Goal: Task Accomplishment & Management: Use online tool/utility

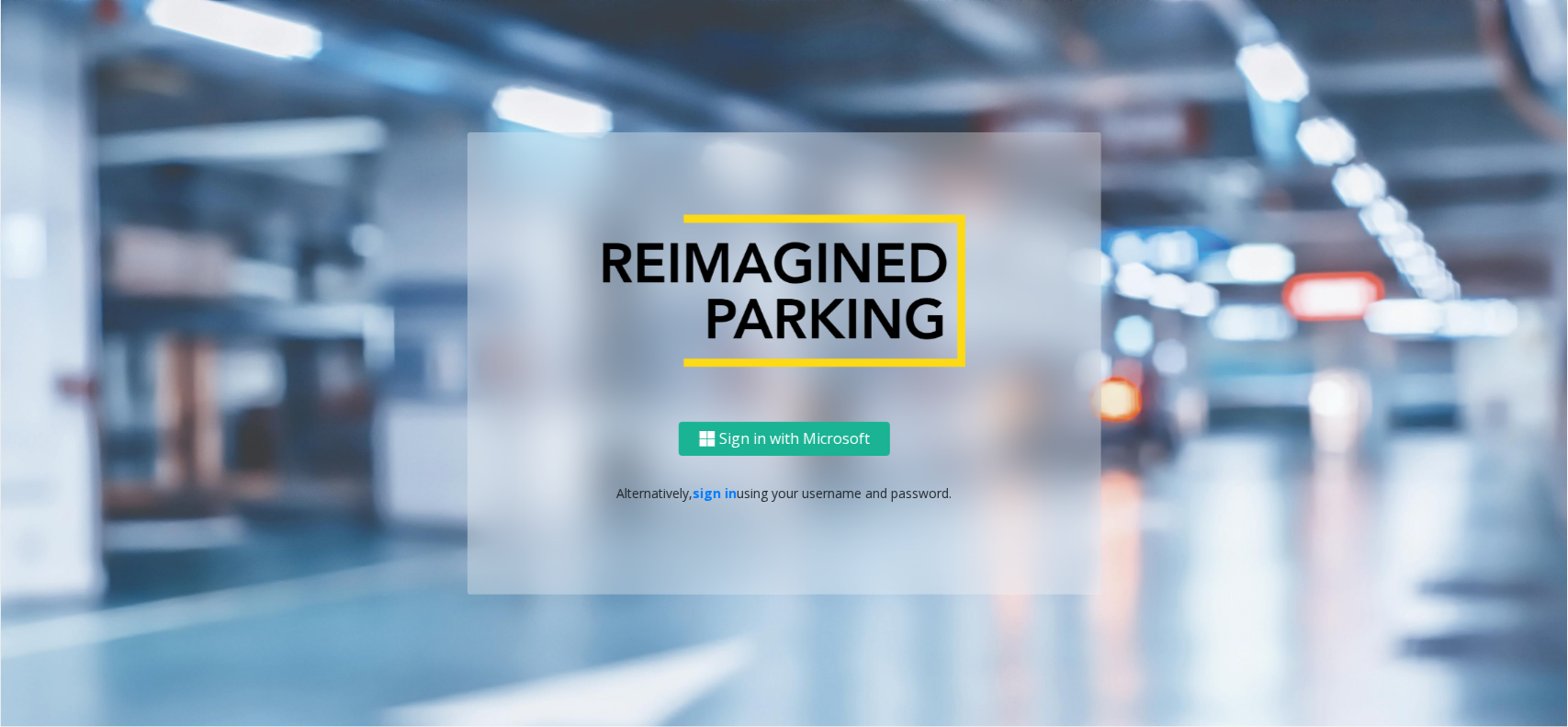
click at [727, 504] on div "Sign in with Microsoft Alternatively, sign in using your username and password." at bounding box center [784, 509] width 634 height 173
click at [740, 488] on p "Alternatively, sign in using your username and password." at bounding box center [784, 493] width 597 height 20
click at [728, 495] on link "sign in" at bounding box center [715, 493] width 44 height 18
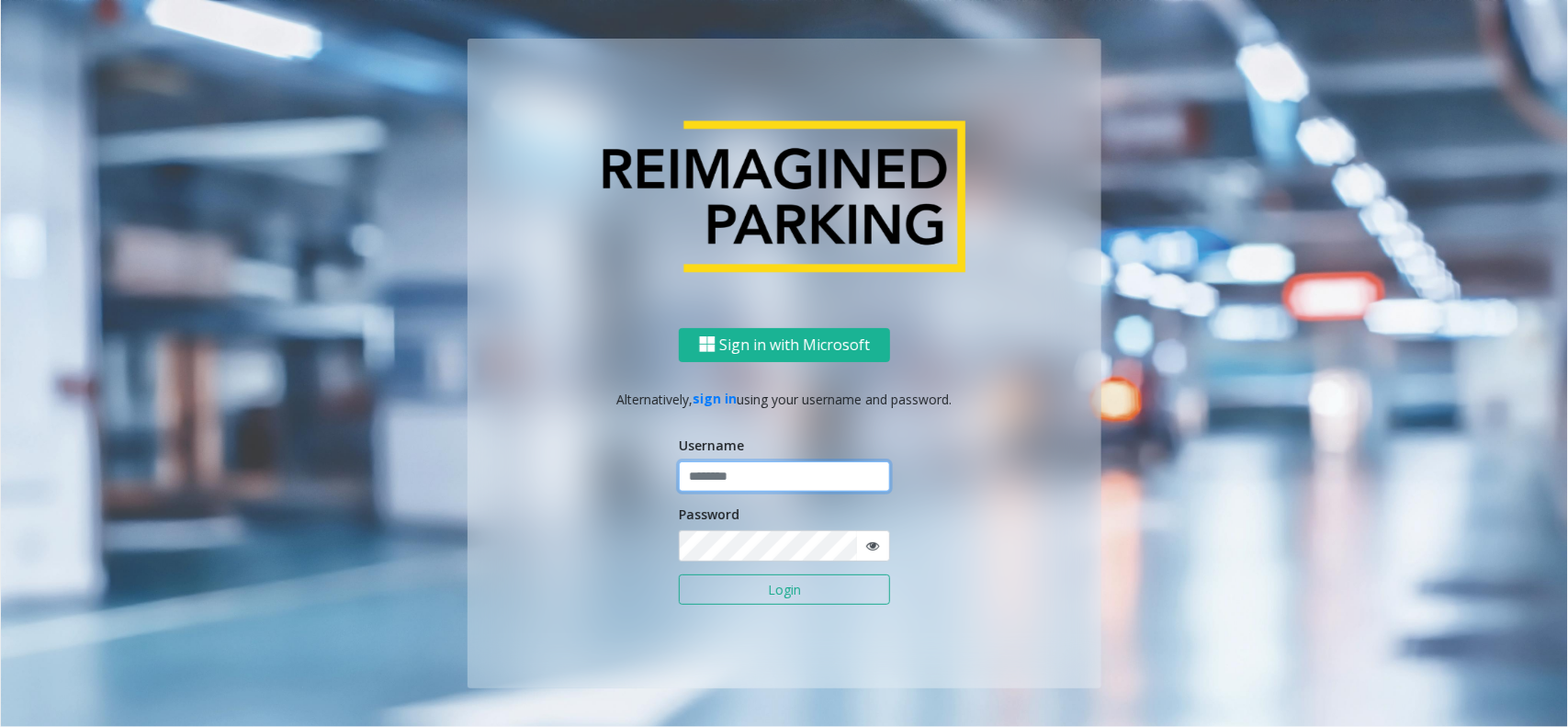
click at [746, 482] on input "text" at bounding box center [784, 477] width 211 height 31
type input "*******"
click at [746, 590] on button "Login" at bounding box center [784, 590] width 211 height 31
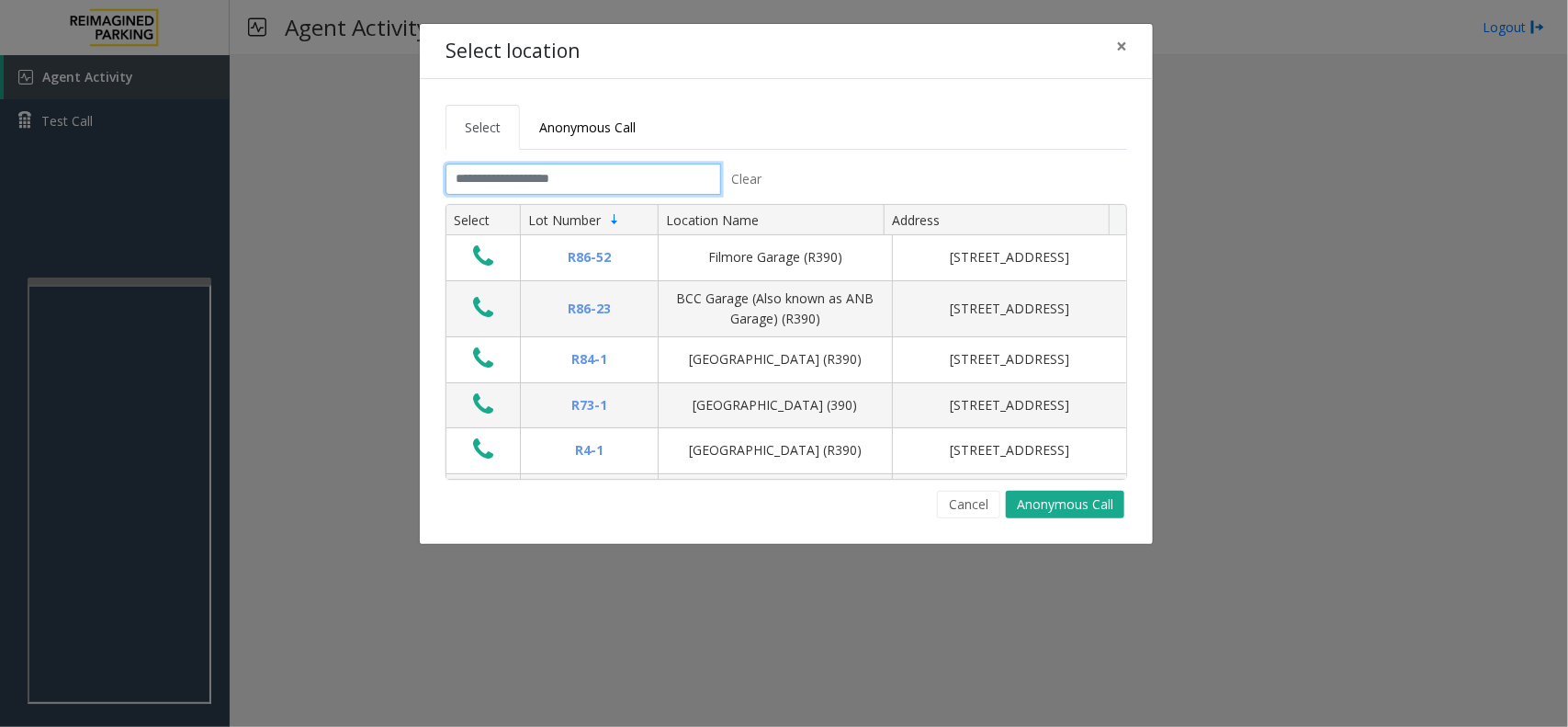
click at [701, 175] on input "text" at bounding box center [583, 179] width 275 height 31
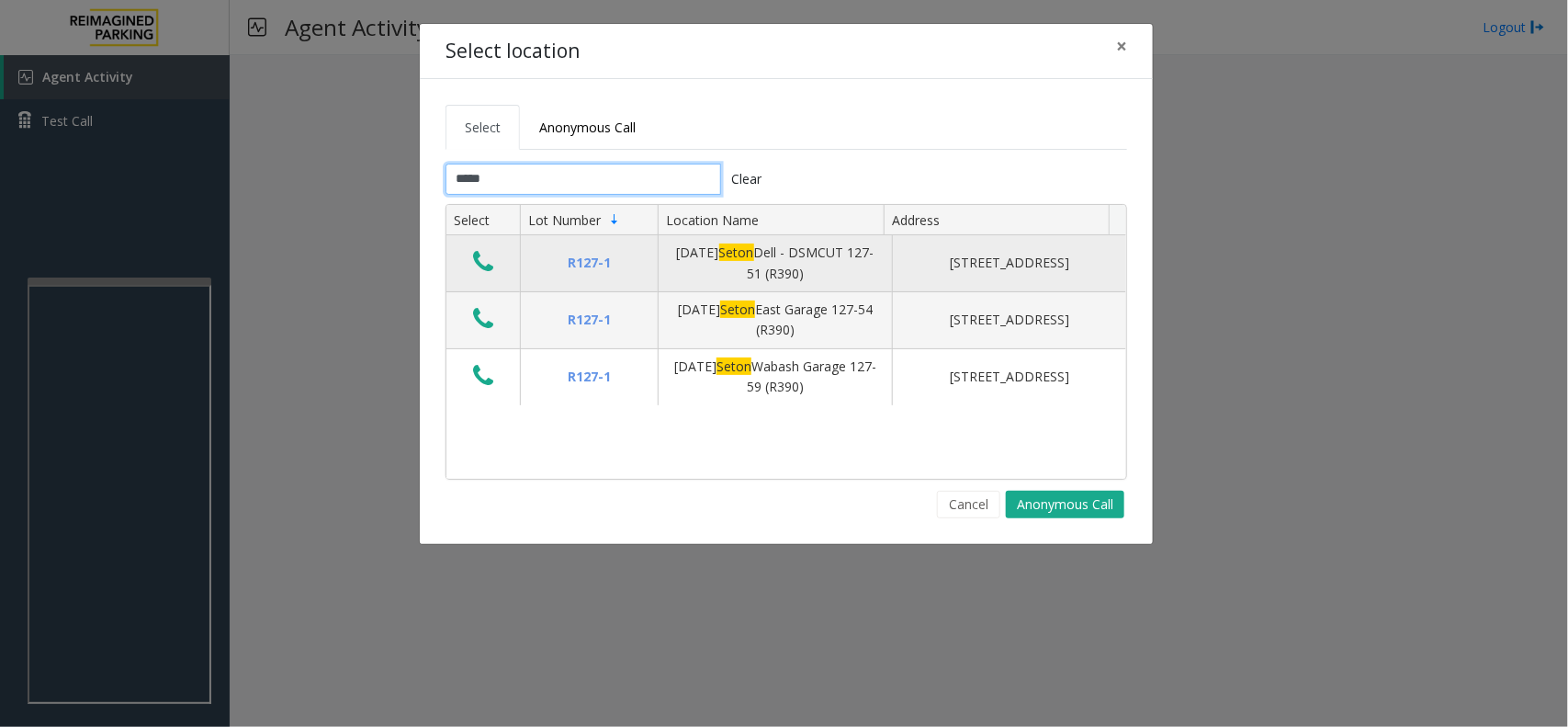
type input "*****"
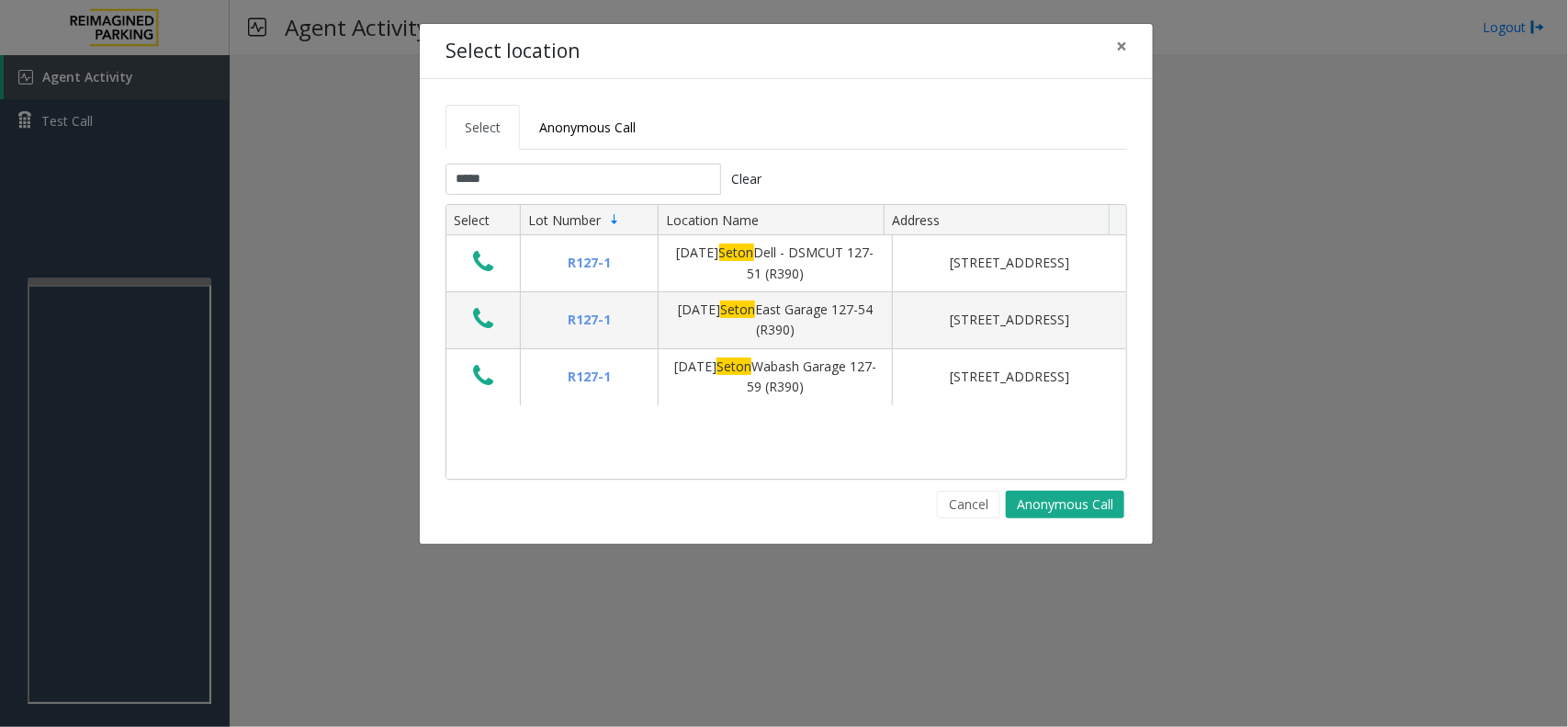
drag, startPoint x: 482, startPoint y: 267, endPoint x: 1490, endPoint y: 342, distance: 1010.8
click at [484, 265] on icon "Data table" at bounding box center [483, 262] width 21 height 26
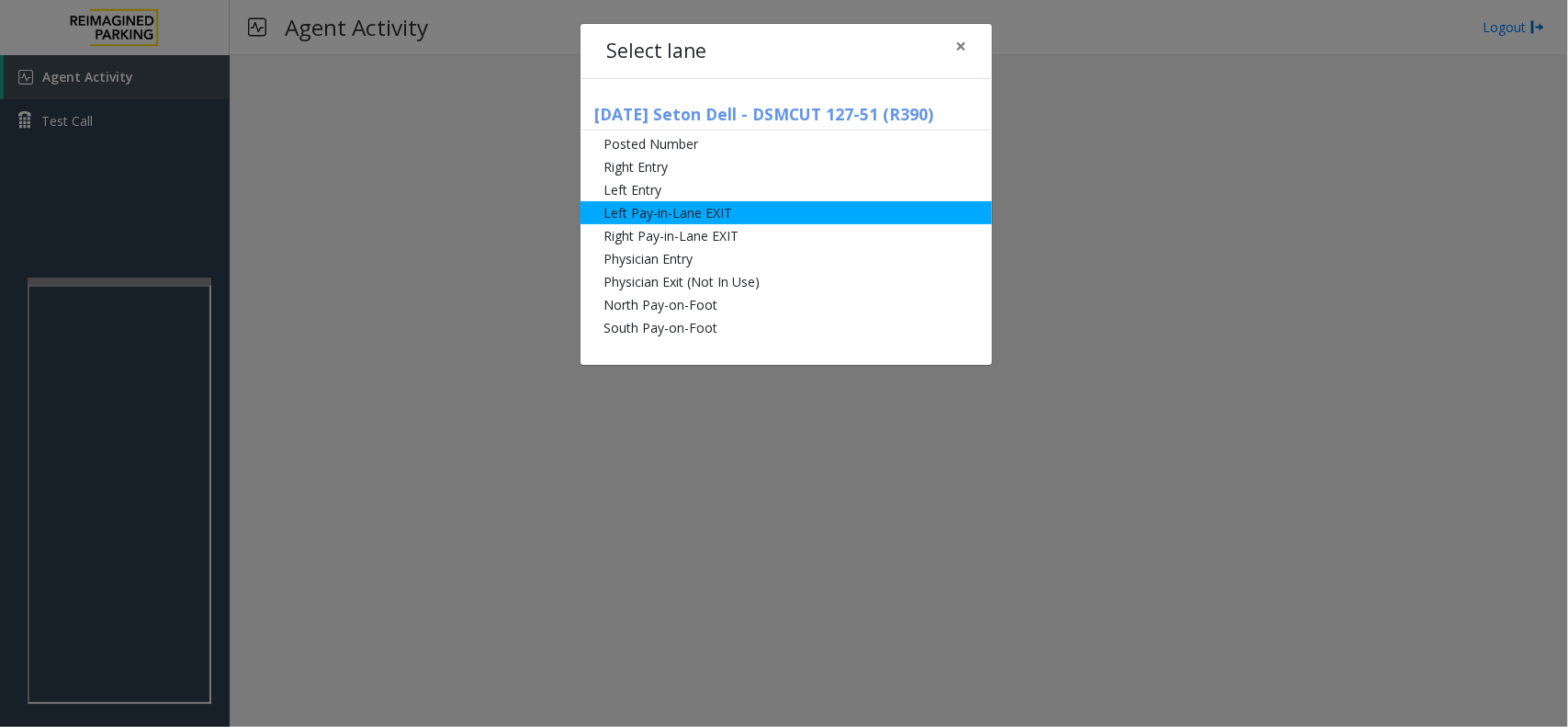
click at [678, 207] on li "Left Pay-in-Lane EXIT" at bounding box center [786, 212] width 411 height 23
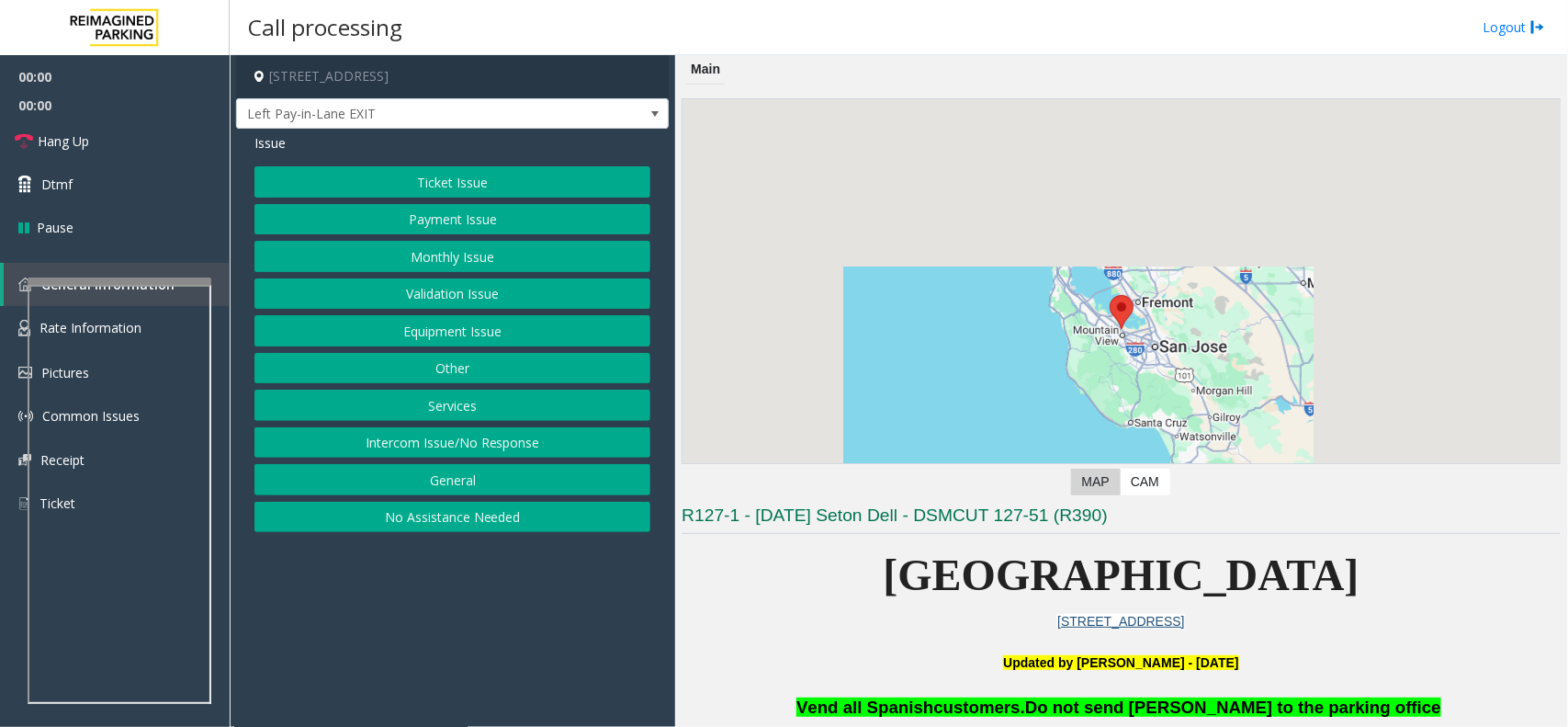
click at [503, 254] on button "Monthly Issue" at bounding box center [452, 257] width 396 height 31
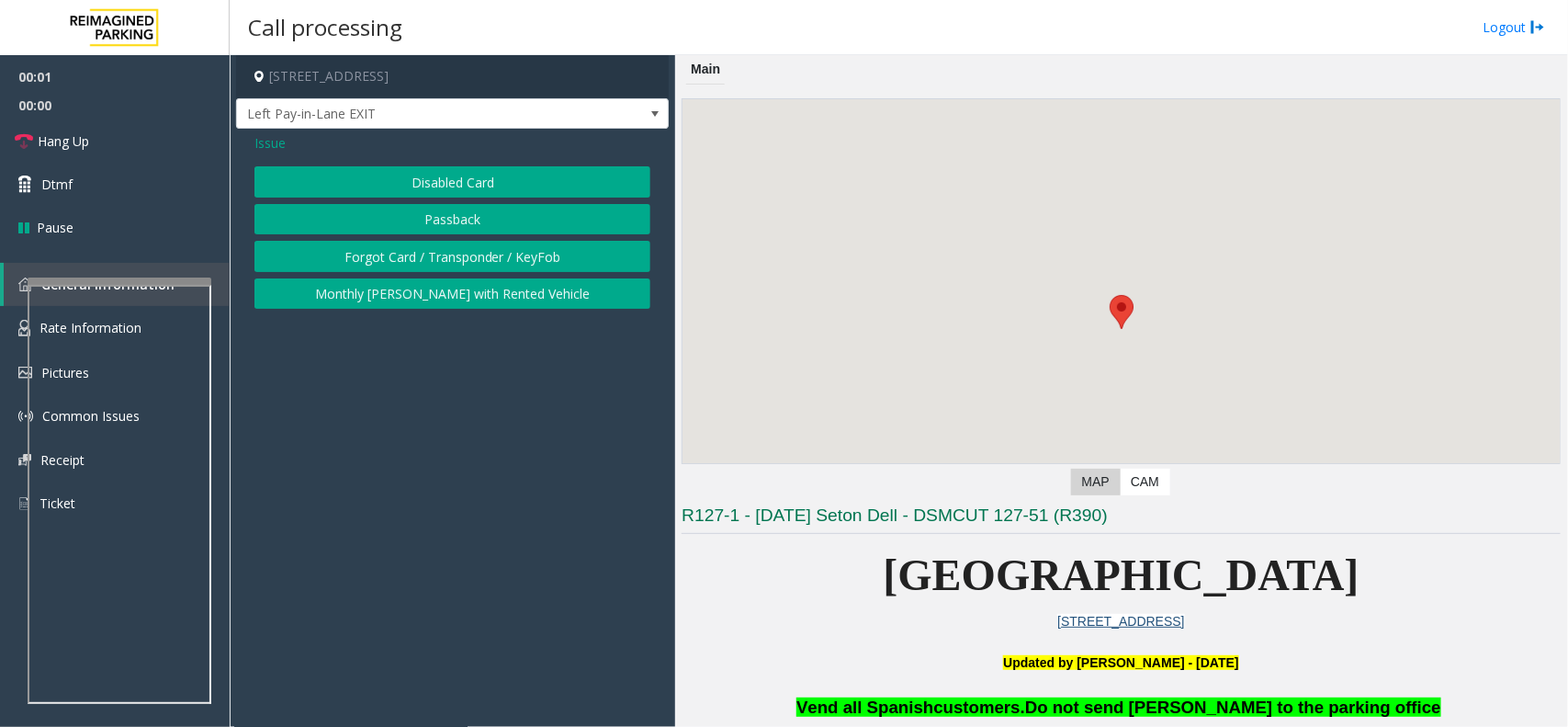
click at [488, 173] on button "Disabled Card" at bounding box center [452, 182] width 396 height 31
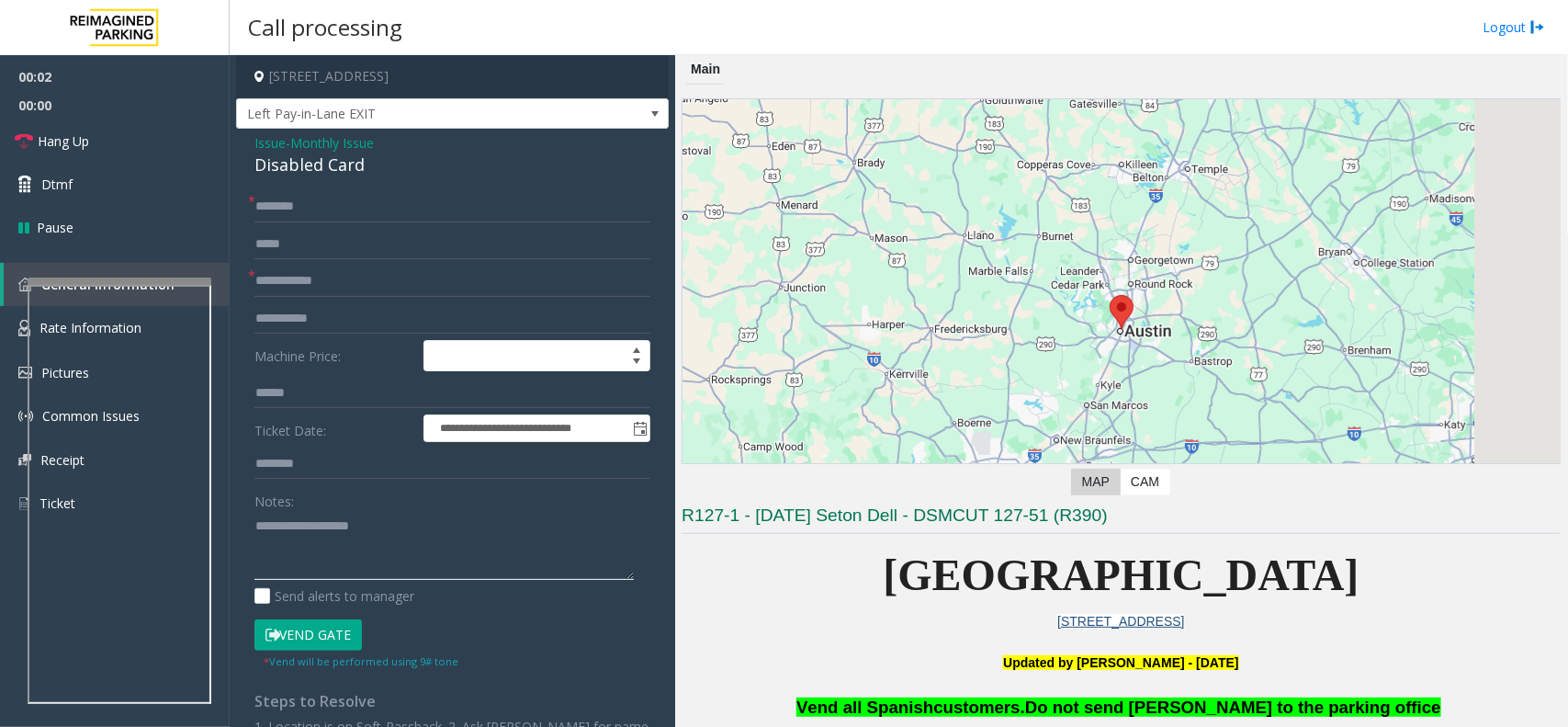
click at [383, 552] on textarea at bounding box center [445, 545] width 380 height 69
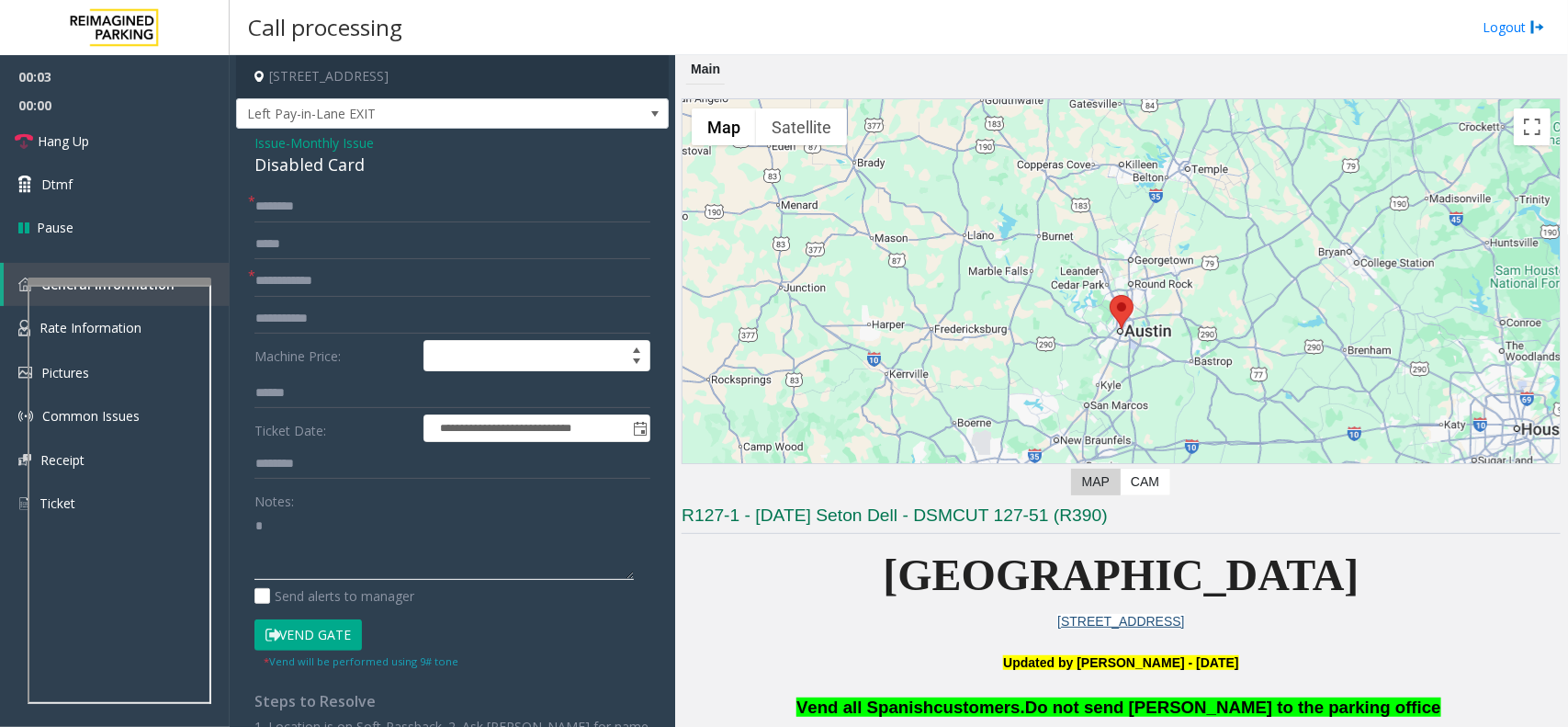
paste textarea "**********"
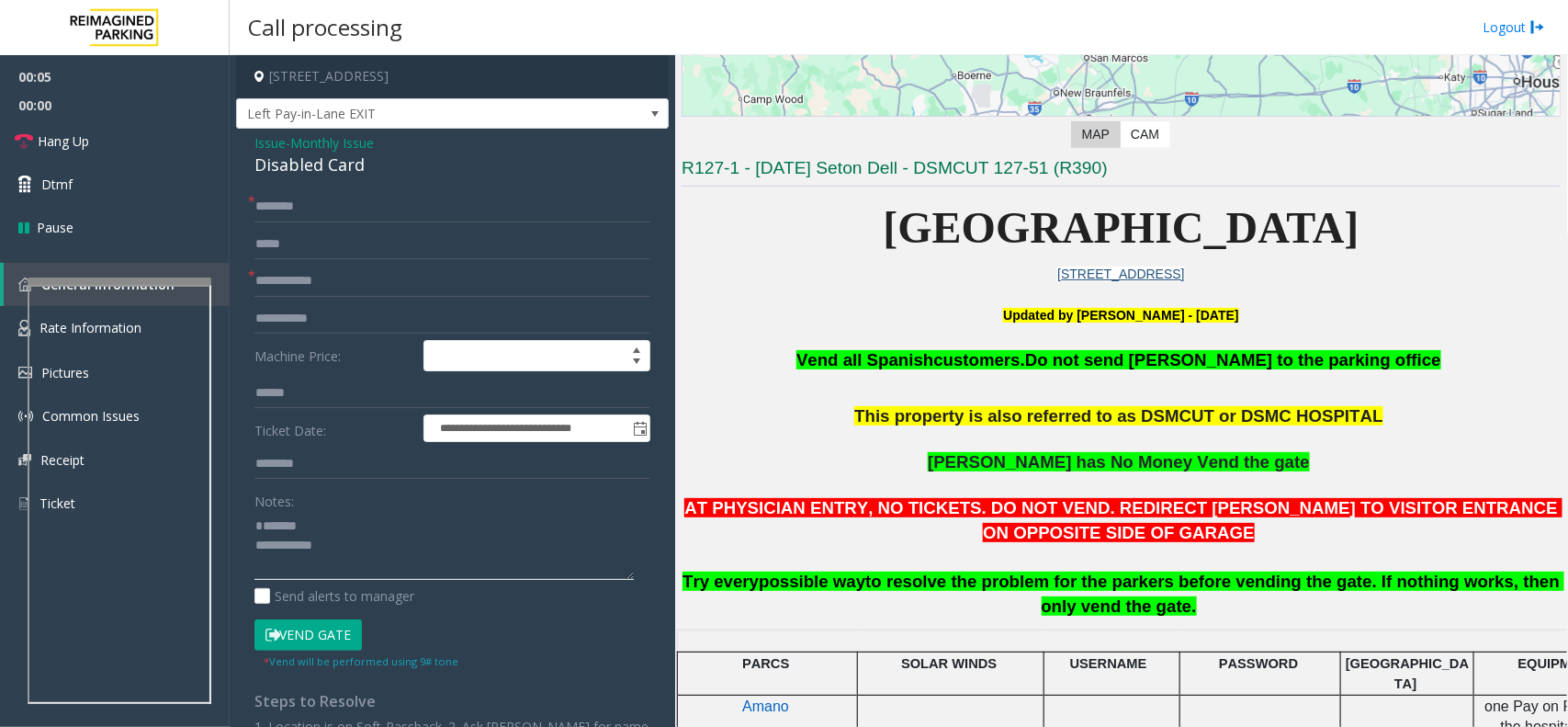
scroll to position [575, 0]
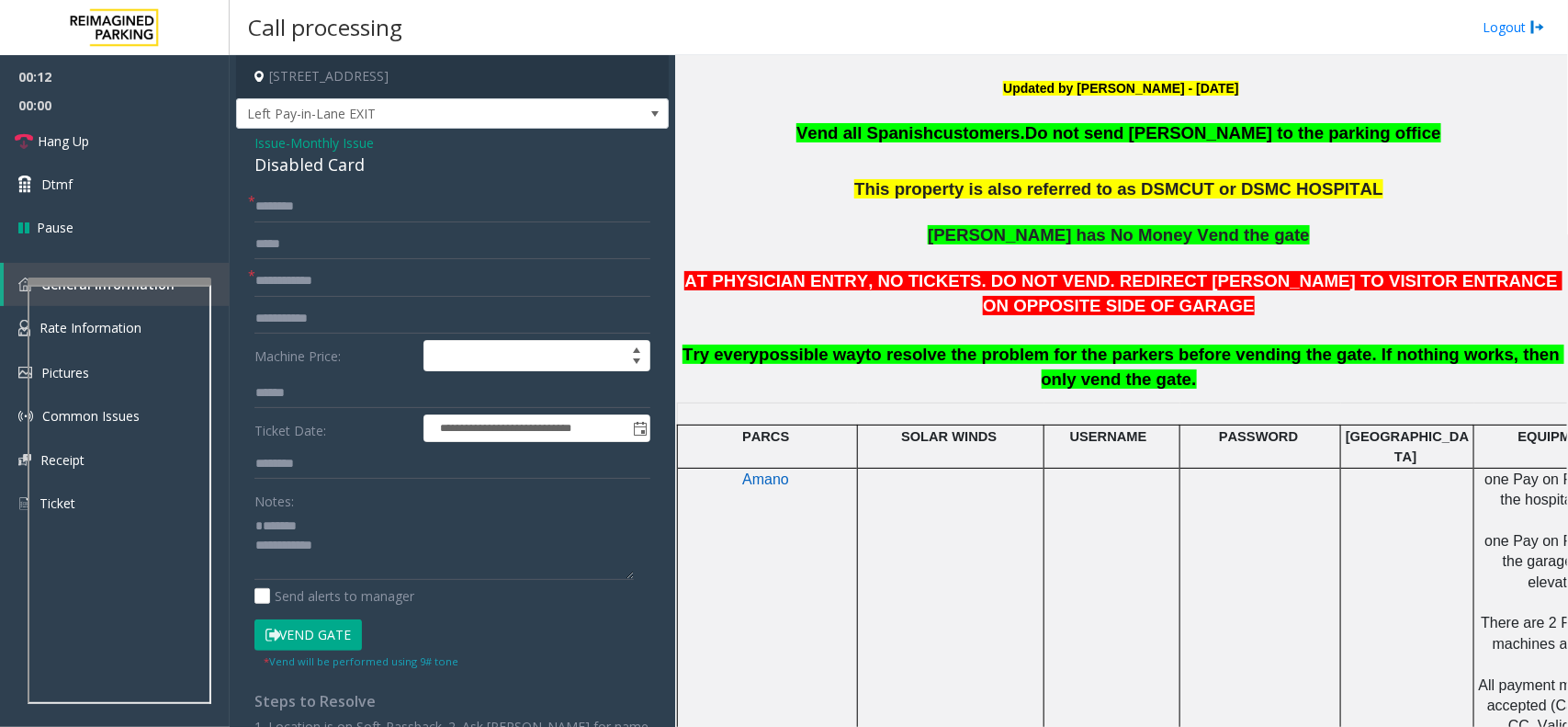
click at [304, 168] on div "Disabled Card" at bounding box center [452, 164] width 396 height 25
copy div "Disabled Card"
click at [399, 547] on textarea at bounding box center [445, 545] width 380 height 69
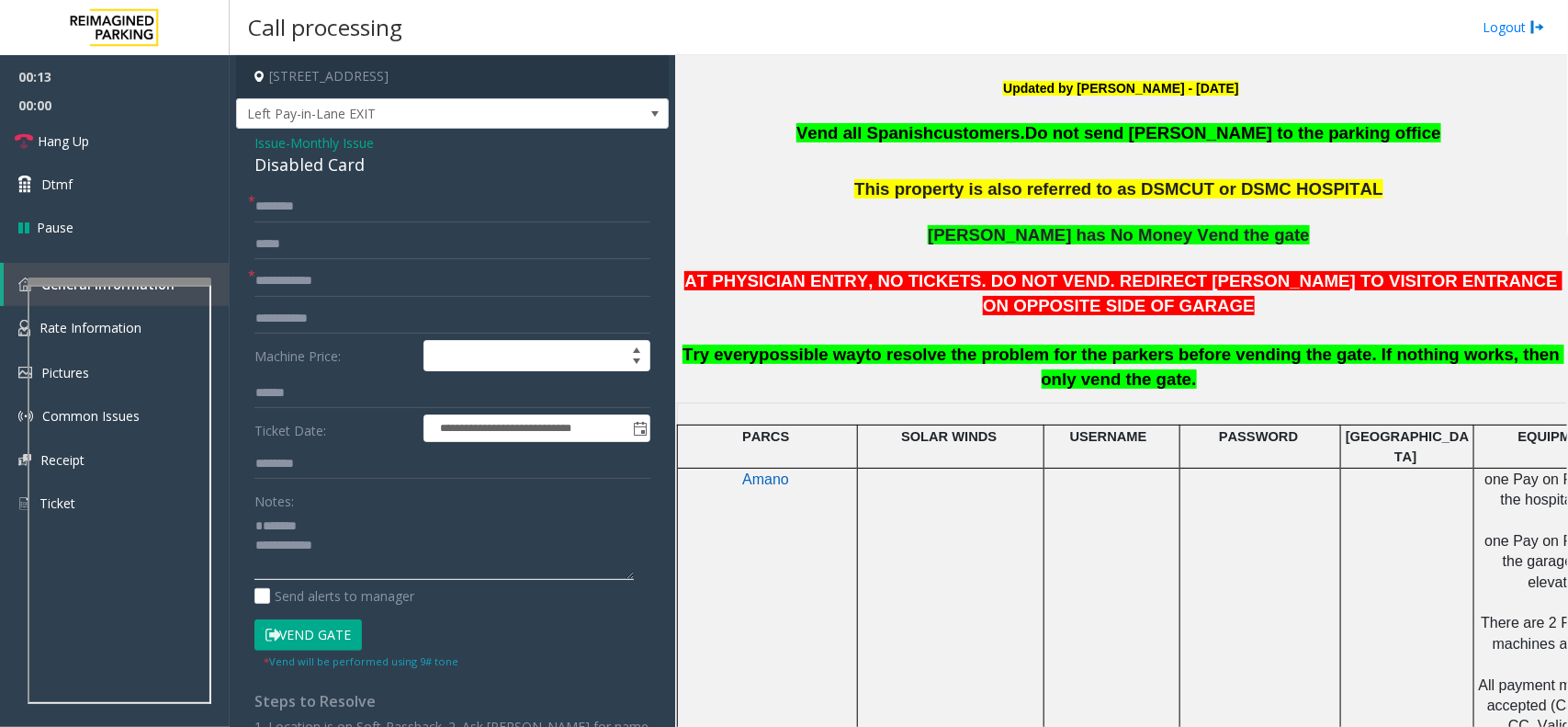
paste textarea "**********"
click at [380, 522] on textarea at bounding box center [445, 545] width 380 height 69
paste textarea "**********"
click at [384, 558] on textarea at bounding box center [445, 545] width 380 height 69
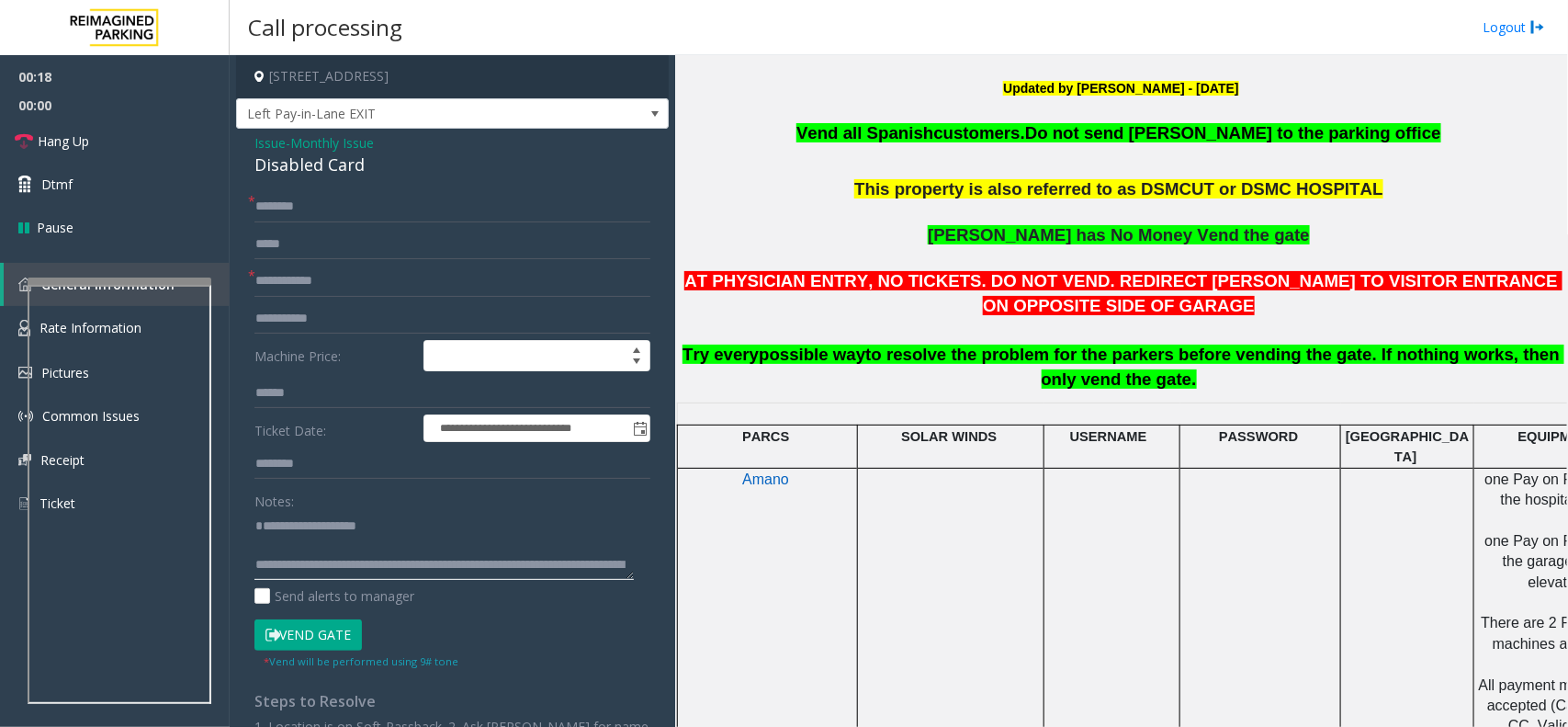
scroll to position [32, 0]
click at [452, 577] on textarea at bounding box center [445, 545] width 380 height 69
type textarea "**********"
click at [358, 460] on input "text" at bounding box center [452, 464] width 396 height 31
type input "***"
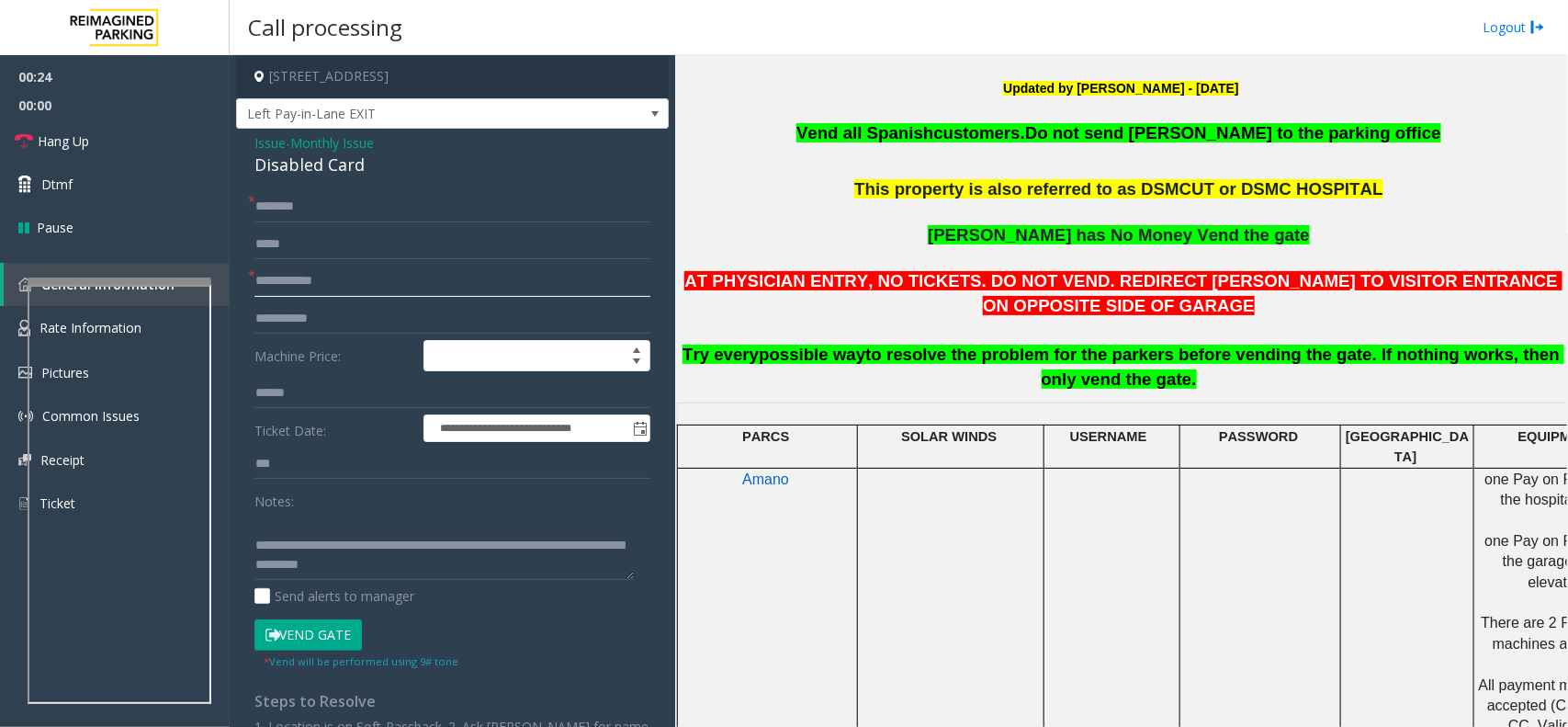
click at [342, 287] on input "text" at bounding box center [452, 281] width 396 height 31
type input "****"
click at [439, 214] on input "text" at bounding box center [452, 207] width 396 height 31
type input "*****"
click at [285, 635] on button "Vend Gate" at bounding box center [308, 636] width 107 height 31
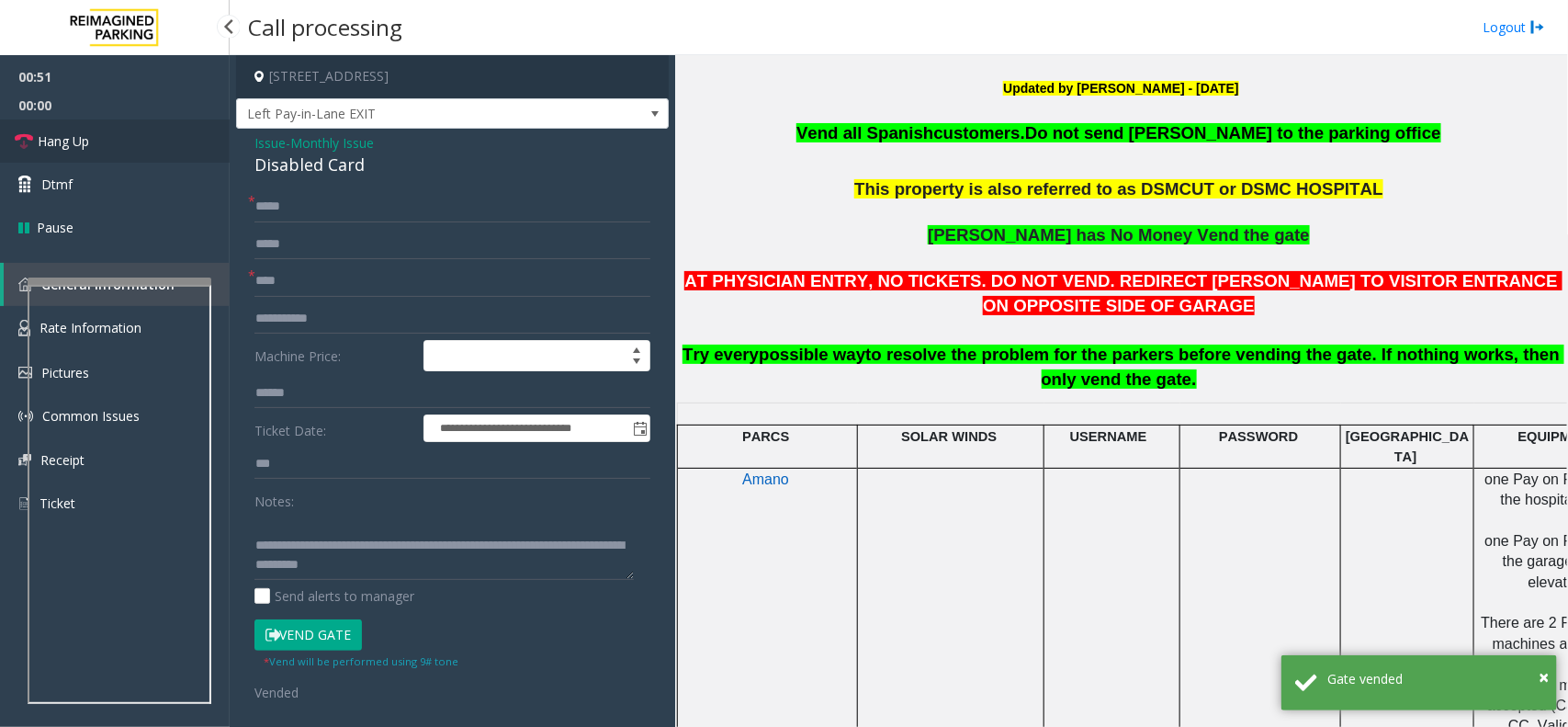
click at [134, 150] on link "Hang Up" at bounding box center [115, 141] width 230 height 43
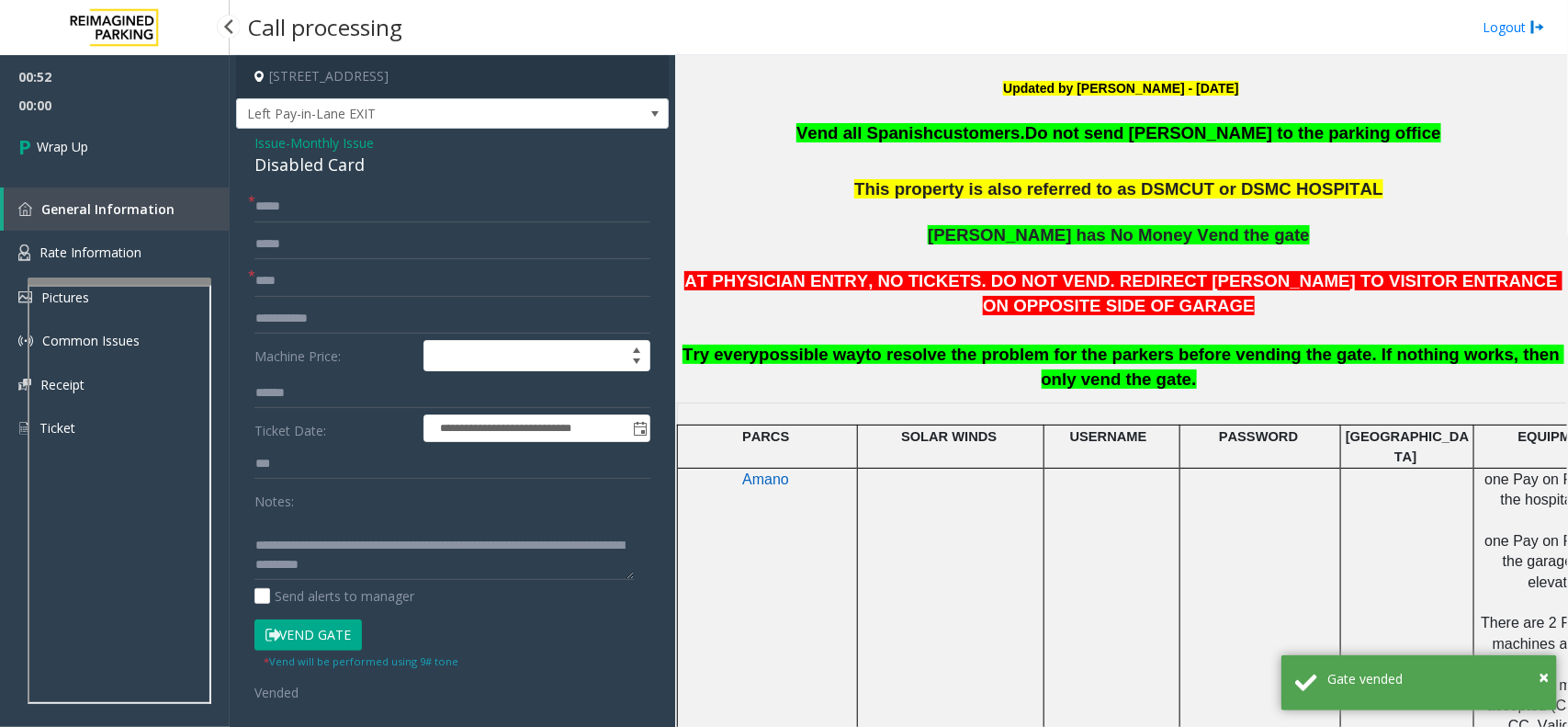
click at [134, 150] on link "Wrap Up" at bounding box center [115, 146] width 230 height 54
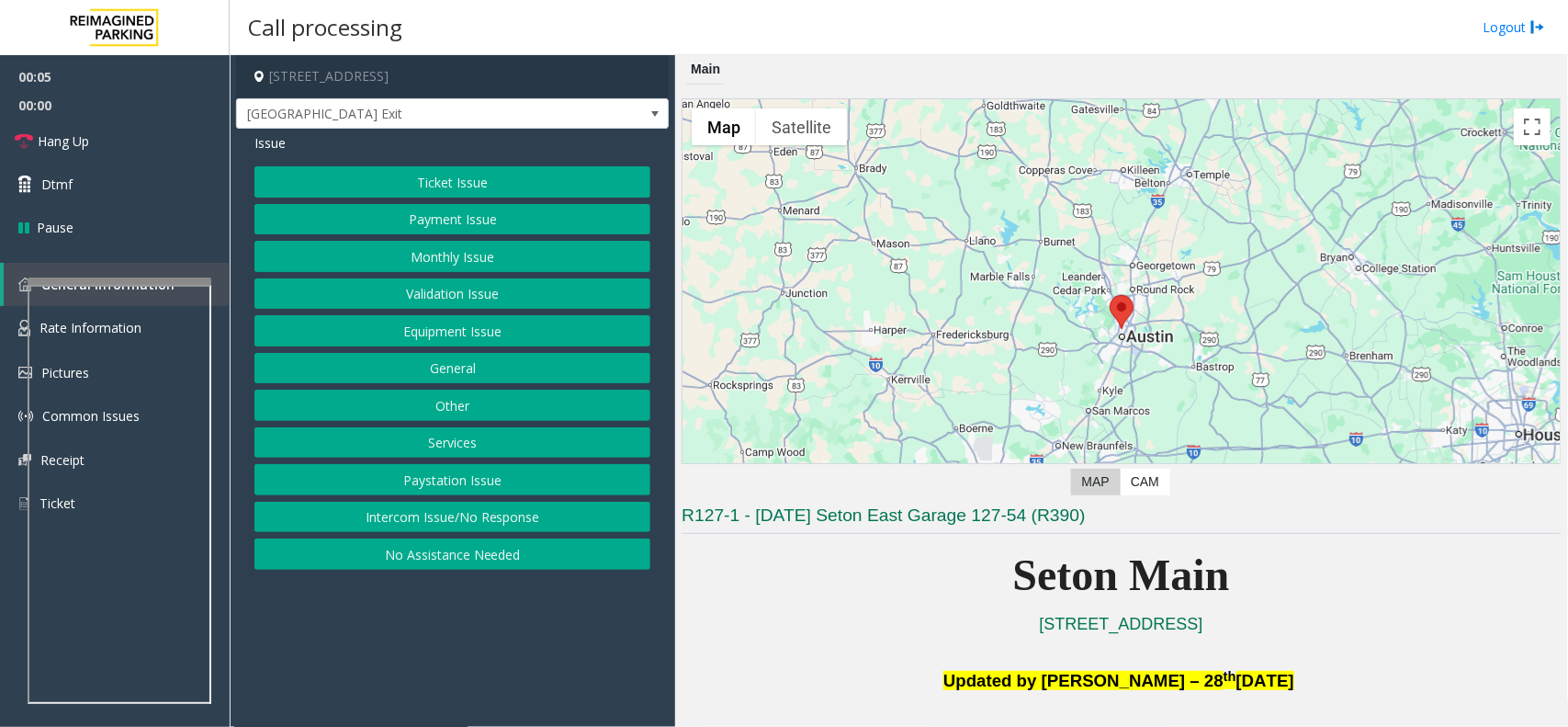
click at [441, 306] on button "Validation Issue" at bounding box center [452, 294] width 396 height 31
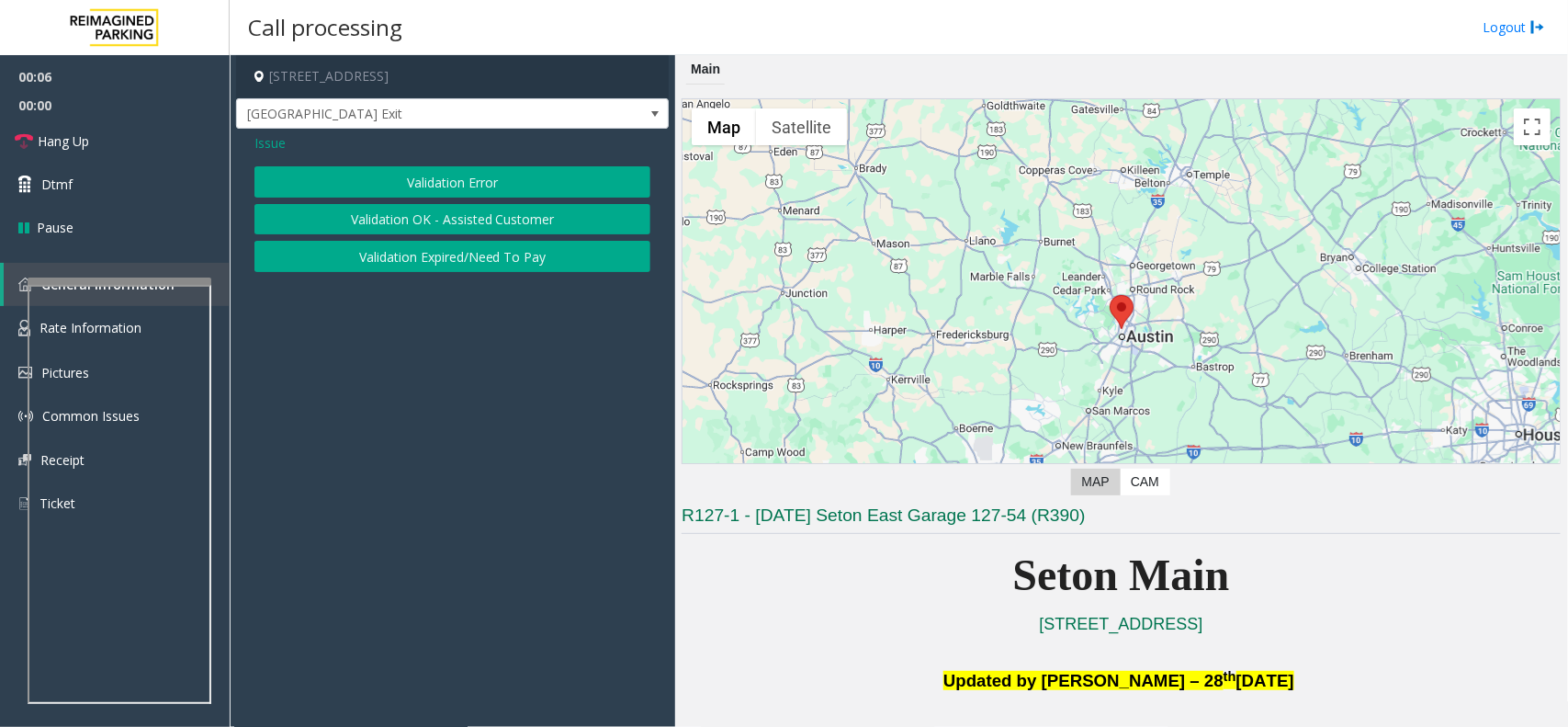
click at [386, 180] on button "Validation Error" at bounding box center [452, 182] width 396 height 31
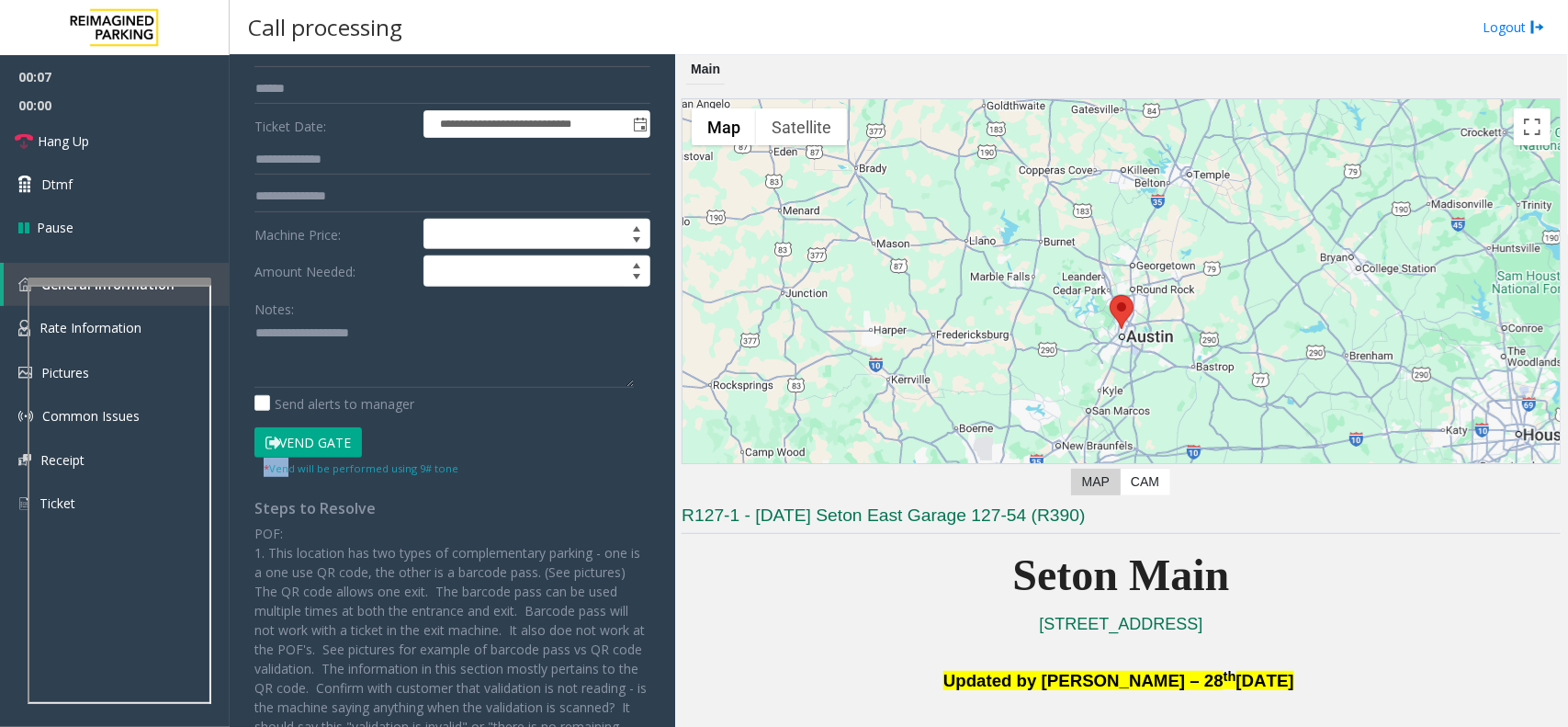
drag, startPoint x: 287, startPoint y: 466, endPoint x: 297, endPoint y: 448, distance: 20.6
click at [297, 448] on div "Vend Gate * Vend will be performed using 9# tone" at bounding box center [452, 452] width 405 height 50
click at [313, 438] on button "Vend Gate" at bounding box center [308, 443] width 107 height 31
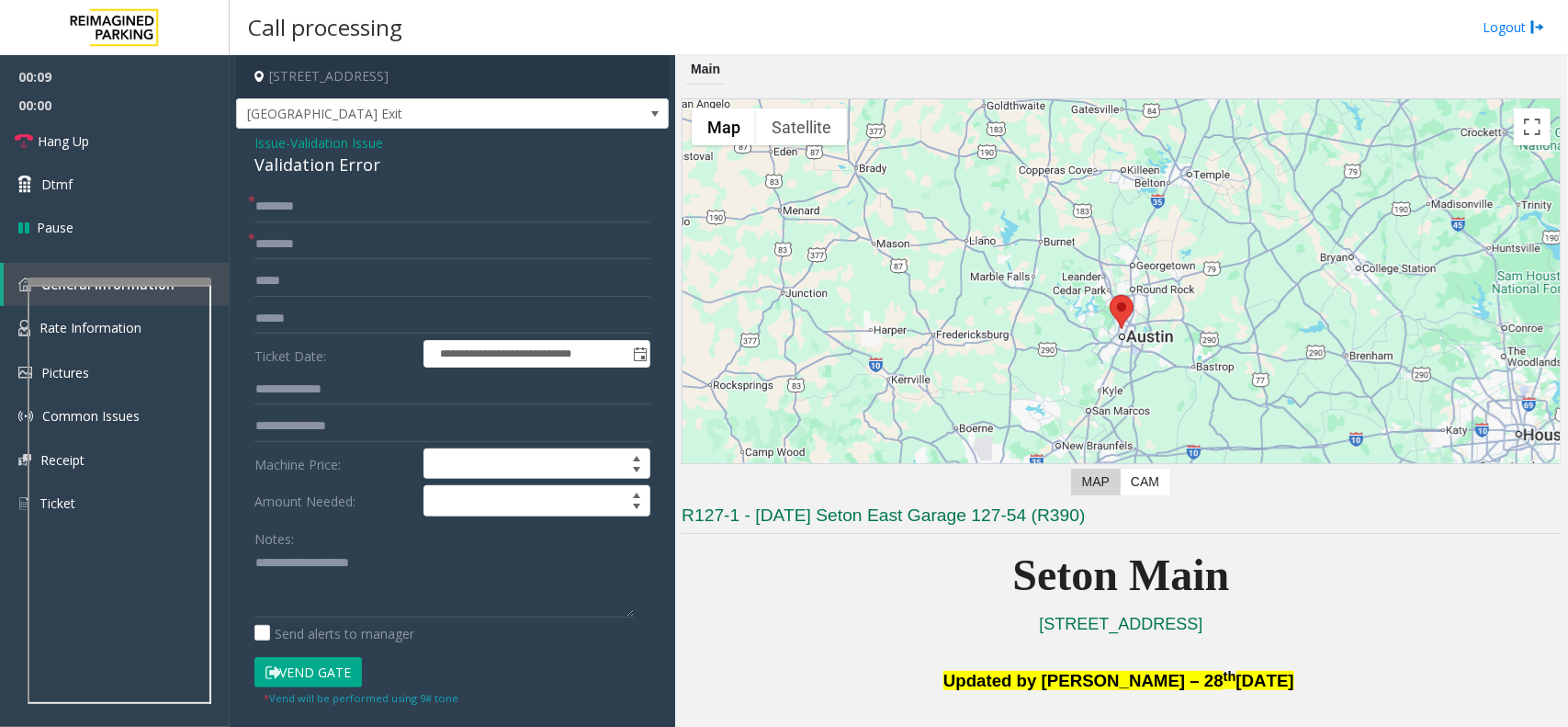
click at [269, 141] on span "Issue" at bounding box center [271, 143] width 31 height 20
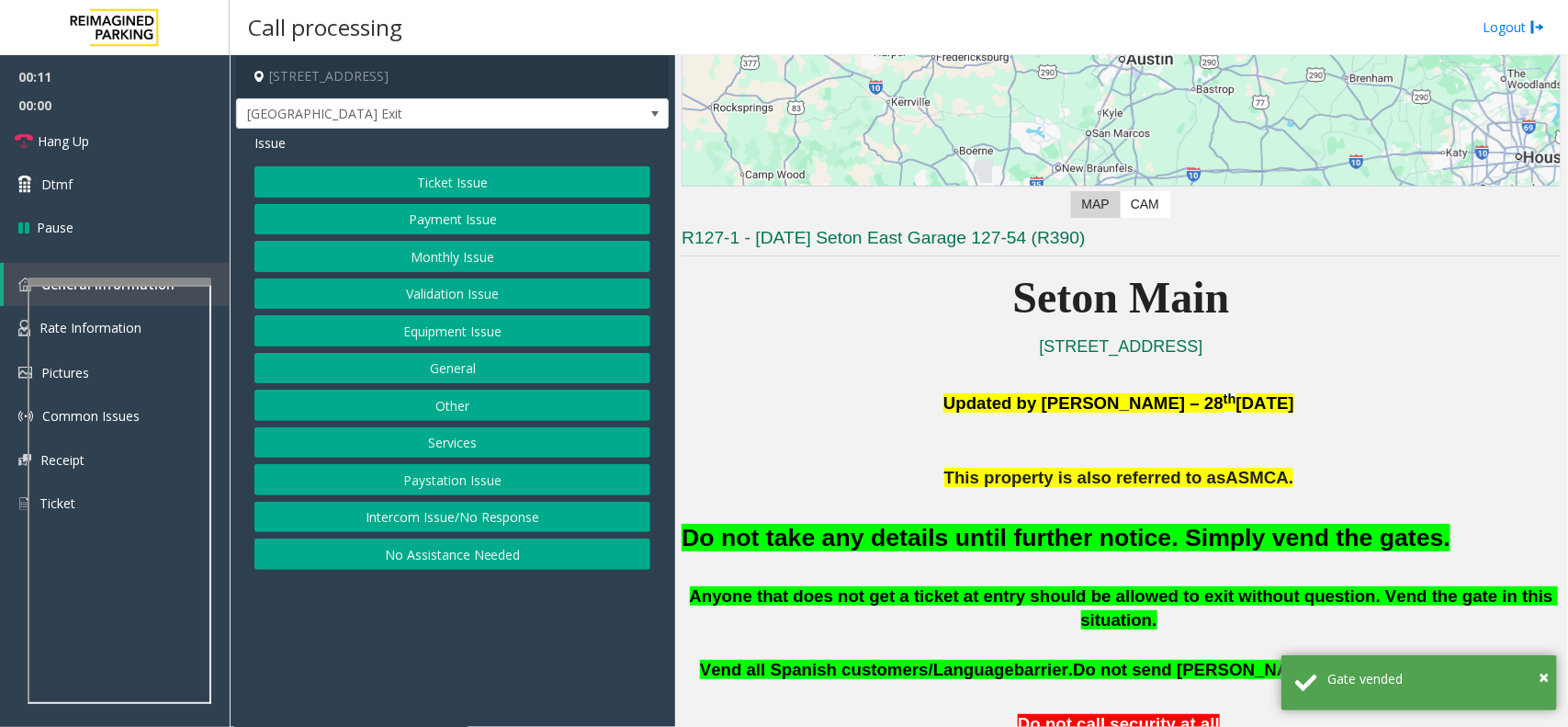
scroll to position [459, 0]
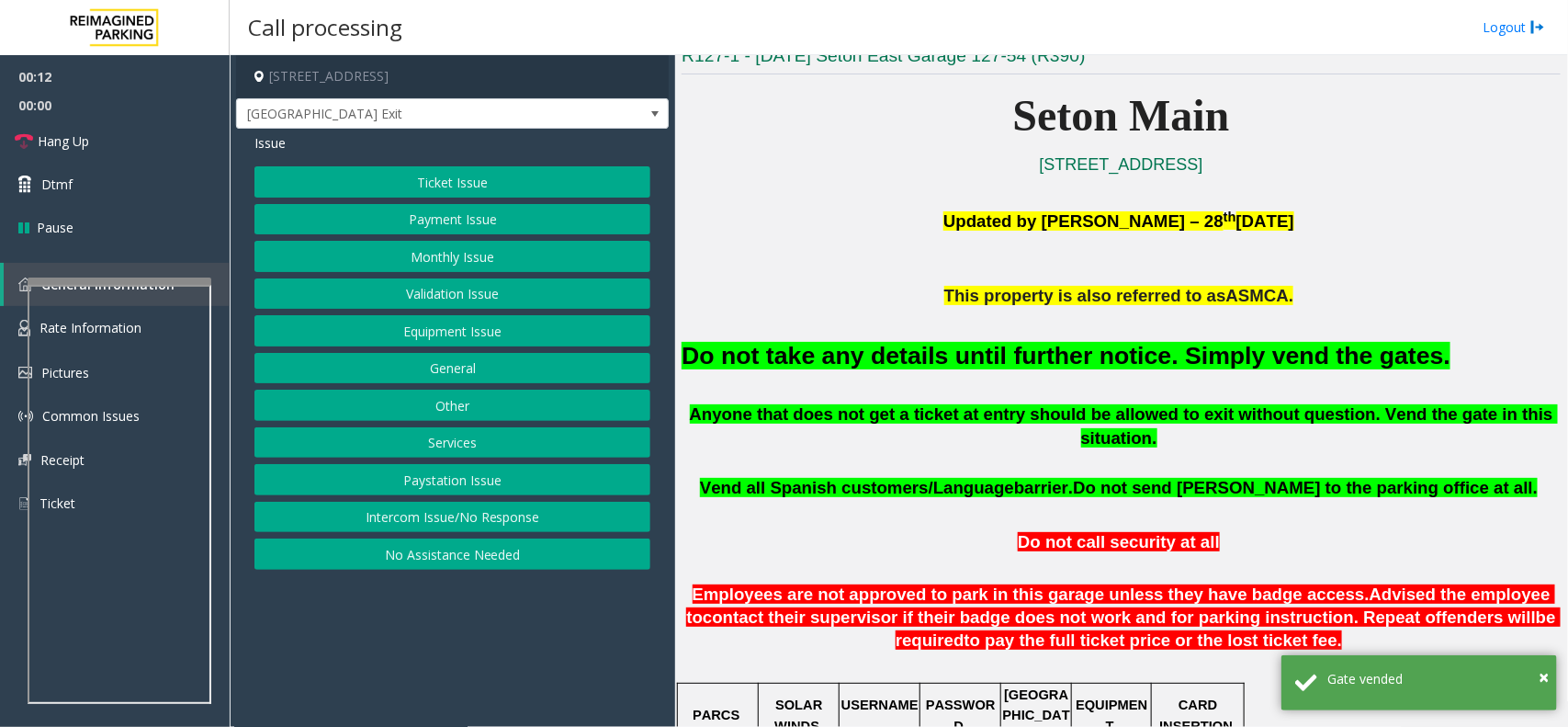
click at [891, 342] on font "Do not take any details until further notice. Simply vend the gates." at bounding box center [1066, 355] width 769 height 28
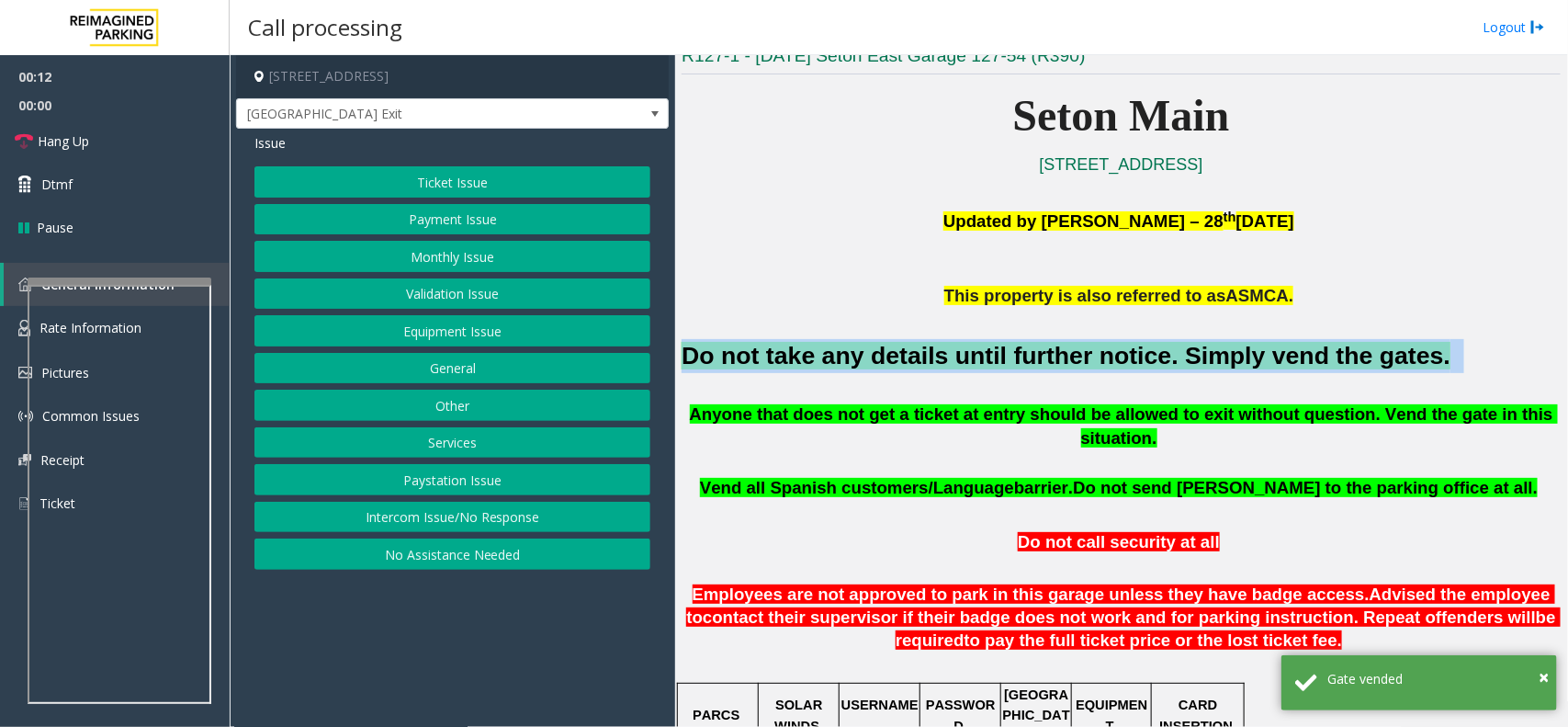
click at [891, 342] on font "Do not take any details until further notice. Simply vend the gates." at bounding box center [1066, 355] width 769 height 28
copy h2 "Do not take any details until further notice. Simply vend the gates."
drag, startPoint x: 108, startPoint y: 139, endPoint x: 211, endPoint y: 267, distance: 164.3
click at [108, 139] on link "Hang Up" at bounding box center [115, 141] width 230 height 43
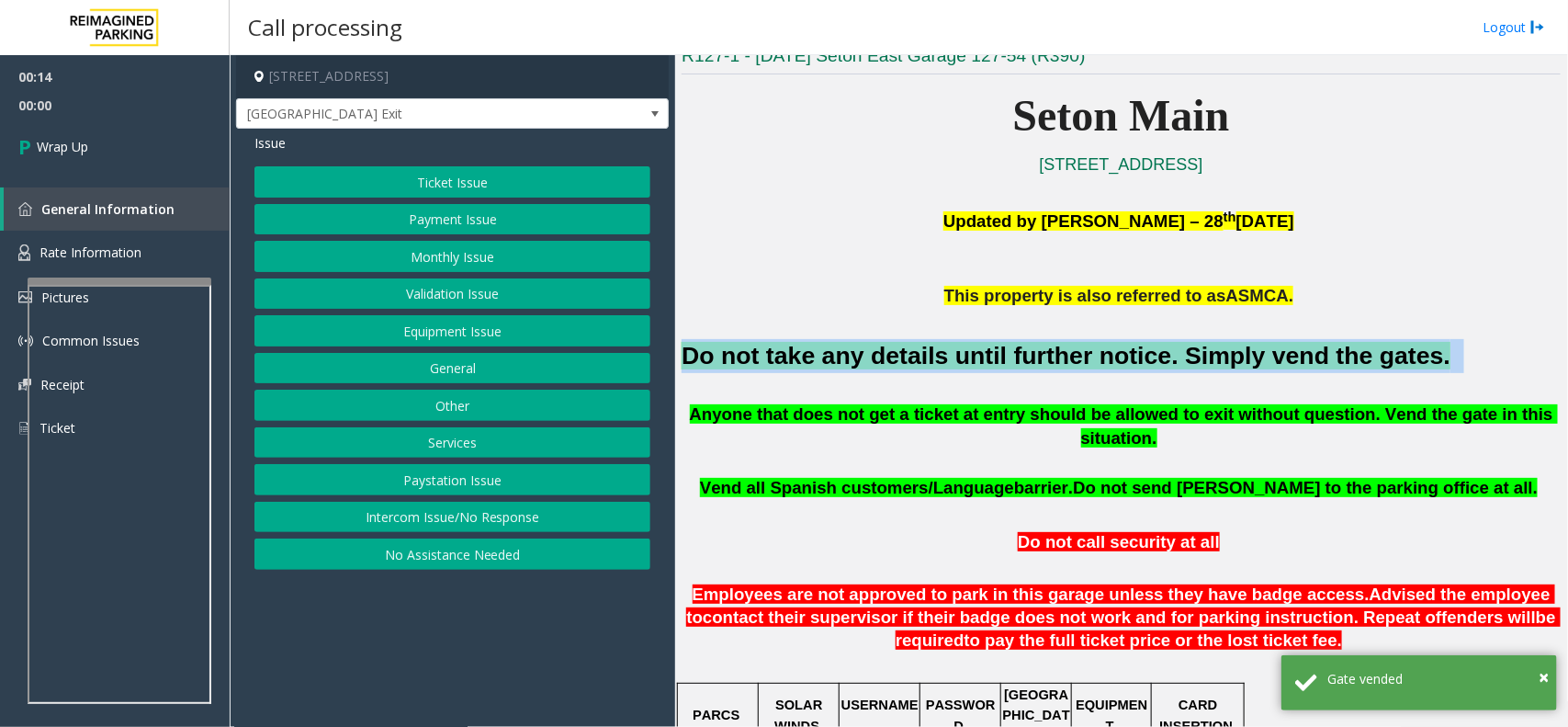
click at [379, 328] on button "Equipment Issue" at bounding box center [452, 331] width 396 height 31
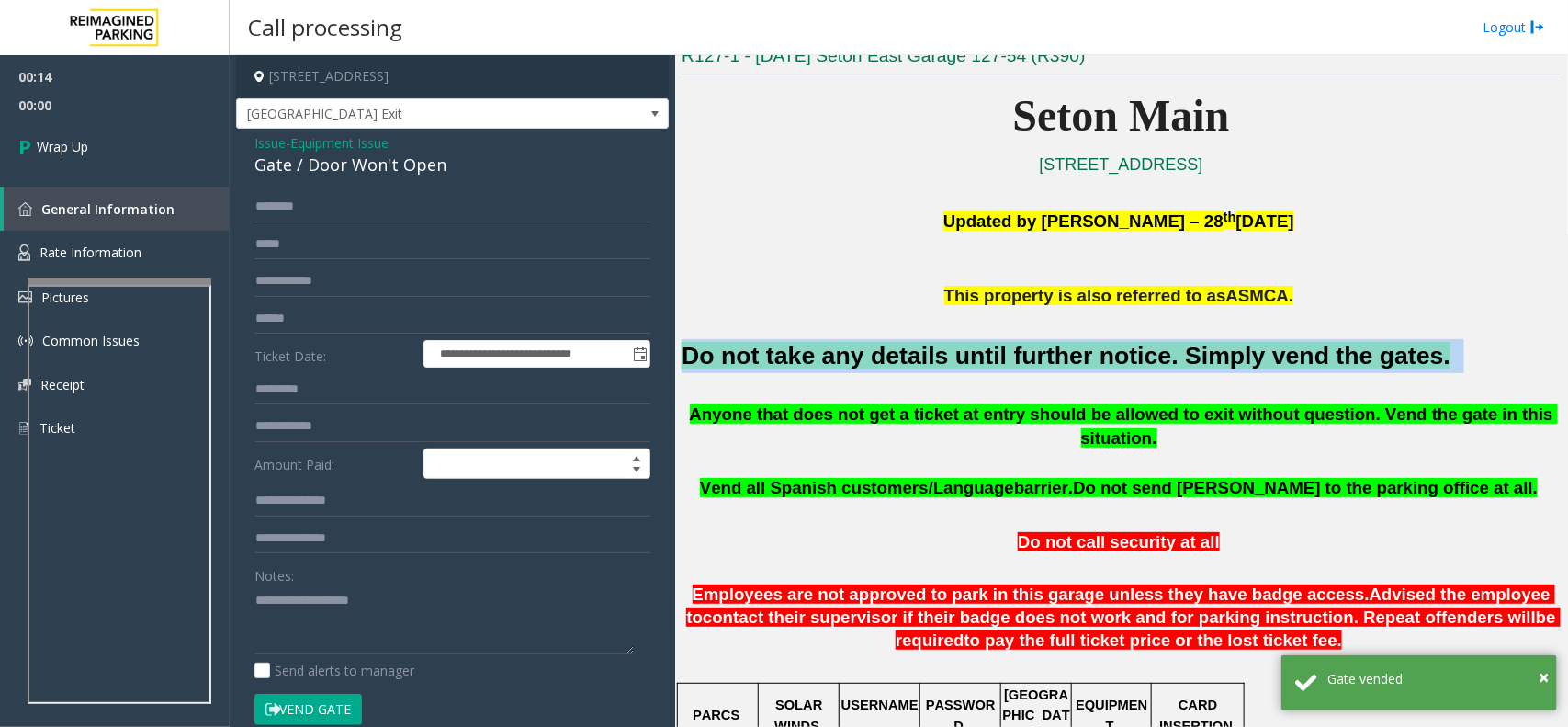
scroll to position [276, 0]
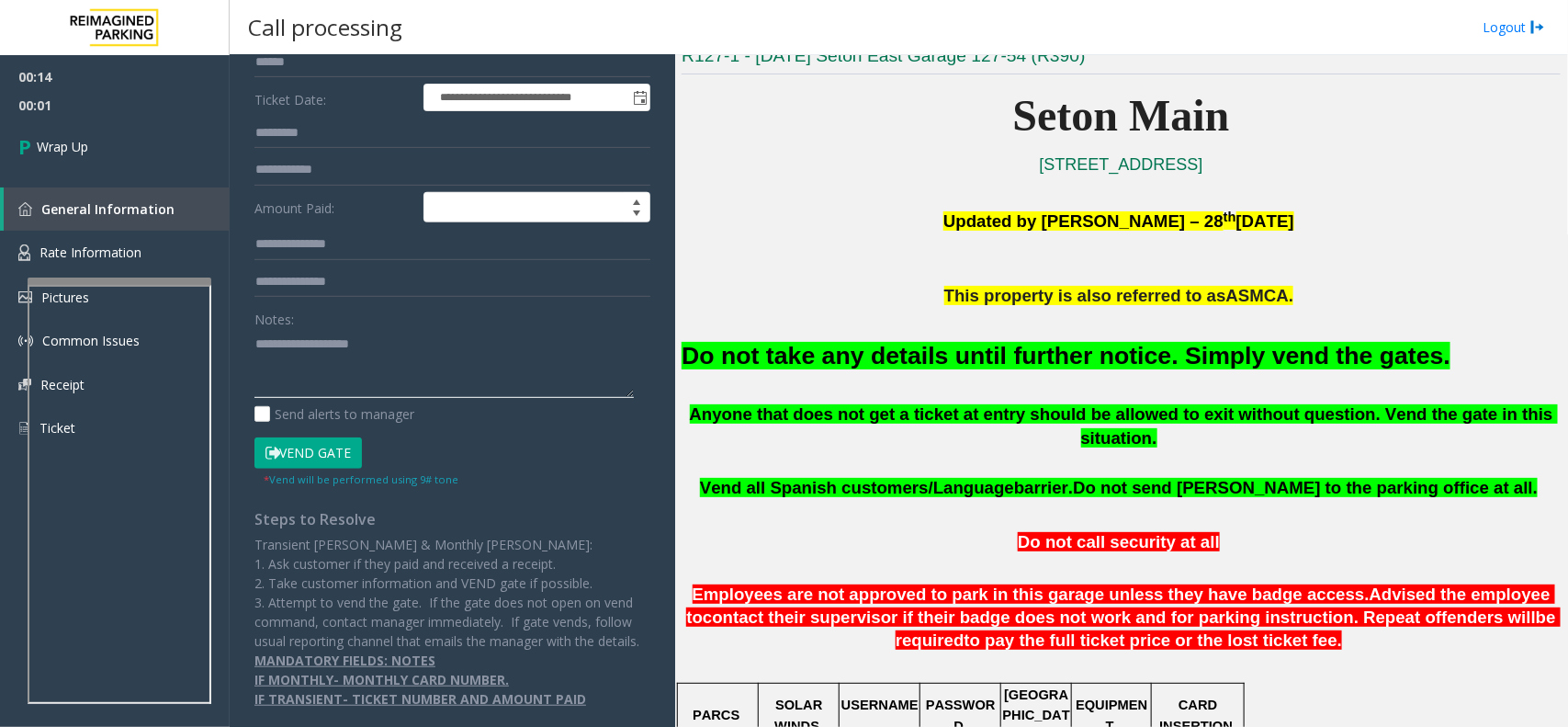
paste textarea "**********"
type textarea "**********"
click at [129, 140] on link "Wrap Up" at bounding box center [115, 146] width 230 height 54
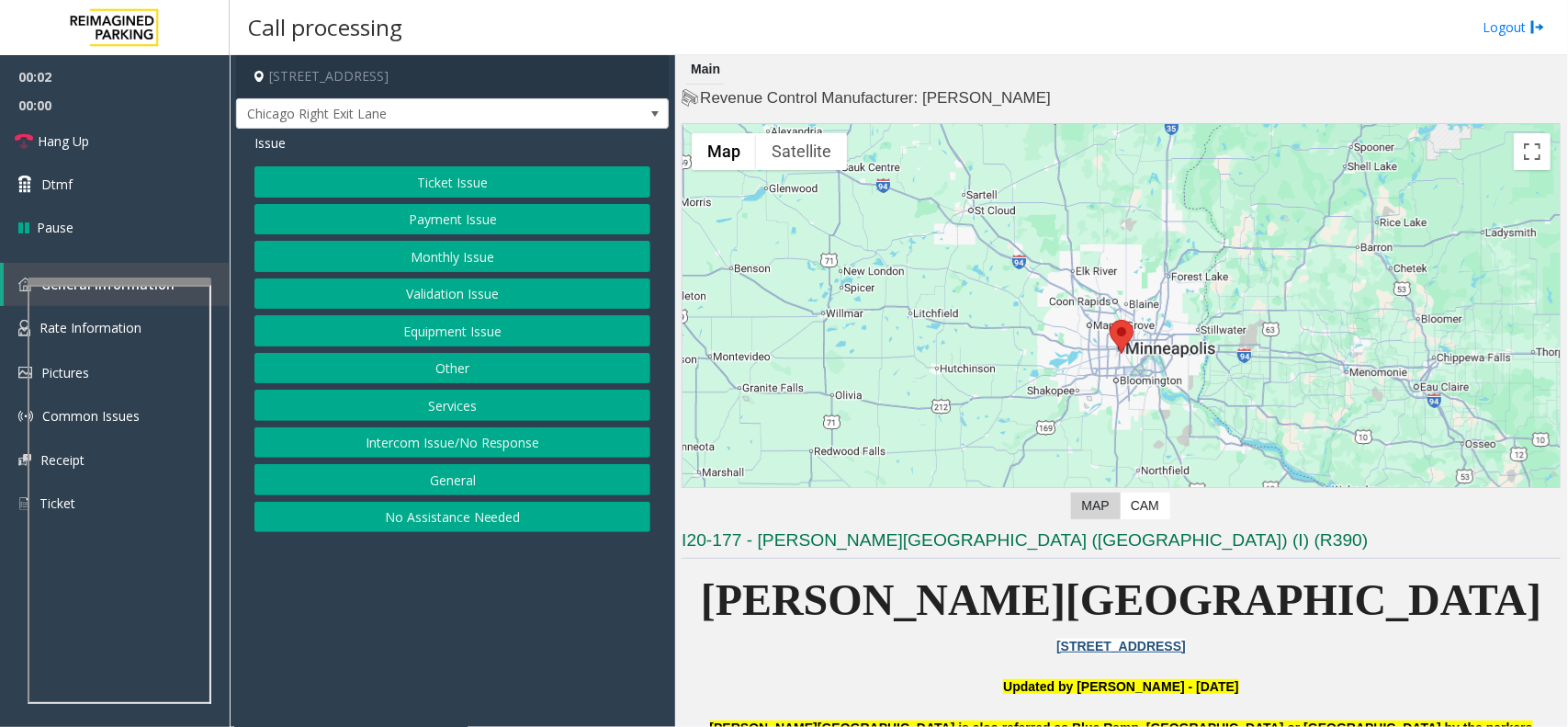
click at [439, 632] on app-call-processing-form "[STREET_ADDRESS] Right Exit Lane Issue Ticket Issue Payment Issue Monthly Issue…" at bounding box center [452, 391] width 446 height 672
click at [475, 175] on button "Ticket Issue" at bounding box center [452, 182] width 396 height 31
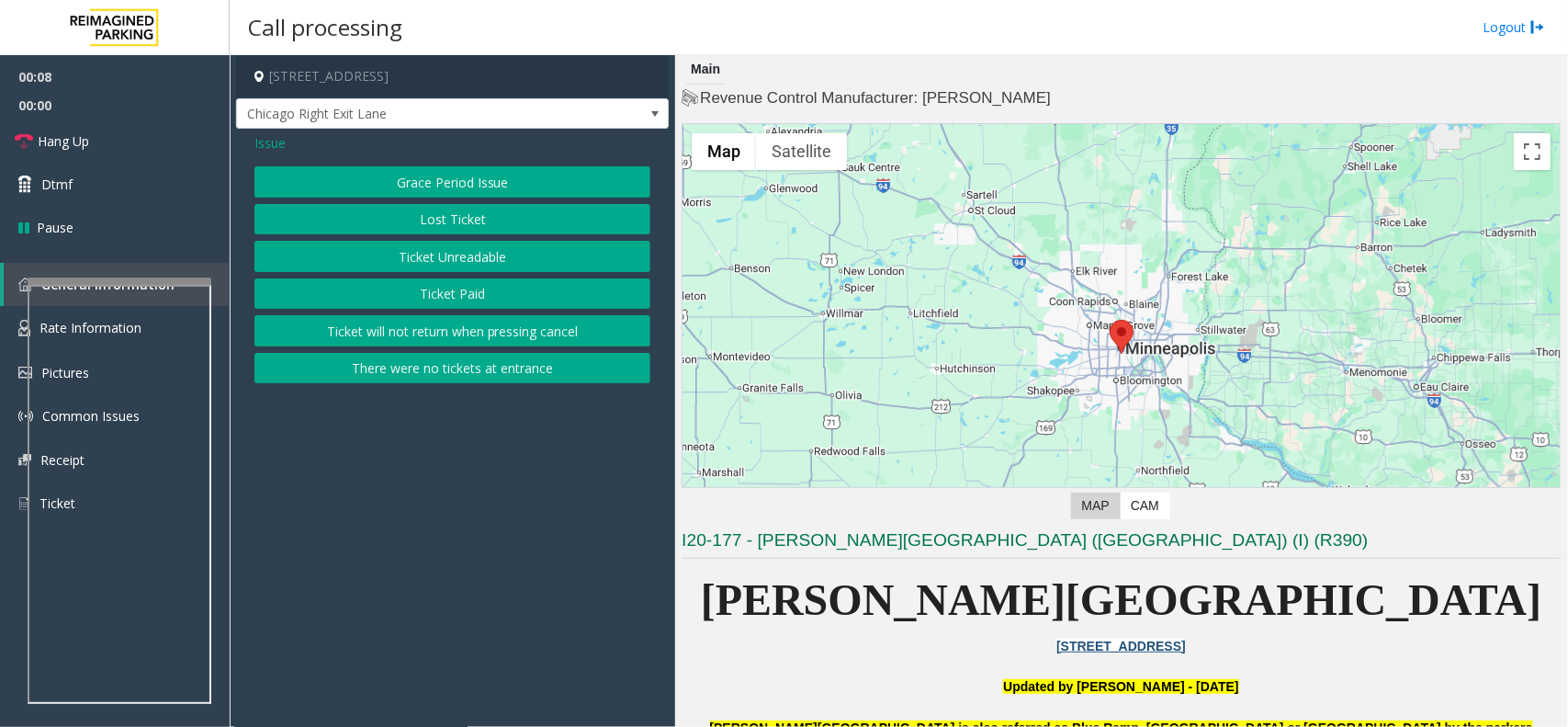
click at [474, 258] on button "Ticket Unreadable" at bounding box center [452, 257] width 396 height 31
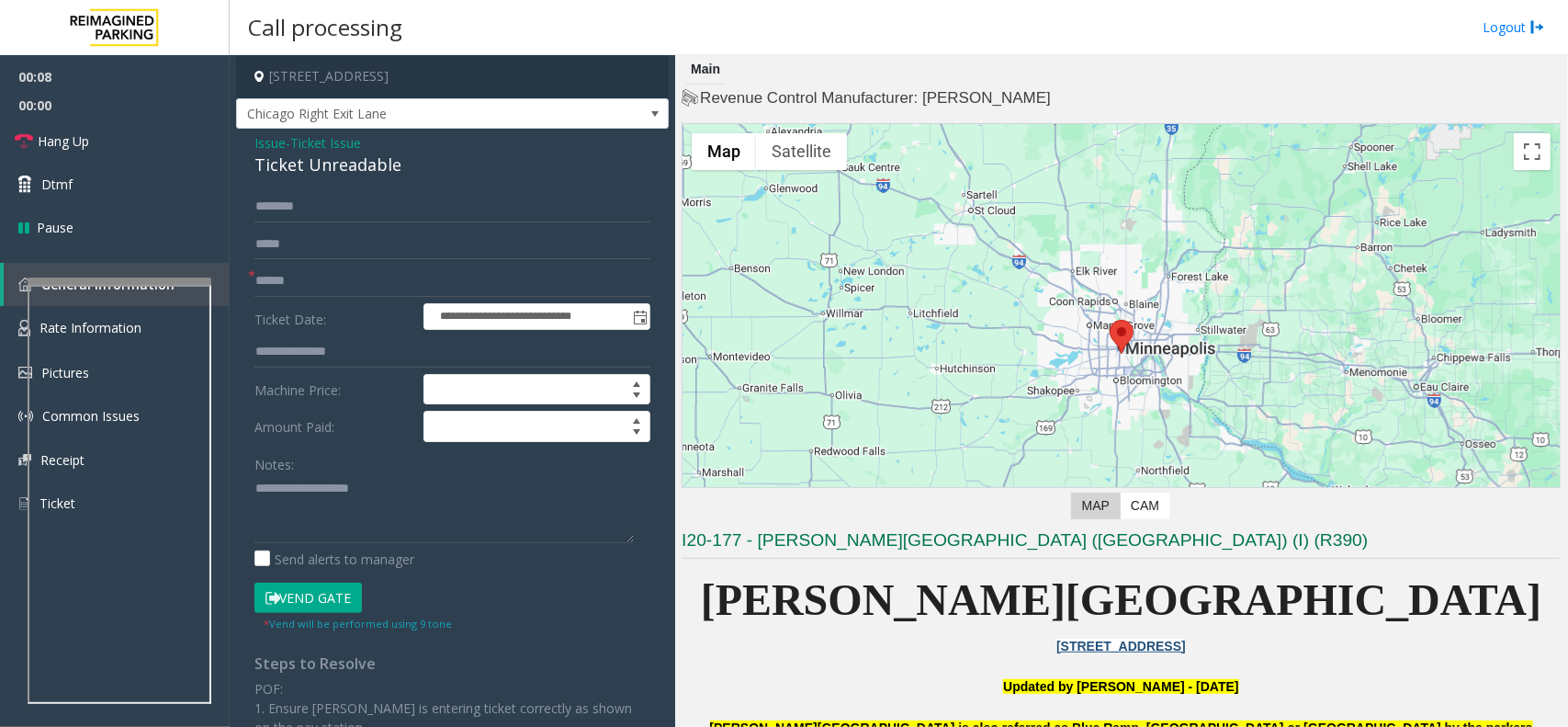
scroll to position [690, 0]
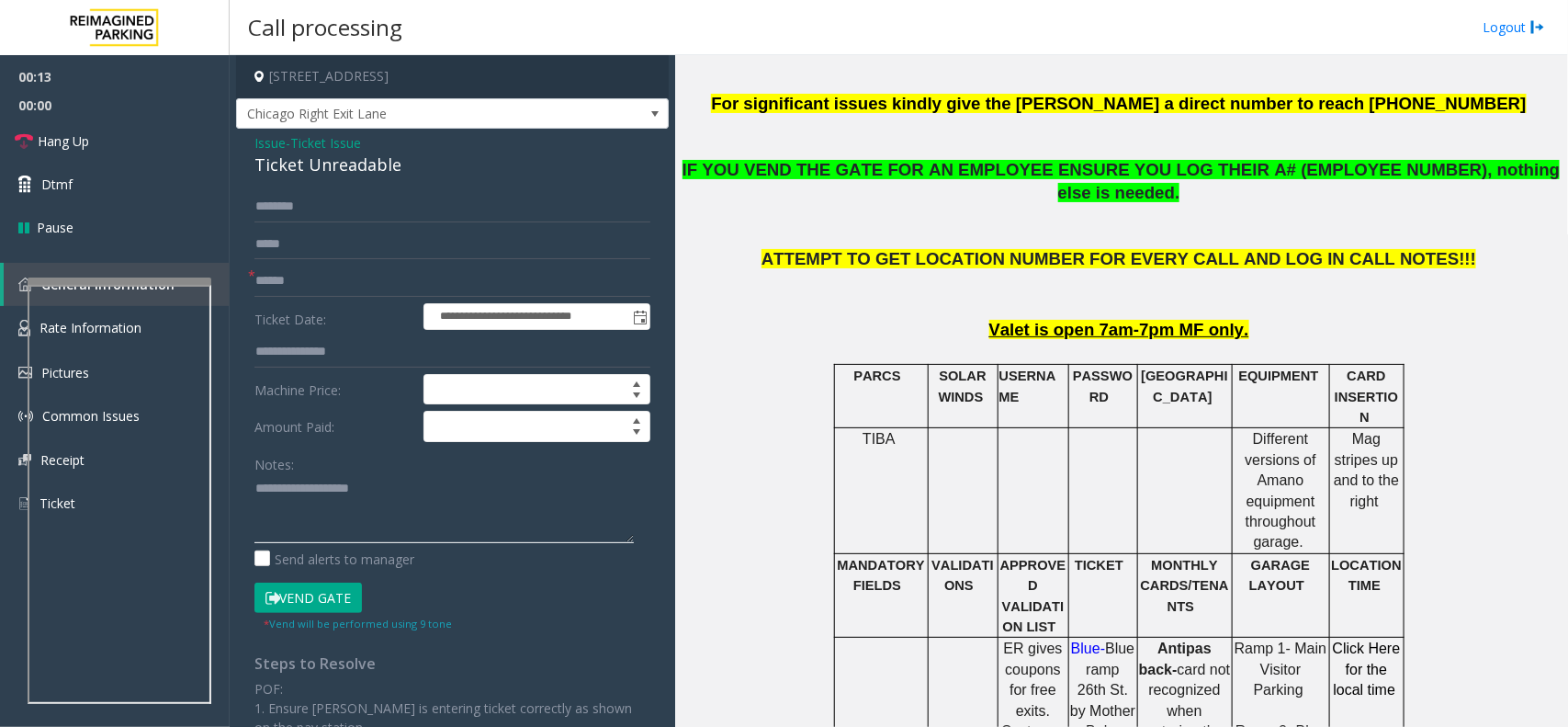
paste textarea "**********"
click at [344, 162] on div "Ticket Unreadable" at bounding box center [452, 164] width 396 height 25
click at [474, 530] on textarea at bounding box center [445, 509] width 380 height 69
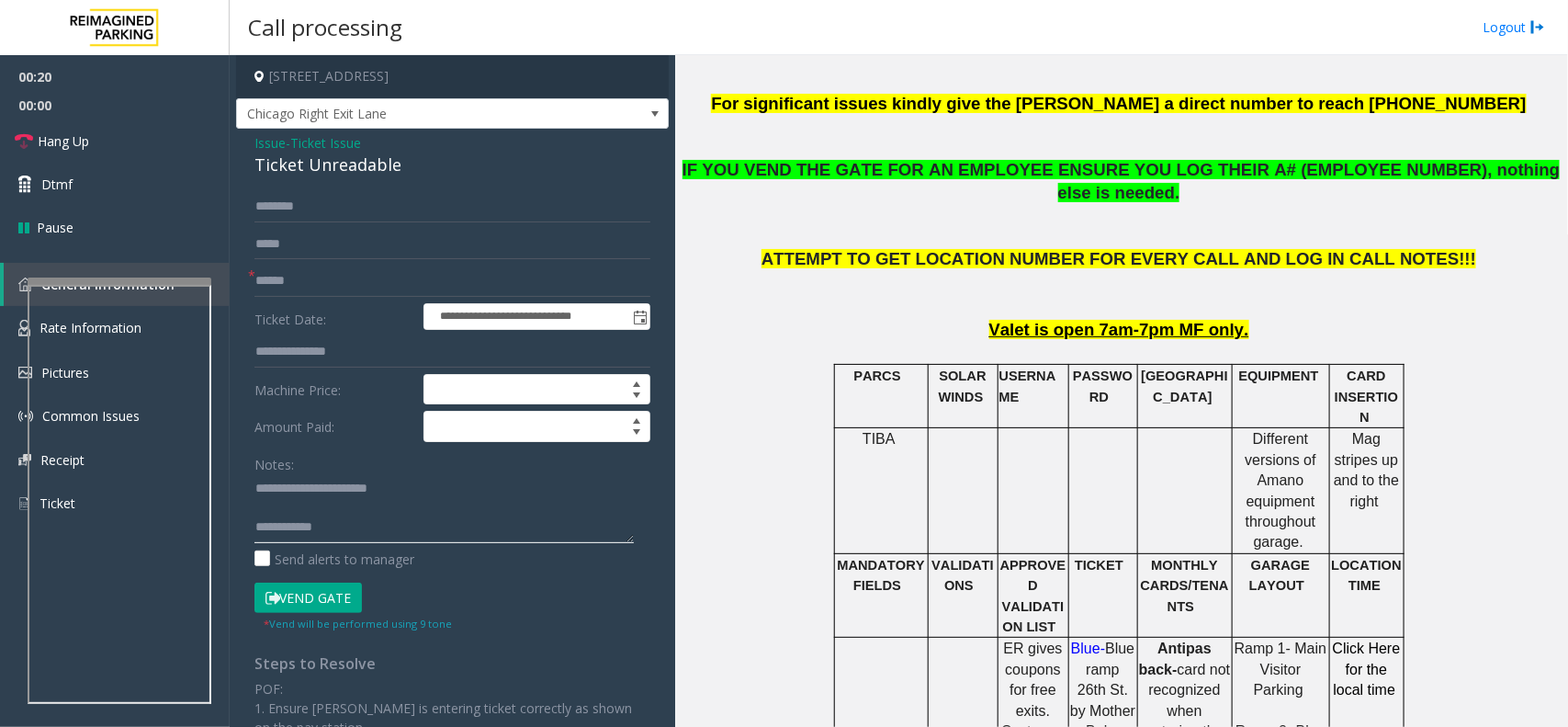
paste textarea "**********"
type textarea "**********"
click at [345, 277] on input "text" at bounding box center [452, 281] width 396 height 31
type input "*********"
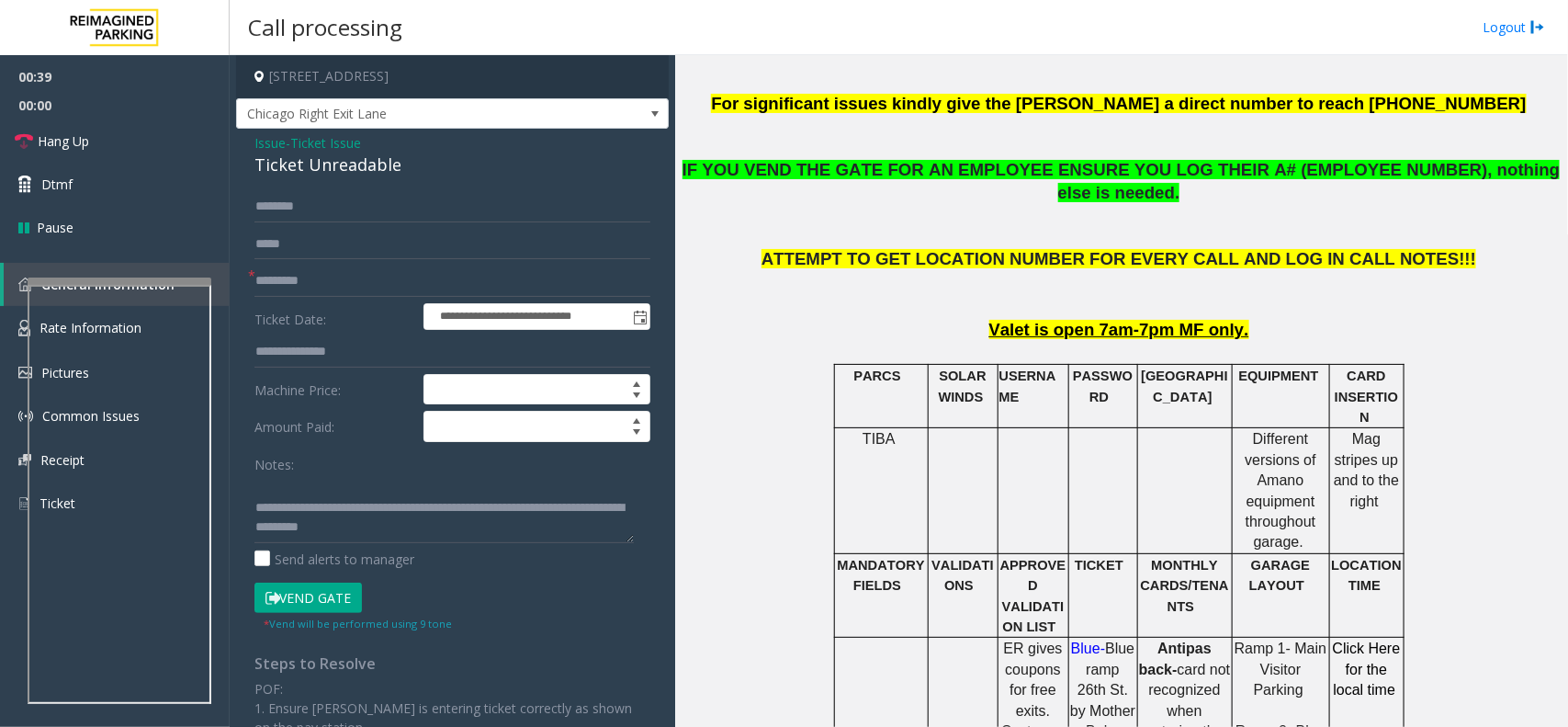
click at [327, 602] on button "Vend Gate" at bounding box center [308, 598] width 107 height 31
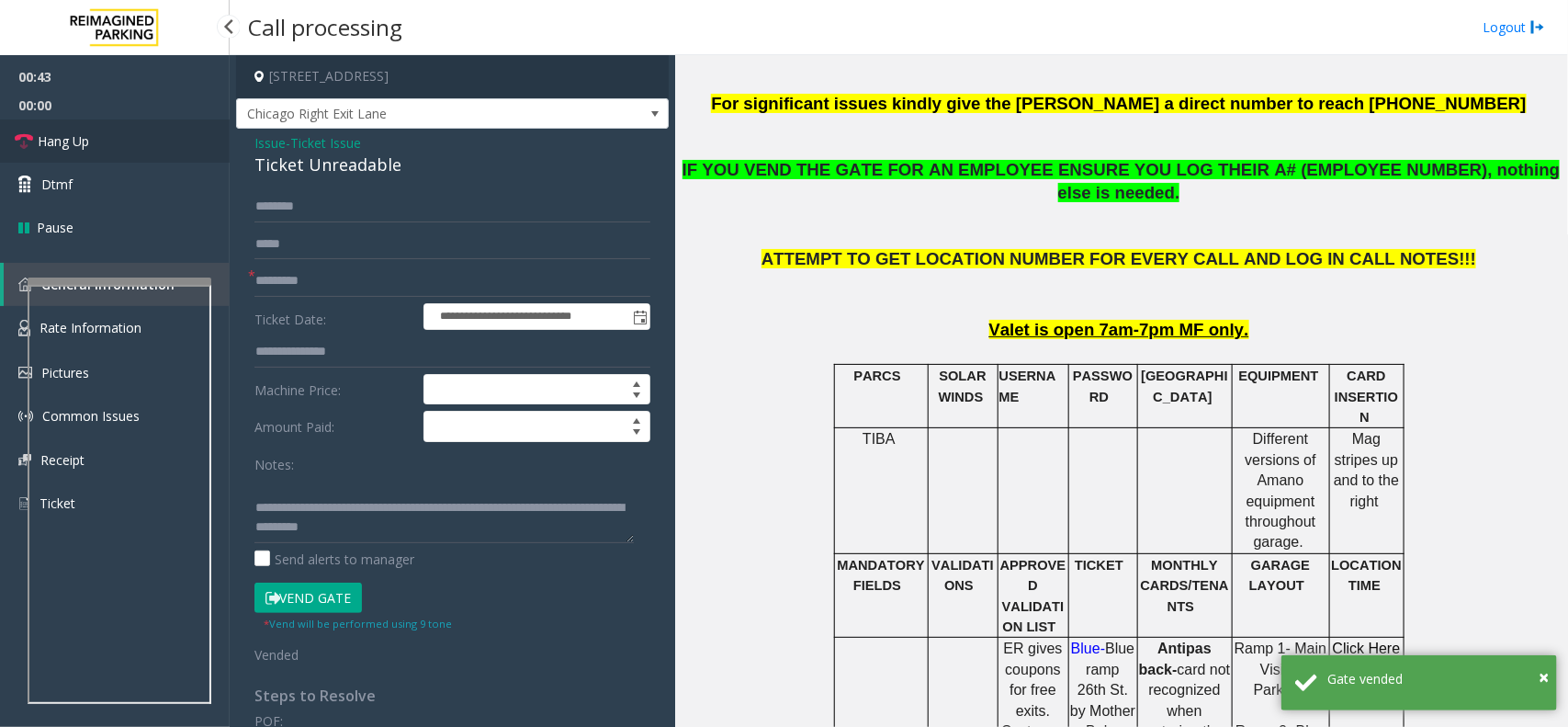
click at [138, 141] on link "Hang Up" at bounding box center [115, 141] width 230 height 43
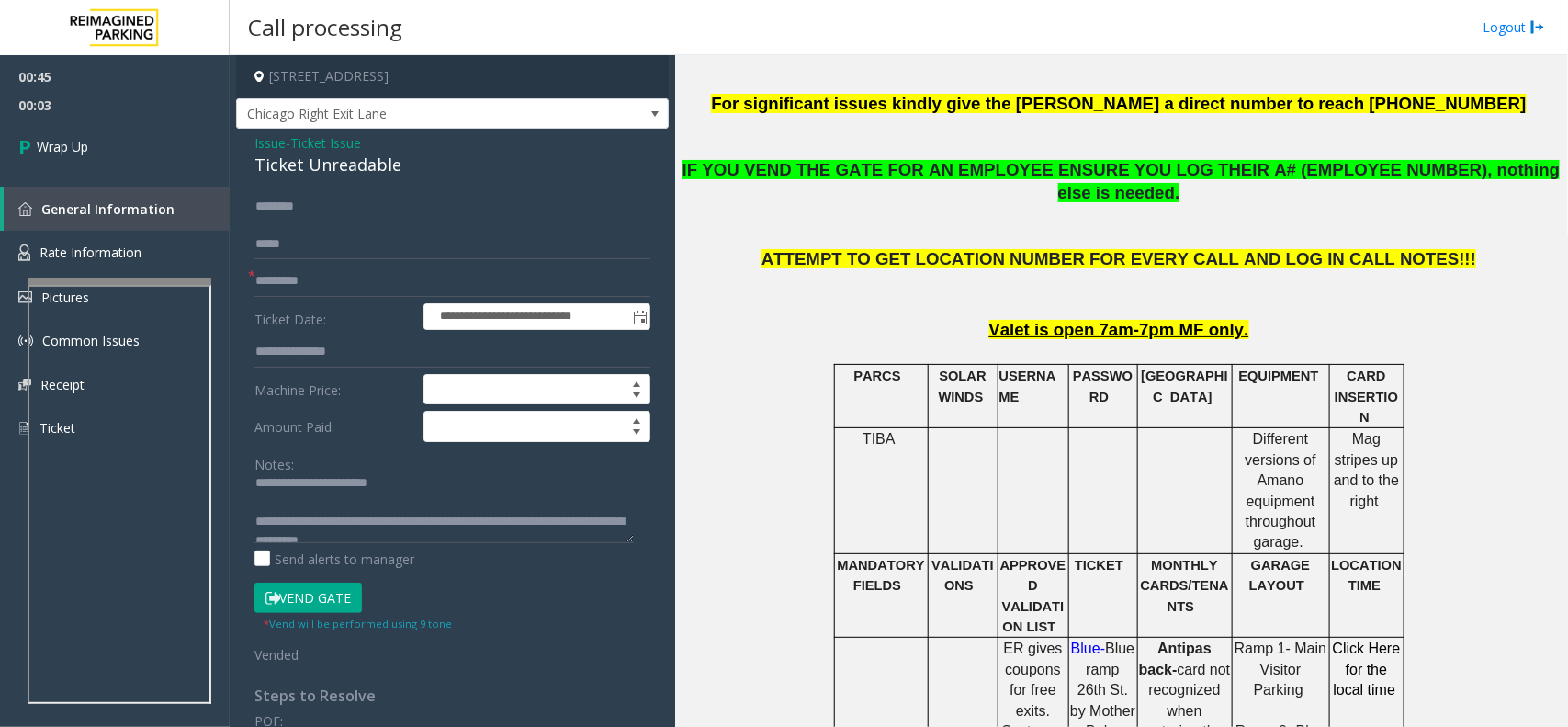
scroll to position [0, 0]
click at [191, 132] on link "Wrap Up" at bounding box center [115, 146] width 230 height 54
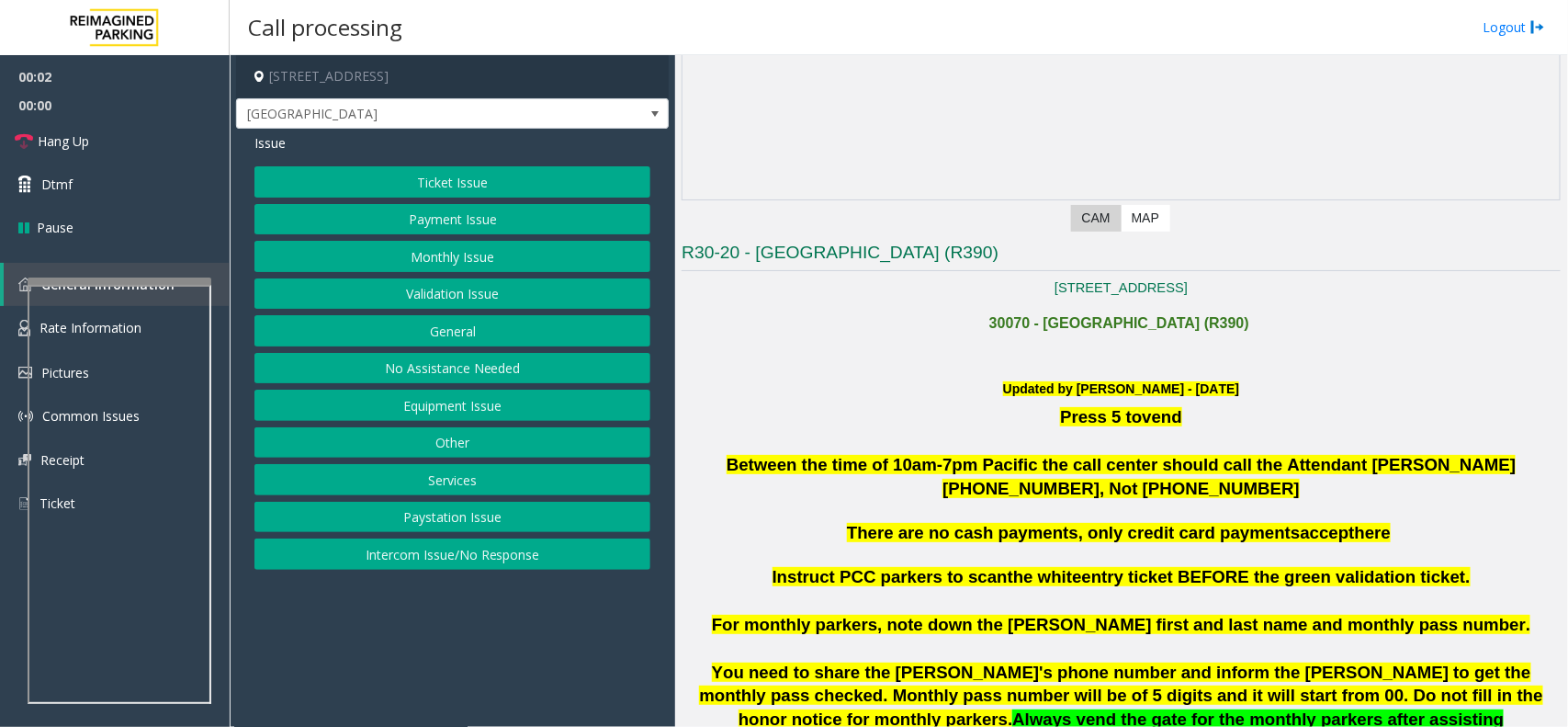
scroll to position [459, 0]
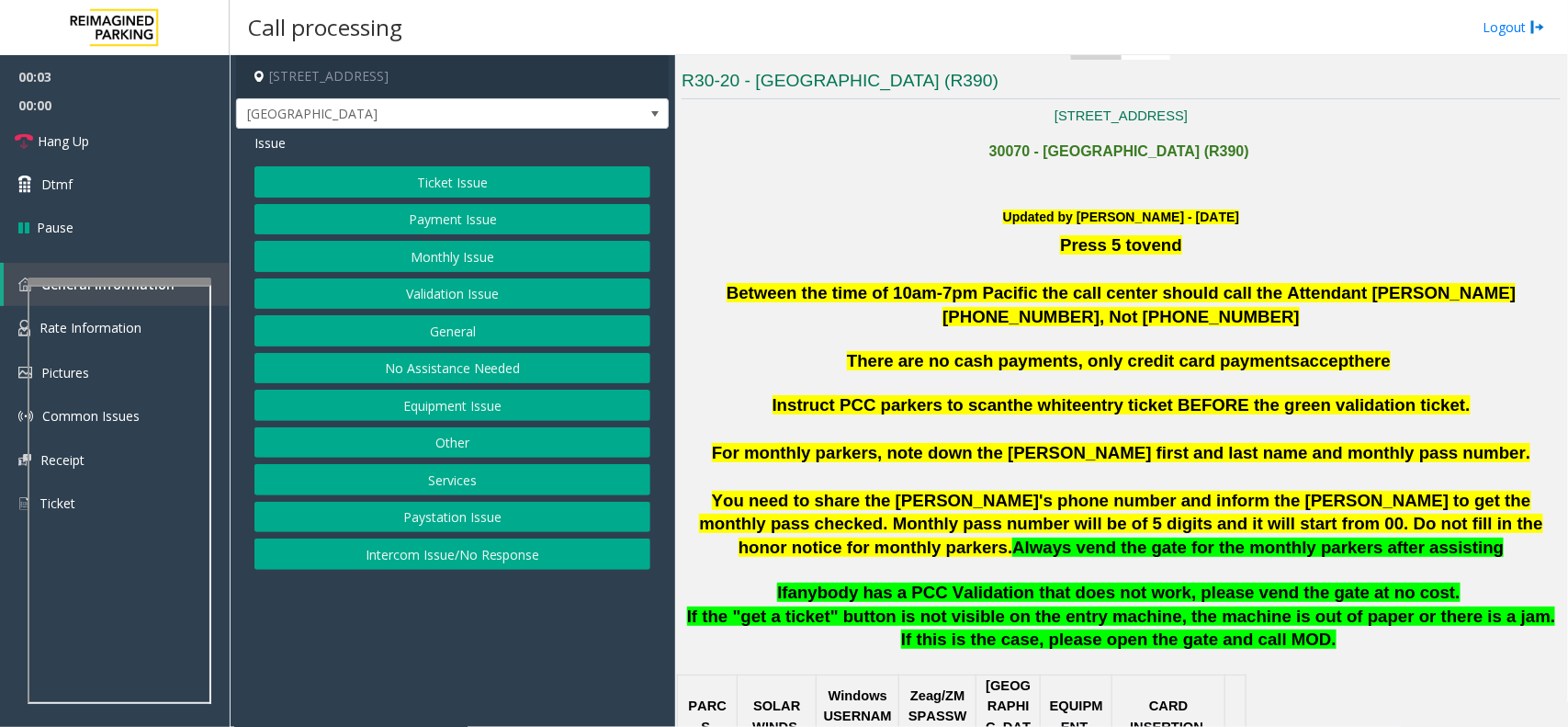
click at [397, 667] on app-call-processing-form "[STREET_ADDRESS] Exit Center Lane Issue Ticket Issue Payment Issue Monthly Issu…" at bounding box center [452, 391] width 446 height 672
click at [429, 564] on button "Intercom Issue/No Response" at bounding box center [452, 554] width 396 height 31
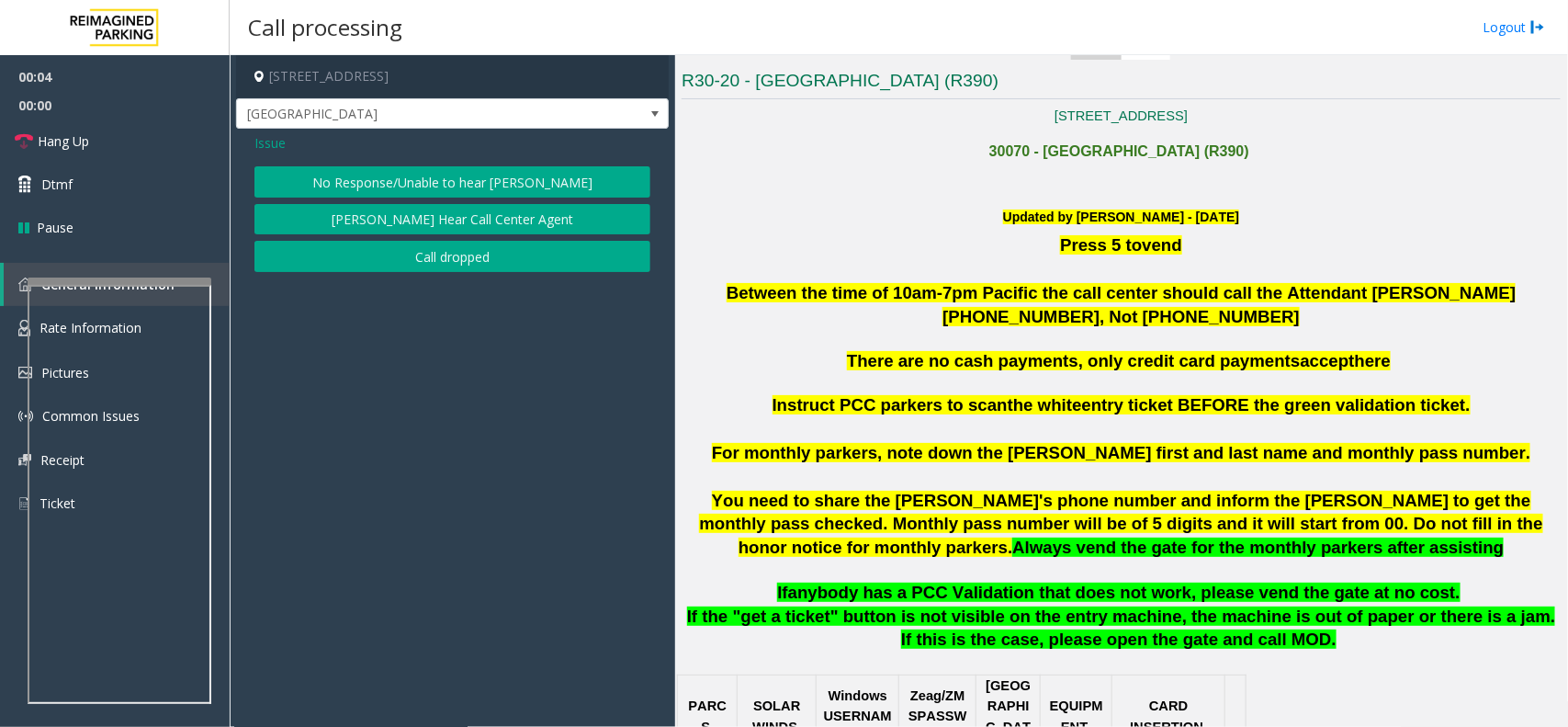
click at [452, 194] on button "No Response/Unable to hear [PERSON_NAME]" at bounding box center [452, 182] width 396 height 31
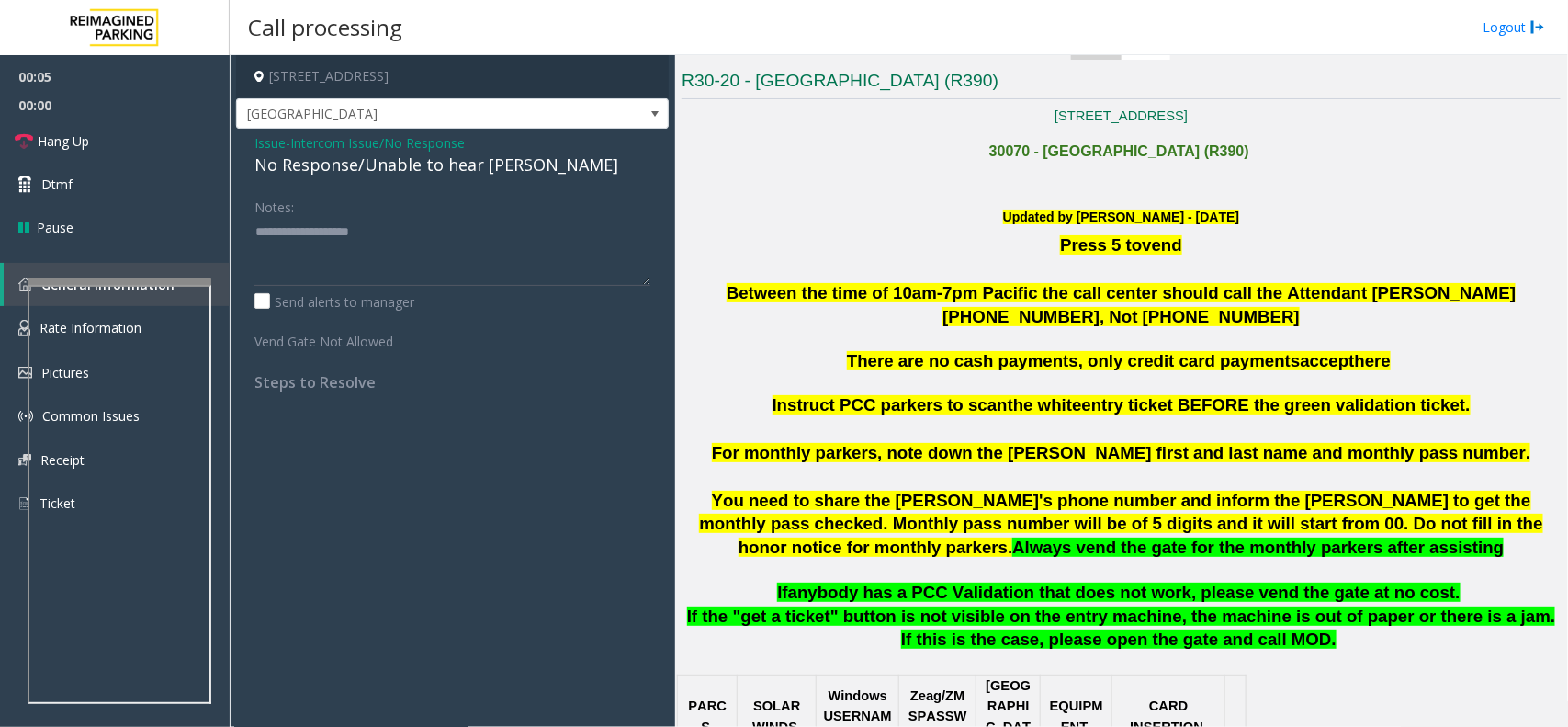
click at [442, 174] on div "No Response/Unable to hear [PERSON_NAME]" at bounding box center [452, 164] width 396 height 25
click at [543, 232] on textarea at bounding box center [452, 251] width 396 height 69
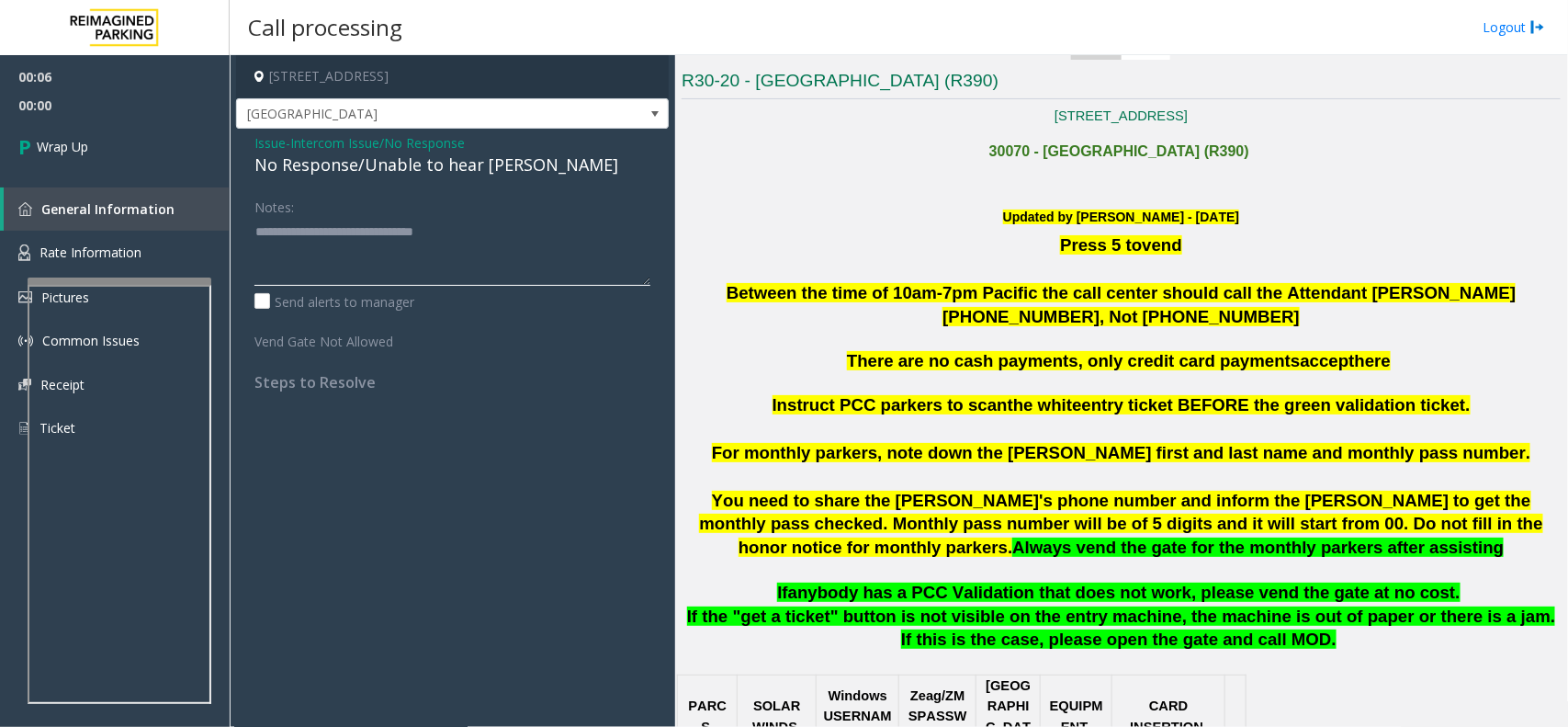
type textarea "**********"
click at [361, 146] on span "Intercom Issue/No Response" at bounding box center [377, 143] width 174 height 20
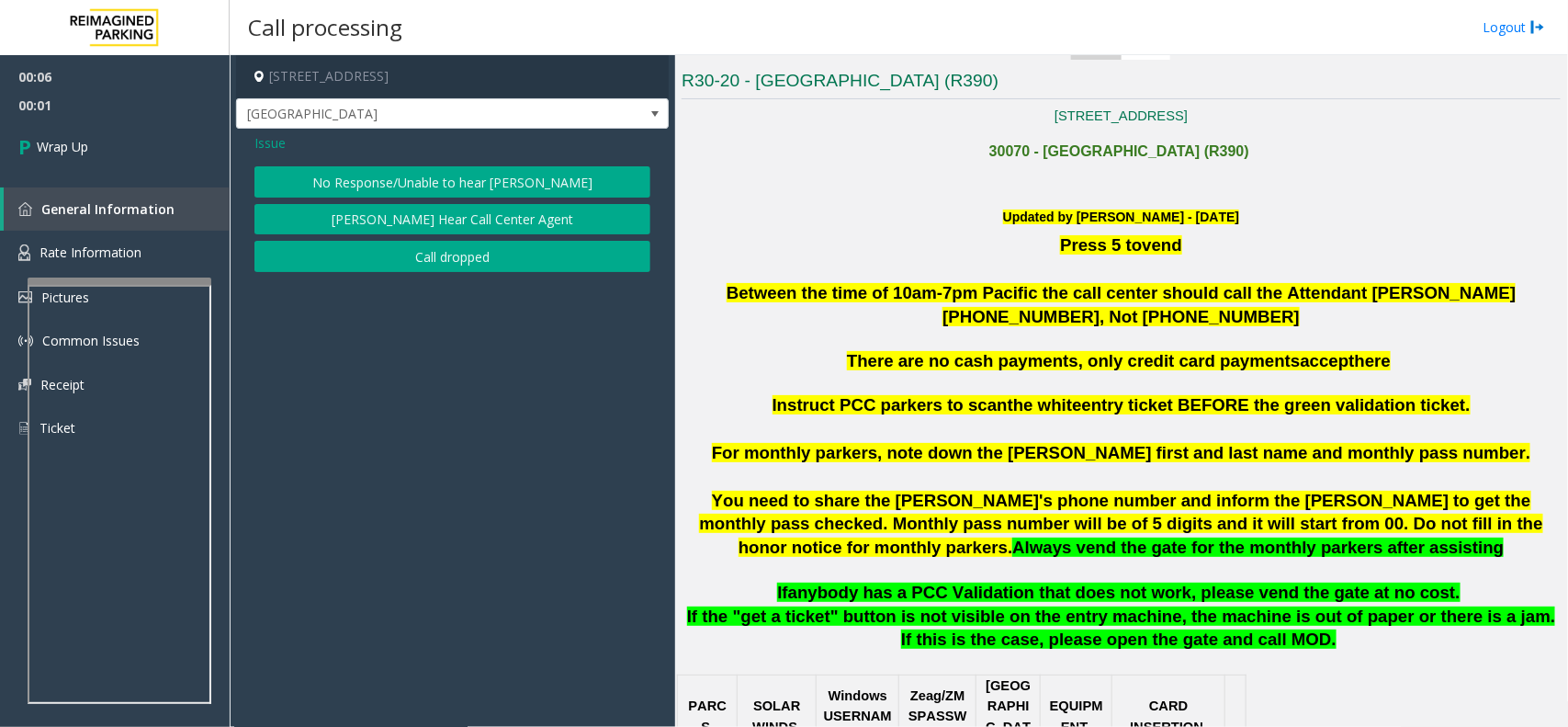
click at [384, 264] on button "Call dropped" at bounding box center [452, 257] width 396 height 31
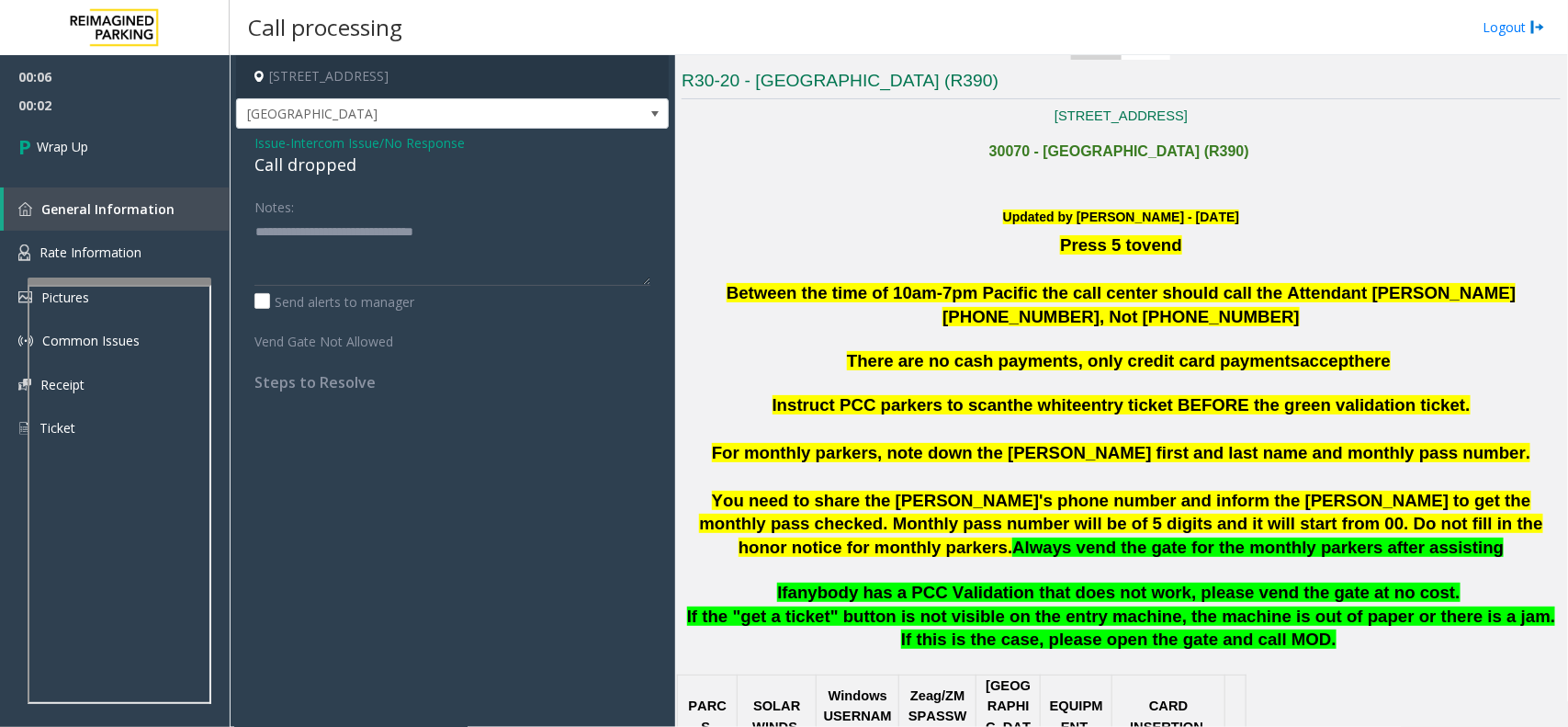
click at [314, 168] on div "Call dropped" at bounding box center [452, 164] width 396 height 25
drag, startPoint x: 553, startPoint y: 228, endPoint x: 244, endPoint y: 221, distance: 309.1
click at [244, 221] on div "Notes: Send alerts to manager Vend Gate Not Allowed Steps to Resolve" at bounding box center [452, 291] width 424 height 201
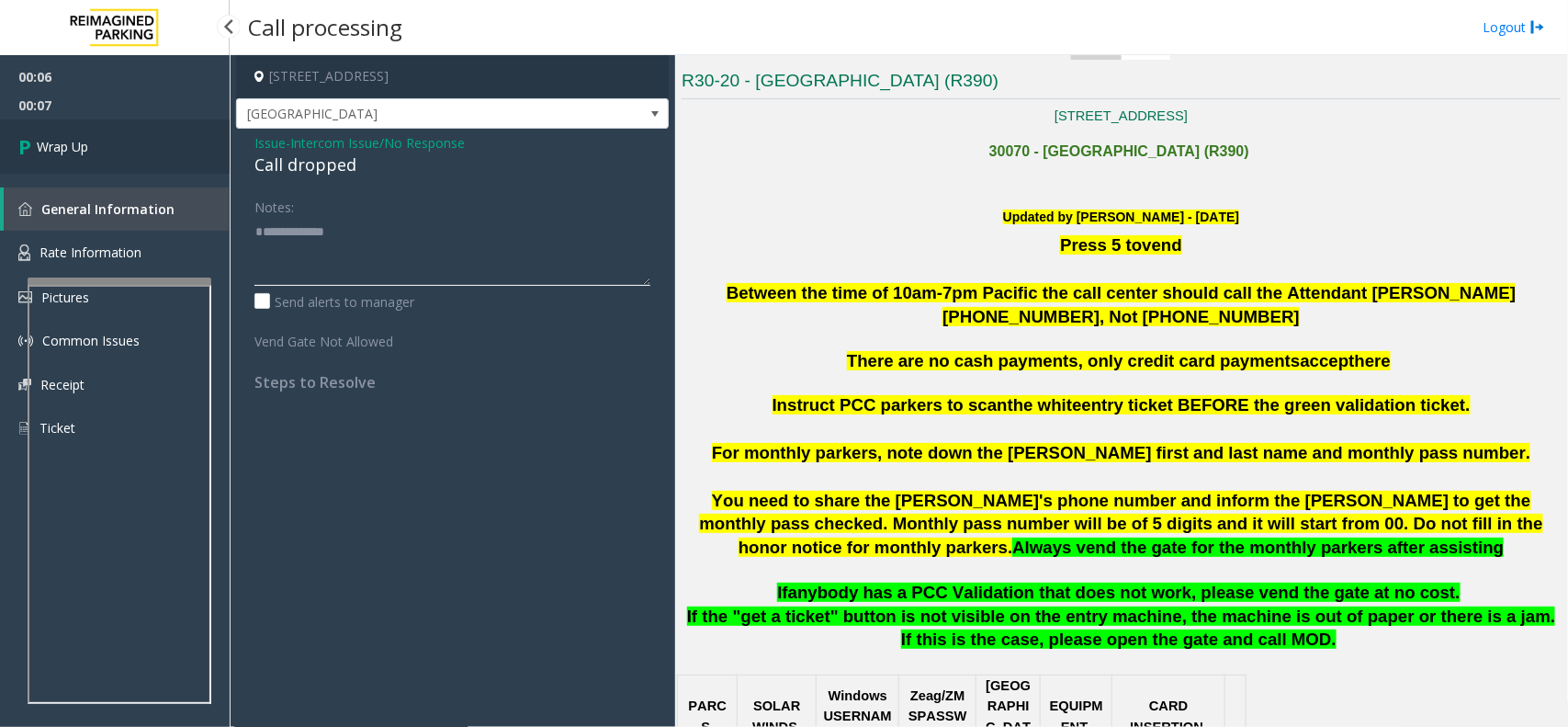
type textarea "**********"
click at [141, 154] on link "Wrap Up" at bounding box center [115, 146] width 230 height 54
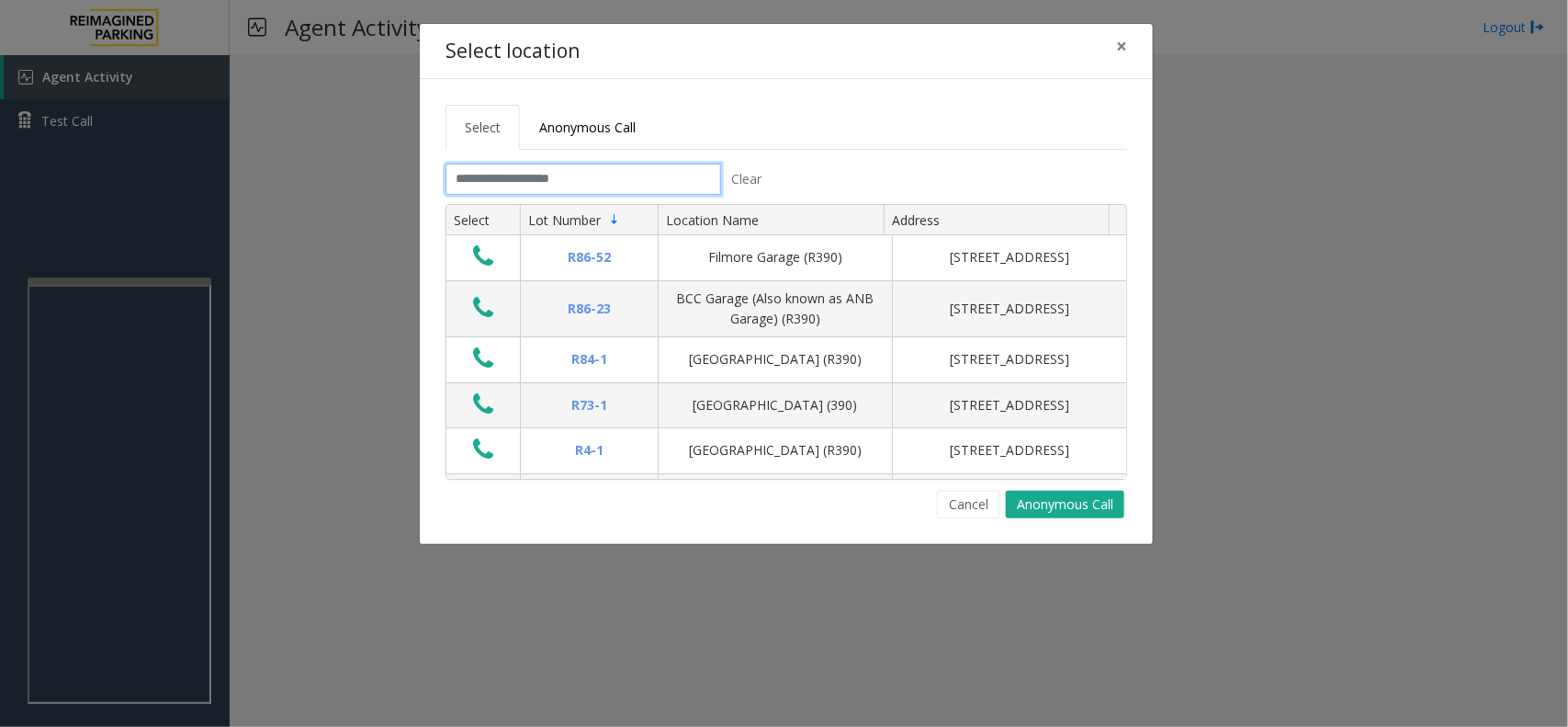
click at [556, 180] on input "text" at bounding box center [583, 179] width 275 height 31
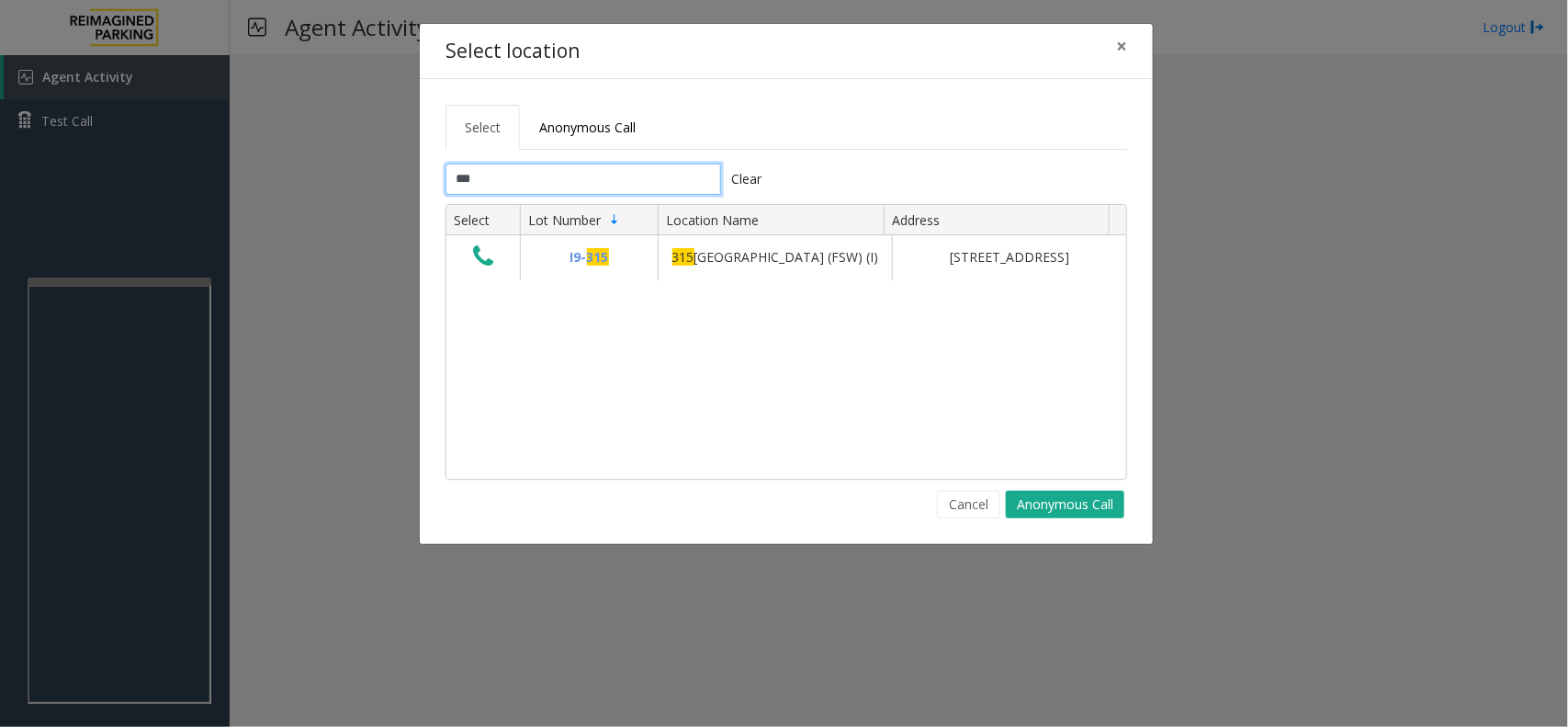
click at [503, 171] on input "***" at bounding box center [583, 179] width 275 height 31
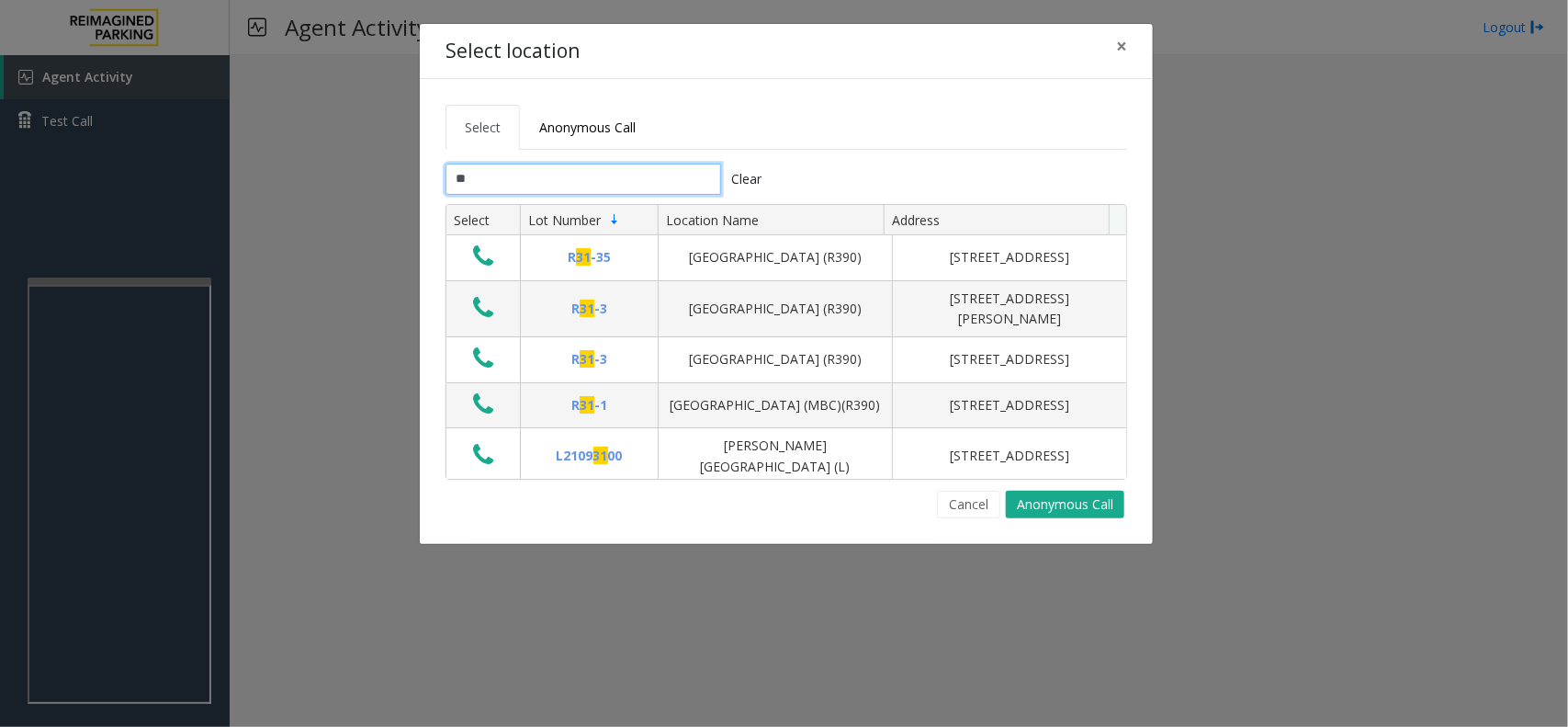
type input "*"
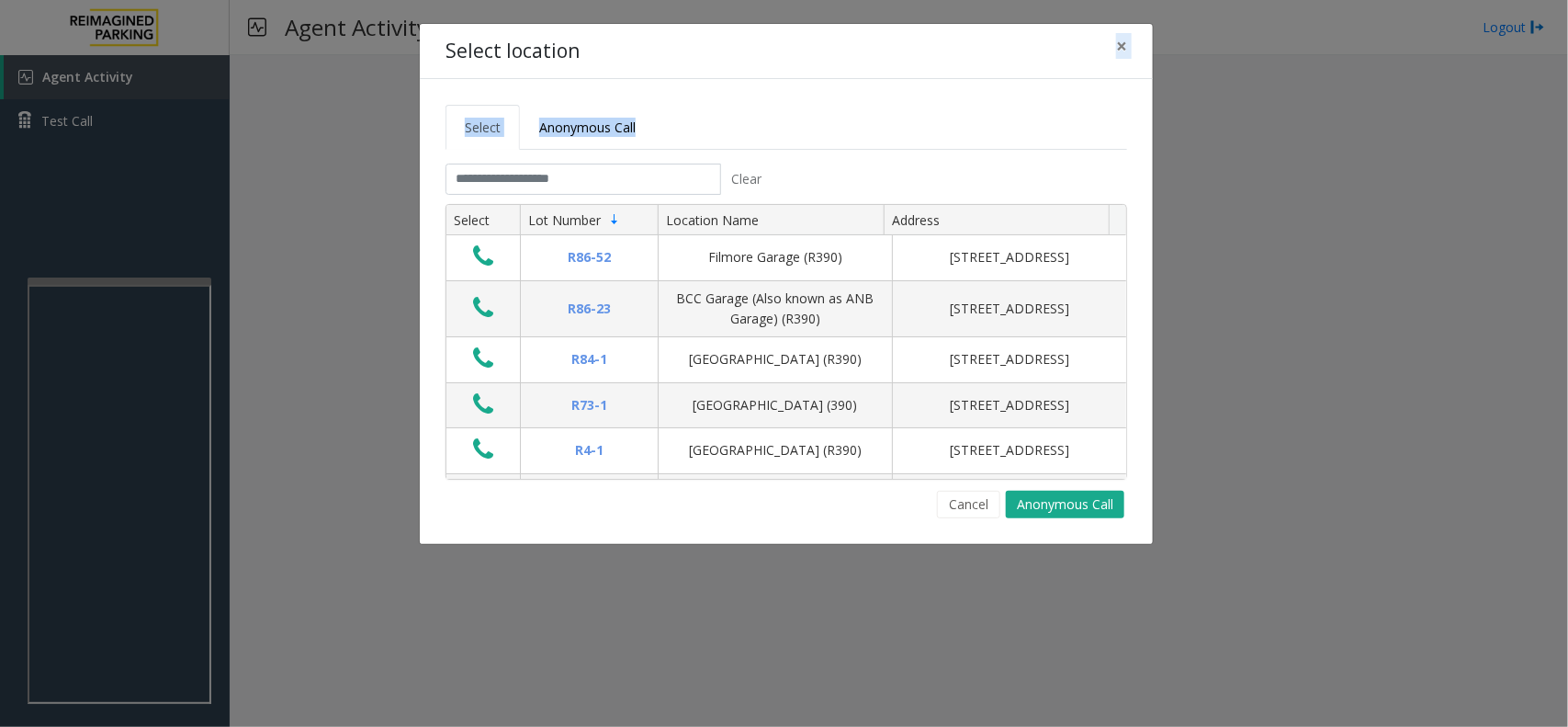
drag, startPoint x: 801, startPoint y: 34, endPoint x: 807, endPoint y: 110, distance: 76.2
click at [807, 110] on div "Select location × Select Anonymous Call Clear Select Lot Number Location Name A…" at bounding box center [786, 283] width 735 height 522
click at [841, 72] on div "Select location ×" at bounding box center [786, 51] width 733 height 56
click at [829, 112] on ul "Select Anonymous Call" at bounding box center [786, 127] width 682 height 45
drag, startPoint x: 846, startPoint y: 105, endPoint x: 828, endPoint y: 116, distance: 21.1
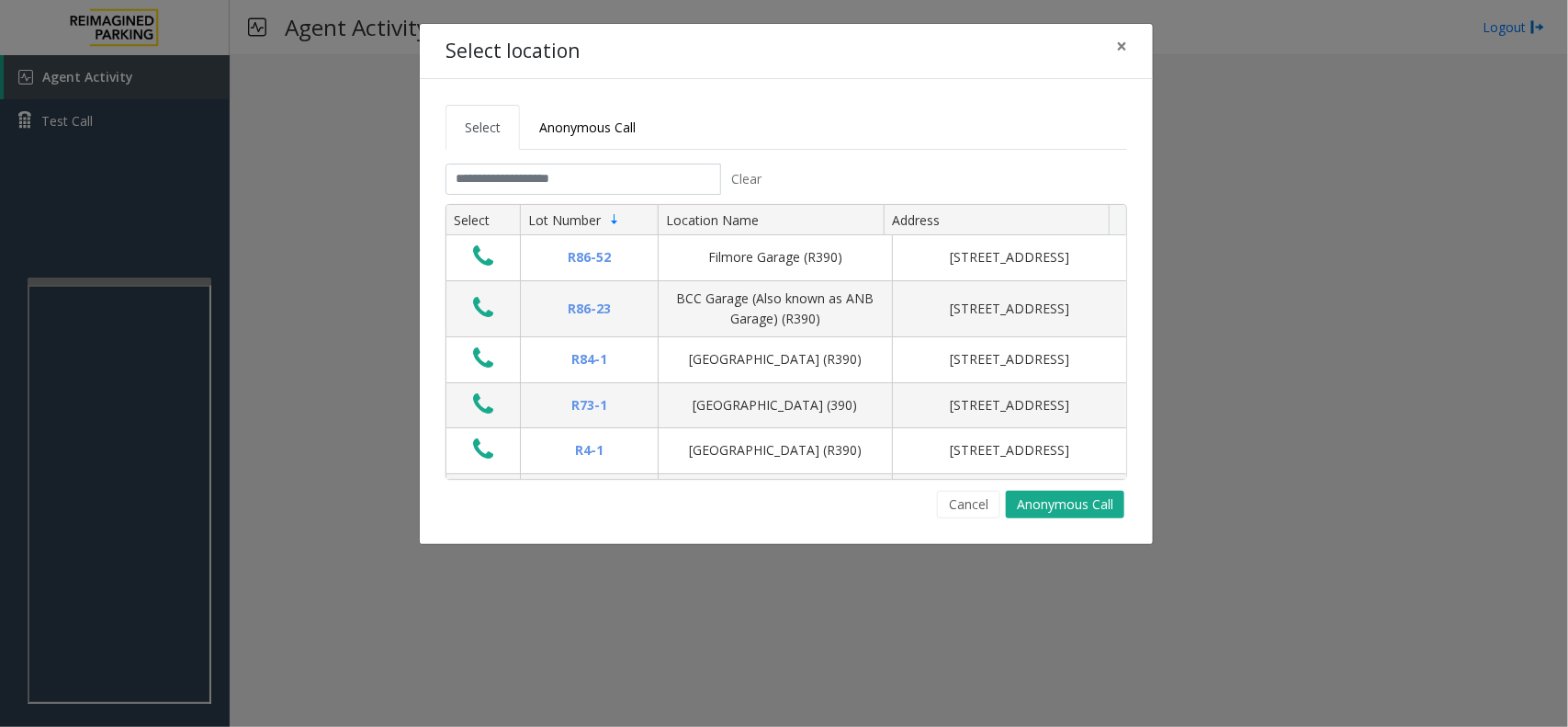
click at [828, 116] on ul "Select Anonymous Call" at bounding box center [786, 127] width 682 height 45
click at [1106, 121] on ul "Select Anonymous Call" at bounding box center [786, 127] width 682 height 45
click at [961, 510] on button "Cancel" at bounding box center [969, 505] width 63 height 28
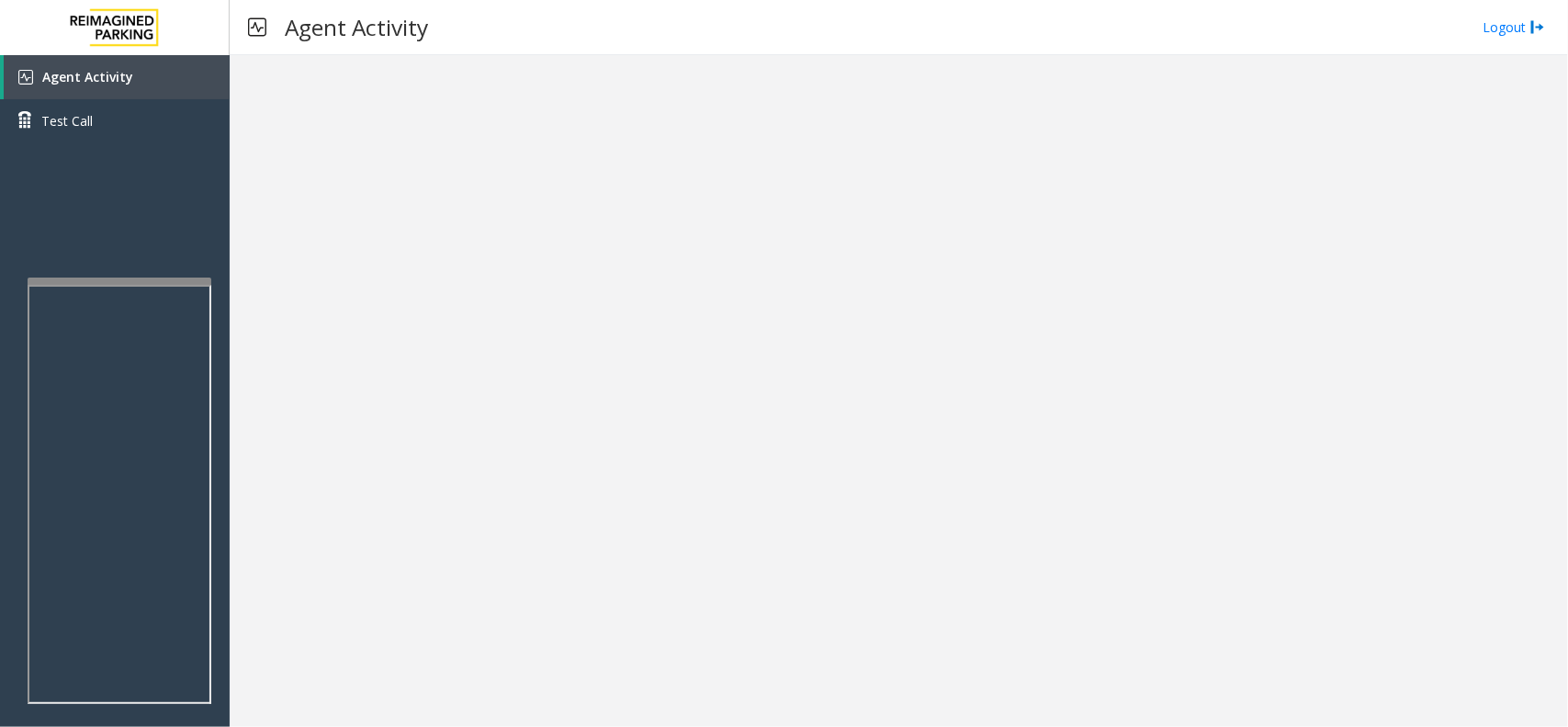
click at [1121, 609] on div at bounding box center [899, 391] width 1339 height 672
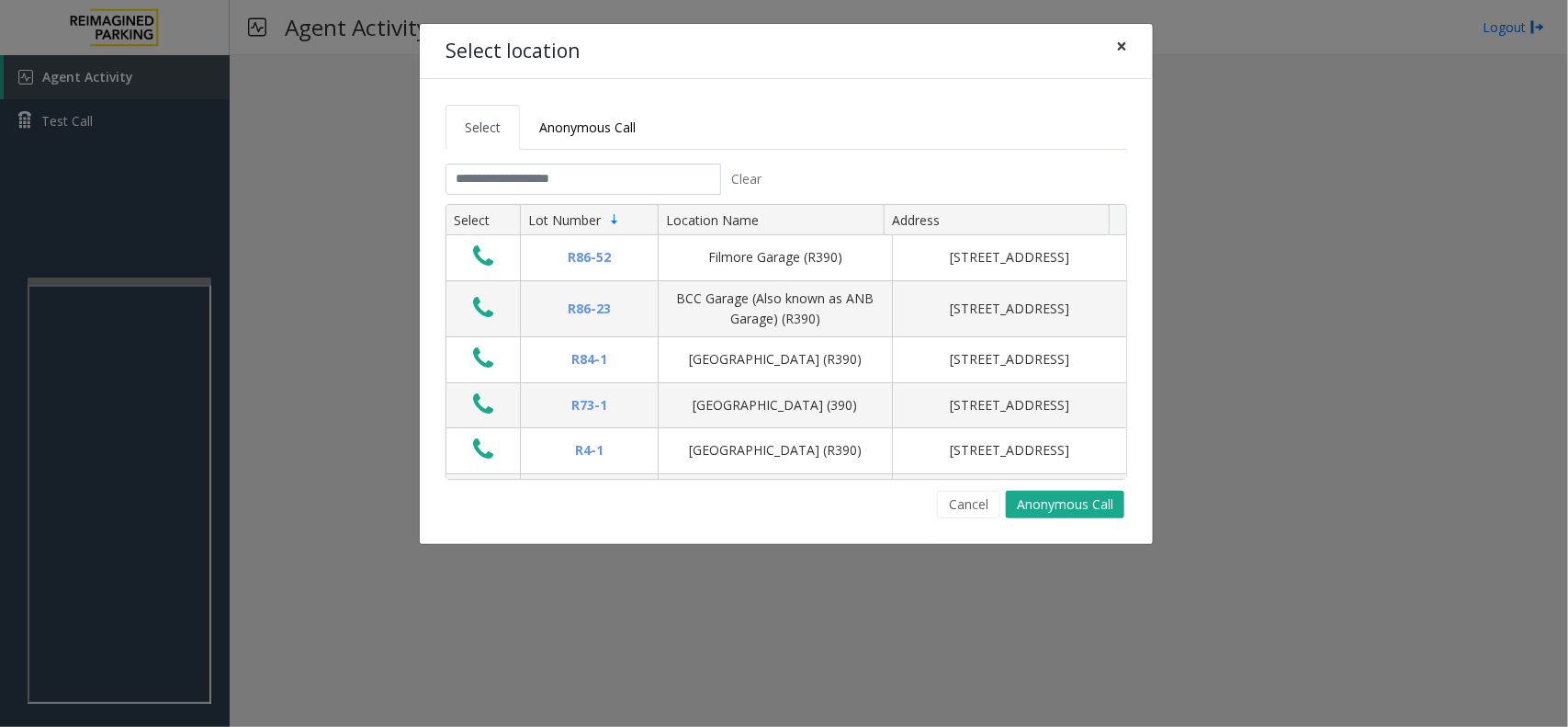
click at [1132, 48] on button "×" at bounding box center [1121, 46] width 36 height 45
click at [628, 185] on input "text" at bounding box center [583, 179] width 275 height 31
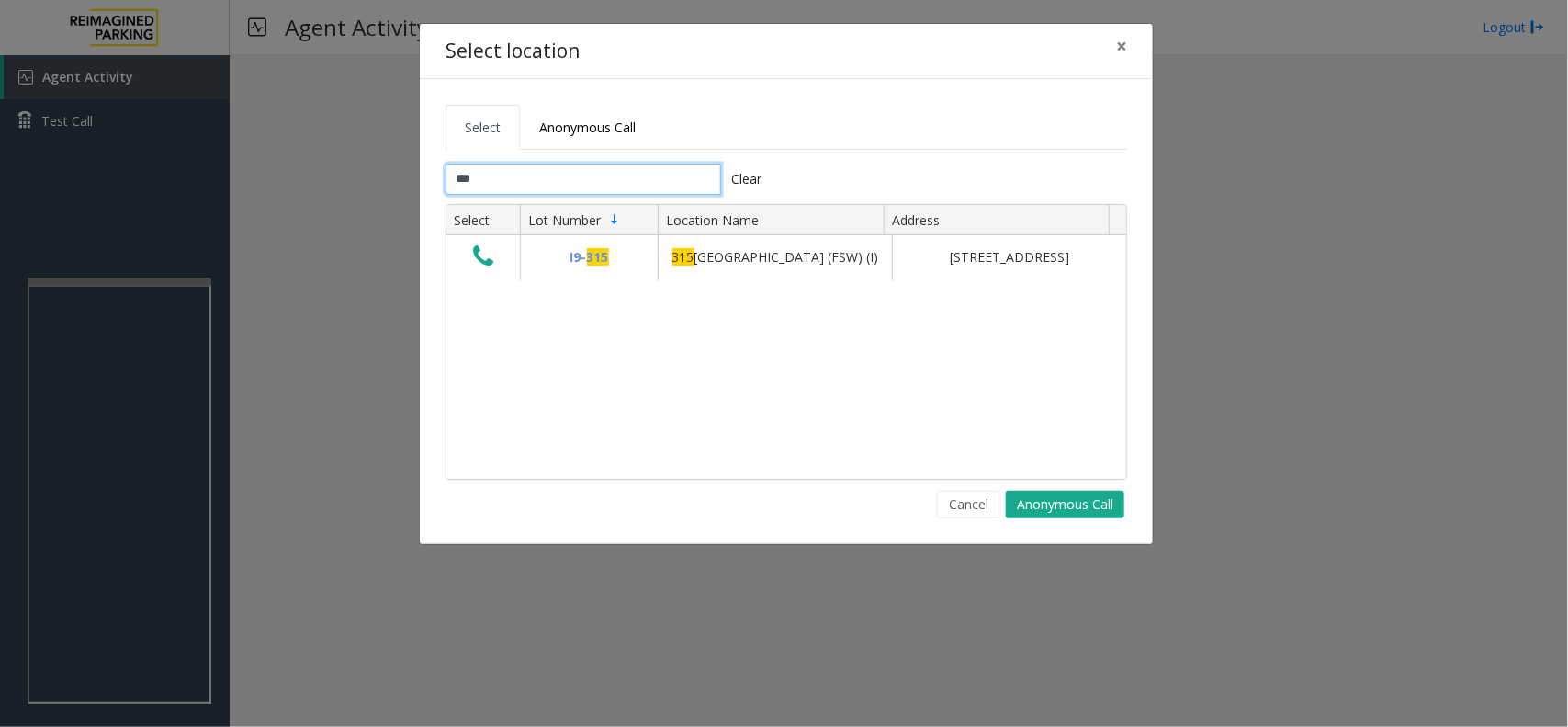
type input "***"
drag, startPoint x: 497, startPoint y: 187, endPoint x: 328, endPoint y: 184, distance: 169.0
click at [328, 184] on div "Select location × Select Anonymous Call *** Clear Select Lot Number Location Na…" at bounding box center [784, 363] width 1568 height 727
click at [530, 180] on input "***" at bounding box center [583, 179] width 275 height 31
type input "***"
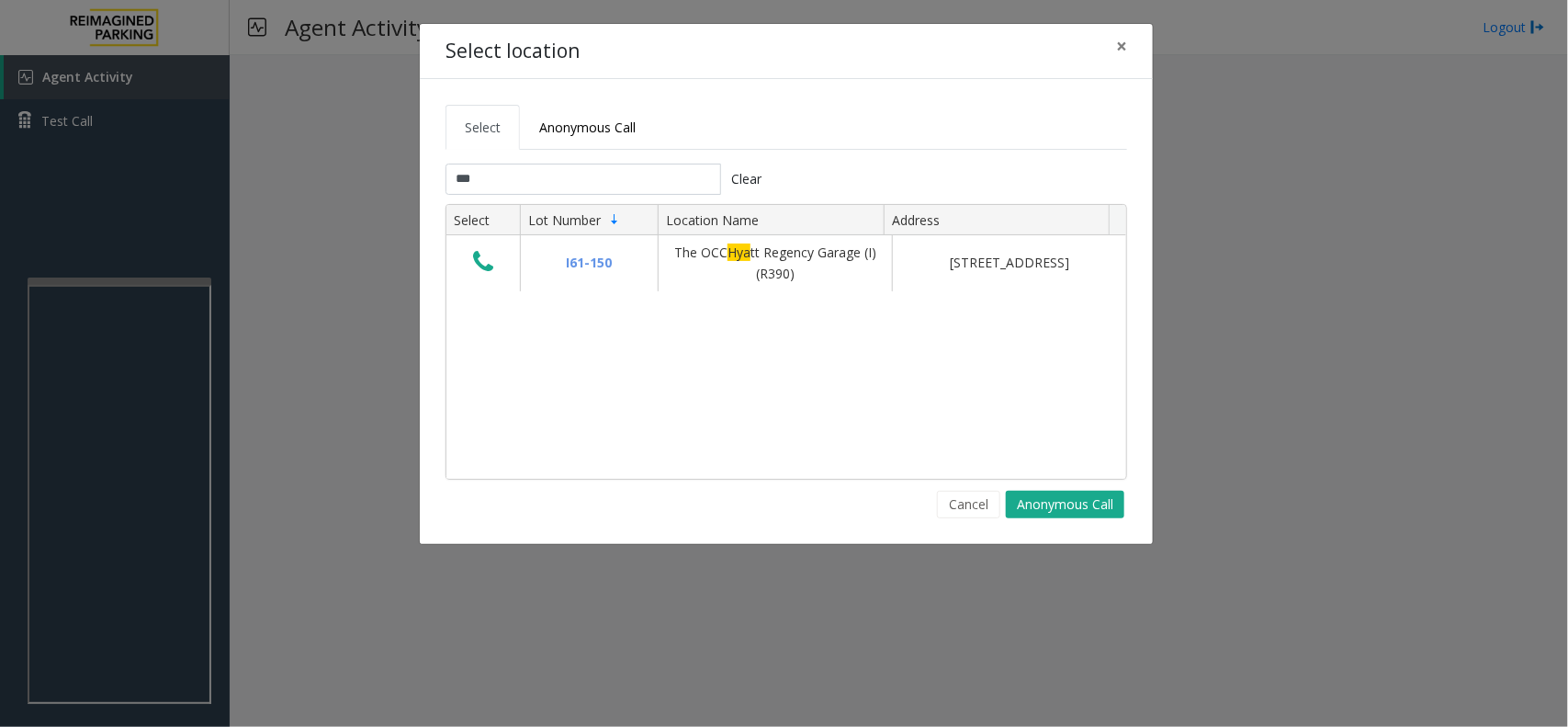
click at [752, 182] on button "Clear" at bounding box center [747, 179] width 51 height 31
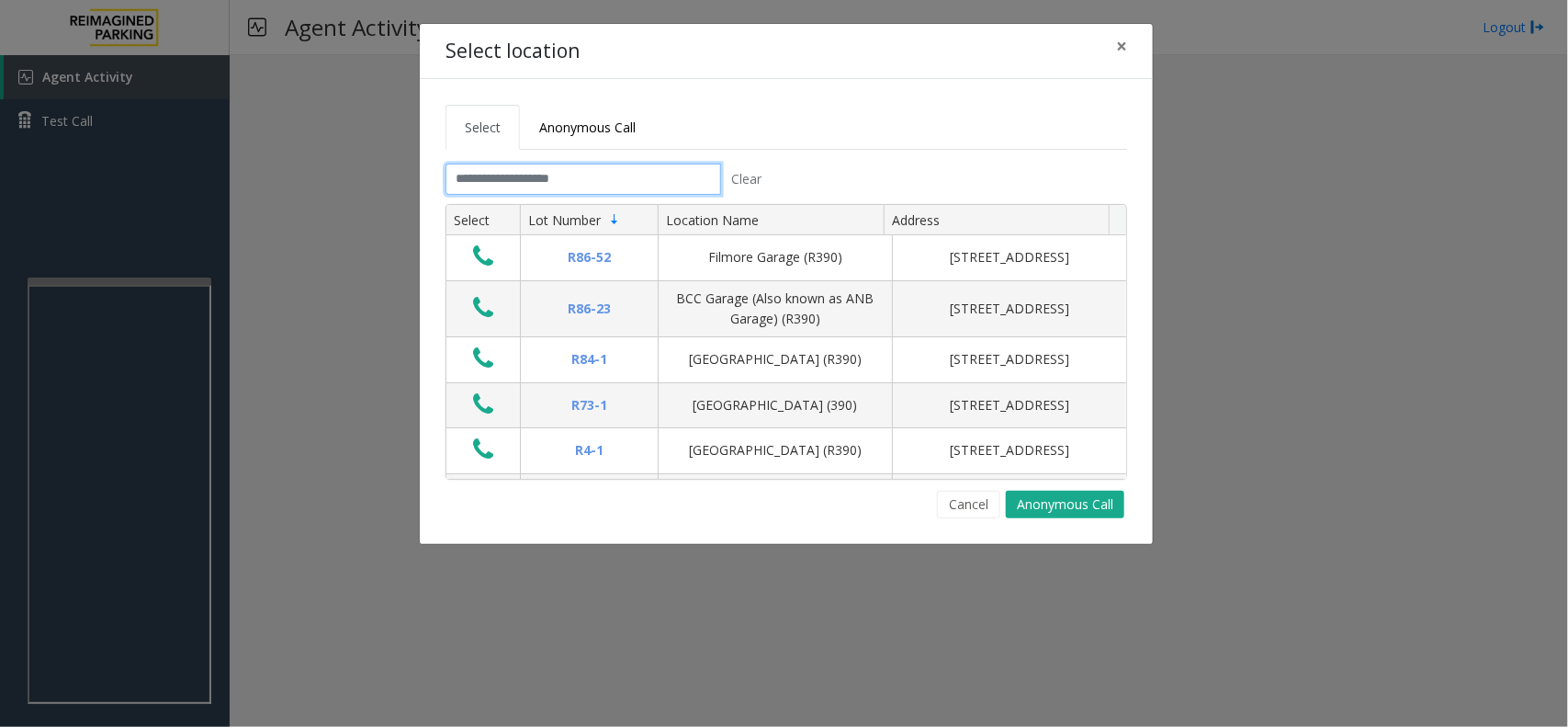
click at [635, 182] on input "text" at bounding box center [583, 179] width 275 height 31
drag, startPoint x: 635, startPoint y: 175, endPoint x: 603, endPoint y: 177, distance: 32.1
click at [603, 177] on input "text" at bounding box center [583, 179] width 275 height 31
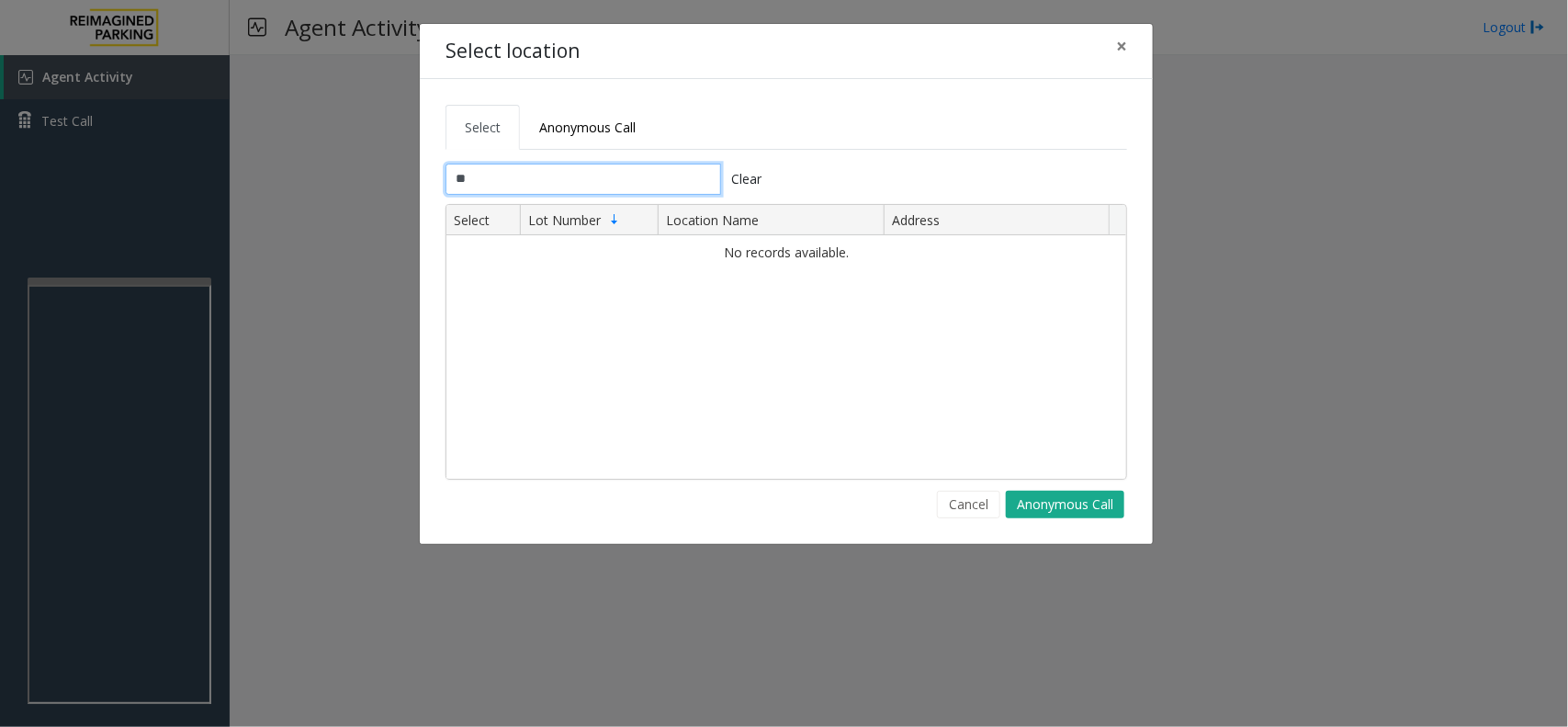
type input "*"
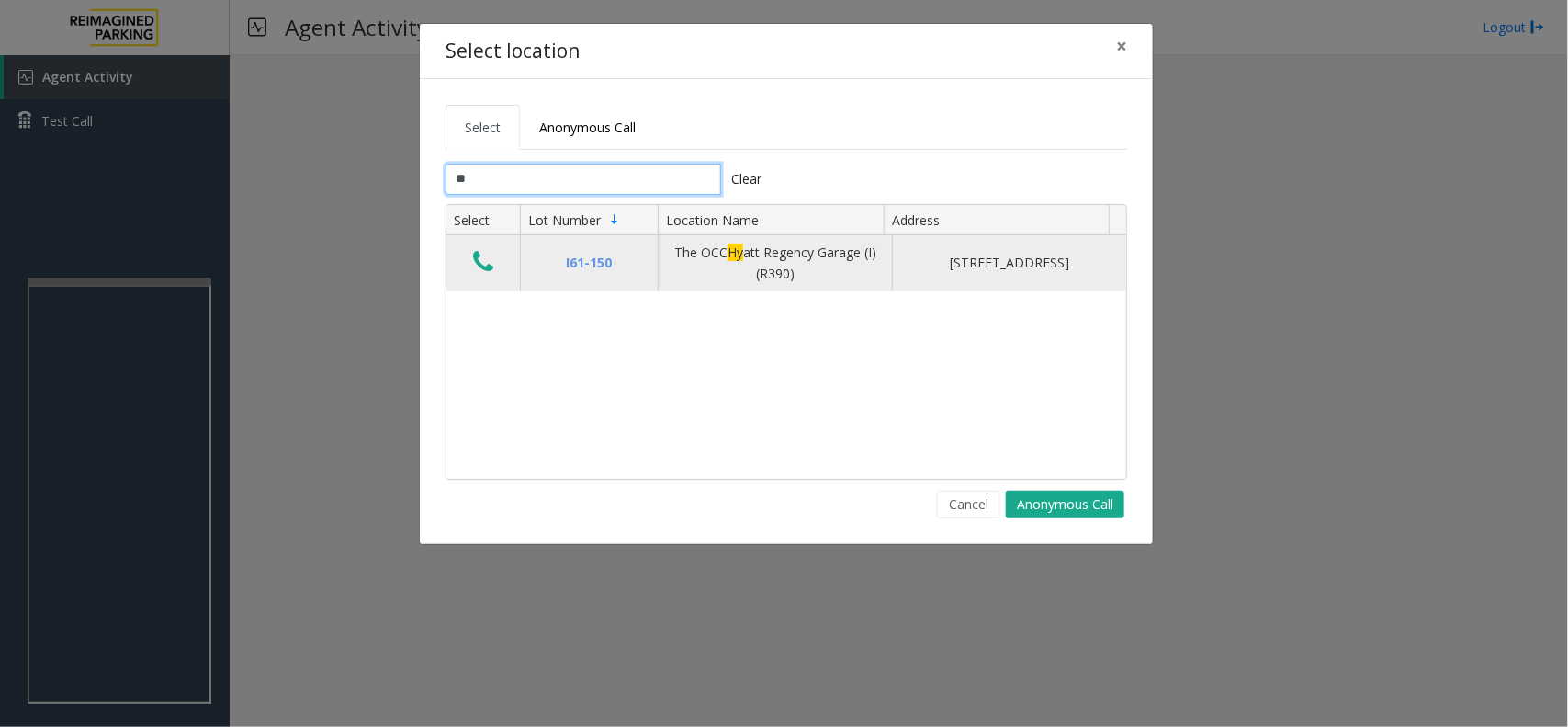
type input "**"
click at [470, 259] on button "Data table" at bounding box center [483, 263] width 31 height 30
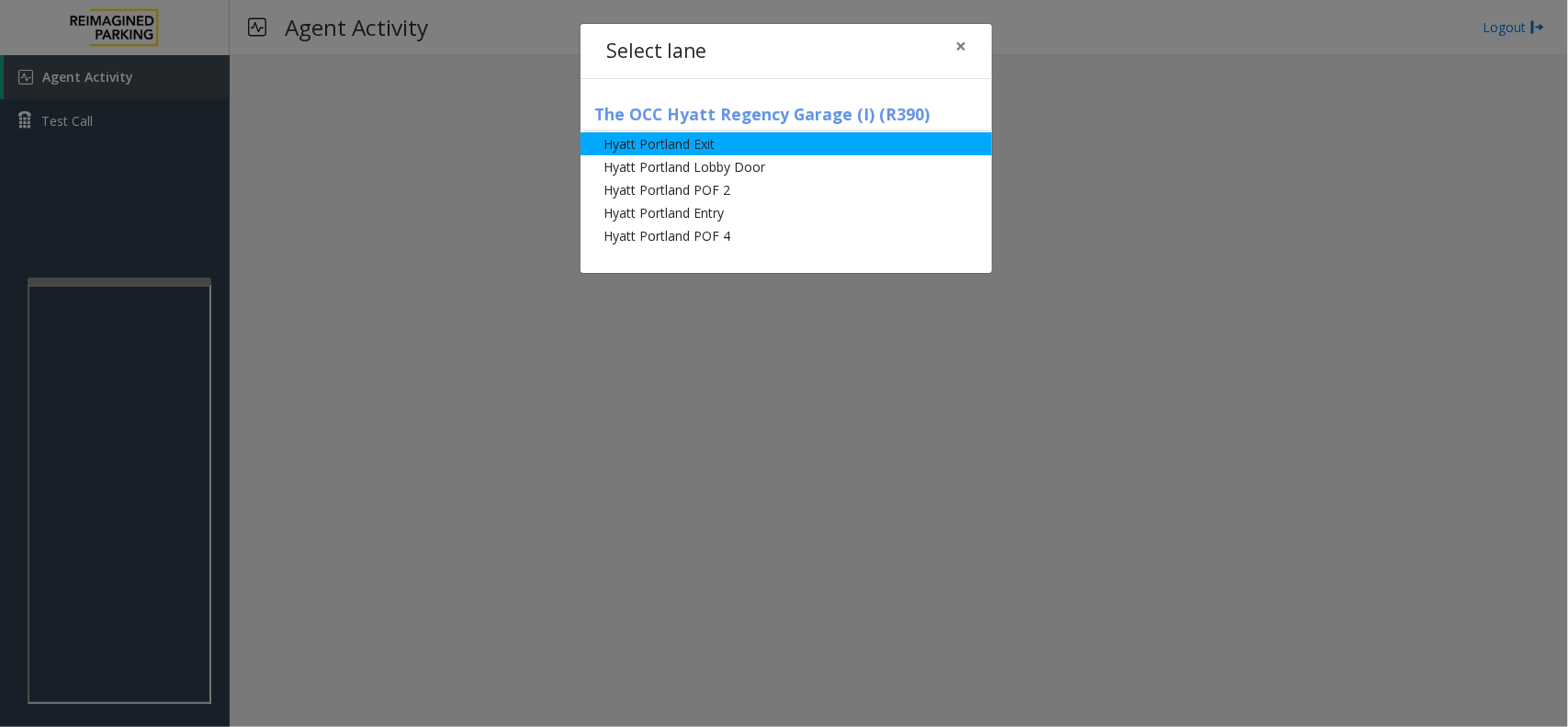
click at [736, 146] on li "Hyatt Portland Exit" at bounding box center [786, 144] width 411 height 23
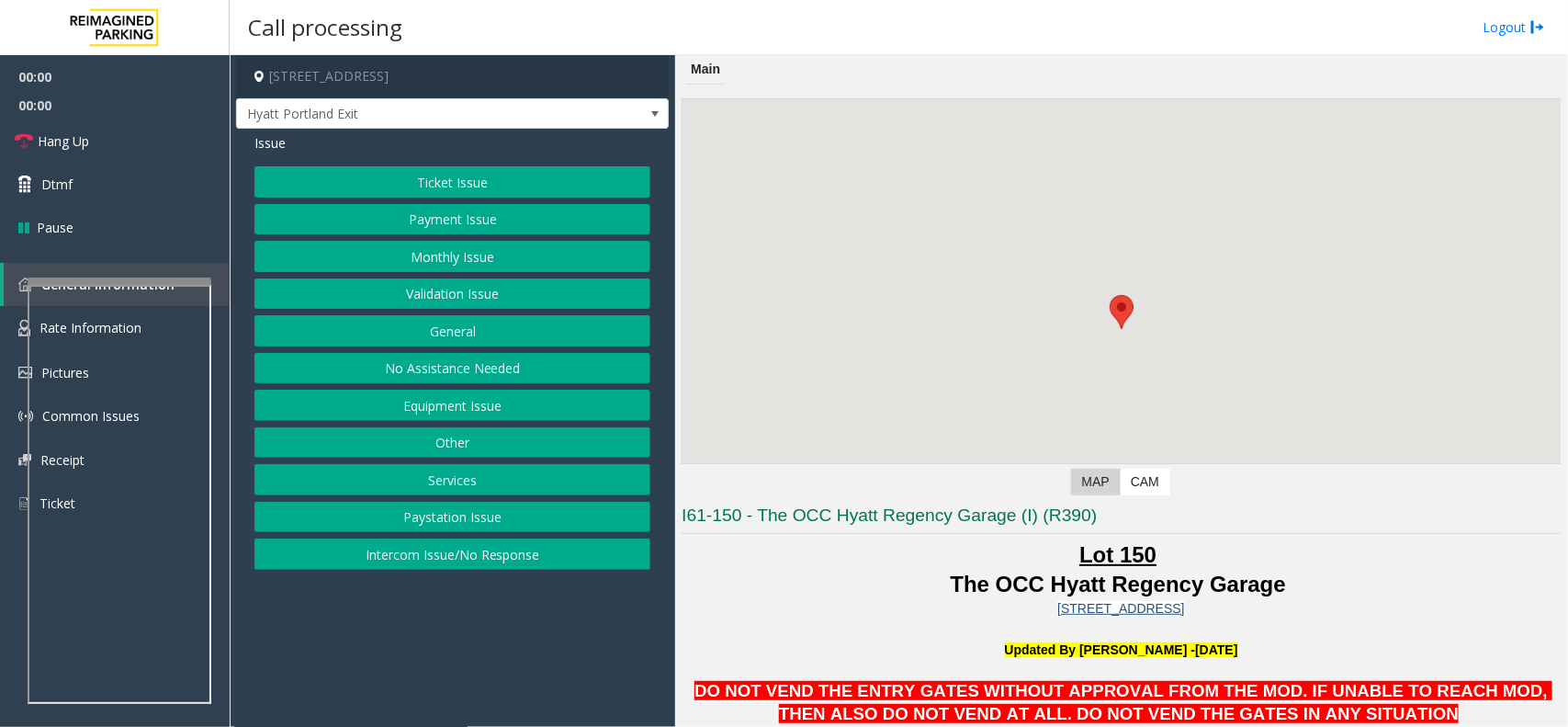
scroll to position [575, 0]
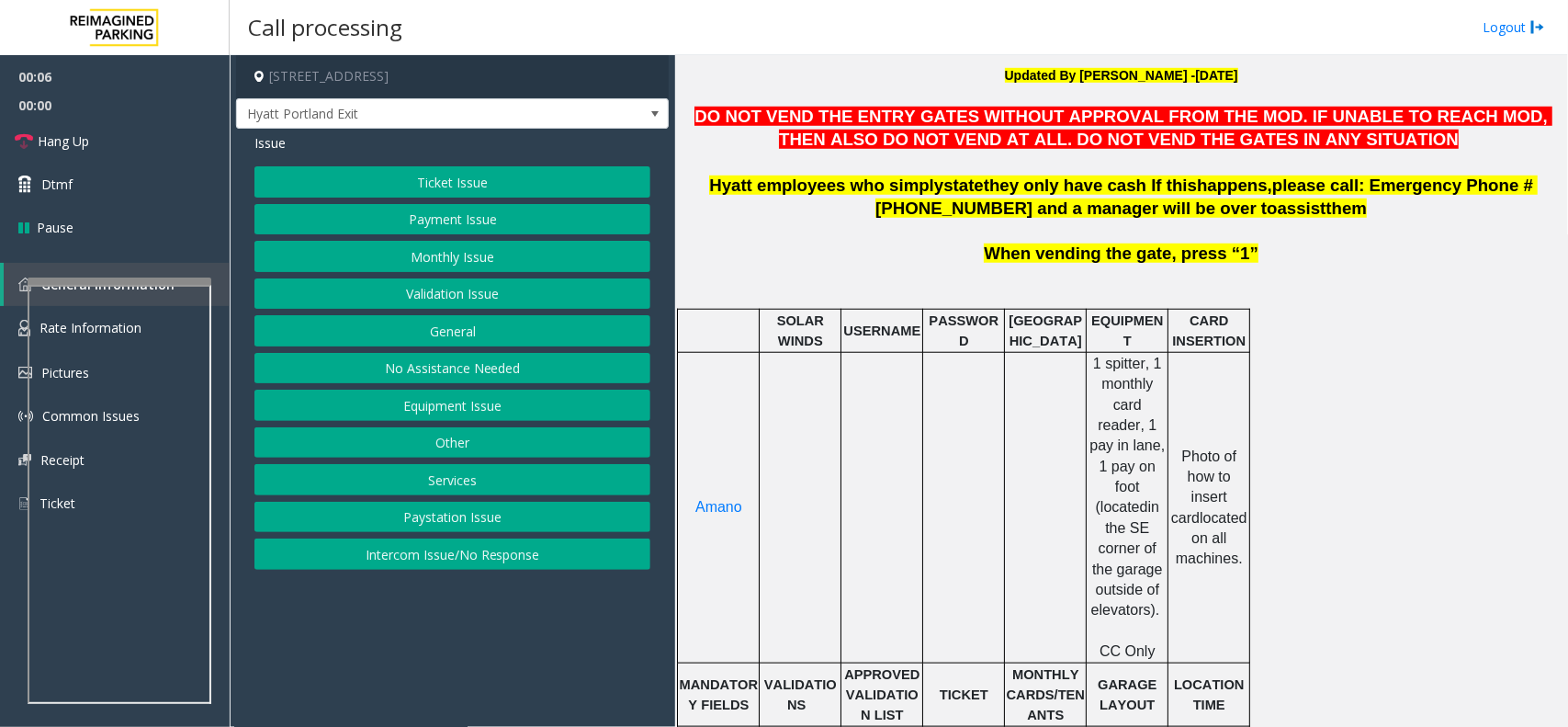
click at [887, 269] on p at bounding box center [1121, 275] width 879 height 21
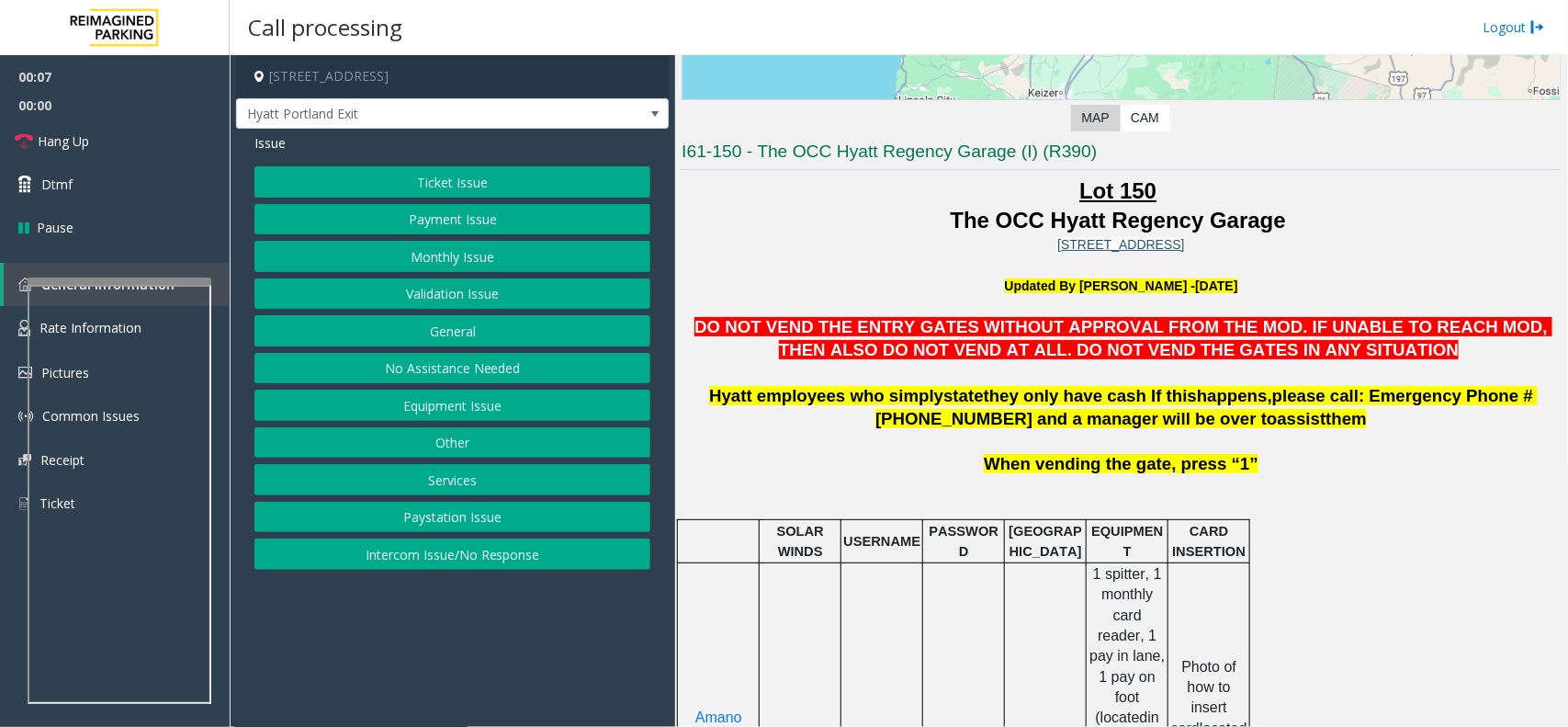
scroll to position [344, 0]
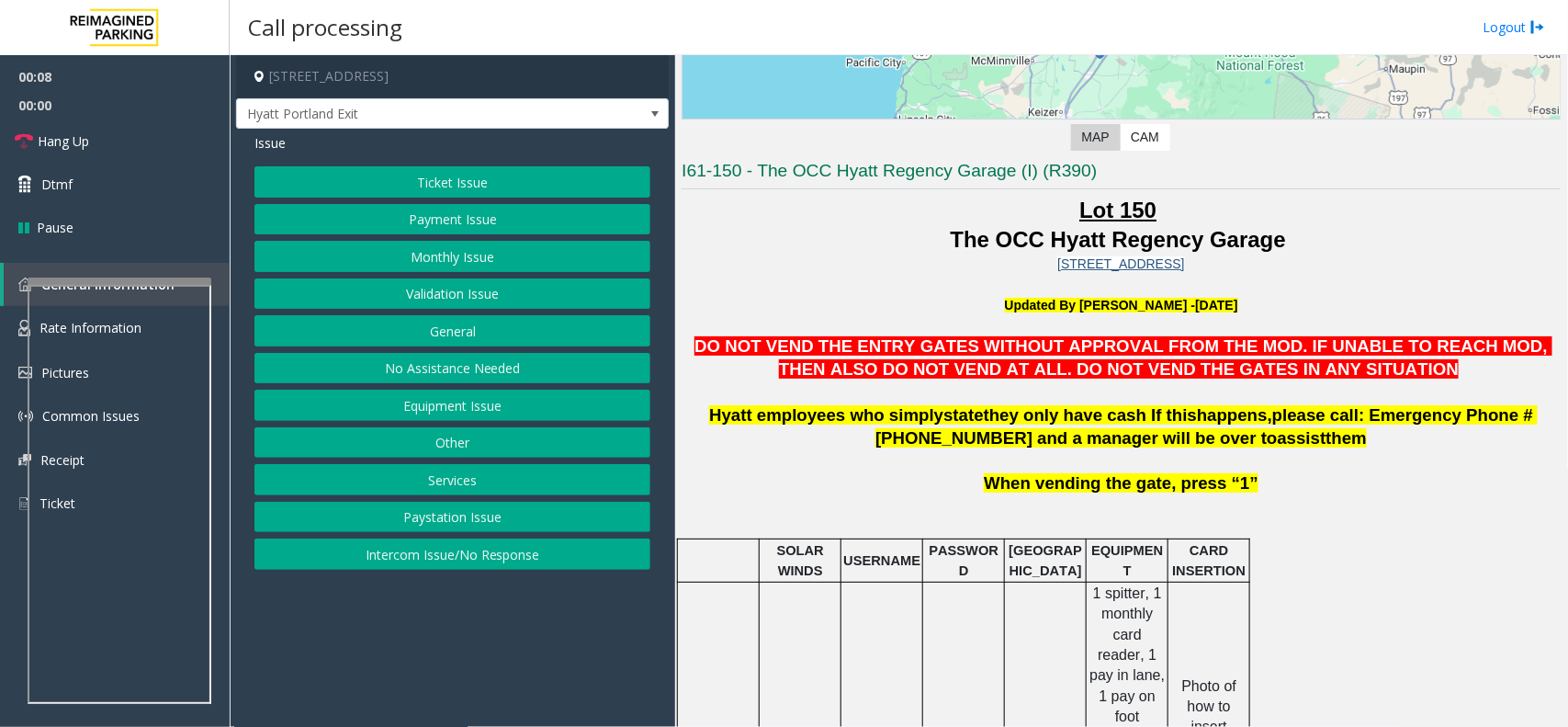
drag, startPoint x: 919, startPoint y: 277, endPoint x: 912, endPoint y: 286, distance: 11.4
drag, startPoint x: 912, startPoint y: 286, endPoint x: 903, endPoint y: 292, distance: 10.8
click at [903, 292] on p at bounding box center [1121, 283] width 879 height 21
drag, startPoint x: 848, startPoint y: 258, endPoint x: 832, endPoint y: 269, distance: 19.4
drag, startPoint x: 832, startPoint y: 269, endPoint x: 809, endPoint y: 282, distance: 26.4
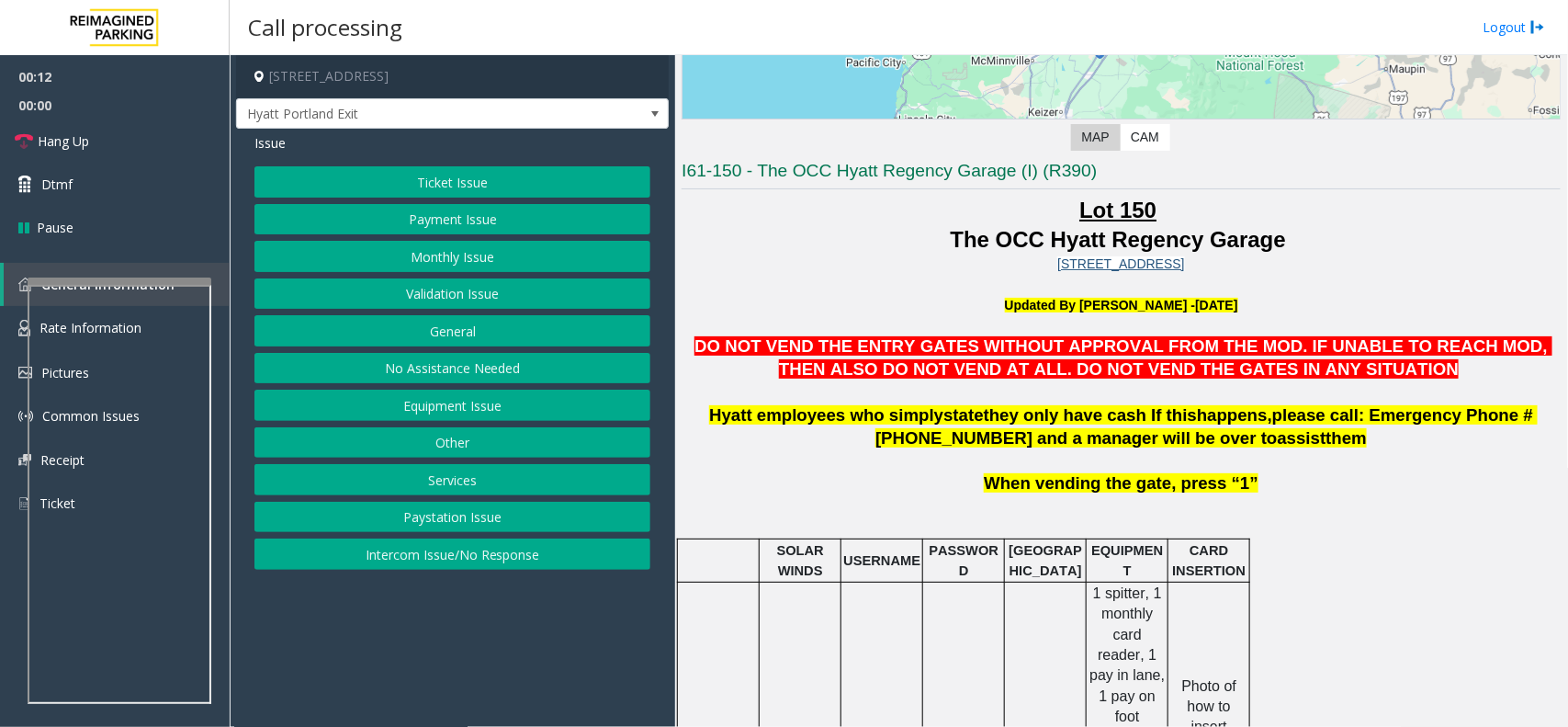
click at [809, 282] on p at bounding box center [1121, 283] width 879 height 21
click at [1006, 355] on span "DO NOT VEND THE ENTRY GATES WITHOUT APPROVAL FROM THE MOD. IF UNABLE TO REACH M…" at bounding box center [1123, 357] width 858 height 42
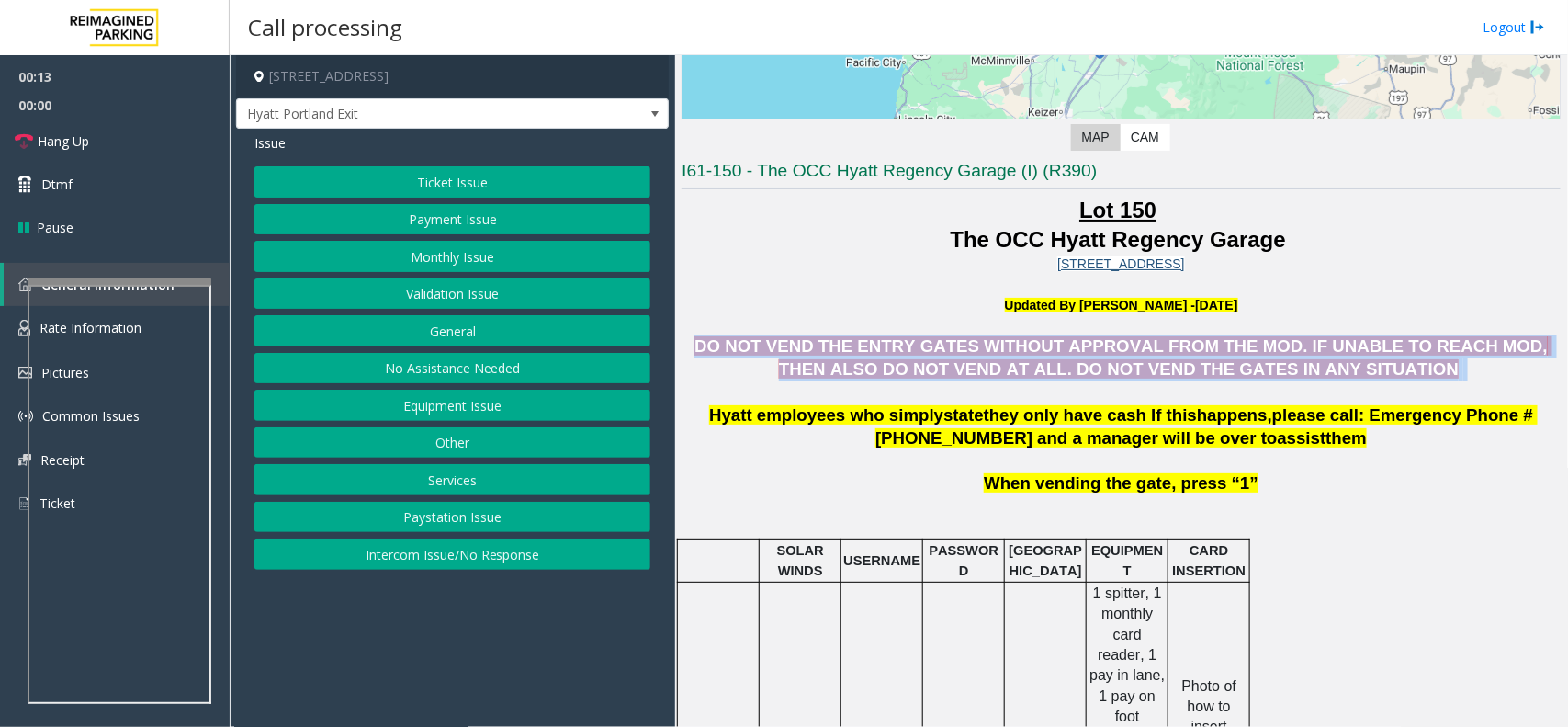
click at [1006, 355] on span "DO NOT VEND THE ENTRY GATES WITHOUT APPROVAL FROM THE MOD. IF UNABLE TO REACH M…" at bounding box center [1123, 357] width 858 height 42
click at [976, 374] on span "DO NOT VEND THE ENTRY GATES WITHOUT APPROVAL FROM THE MOD. IF UNABLE TO REACH M…" at bounding box center [1123, 357] width 858 height 42
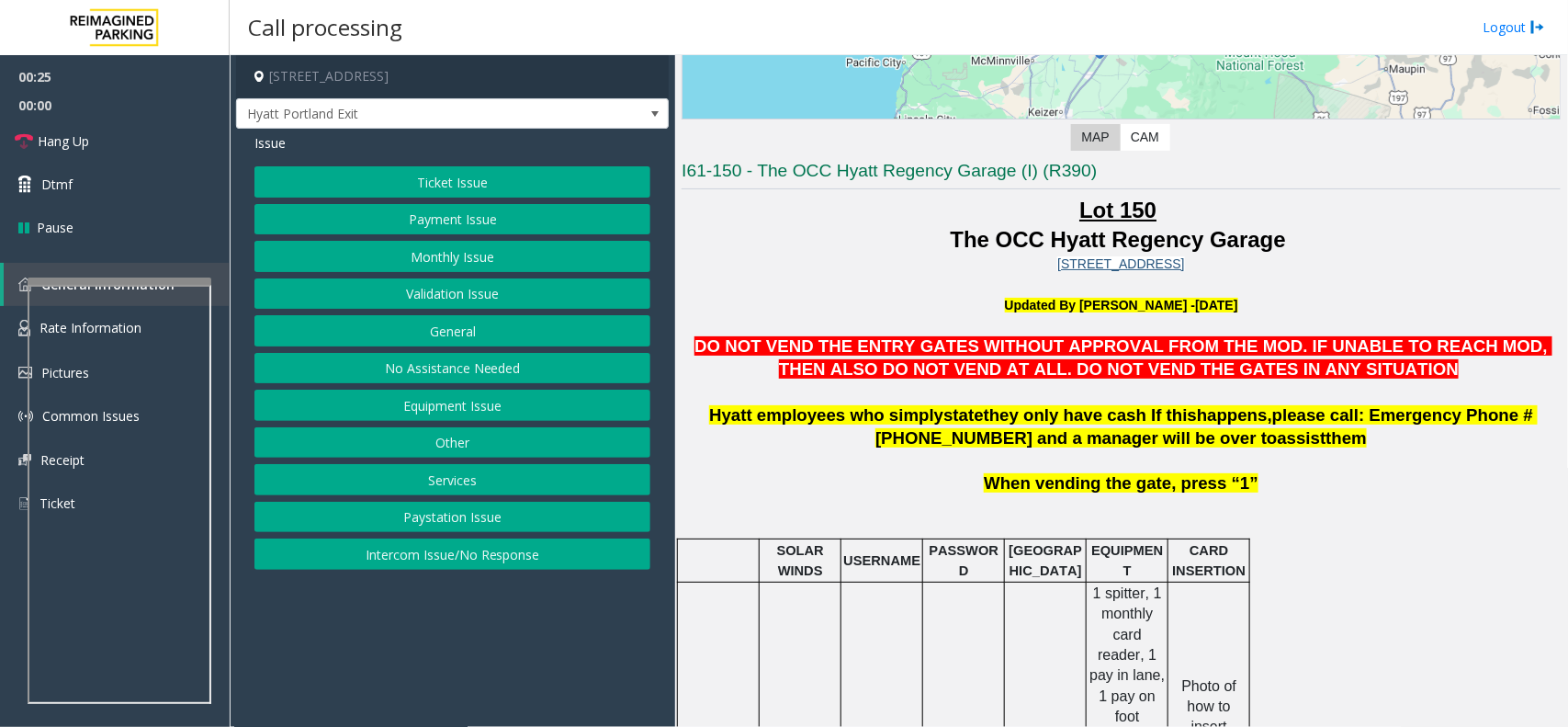
click at [468, 492] on button "Services" at bounding box center [452, 480] width 396 height 31
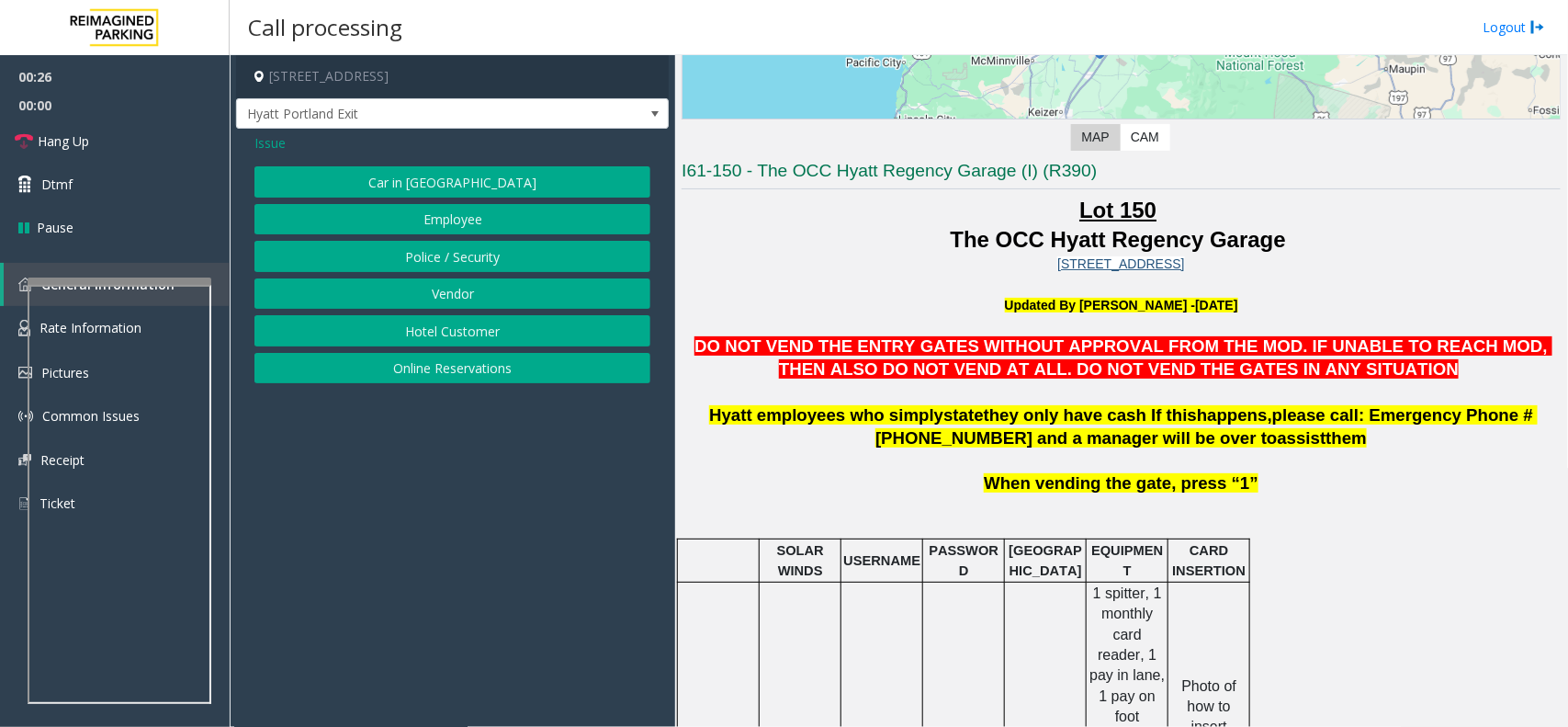
click at [454, 335] on button "Hotel Customer" at bounding box center [452, 331] width 396 height 31
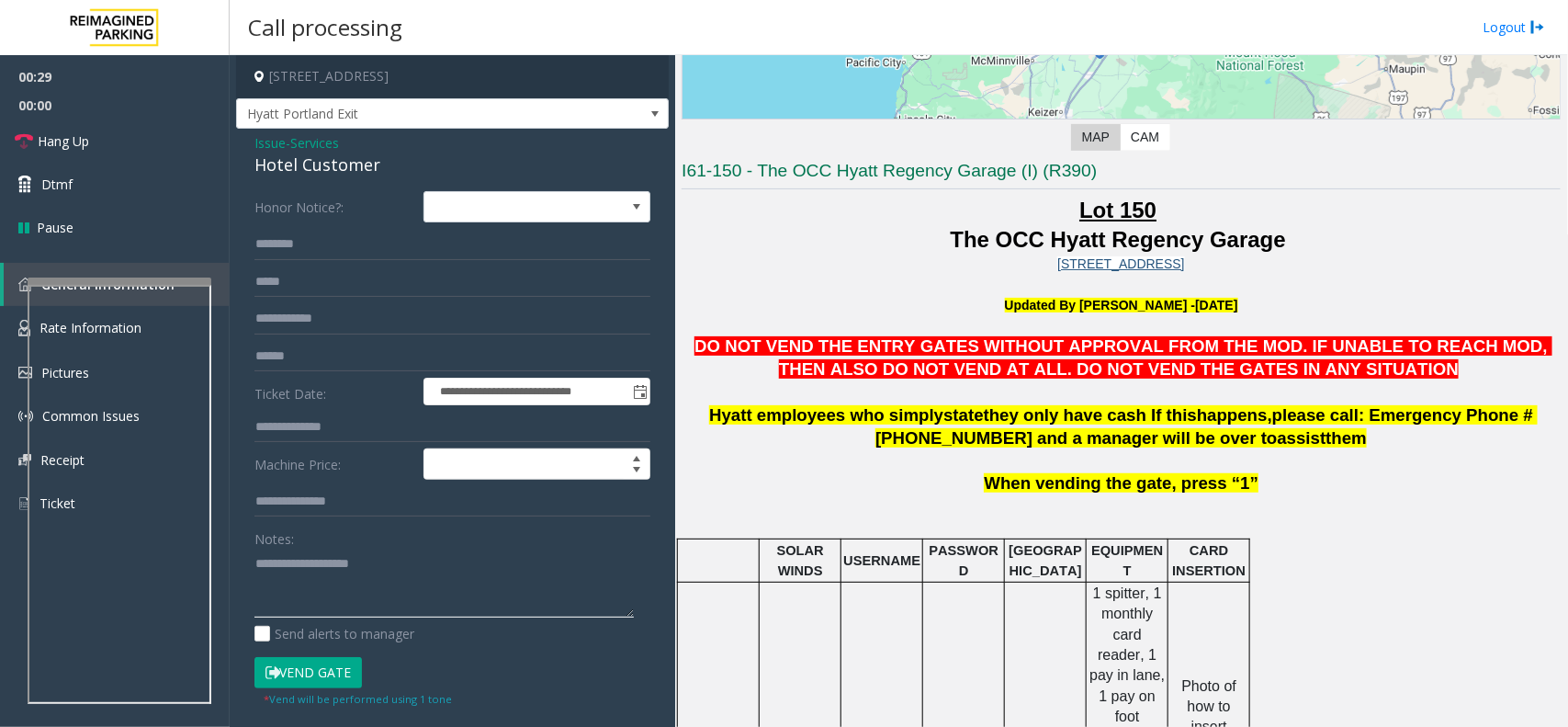
paste textarea "**********"
click at [259, 165] on div "Hotel Customer" at bounding box center [452, 164] width 396 height 25
drag, startPoint x: 259, startPoint y: 165, endPoint x: 325, endPoint y: 161, distance: 66.1
click at [272, 158] on div "Hotel Customer" at bounding box center [452, 164] width 396 height 25
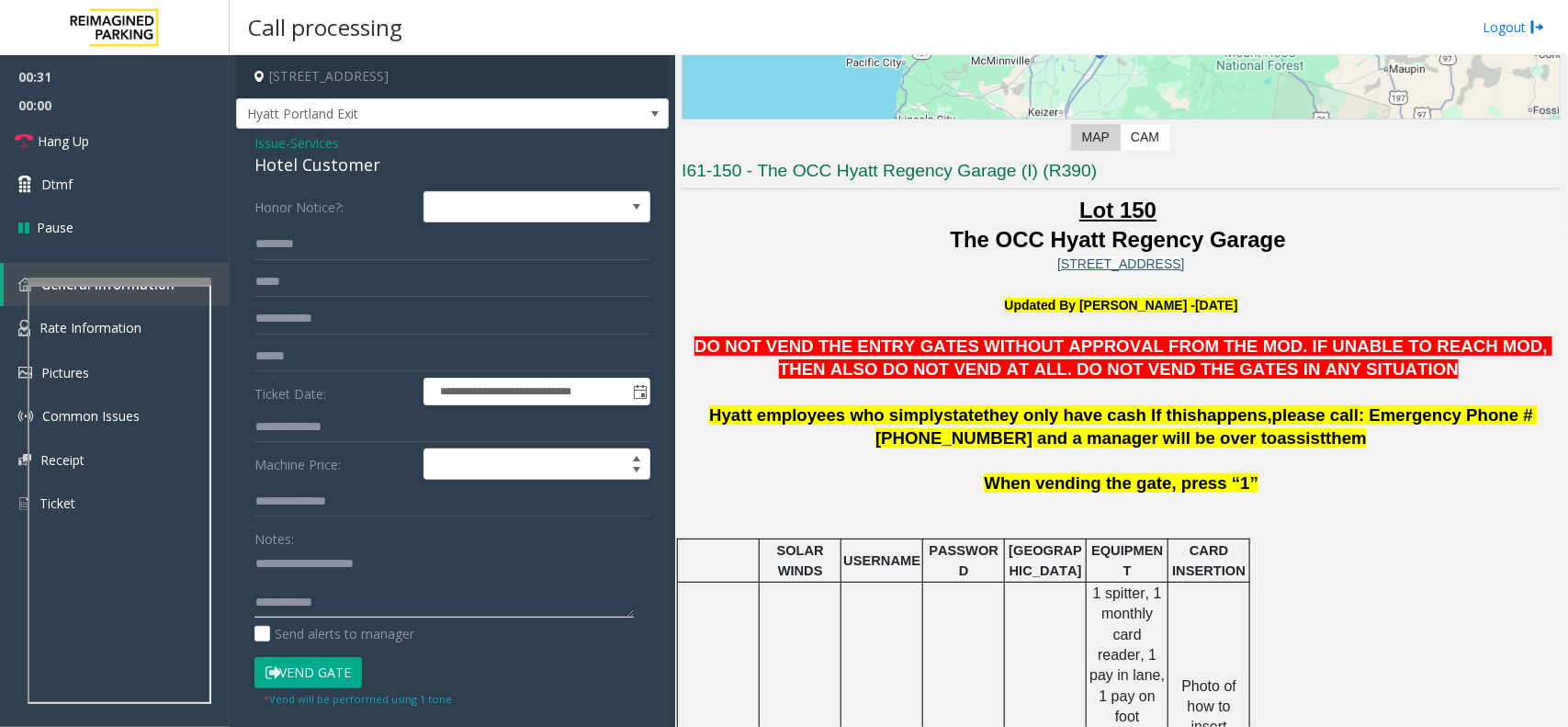
click at [406, 600] on textarea at bounding box center [445, 583] width 380 height 69
click at [280, 573] on textarea at bounding box center [445, 583] width 380 height 69
click at [281, 576] on textarea at bounding box center [445, 583] width 380 height 69
drag, startPoint x: 292, startPoint y: 584, endPoint x: 227, endPoint y: 575, distance: 65.6
click at [227, 575] on app-root "**********" at bounding box center [784, 363] width 1568 height 727
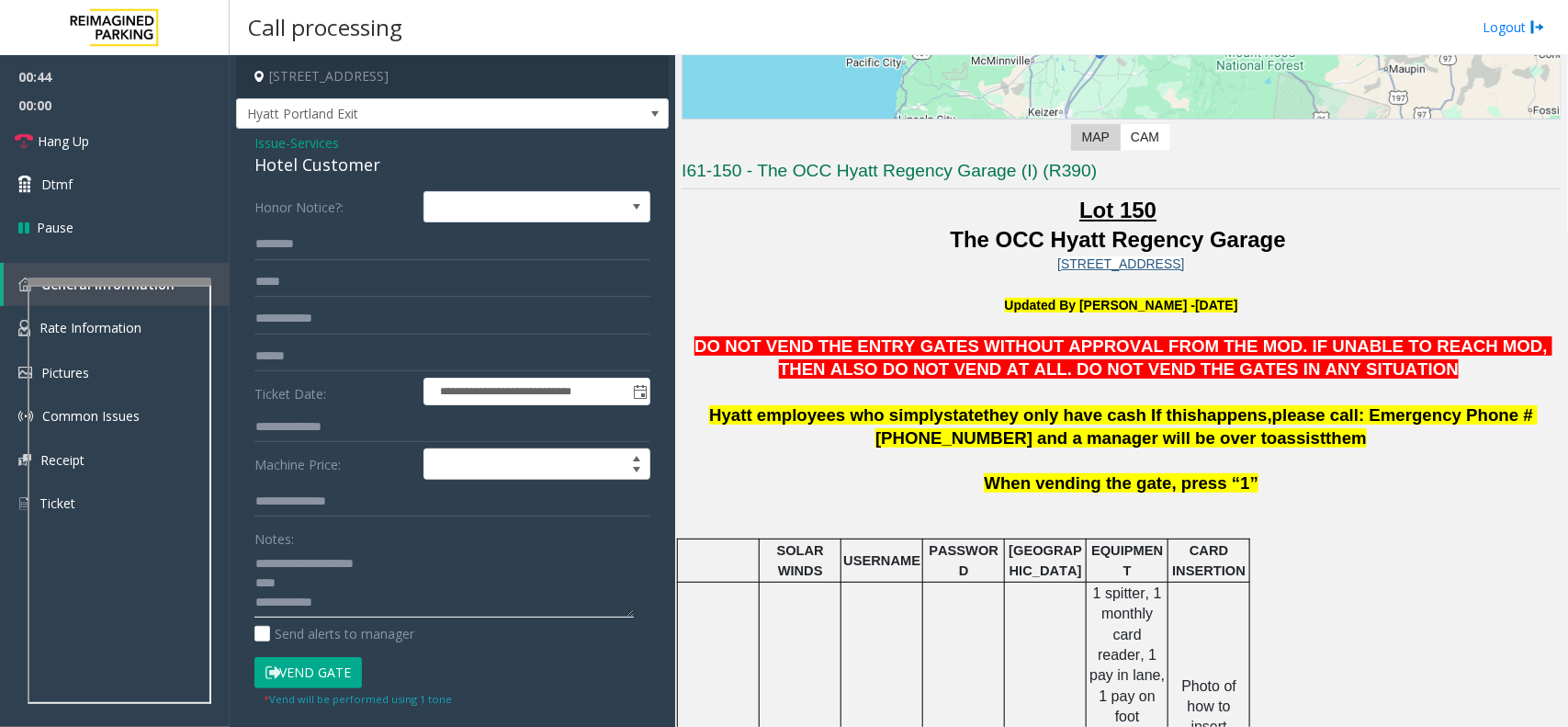
type textarea "**********"
click at [465, 244] on input "text" at bounding box center [452, 245] width 396 height 31
drag, startPoint x: 726, startPoint y: 173, endPoint x: 2467, endPoint y: 448, distance: 1762.6
click at [1568, 448] on html "**********" at bounding box center [784, 363] width 1568 height 727
click at [346, 246] on input "text" at bounding box center [452, 245] width 396 height 31
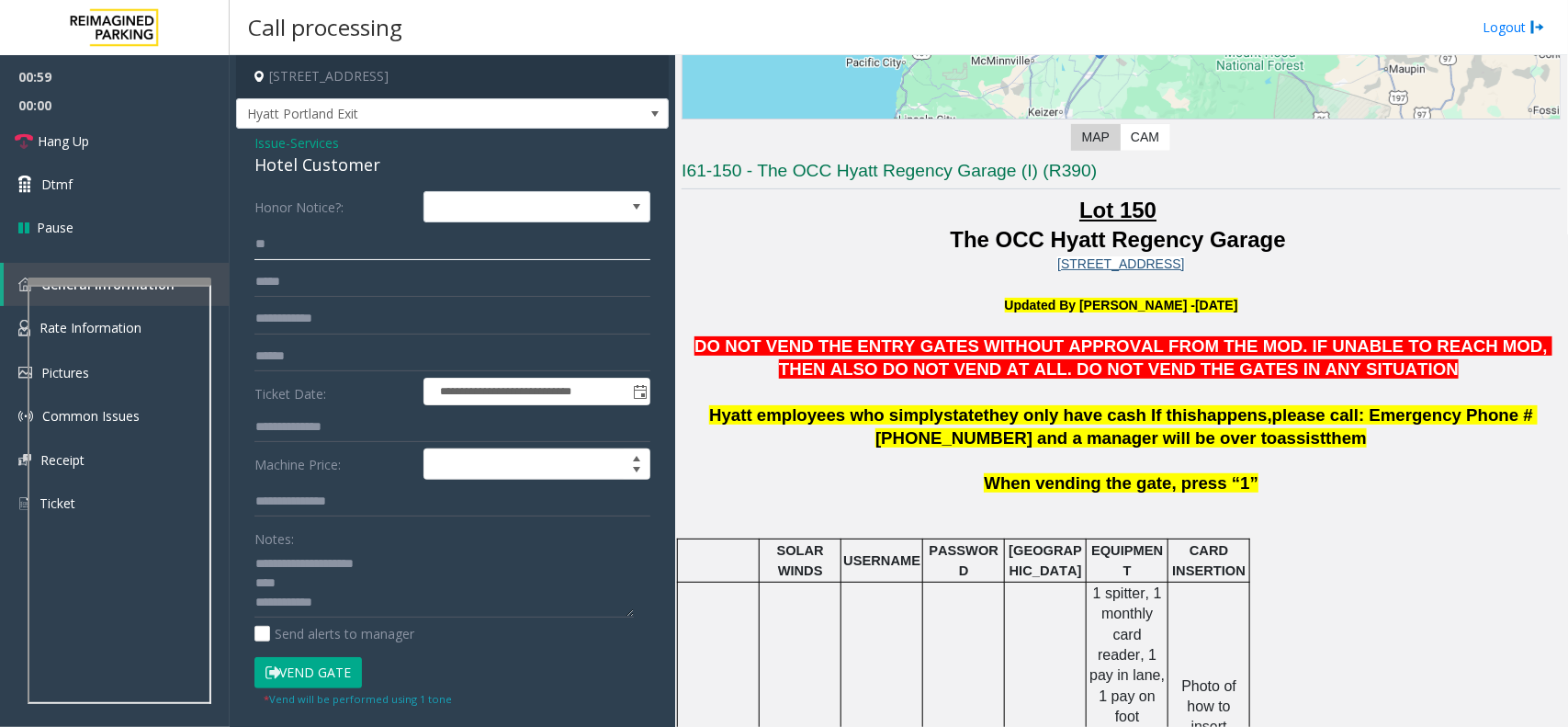
type input "*"
type input "******"
drag, startPoint x: 327, startPoint y: 653, endPoint x: 318, endPoint y: 681, distance: 29.4
click at [325, 668] on form "**********" at bounding box center [452, 449] width 396 height 515
click at [318, 678] on button "Vend Gate" at bounding box center [308, 673] width 107 height 31
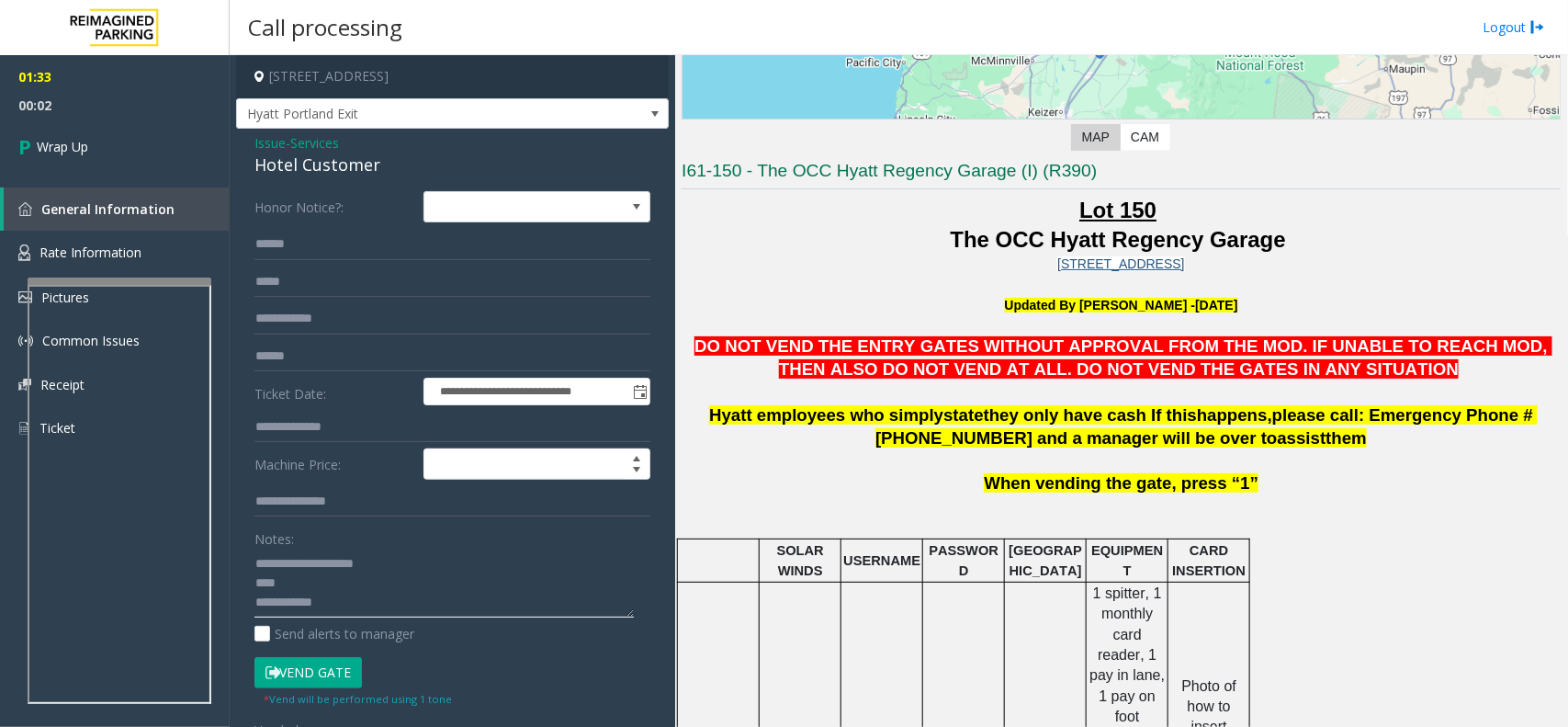
click at [400, 607] on textarea at bounding box center [445, 583] width 380 height 69
paste textarea "**********"
type textarea "**********"
drag, startPoint x: 182, startPoint y: 240, endPoint x: 49, endPoint y: 212, distance: 135.9
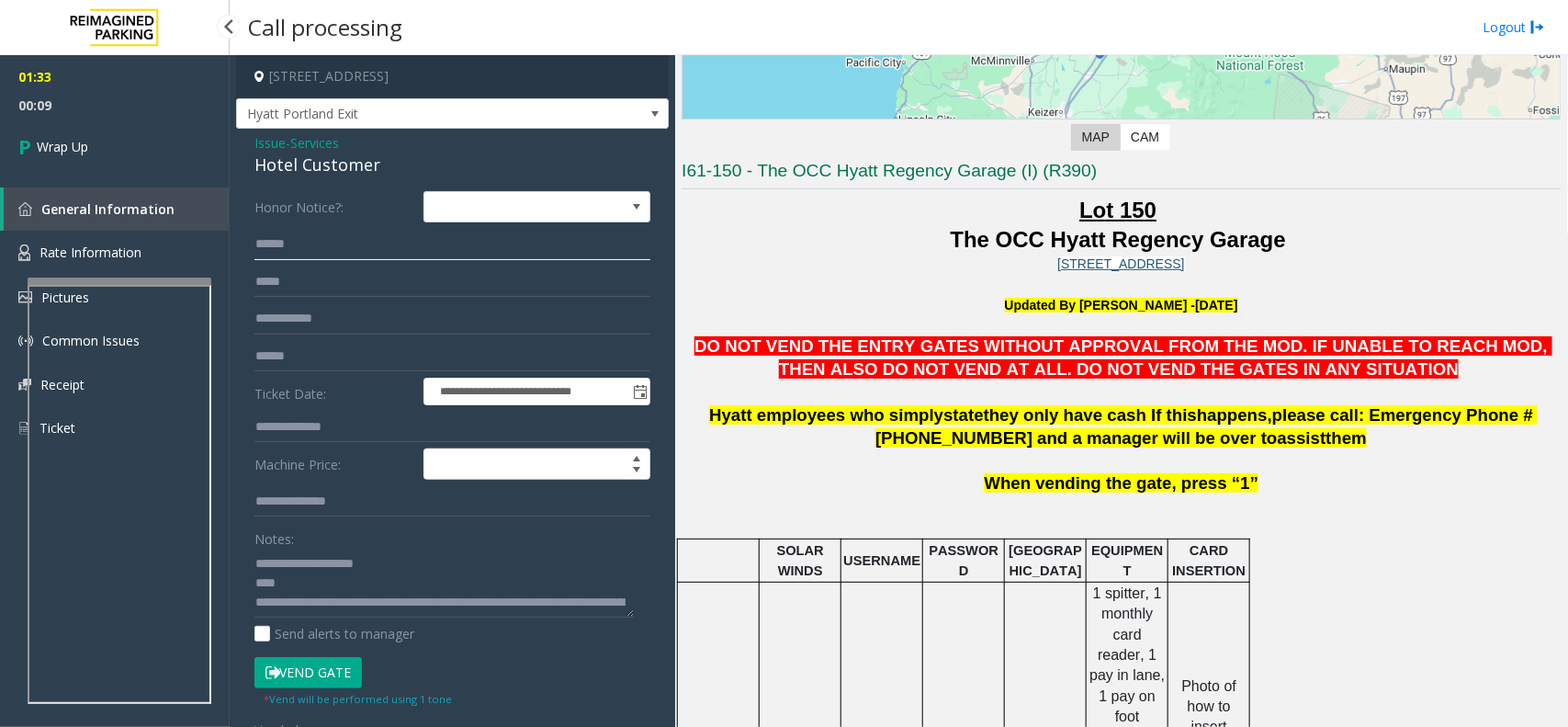
click at [49, 212] on app-root "**********" at bounding box center [784, 363] width 1568 height 727
click at [121, 134] on link "Wrap Up" at bounding box center [115, 146] width 230 height 54
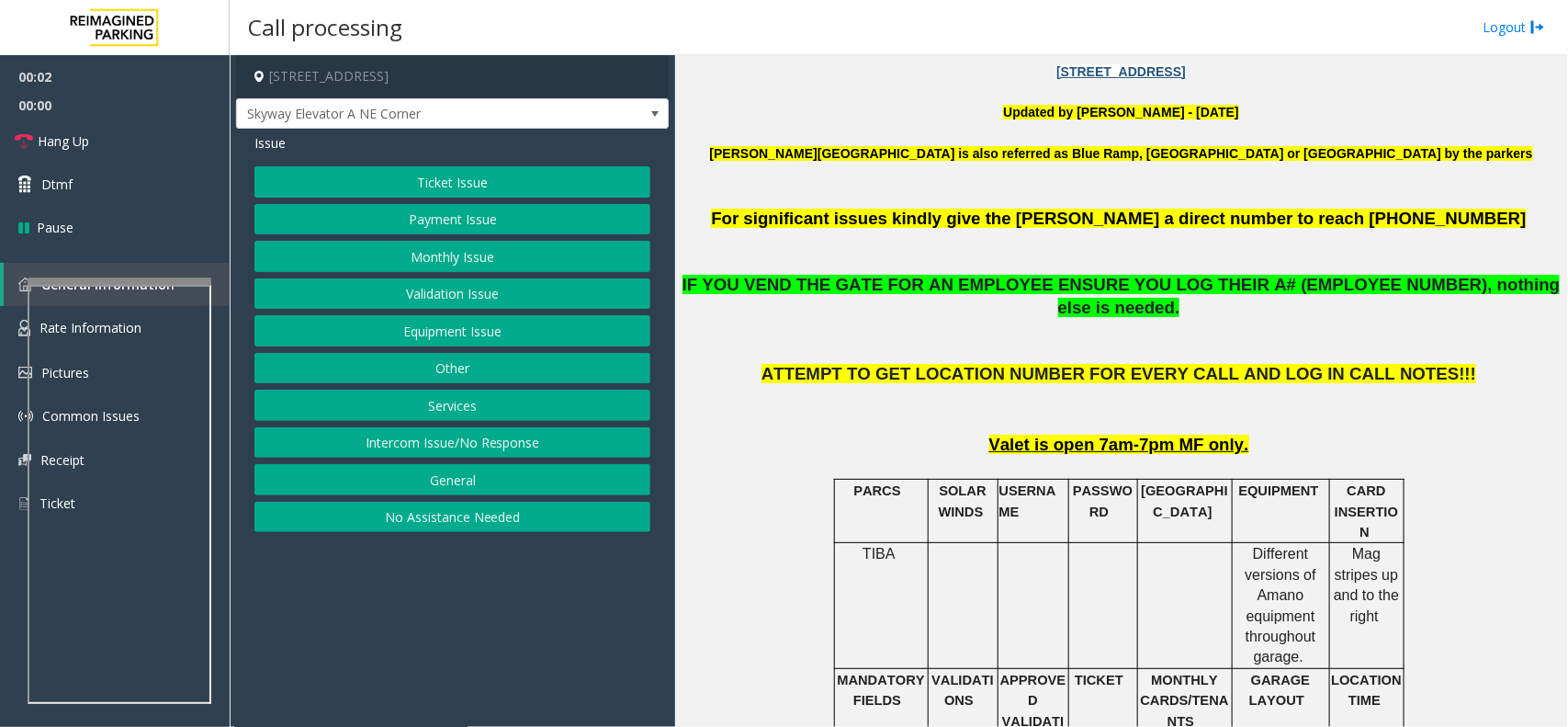
drag, startPoint x: 594, startPoint y: 602, endPoint x: 511, endPoint y: 628, distance: 87.0
click at [511, 628] on app-call-processing-form "[STREET_ADDRESS] Skyway Elevator A NE Corner Issue Ticket Issue Payment Issue M…" at bounding box center [452, 391] width 446 height 672
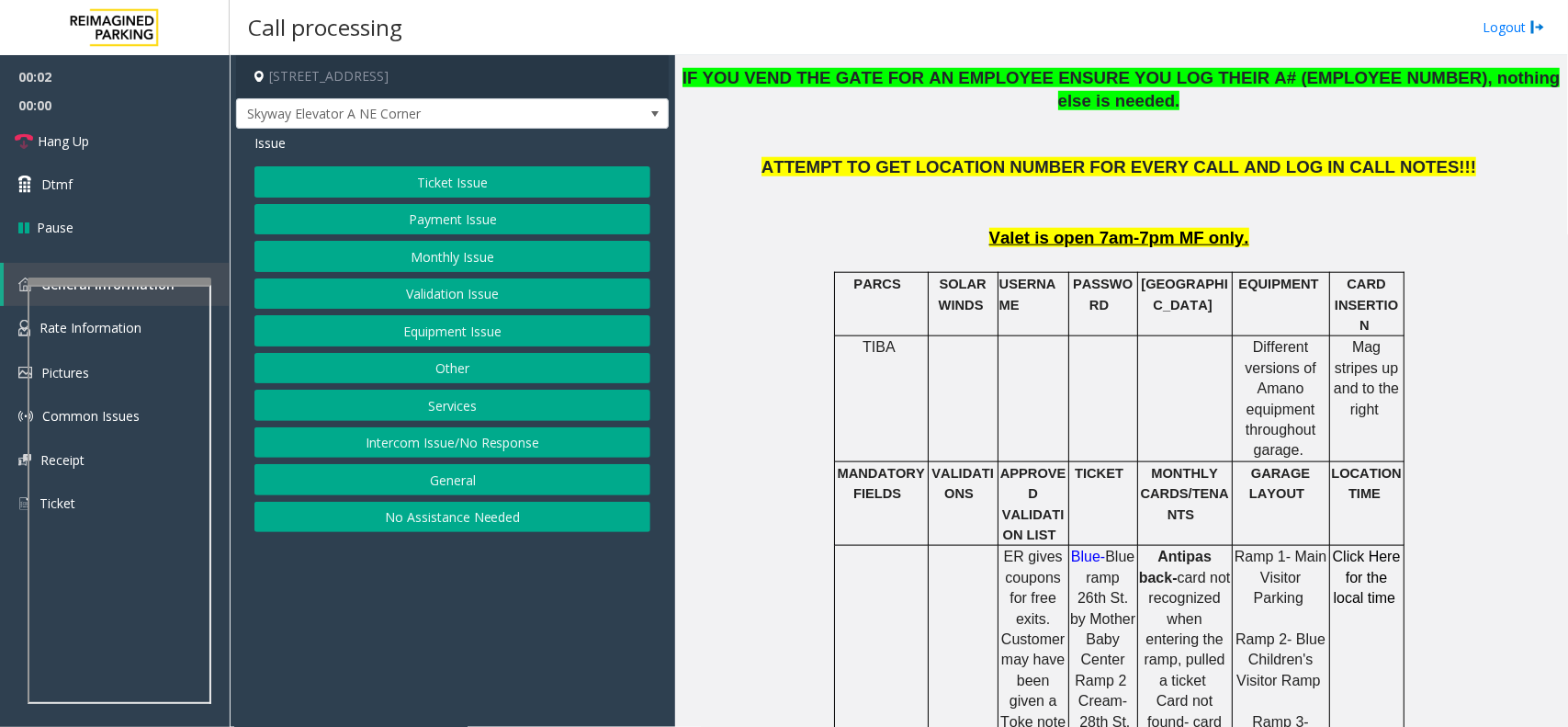
scroll to position [919, 0]
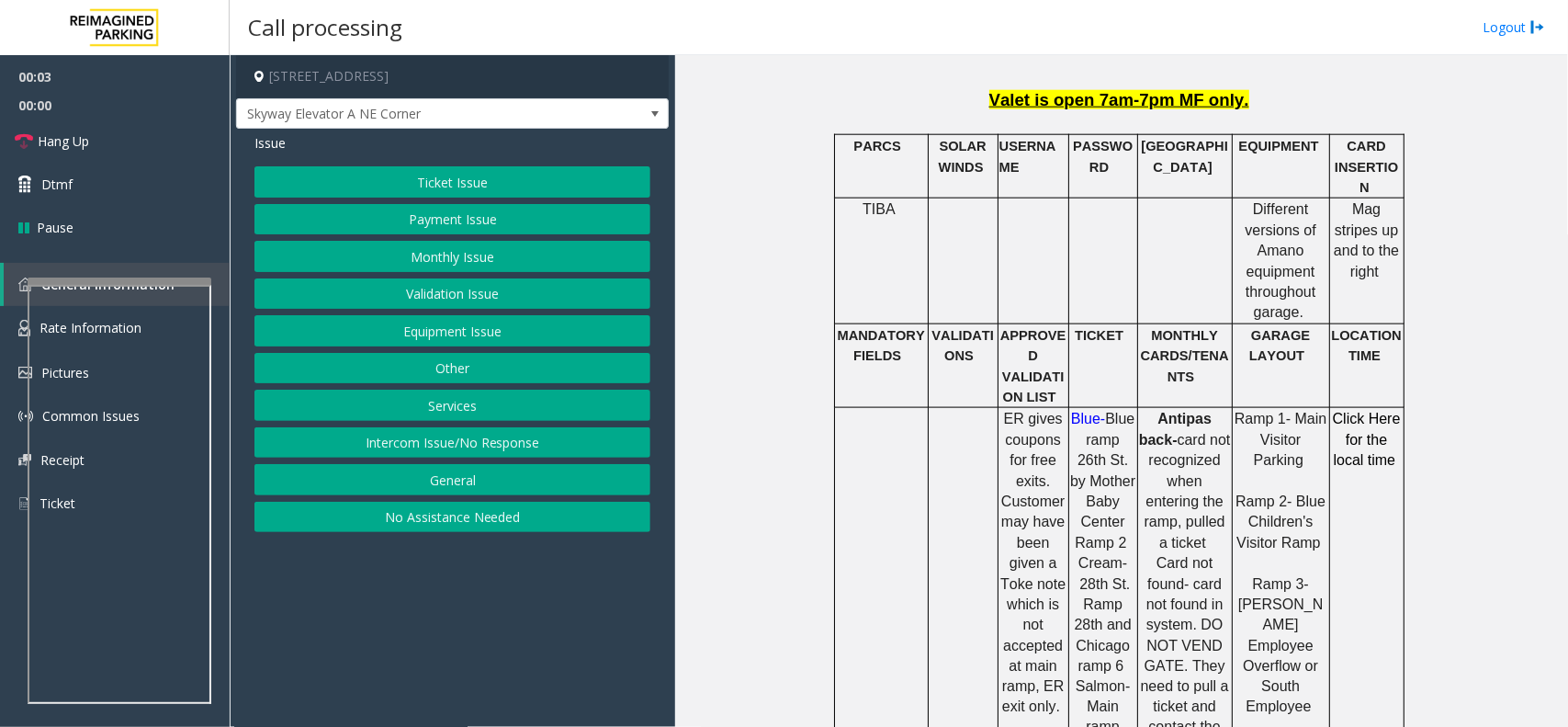
click at [1030, 494] on span "ER gives coupons for free exits. Customer may have been given a Toke note which…" at bounding box center [1033, 563] width 65 height 303
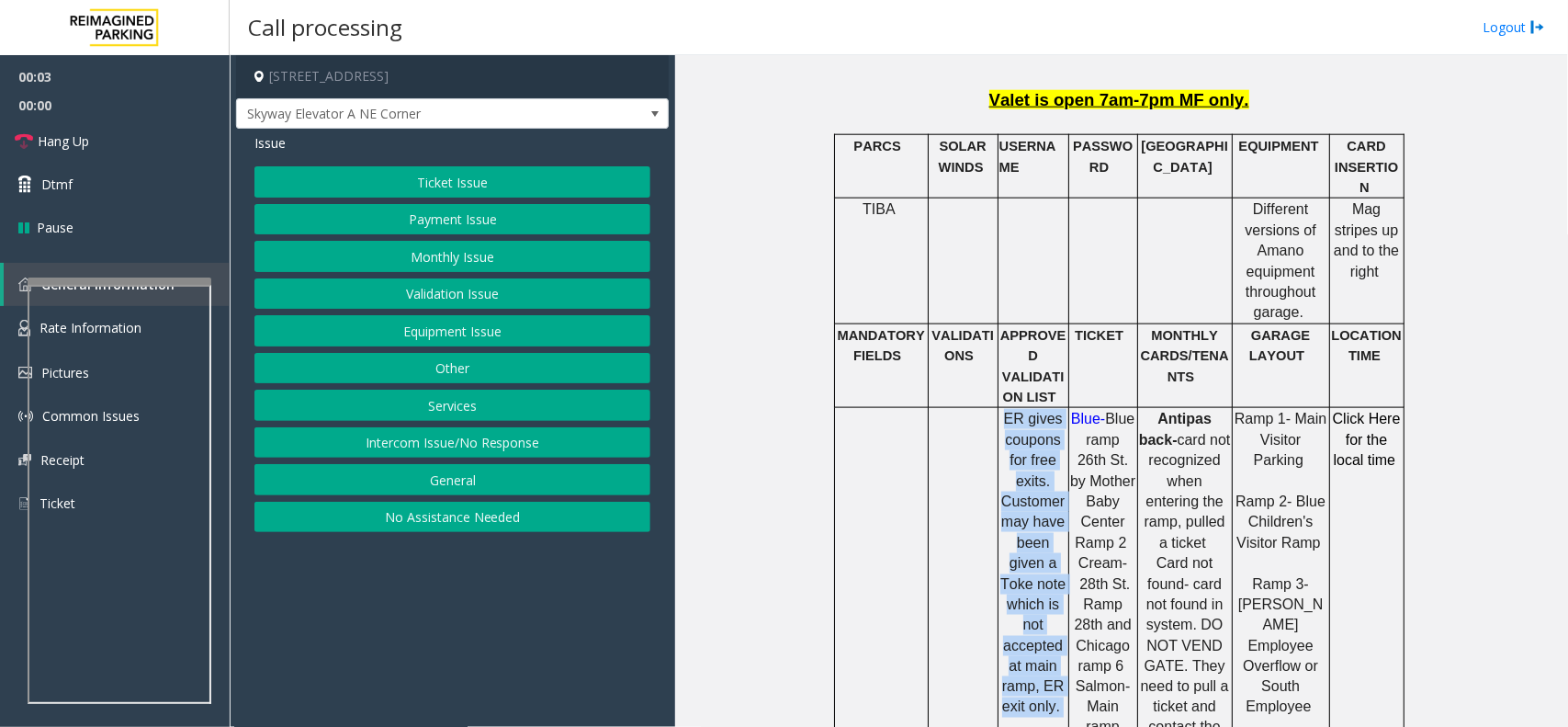
click at [1030, 494] on span "ER gives coupons for free exits. Customer may have been given a Toke note which…" at bounding box center [1033, 563] width 65 height 303
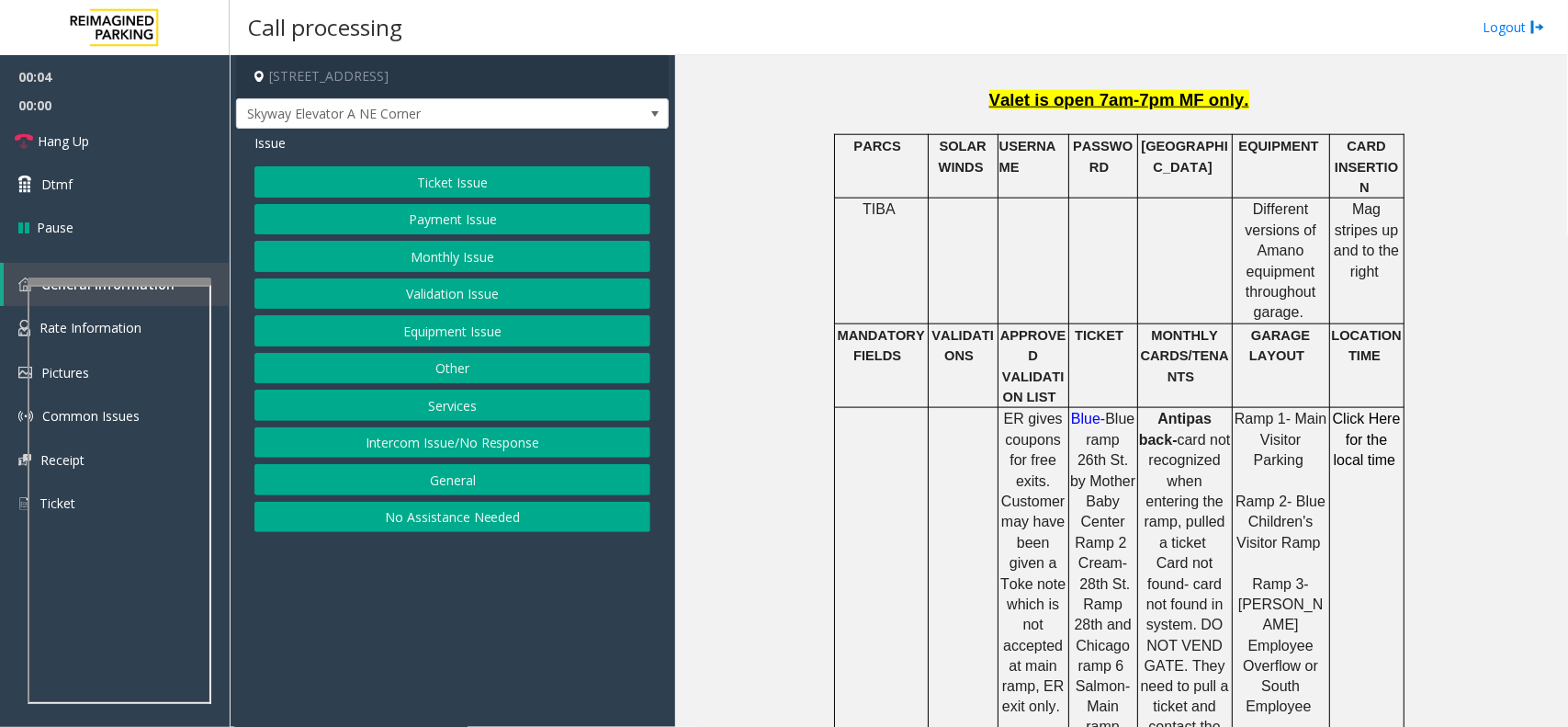
click at [449, 176] on button "Ticket Issue" at bounding box center [452, 182] width 396 height 31
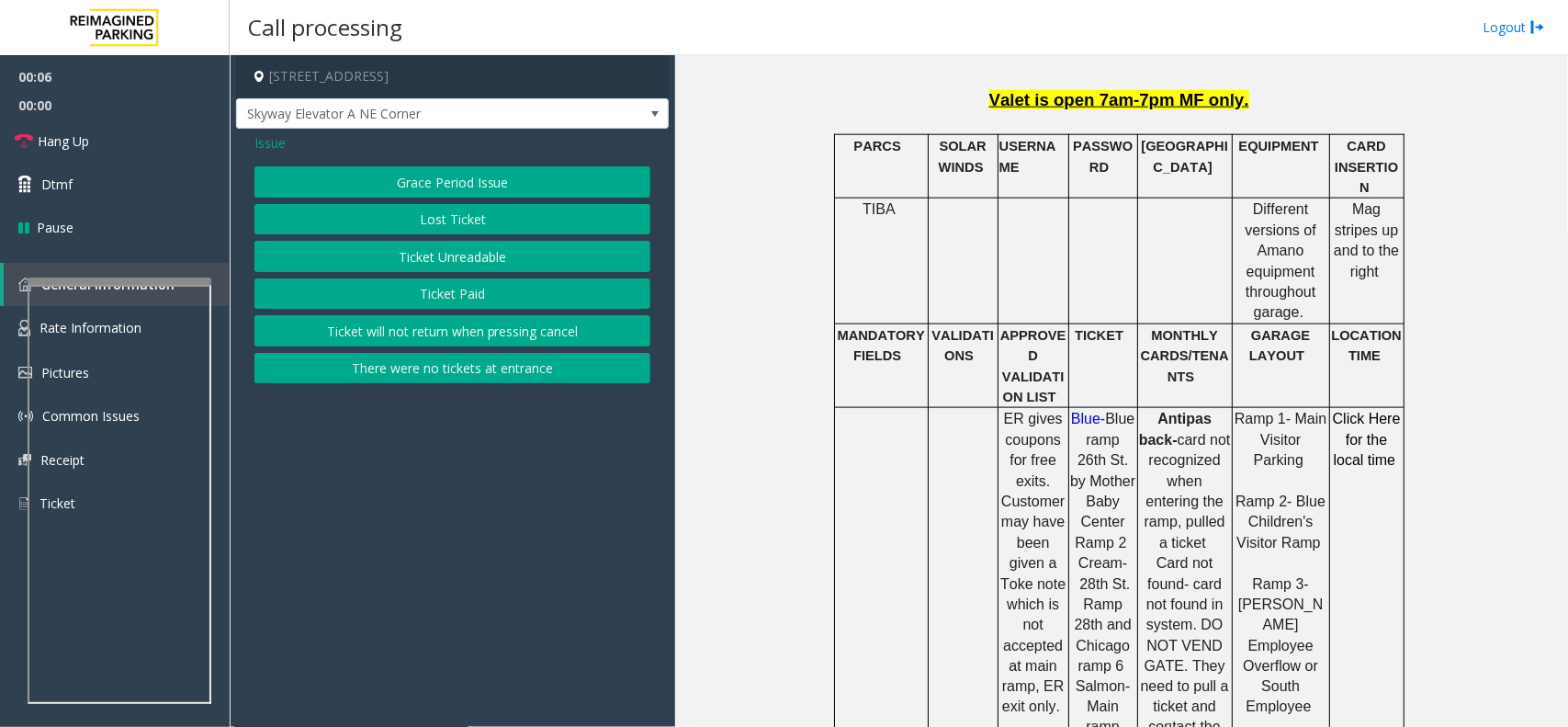
click at [424, 225] on button "Lost Ticket" at bounding box center [452, 219] width 396 height 31
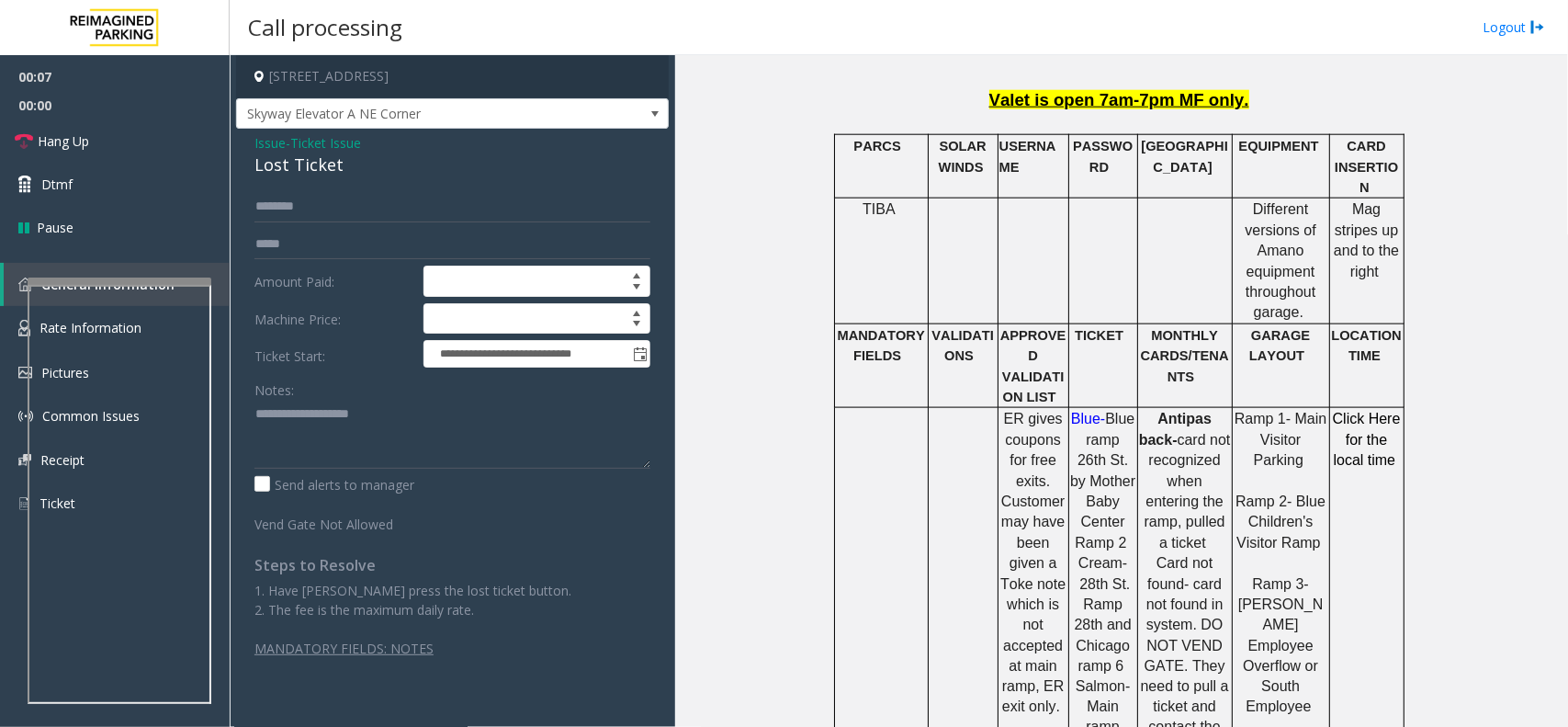
click at [315, 138] on span "Ticket Issue" at bounding box center [326, 143] width 71 height 20
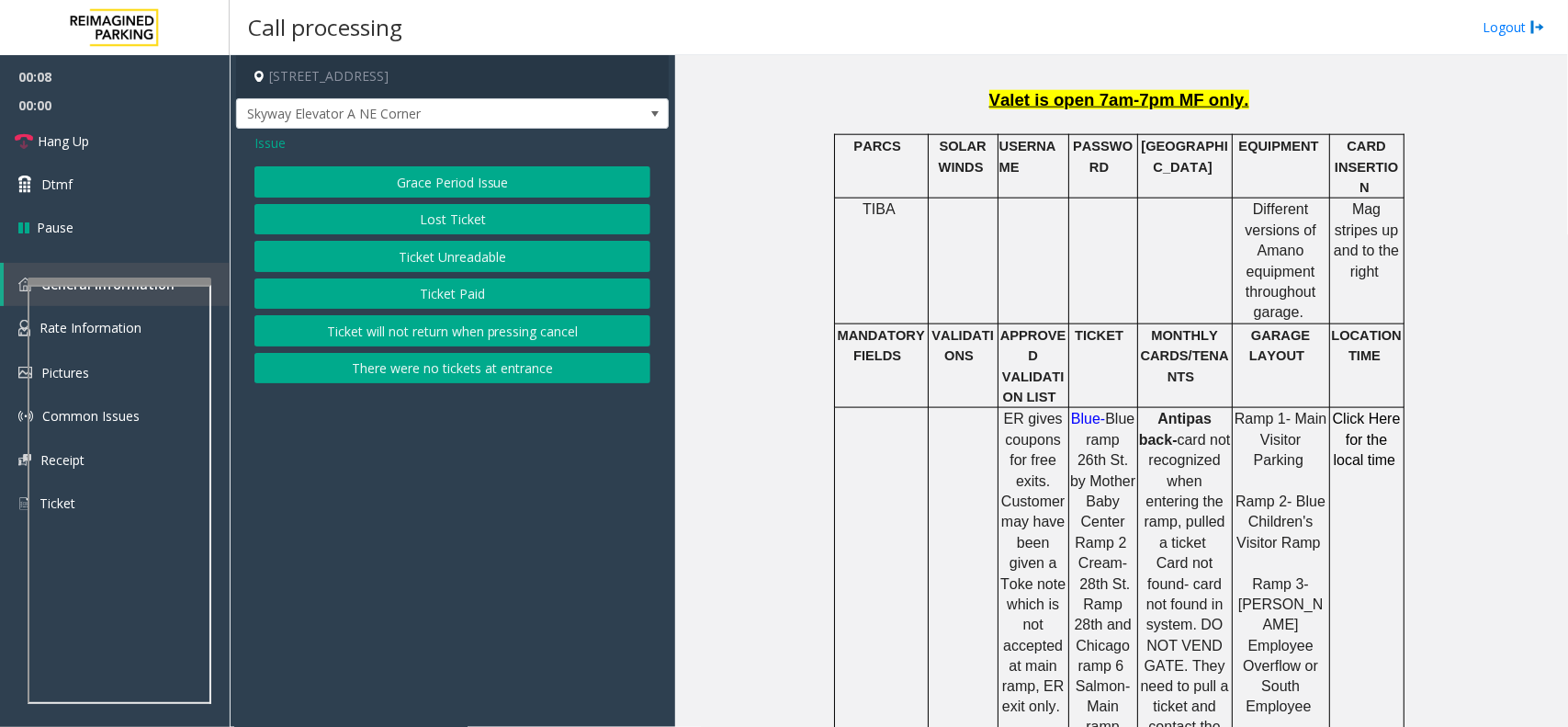
click at [430, 310] on button "Ticket Paid" at bounding box center [452, 294] width 396 height 31
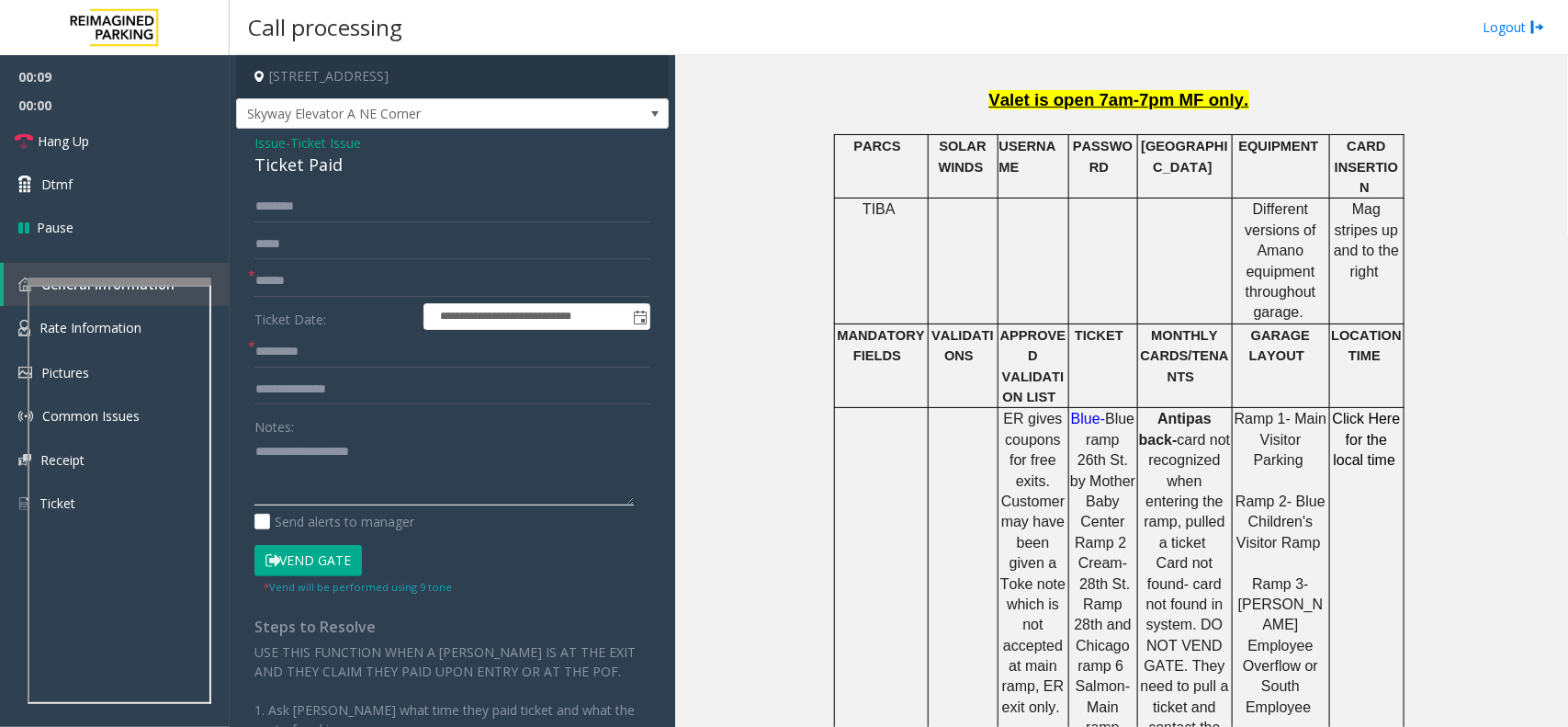
click at [370, 454] on textarea at bounding box center [445, 471] width 380 height 69
paste textarea "**********"
click at [296, 157] on div "Ticket Paid" at bounding box center [452, 164] width 396 height 25
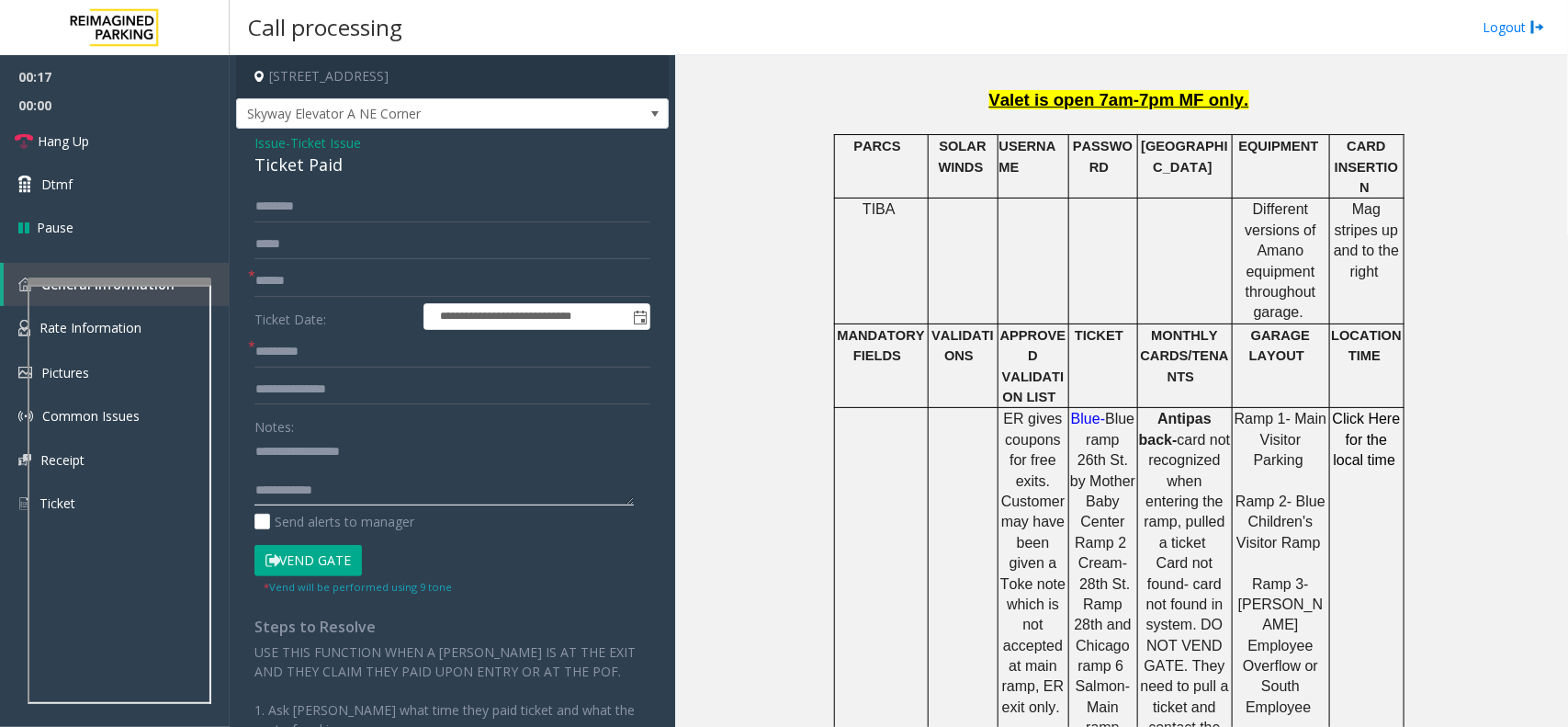
click at [397, 499] on textarea at bounding box center [445, 471] width 380 height 69
paste textarea "**********"
click at [365, 485] on textarea at bounding box center [445, 471] width 380 height 69
click at [474, 496] on textarea at bounding box center [445, 471] width 380 height 69
type textarea "**********"
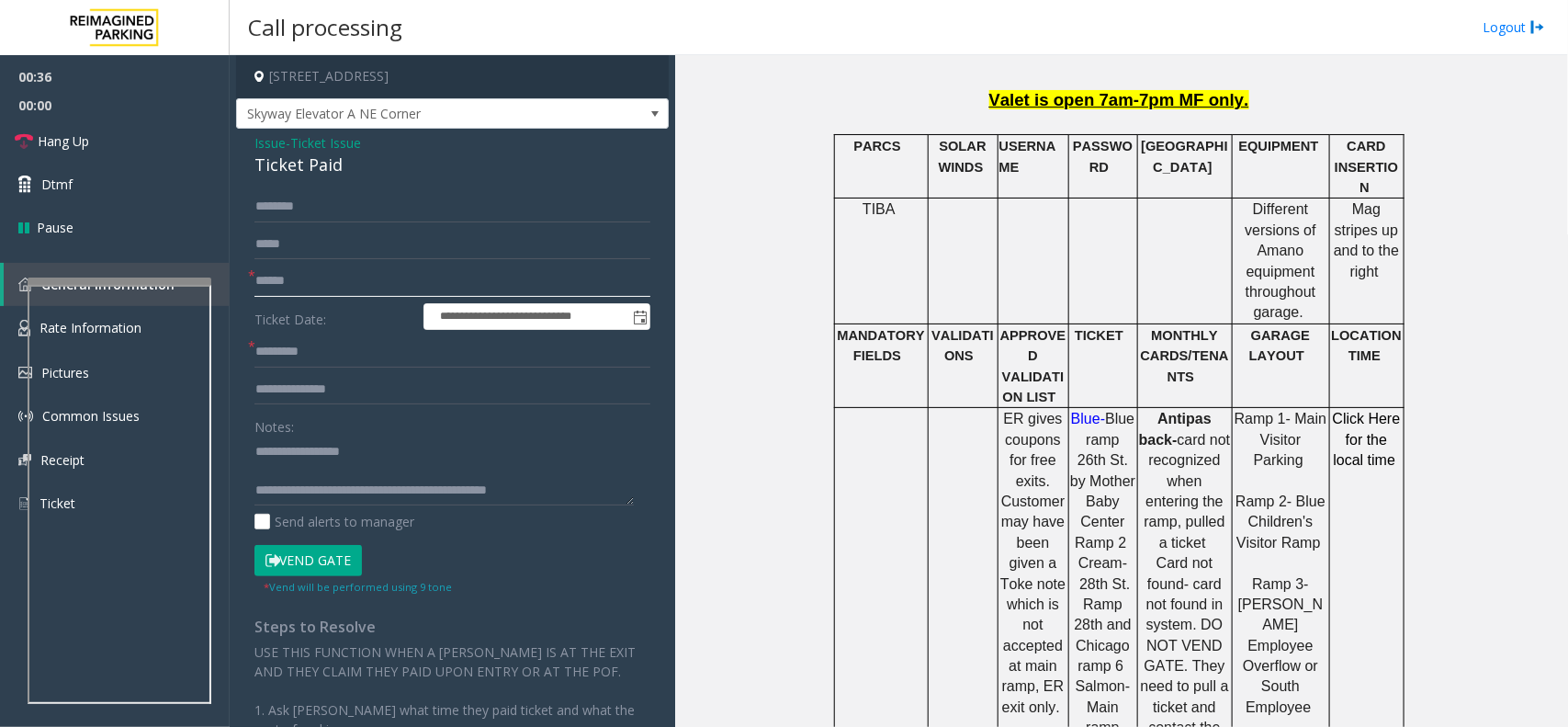
click at [331, 286] on input "text" at bounding box center [452, 281] width 396 height 31
type input "**"
click at [346, 333] on form "**********" at bounding box center [452, 393] width 396 height 403
click at [346, 351] on input "text" at bounding box center [452, 352] width 396 height 31
type input "**"
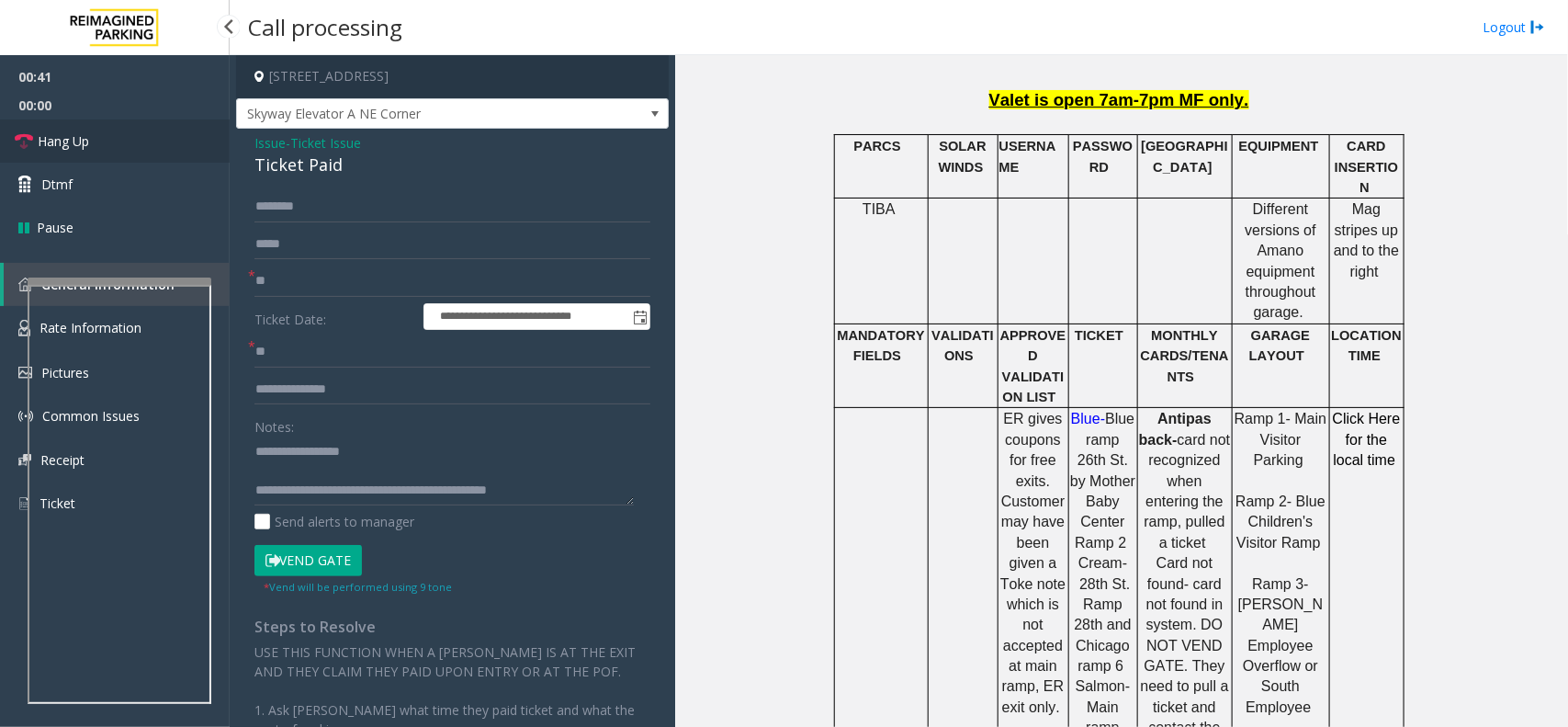
click at [116, 153] on link "Hang Up" at bounding box center [115, 141] width 230 height 43
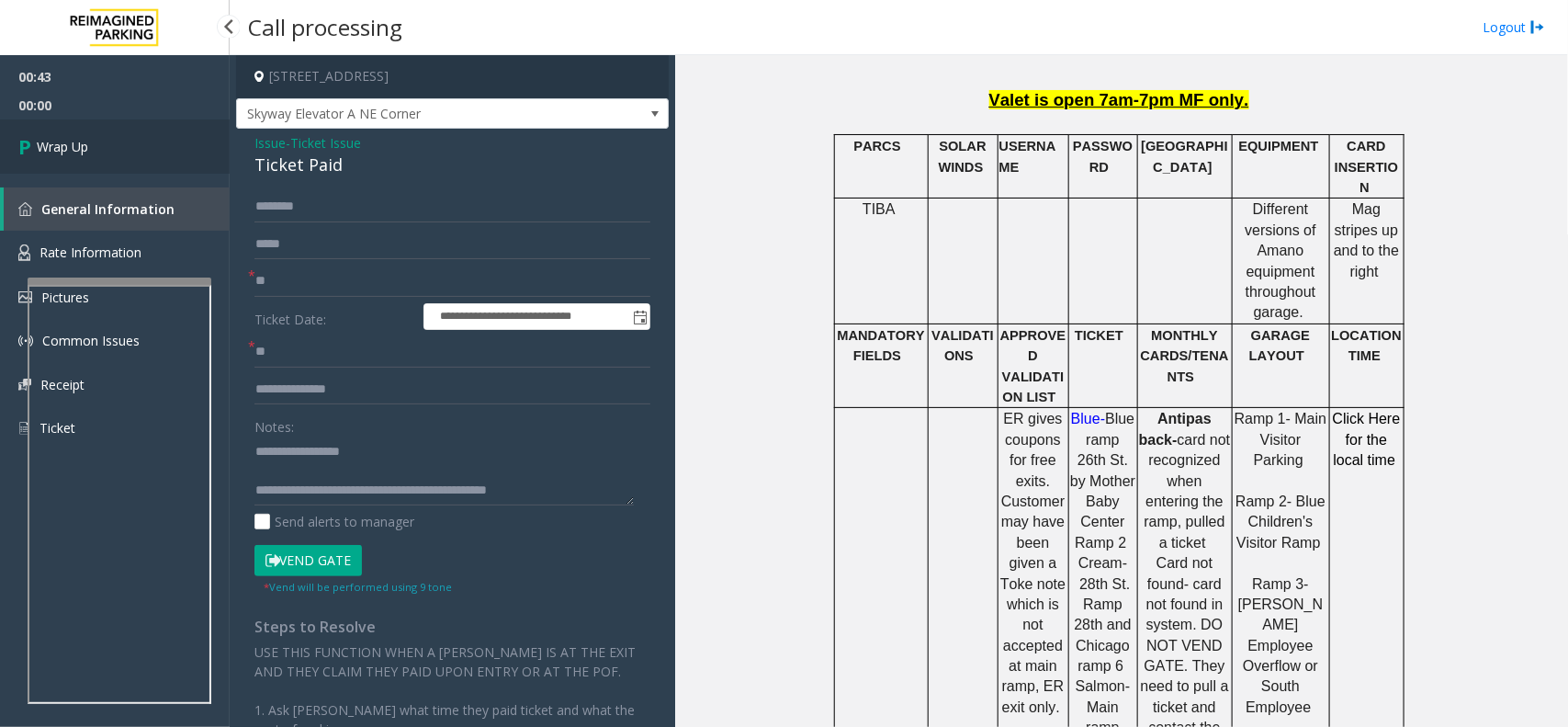
click at [116, 153] on link "Wrap Up" at bounding box center [115, 146] width 230 height 54
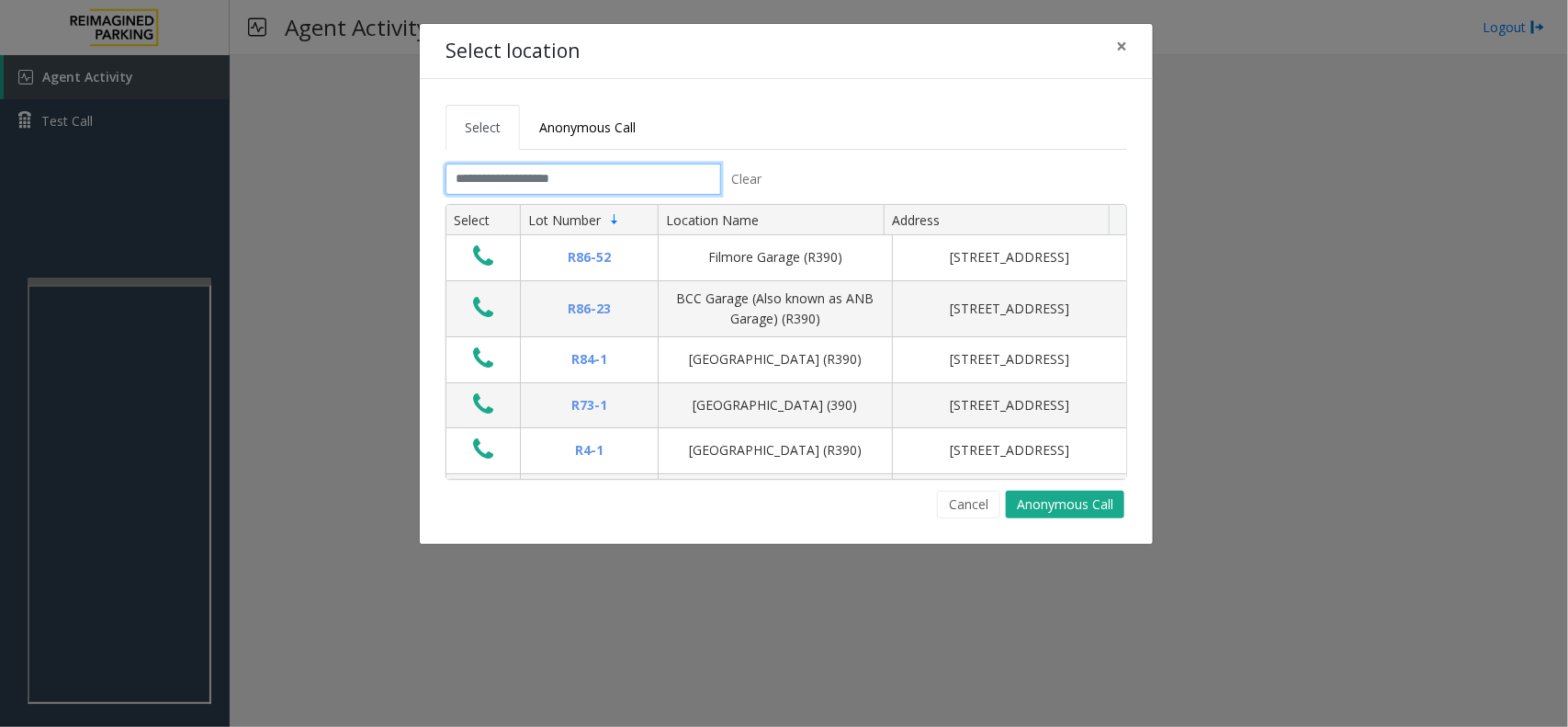
click at [590, 187] on input "text" at bounding box center [583, 179] width 275 height 31
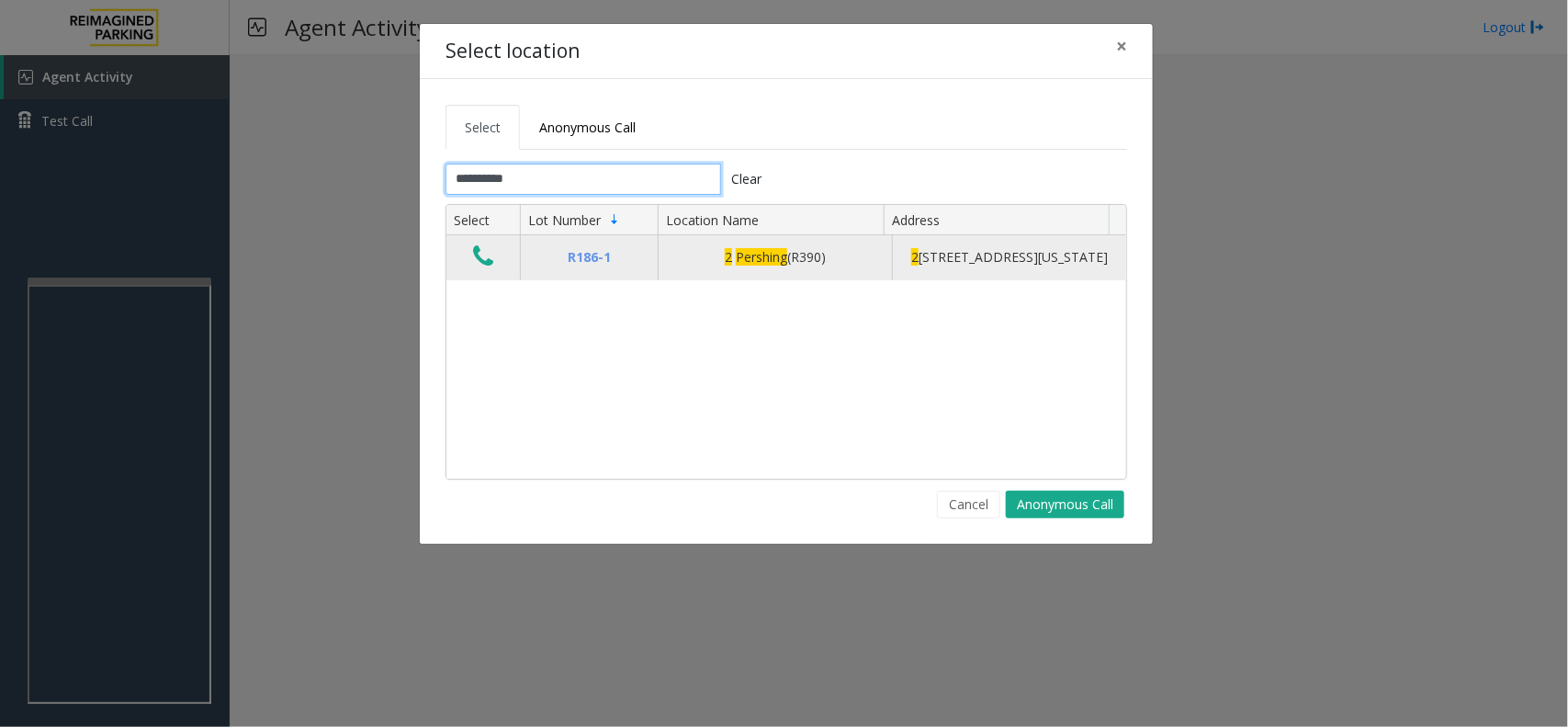
type input "**********"
click at [479, 255] on icon "Data table" at bounding box center [483, 257] width 21 height 26
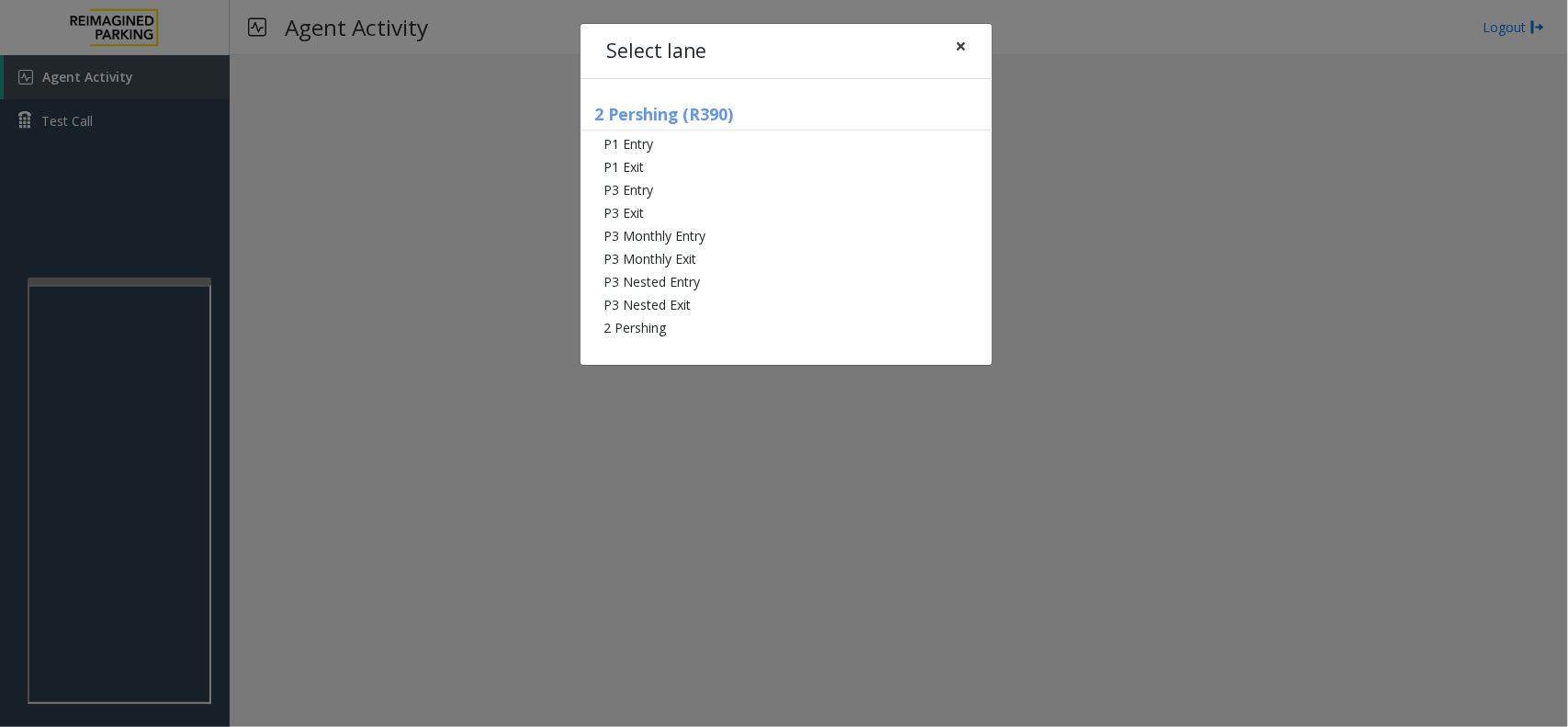
click at [952, 52] on button "×" at bounding box center [960, 46] width 36 height 45
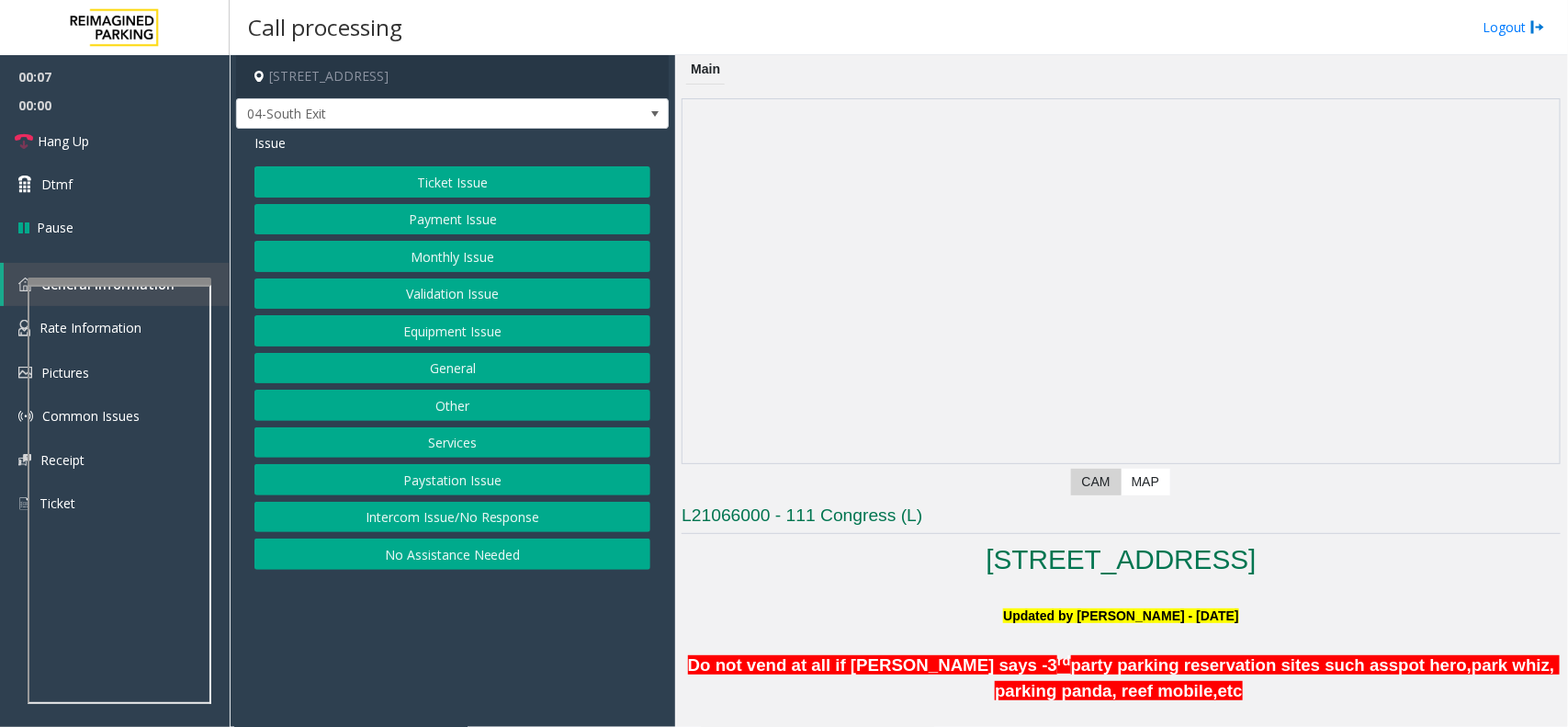
click at [425, 287] on button "Validation Issue" at bounding box center [452, 294] width 396 height 31
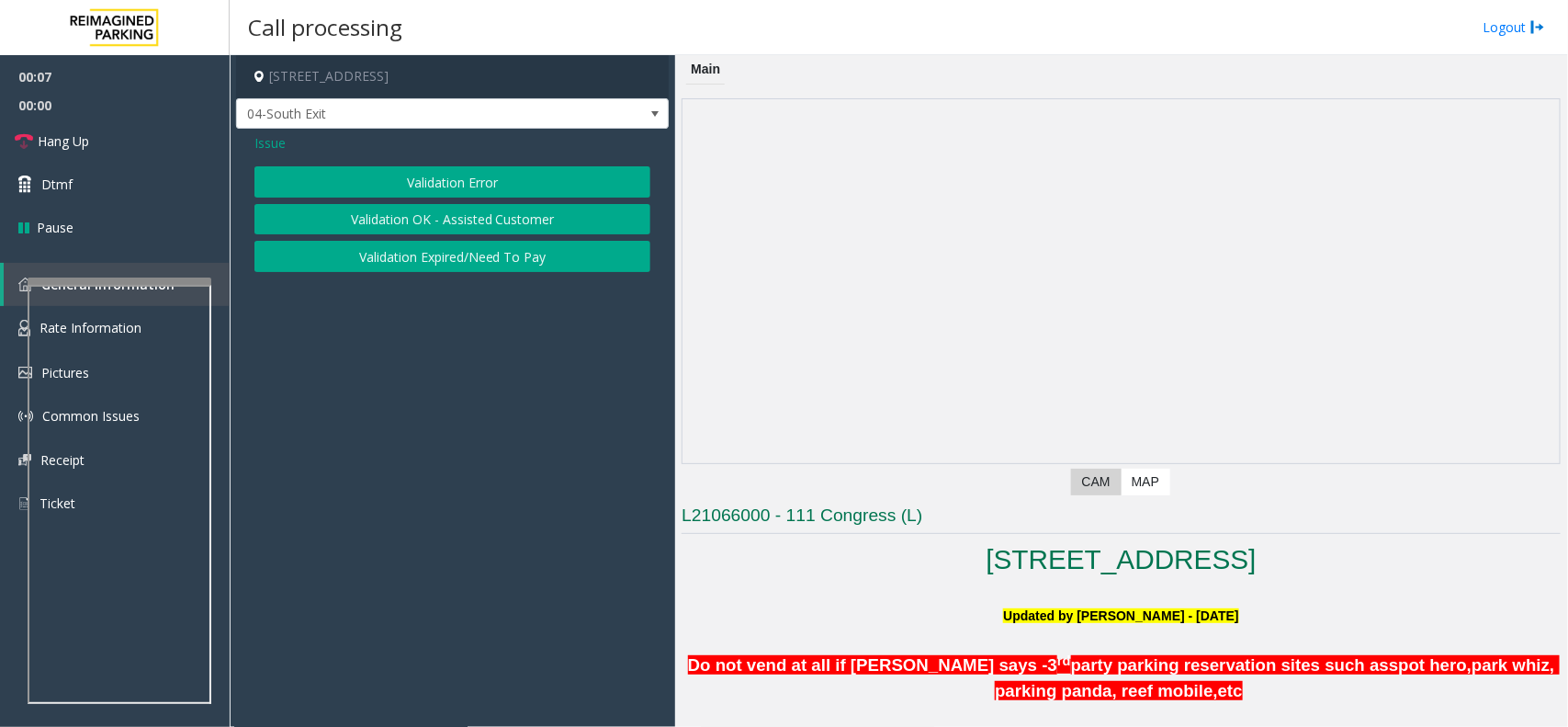
click at [428, 181] on button "Validation Error" at bounding box center [452, 182] width 396 height 31
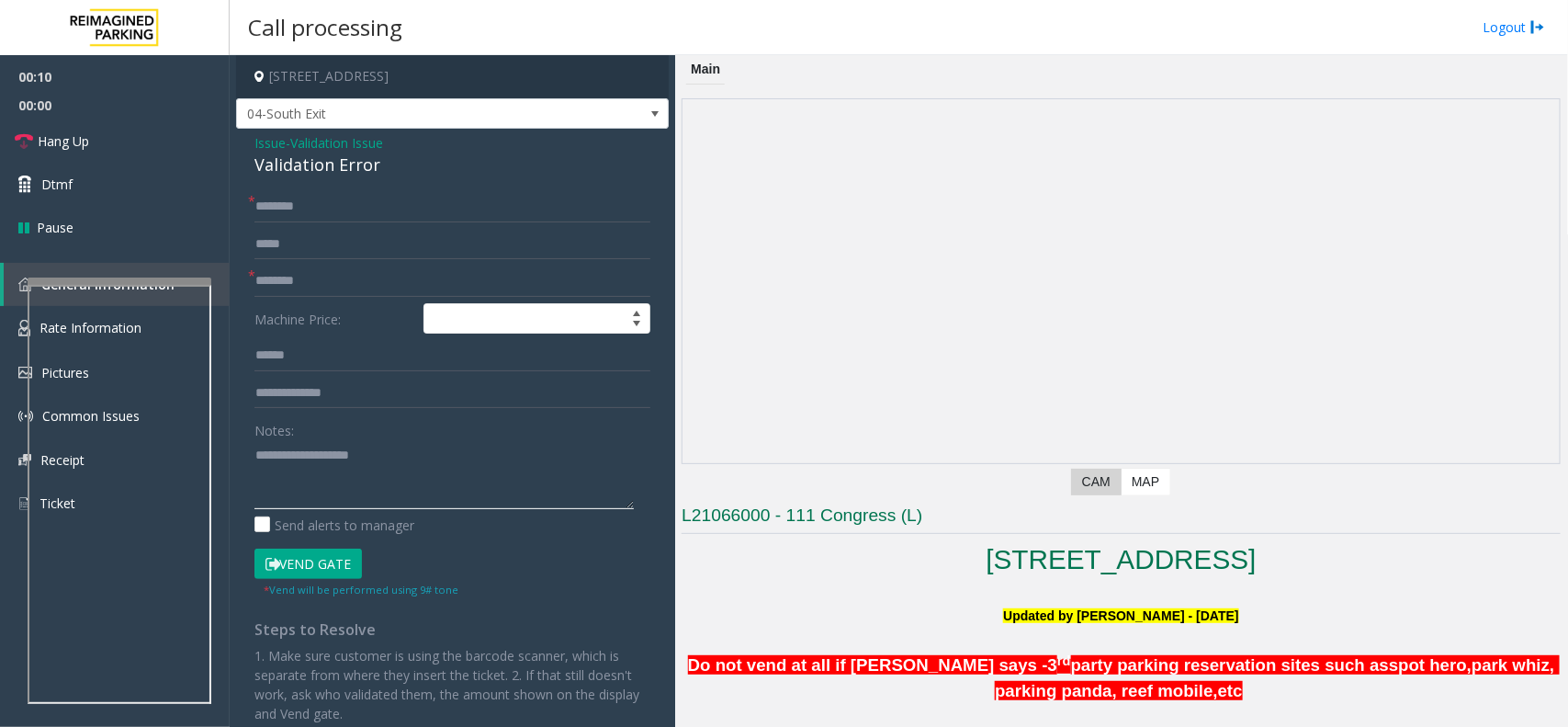
click at [424, 493] on textarea at bounding box center [445, 474] width 380 height 69
paste textarea "**********"
click at [300, 173] on div "Validation Error" at bounding box center [452, 164] width 396 height 25
copy div "Validation Error"
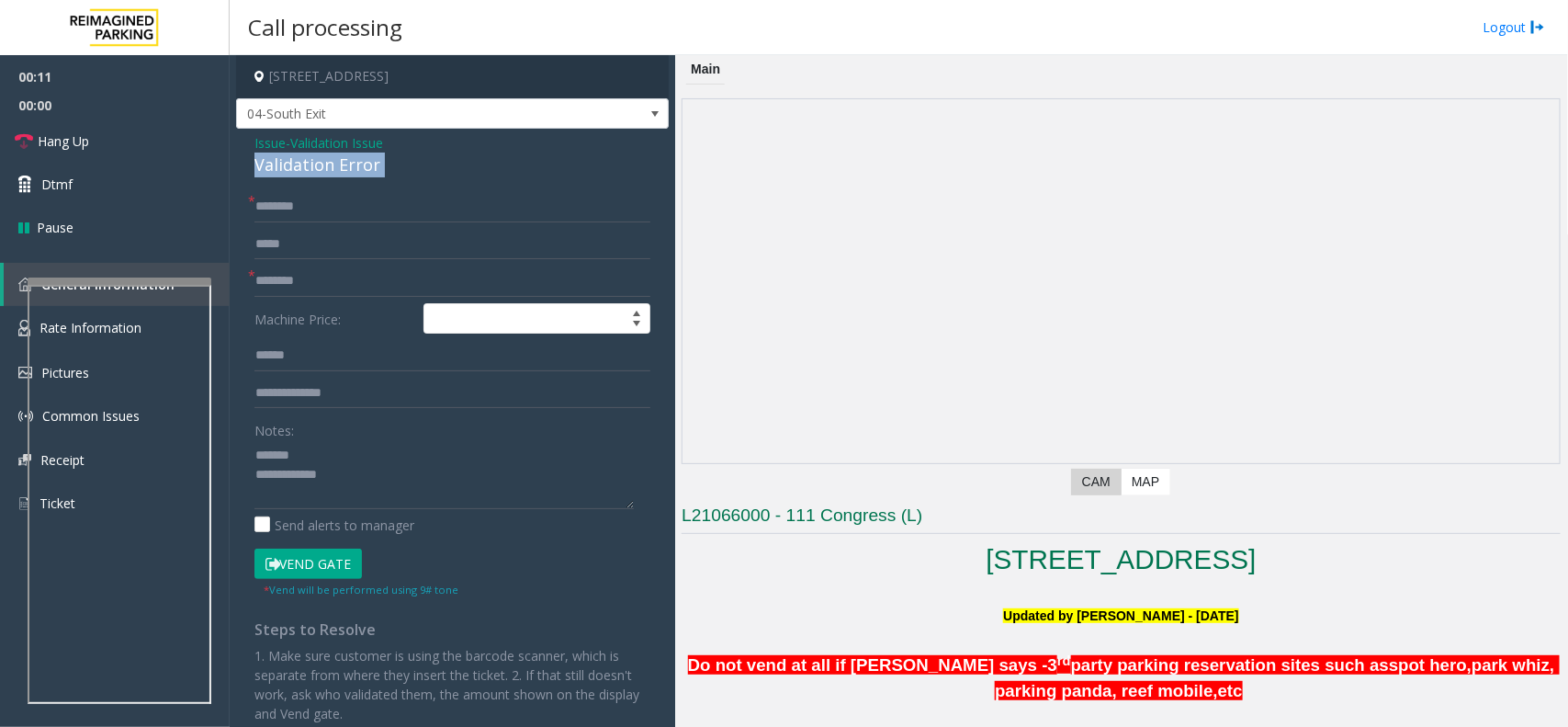
drag, startPoint x: 300, startPoint y: 173, endPoint x: 378, endPoint y: 439, distance: 277.2
click at [310, 209] on div "Issue - Validation Issue Validation Error * * Machine Price: Notes: Send alerts…" at bounding box center [452, 473] width 433 height 690
click at [372, 444] on textarea at bounding box center [445, 474] width 380 height 69
paste textarea "**********"
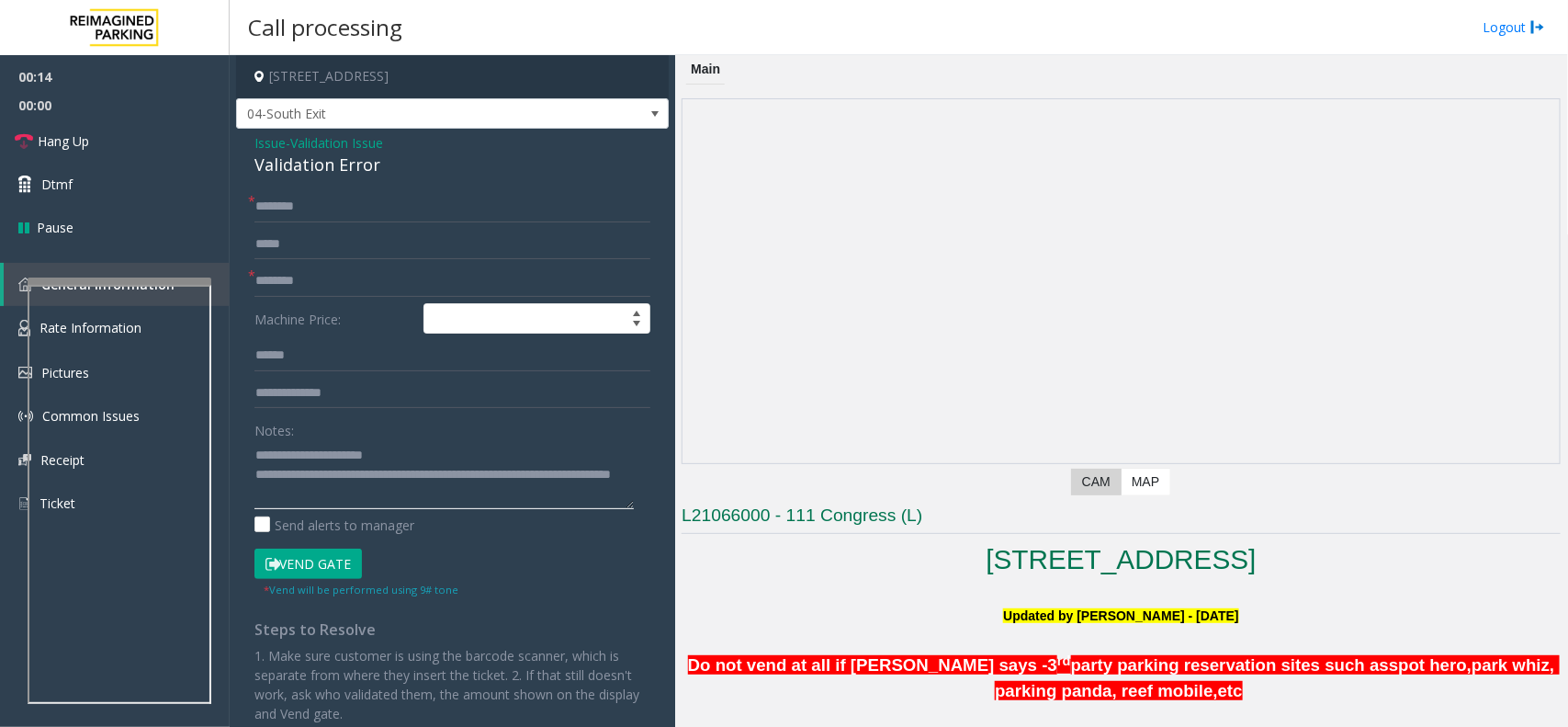
click at [404, 482] on textarea at bounding box center [445, 474] width 380 height 69
click at [429, 480] on textarea at bounding box center [445, 474] width 380 height 69
click at [425, 480] on textarea at bounding box center [445, 474] width 380 height 69
click at [373, 493] on textarea at bounding box center [445, 474] width 380 height 69
paste textarea "**********"
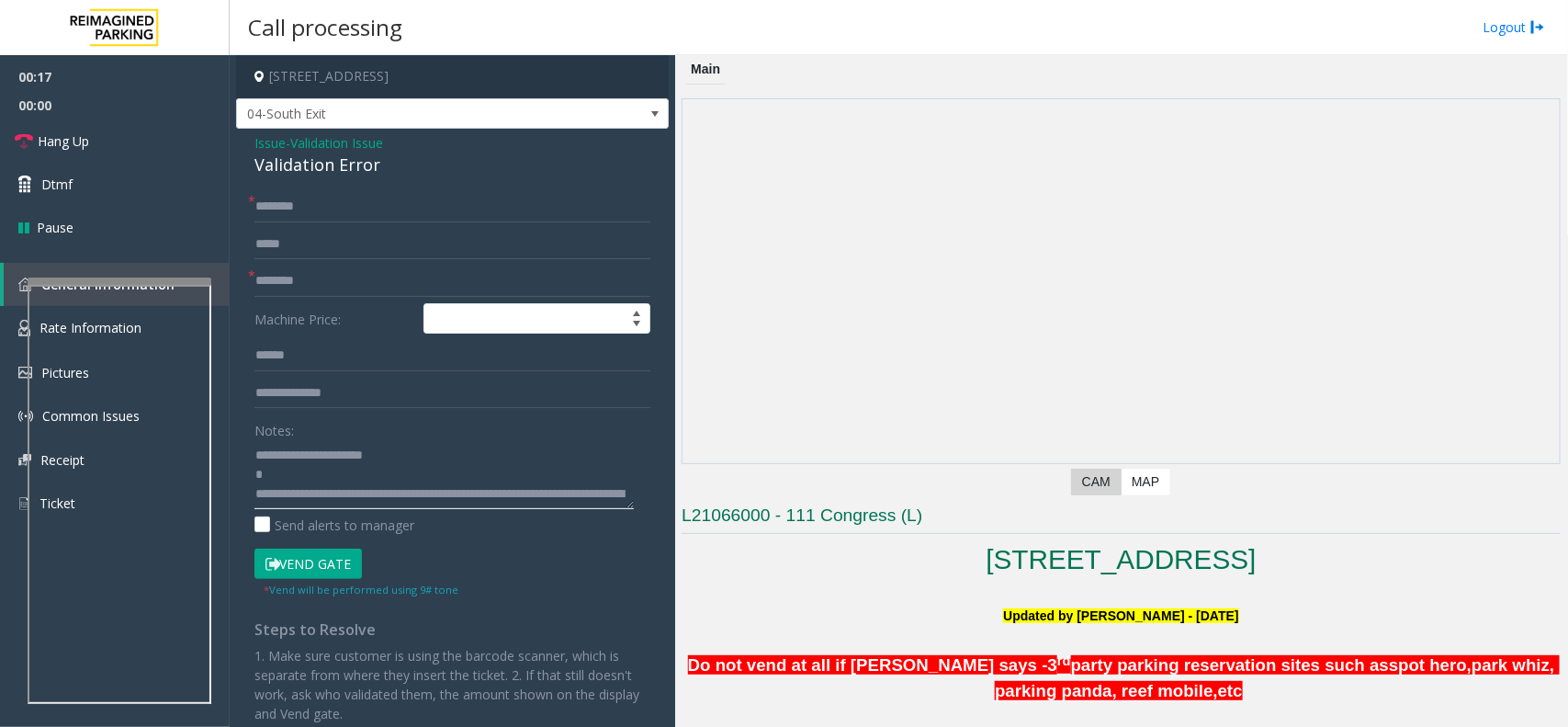
scroll to position [32, 0]
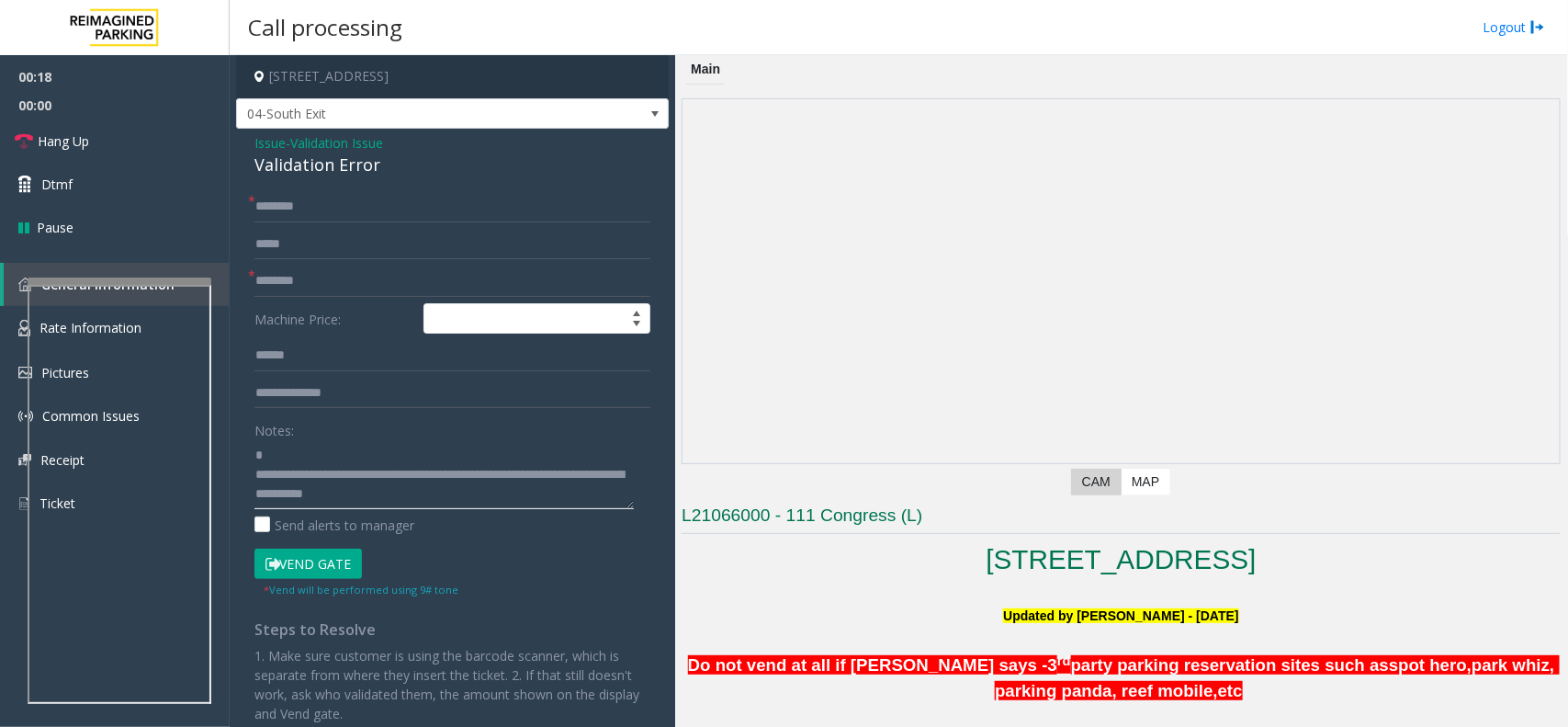
type textarea "**********"
click at [328, 282] on input "text" at bounding box center [452, 281] width 396 height 31
type input "******"
click at [338, 344] on input "text" at bounding box center [452, 356] width 396 height 31
type input "******"
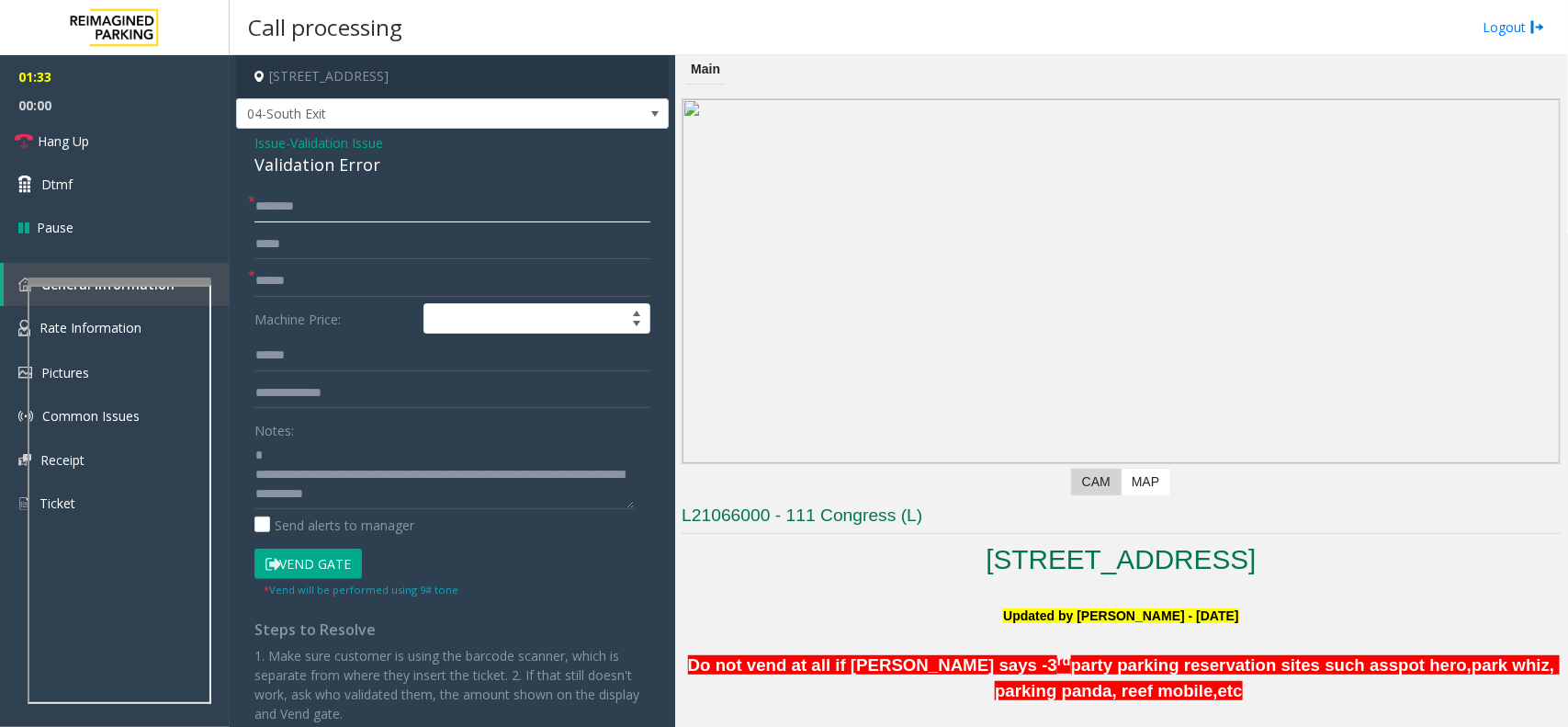
click at [369, 204] on input "text" at bounding box center [452, 207] width 396 height 31
type input "*"
type input "*********"
click at [317, 570] on button "Vend Gate" at bounding box center [308, 565] width 107 height 31
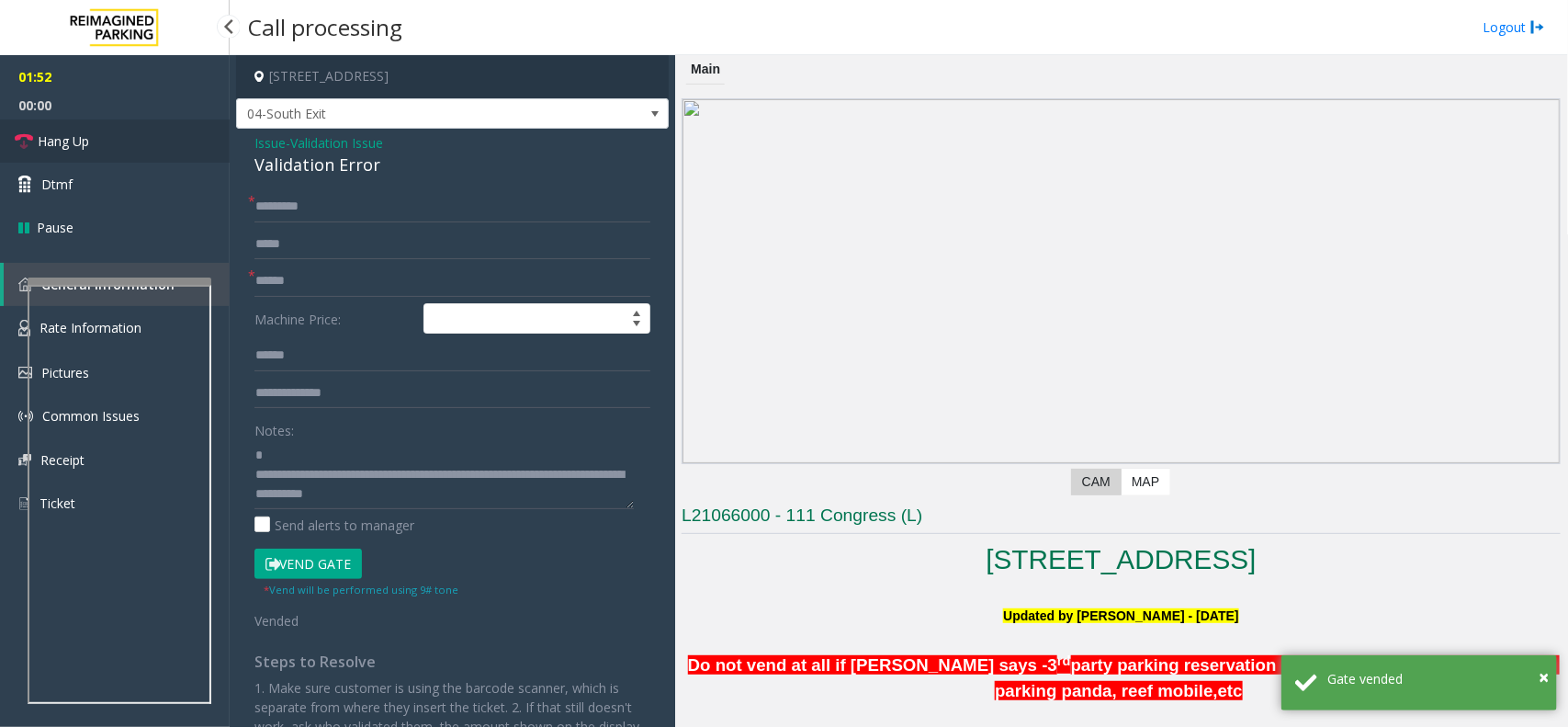
click at [116, 147] on link "Hang Up" at bounding box center [115, 141] width 230 height 43
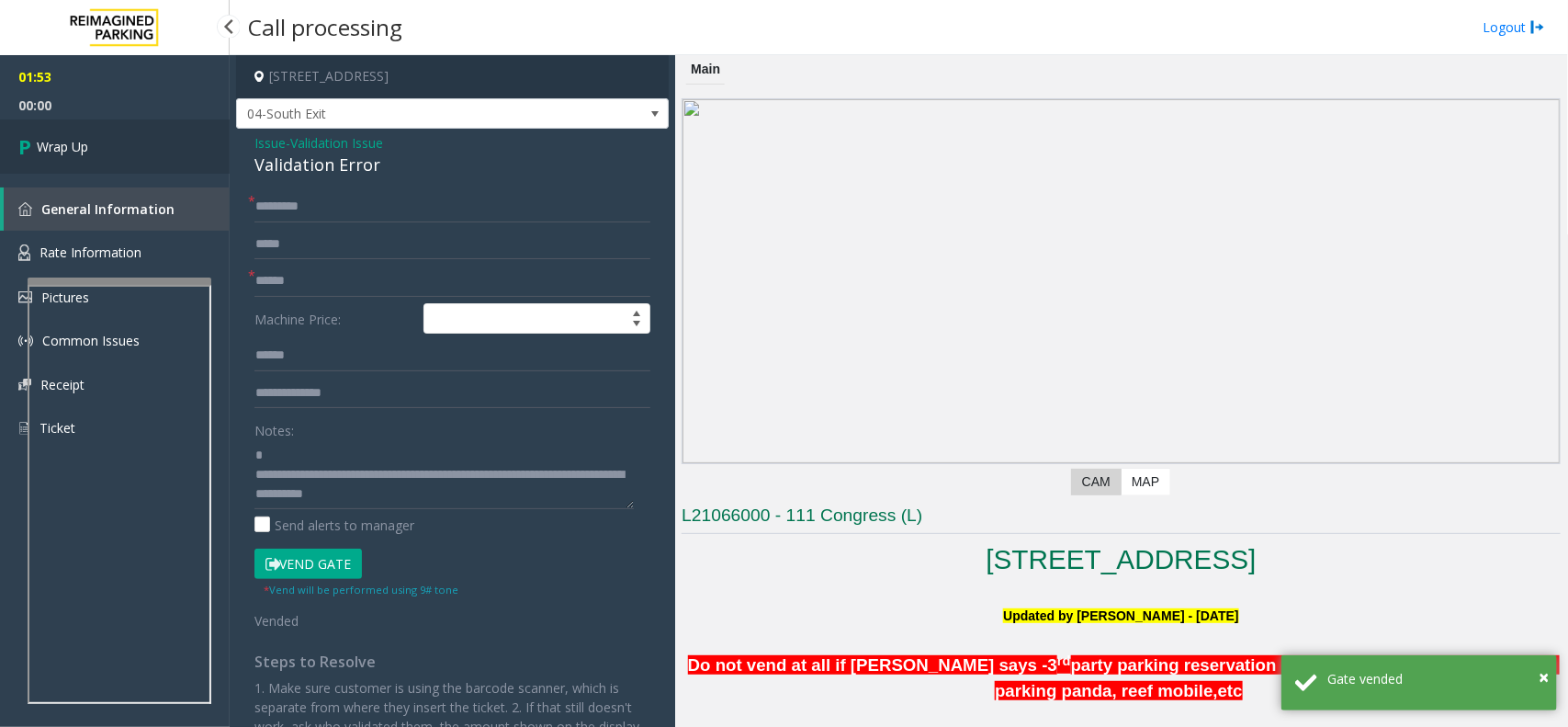
click at [97, 145] on link "Wrap Up" at bounding box center [115, 146] width 230 height 54
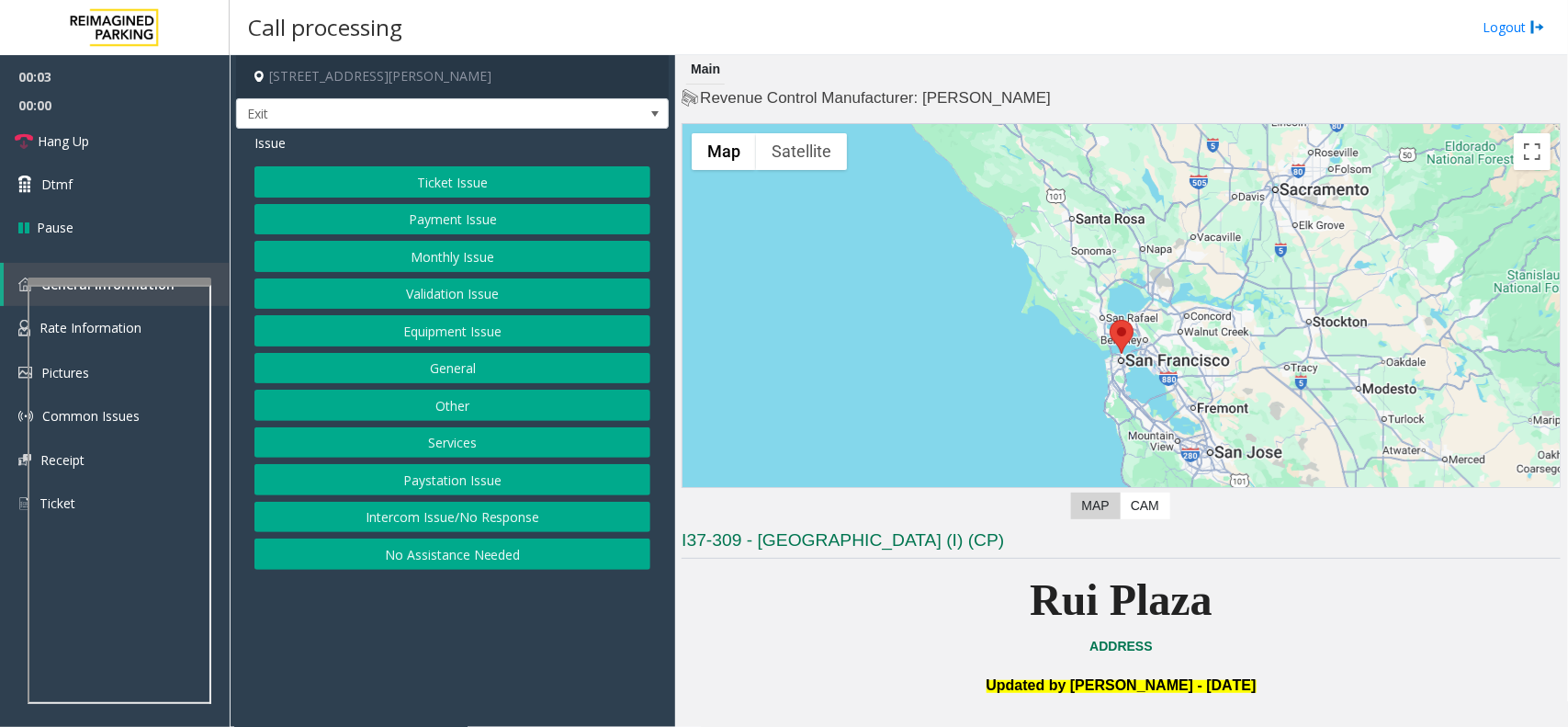
drag, startPoint x: 653, startPoint y: 544, endPoint x: 618, endPoint y: 605, distance: 70.3
click at [618, 605] on app-call-processing-form "[STREET_ADDRESS][PERSON_NAME] Exit Issue Ticket Issue Payment Issue Monthly Iss…" at bounding box center [452, 391] width 446 height 672
drag, startPoint x: 468, startPoint y: 442, endPoint x: 480, endPoint y: 406, distance: 37.9
click at [468, 442] on button "Services" at bounding box center [452, 443] width 396 height 31
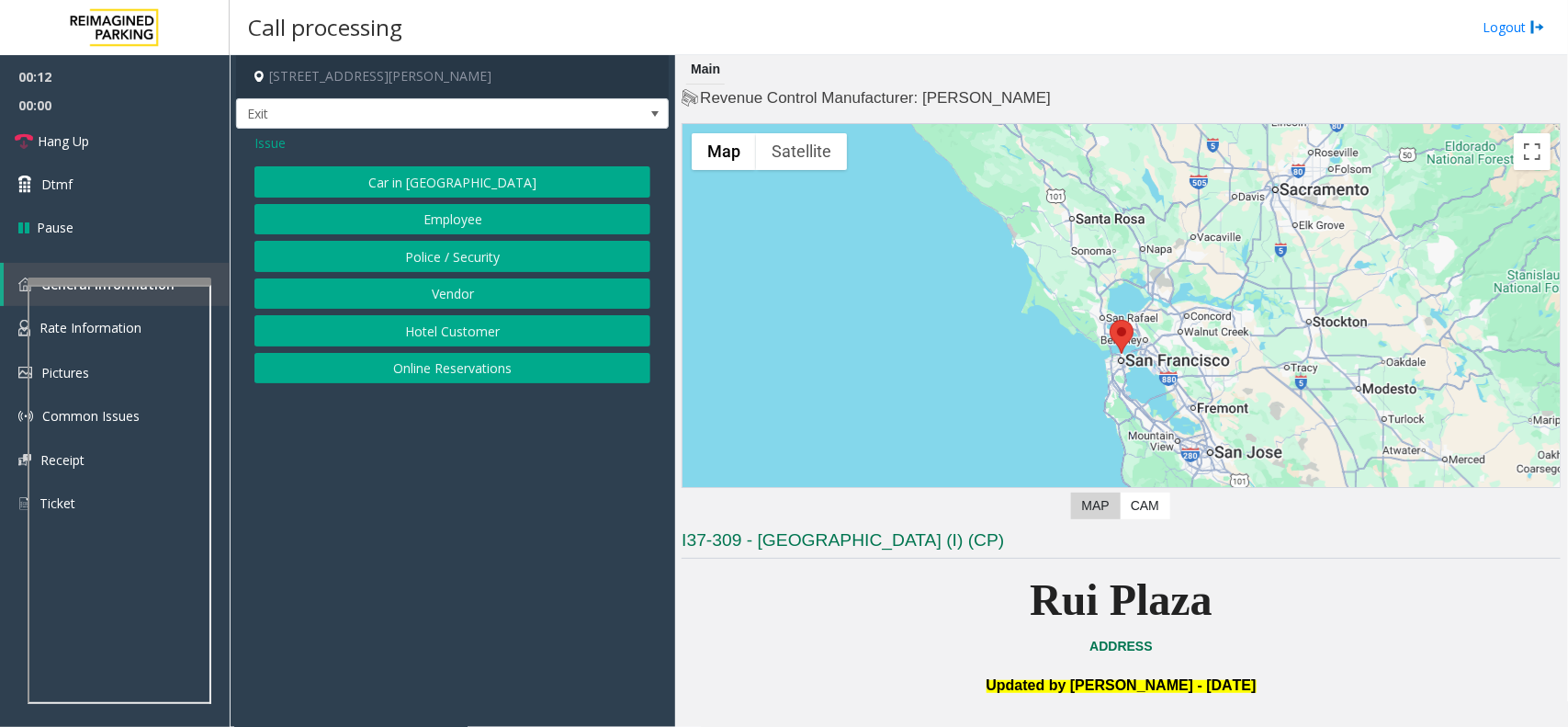
click at [454, 332] on button "Hotel Customer" at bounding box center [452, 331] width 396 height 31
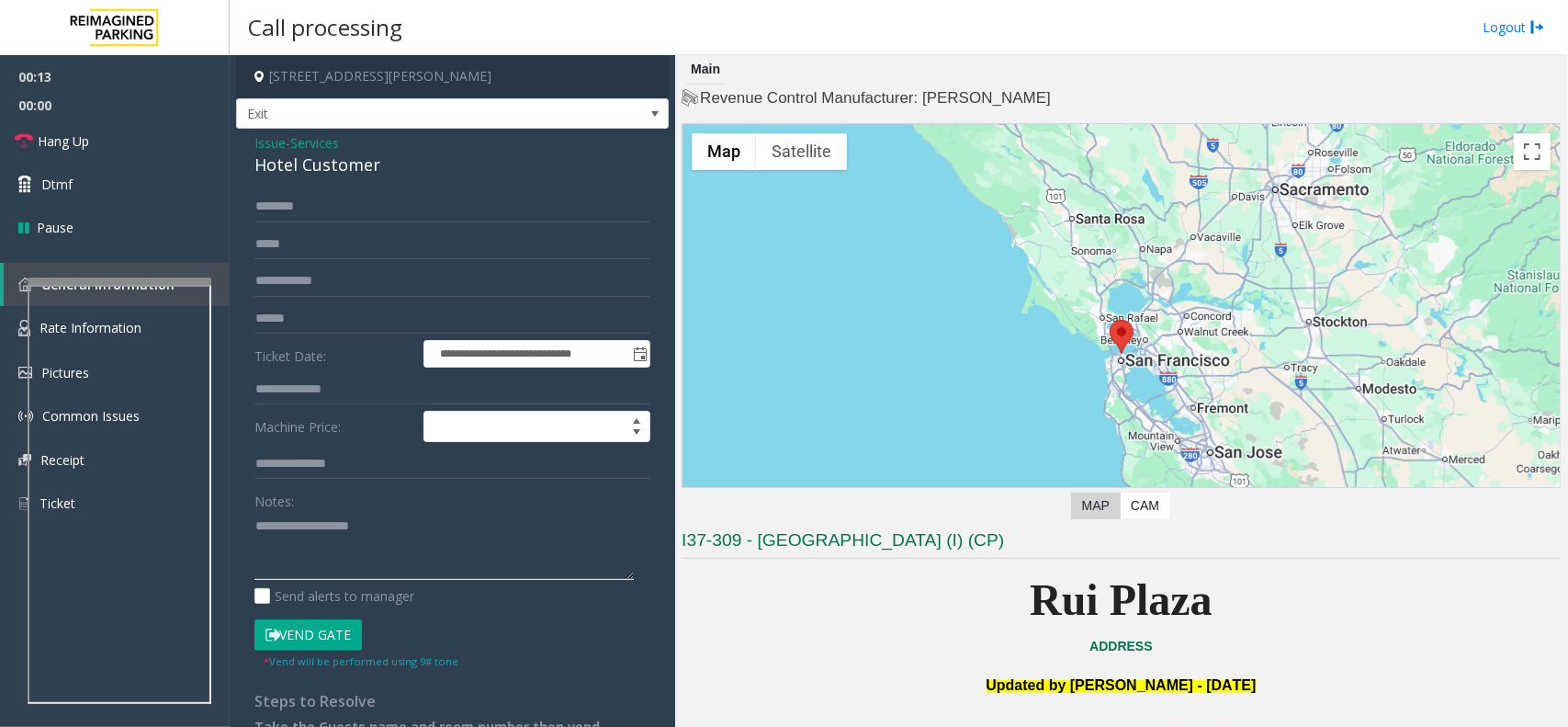
click at [384, 533] on textarea at bounding box center [445, 545] width 380 height 69
paste textarea "**********"
click at [308, 167] on div "Hotel Customer" at bounding box center [452, 164] width 396 height 25
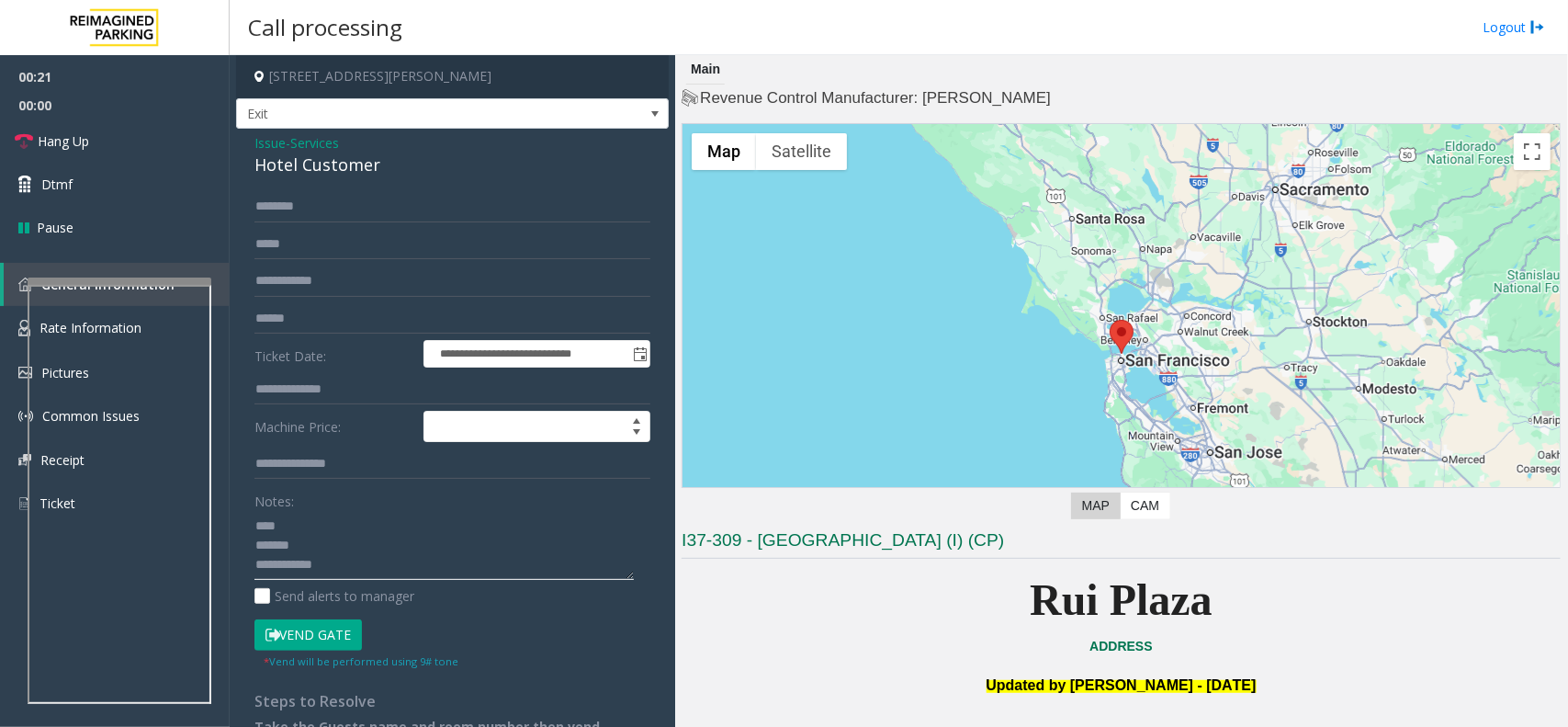
click at [328, 548] on textarea at bounding box center [445, 545] width 380 height 69
paste textarea "**********"
click at [489, 567] on textarea at bounding box center [445, 545] width 380 height 69
click at [333, 544] on textarea at bounding box center [445, 545] width 380 height 69
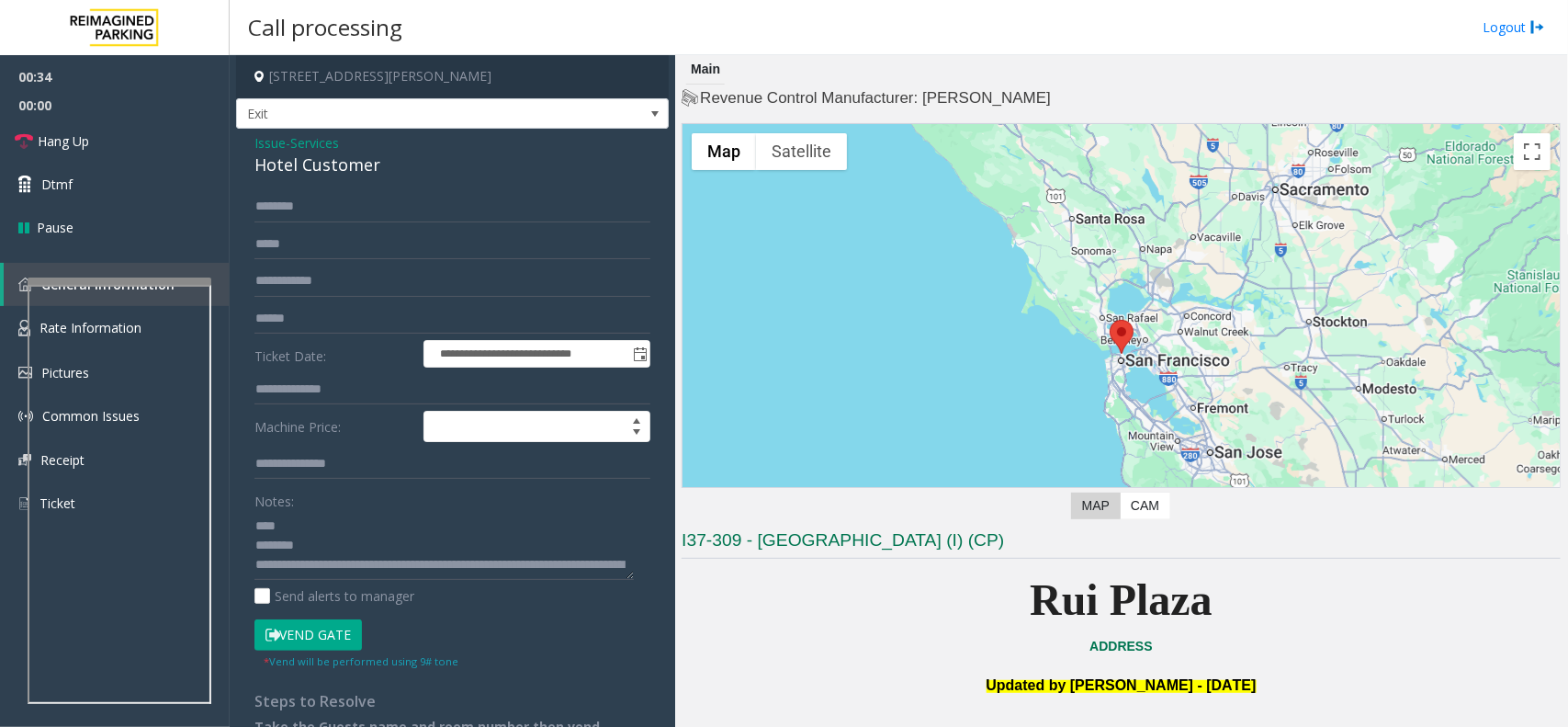
click at [300, 619] on form "**********" at bounding box center [452, 430] width 396 height 478
paste textarea "**********"
click at [319, 520] on textarea at bounding box center [445, 545] width 380 height 69
type textarea "**********"
click at [374, 188] on div "**********" at bounding box center [452, 460] width 433 height 663
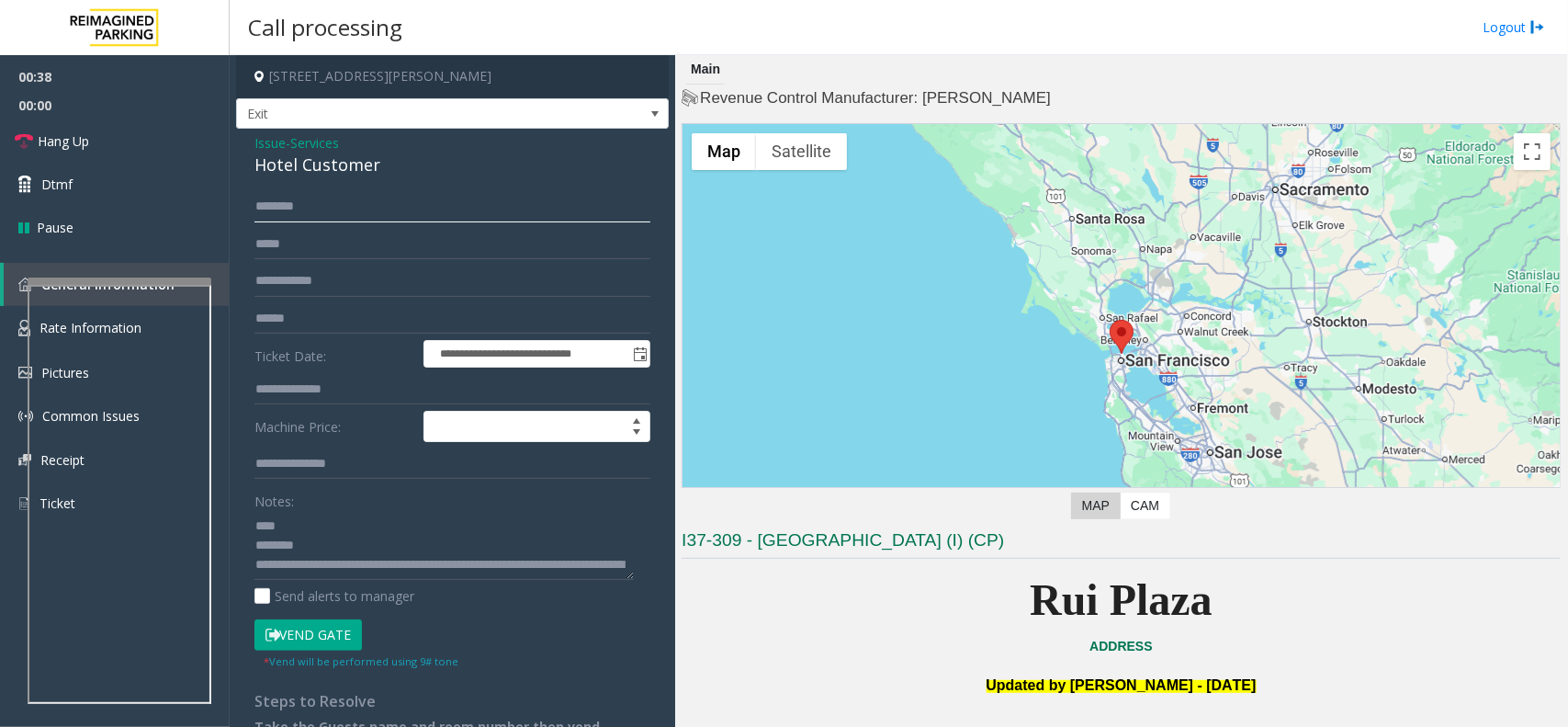
click at [370, 204] on input "text" at bounding box center [452, 207] width 396 height 31
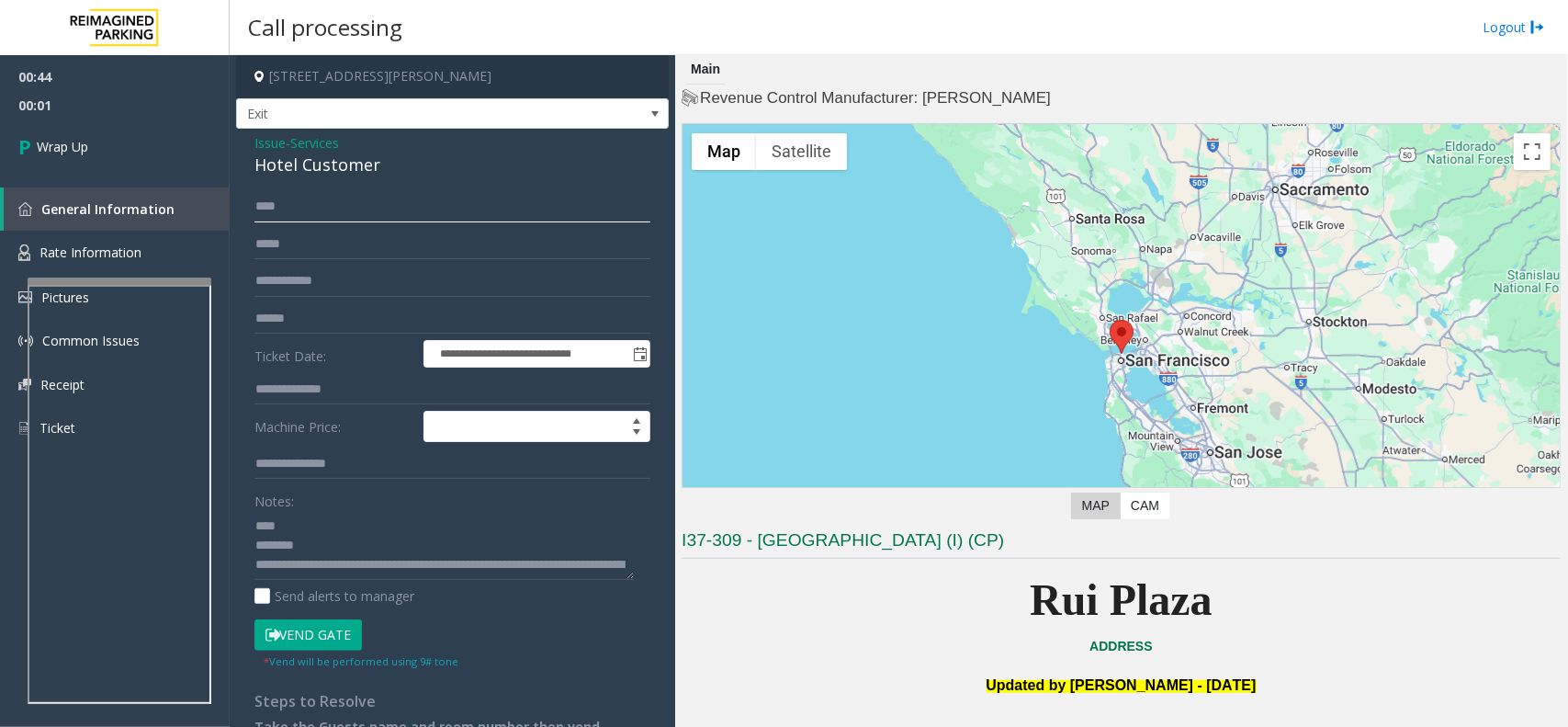
type input "****"
click at [276, 180] on div "**********" at bounding box center [452, 460] width 433 height 663
click at [277, 177] on div "Hotel Customer" at bounding box center [452, 164] width 396 height 25
copy div "Hotel Customer"
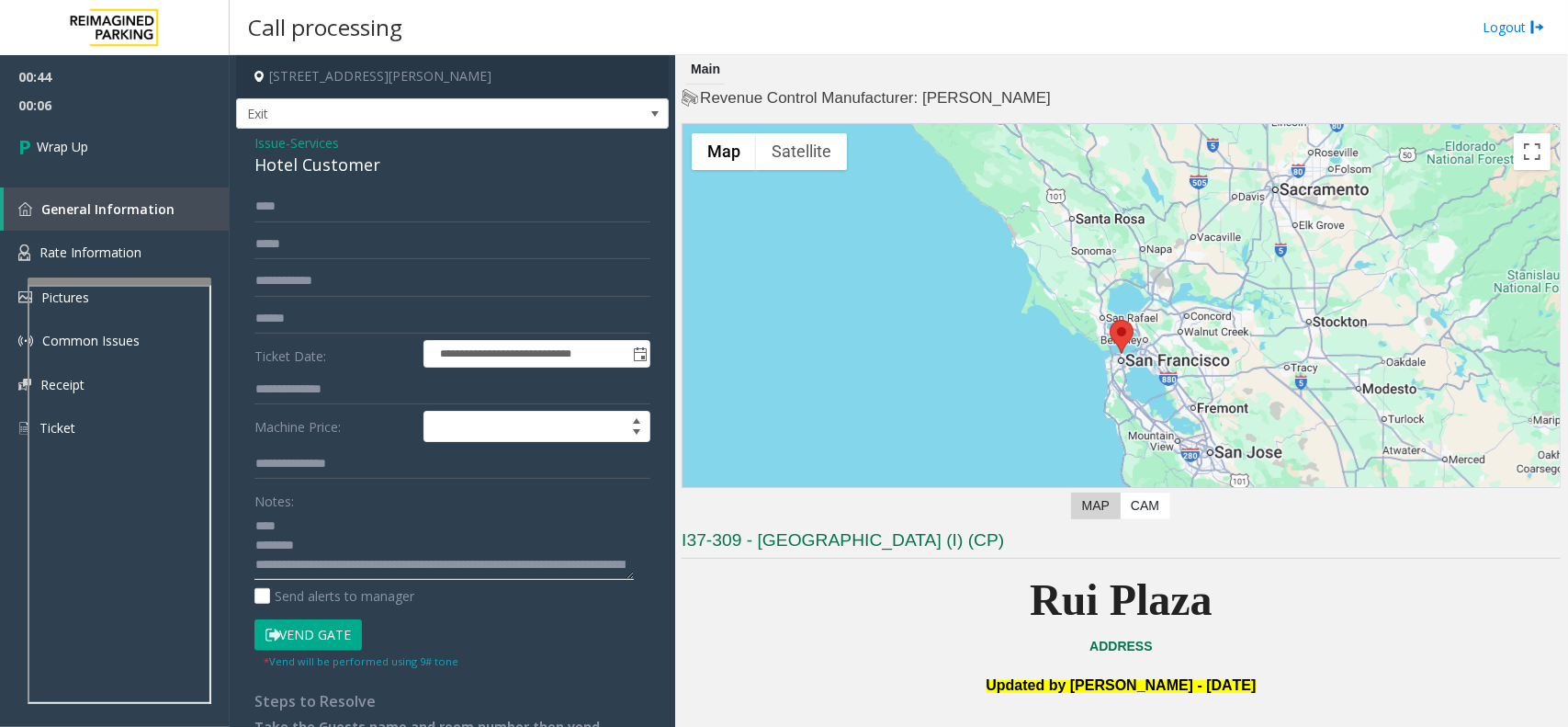
click at [313, 540] on textarea at bounding box center [445, 545] width 380 height 69
paste textarea "**********"
drag, startPoint x: 355, startPoint y: 576, endPoint x: 250, endPoint y: 575, distance: 105.0
click at [250, 575] on div "**********" at bounding box center [452, 482] width 424 height 582
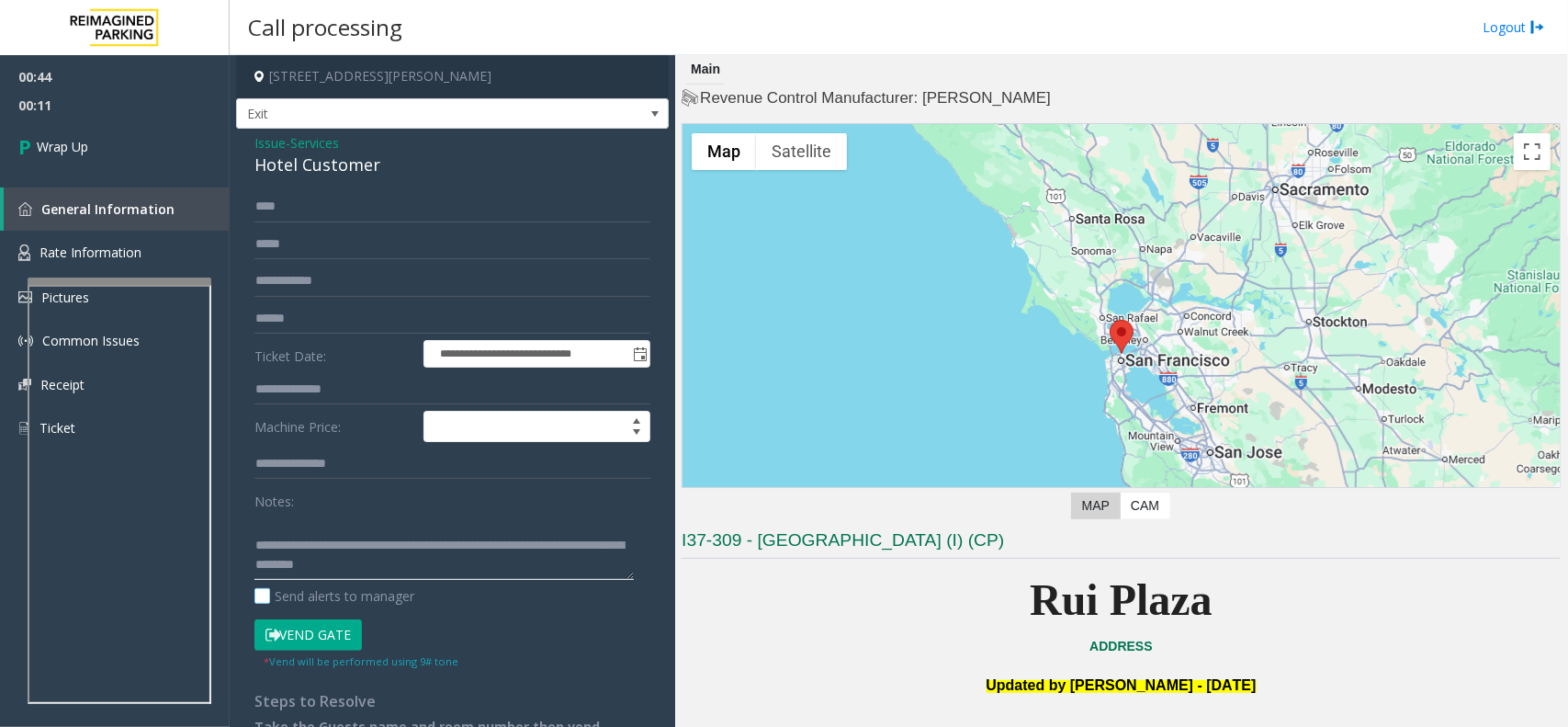
scroll to position [37, 0]
type textarea "**********"
click at [101, 89] on span "00:44" at bounding box center [115, 77] width 230 height 29
click at [112, 127] on link "Wrap Up" at bounding box center [115, 146] width 230 height 54
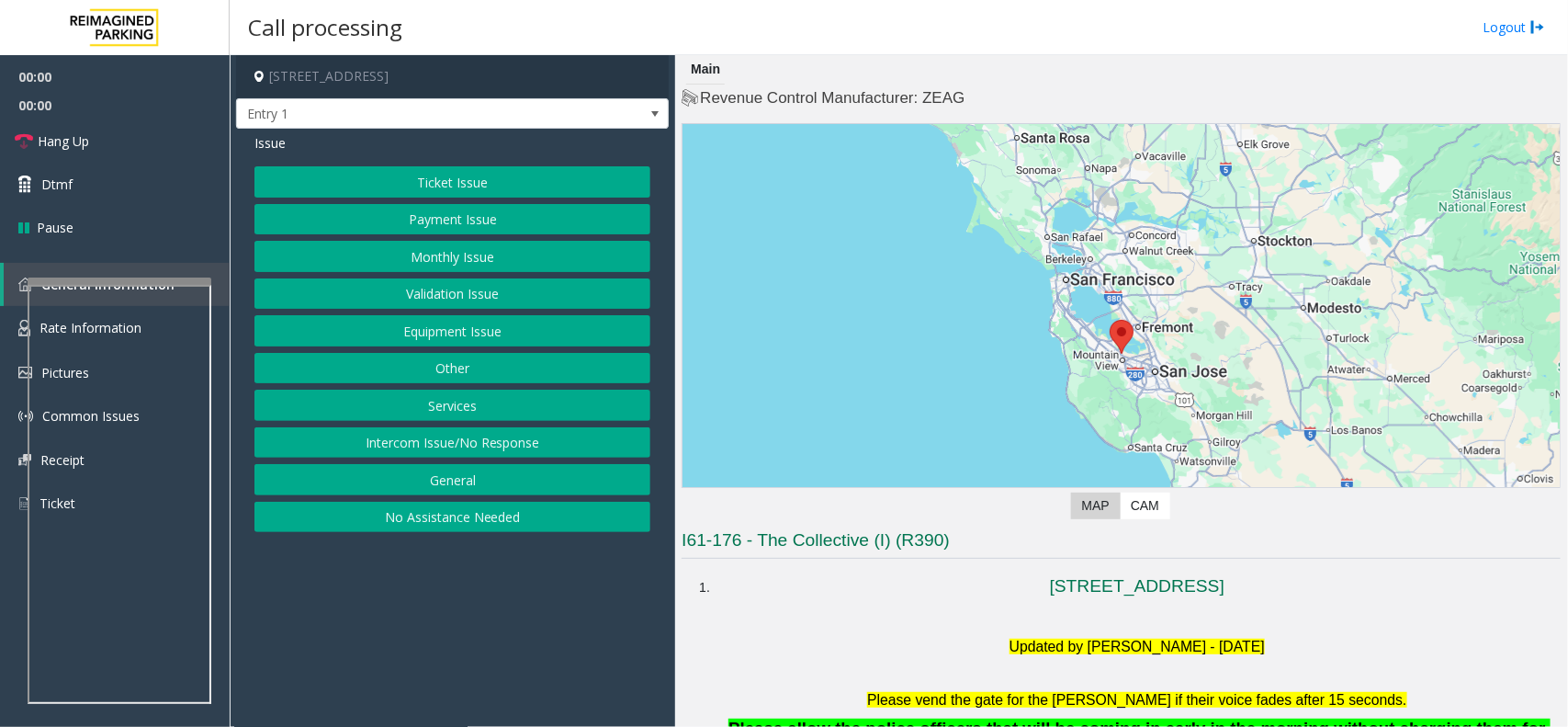
scroll to position [459, 0]
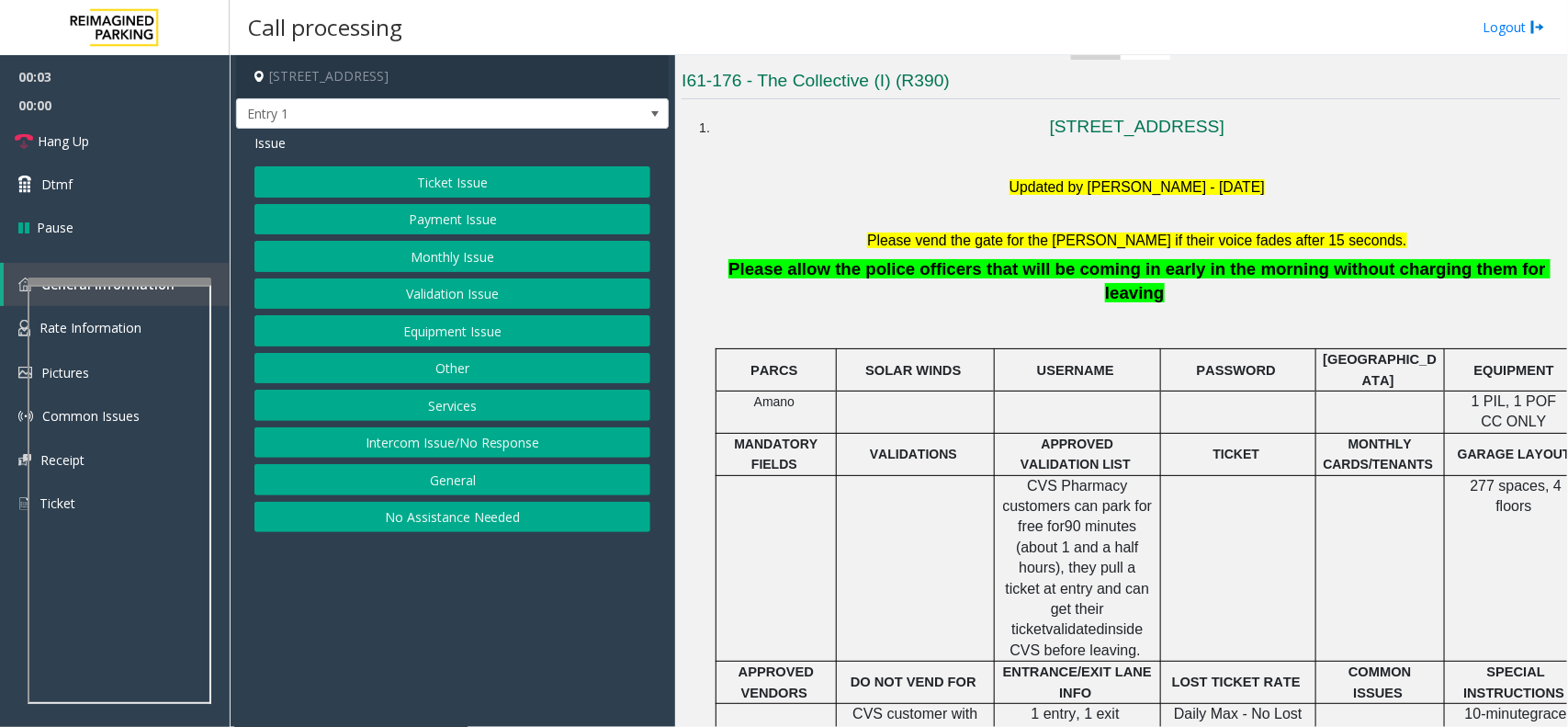
click at [452, 451] on button "Intercom Issue/No Response" at bounding box center [452, 443] width 396 height 31
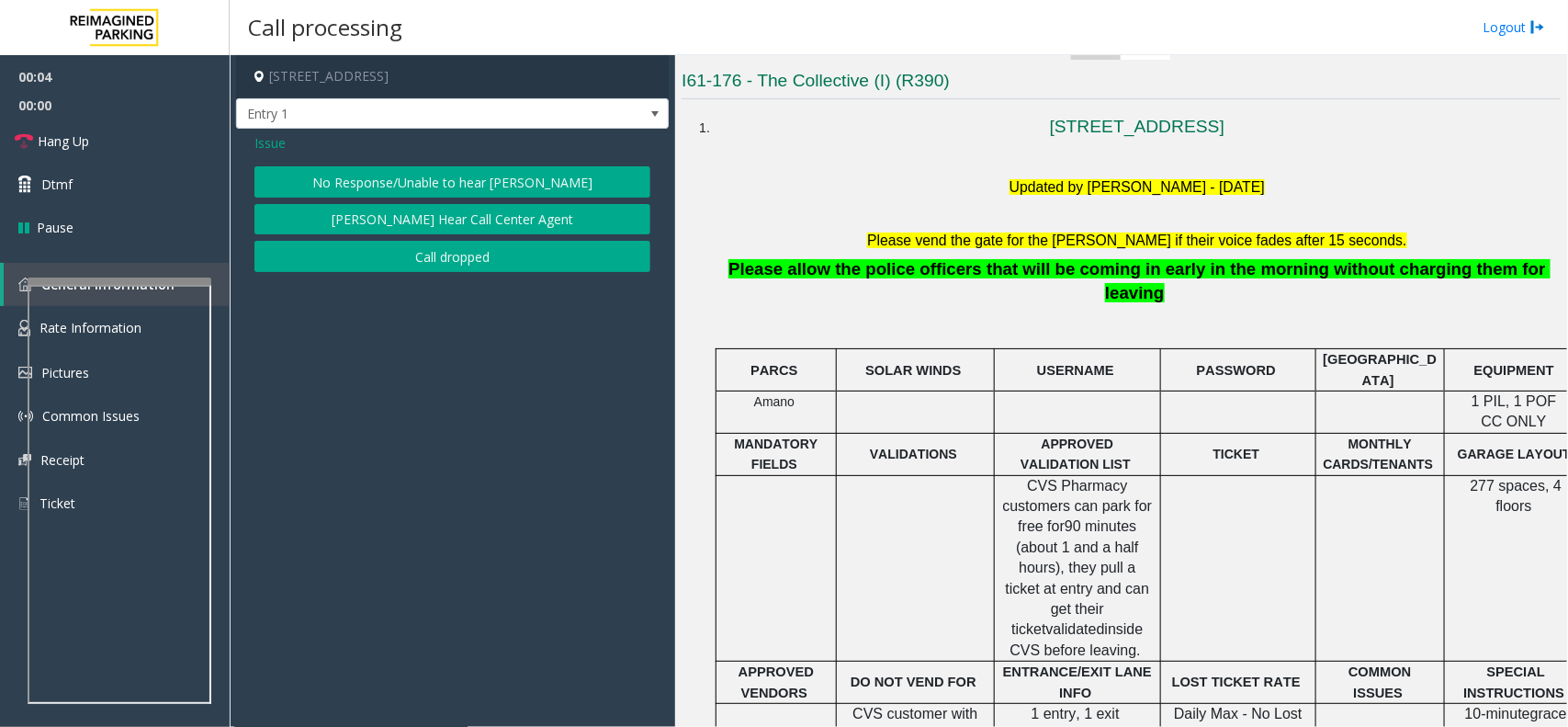
click at [467, 182] on button "No Response/Unable to hear [PERSON_NAME]" at bounding box center [452, 182] width 396 height 31
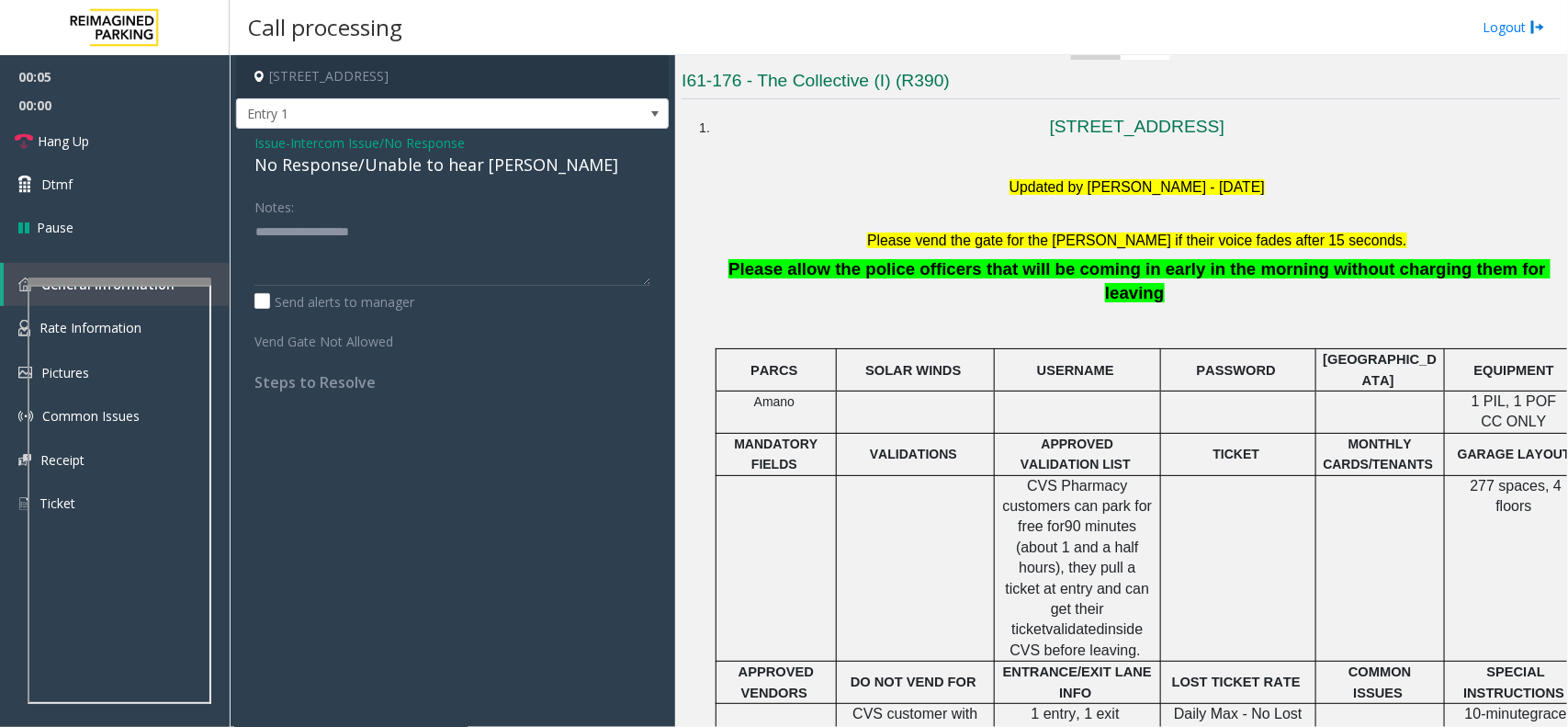
click at [452, 153] on div "No Response/Unable to hear [PERSON_NAME]" at bounding box center [452, 164] width 396 height 25
click at [88, 140] on span "Hang Up" at bounding box center [63, 142] width 51 height 20
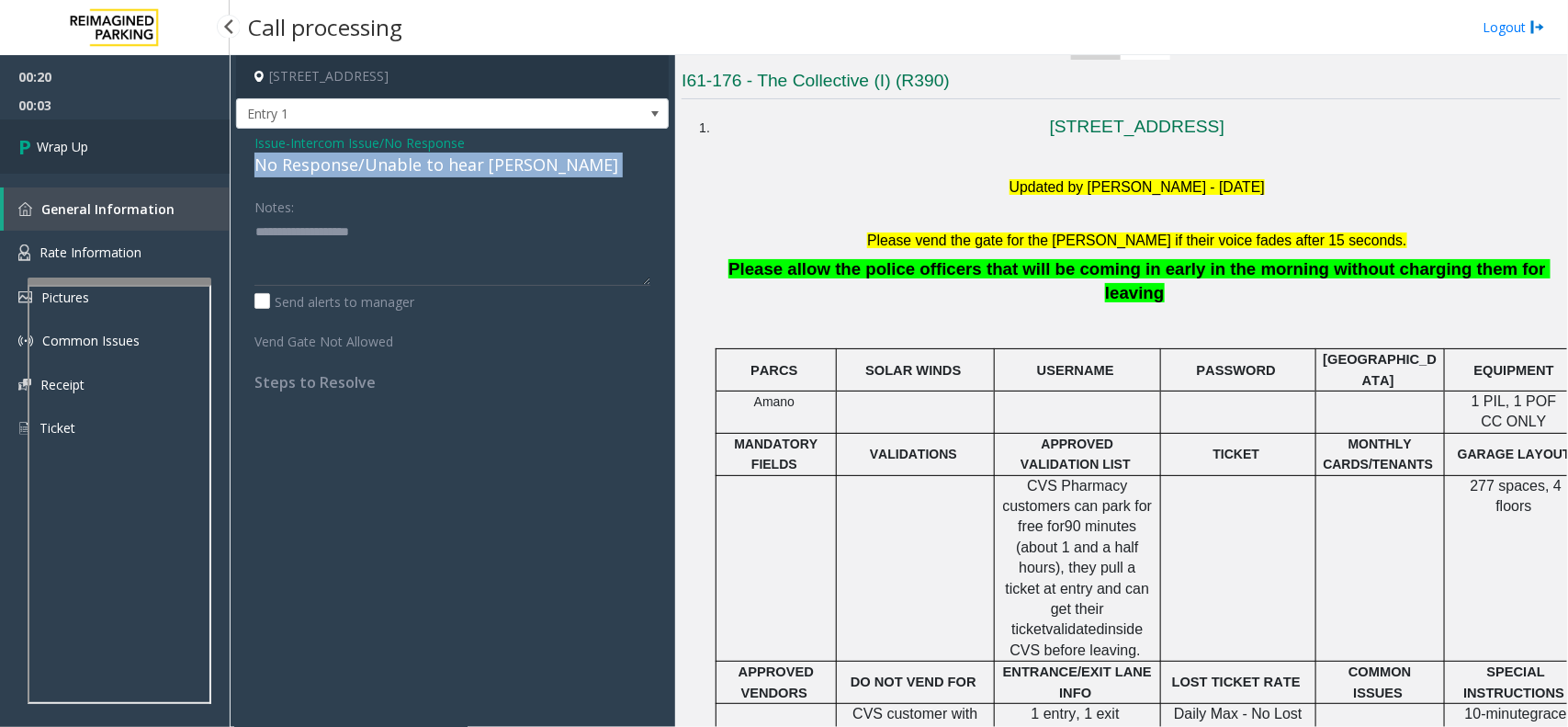
click at [117, 144] on link "Wrap Up" at bounding box center [115, 146] width 230 height 54
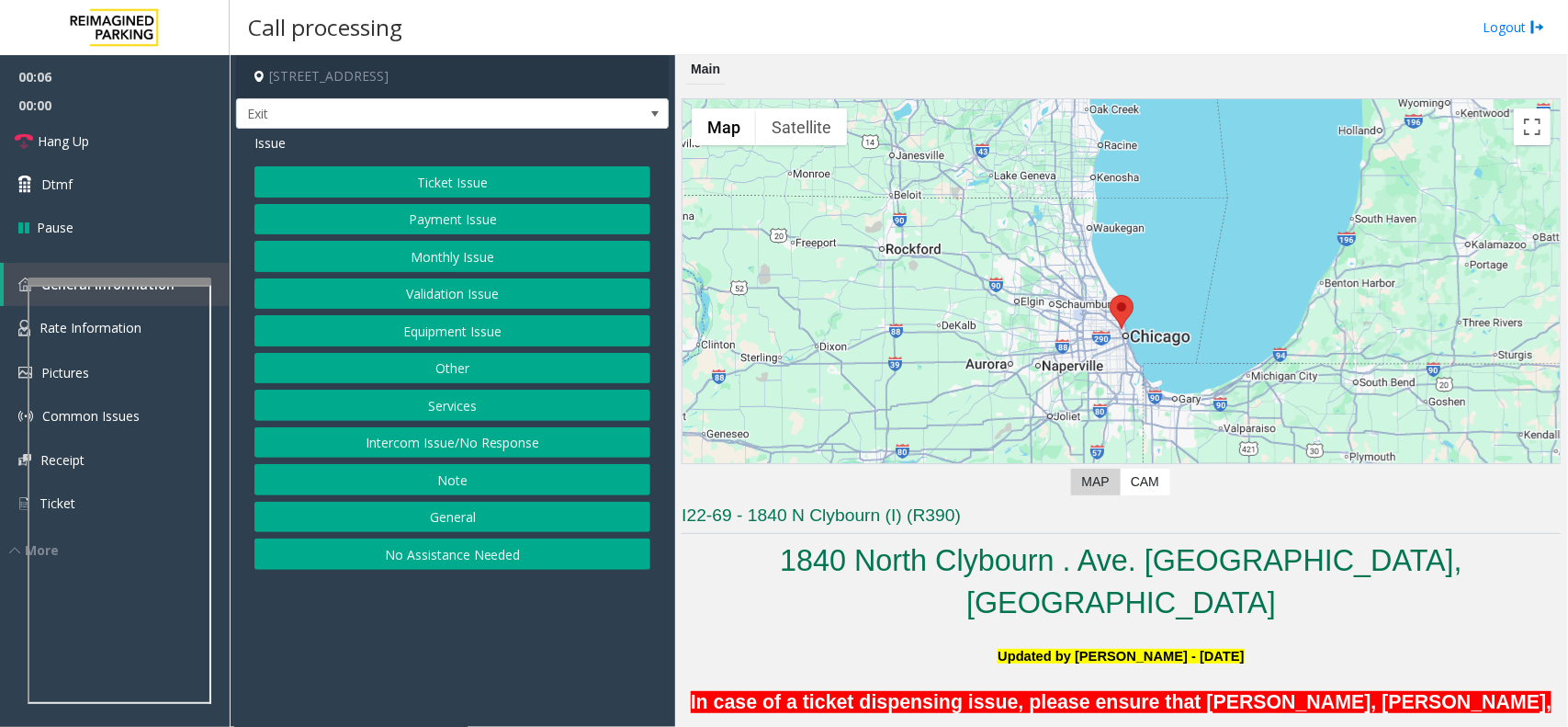
click at [459, 277] on div "Ticket Issue Payment Issue Monthly Issue Validation Issue Equipment Issue Other…" at bounding box center [452, 368] width 396 height 403
click at [452, 263] on button "Monthly Issue" at bounding box center [452, 257] width 396 height 31
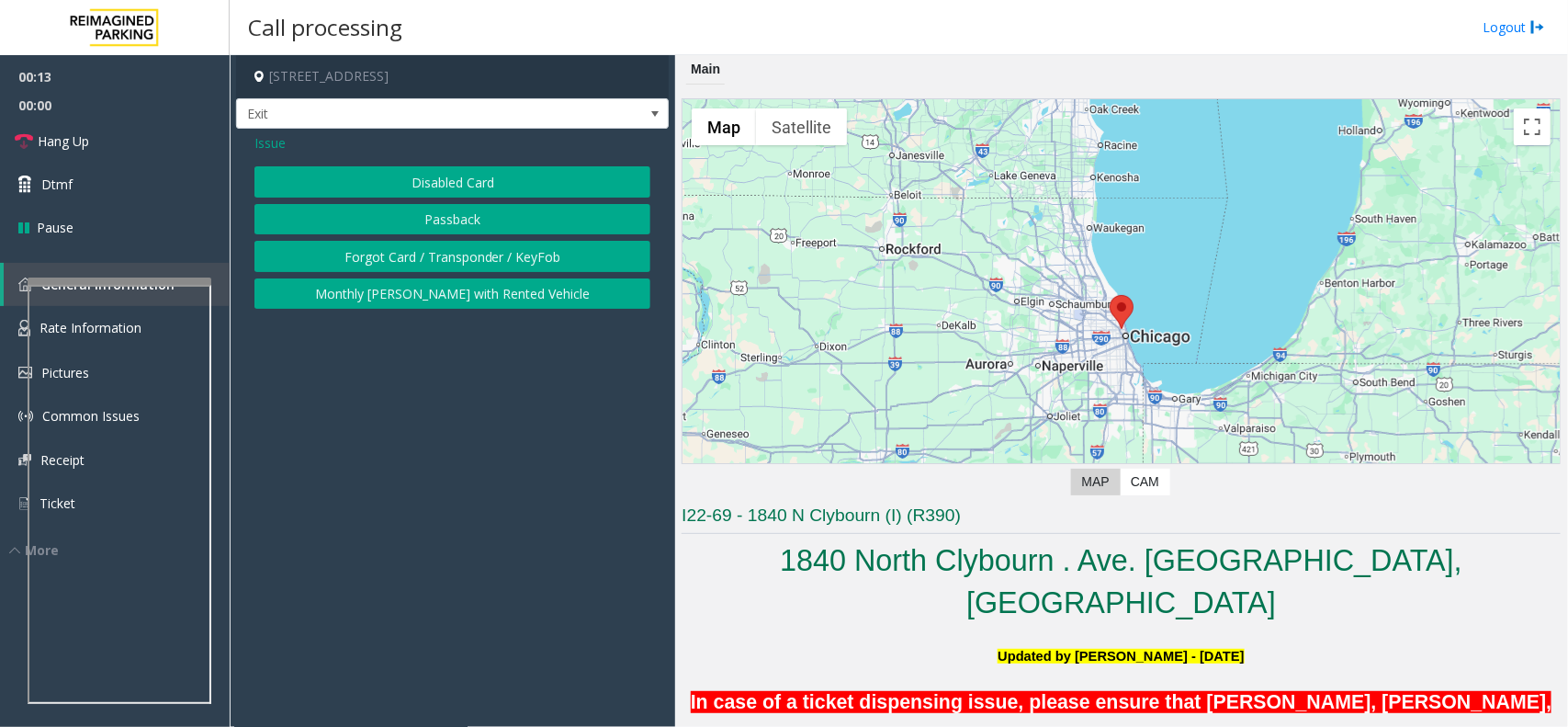
click at [356, 249] on button "Forgot Card / Transponder / KeyFob" at bounding box center [452, 257] width 396 height 31
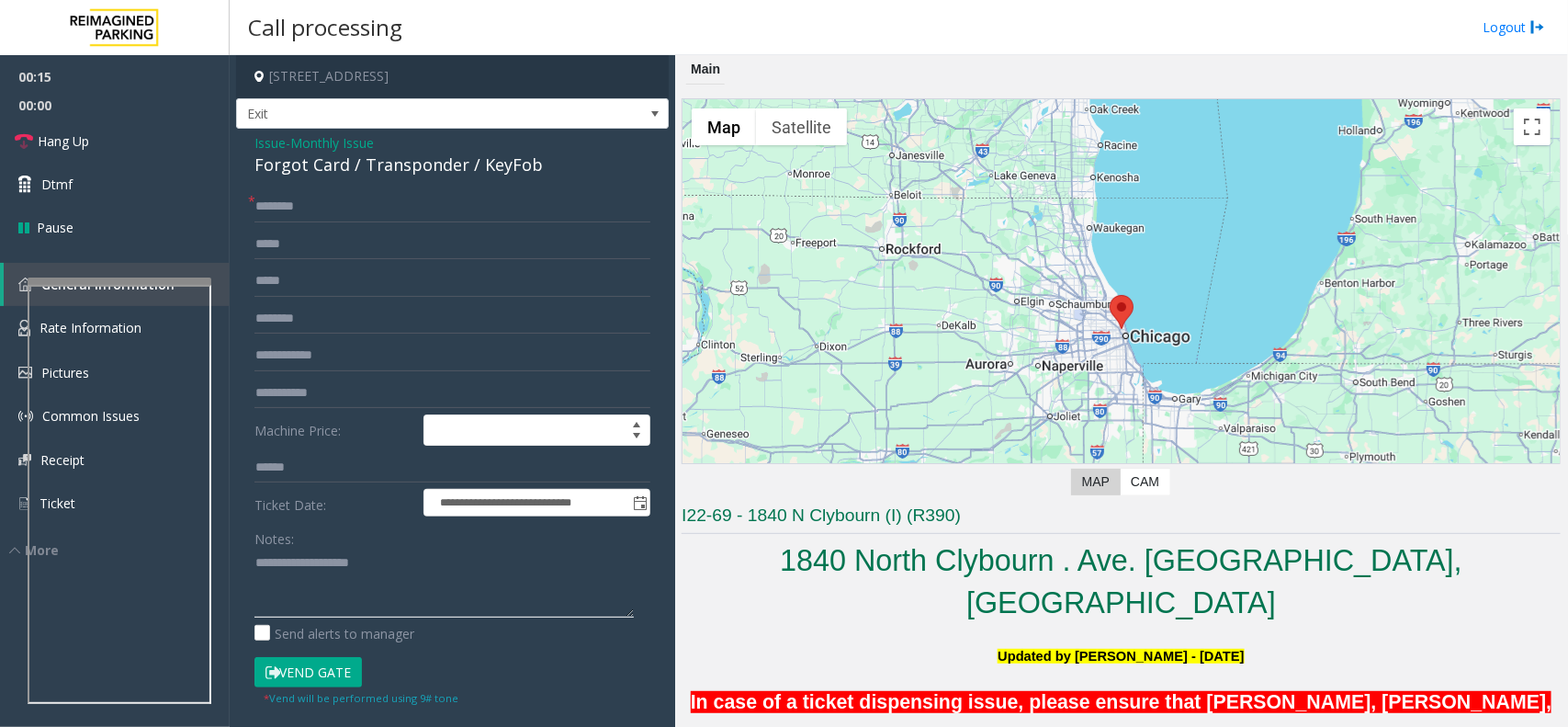
paste textarea "**********"
click at [358, 595] on textarea at bounding box center [445, 583] width 380 height 69
copy div "Forgot Card"
drag, startPoint x: 242, startPoint y: 166, endPoint x: 368, endPoint y: 411, distance: 275.5
click at [374, 268] on div "**********" at bounding box center [452, 557] width 433 height 856
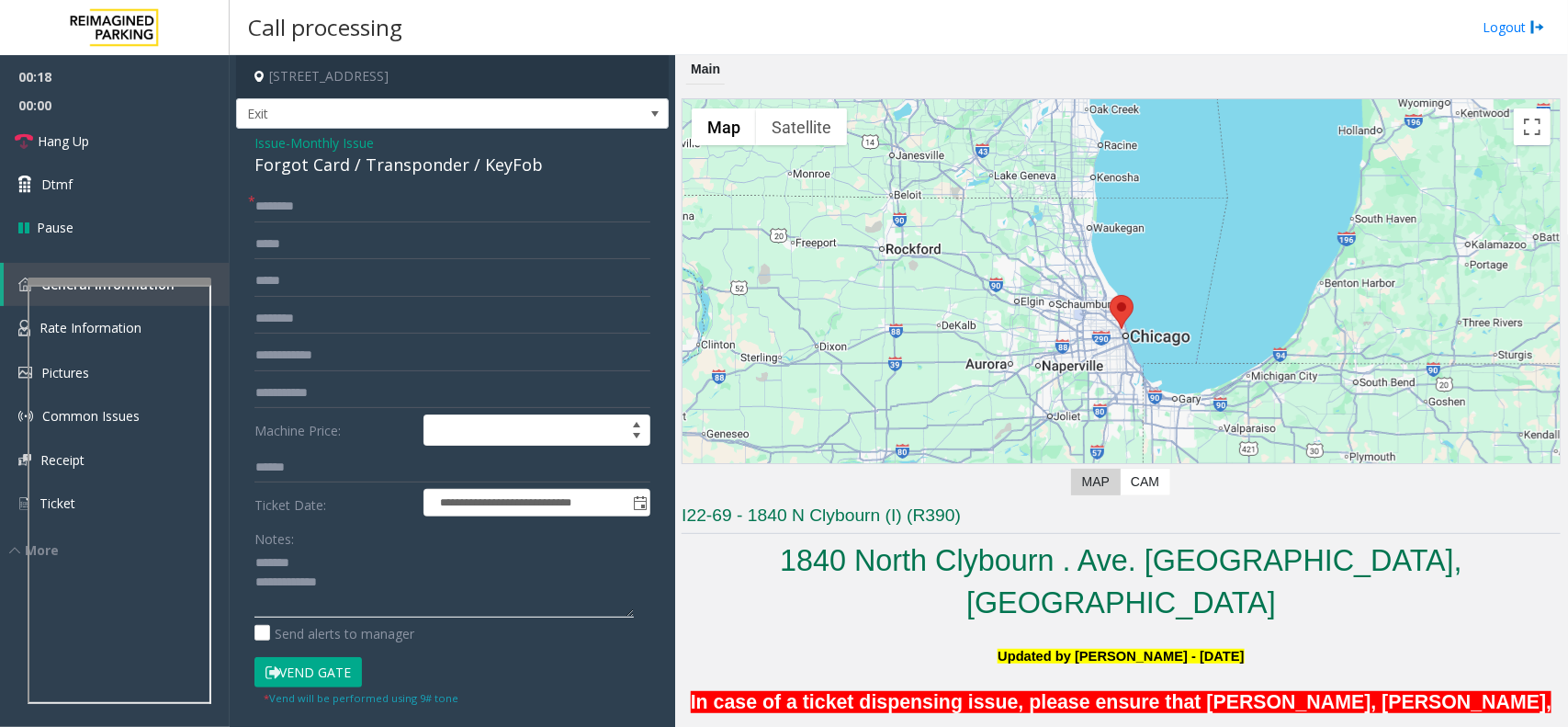
paste textarea "**********"
drag, startPoint x: 387, startPoint y: 561, endPoint x: 397, endPoint y: 603, distance: 43.2
click at [396, 592] on textarea at bounding box center [445, 583] width 380 height 69
click at [397, 605] on textarea at bounding box center [445, 583] width 380 height 69
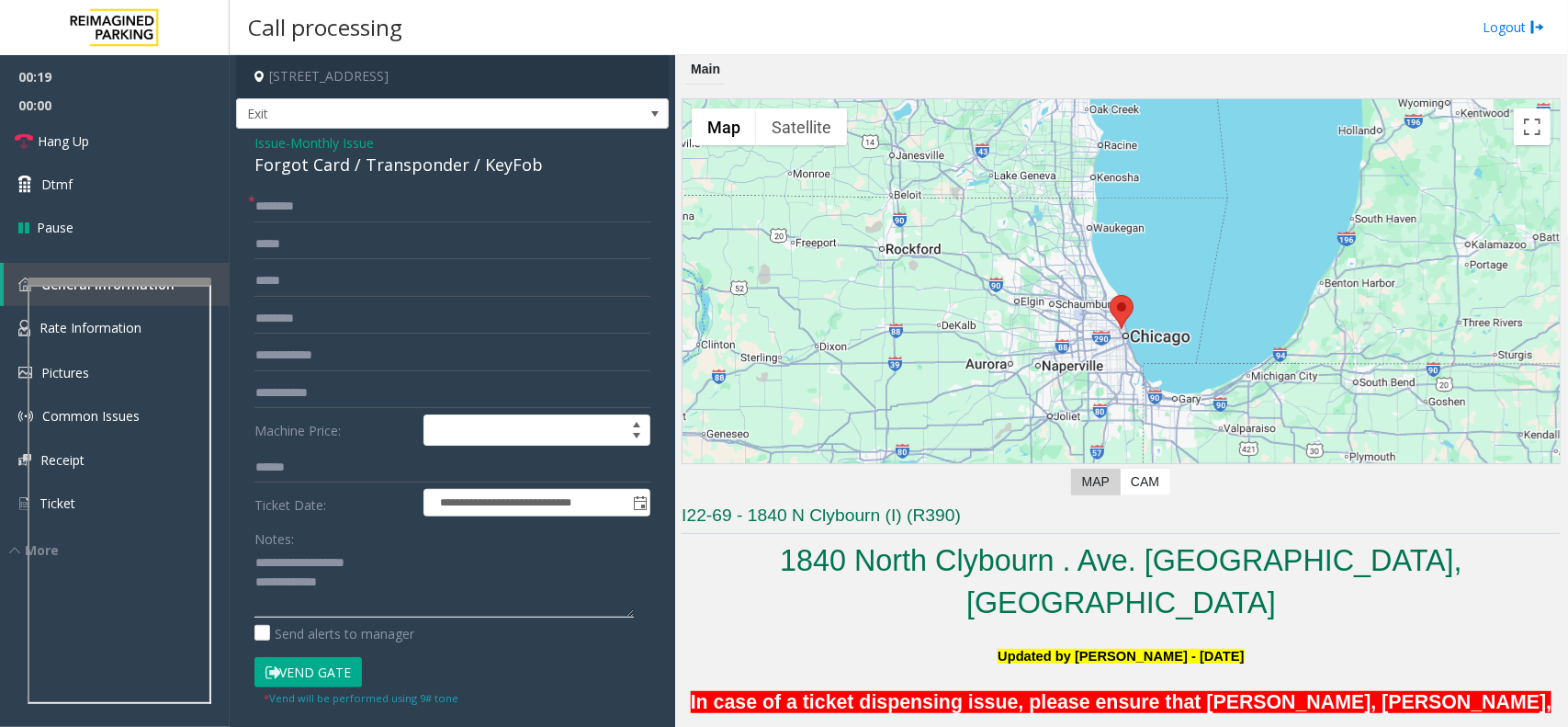
type textarea "**********"
click at [416, 205] on input "text" at bounding box center [452, 207] width 396 height 31
type input "*****"
paste textarea "**********"
click at [430, 595] on textarea at bounding box center [445, 583] width 380 height 69
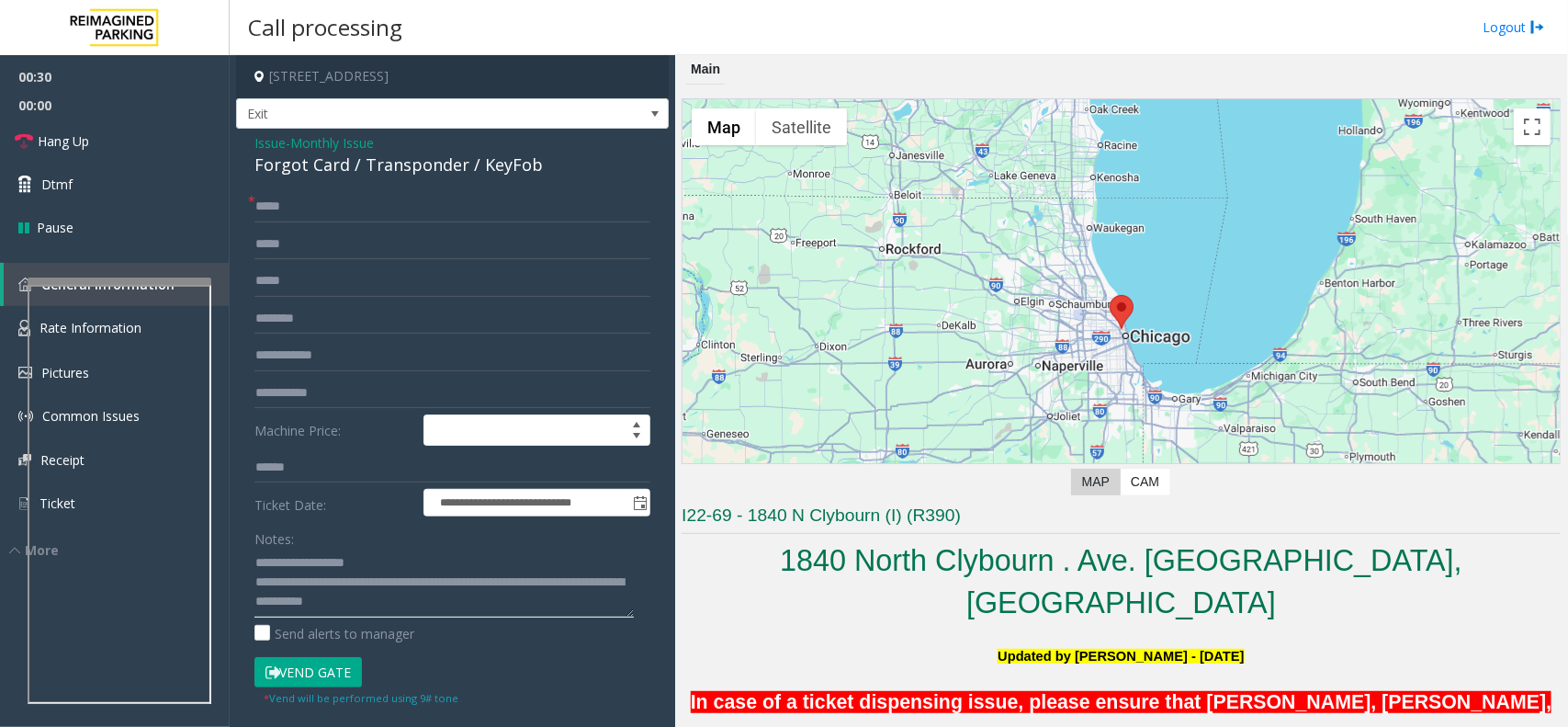
scroll to position [14, 0]
type textarea "**********"
click at [310, 662] on button "Vend Gate" at bounding box center [308, 673] width 107 height 31
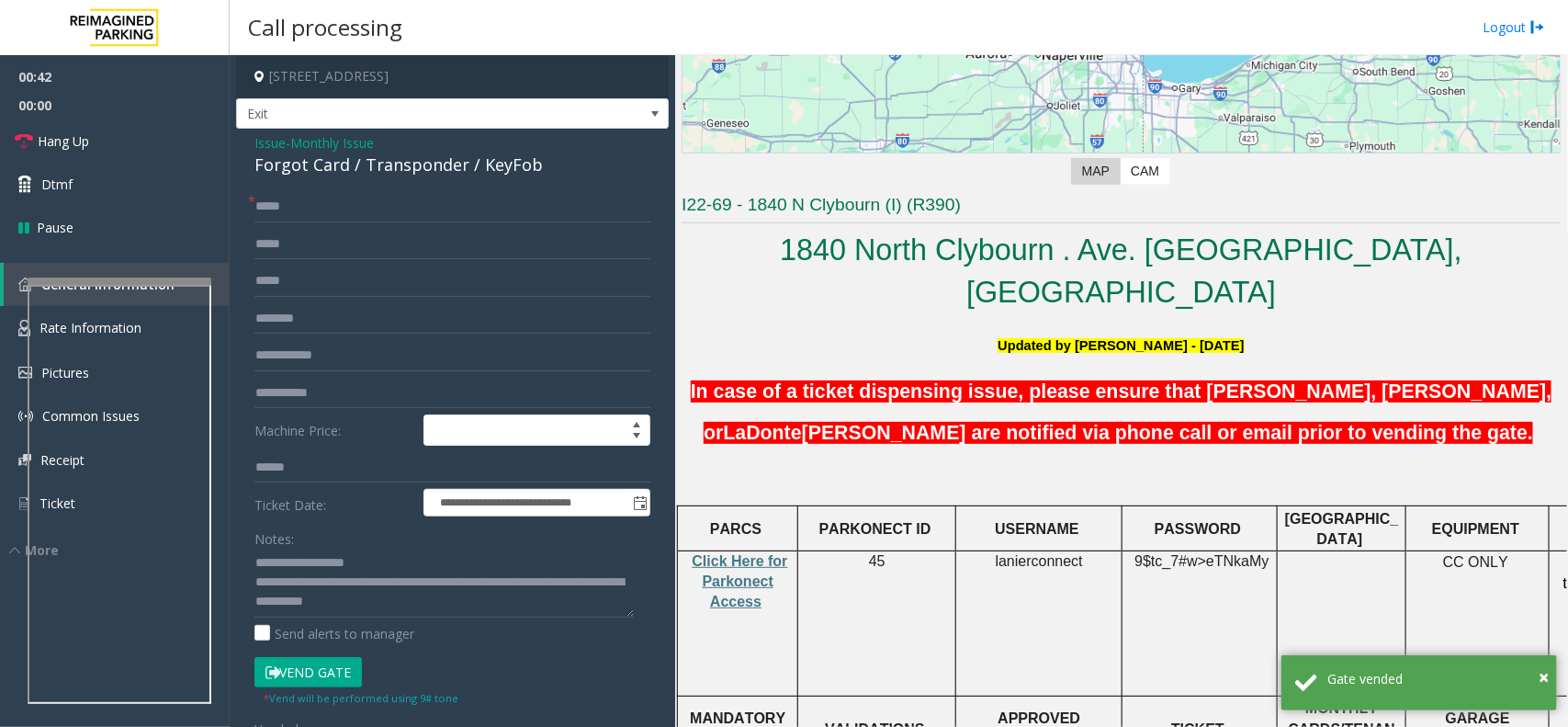
scroll to position [344, 0]
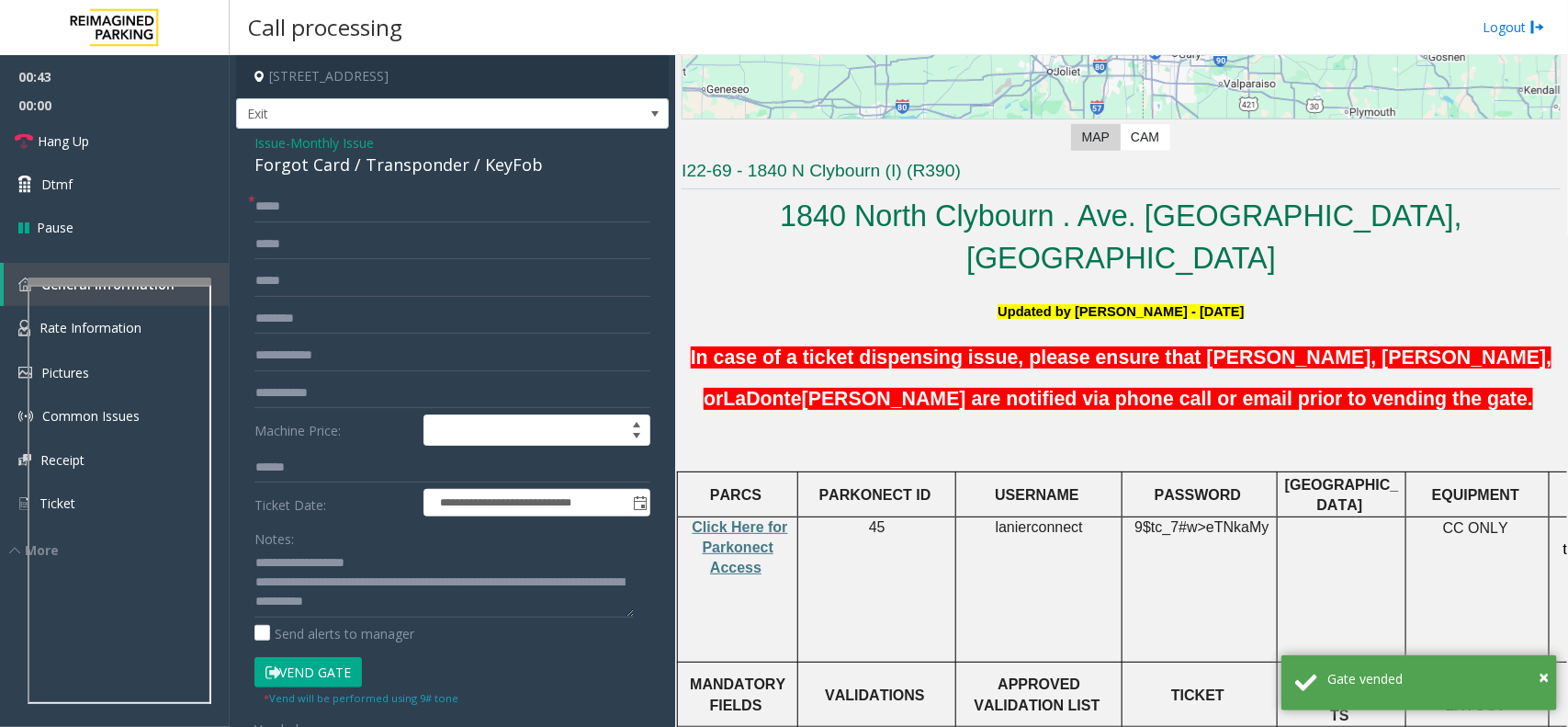
drag, startPoint x: 875, startPoint y: 409, endPoint x: 866, endPoint y: 429, distance: 21.9
click at [174, 143] on link "Hang Up" at bounding box center [115, 141] width 230 height 43
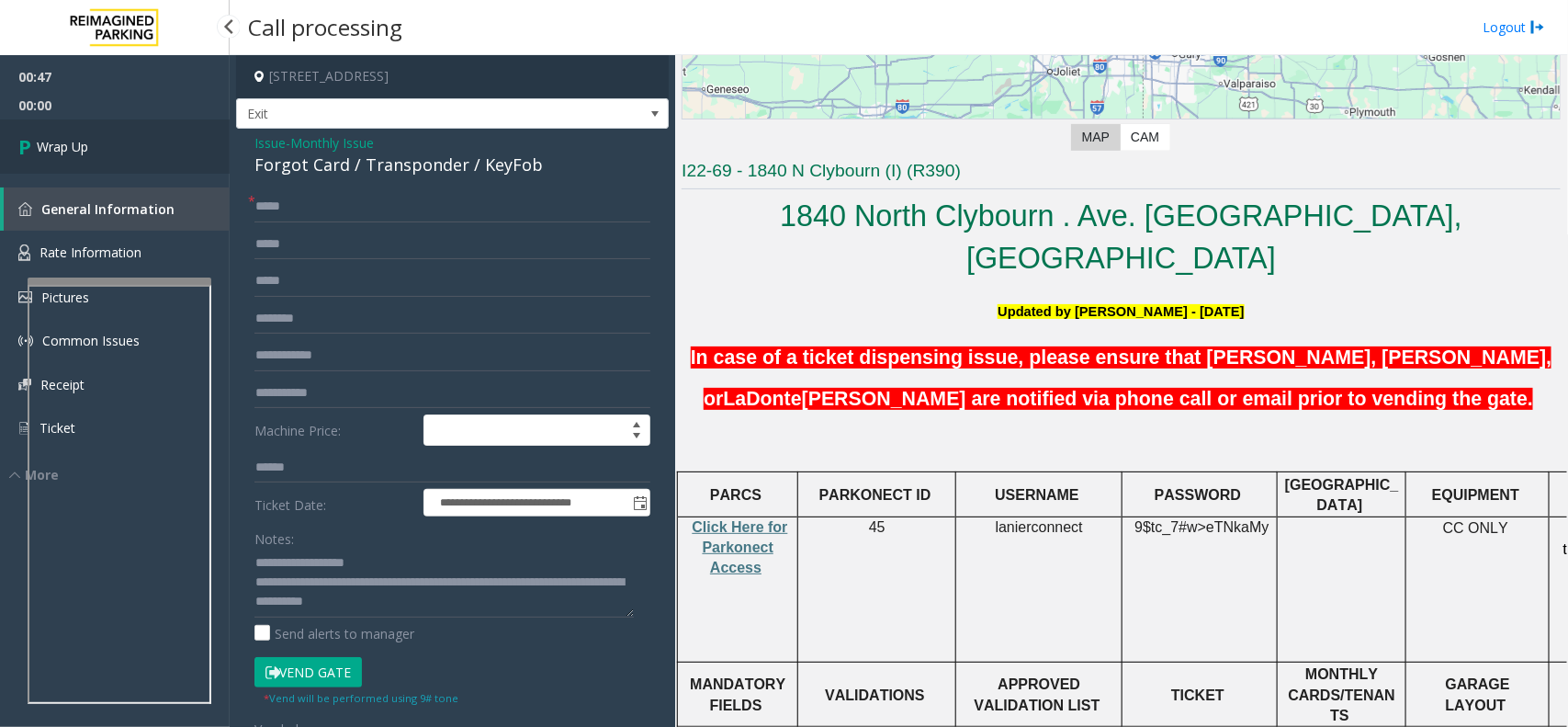
click at [174, 143] on link "Wrap Up" at bounding box center [115, 146] width 230 height 54
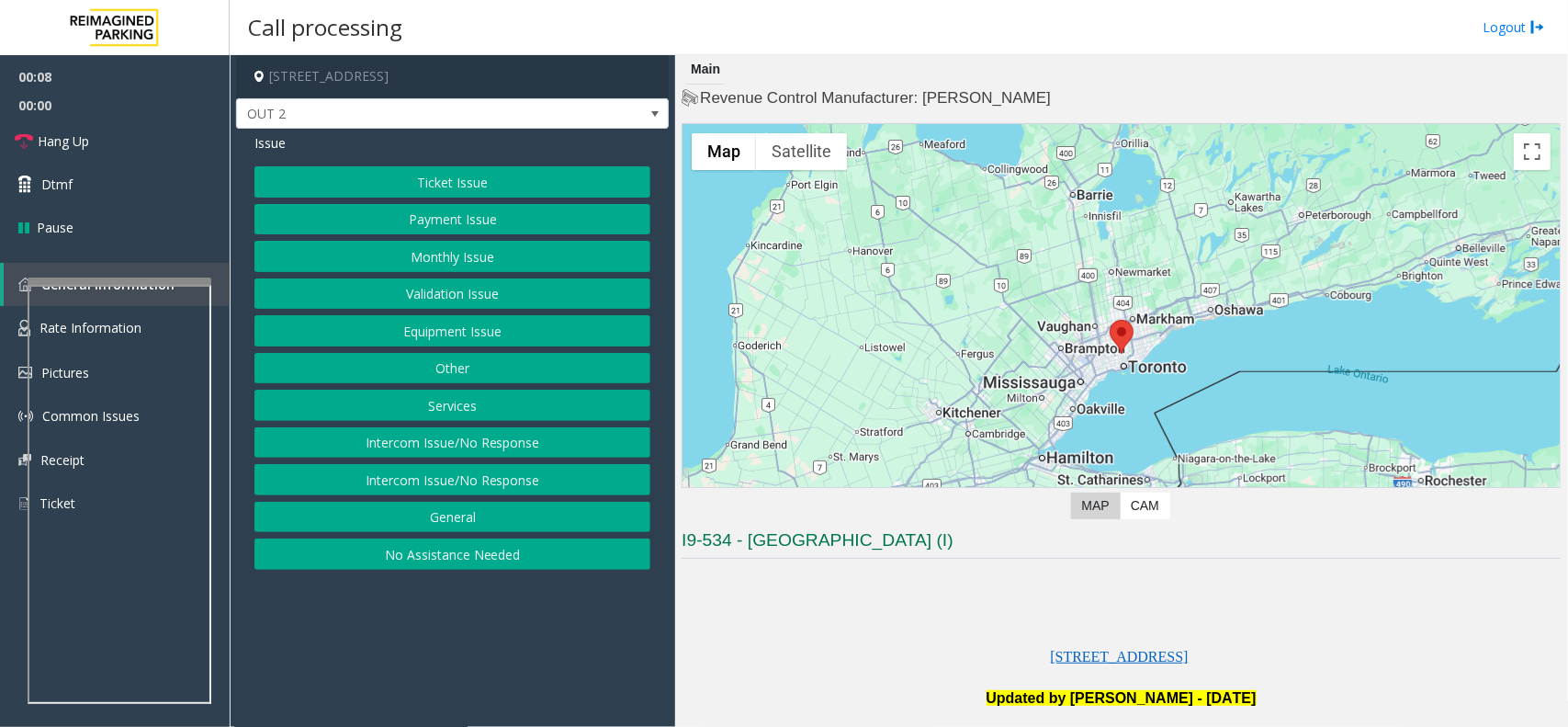
click at [466, 338] on button "Equipment Issue" at bounding box center [452, 331] width 396 height 31
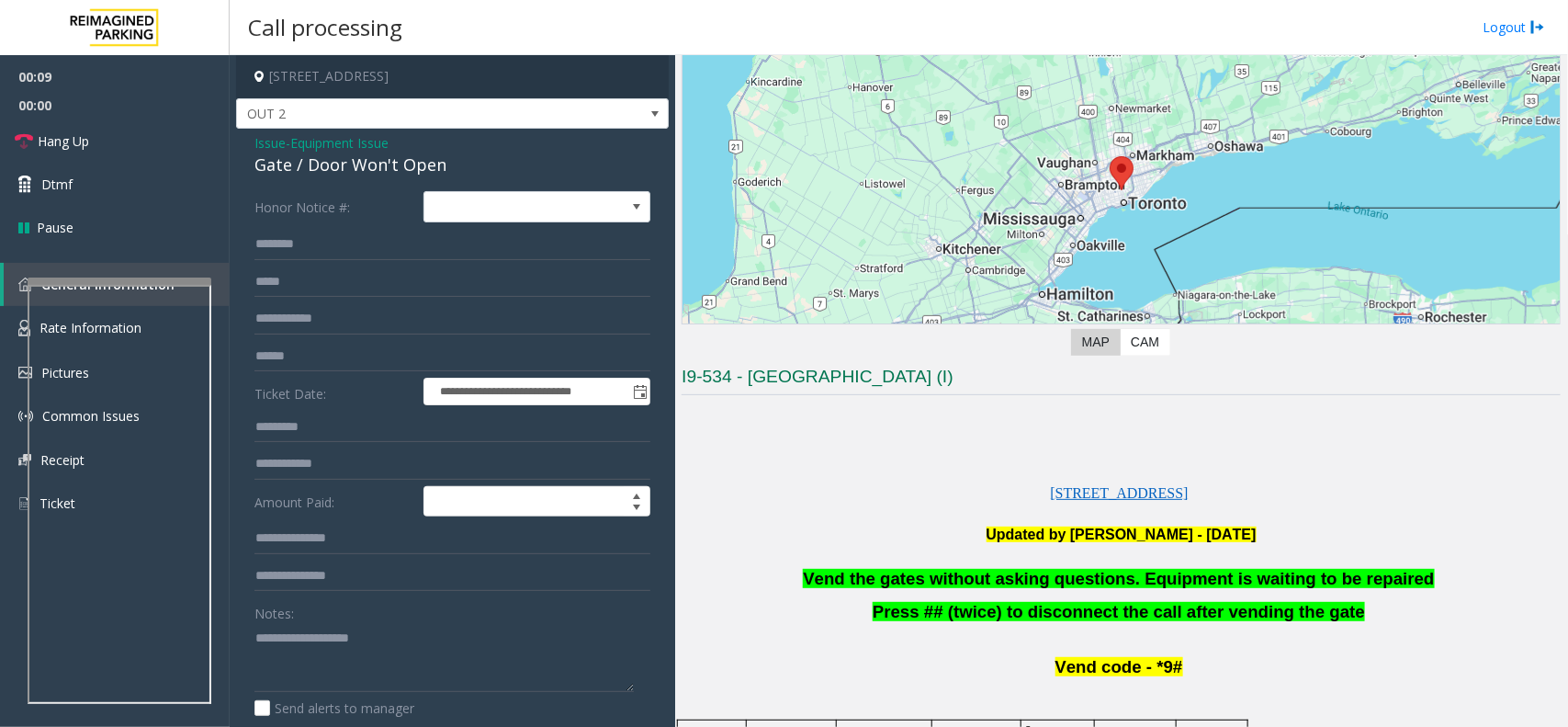
scroll to position [459, 0]
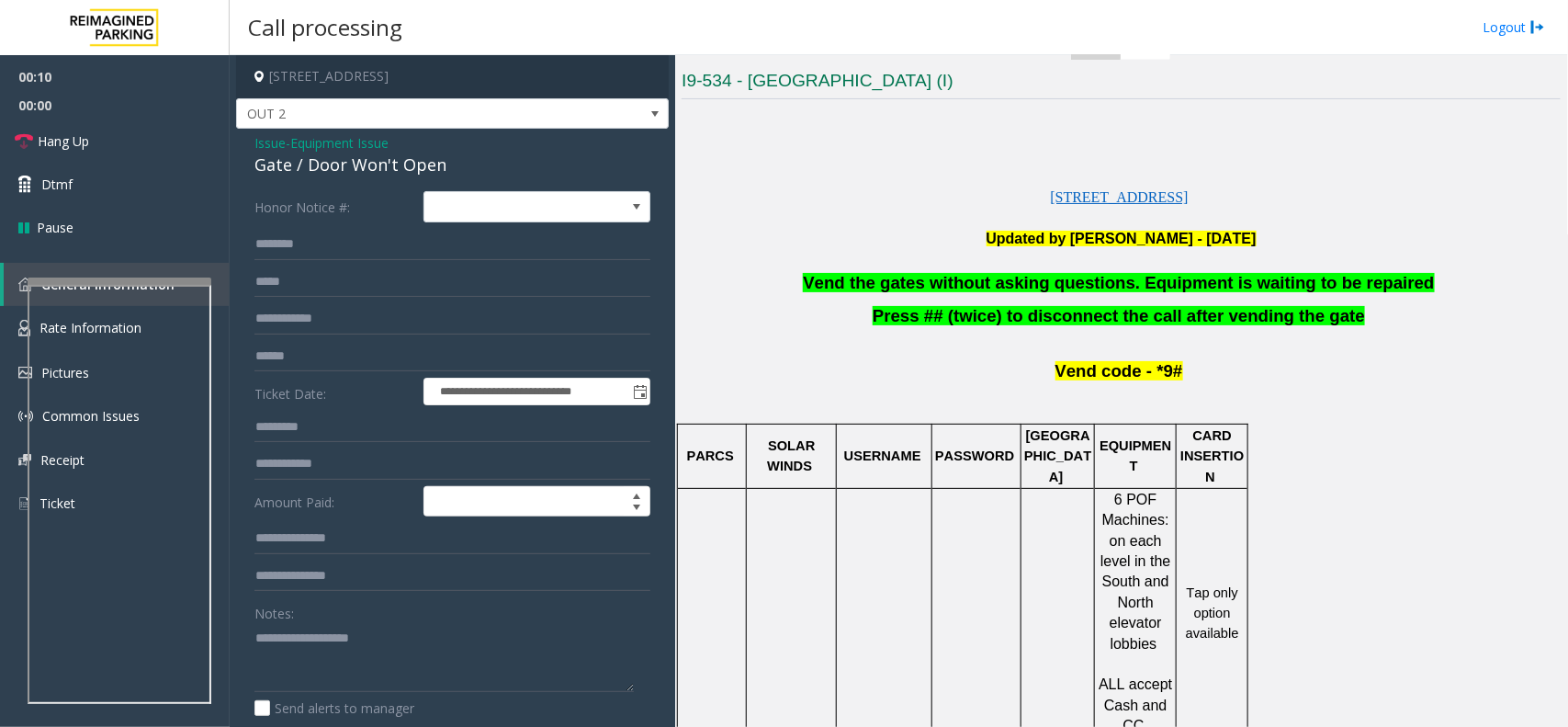
click at [951, 280] on span "Vend the gates without asking questions. Equipment is waiting to be repaired" at bounding box center [1118, 282] width 632 height 20
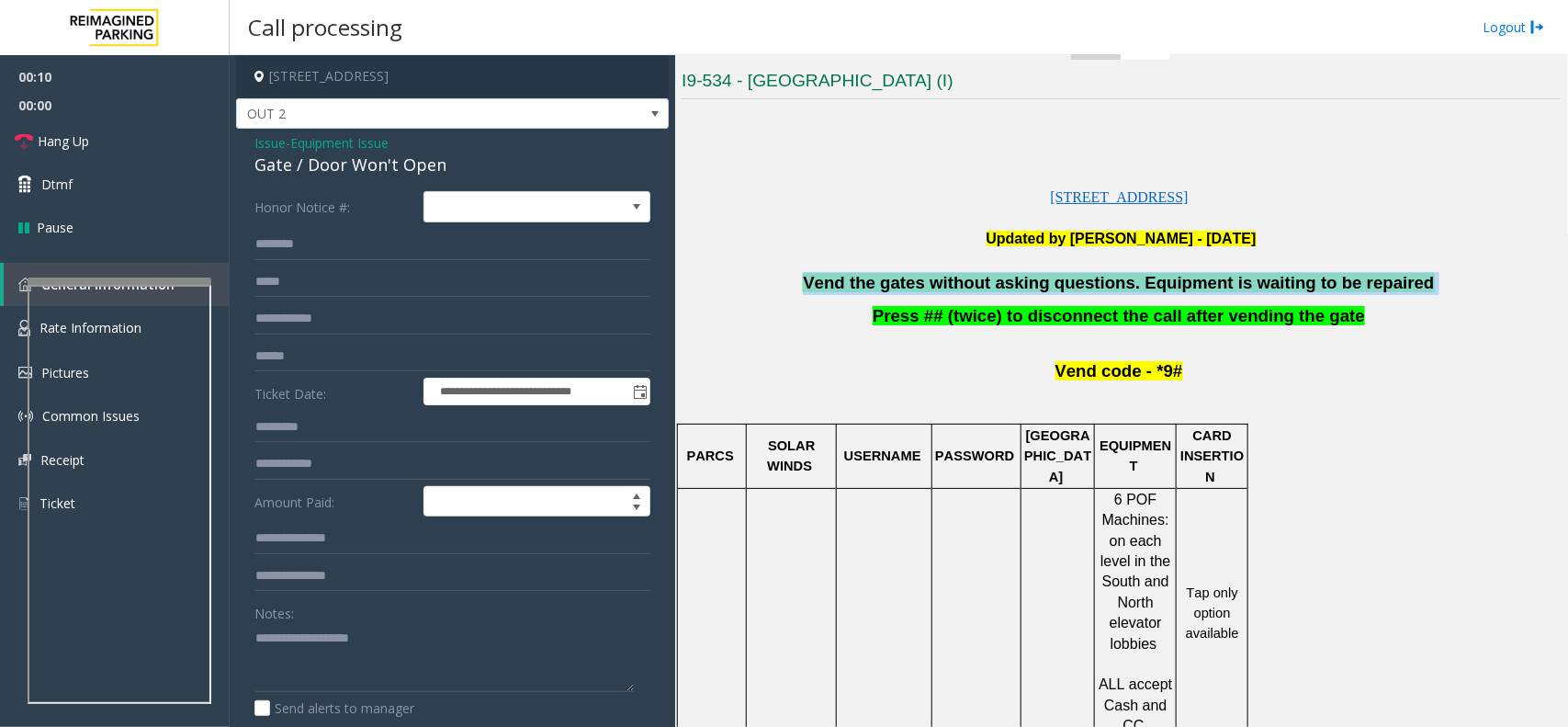
click at [951, 280] on span "Vend the gates without asking questions. Equipment is waiting to be repaired" at bounding box center [1118, 282] width 632 height 20
copy p "Vend the gates without asking questions. Equipment is waiting to be repaired"
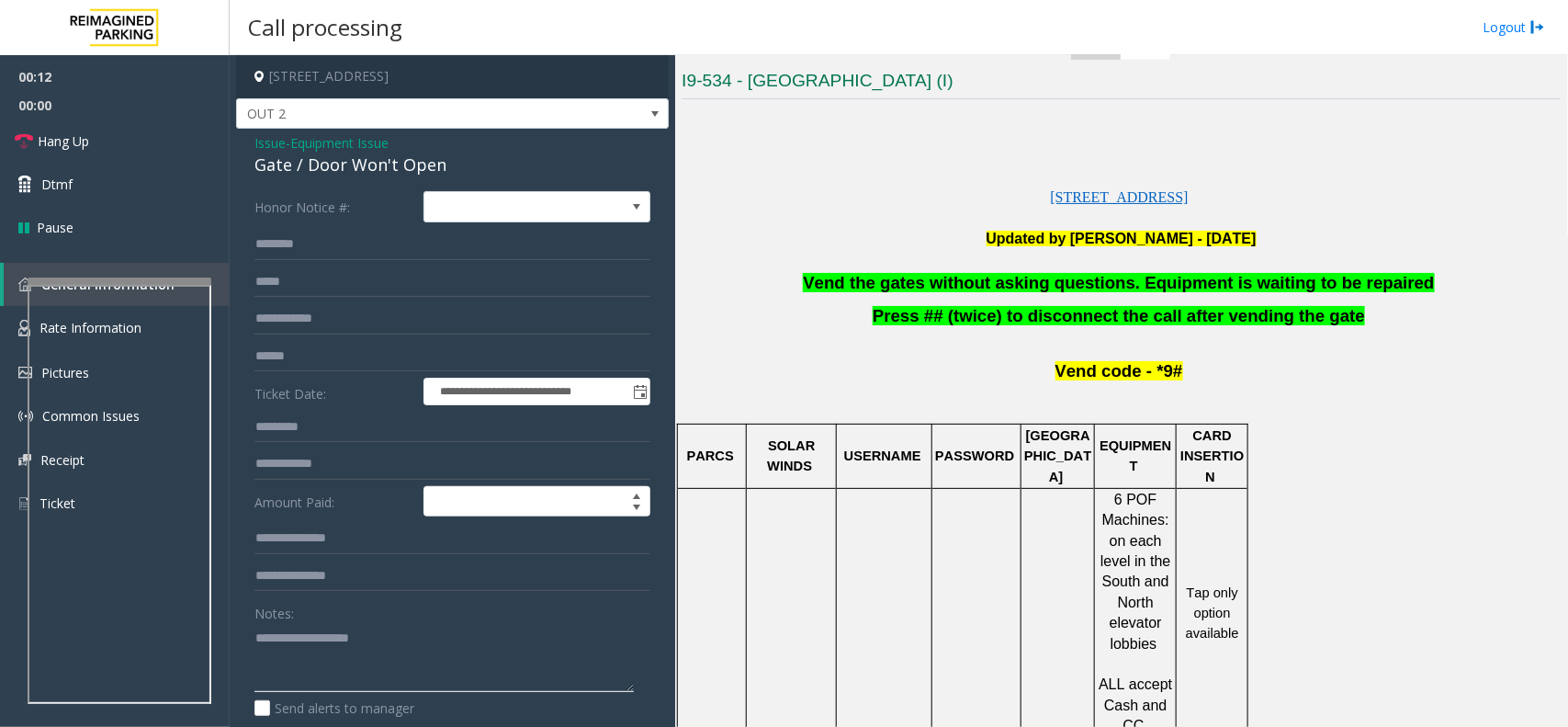
drag, startPoint x: 399, startPoint y: 658, endPoint x: 64, endPoint y: 186, distance: 578.8
click at [392, 639] on textarea at bounding box center [445, 657] width 380 height 69
paste textarea "**********"
type textarea "**********"
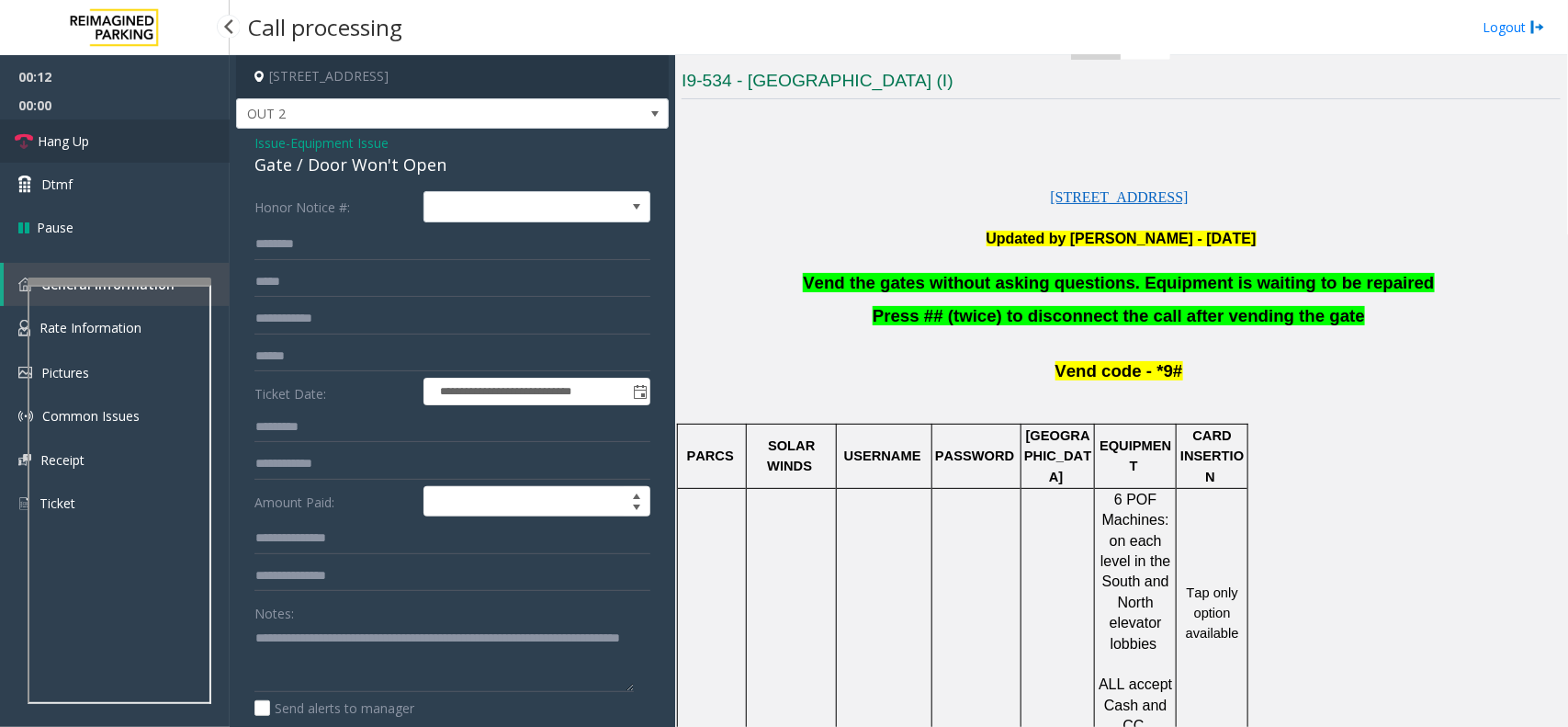
click at [115, 119] on link "Hang Up" at bounding box center [115, 141] width 230 height 43
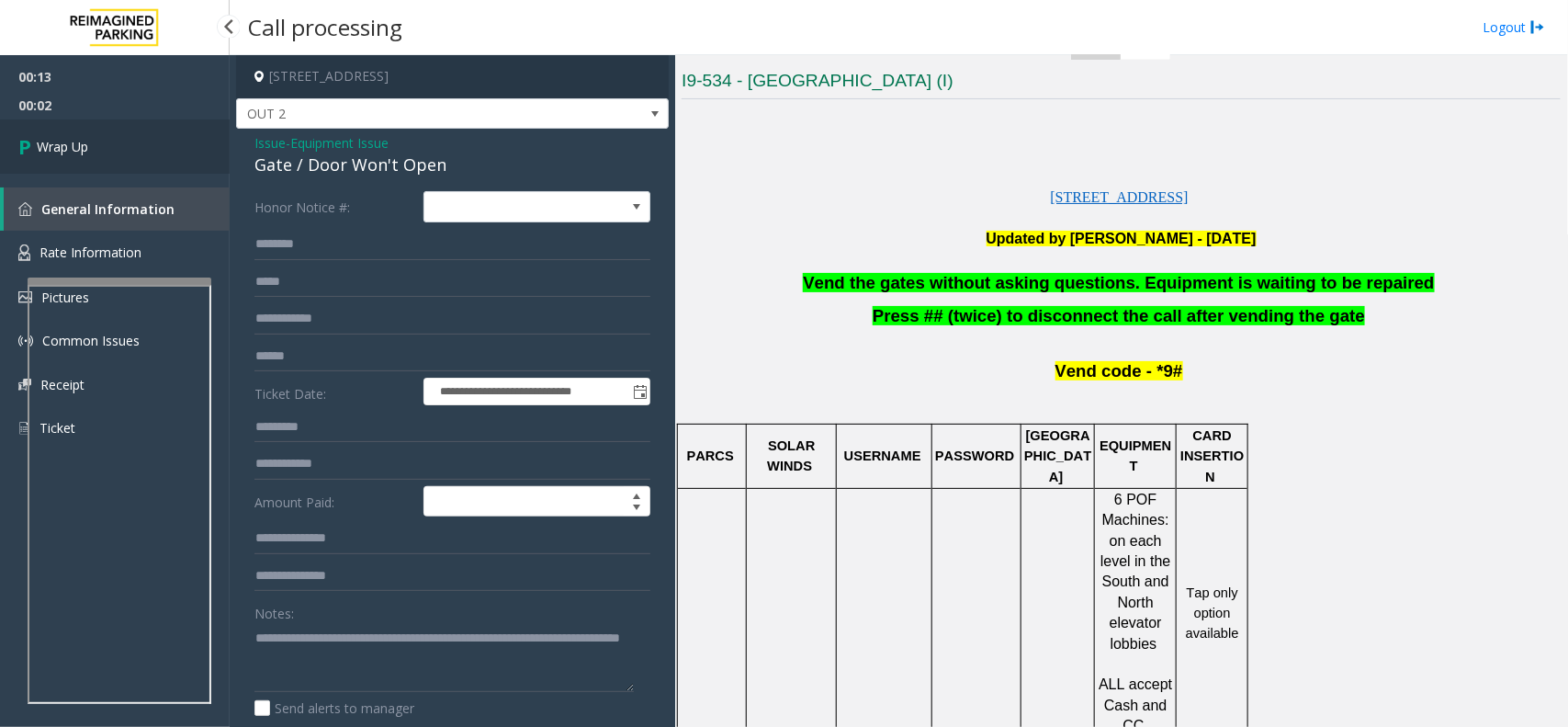
click at [122, 148] on link "Wrap Up" at bounding box center [115, 146] width 230 height 54
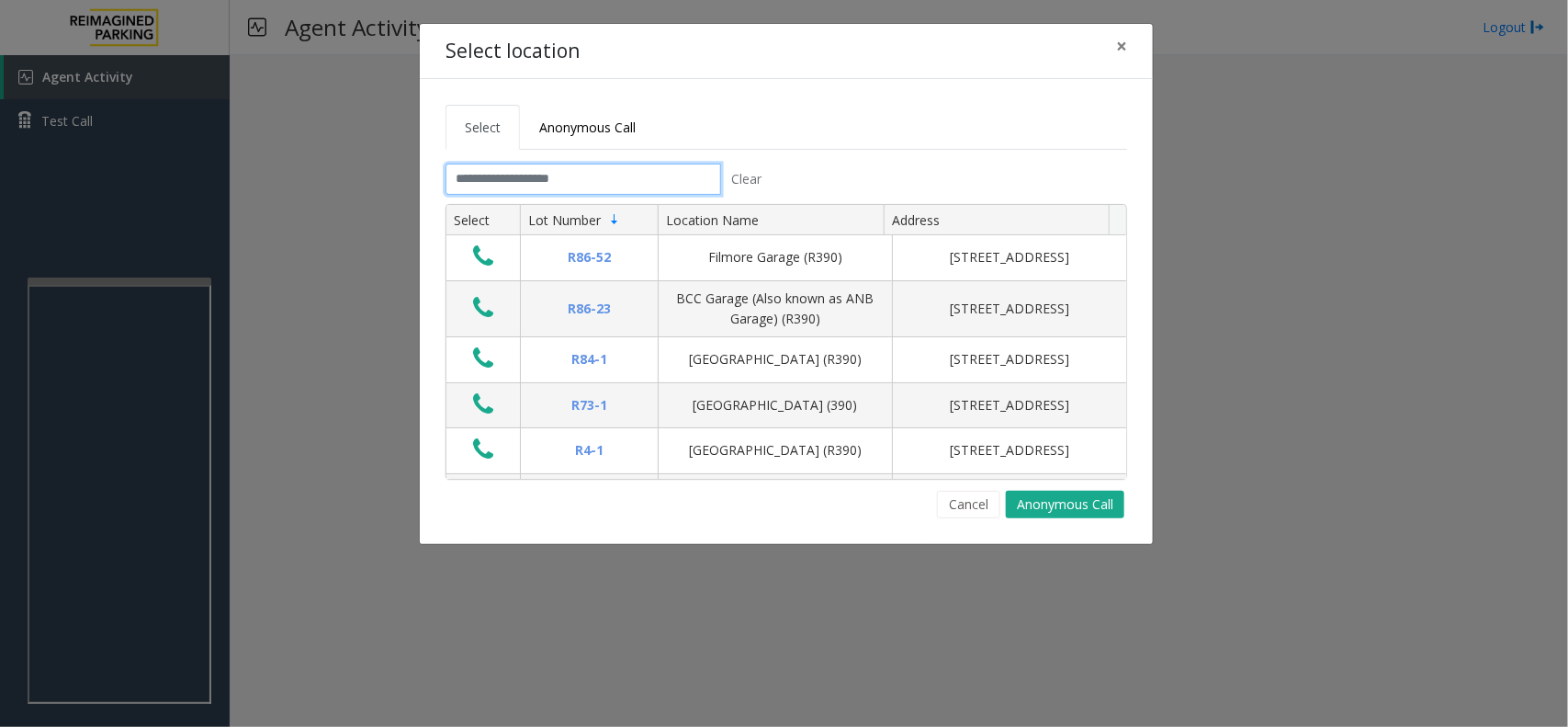
click at [676, 190] on input "text" at bounding box center [583, 179] width 275 height 31
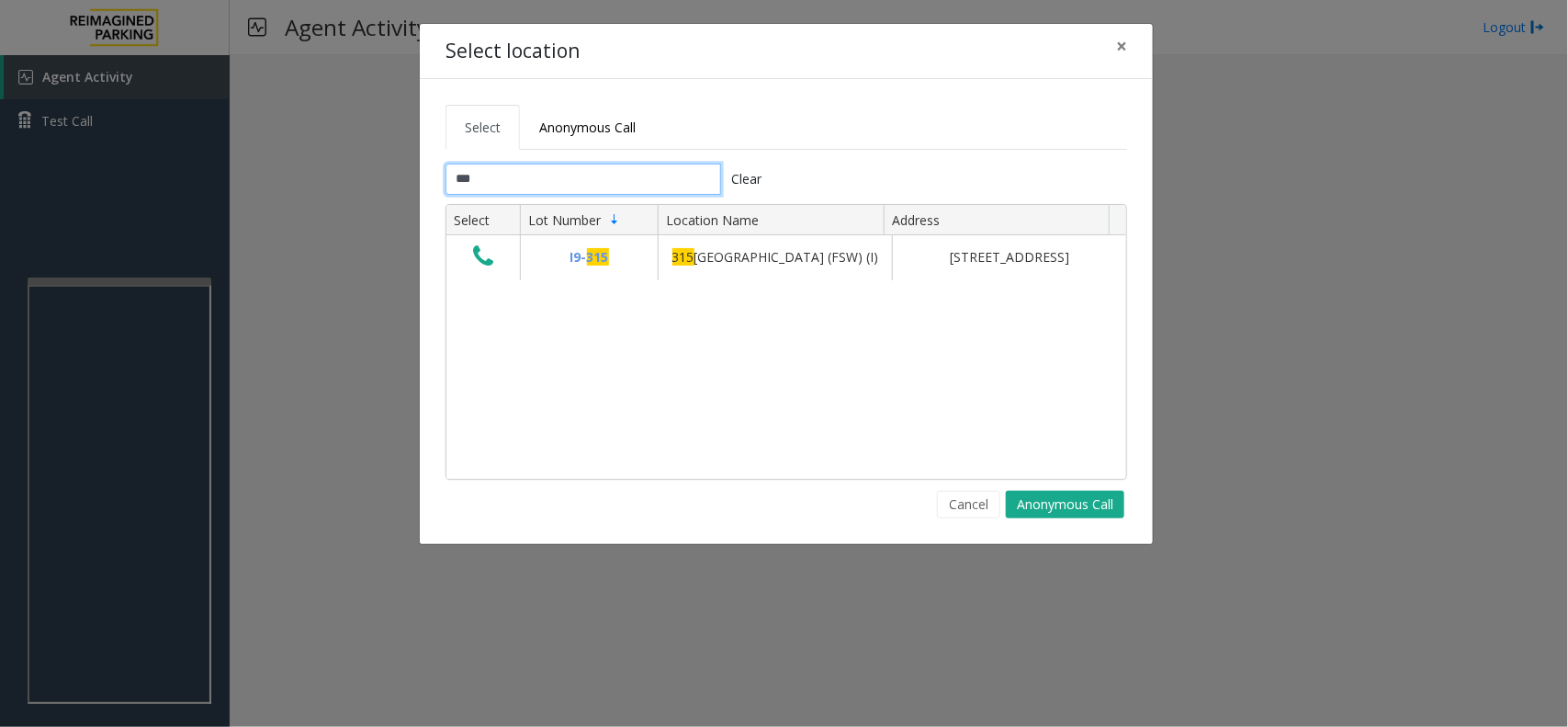
type input "***"
click at [591, 174] on input "***" at bounding box center [583, 179] width 275 height 31
drag, startPoint x: 591, startPoint y: 174, endPoint x: 439, endPoint y: 185, distance: 152.4
click at [442, 182] on div "*** Clear" at bounding box center [609, 179] width 355 height 31
drag, startPoint x: 999, startPoint y: 94, endPoint x: 948, endPoint y: 116, distance: 55.5
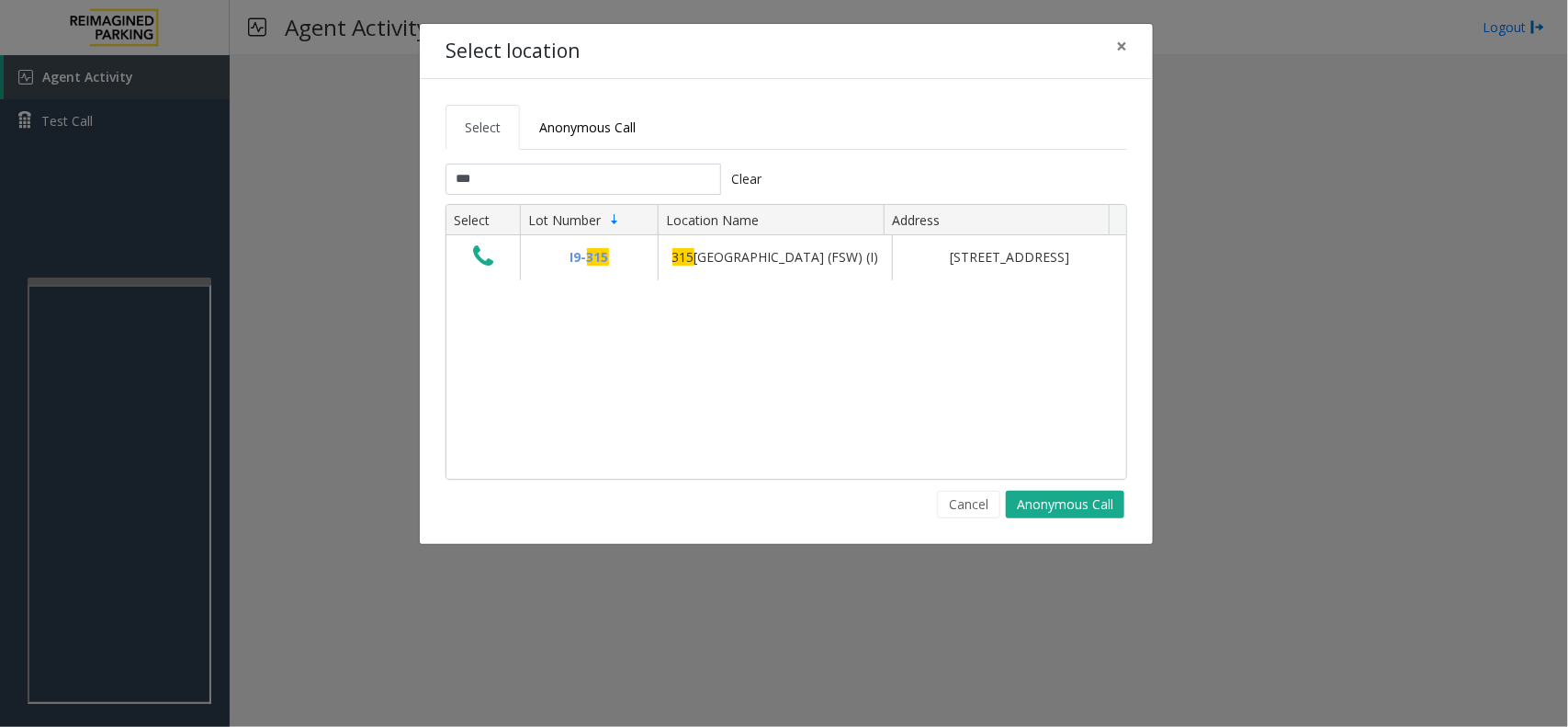
drag, startPoint x: 948, startPoint y: 116, endPoint x: 877, endPoint y: 110, distance: 71.3
click at [877, 110] on ul "Select Anonymous Call" at bounding box center [786, 127] width 682 height 45
drag, startPoint x: 619, startPoint y: 185, endPoint x: 443, endPoint y: 193, distance: 176.2
click at [443, 193] on div "*** Clear" at bounding box center [609, 179] width 355 height 31
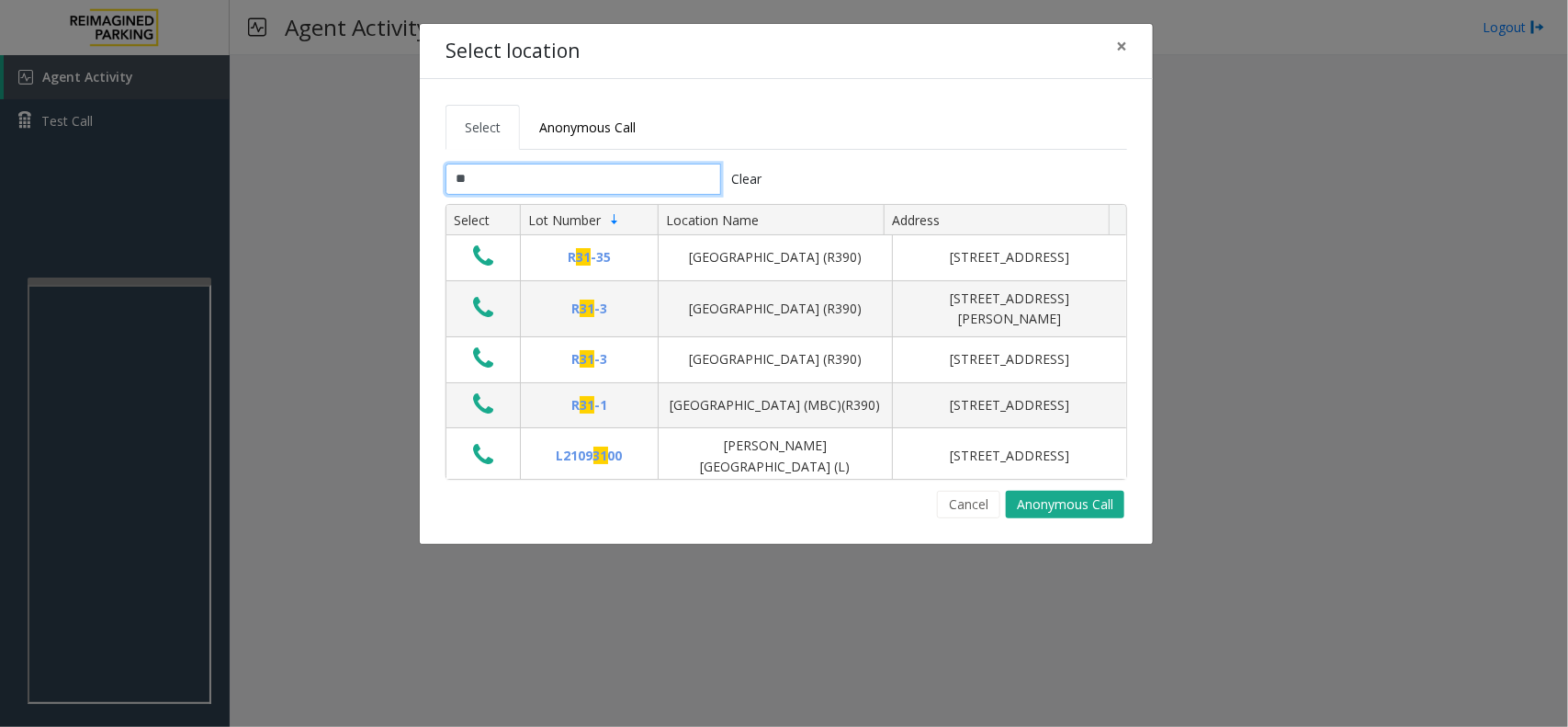
type input "***"
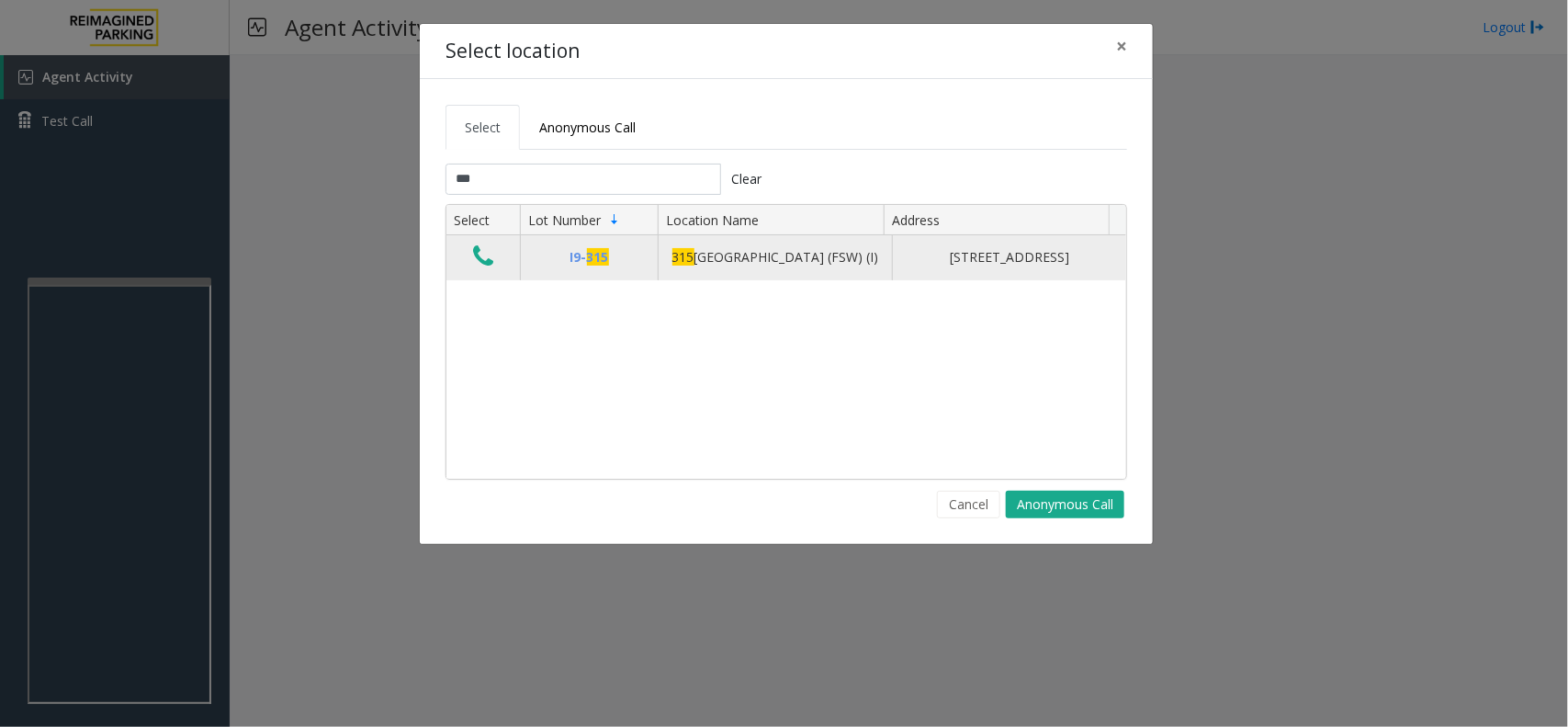
click at [484, 270] on icon "Data table" at bounding box center [483, 257] width 21 height 26
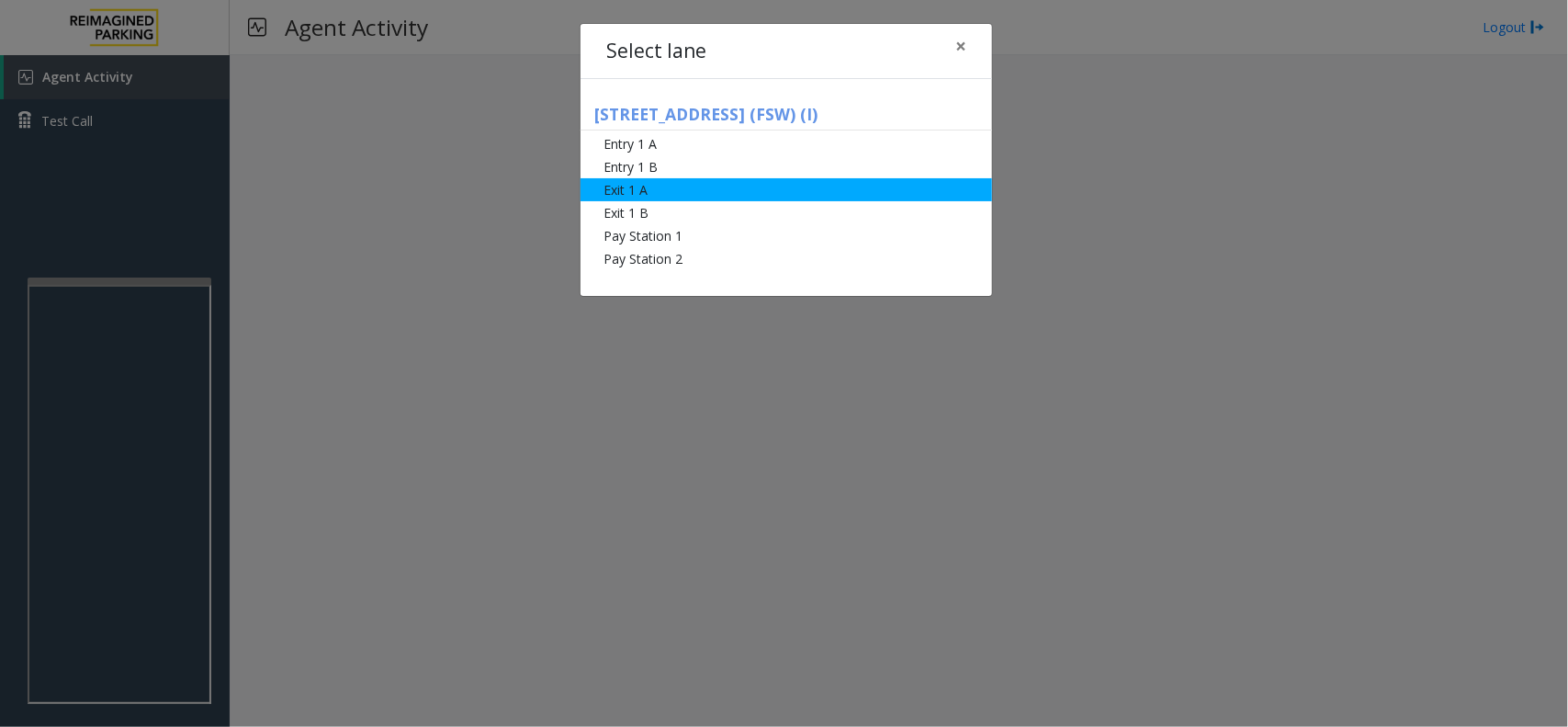
click at [664, 195] on li "Exit 1 A" at bounding box center [786, 189] width 411 height 23
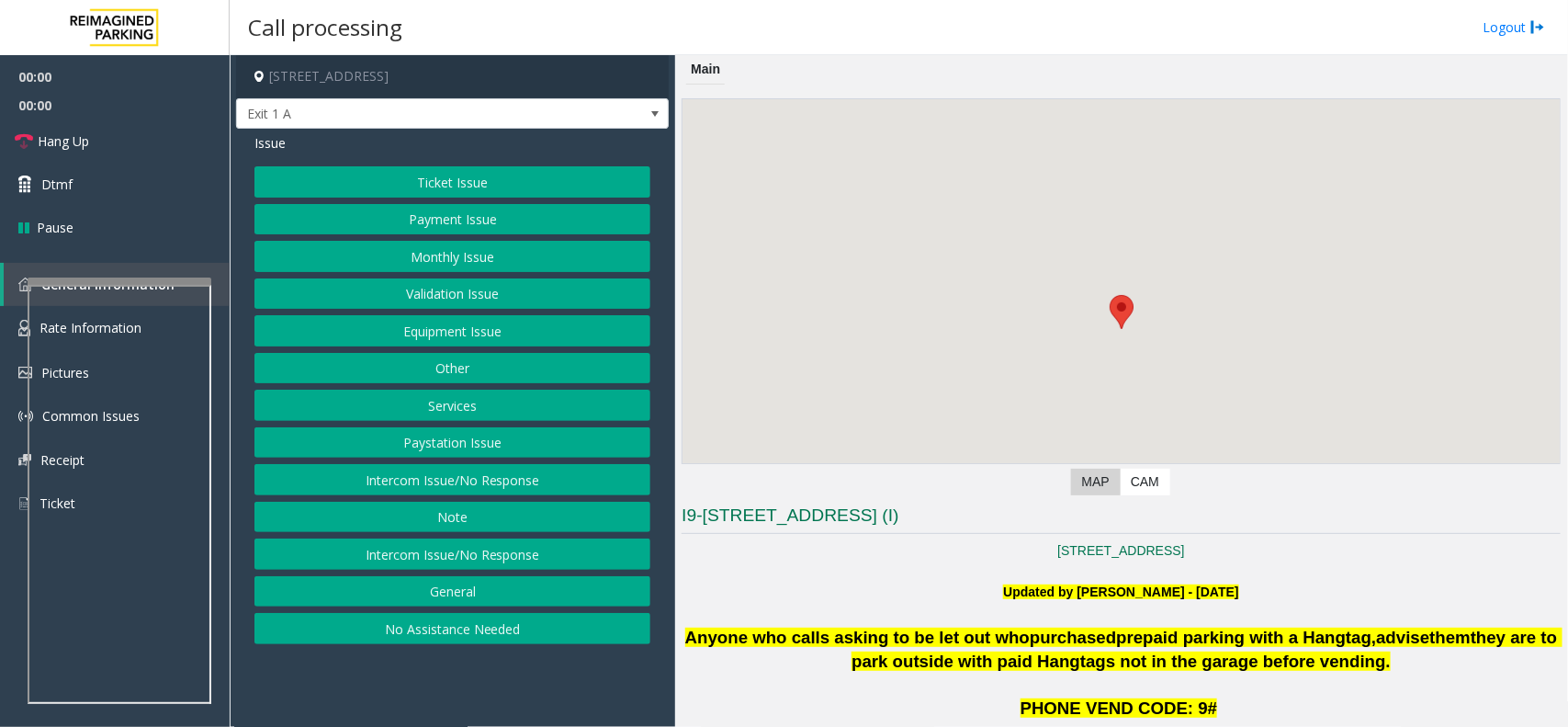
click at [482, 191] on button "Ticket Issue" at bounding box center [452, 182] width 396 height 31
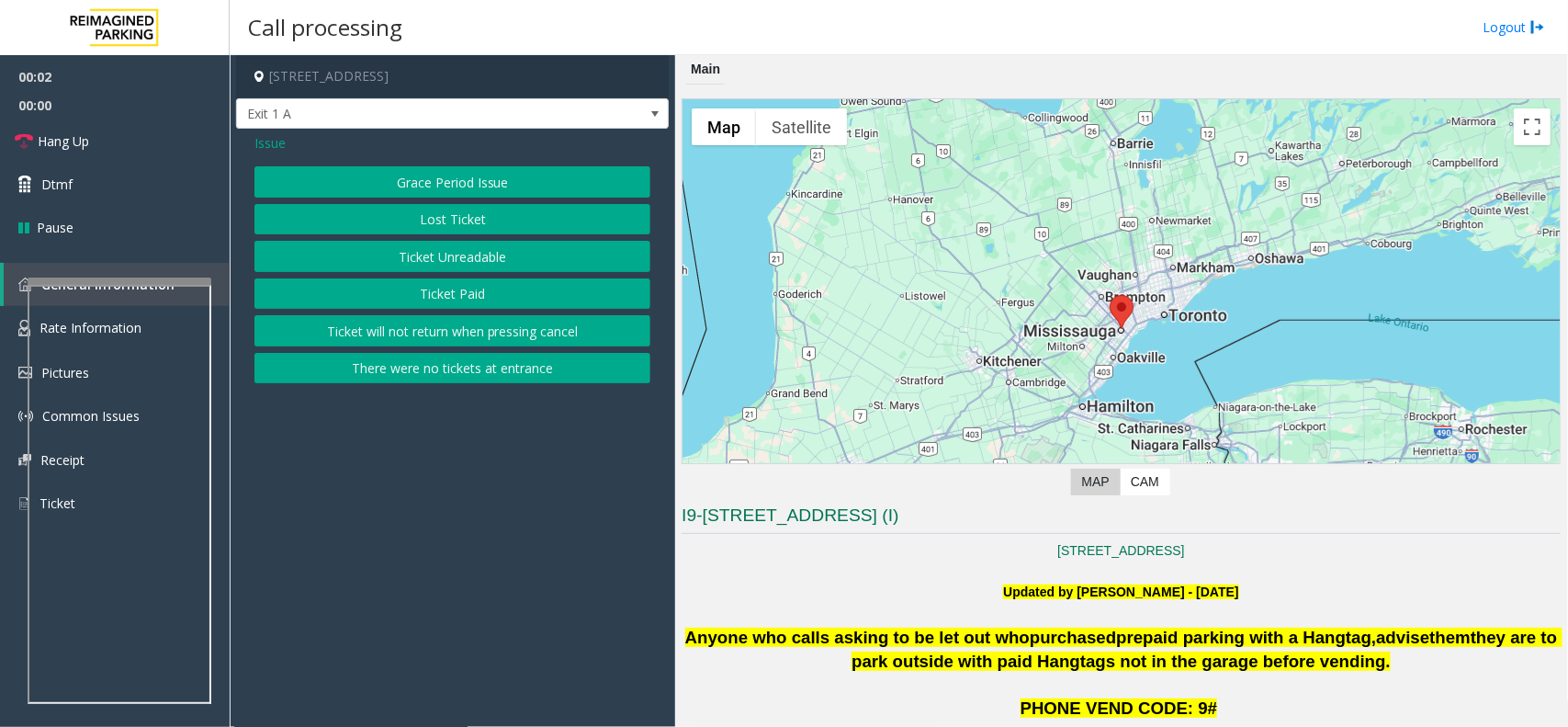
click at [281, 145] on span "Issue" at bounding box center [271, 143] width 31 height 20
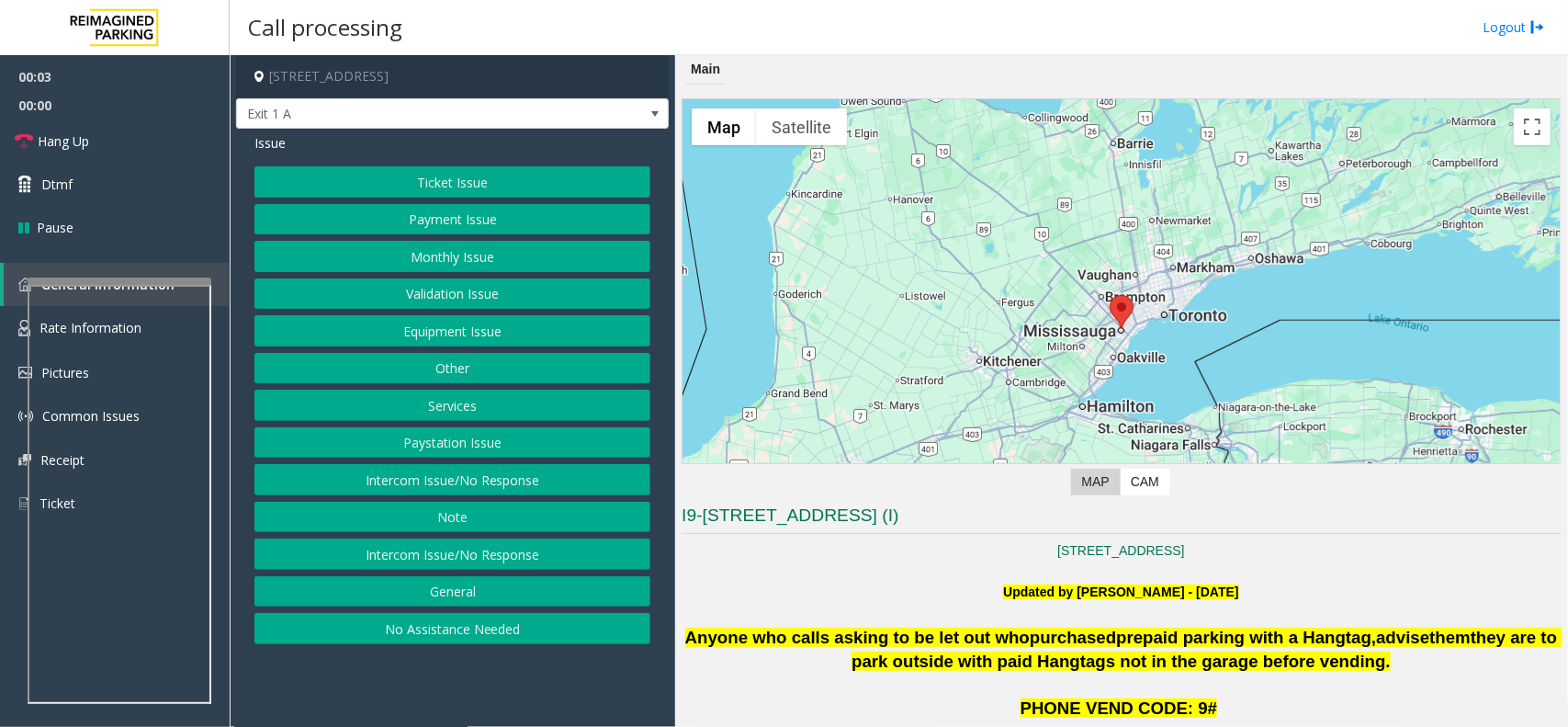
click at [451, 346] on button "Equipment Issue" at bounding box center [452, 331] width 396 height 31
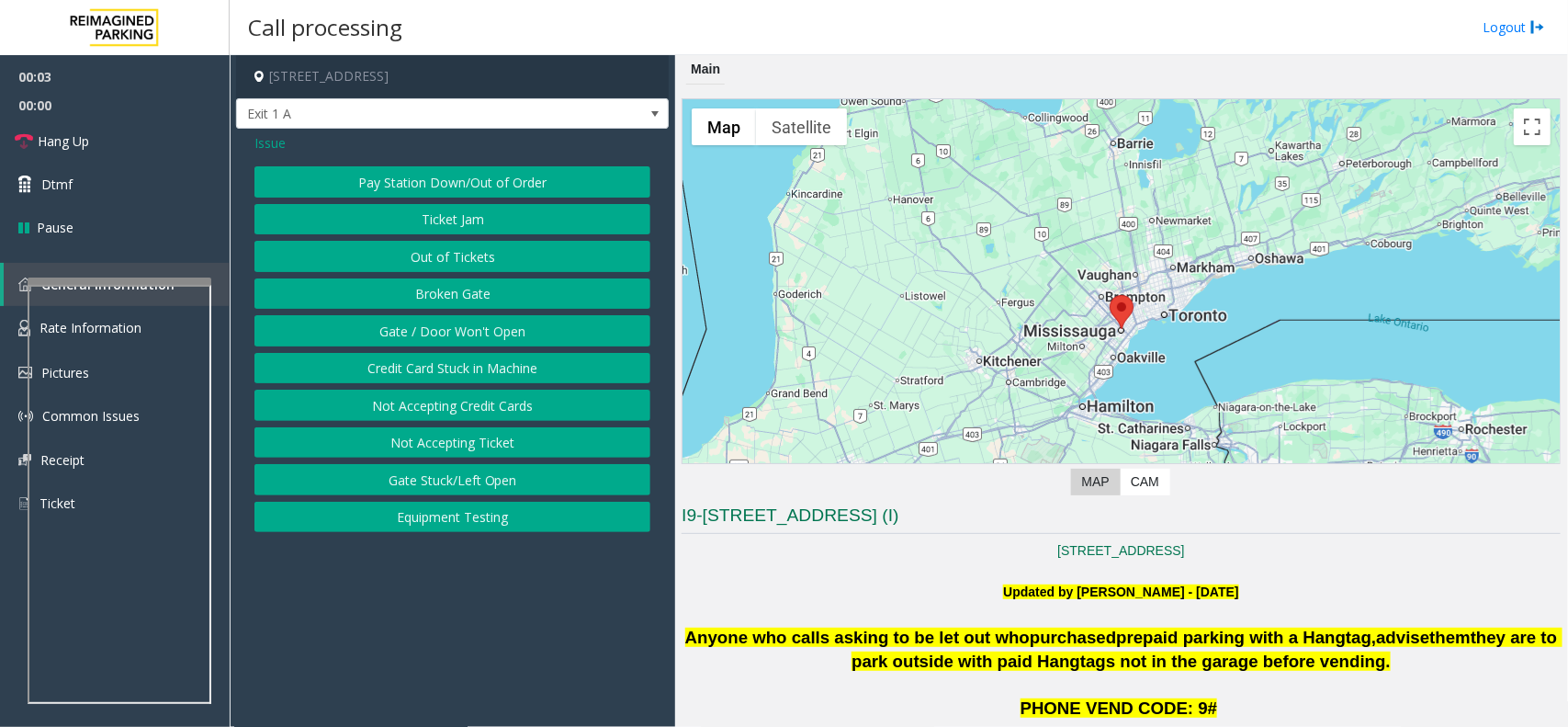
click at [451, 346] on button "Gate / Door Won't Open" at bounding box center [452, 331] width 396 height 31
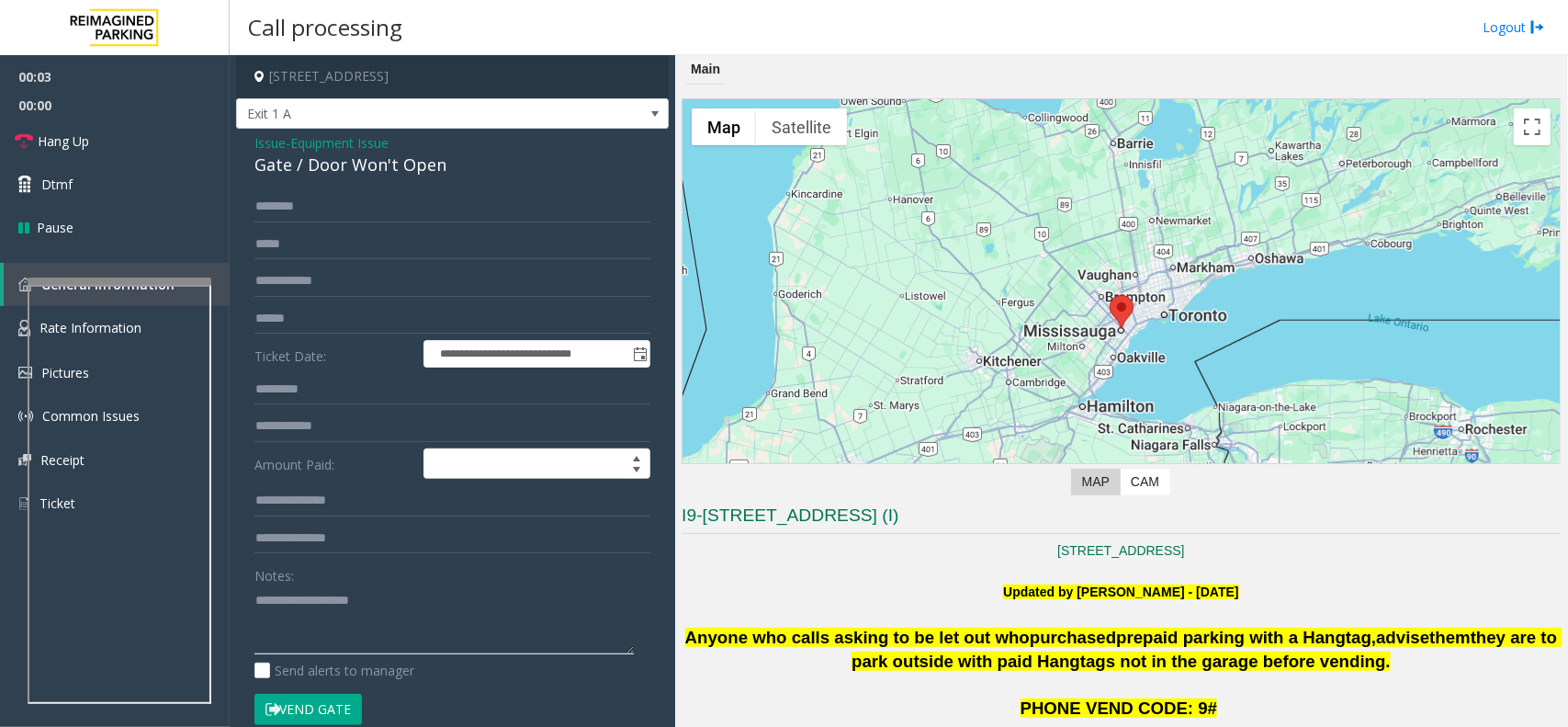
drag, startPoint x: 383, startPoint y: 602, endPoint x: 389, endPoint y: 586, distance: 17.1
paste textarea "**********"
click at [305, 159] on div "Gate / Door Won't Open" at bounding box center [452, 164] width 396 height 25
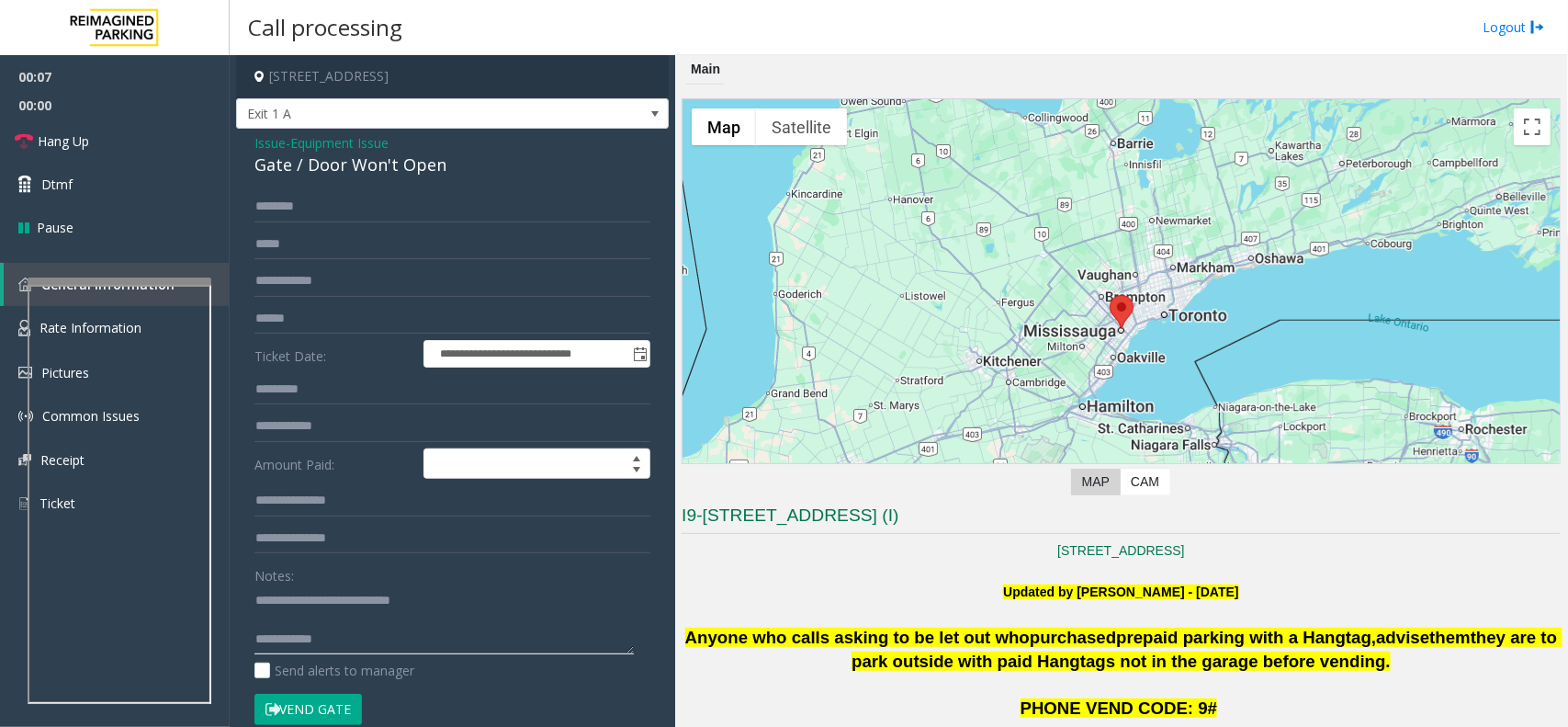
type textarea "**********"
click at [263, 143] on span "Issue" at bounding box center [271, 143] width 31 height 20
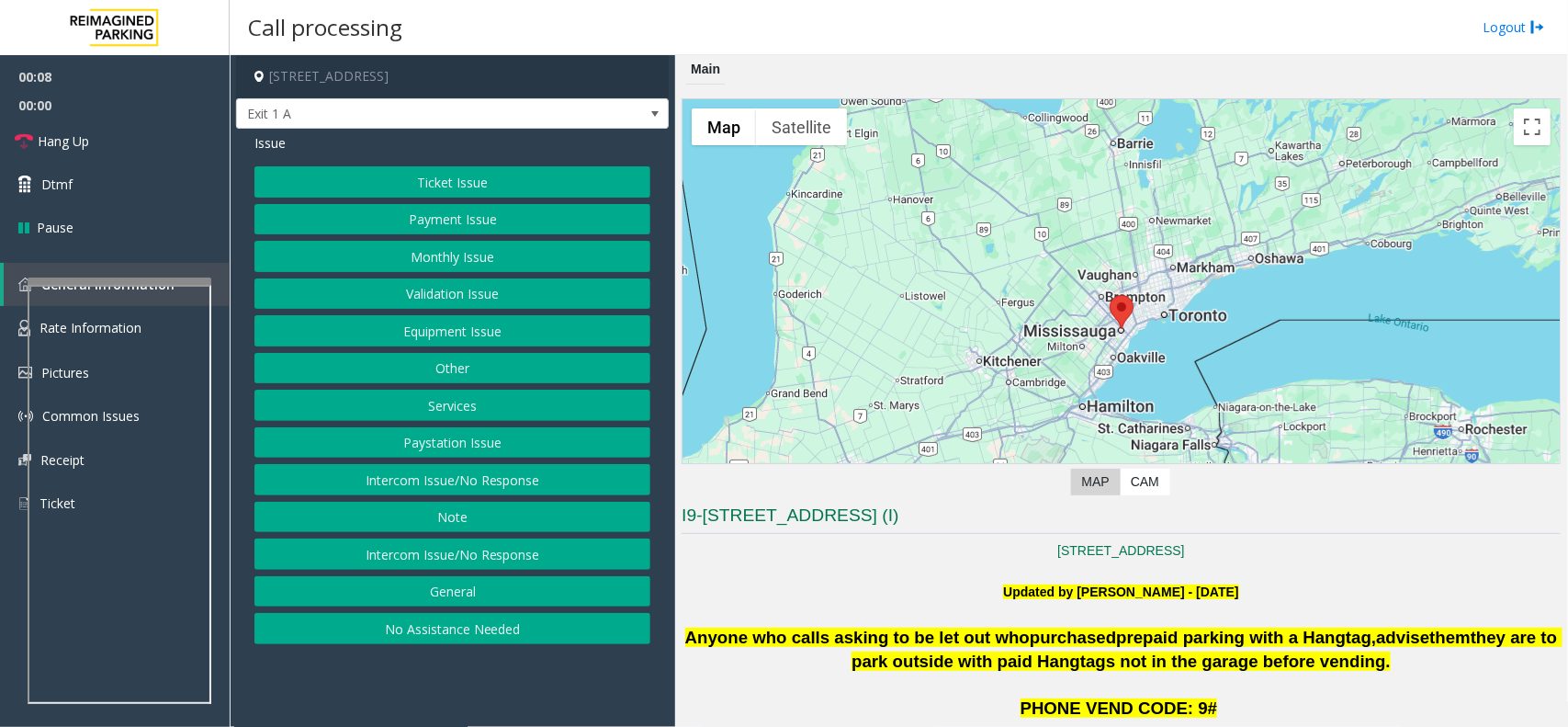
click at [428, 184] on button "Ticket Issue" at bounding box center [452, 182] width 396 height 31
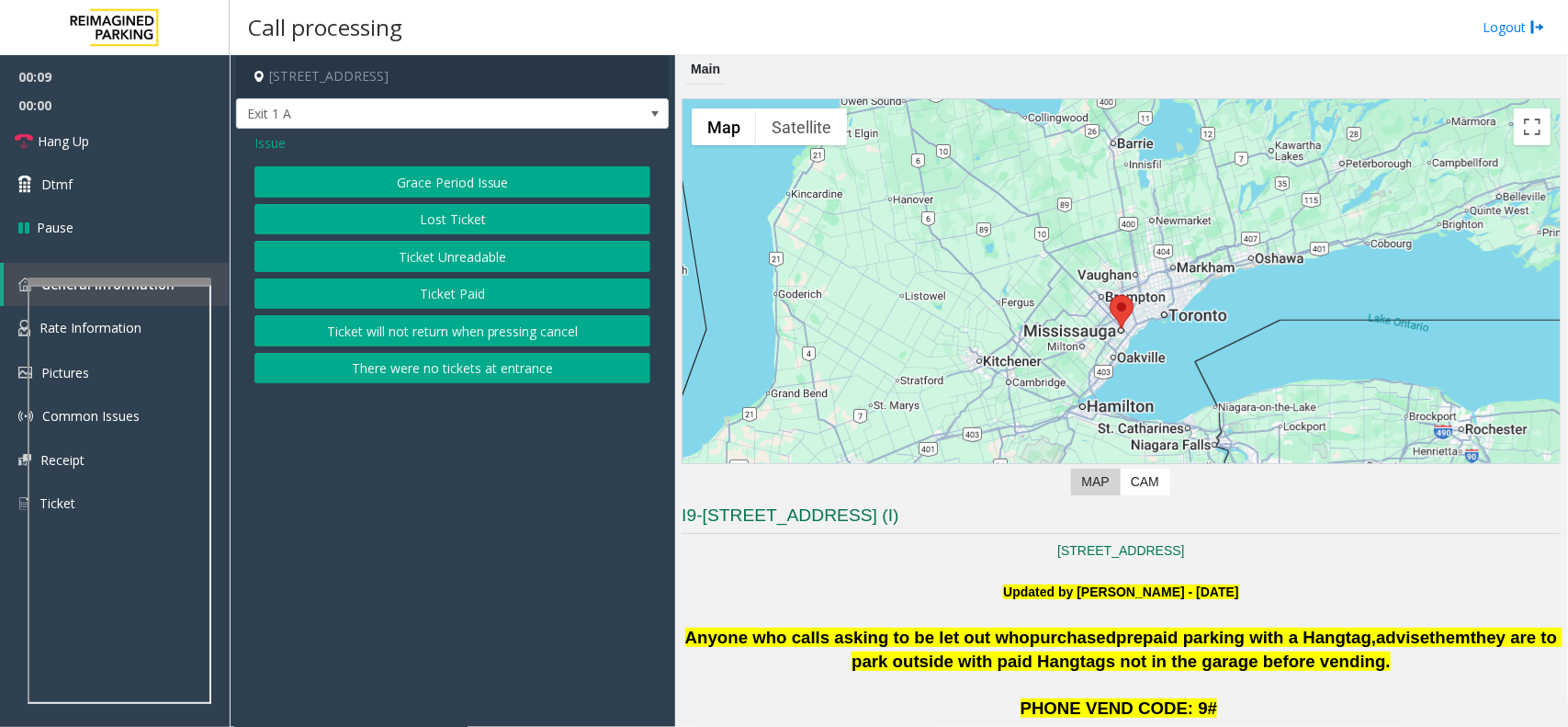
click at [484, 294] on button "Ticket Paid" at bounding box center [452, 294] width 396 height 31
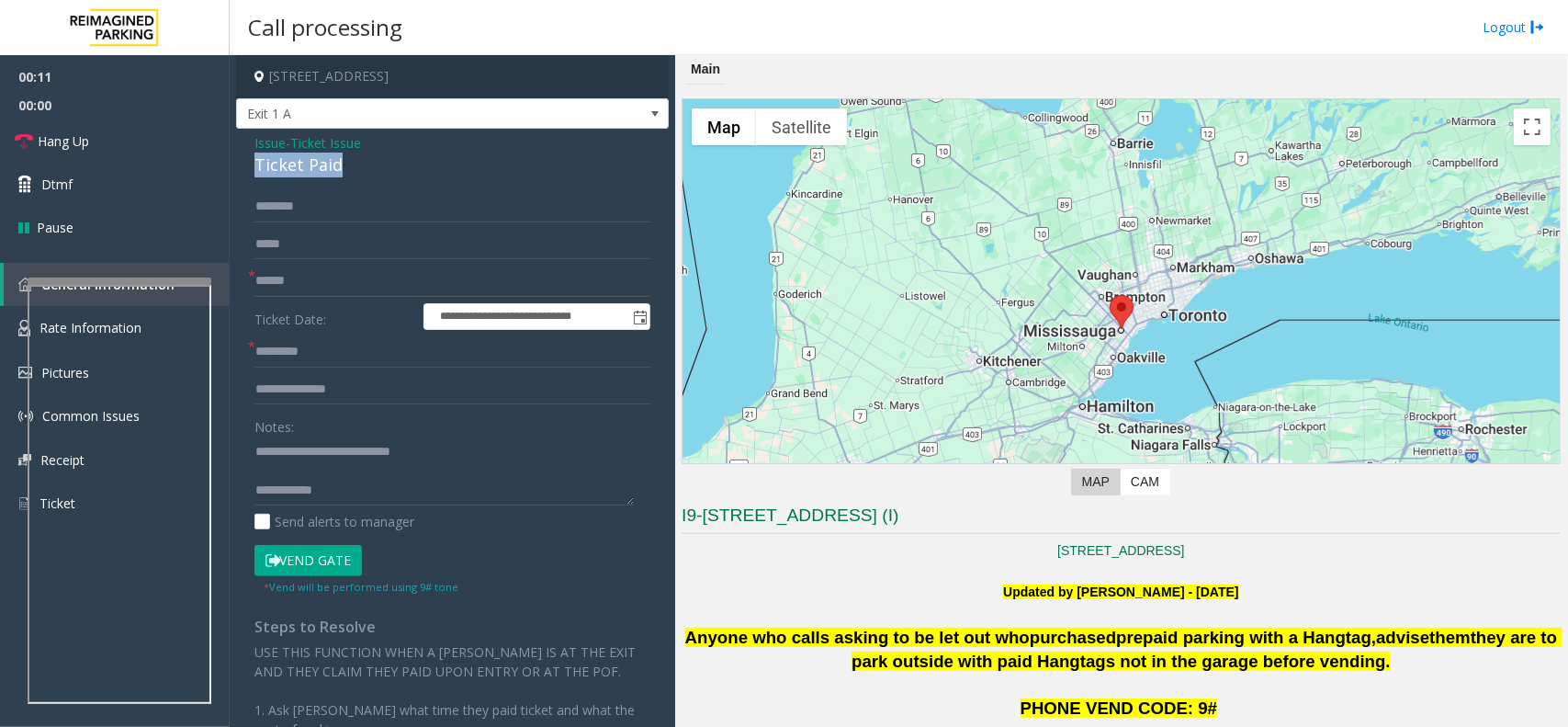
drag, startPoint x: 255, startPoint y: 172, endPoint x: 291, endPoint y: 165, distance: 36.7
click at [352, 175] on div "Ticket Paid" at bounding box center [452, 164] width 396 height 25
click at [354, 475] on textarea at bounding box center [445, 471] width 380 height 69
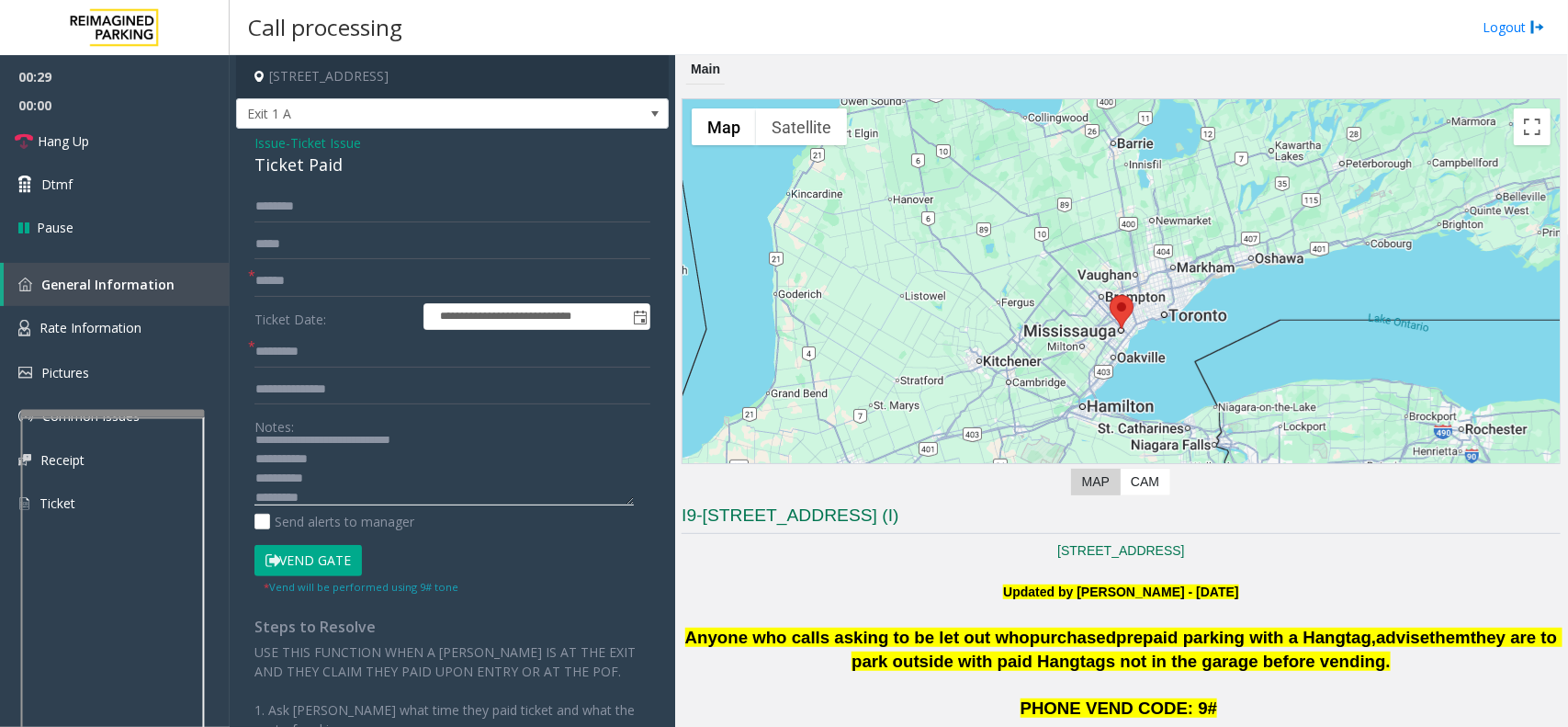
click at [99, 410] on div at bounding box center [112, 413] width 184 height 7
click at [132, 322] on span "Rate Information" at bounding box center [90, 328] width 102 height 18
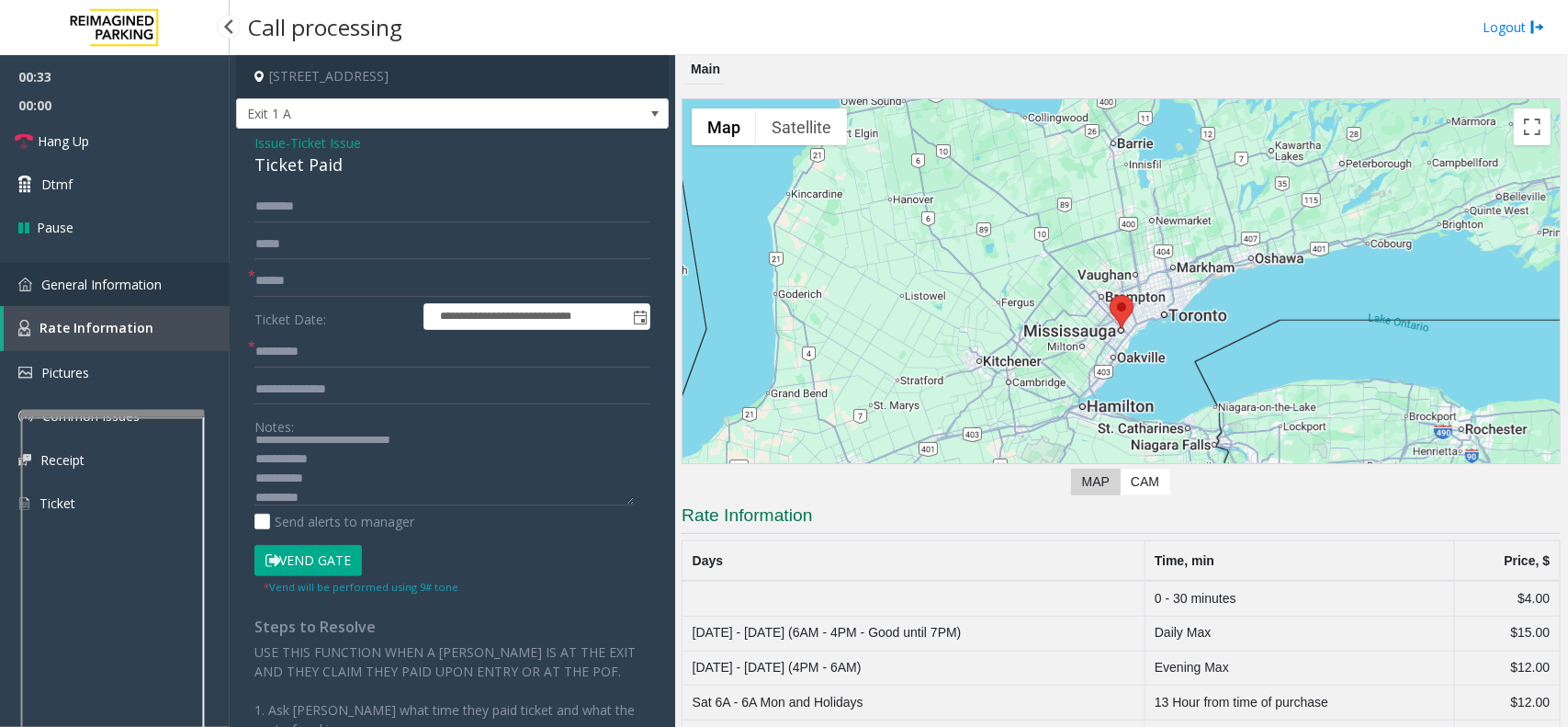
click at [165, 278] on link "General Information" at bounding box center [115, 284] width 230 height 43
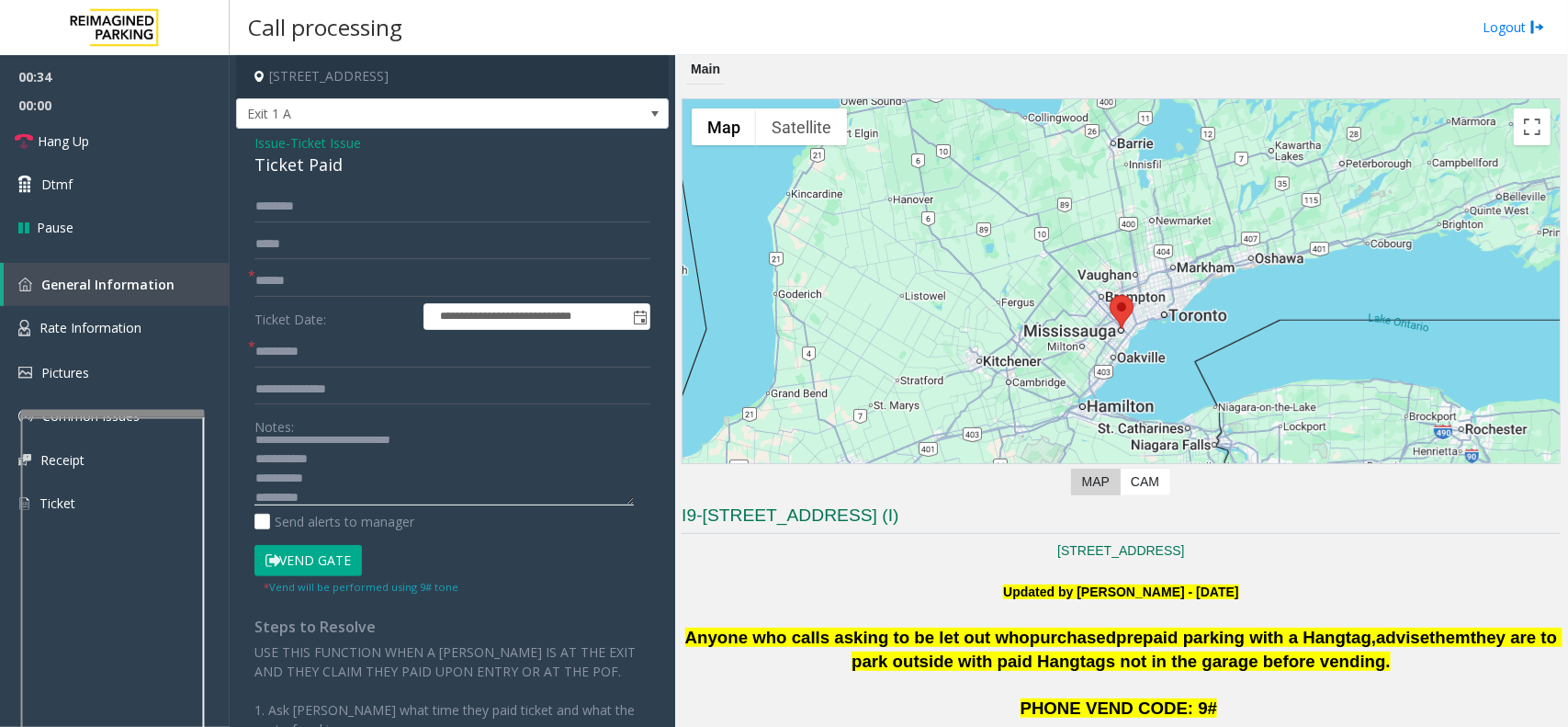
click at [332, 487] on textarea at bounding box center [445, 471] width 380 height 69
click at [325, 498] on textarea at bounding box center [445, 471] width 380 height 69
click at [364, 493] on textarea at bounding box center [445, 471] width 380 height 69
paste textarea "**********"
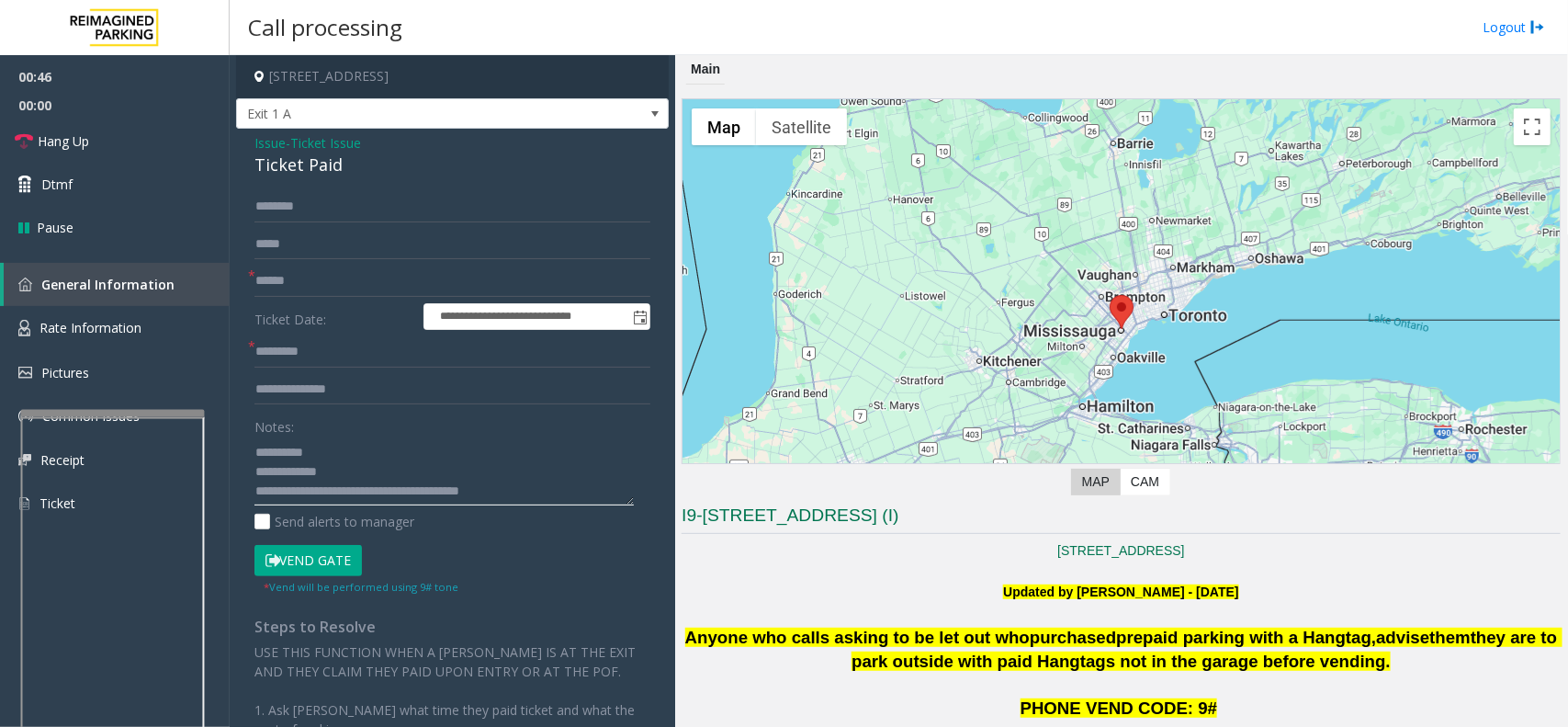
type textarea "**********"
click at [331, 278] on input "text" at bounding box center [452, 281] width 396 height 31
type input "******"
click at [306, 542] on form "**********" at bounding box center [452, 393] width 396 height 403
click at [318, 570] on button "Vend Gate" at bounding box center [308, 561] width 107 height 31
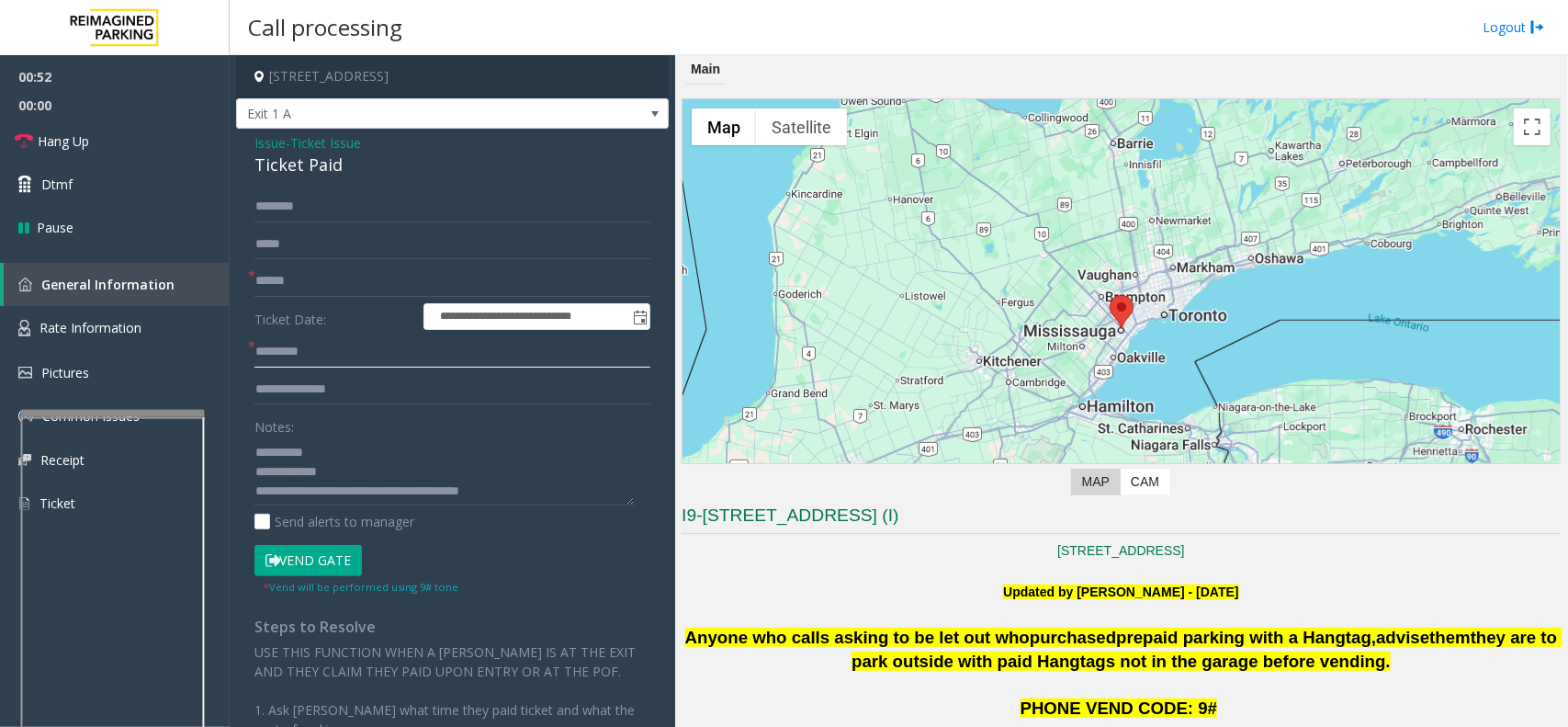
click at [382, 355] on input "text" at bounding box center [452, 352] width 396 height 31
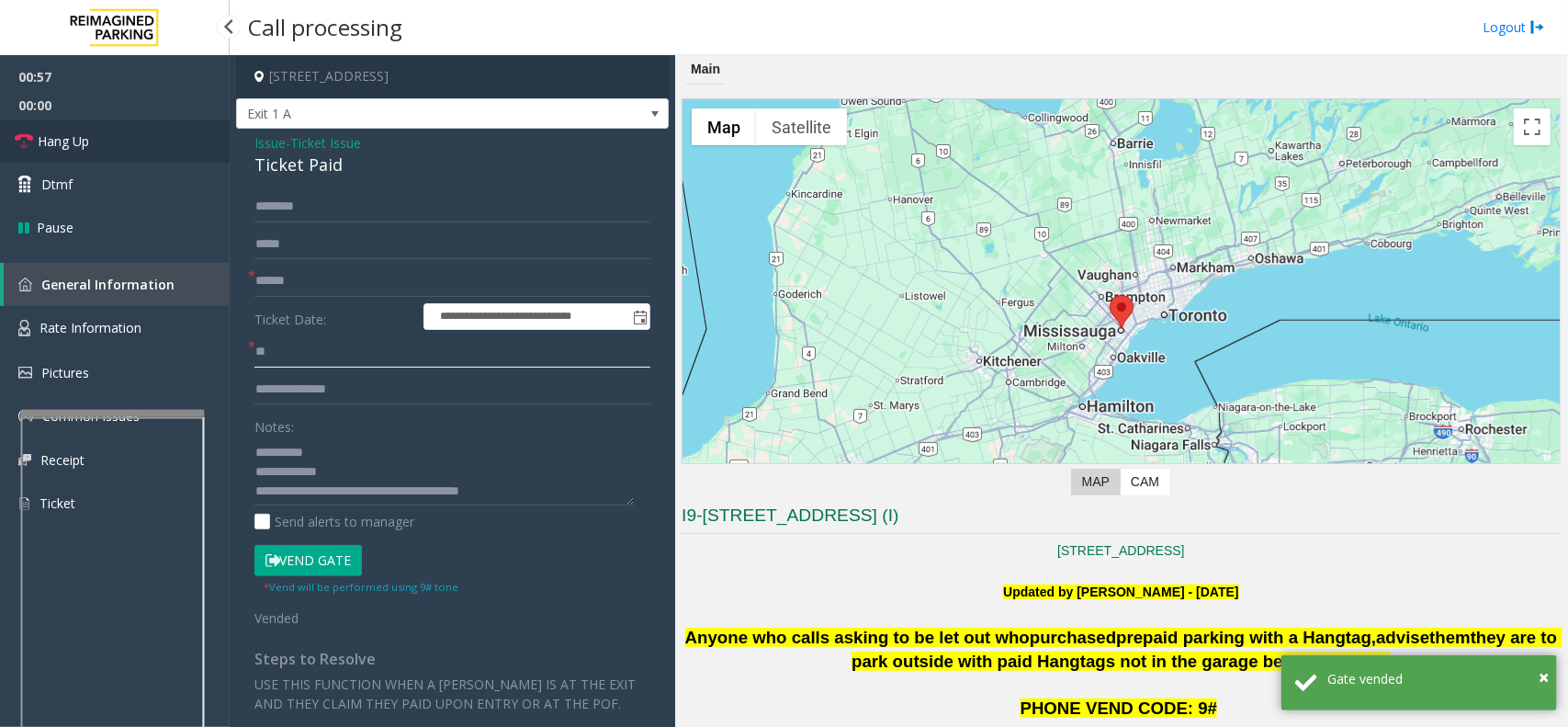
type input "**"
click at [176, 135] on link "Hang Up" at bounding box center [115, 141] width 230 height 43
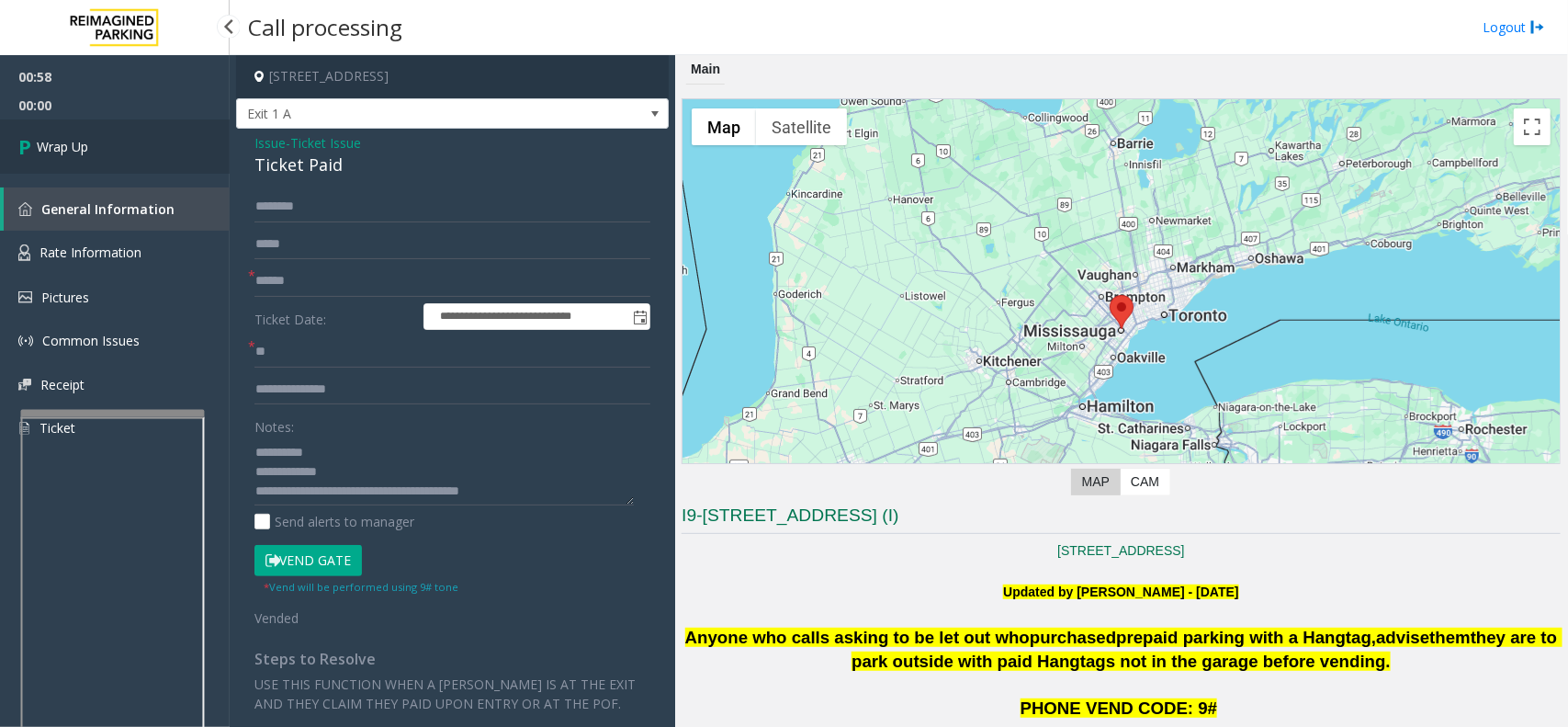
click at [176, 135] on link "Wrap Up" at bounding box center [115, 146] width 230 height 54
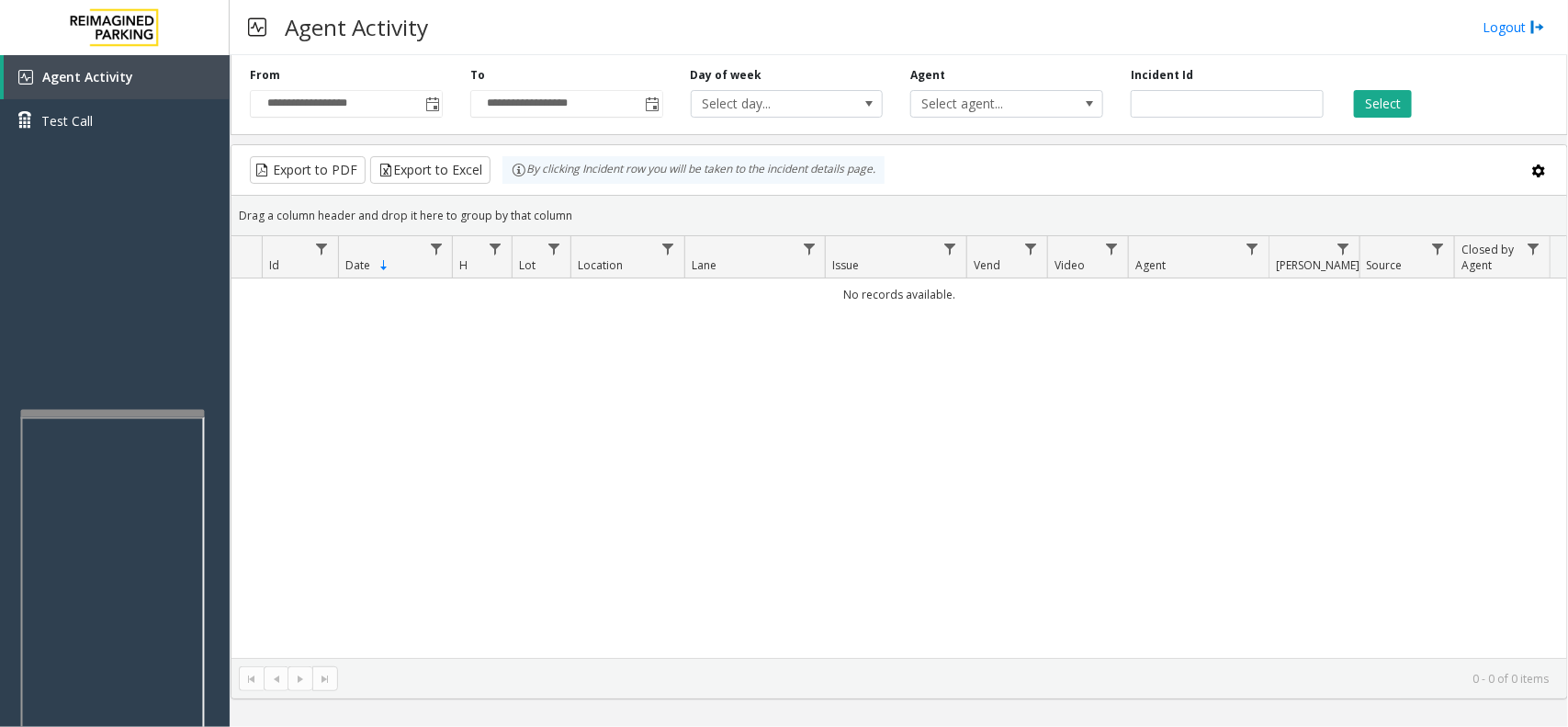
drag, startPoint x: 767, startPoint y: 38, endPoint x: 714, endPoint y: 48, distance: 53.9
click at [714, 47] on div "Agent Activity Logout" at bounding box center [899, 28] width 1339 height 55
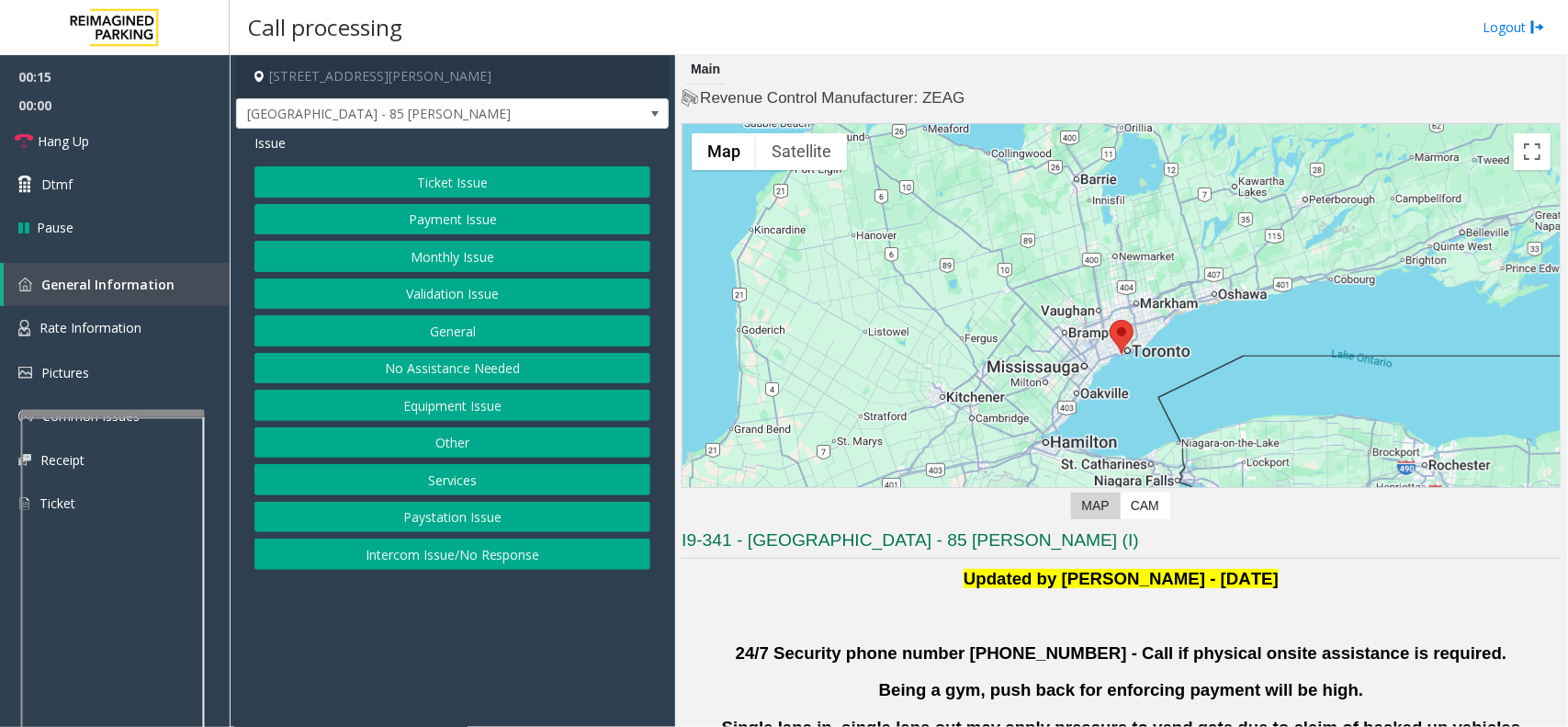
click at [511, 570] on button "Intercom Issue/No Response" at bounding box center [452, 554] width 396 height 31
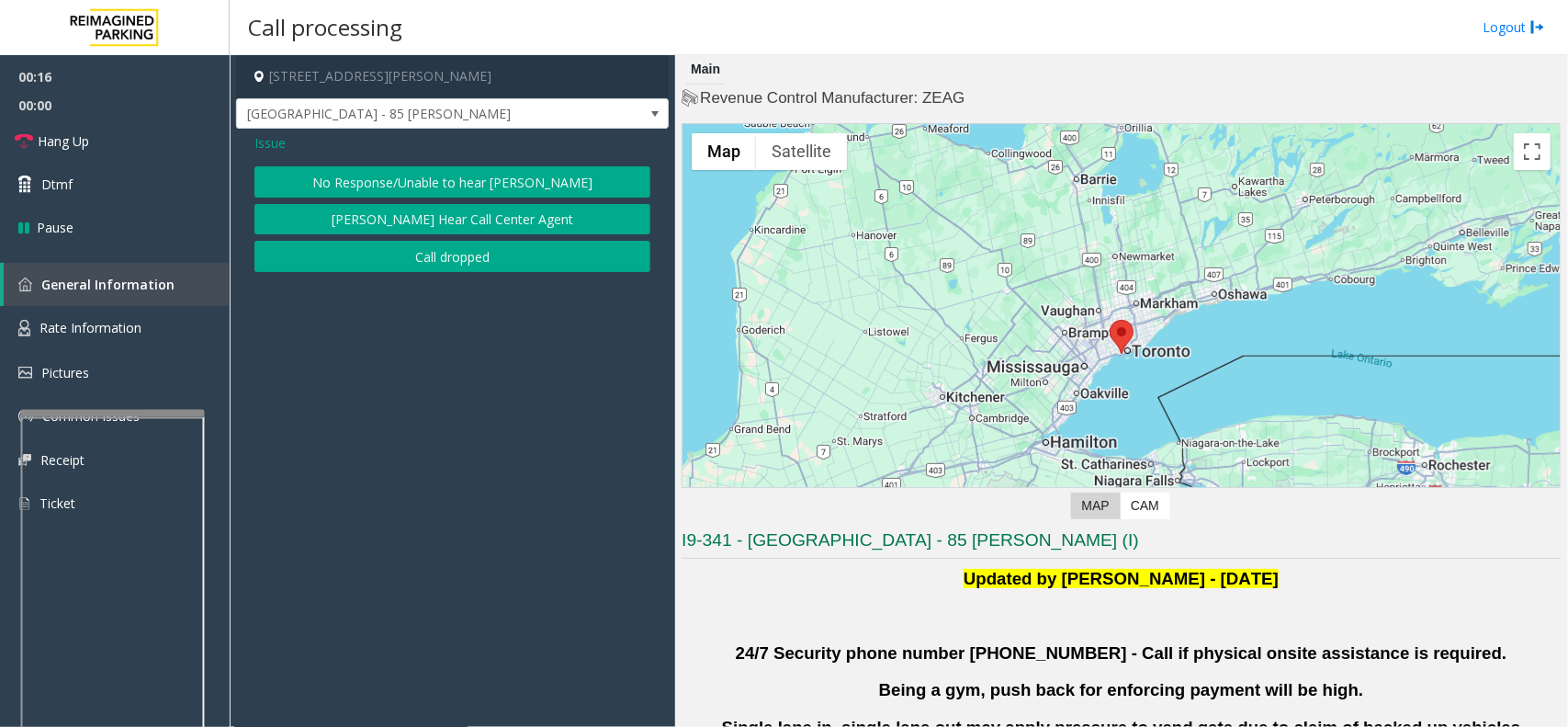
click at [451, 184] on button "No Response/Unable to hear [PERSON_NAME]" at bounding box center [452, 182] width 396 height 31
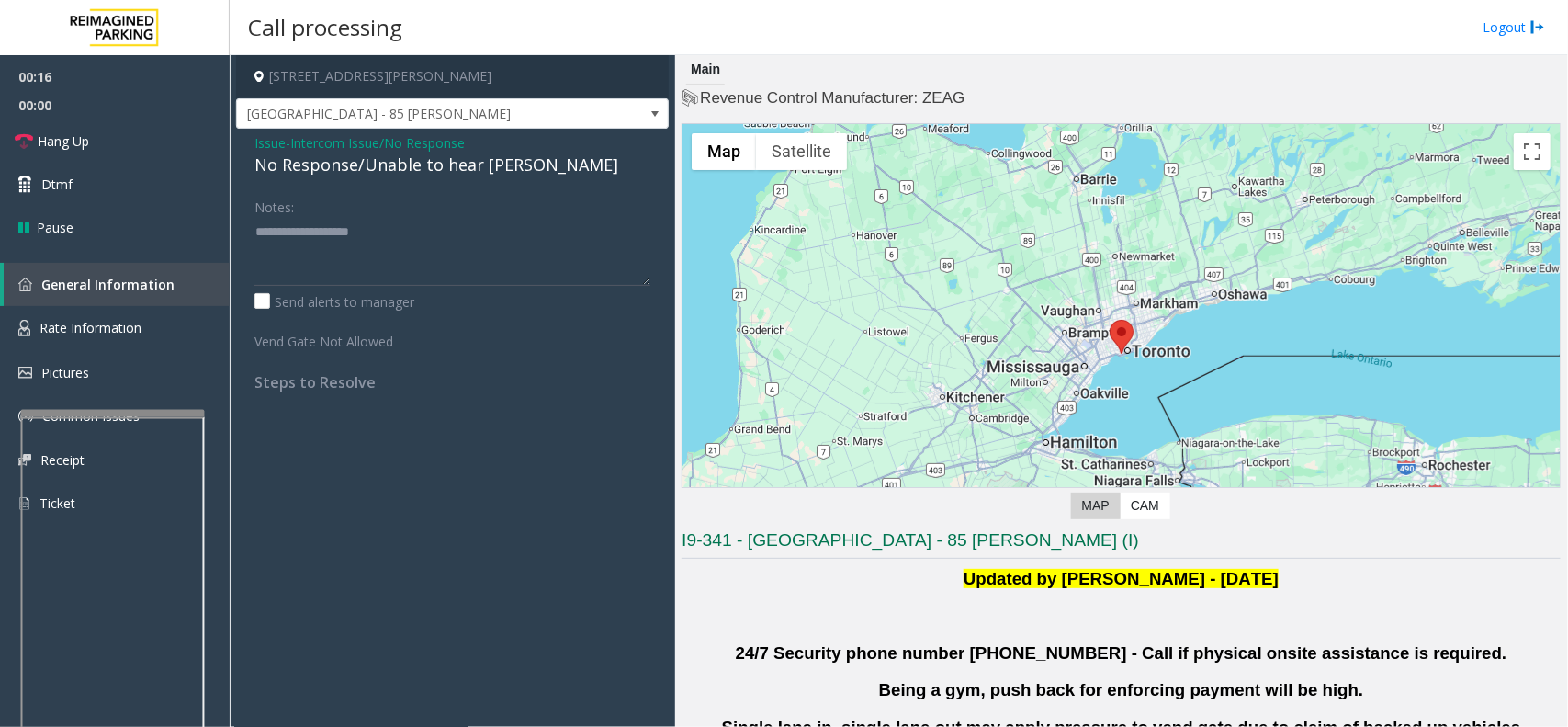
click at [409, 160] on div "No Response/Unable to hear [PERSON_NAME]" at bounding box center [452, 164] width 396 height 25
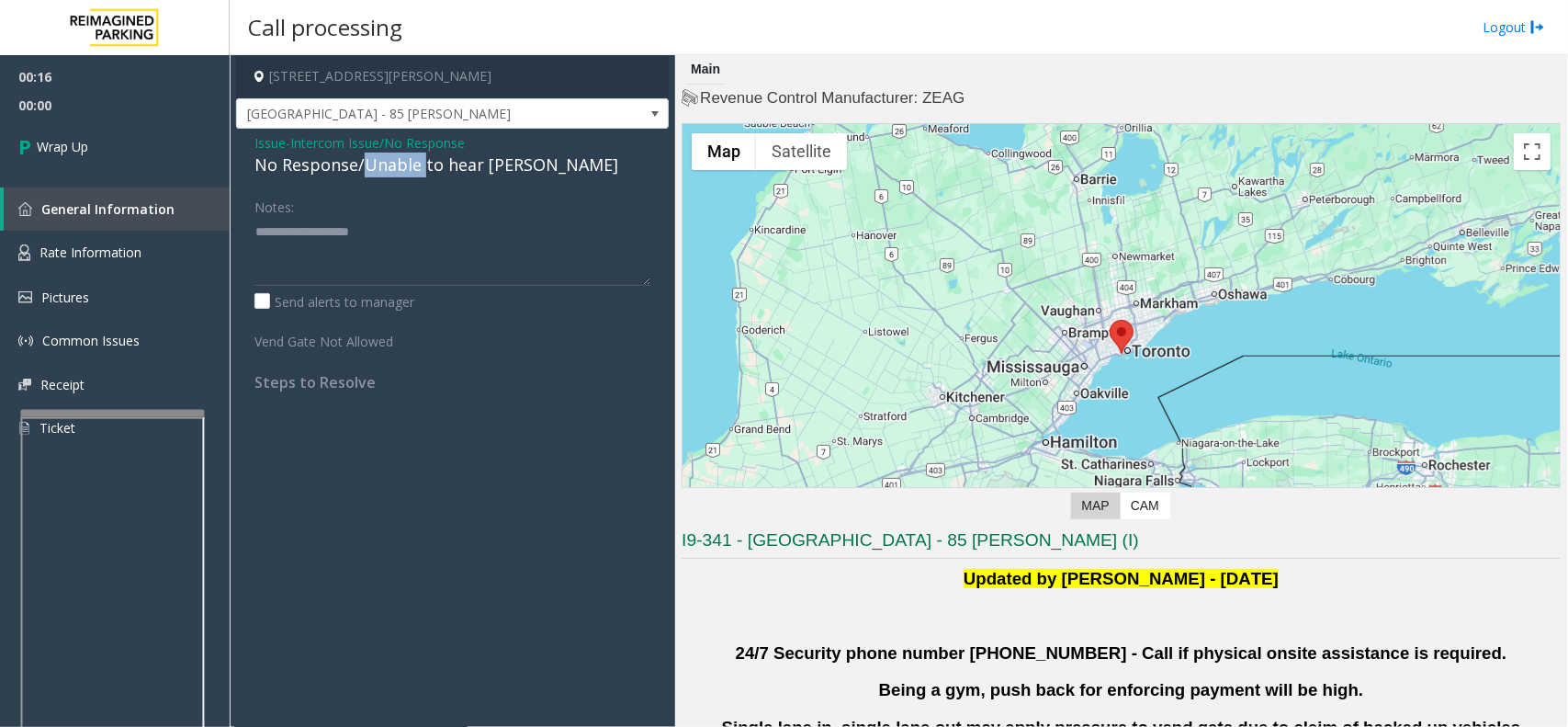
click at [409, 160] on div "No Response/Unable to hear [PERSON_NAME]" at bounding box center [452, 164] width 396 height 25
click at [409, 144] on span "Intercom Issue/No Response" at bounding box center [377, 143] width 174 height 20
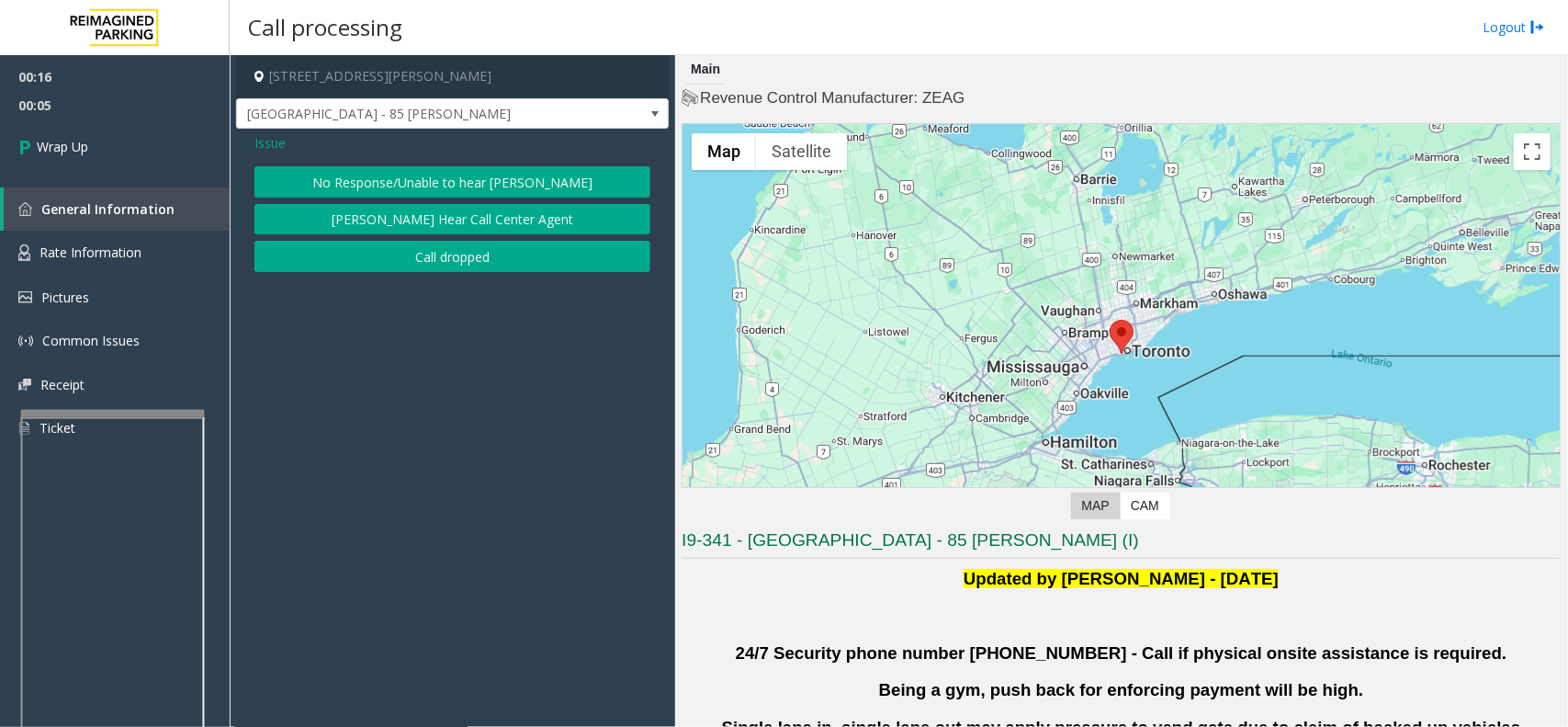
click at [456, 267] on button "Call dropped" at bounding box center [452, 257] width 396 height 31
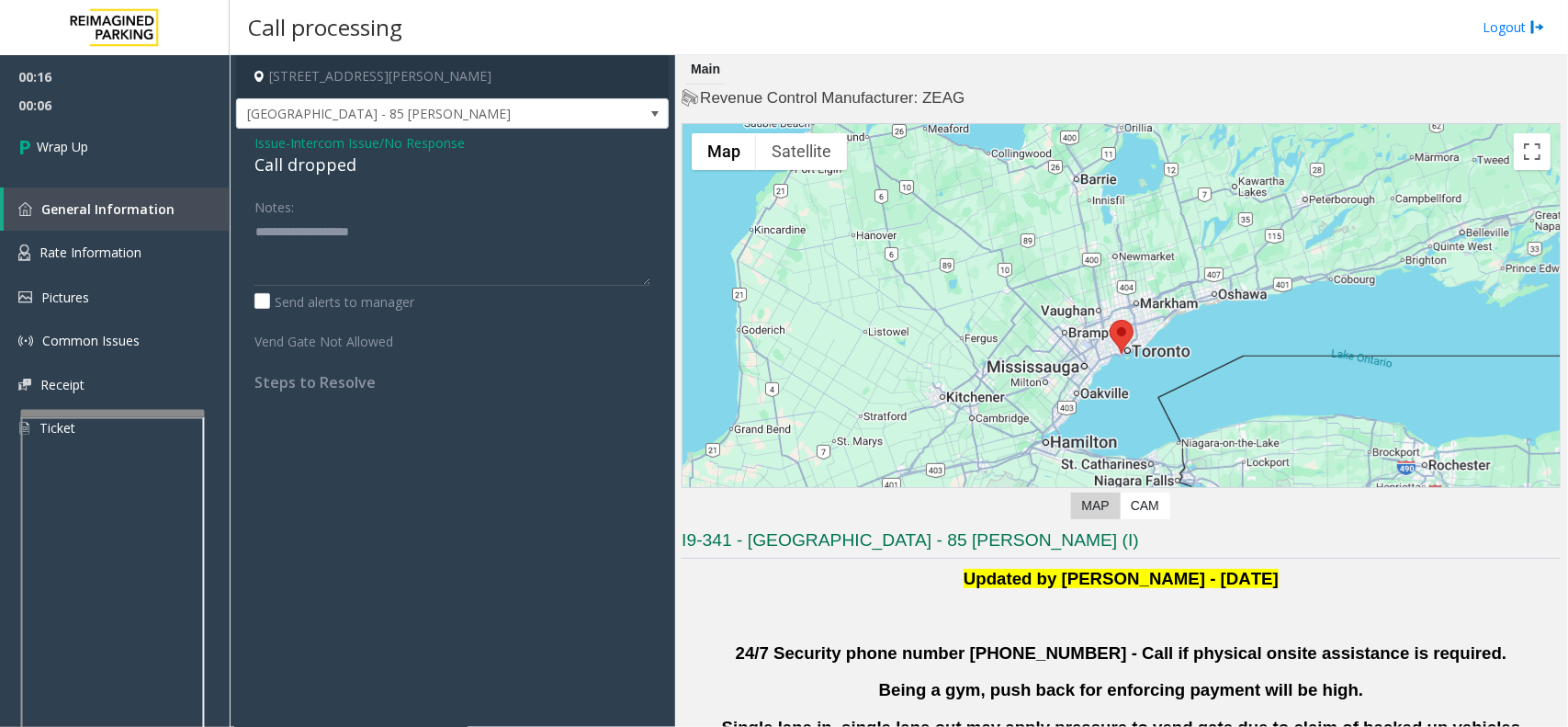
click at [317, 170] on div "Call dropped" at bounding box center [452, 164] width 396 height 25
copy div "Call dropped"
click at [350, 259] on textarea at bounding box center [452, 251] width 396 height 69
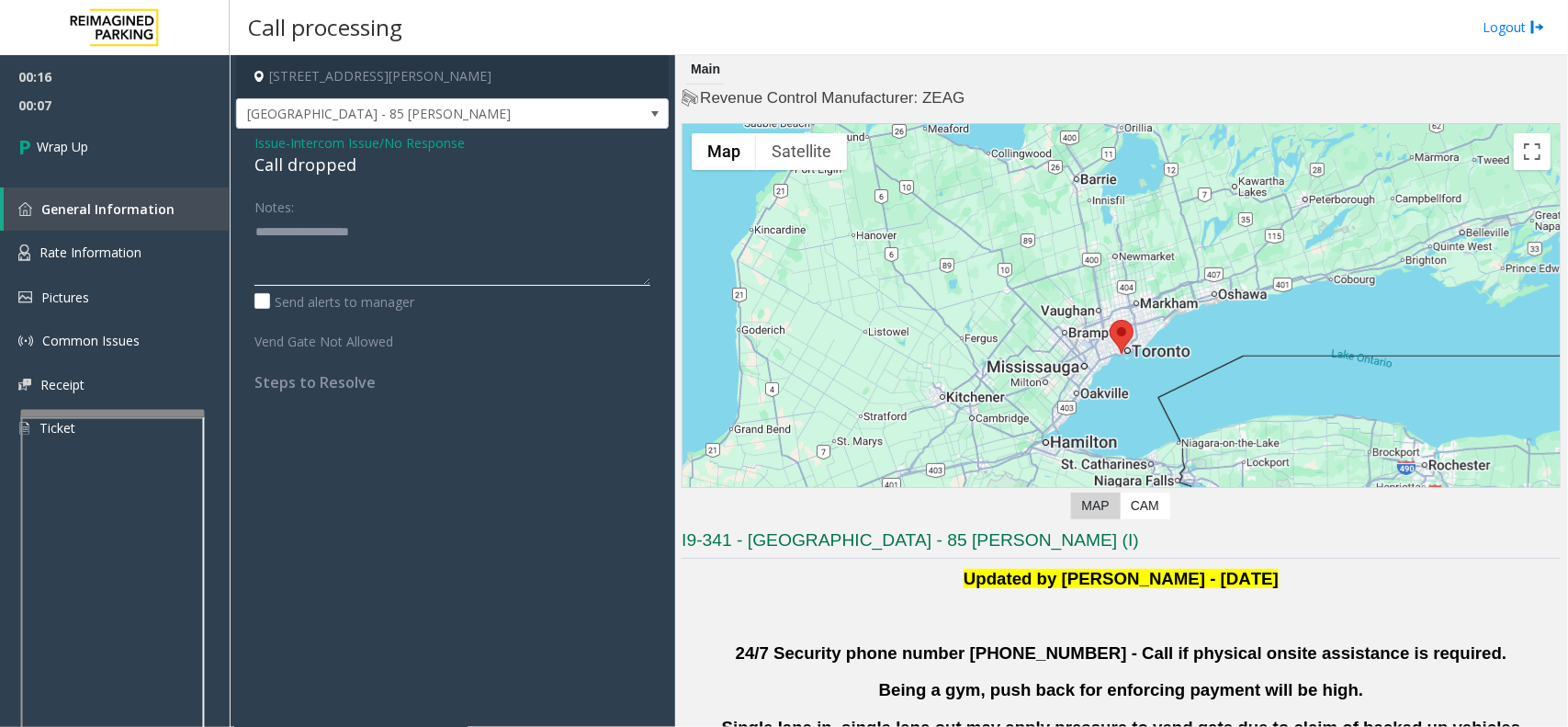
paste textarea "**********"
type textarea "**********"
click at [84, 119] on link "Wrap Up" at bounding box center [115, 146] width 230 height 54
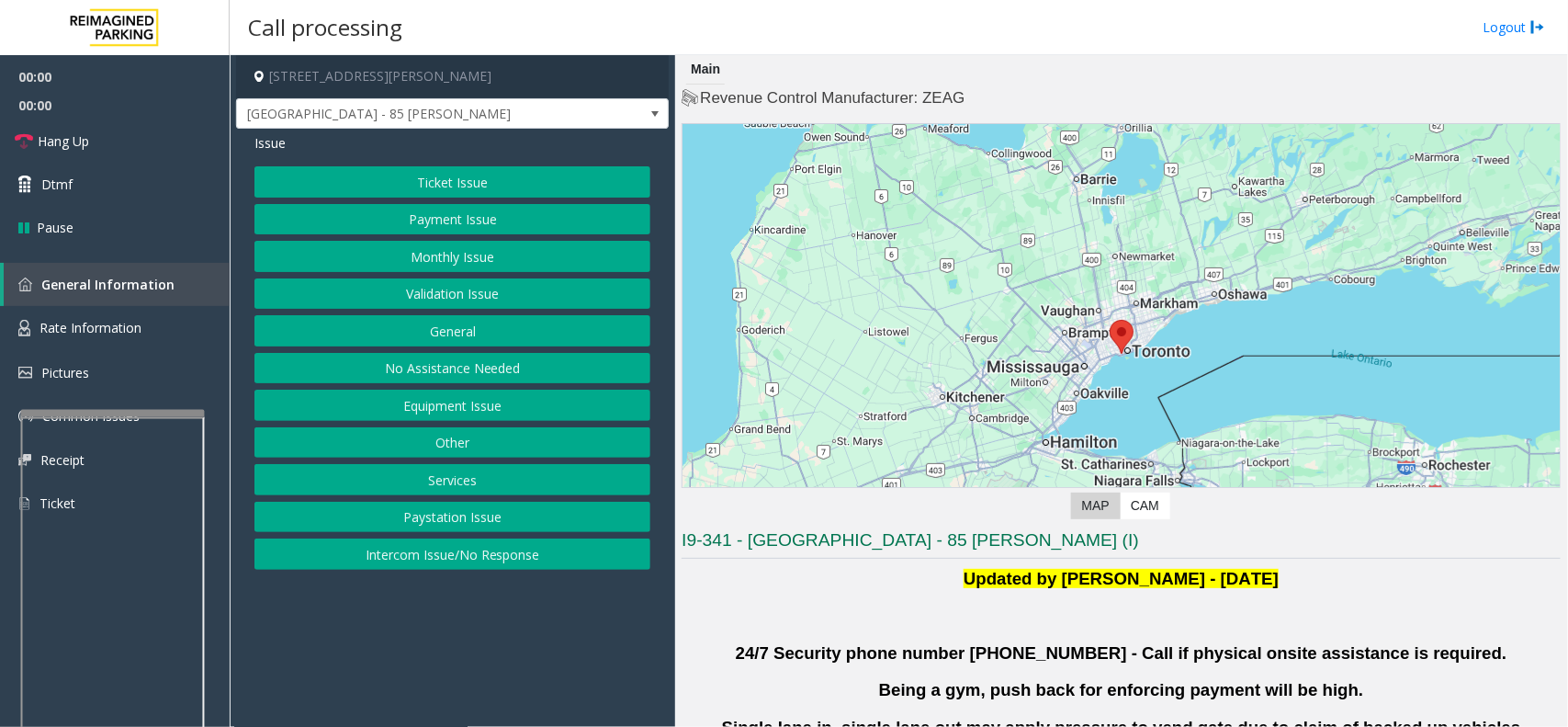
click at [358, 300] on button "Validation Issue" at bounding box center [452, 294] width 396 height 31
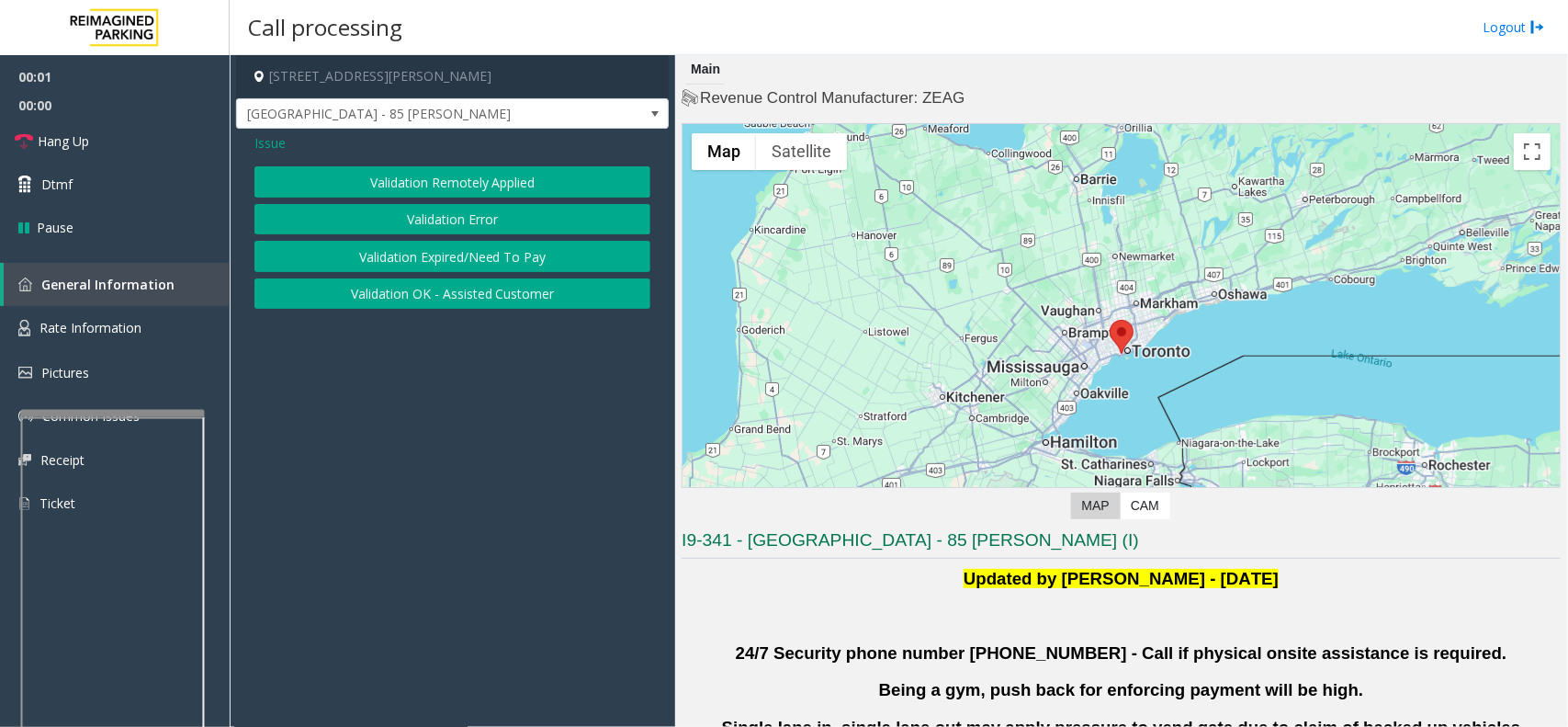
click at [359, 216] on button "Validation Error" at bounding box center [452, 219] width 396 height 31
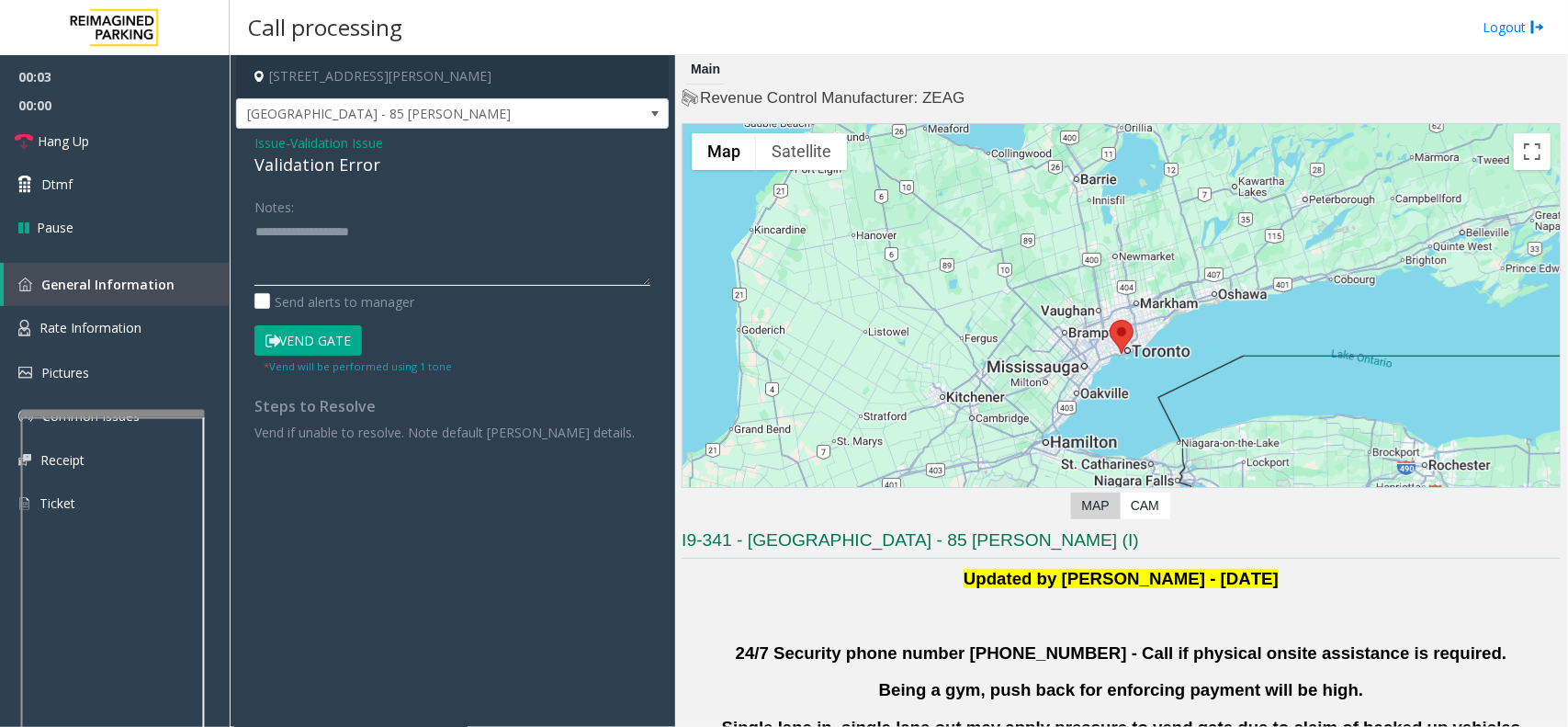
paste textarea "**********"
drag, startPoint x: 383, startPoint y: 260, endPoint x: 356, endPoint y: 236, distance: 36.1
click at [382, 260] on textarea at bounding box center [452, 251] width 396 height 69
type textarea "**********"
click at [125, 324] on span "Rate Information" at bounding box center [90, 328] width 102 height 18
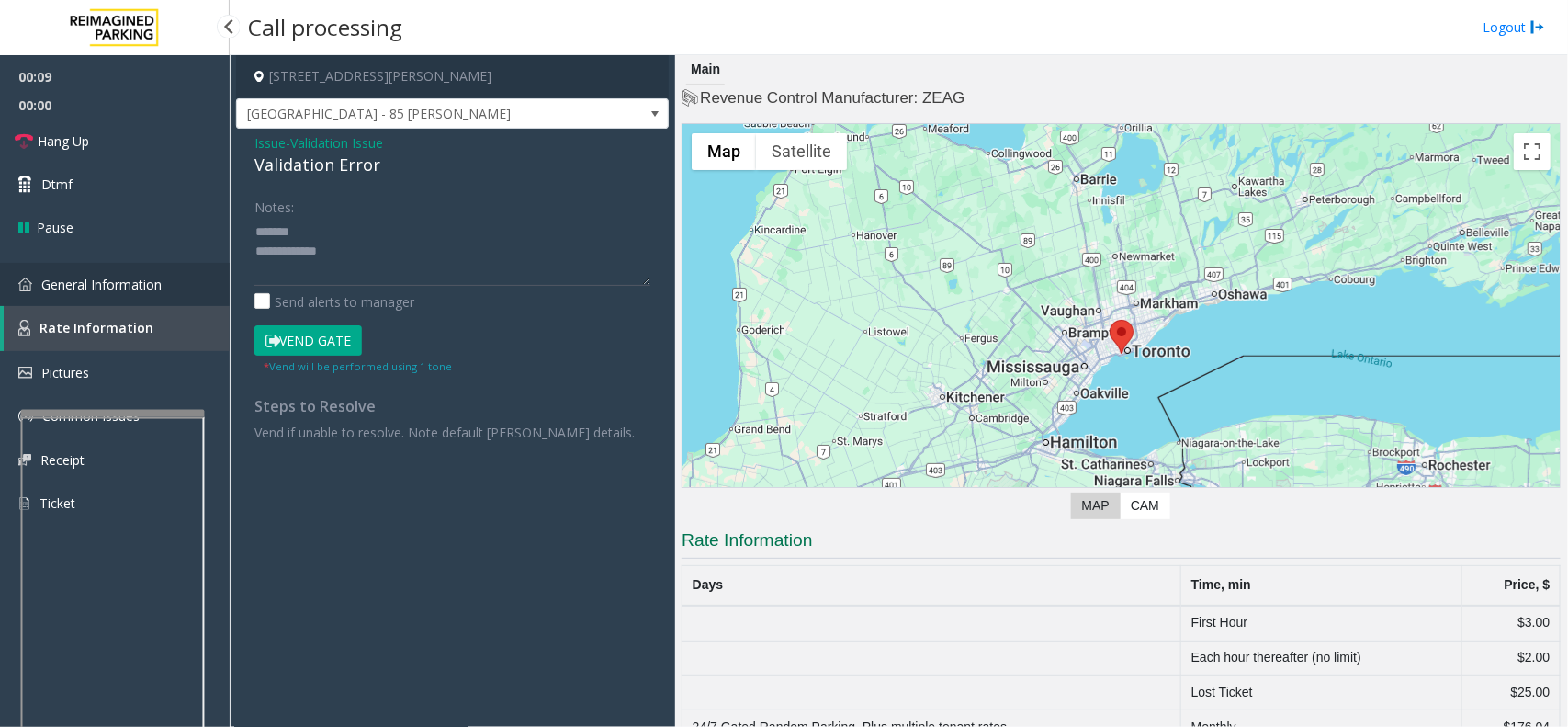
click at [145, 290] on span "General Information" at bounding box center [101, 284] width 120 height 18
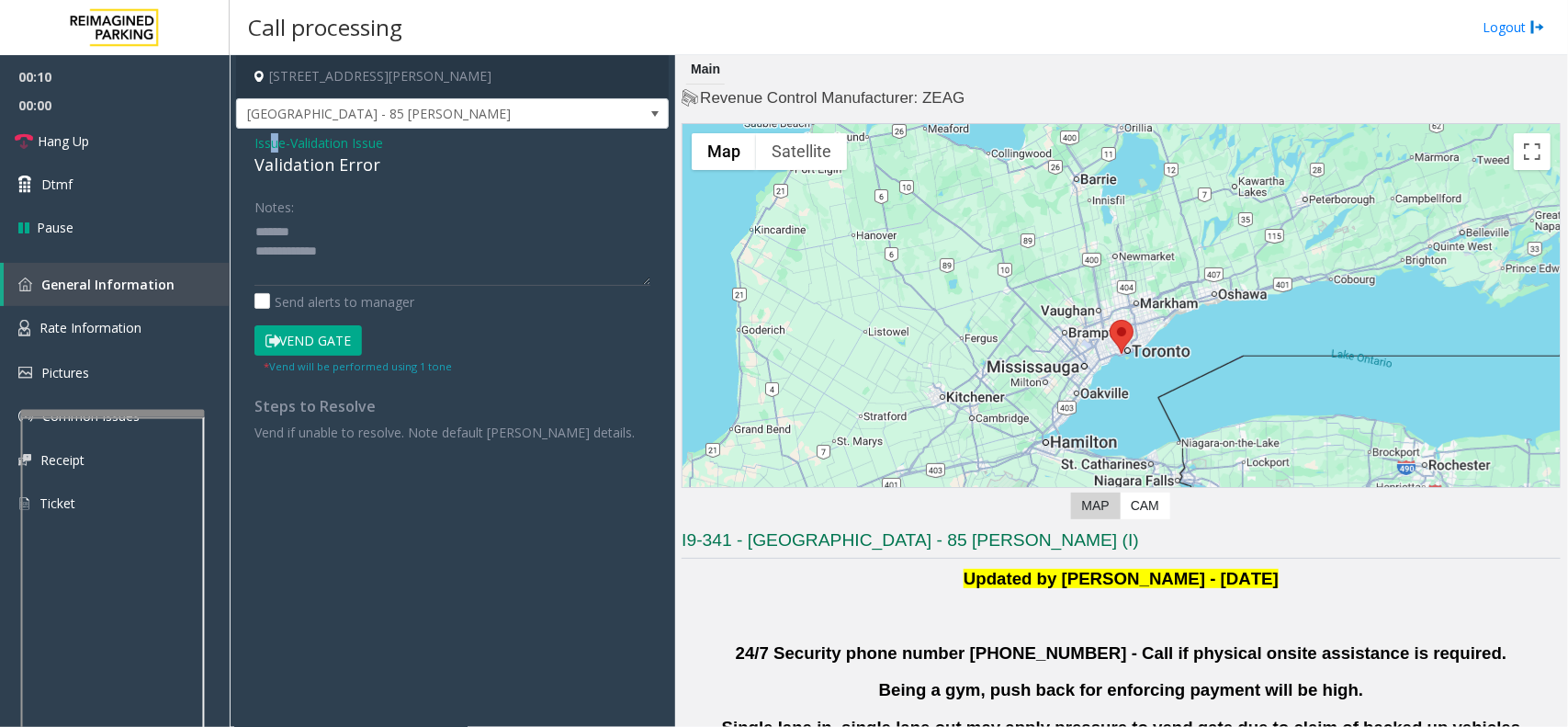
click at [273, 145] on span "Issue" at bounding box center [271, 143] width 31 height 20
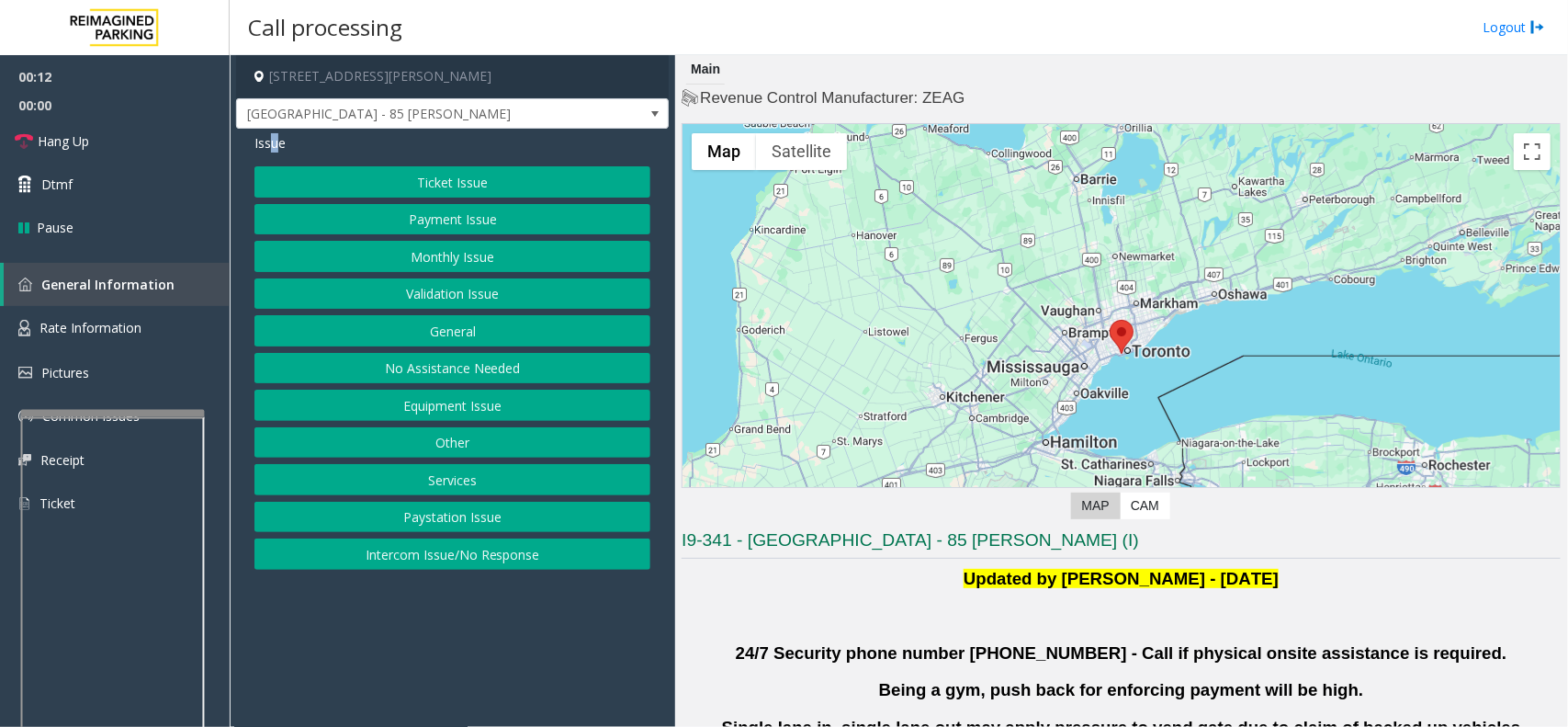
click at [396, 407] on button "Equipment Issue" at bounding box center [452, 405] width 396 height 31
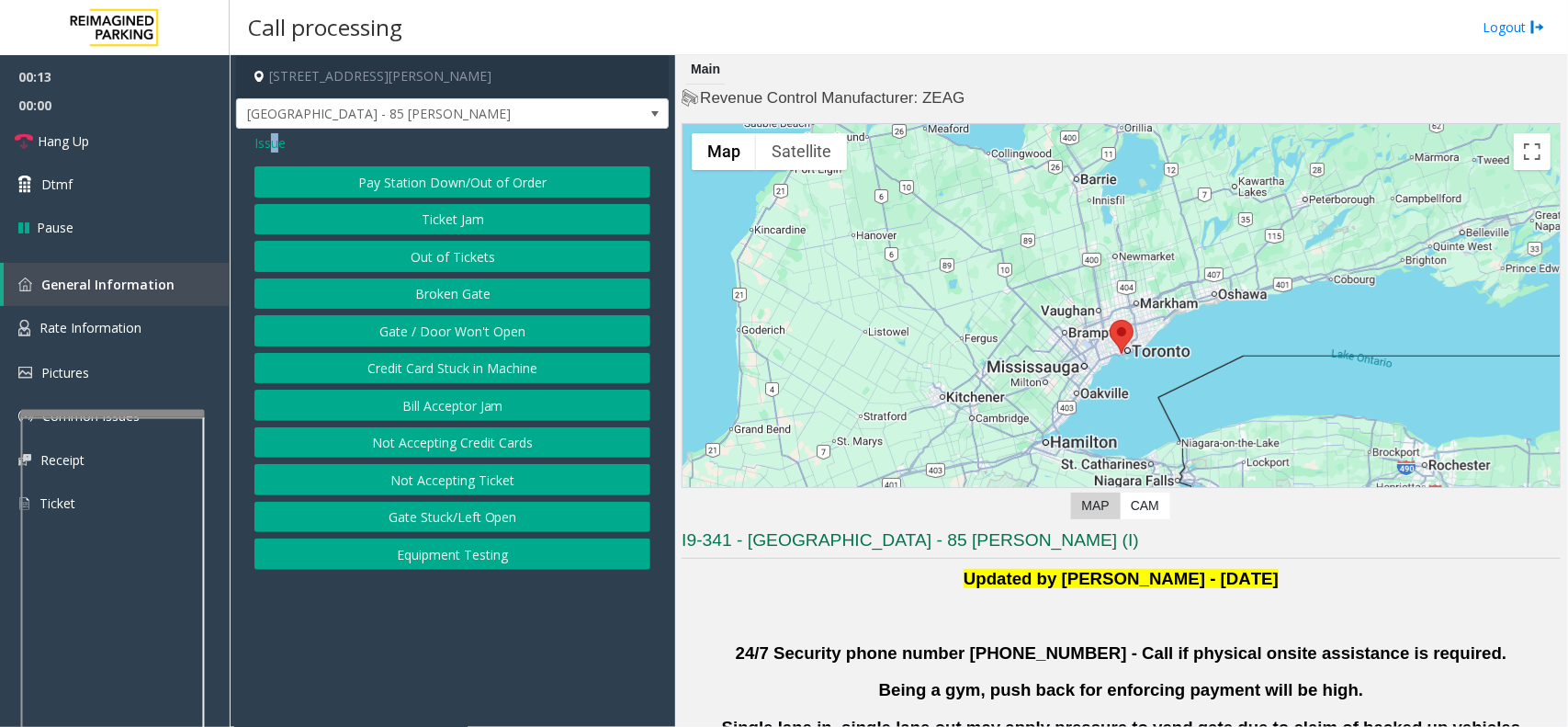
click at [384, 328] on button "Gate / Door Won't Open" at bounding box center [452, 331] width 396 height 31
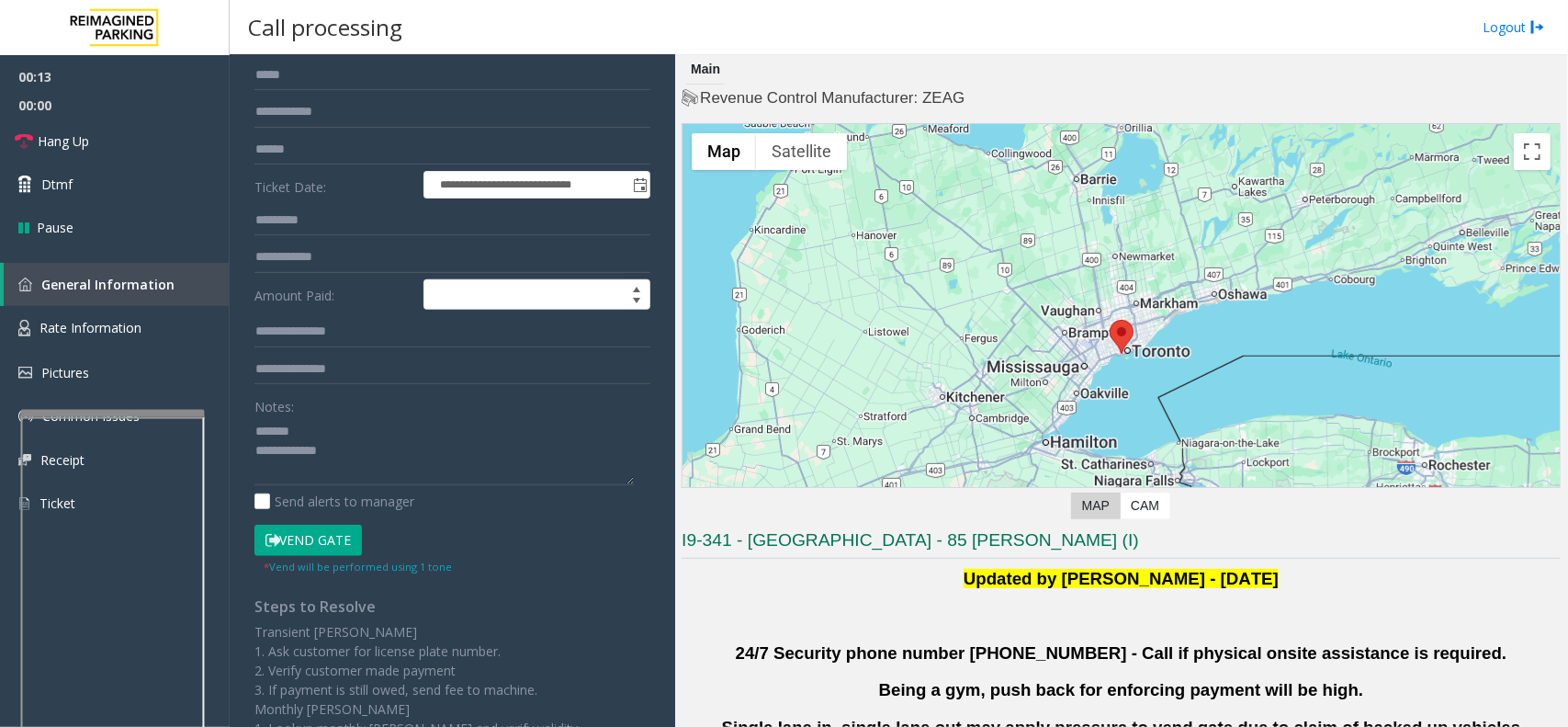
scroll to position [230, 0]
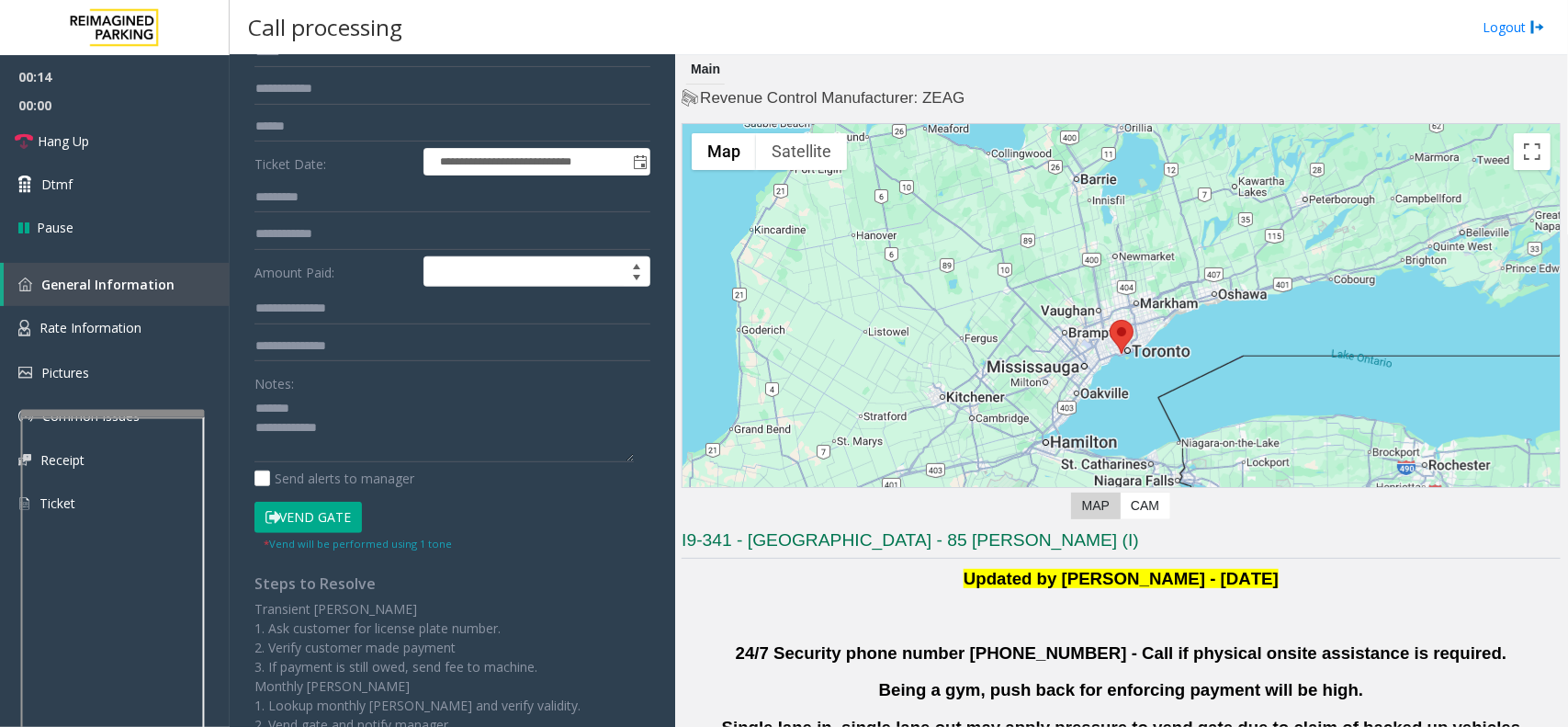
click at [305, 517] on button "Vend Gate" at bounding box center [308, 517] width 107 height 31
drag, startPoint x: 351, startPoint y: 448, endPoint x: 177, endPoint y: 395, distance: 181.9
click at [177, 395] on app-root "**********" at bounding box center [784, 363] width 1568 height 727
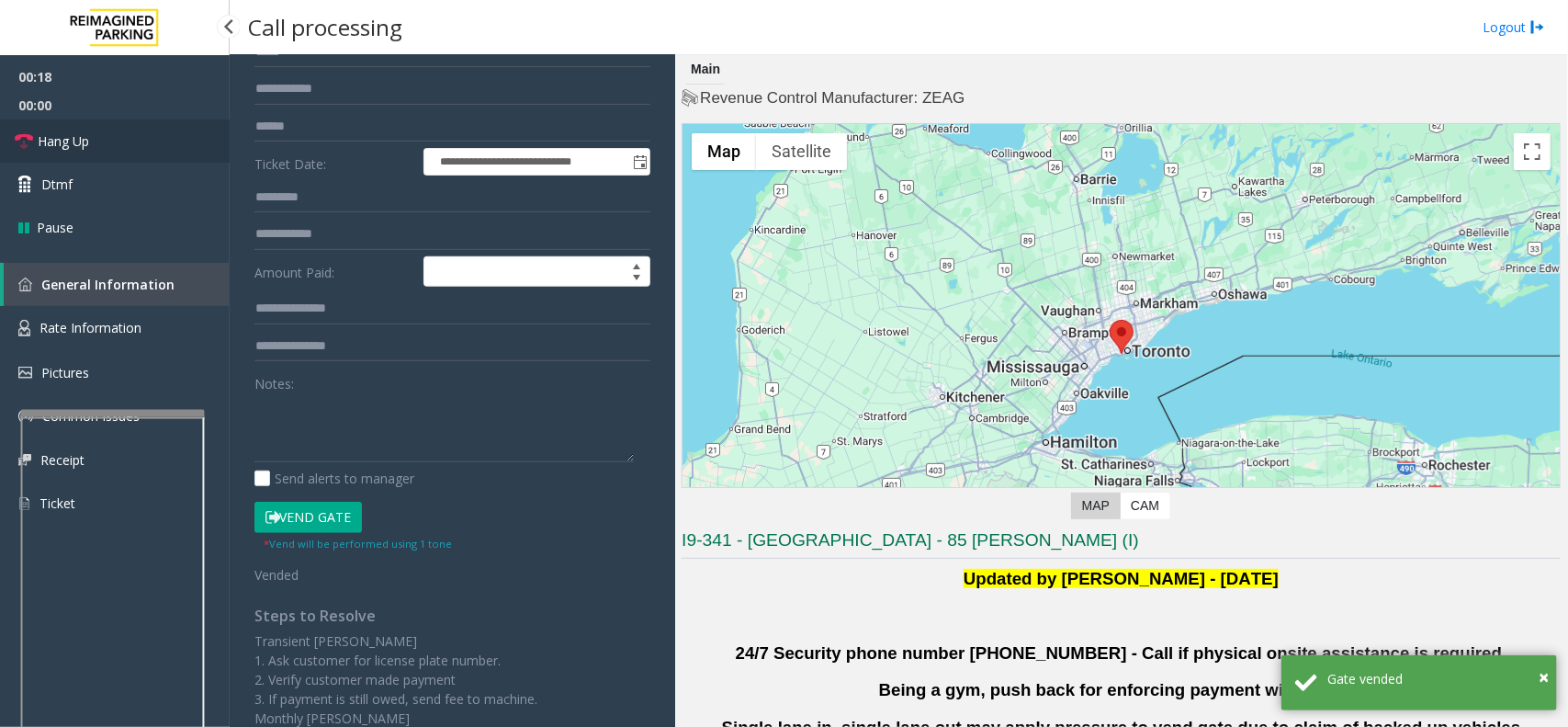
click at [144, 126] on link "Hang Up" at bounding box center [115, 141] width 230 height 43
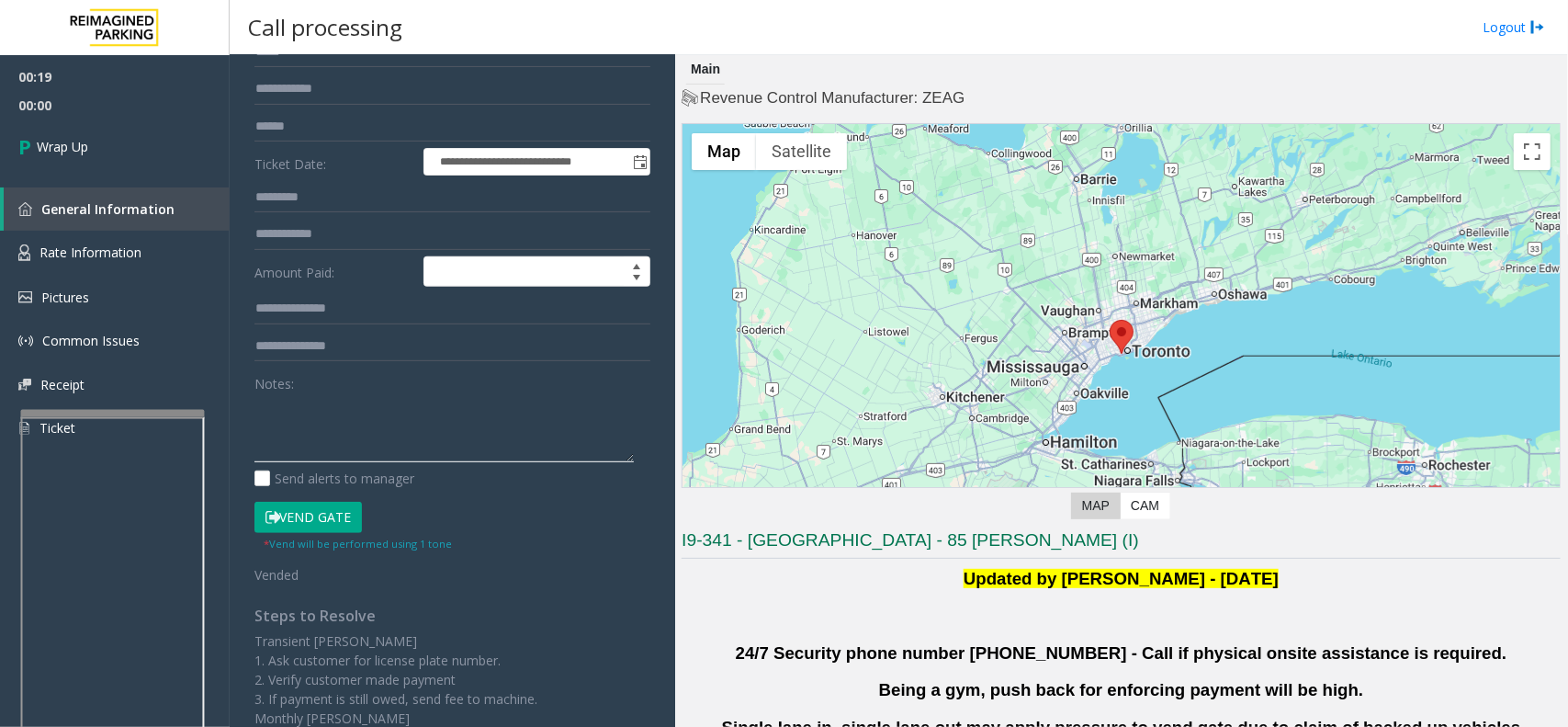
click at [368, 449] on textarea at bounding box center [445, 428] width 380 height 69
type textarea "**********"
click at [75, 147] on span "Wrap Up" at bounding box center [62, 147] width 51 height 20
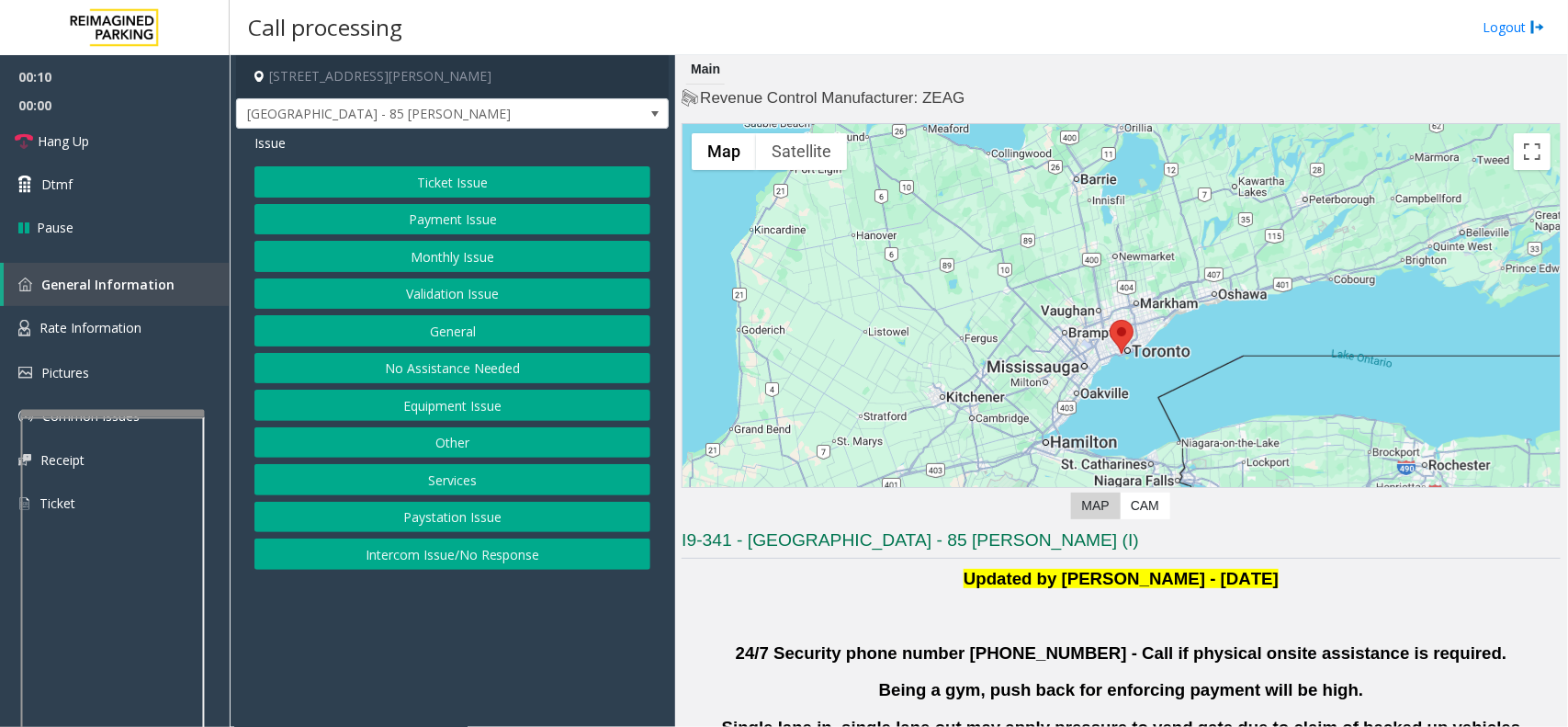
click at [516, 300] on button "Validation Issue" at bounding box center [452, 294] width 396 height 31
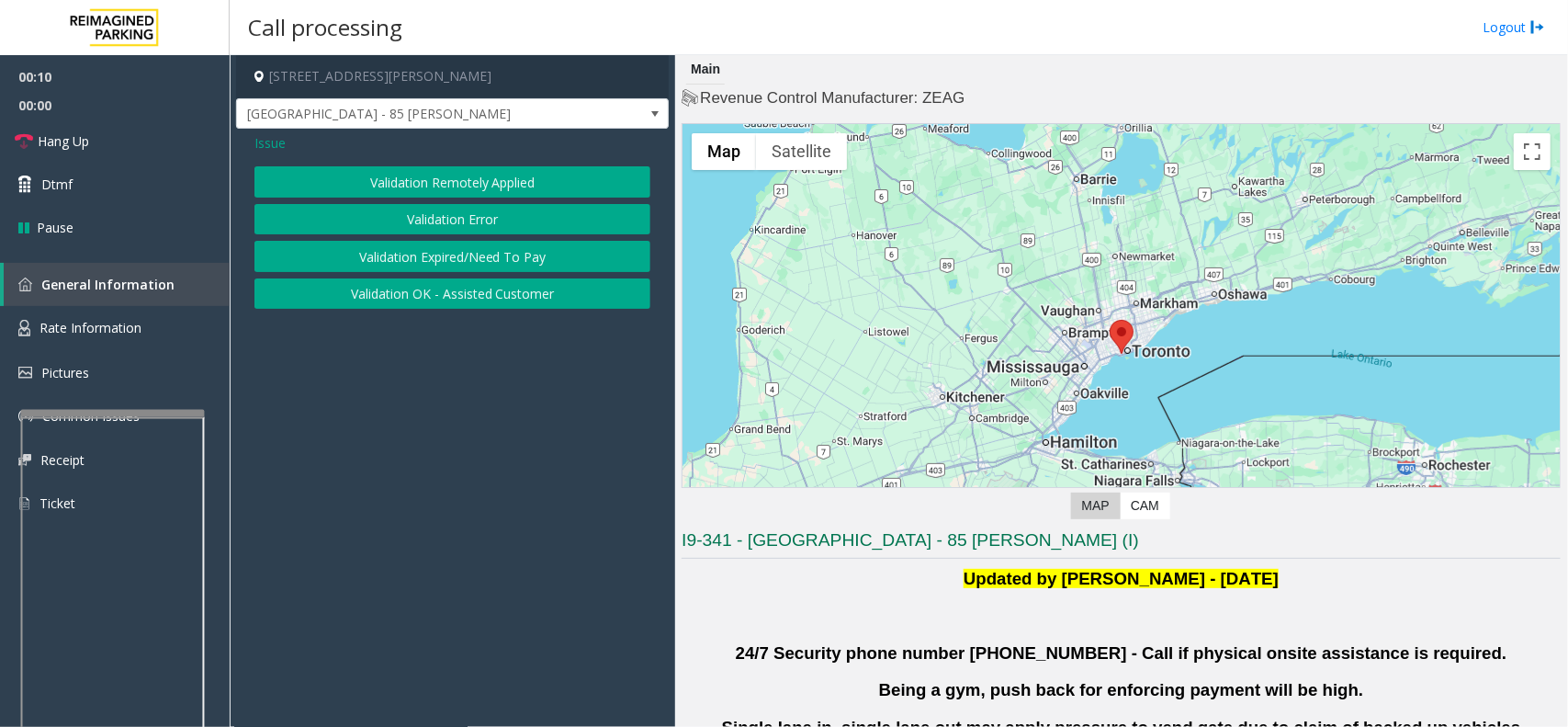
click at [493, 209] on button "Validation Error" at bounding box center [452, 219] width 396 height 31
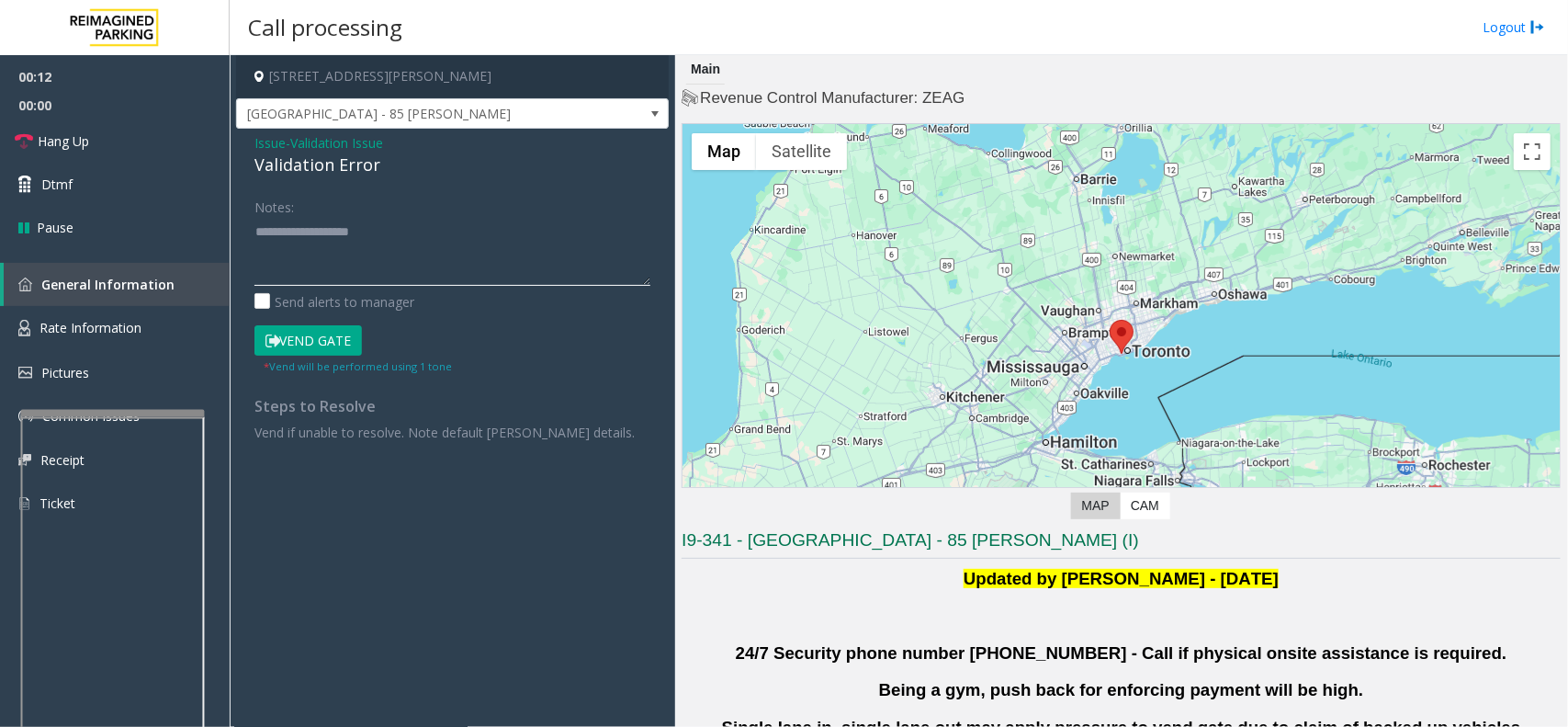
click at [382, 268] on textarea at bounding box center [452, 251] width 396 height 69
paste textarea "**********"
click at [294, 157] on div "Validation Error" at bounding box center [452, 164] width 396 height 25
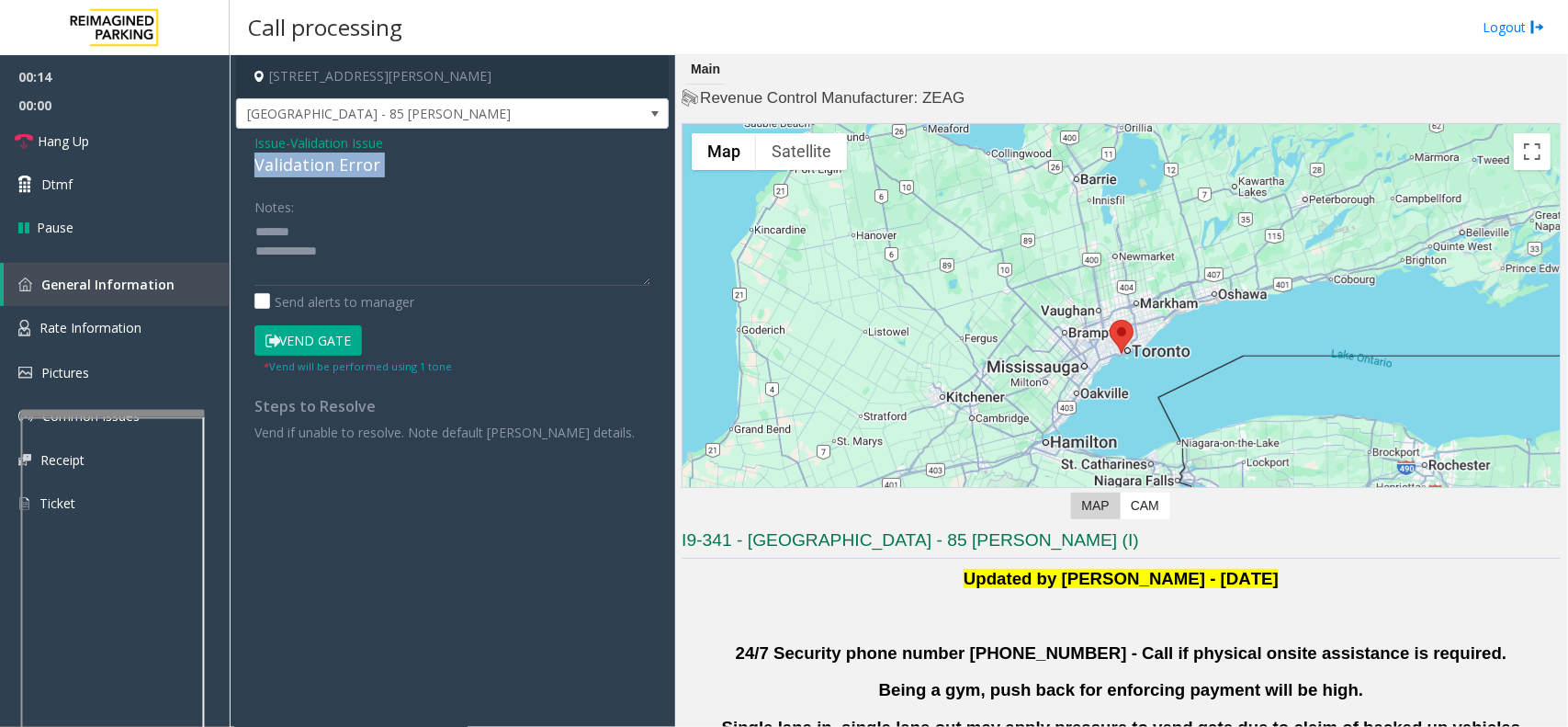
copy div "Validation Error"
click at [328, 216] on textarea at bounding box center [452, 251] width 396 height 69
paste textarea "**********"
click at [404, 269] on textarea at bounding box center [452, 251] width 396 height 69
paste textarea "**********"
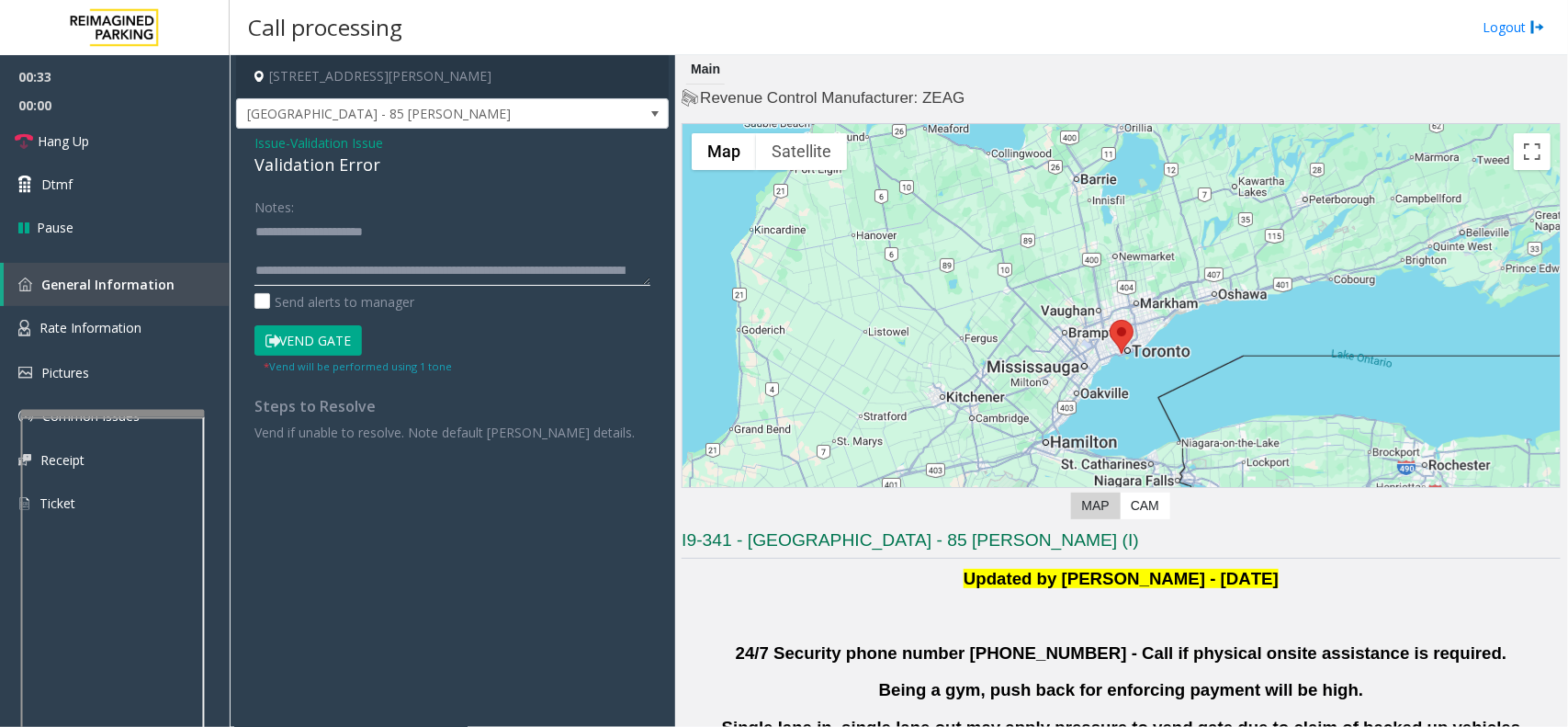
scroll to position [96, 0]
drag, startPoint x: 295, startPoint y: 242, endPoint x: 267, endPoint y: 269, distance: 38.9
click at [267, 269] on textarea at bounding box center [452, 251] width 396 height 69
drag, startPoint x: 271, startPoint y: 221, endPoint x: 250, endPoint y: 235, distance: 25.2
click at [250, 235] on div "Notes: Send alerts to manager Vend Gate * Vend will be performed using 1 tone S…" at bounding box center [452, 316] width 424 height 250
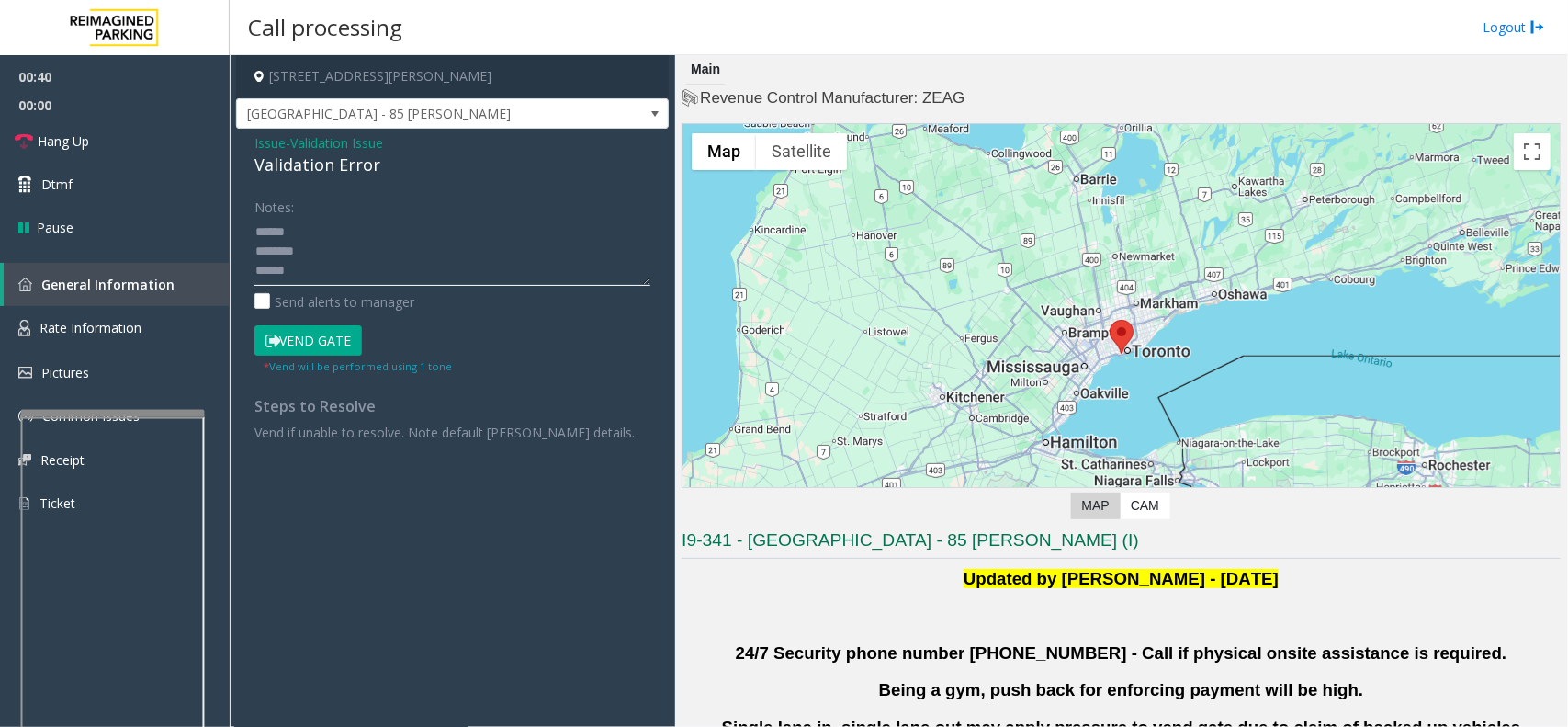
click at [320, 264] on textarea at bounding box center [452, 251] width 396 height 69
click at [329, 342] on button "Vend Gate" at bounding box center [308, 341] width 107 height 31
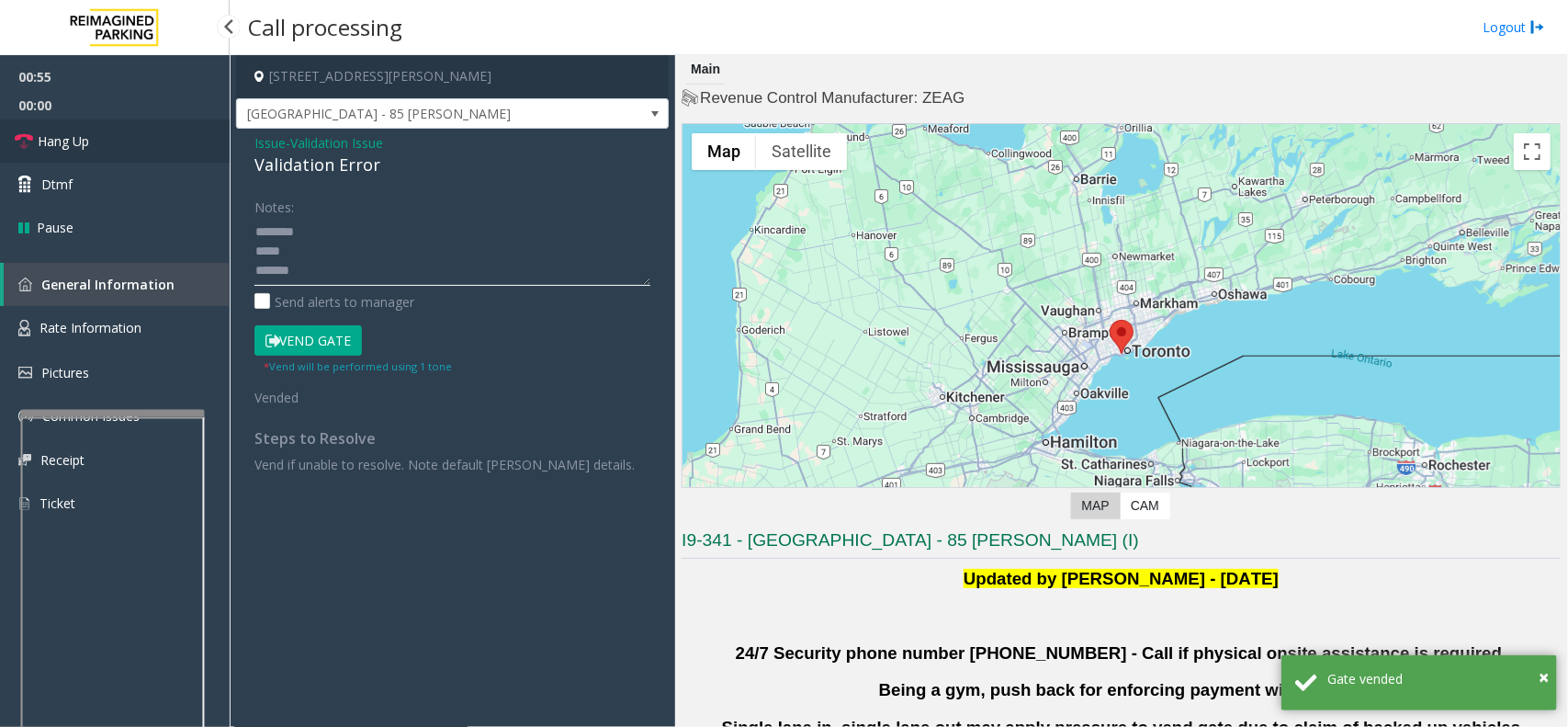
type textarea "**********"
click at [129, 149] on link "Hang Up" at bounding box center [115, 141] width 230 height 43
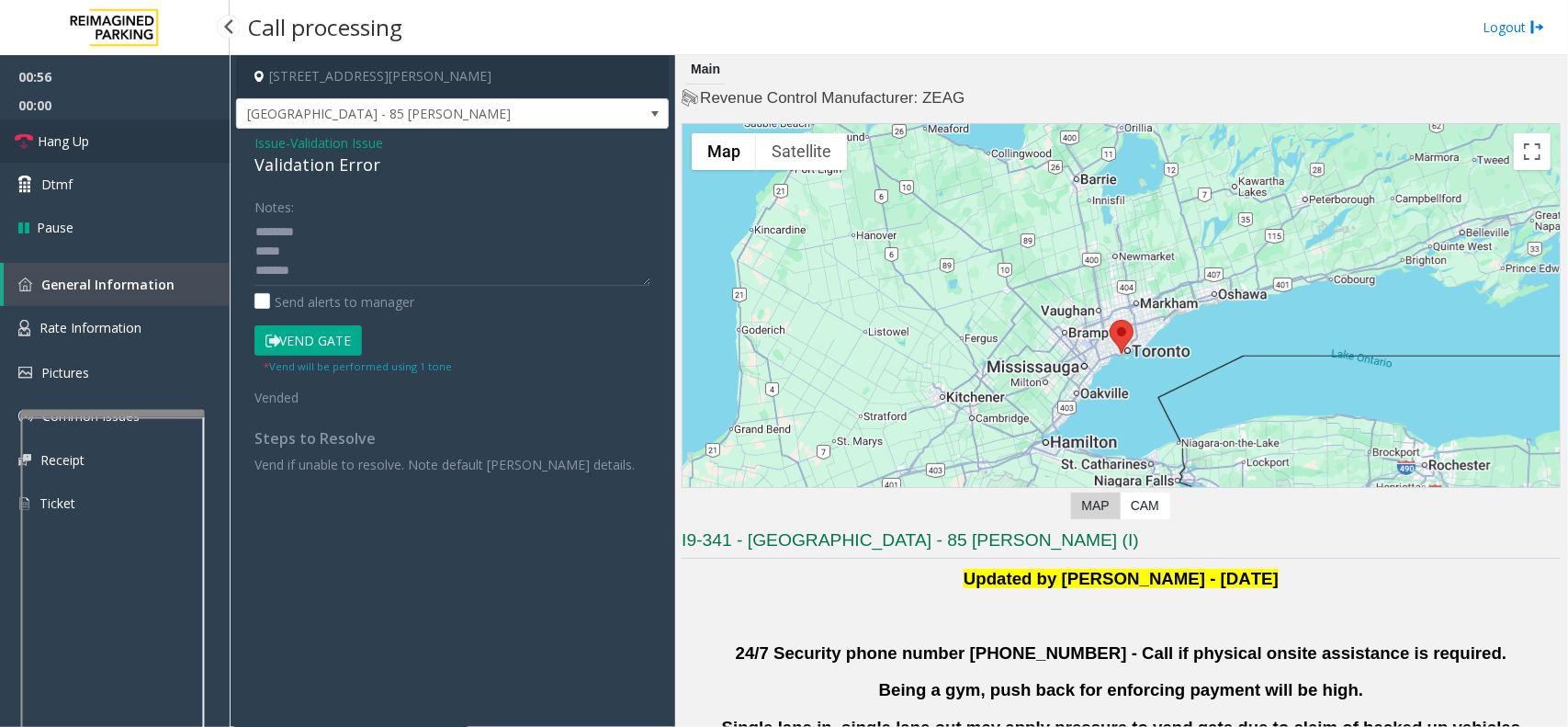
click at [129, 149] on link "Hang Up" at bounding box center [115, 141] width 230 height 43
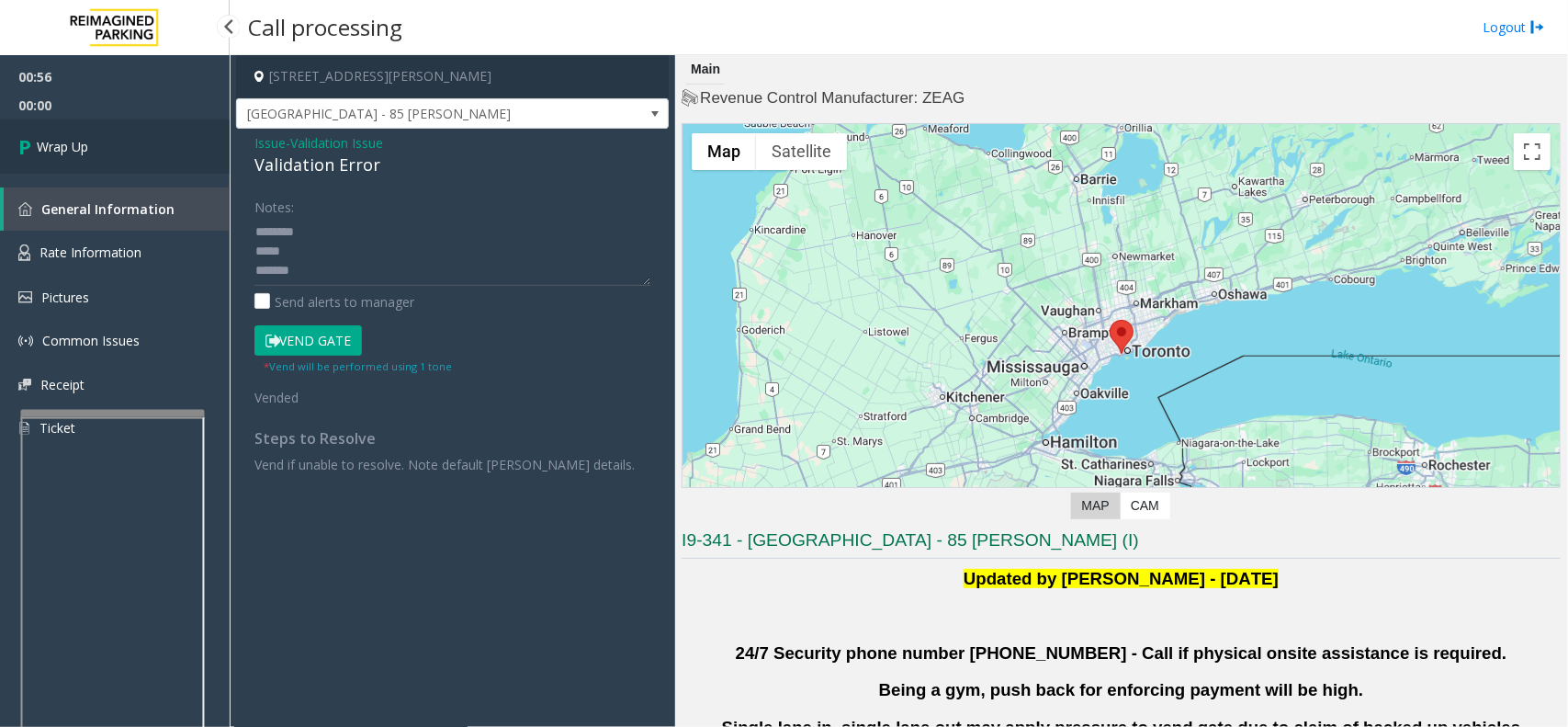
click at [140, 141] on link "Wrap Up" at bounding box center [115, 146] width 230 height 54
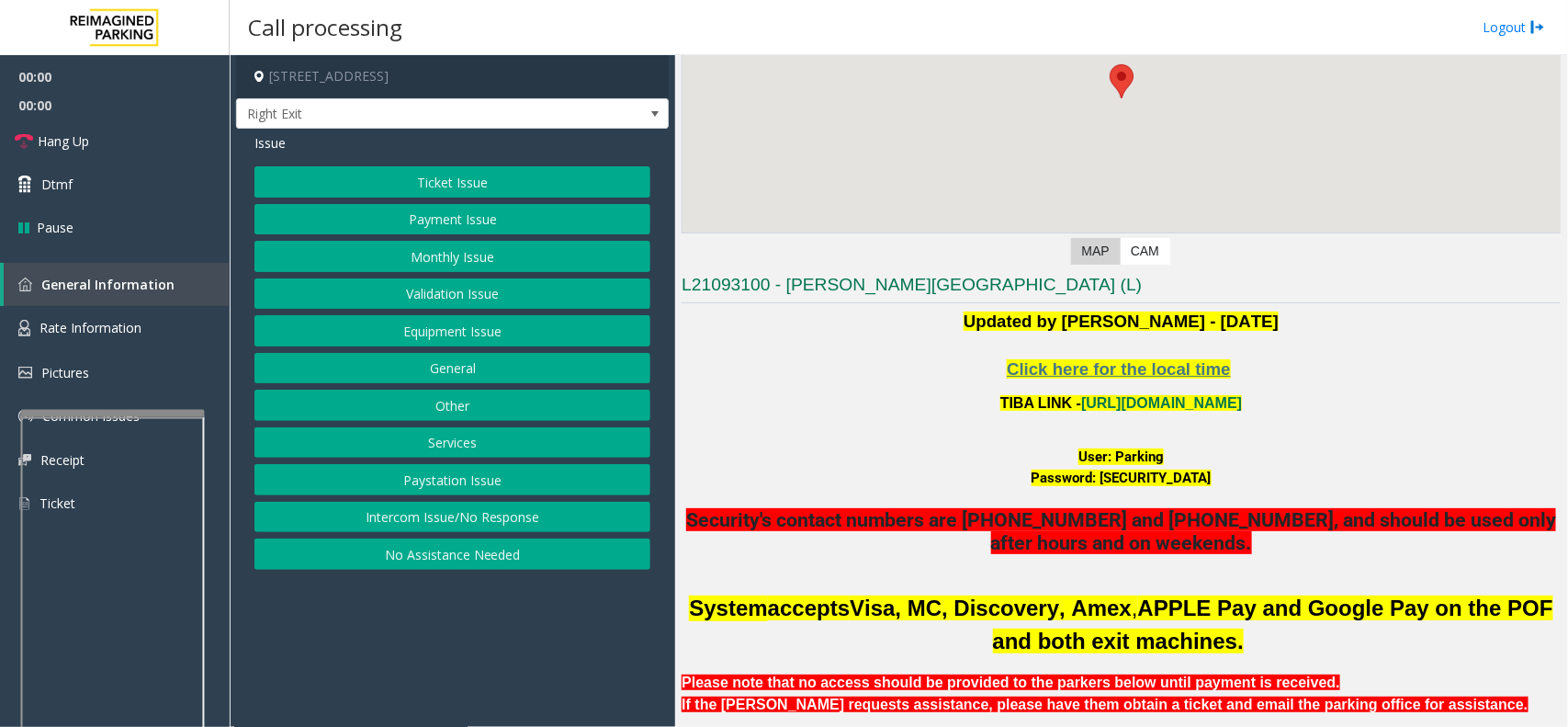
scroll to position [575, 0]
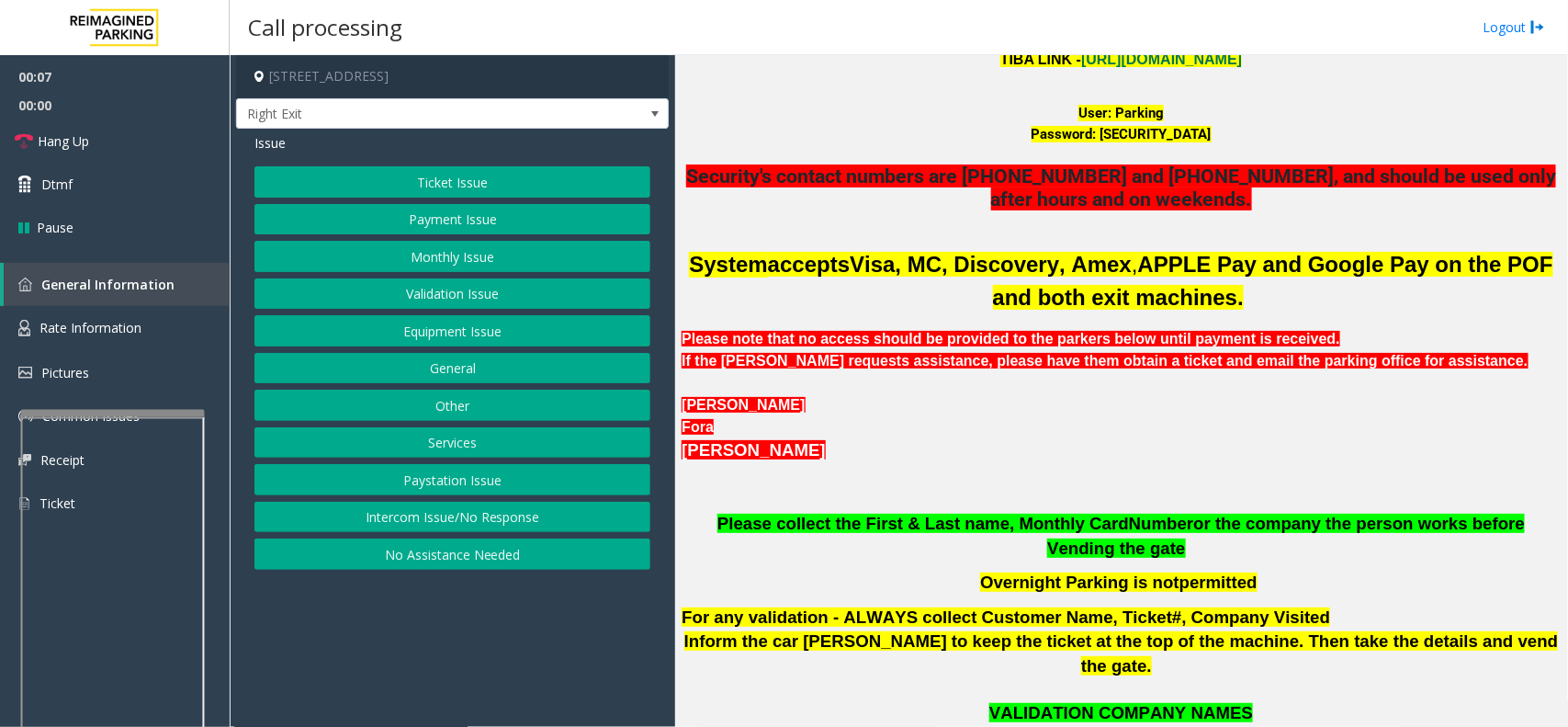
drag, startPoint x: 557, startPoint y: 683, endPoint x: 482, endPoint y: 694, distance: 75.8
click at [482, 694] on app-call-processing-form "[STREET_ADDRESS] Right Exit Issue Ticket Issue Payment Issue Monthly Issue Vali…" at bounding box center [452, 391] width 446 height 672
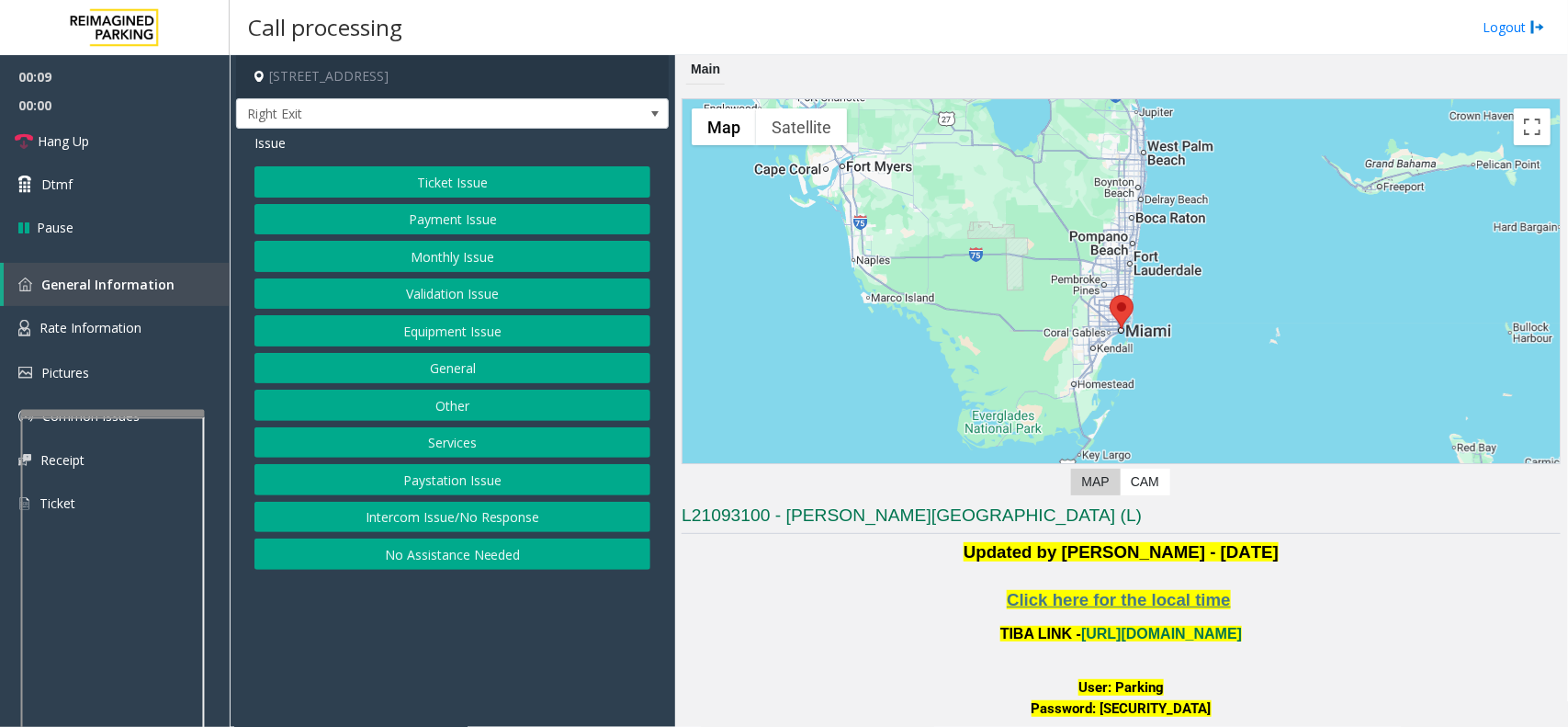
scroll to position [230, 0]
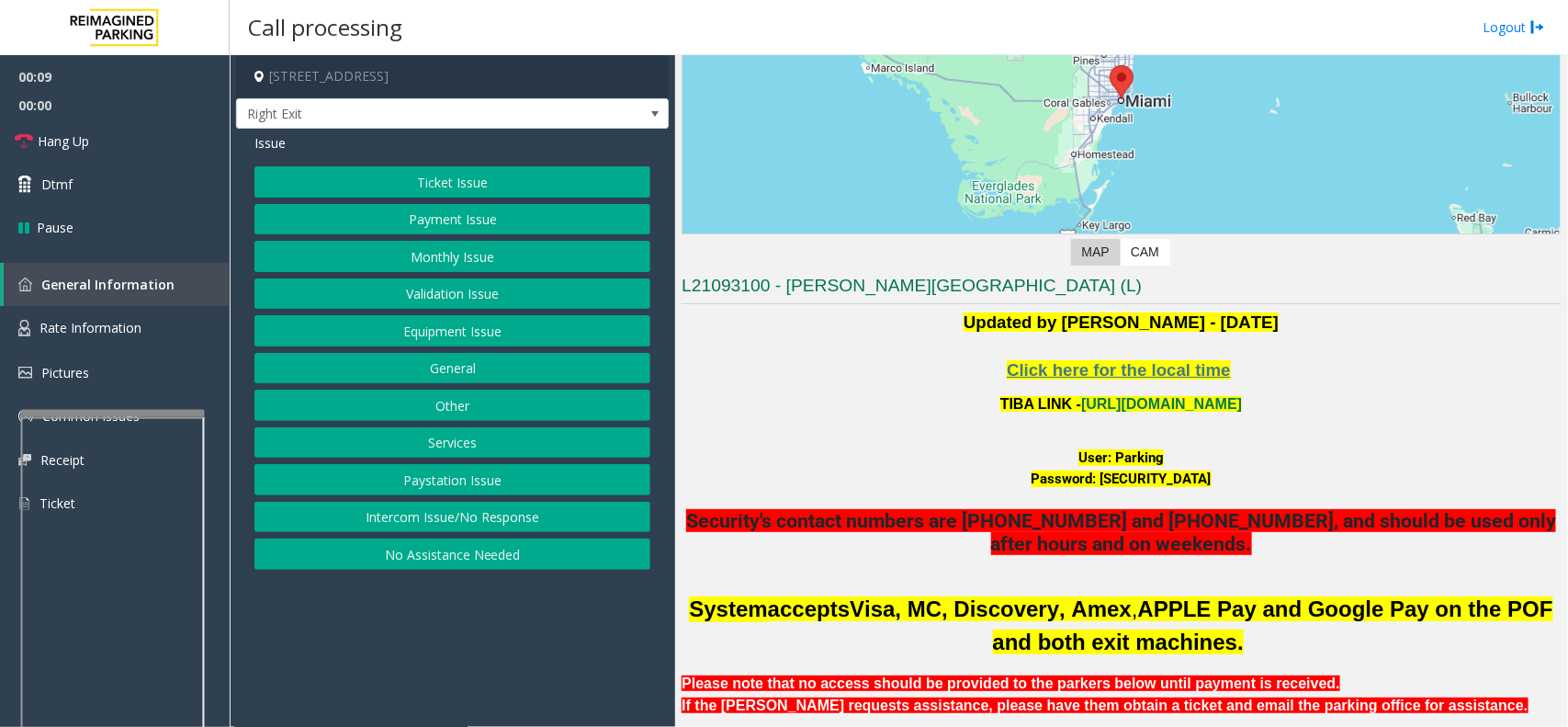
drag, startPoint x: 1055, startPoint y: 576, endPoint x: 1039, endPoint y: 585, distance: 18.4
click at [1116, 401] on link "[URL][DOMAIN_NAME]" at bounding box center [1161, 404] width 160 height 16
click at [423, 191] on button "Ticket Issue" at bounding box center [452, 182] width 396 height 31
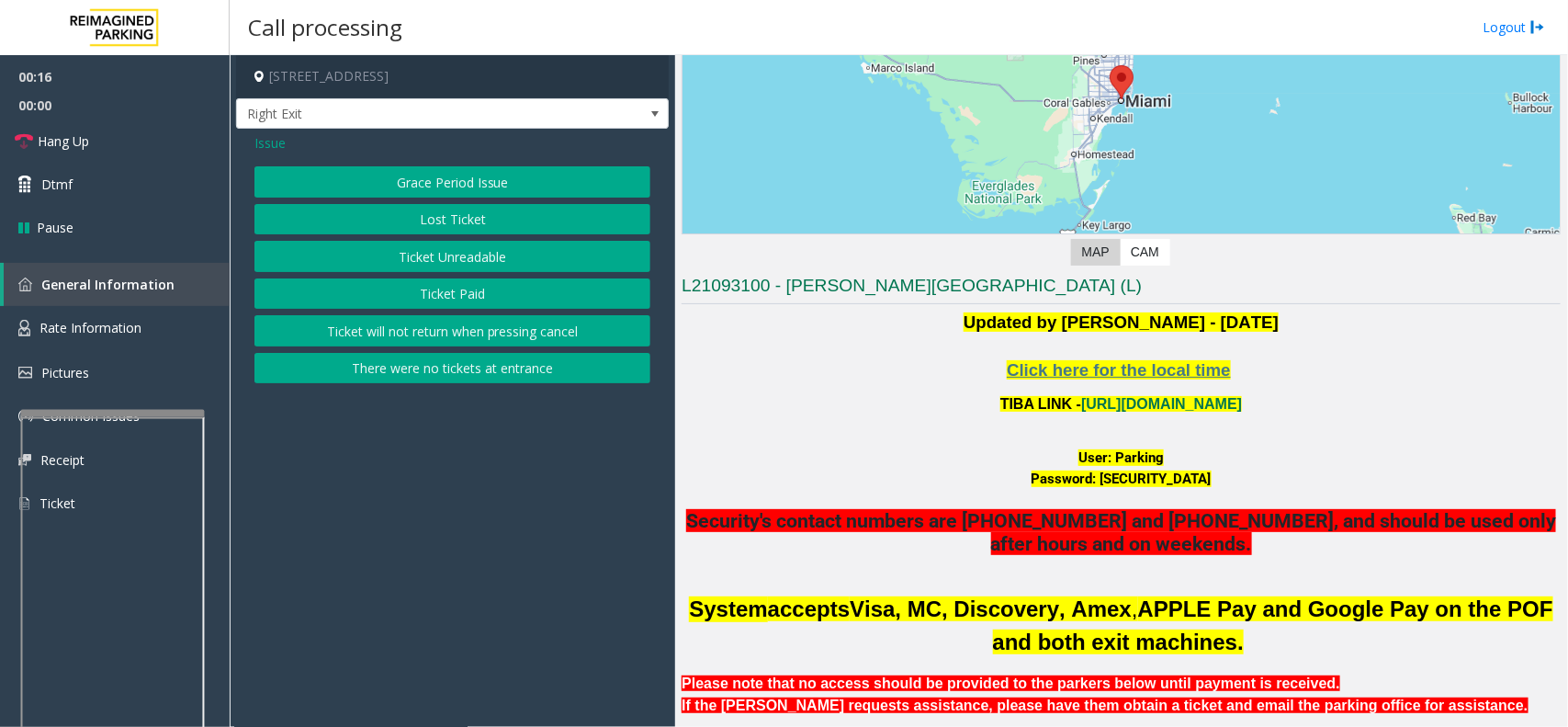
click at [444, 267] on button "Ticket Unreadable" at bounding box center [452, 257] width 396 height 31
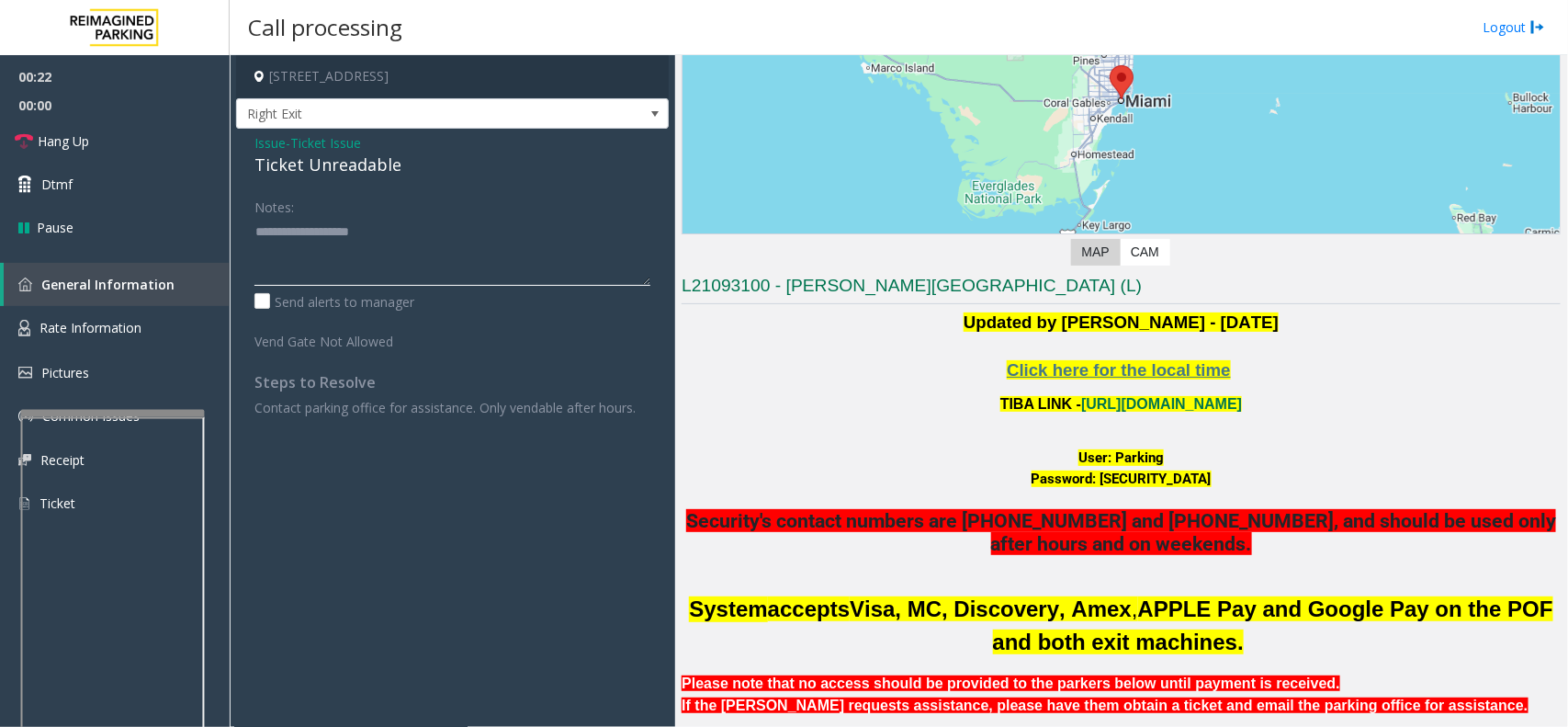
paste textarea "**********"
click at [478, 223] on textarea at bounding box center [452, 251] width 396 height 69
click at [332, 153] on div "Ticket Unreadable" at bounding box center [452, 164] width 396 height 25
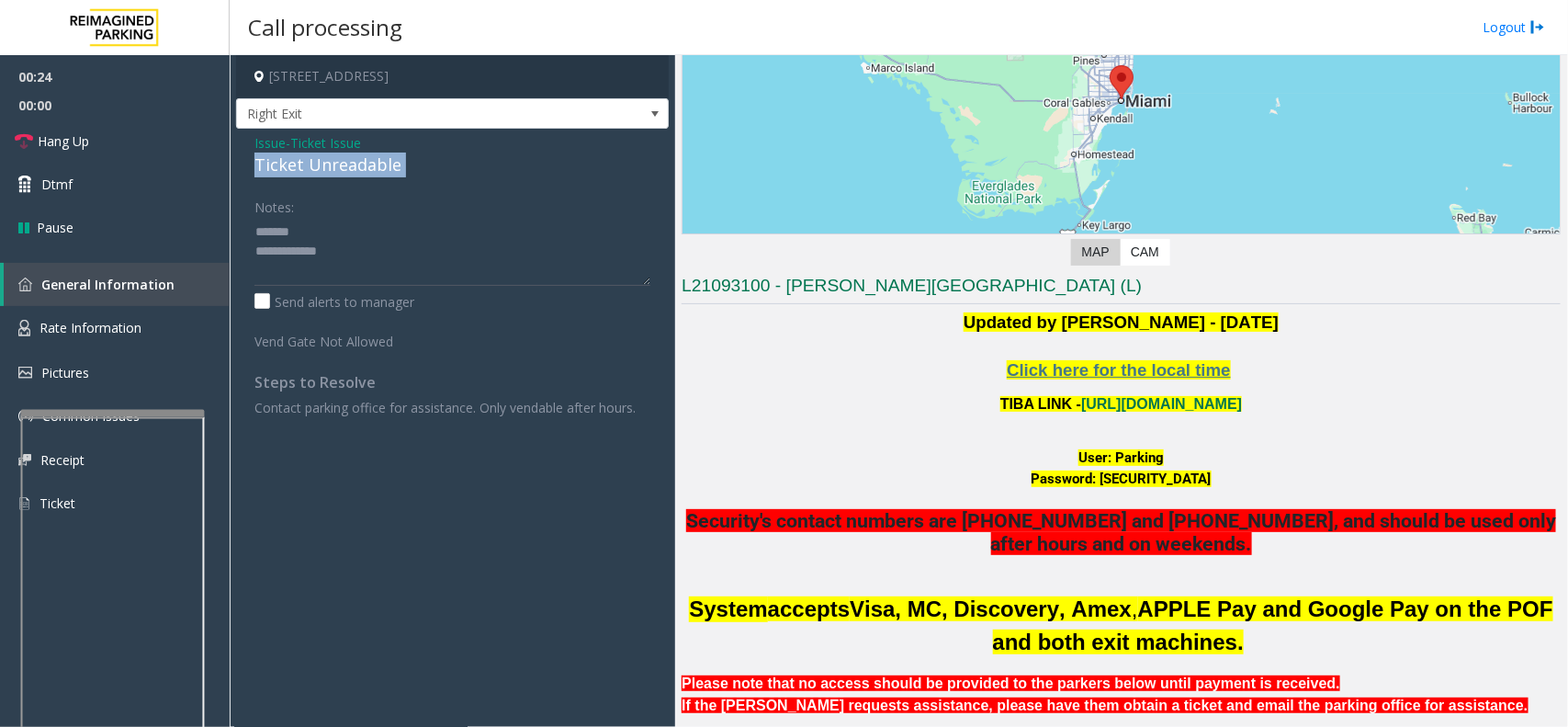
copy div "Ticket Unreadable"
click at [335, 230] on textarea at bounding box center [452, 251] width 396 height 69
paste textarea "**********"
click at [373, 269] on textarea at bounding box center [452, 251] width 396 height 69
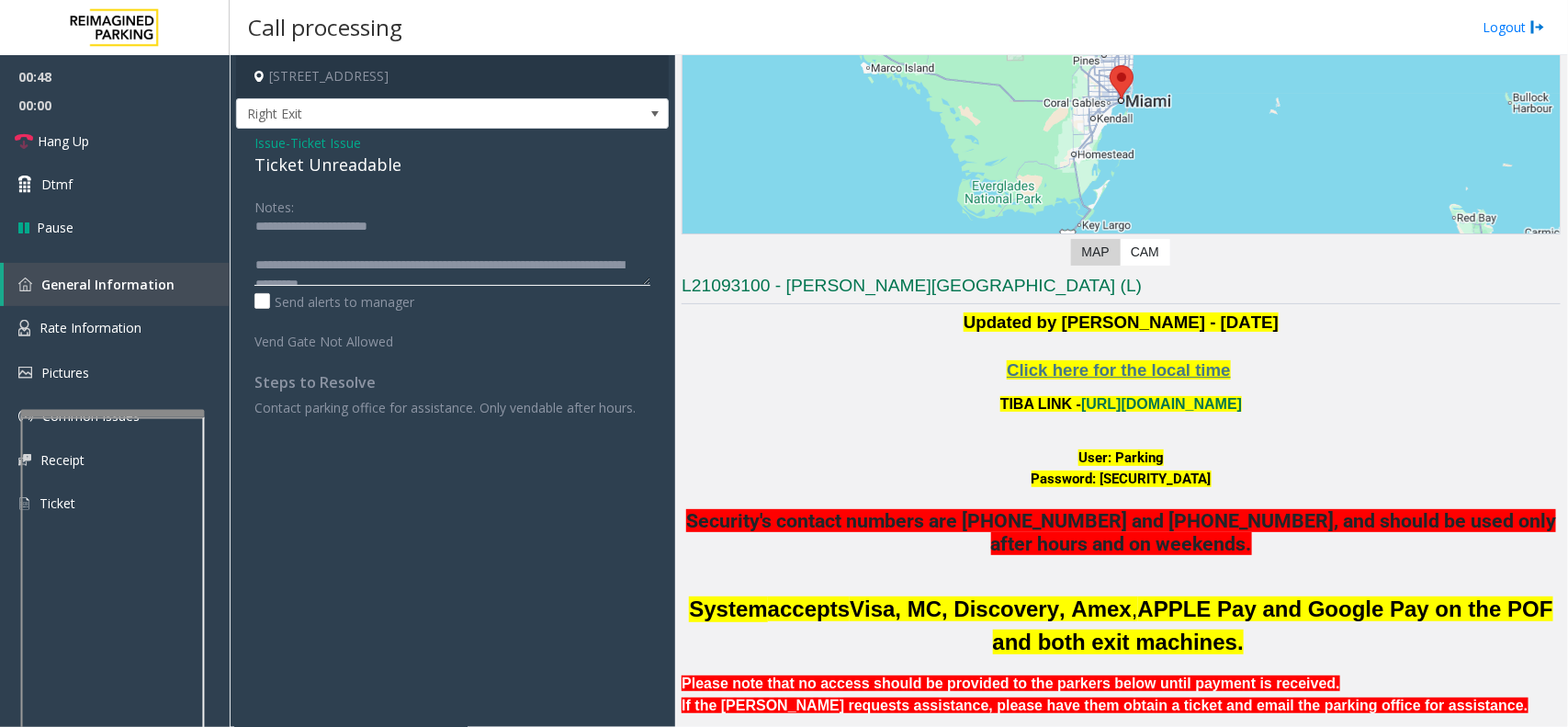
scroll to position [0, 0]
click at [333, 245] on textarea at bounding box center [452, 251] width 396 height 69
type textarea "**********"
click at [271, 145] on span "Issue" at bounding box center [271, 143] width 31 height 20
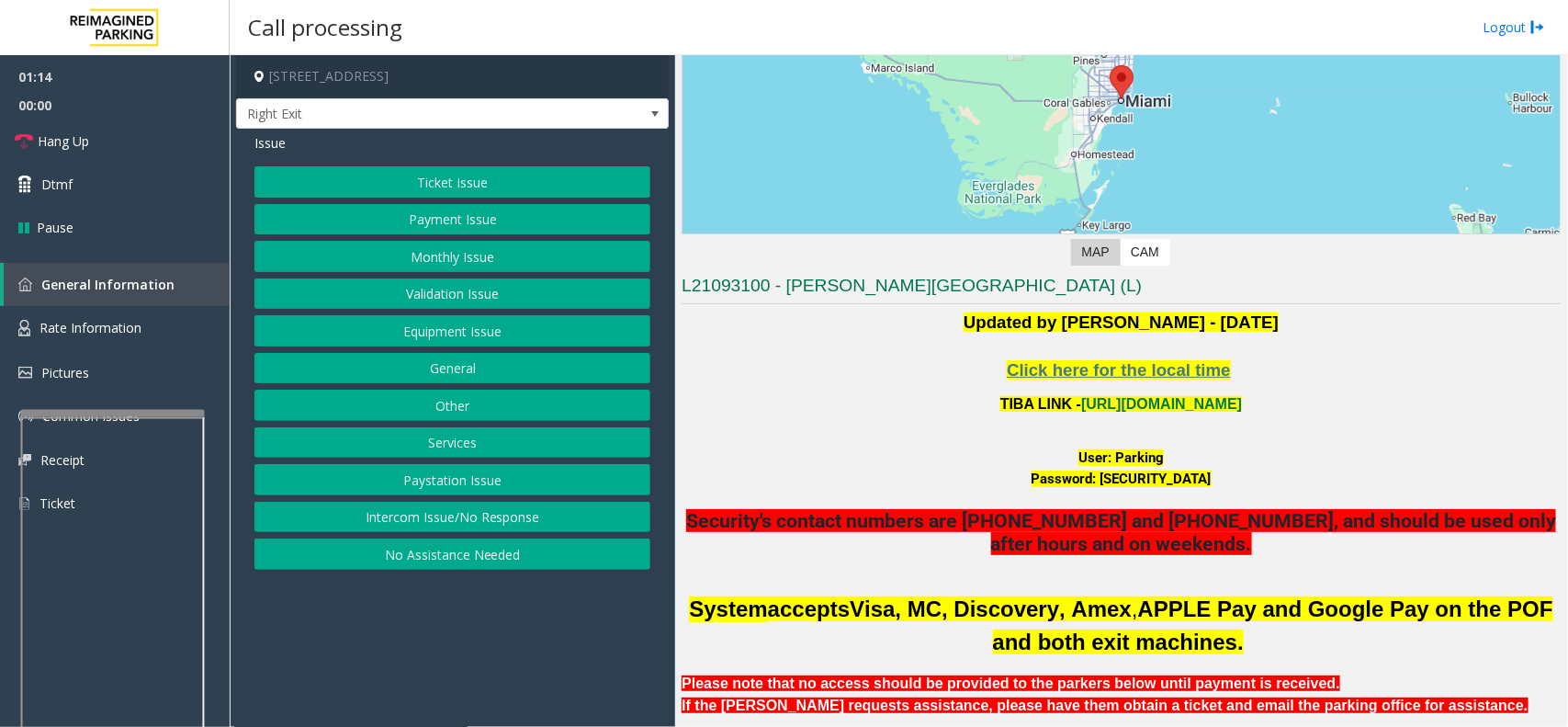
click at [414, 173] on button "Ticket Issue" at bounding box center [452, 182] width 396 height 31
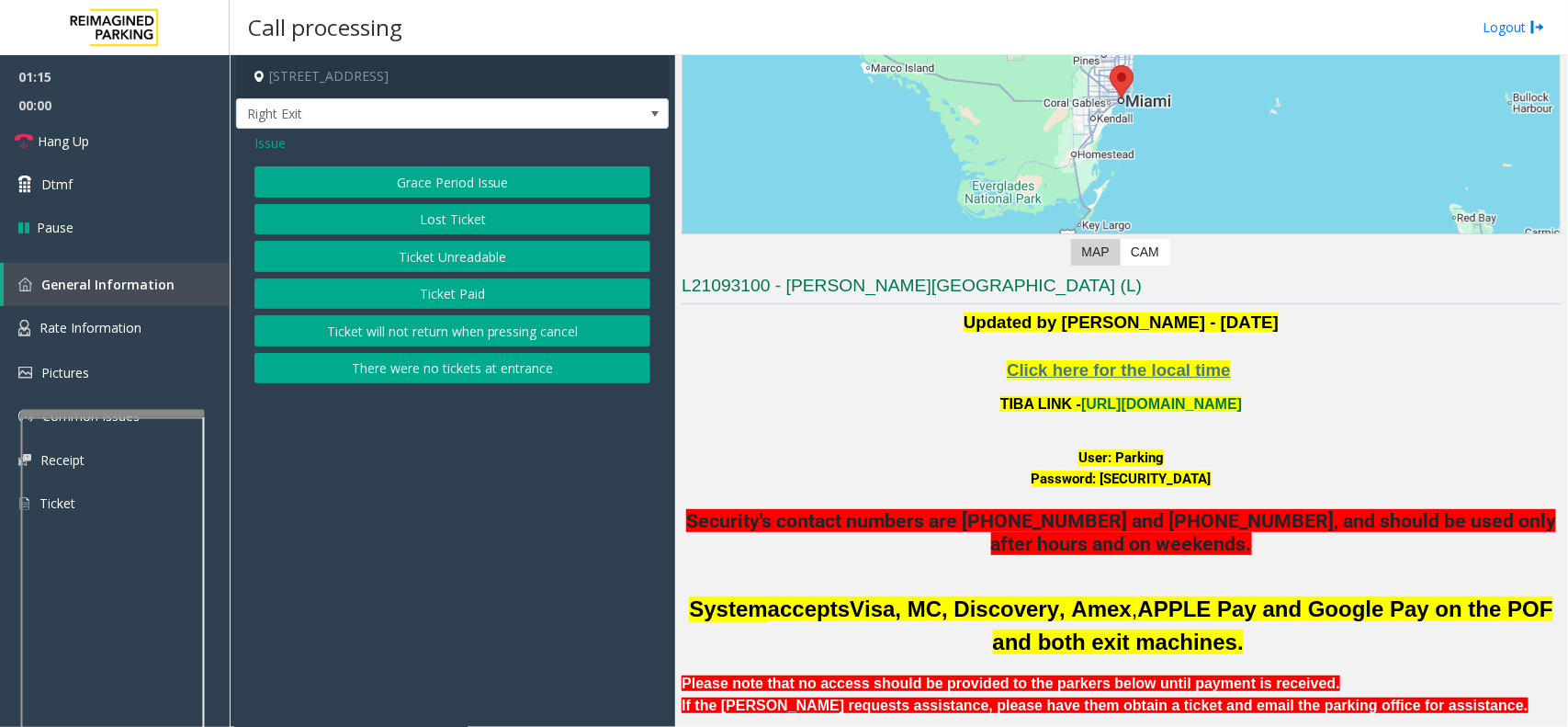
click at [434, 301] on button "Ticket Paid" at bounding box center [452, 294] width 396 height 31
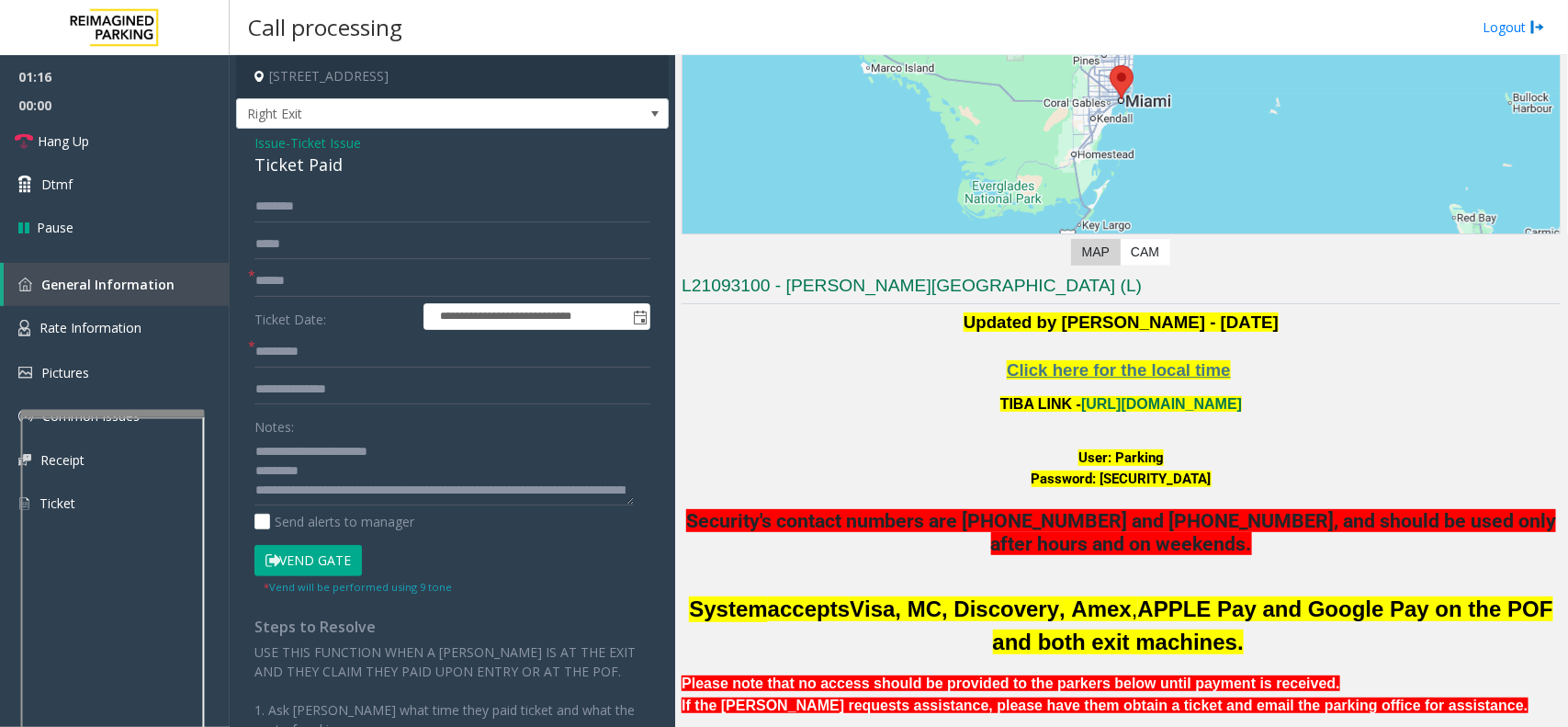
click at [309, 551] on button "Vend Gate" at bounding box center [308, 561] width 107 height 31
click at [310, 144] on span "Ticket Issue" at bounding box center [326, 143] width 71 height 20
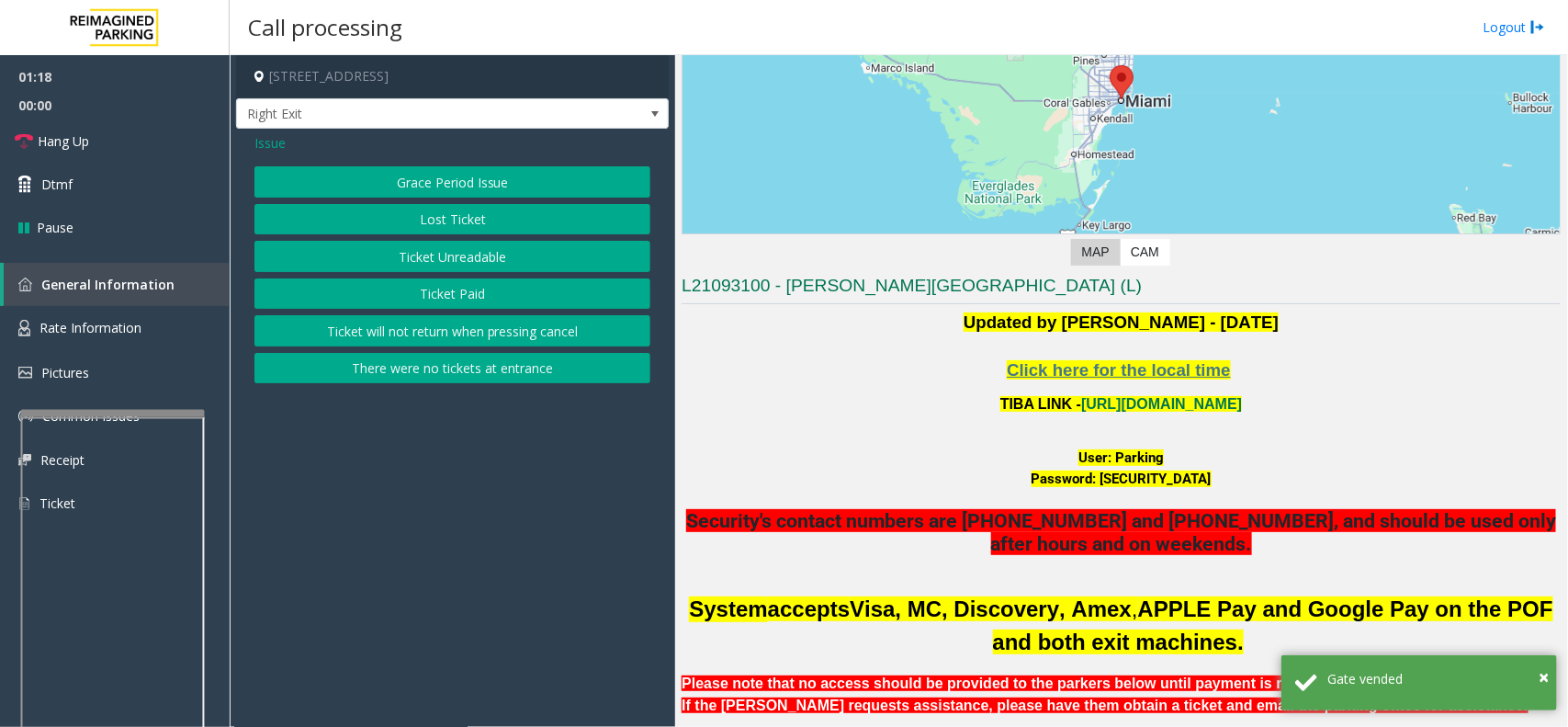
click at [380, 253] on button "Ticket Unreadable" at bounding box center [452, 257] width 396 height 31
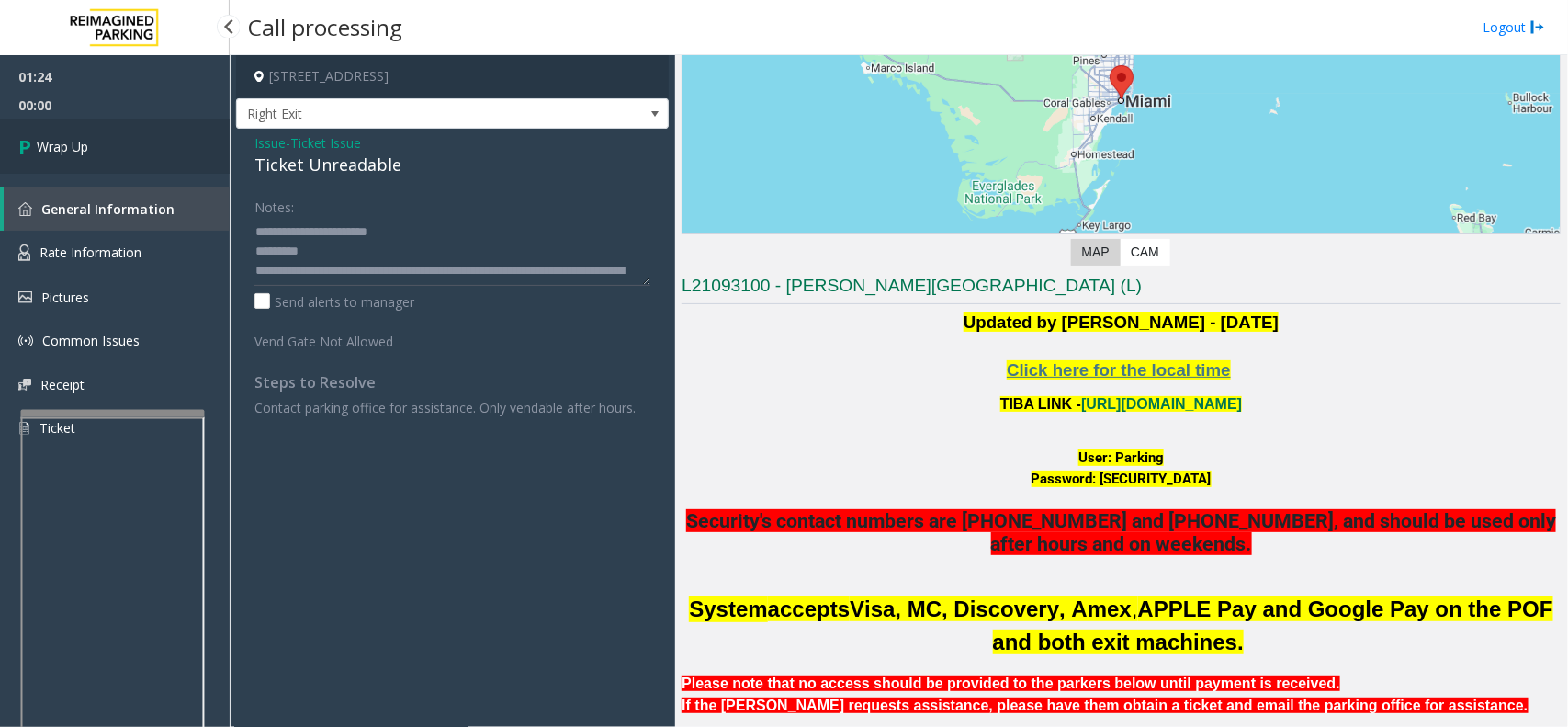
click at [125, 127] on link "Wrap Up" at bounding box center [115, 146] width 230 height 54
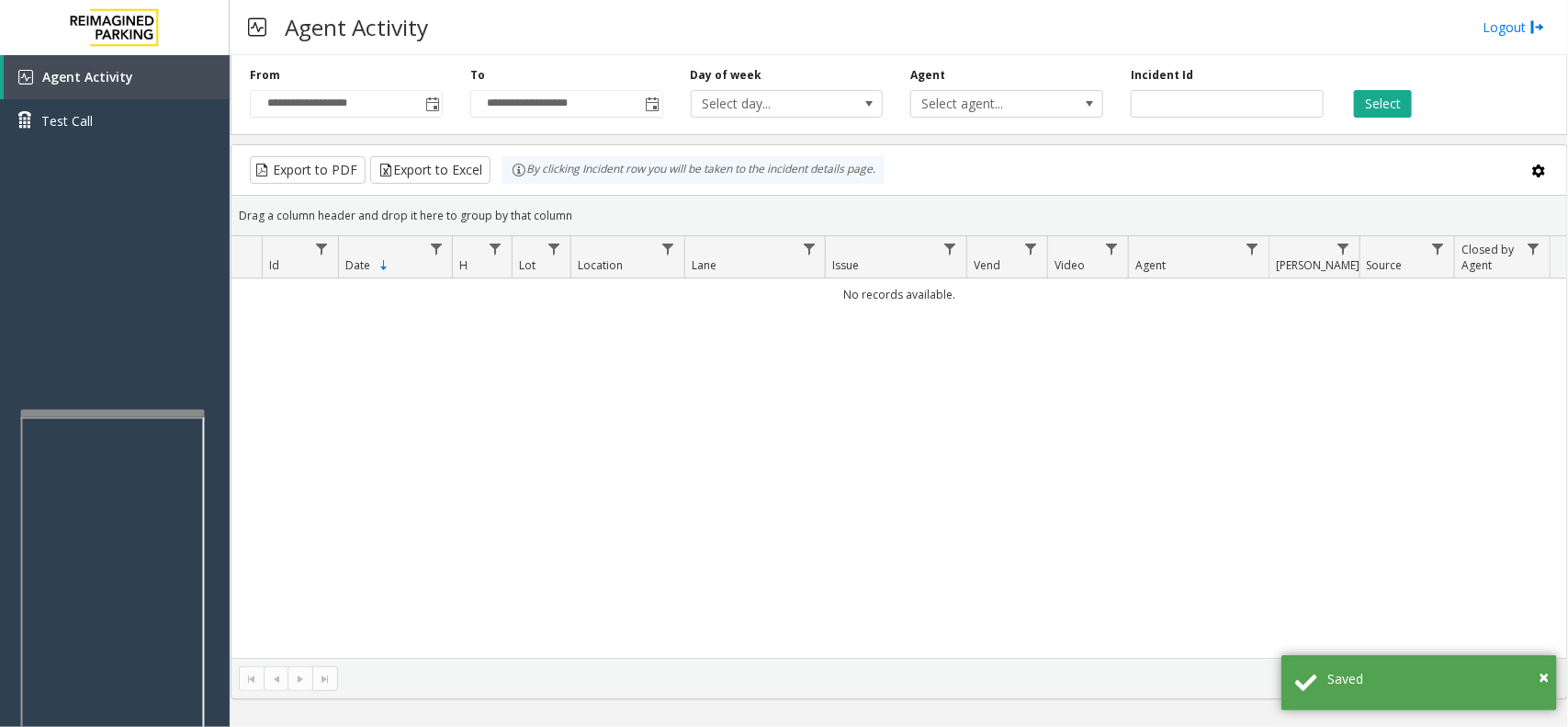
drag, startPoint x: 880, startPoint y: 646, endPoint x: 871, endPoint y: 636, distance: 13.5
drag, startPoint x: 871, startPoint y: 636, endPoint x: 710, endPoint y: 603, distance: 164.3
click at [710, 605] on div "No records available." at bounding box center [899, 468] width 1336 height 380
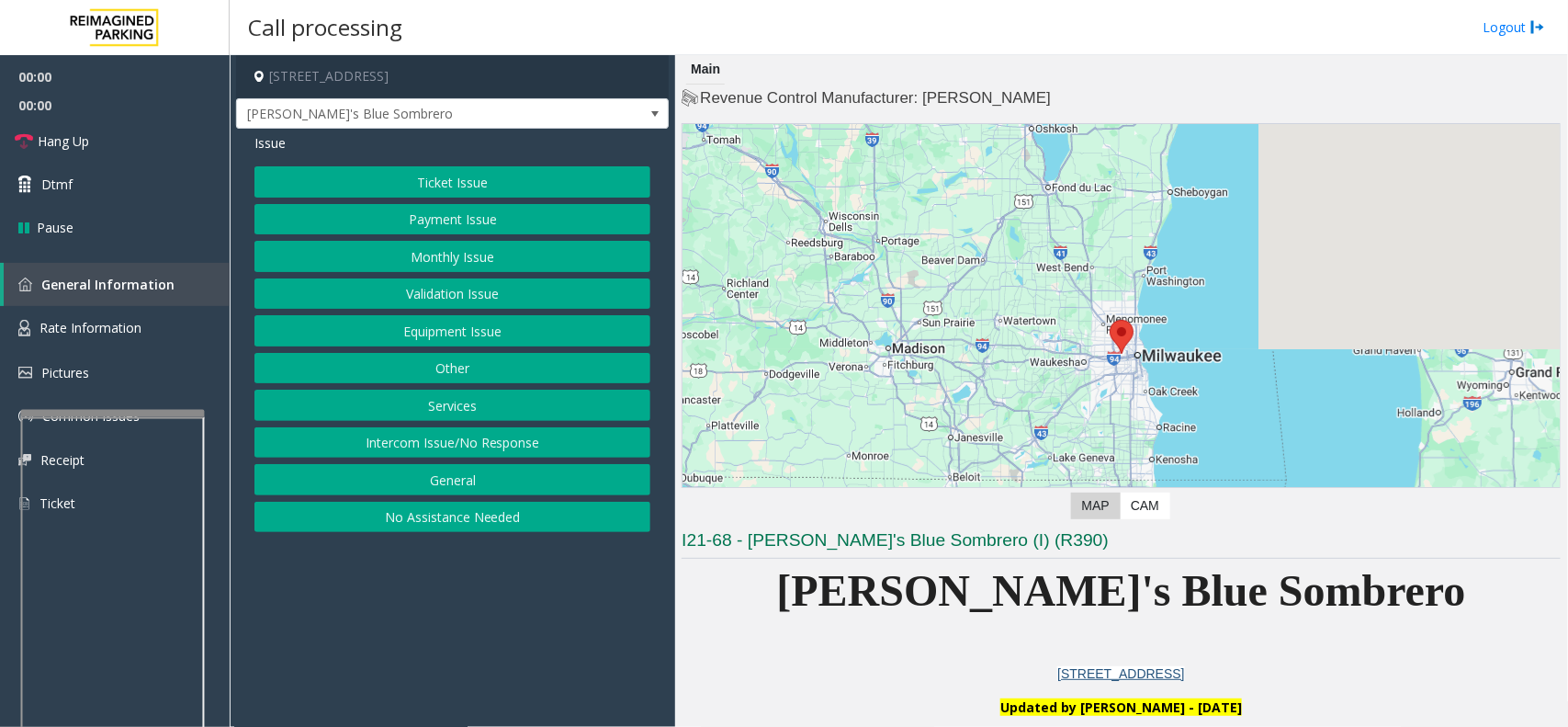
drag, startPoint x: 497, startPoint y: 648, endPoint x: 452, endPoint y: 660, distance: 46.6
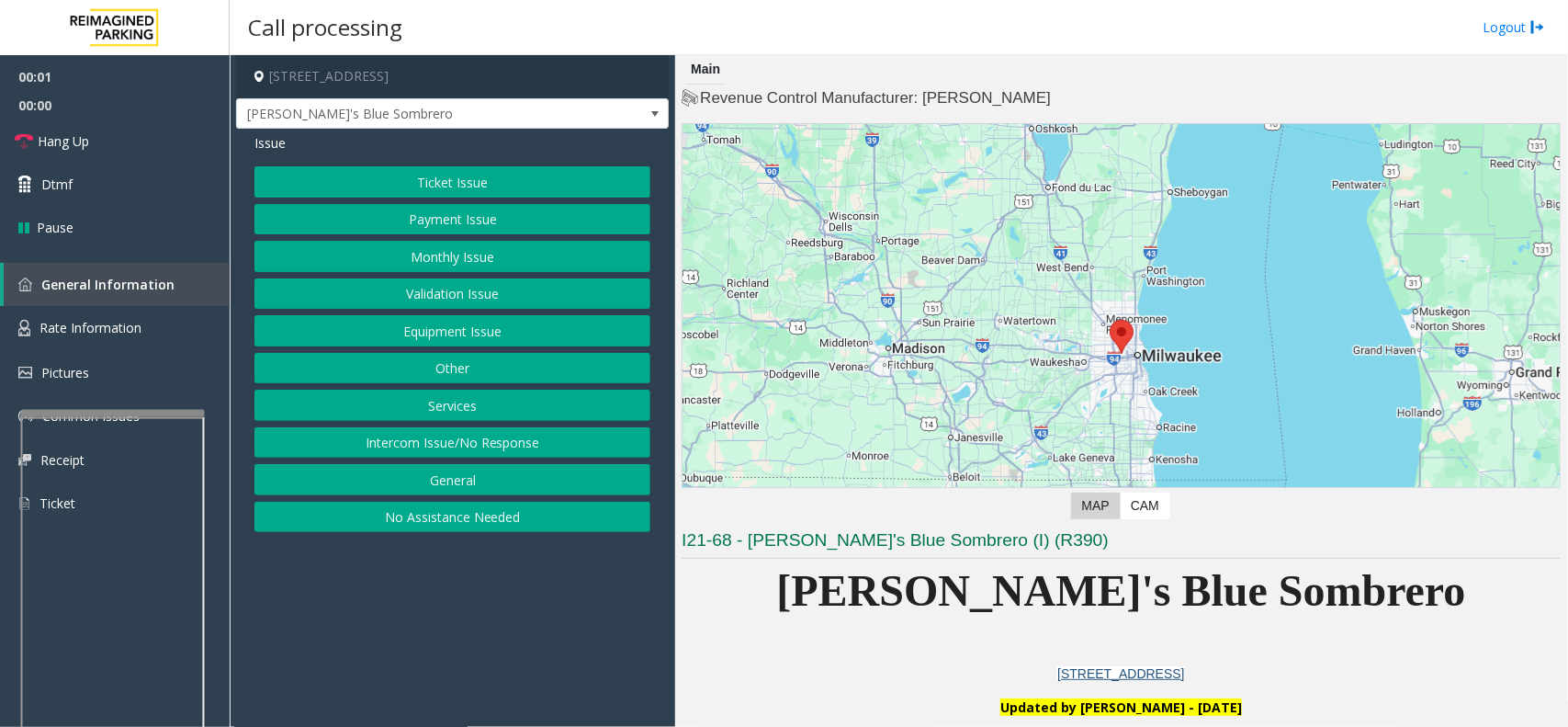
drag, startPoint x: 452, startPoint y: 660, endPoint x: 1564, endPoint y: 598, distance: 1113.7
click at [401, 655] on app-call-processing-form "[STREET_ADDRESS] [PERSON_NAME]'s Blue Sombrero Issue Ticket Issue Payment Issue…" at bounding box center [452, 391] width 446 height 672
click at [493, 446] on button "Intercom Issue/No Response" at bounding box center [452, 443] width 396 height 31
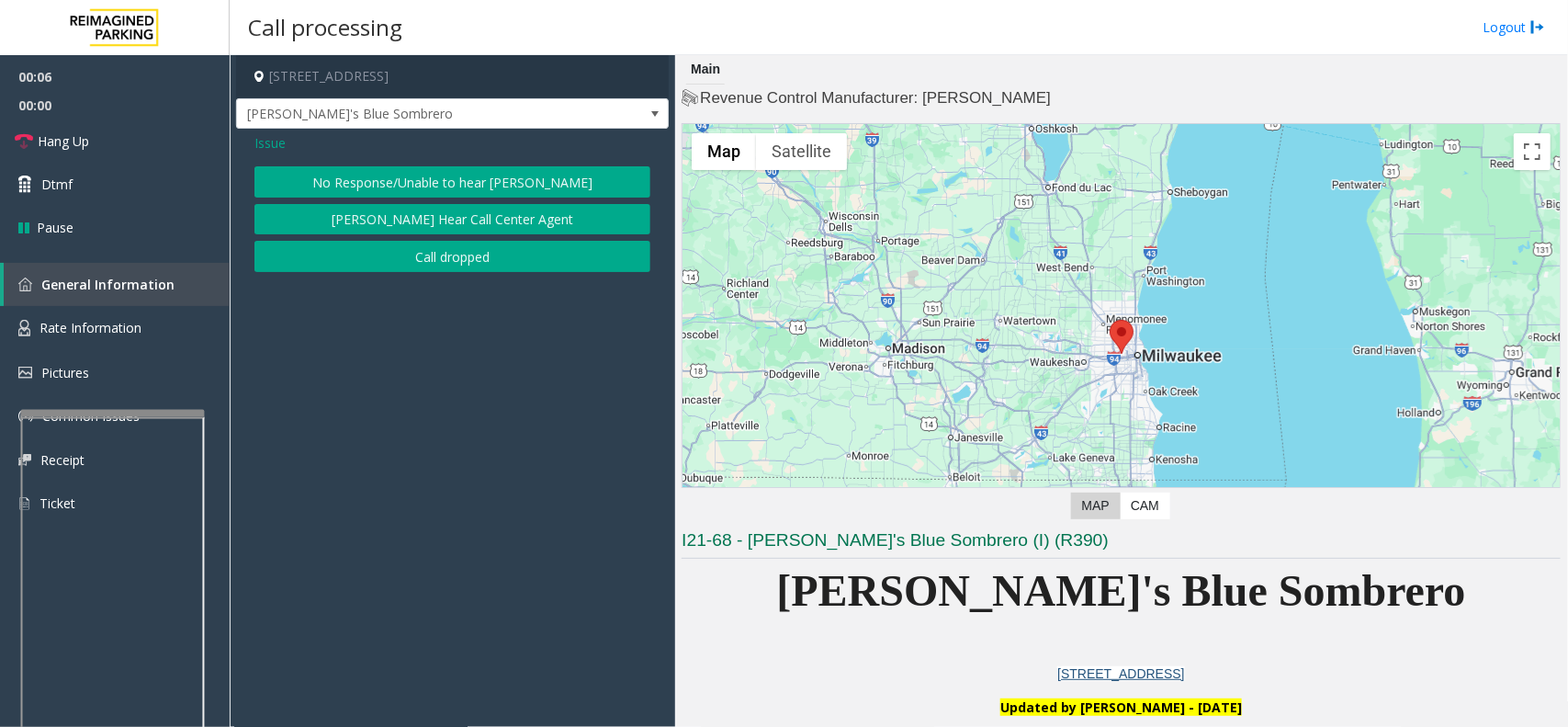
click at [468, 184] on button "No Response/Unable to hear [PERSON_NAME]" at bounding box center [452, 182] width 396 height 31
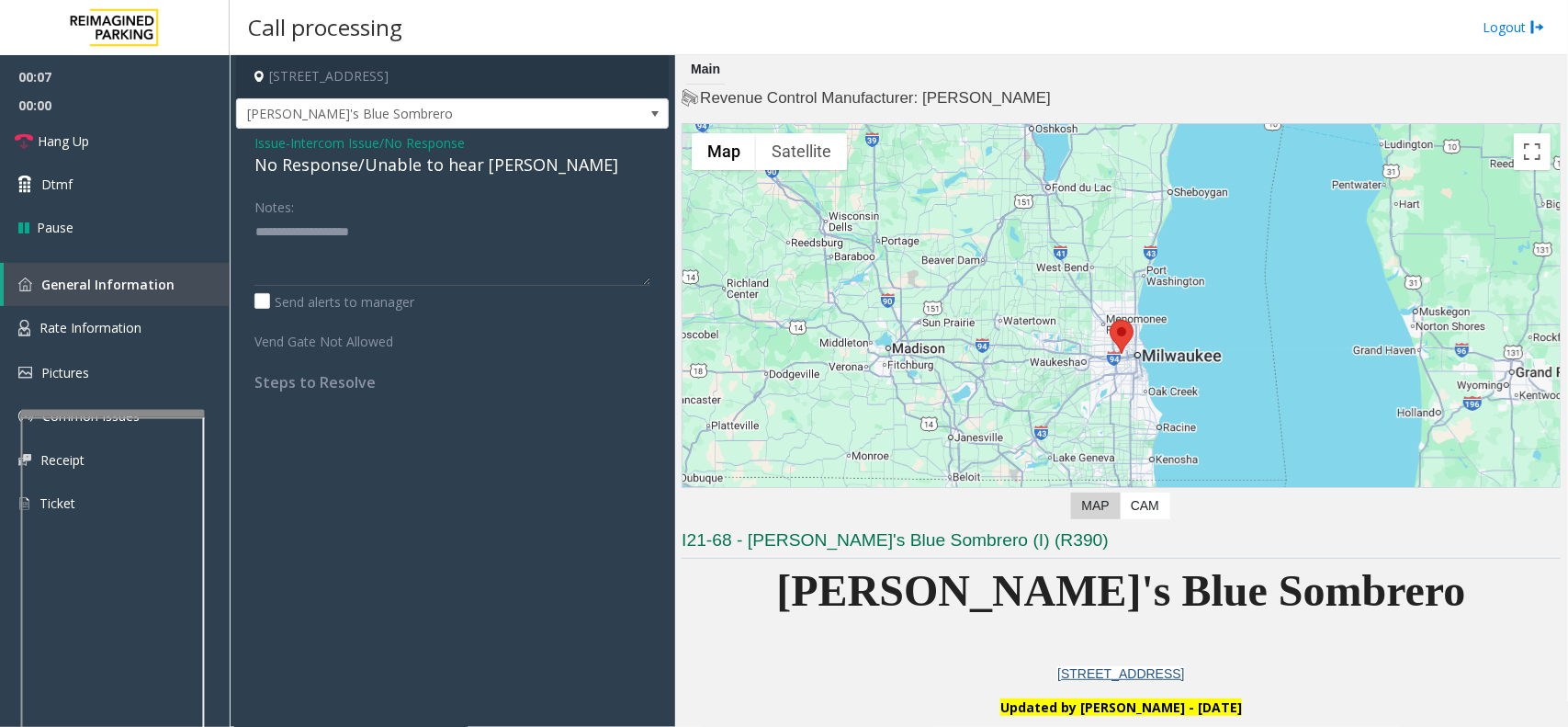
click at [416, 165] on div "No Response/Unable to hear [PERSON_NAME]" at bounding box center [452, 164] width 396 height 25
click at [561, 258] on textarea at bounding box center [452, 251] width 396 height 69
type textarea "**********"
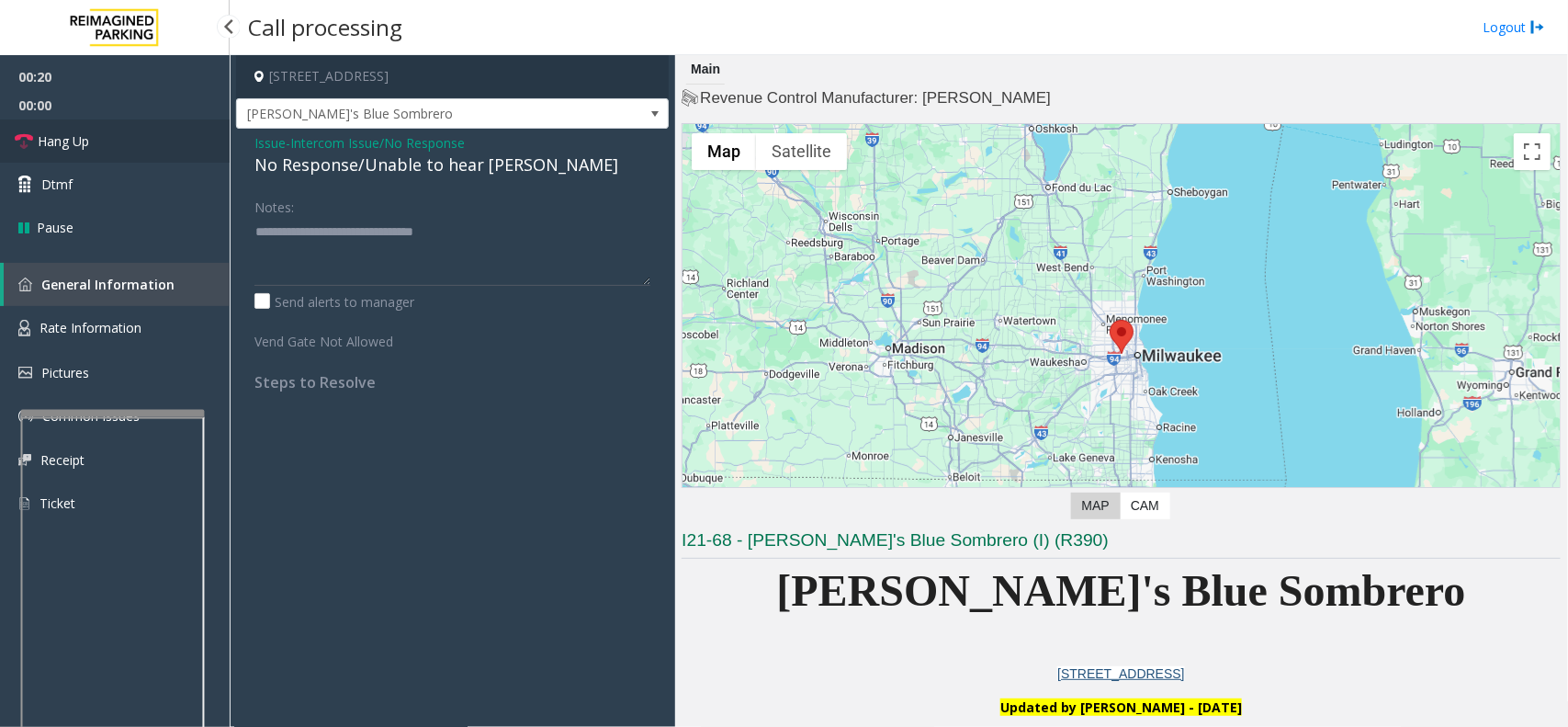
click at [160, 130] on link "Hang Up" at bounding box center [115, 141] width 230 height 43
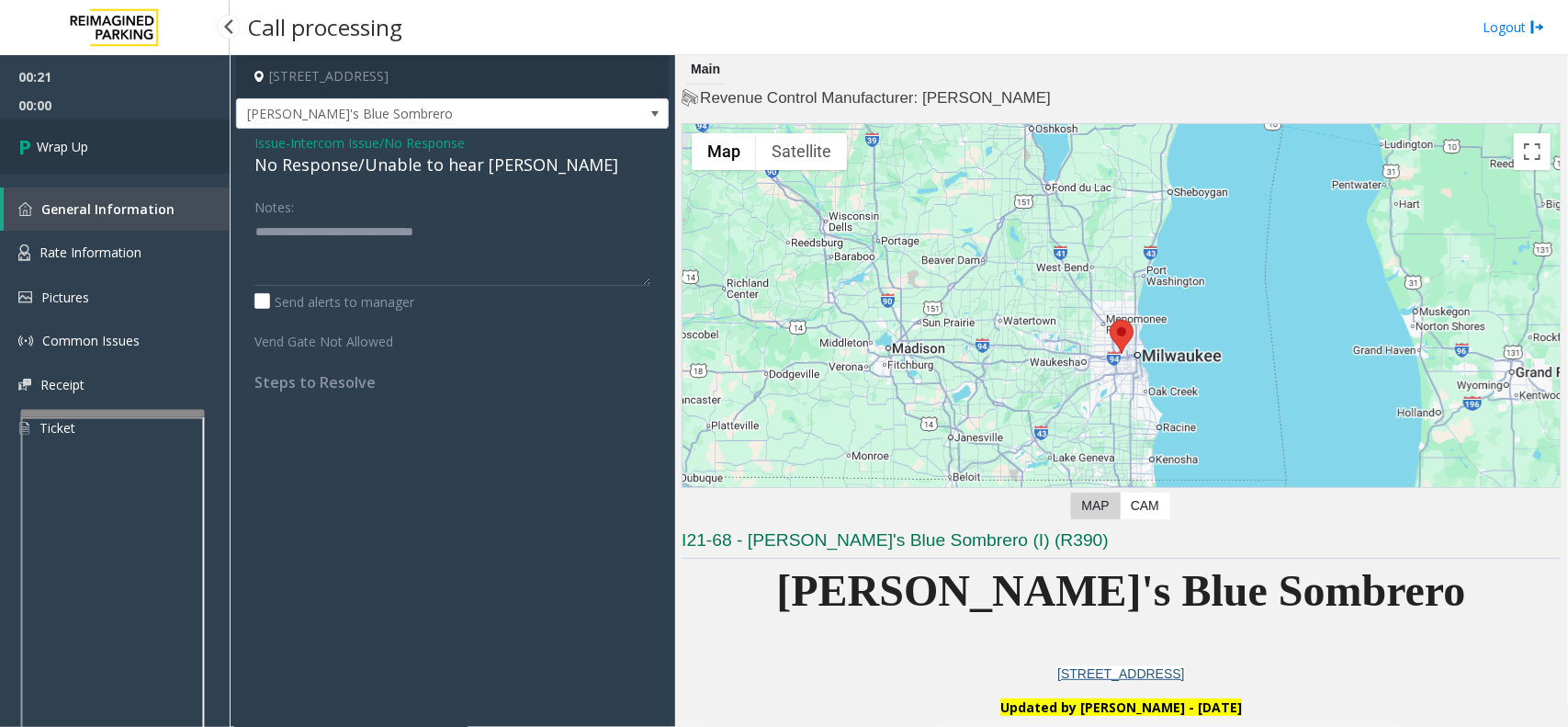
click at [151, 143] on link "Wrap Up" at bounding box center [115, 146] width 230 height 54
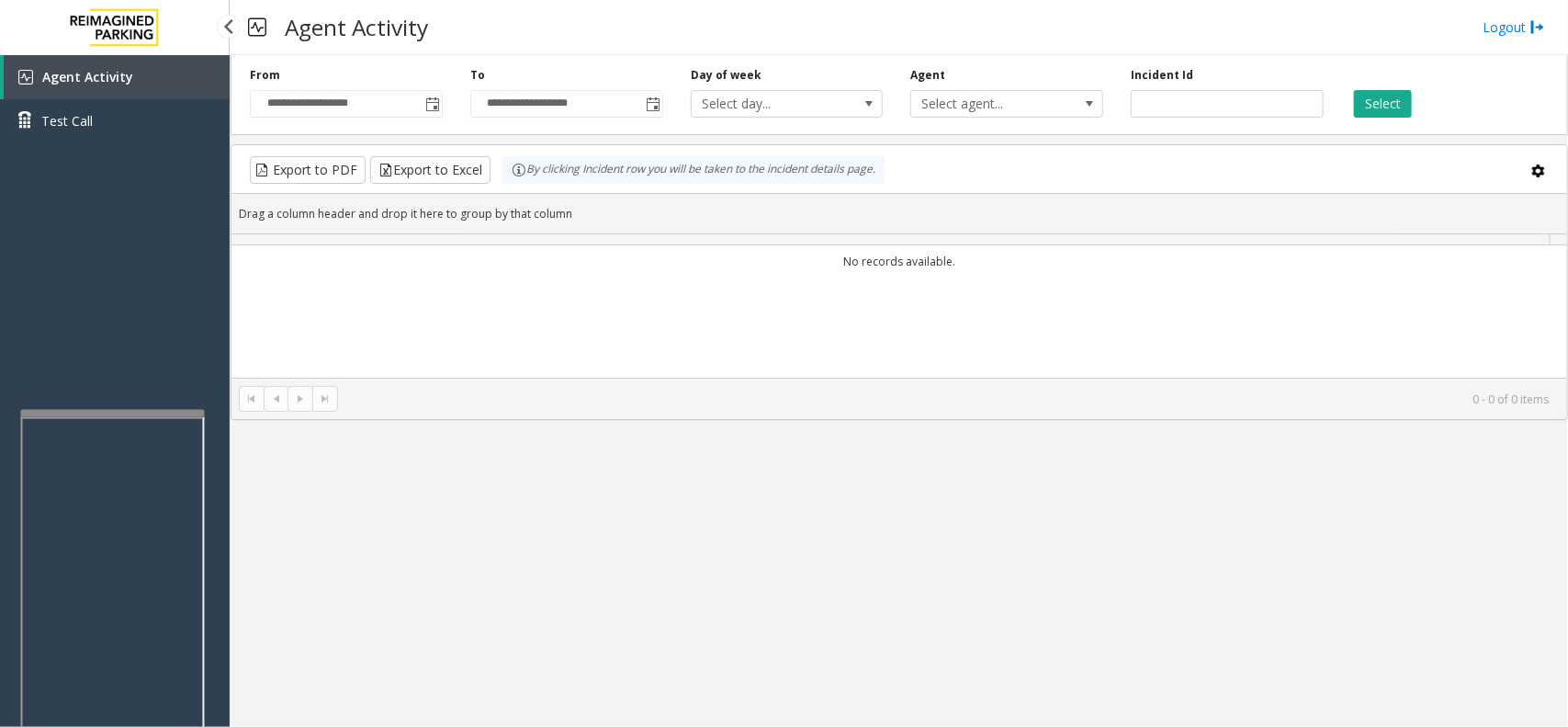
click at [151, 143] on div "Agent Activity Test Call" at bounding box center [115, 105] width 230 height 101
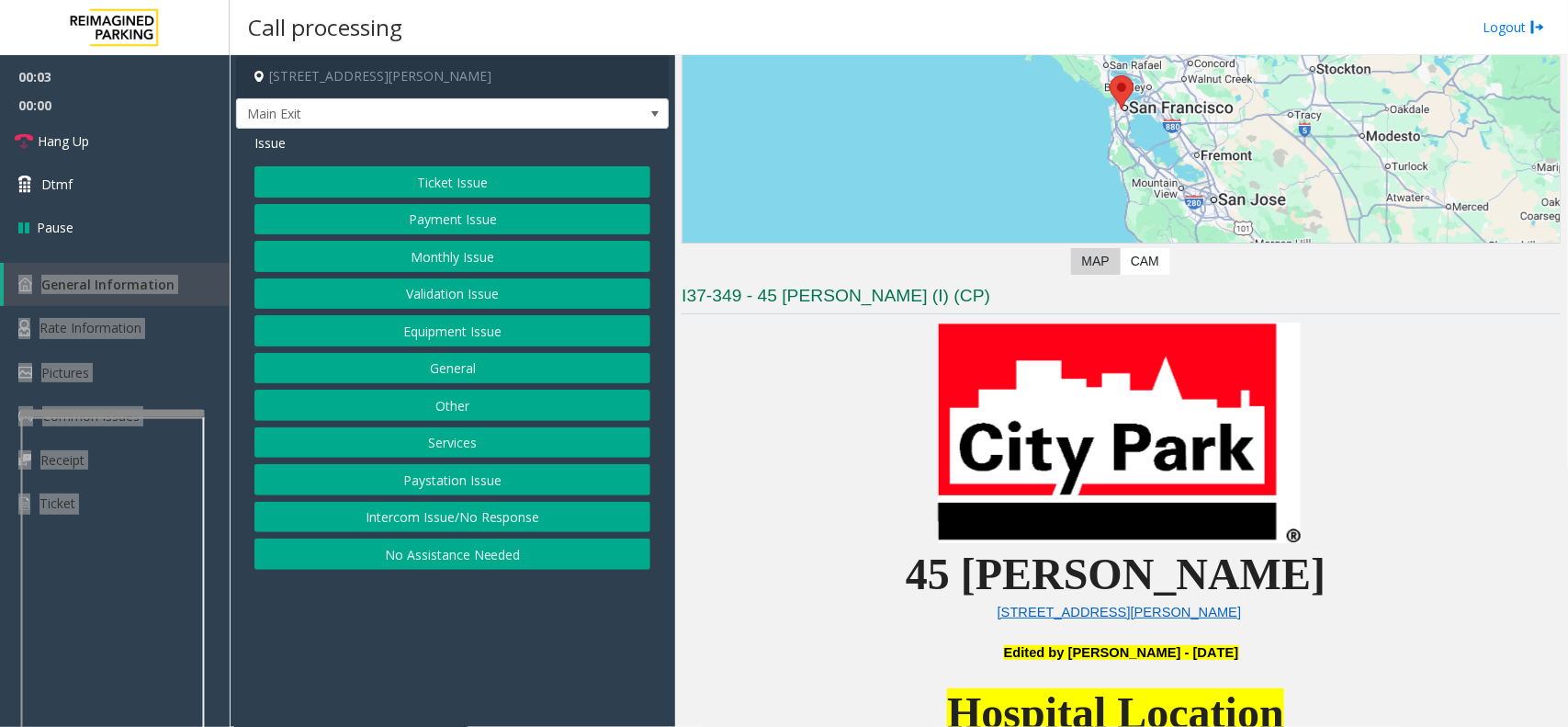
scroll to position [575, 0]
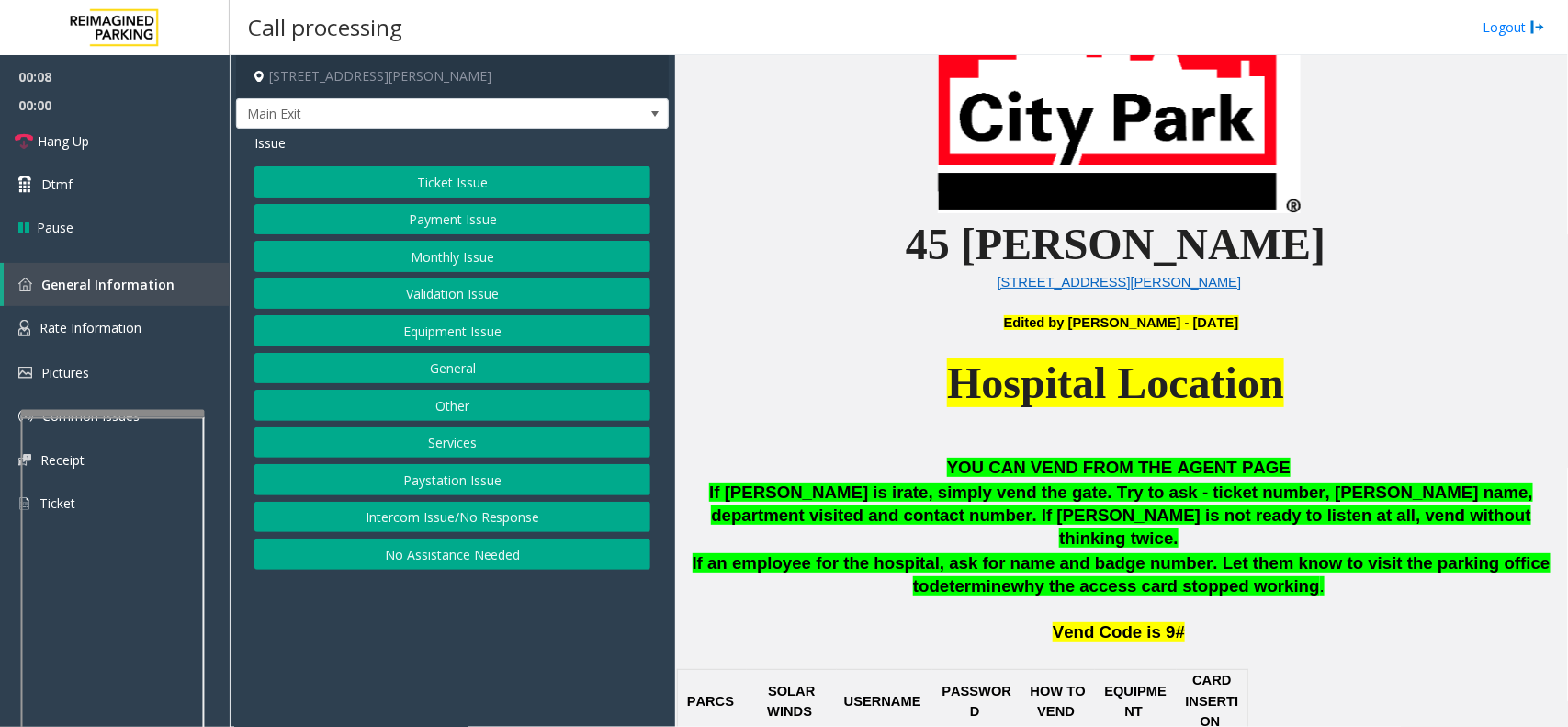
drag, startPoint x: 490, startPoint y: 607, endPoint x: 424, endPoint y: 602, distance: 66.2
click at [424, 602] on app-call-processing-form "[STREET_ADDRESS][PERSON_NAME] Main Exit Issue Ticket Issue Payment Issue Monthl…" at bounding box center [452, 391] width 446 height 672
click at [1001, 391] on span "Hospital Location" at bounding box center [1116, 383] width 337 height 49
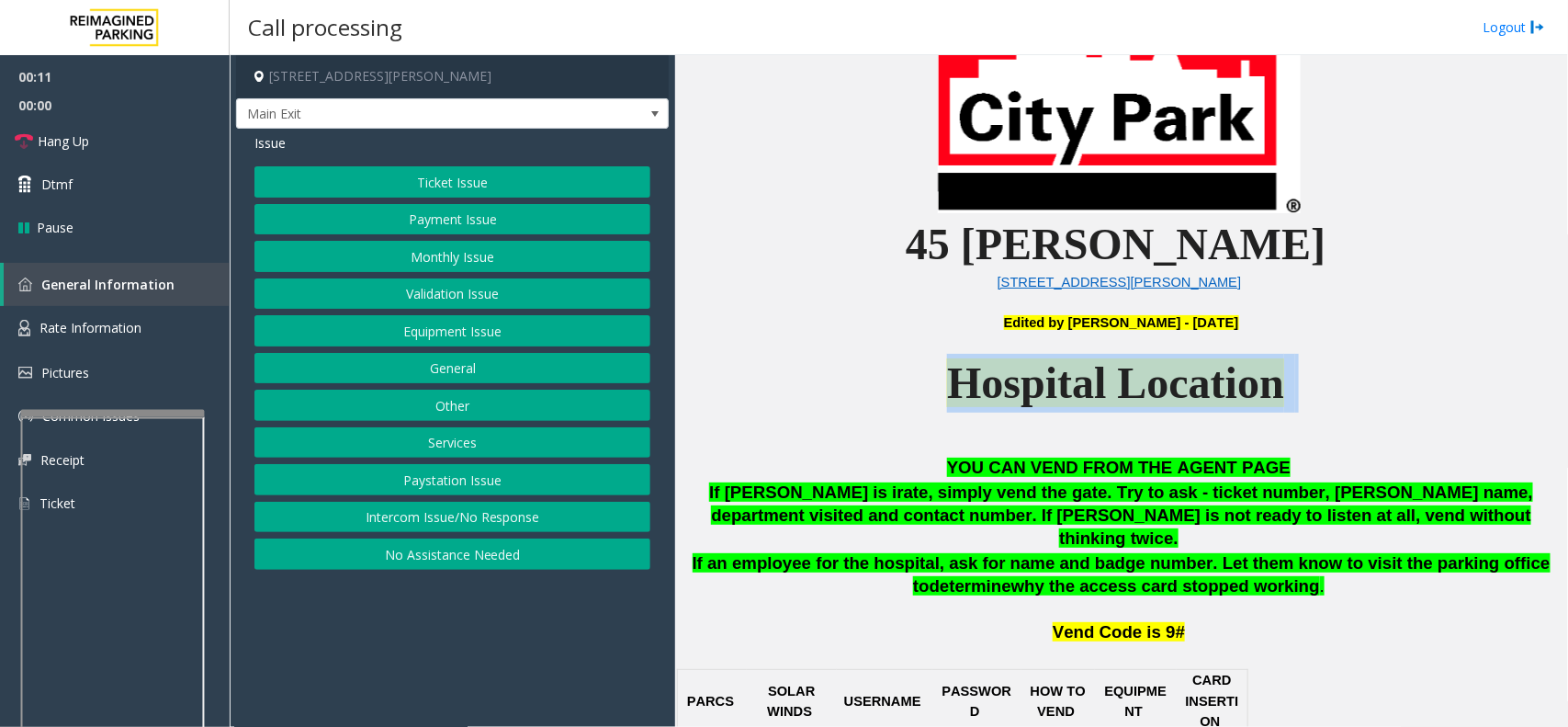
click at [1001, 391] on span "Hospital Location" at bounding box center [1116, 383] width 337 height 49
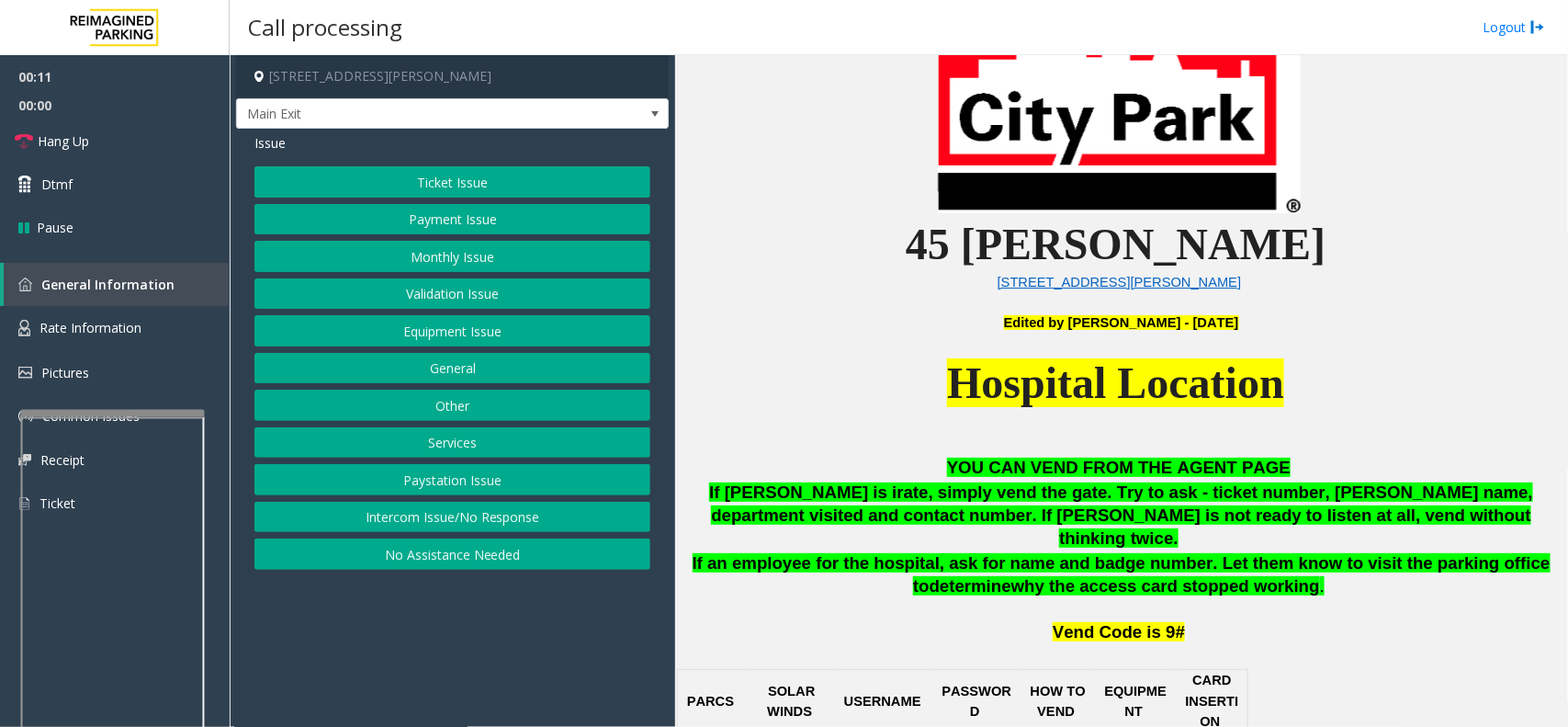
click at [912, 449] on p "Hospital Location" at bounding box center [1121, 404] width 879 height 100
click at [434, 230] on button "Payment Issue" at bounding box center [452, 219] width 396 height 31
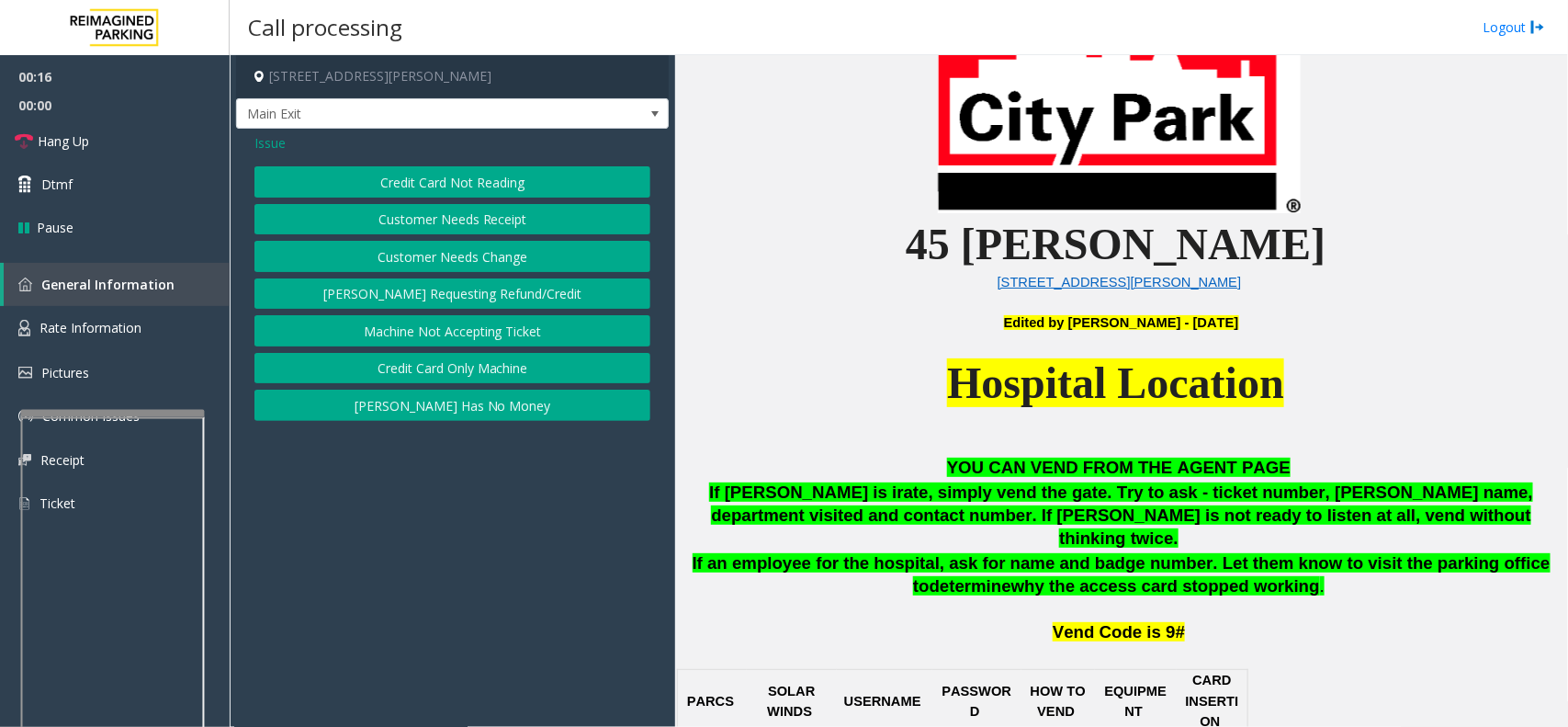
click at [464, 190] on button "Credit Card Not Reading" at bounding box center [452, 182] width 396 height 31
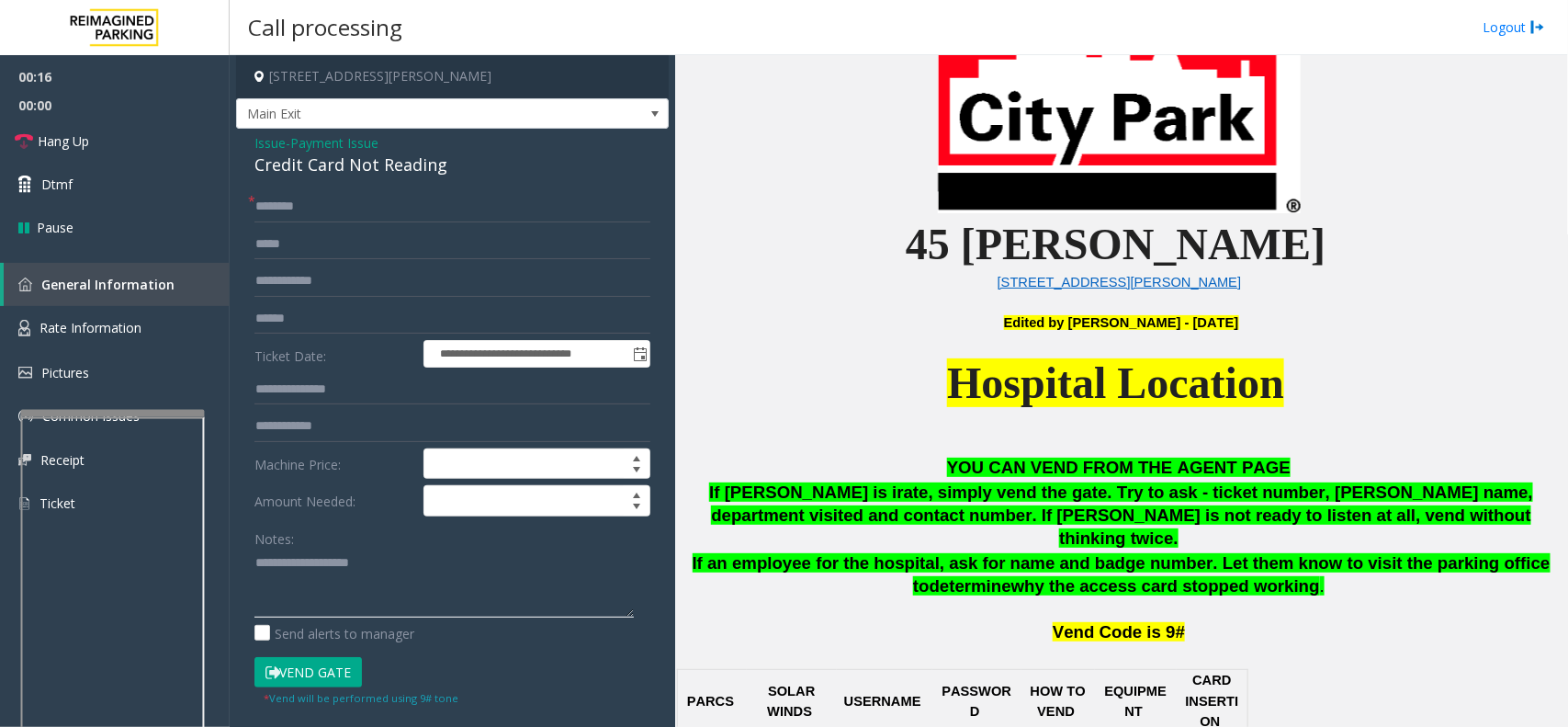
click at [399, 576] on textarea at bounding box center [445, 583] width 380 height 69
paste textarea "**********"
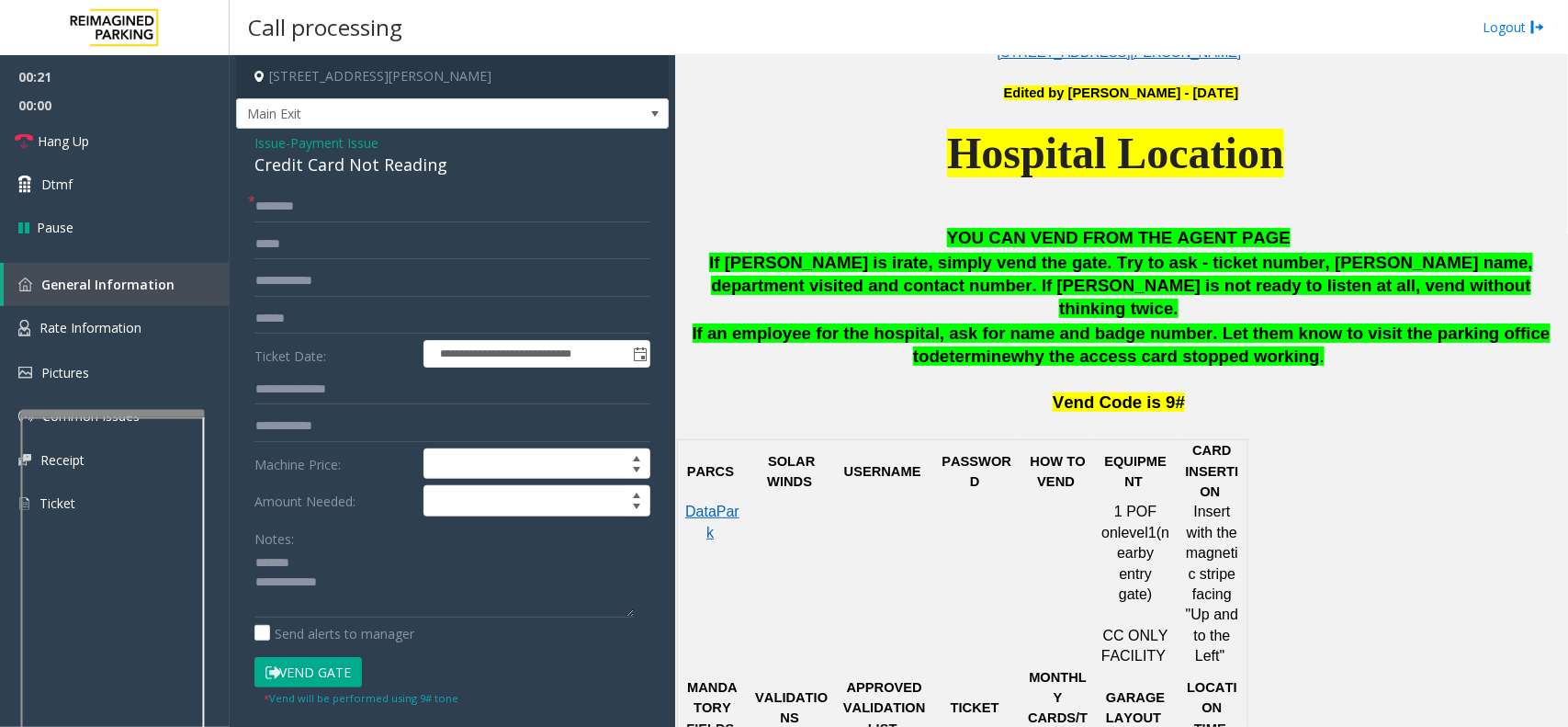
drag, startPoint x: 1334, startPoint y: 474, endPoint x: 1370, endPoint y: 608, distance: 138.8
click at [919, 324] on span "If an employee for the hospital, ask for name and badge number. Let them know t…" at bounding box center [1121, 344] width 858 height 42
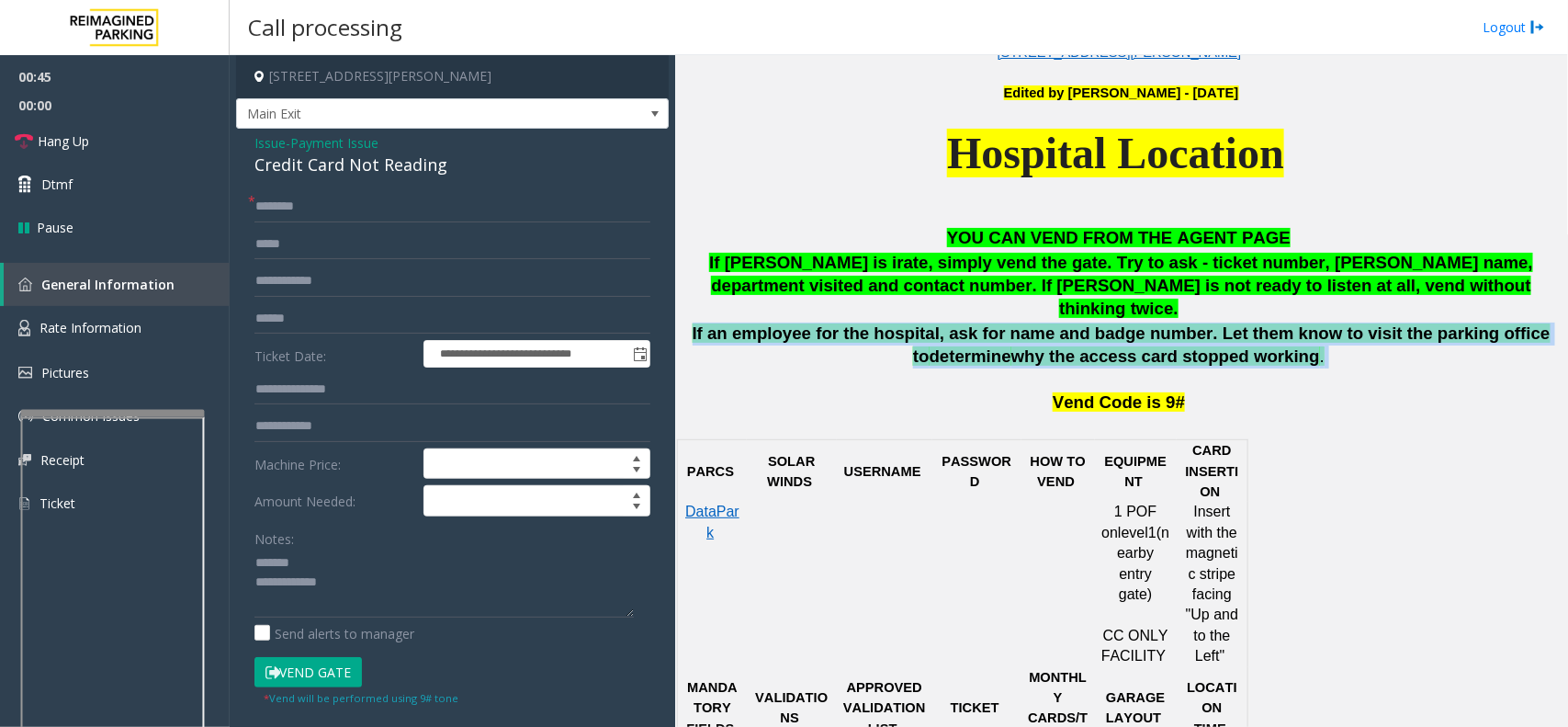
click at [919, 324] on span "If an employee for the hospital, ask for name and badge number. Let them know t…" at bounding box center [1121, 344] width 858 height 42
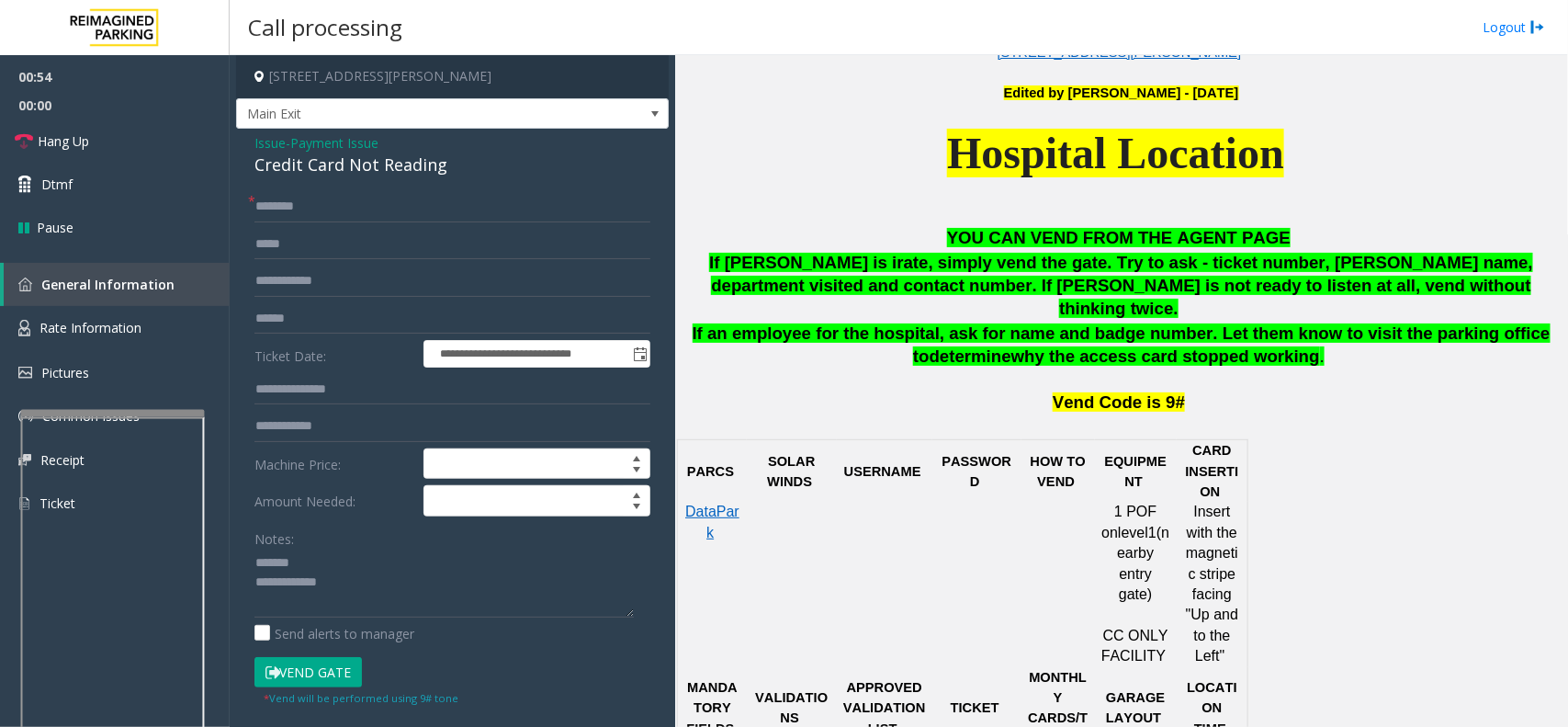
click at [907, 285] on span "If [PERSON_NAME] is irate, simply vend the gate. Try to ask - ticket number, [P…" at bounding box center [1121, 285] width 824 height 65
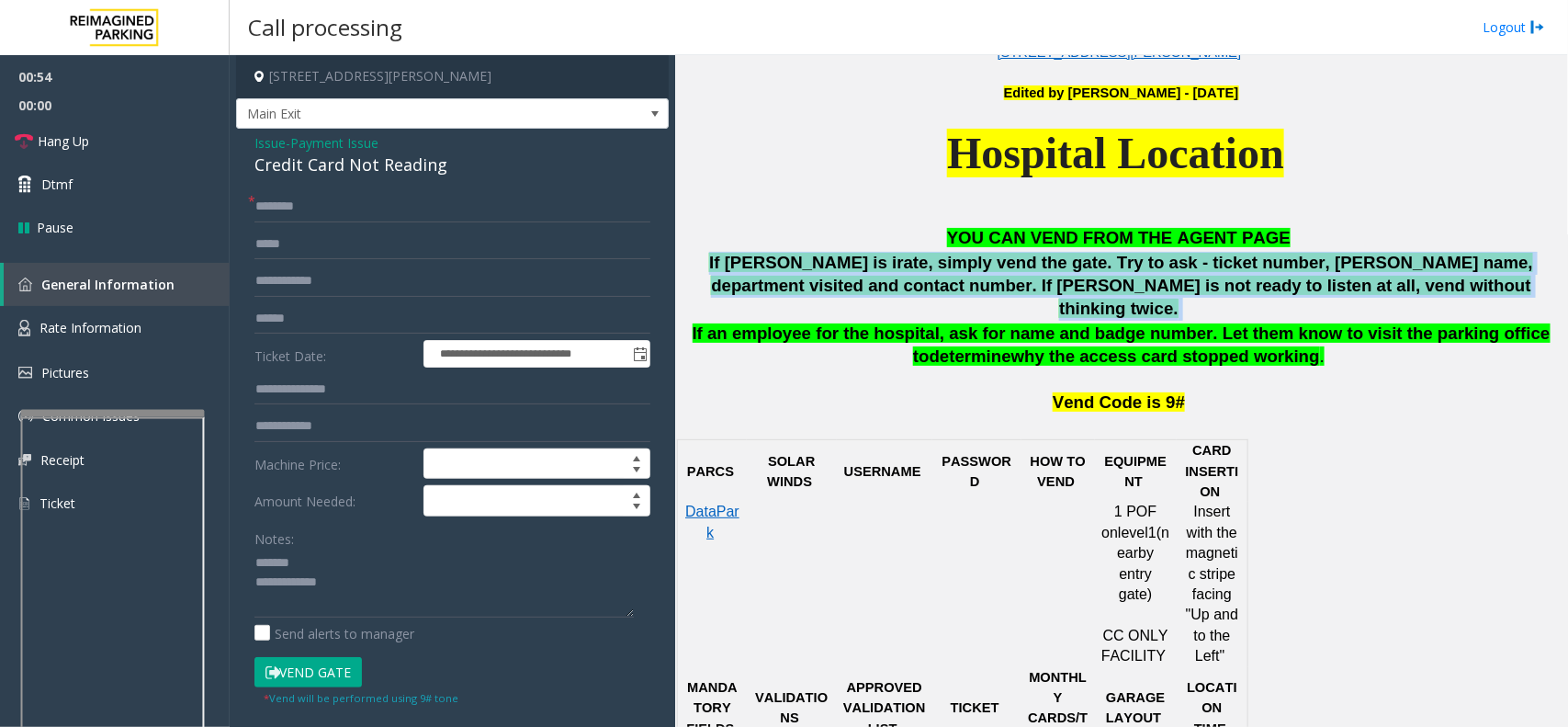
click at [907, 285] on span "If [PERSON_NAME] is irate, simply vend the gate. Try to ask - ticket number, [P…" at bounding box center [1121, 285] width 824 height 65
click at [1034, 253] on span "If [PERSON_NAME] is irate, simply vend the gate. Try to ask - ticket number, [P…" at bounding box center [1121, 285] width 824 height 65
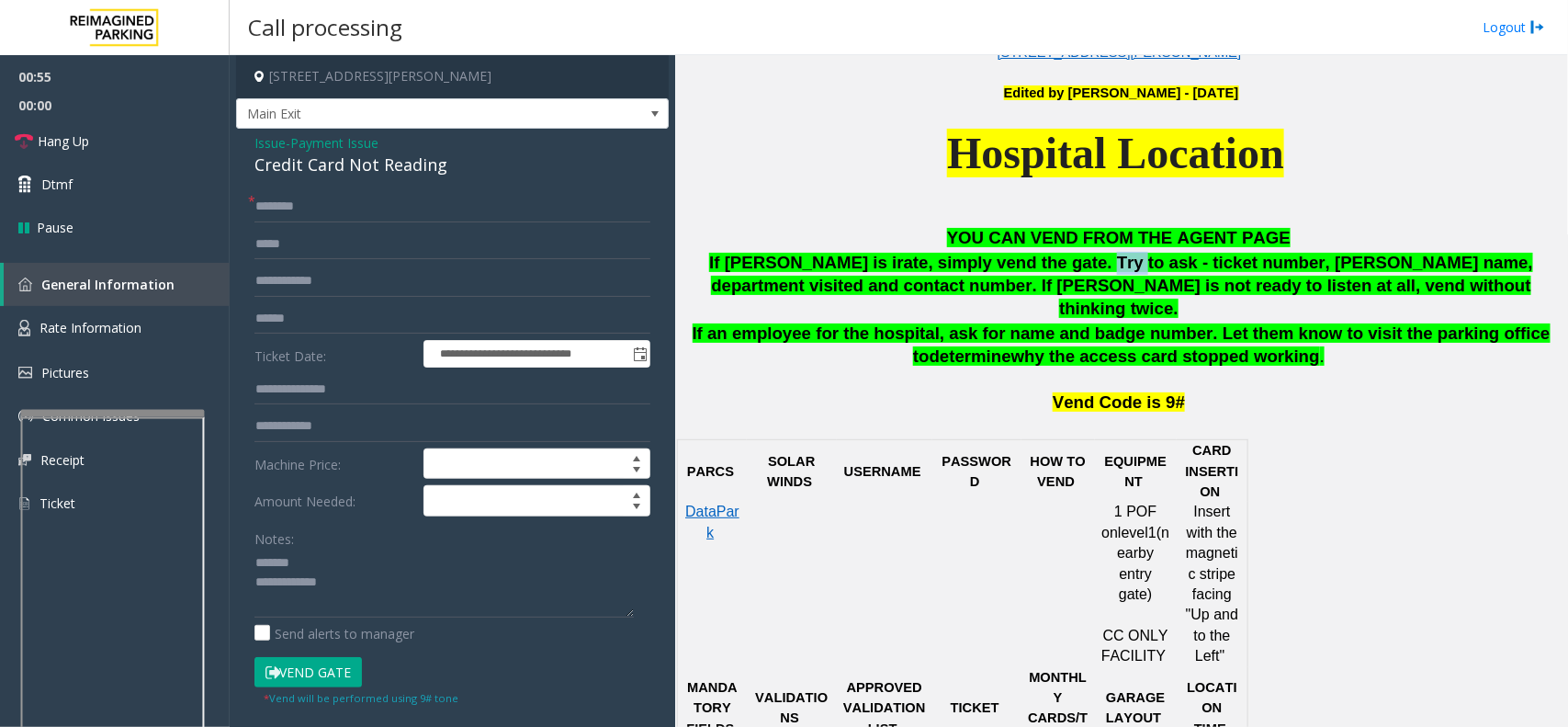
click at [1034, 253] on span "If [PERSON_NAME] is irate, simply vend the gate. Try to ask - ticket number, [P…" at bounding box center [1121, 285] width 824 height 65
click at [1036, 244] on span "YOU CAN VEND FROM THE AGENT PAGE" at bounding box center [1118, 238] width 343 height 20
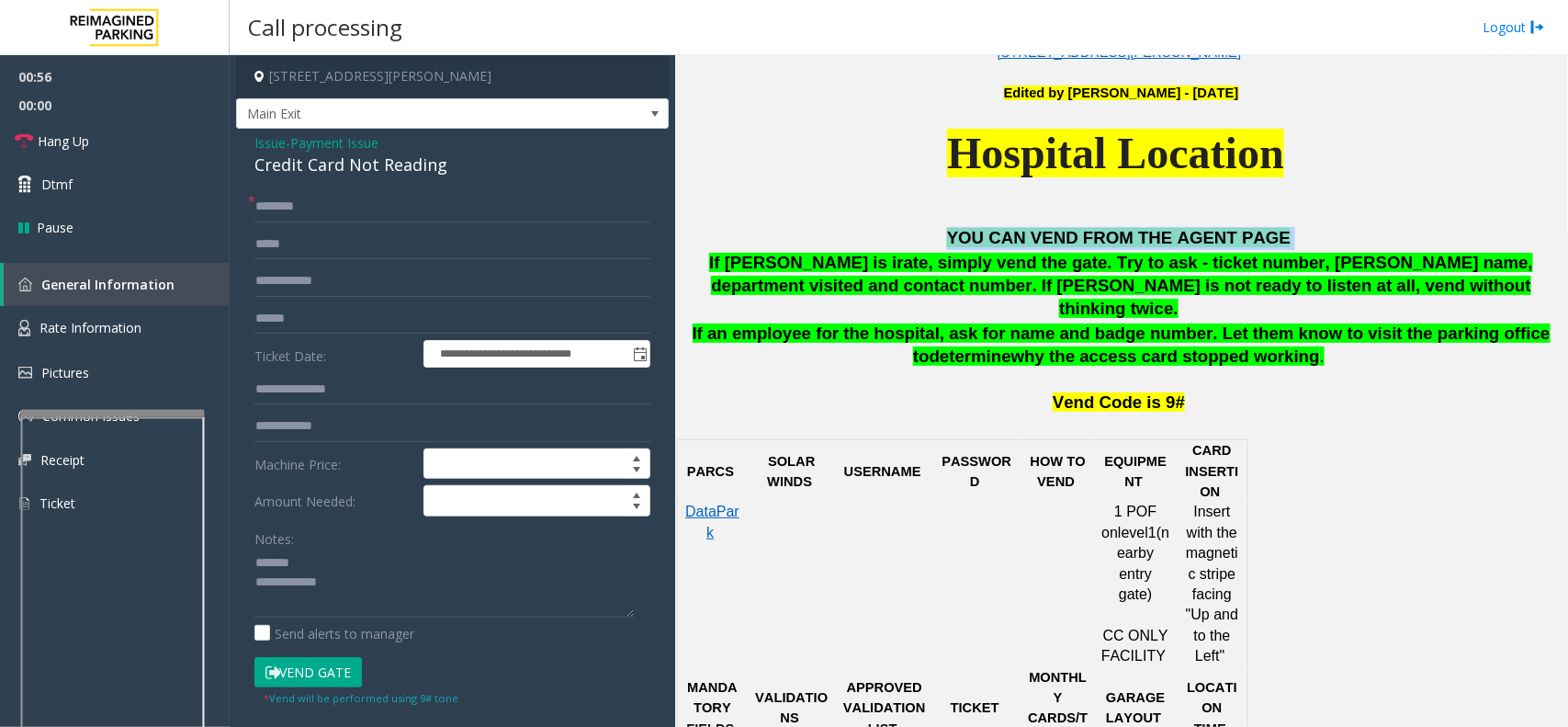
click at [1036, 244] on span "YOU CAN VEND FROM THE AGENT PAGE" at bounding box center [1118, 238] width 343 height 20
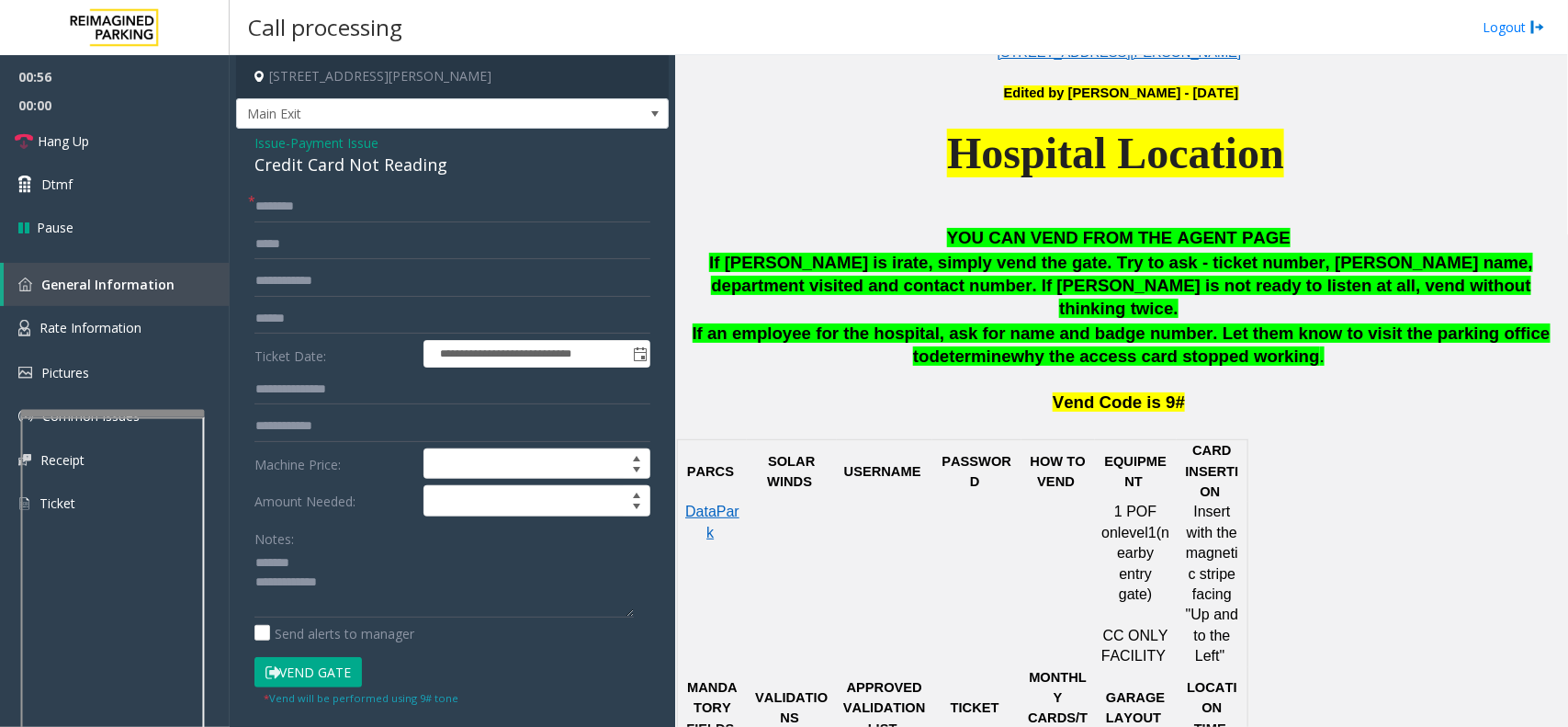
click at [1031, 289] on span "If [PERSON_NAME] is irate, simply vend the gate. Try to ask - ticket number, [P…" at bounding box center [1121, 285] width 824 height 65
click at [1044, 346] on span "why the access card stopped working" at bounding box center [1166, 356] width 309 height 20
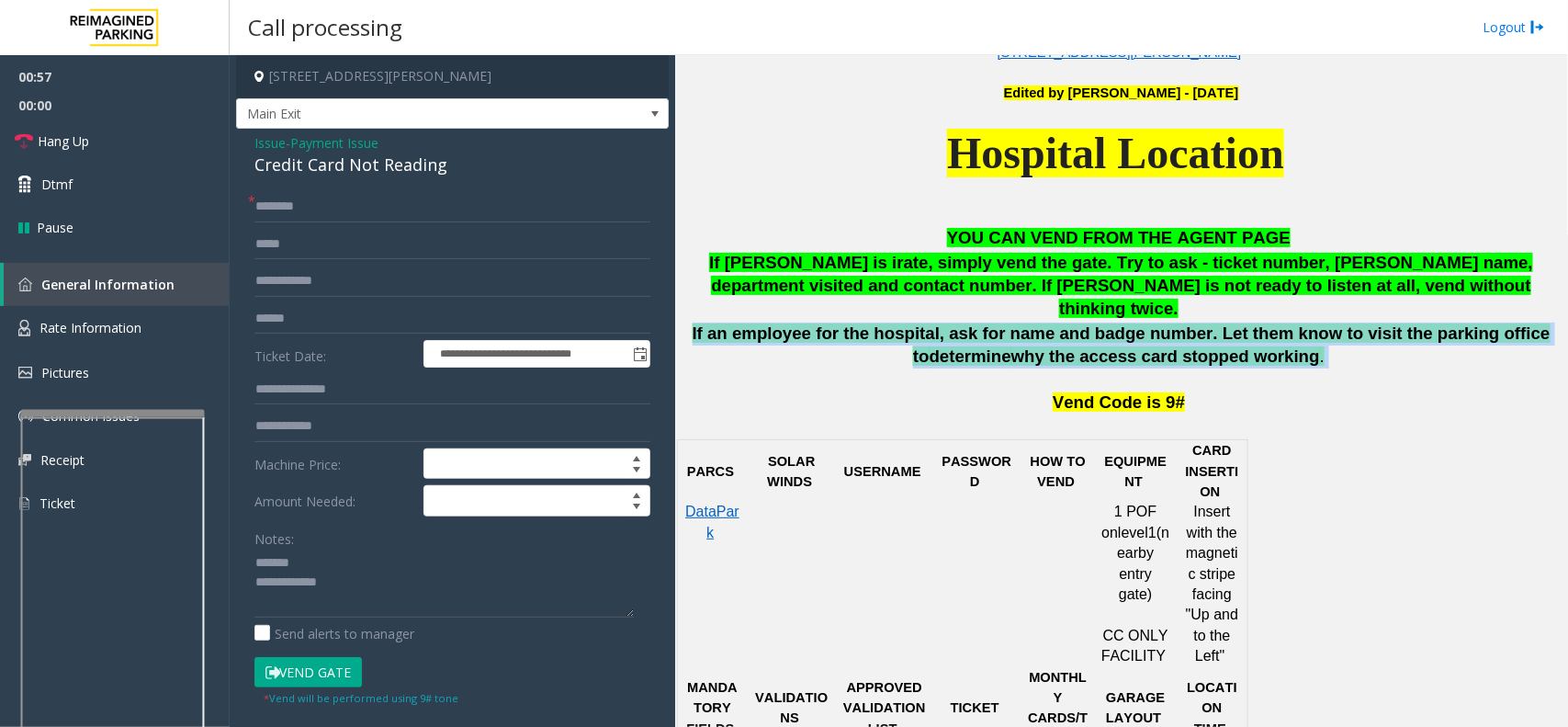
click at [1044, 346] on span "why the access card stopped working" at bounding box center [1166, 356] width 309 height 20
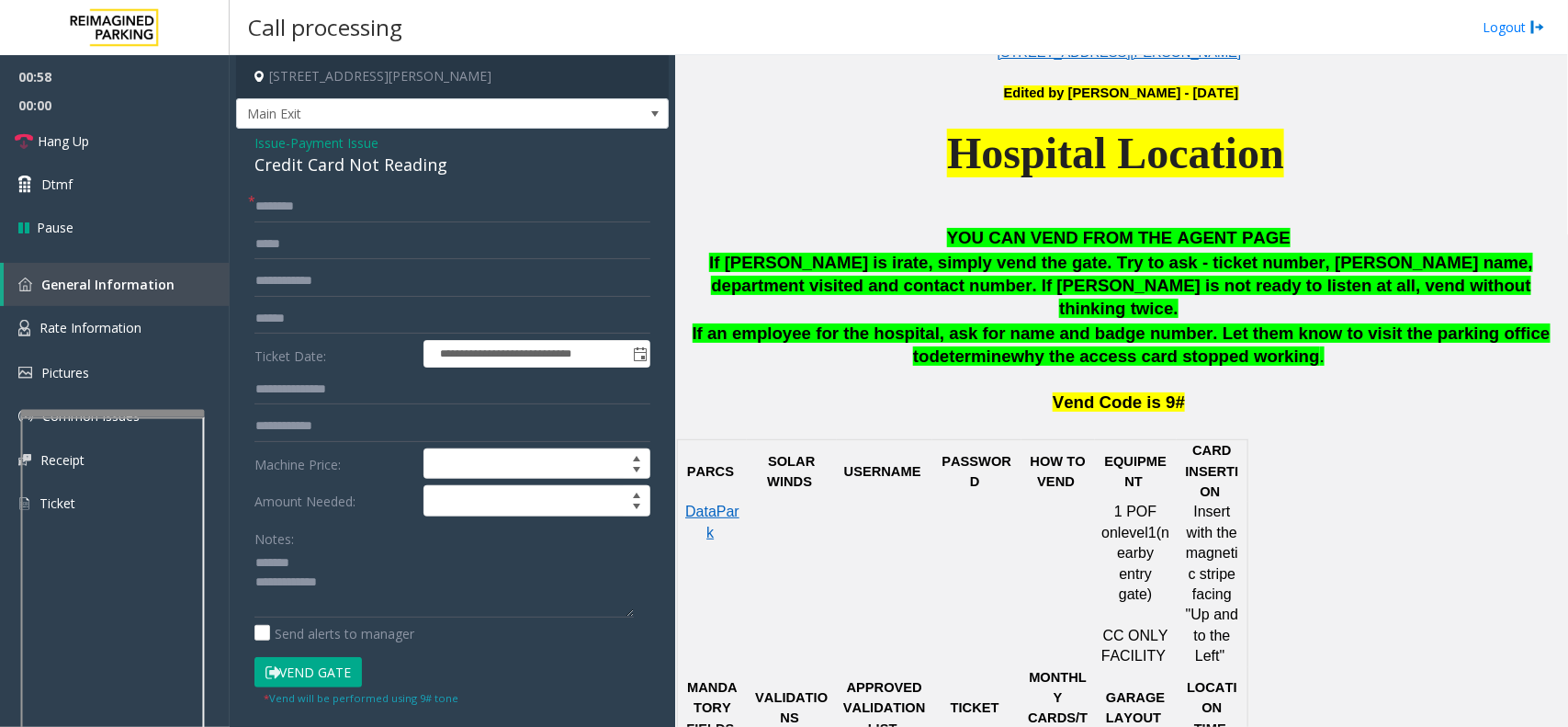
click at [1062, 393] on span "Vend Code is 9#" at bounding box center [1118, 402] width 133 height 20
click at [1016, 379] on p "Vend Code is 9#" at bounding box center [1118, 393] width 884 height 45
drag, startPoint x: 970, startPoint y: 378, endPoint x: 952, endPoint y: 378, distance: 18.0
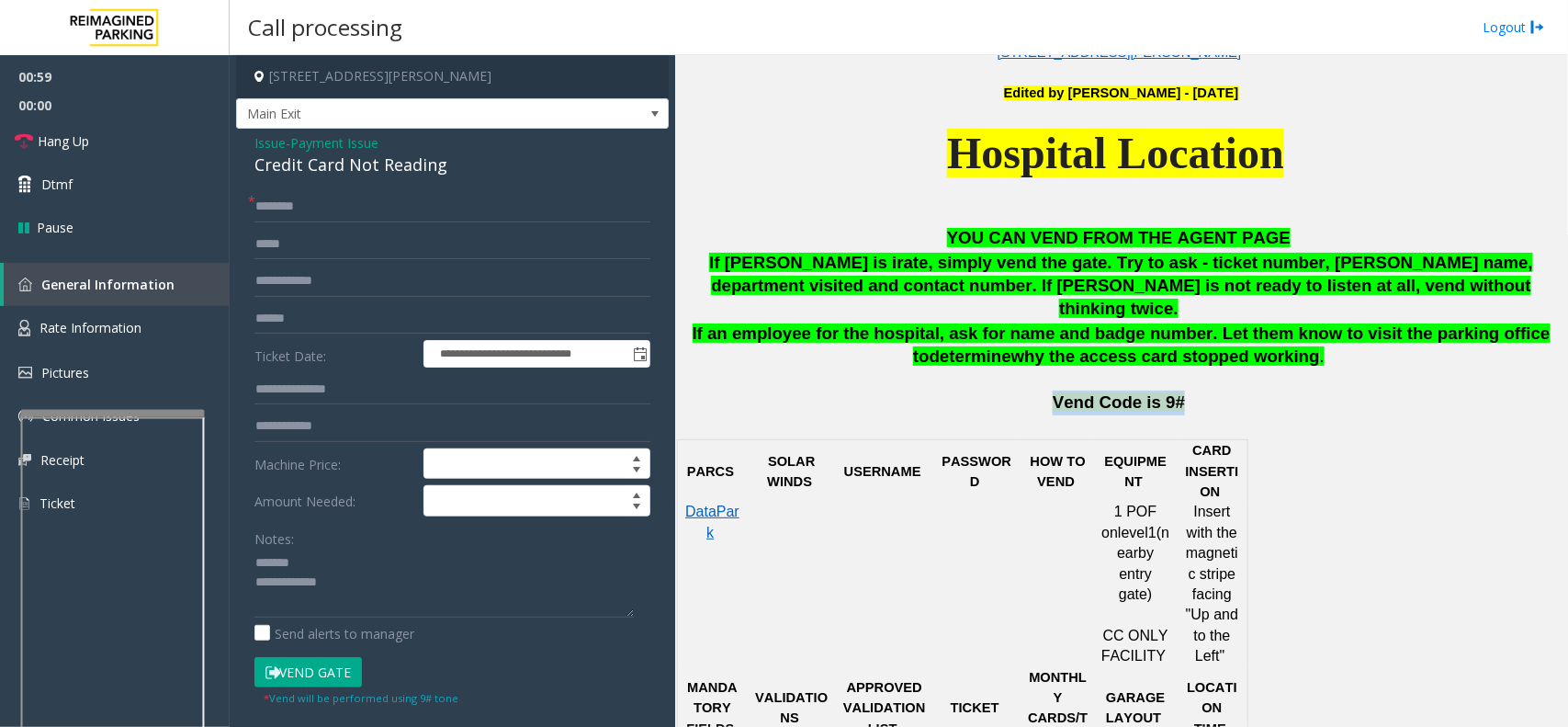
drag, startPoint x: 952, startPoint y: 378, endPoint x: 914, endPoint y: 383, distance: 38.3
click at [914, 383] on p "Vend Code is 9#" at bounding box center [1118, 393] width 884 height 45
click at [894, 393] on p "Vend Code is 9#" at bounding box center [1118, 393] width 884 height 45
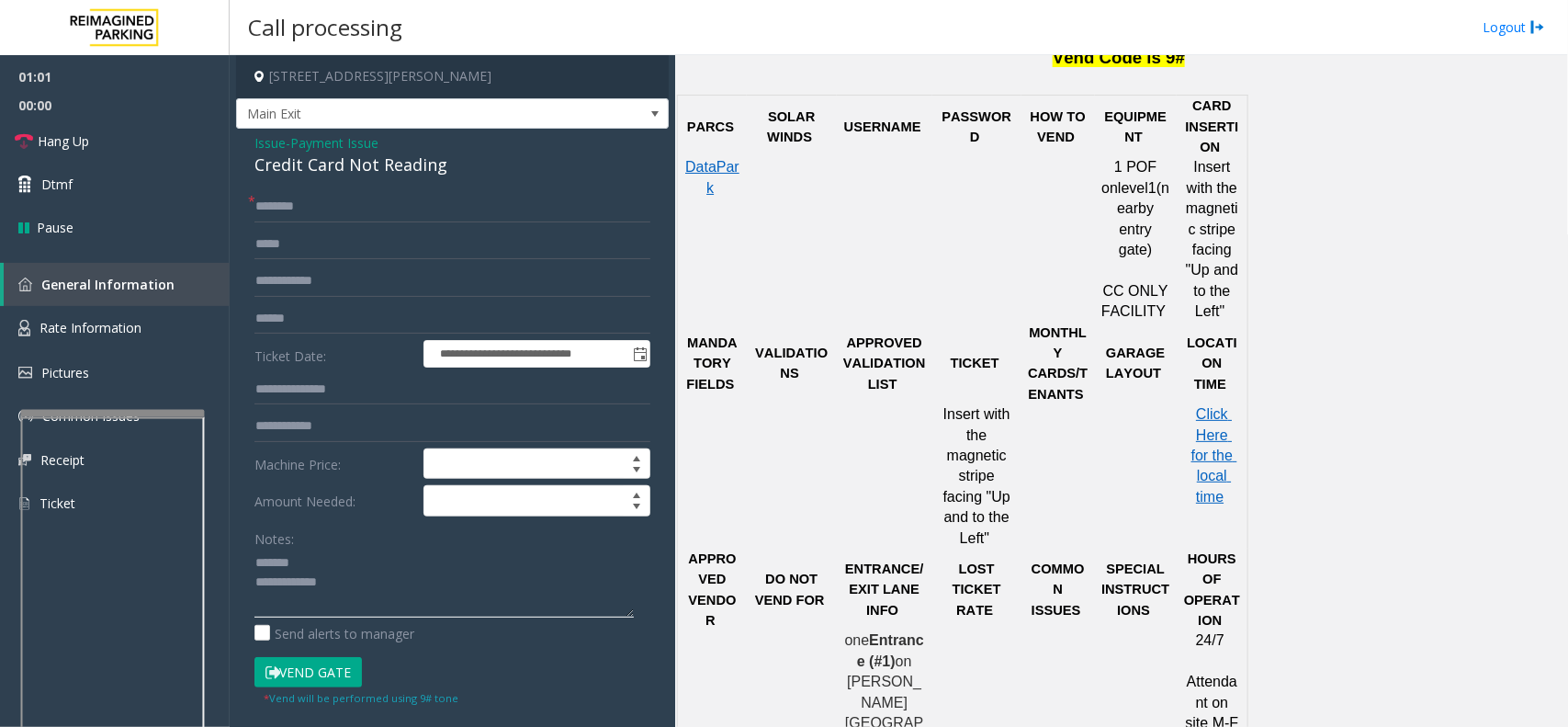
click at [452, 586] on textarea at bounding box center [445, 583] width 380 height 69
click at [420, 573] on textarea at bounding box center [445, 583] width 380 height 69
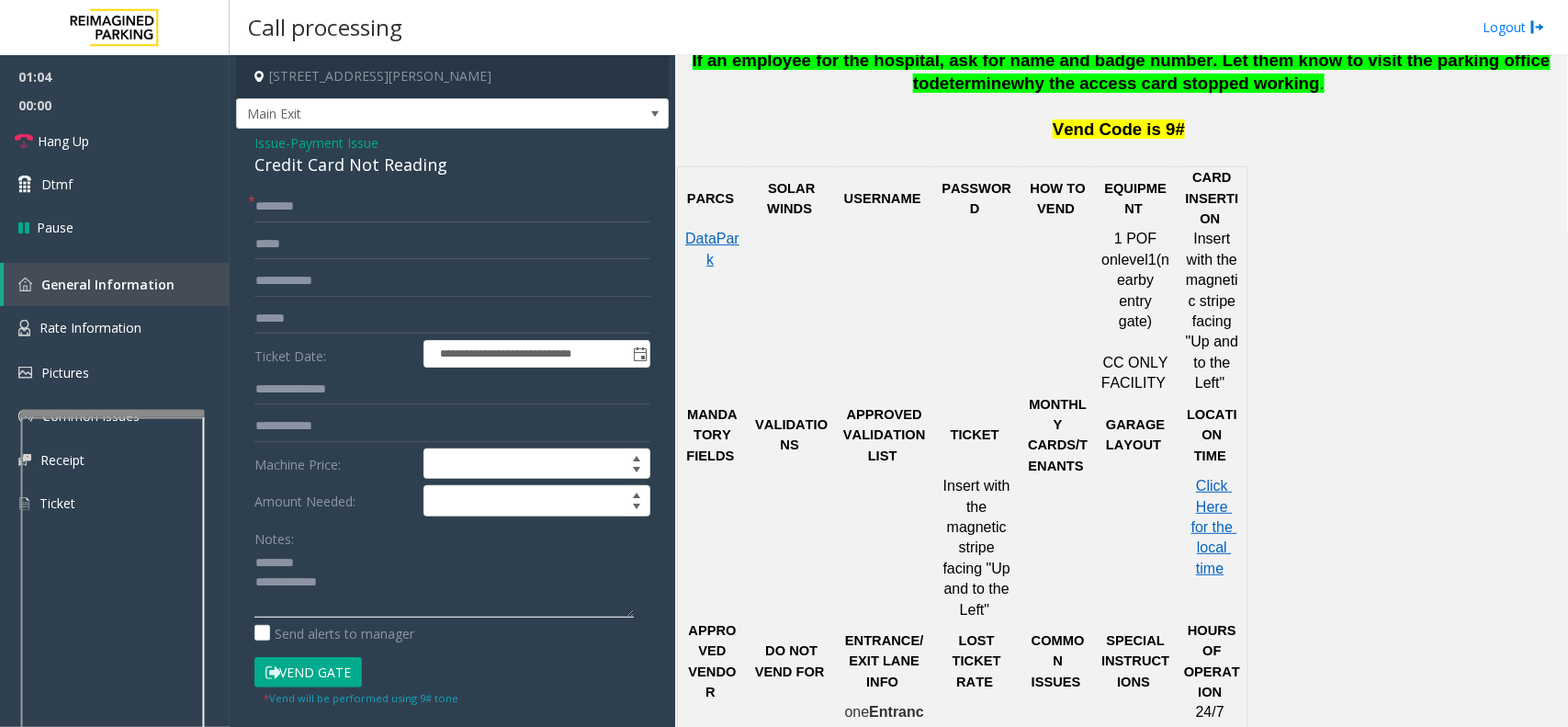
scroll to position [919, 0]
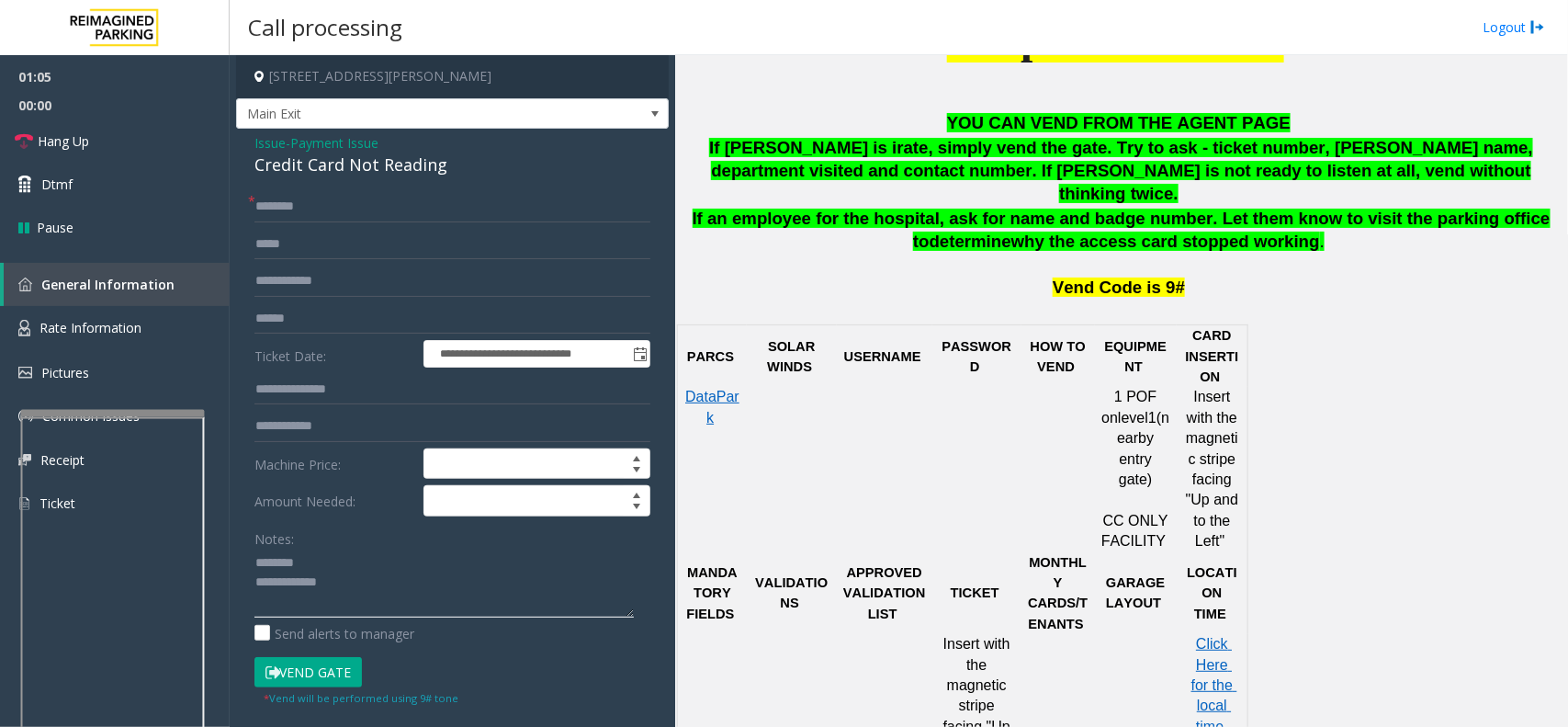
type textarea "**********"
click at [976, 638] on span "Insert with the magnetic stripe facing "Up and to the Left"" at bounding box center [979, 704] width 72 height 139
click at [984, 442] on td at bounding box center [977, 468] width 90 height 164
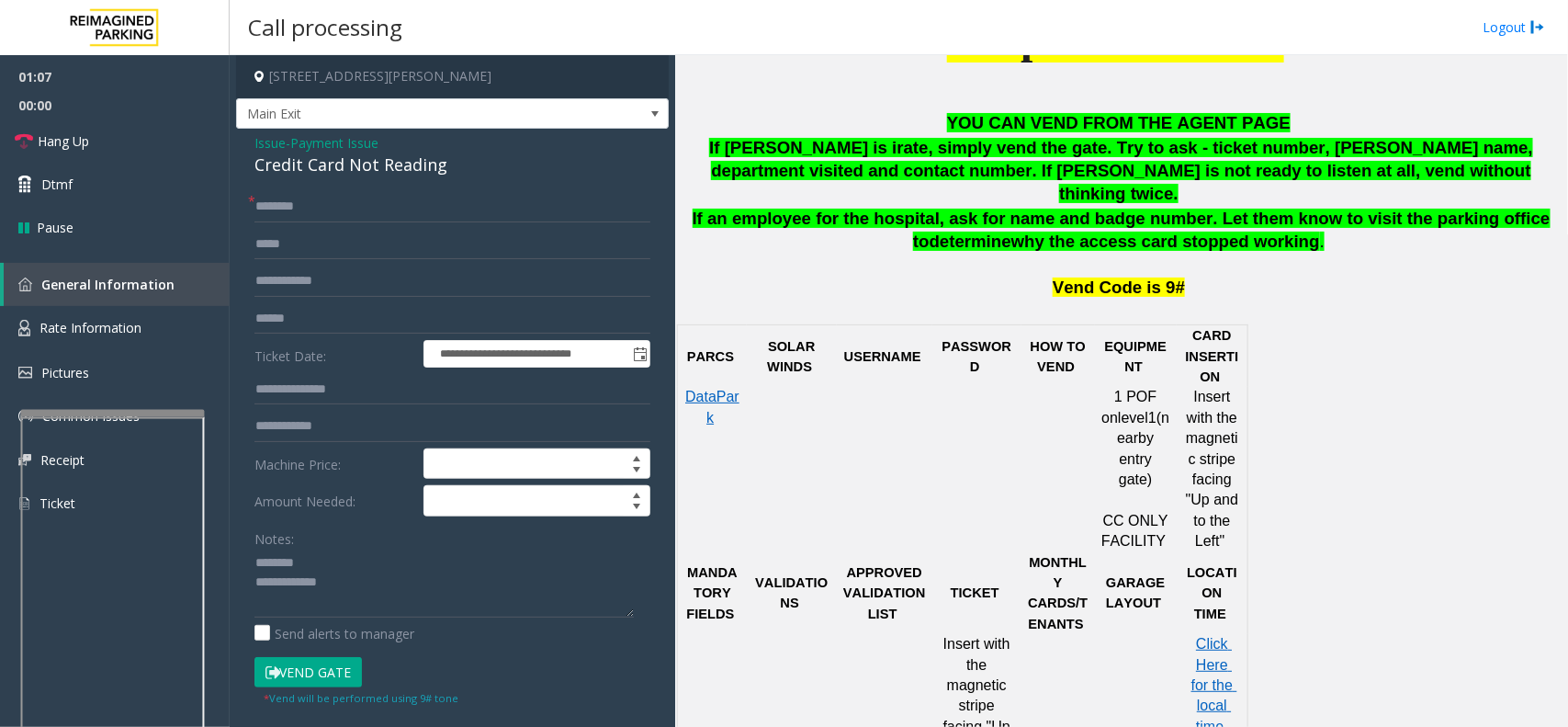
click at [995, 339] on span "PASSWORD" at bounding box center [976, 356] width 70 height 34
click at [986, 459] on td at bounding box center [977, 468] width 90 height 164
click at [268, 144] on span "Issue" at bounding box center [271, 143] width 31 height 20
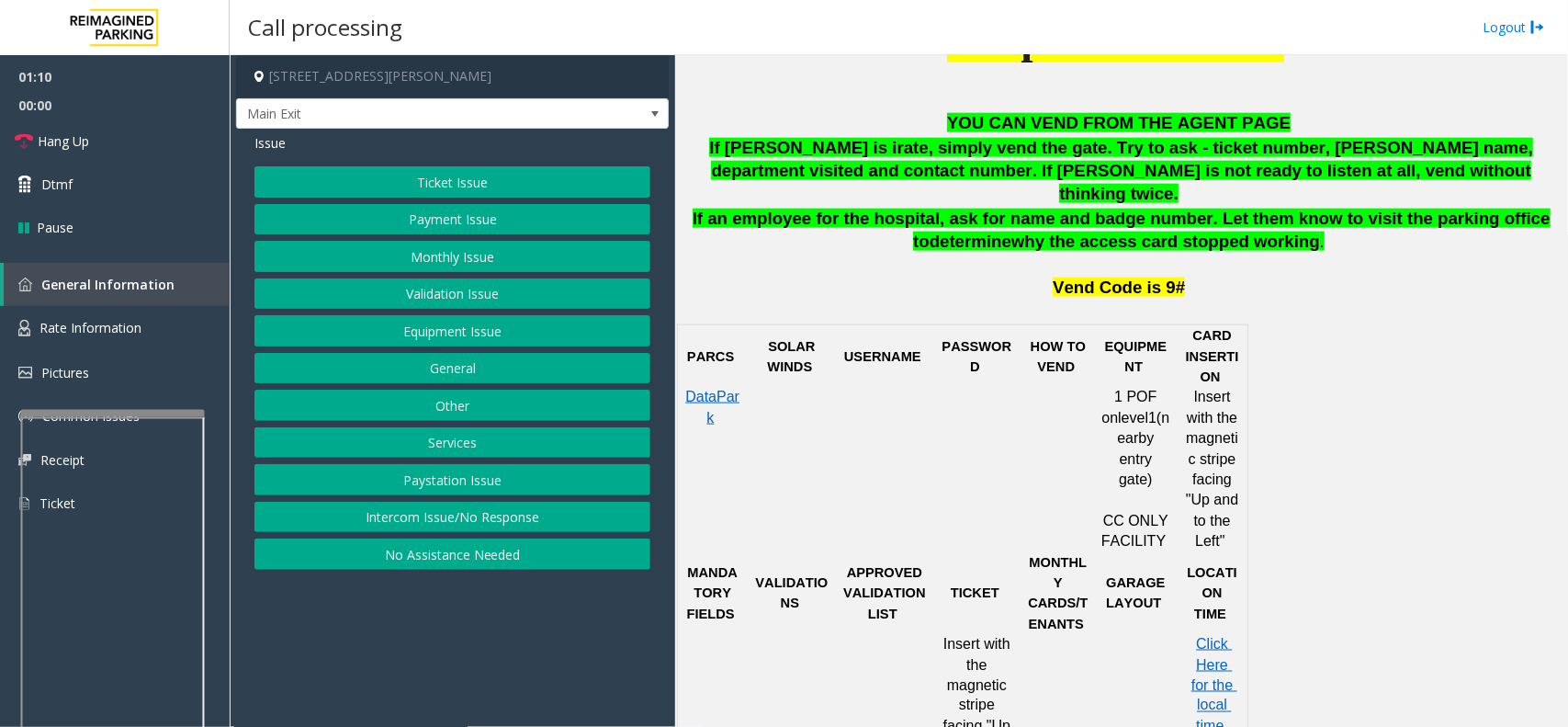
click at [506, 341] on button "Equipment Issue" at bounding box center [452, 331] width 396 height 31
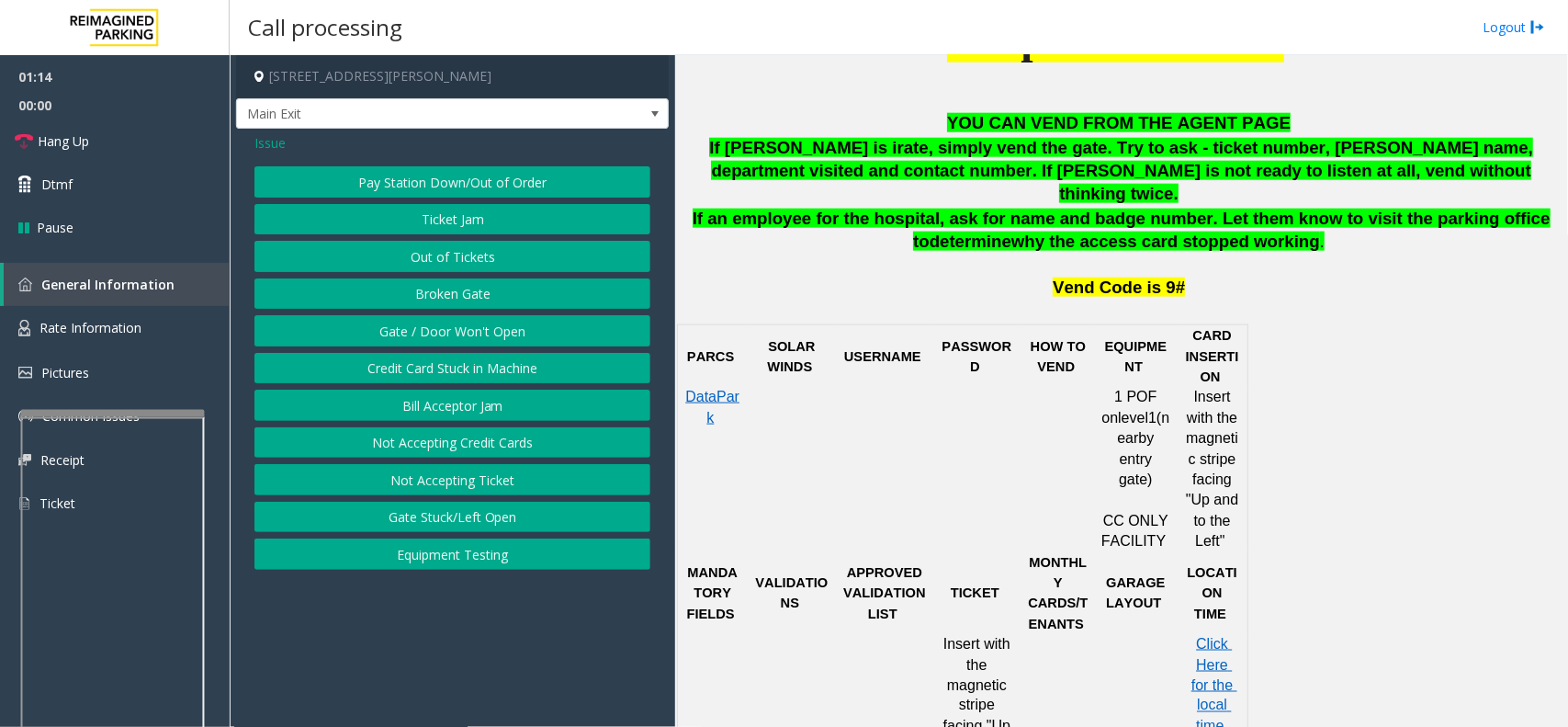
click at [475, 375] on button "Credit Card Stuck in Machine" at bounding box center [452, 369] width 396 height 31
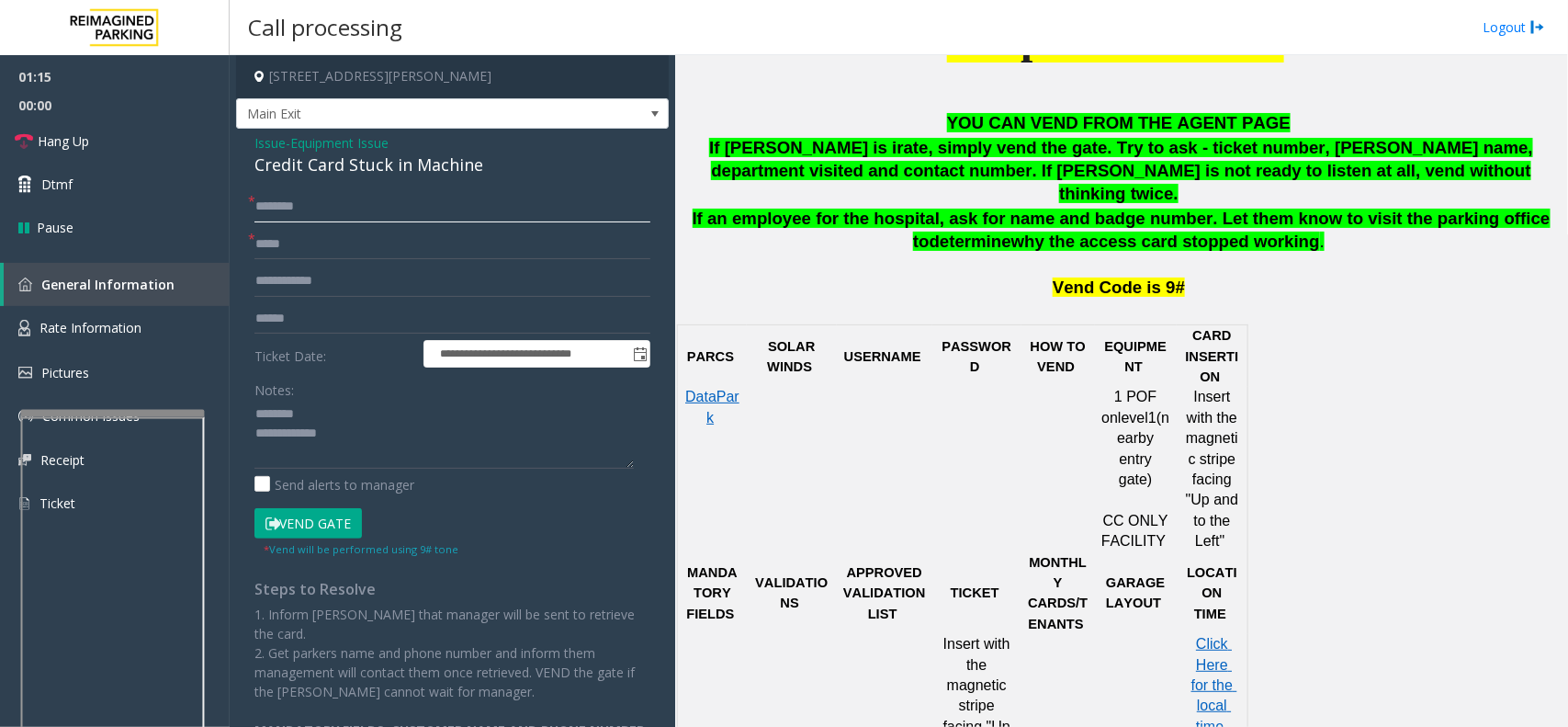
click at [360, 202] on input "text" at bounding box center [452, 207] width 396 height 31
type input "*******"
click at [297, 525] on button "Vend Gate" at bounding box center [308, 524] width 107 height 31
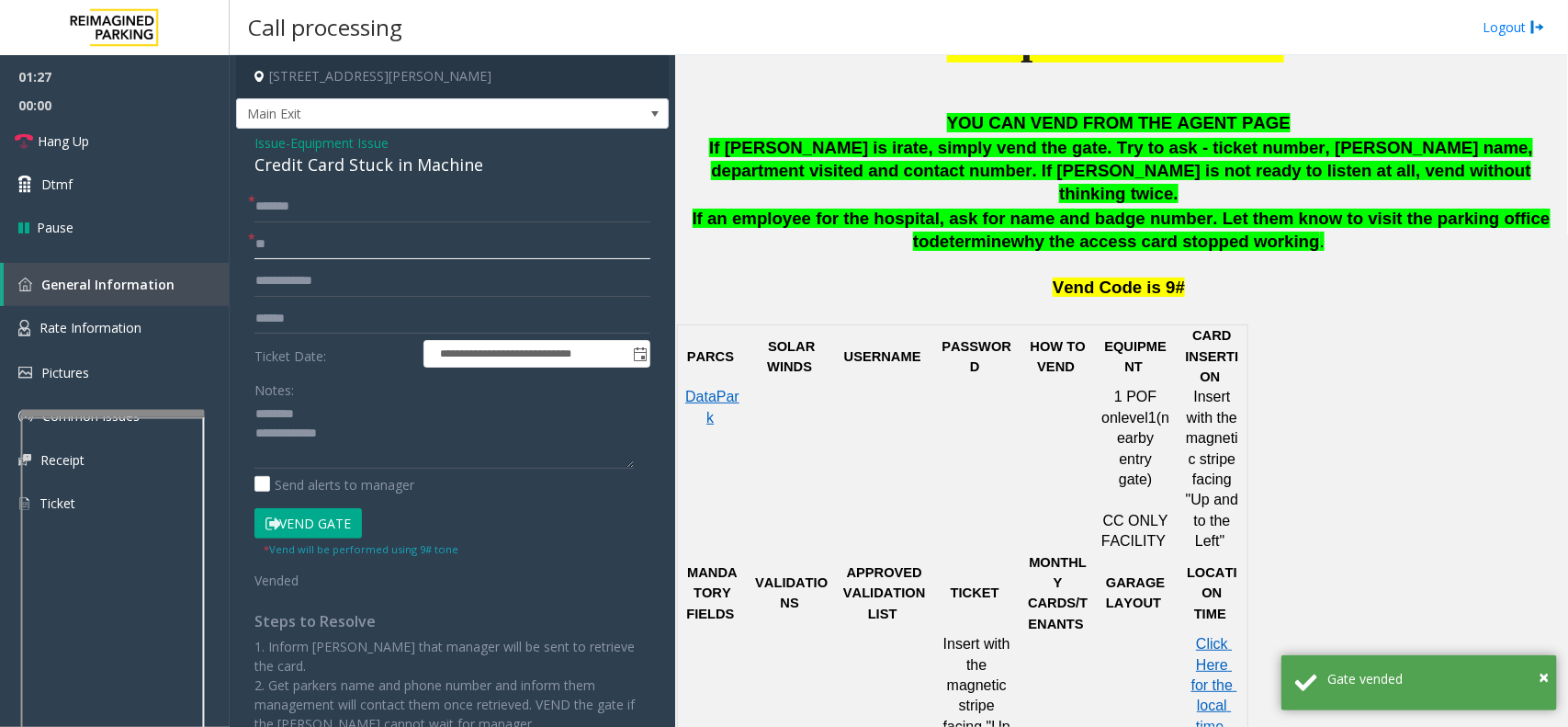
type input "**"
click at [389, 166] on div "Credit Card Stuck in Machine" at bounding box center [452, 164] width 396 height 25
copy div "Credit Card Stuck in Machine"
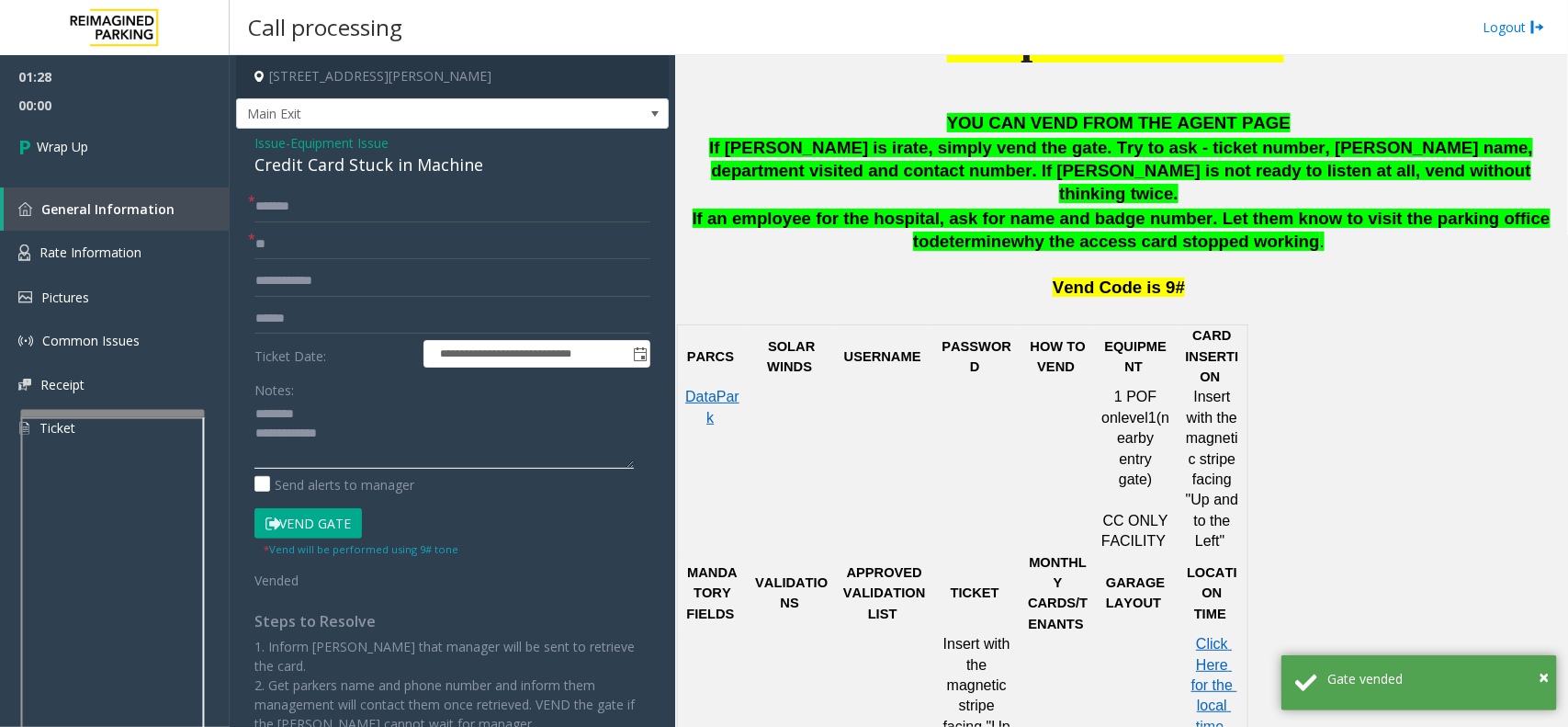
click at [350, 413] on textarea at bounding box center [445, 434] width 380 height 69
paste textarea "**********"
click at [380, 451] on textarea at bounding box center [445, 434] width 380 height 69
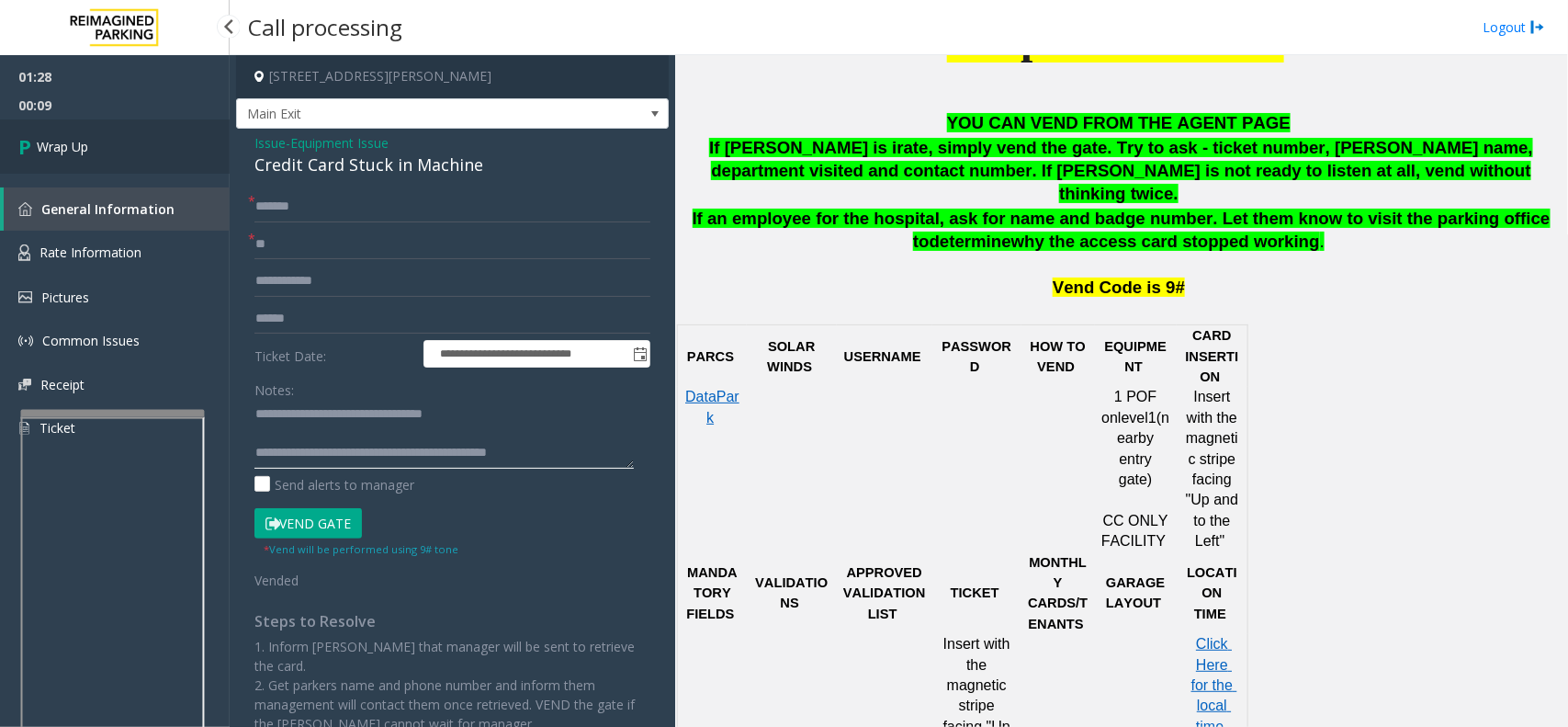
type textarea "**********"
click at [80, 154] on span "Wrap Up" at bounding box center [62, 147] width 51 height 20
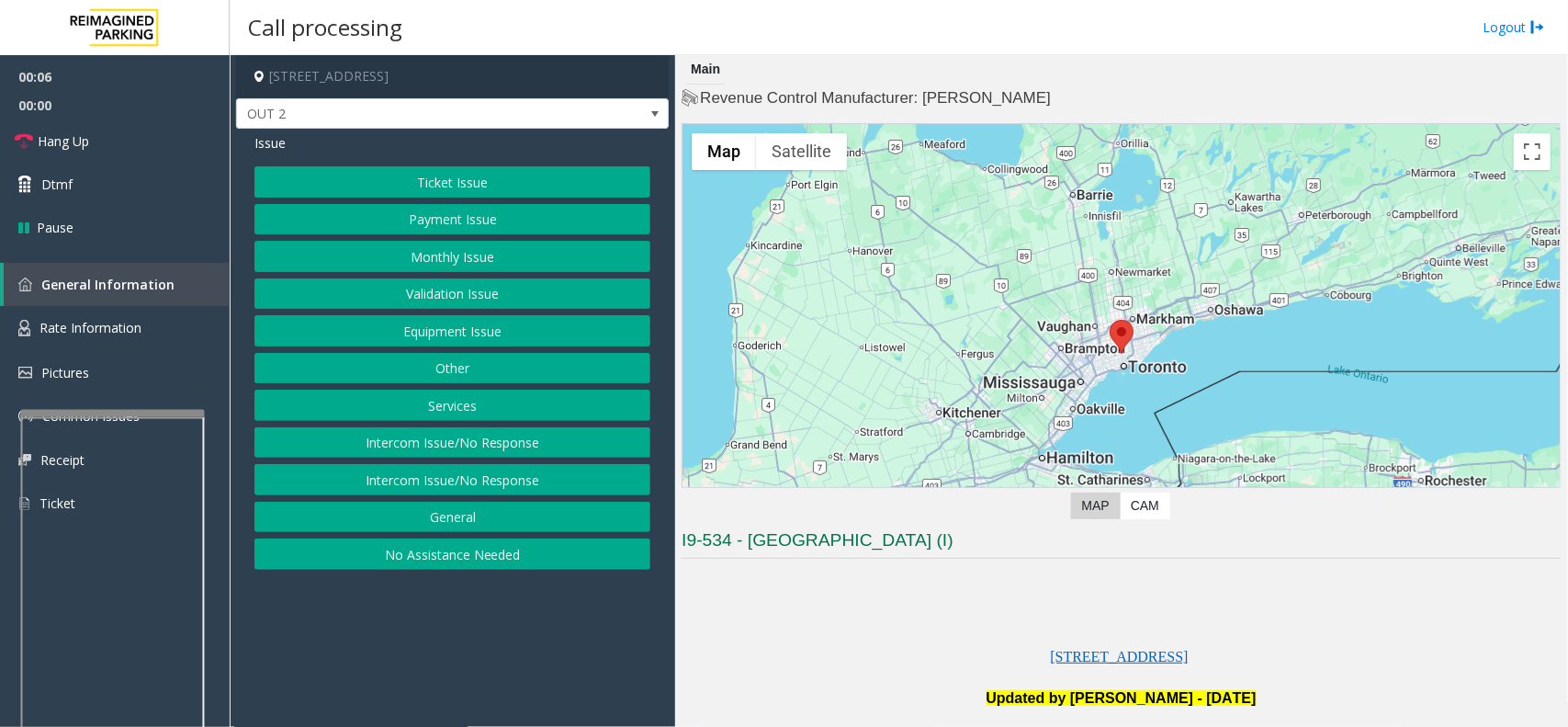
click at [413, 333] on button "Equipment Issue" at bounding box center [452, 331] width 396 height 31
click at [413, 333] on button "Gate / Door Won't Open" at bounding box center [452, 331] width 396 height 31
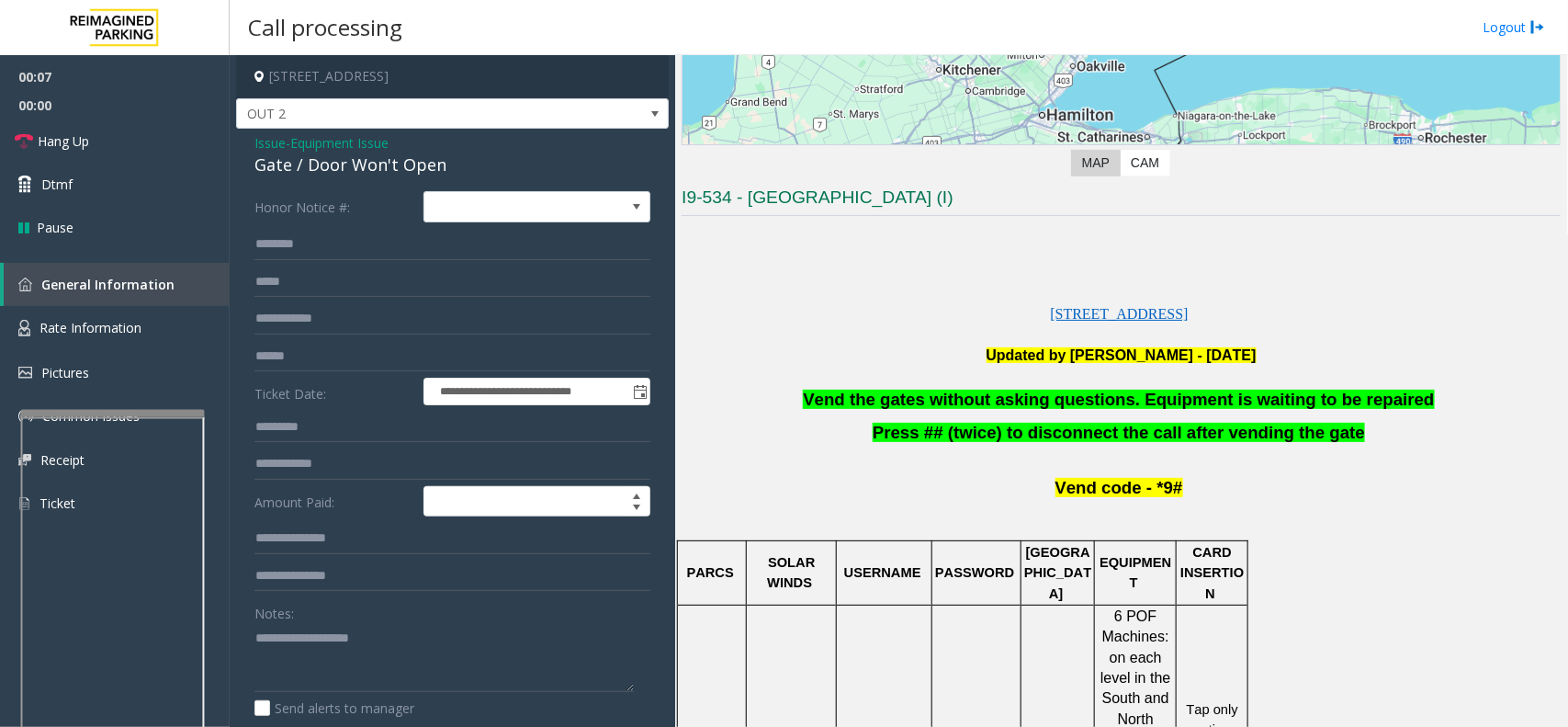
scroll to position [344, 0]
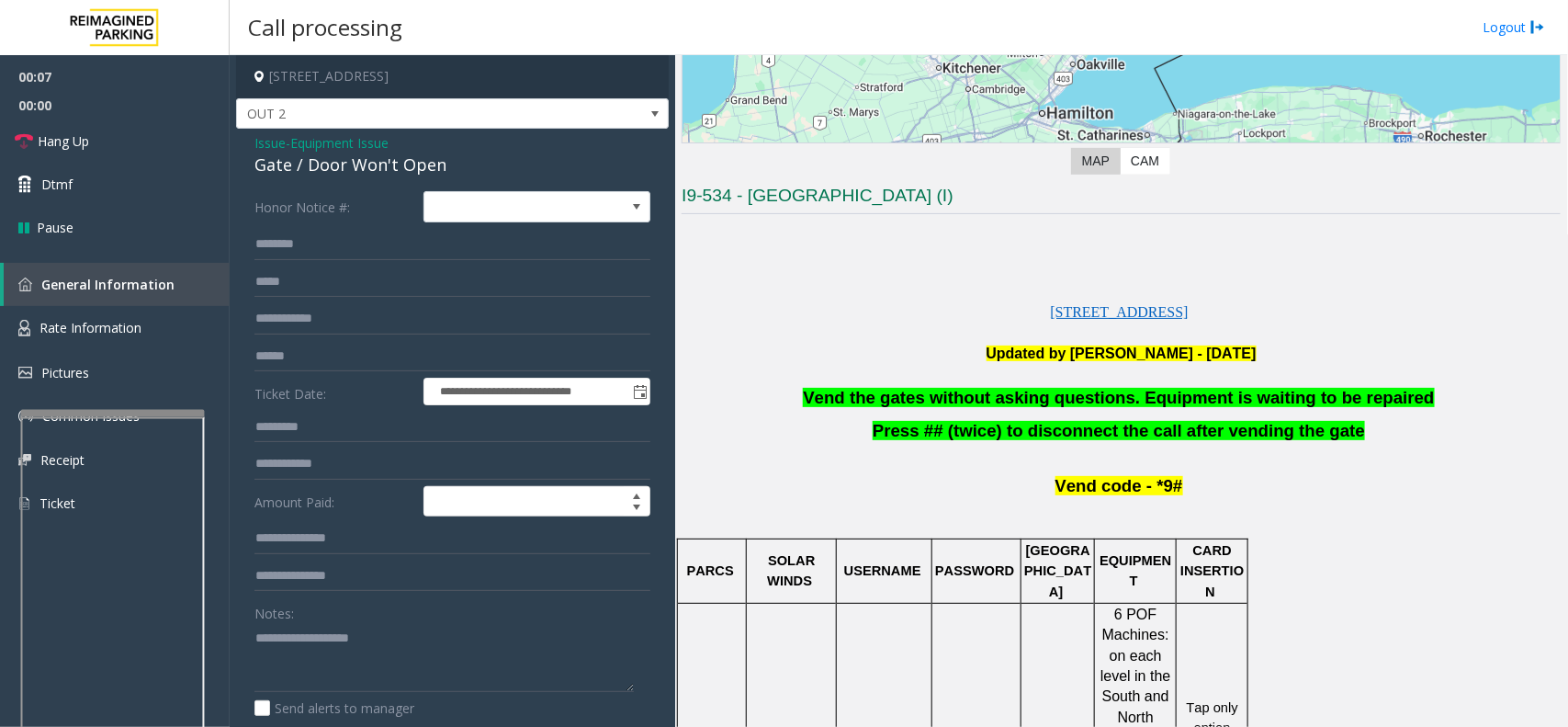
click at [990, 394] on span "Vend the gates without asking questions. Equipment is waiting to be repaired" at bounding box center [1118, 397] width 632 height 20
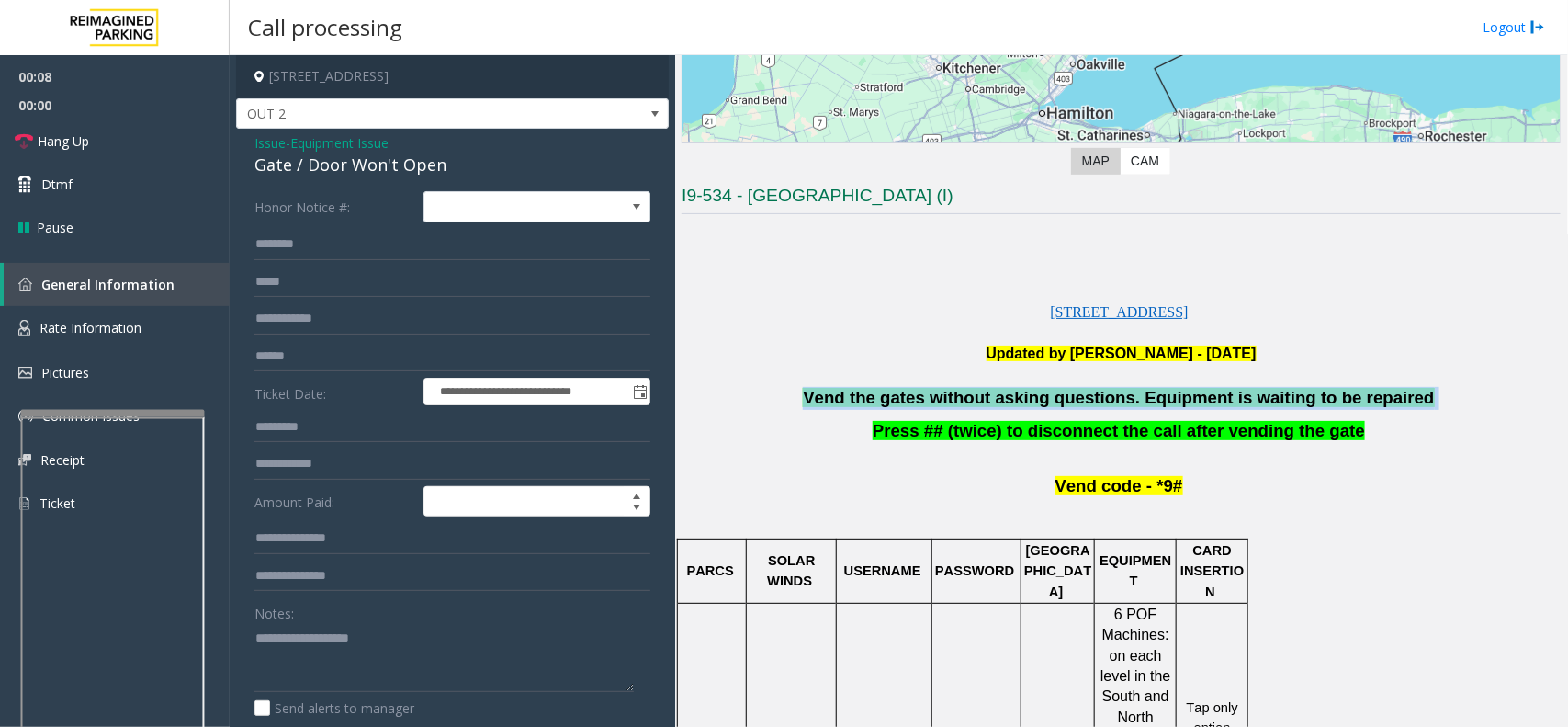
click at [990, 394] on span "Vend the gates without asking questions. Equipment is waiting to be repaired" at bounding box center [1118, 397] width 632 height 20
click at [165, 156] on link "Hang Up" at bounding box center [115, 141] width 230 height 43
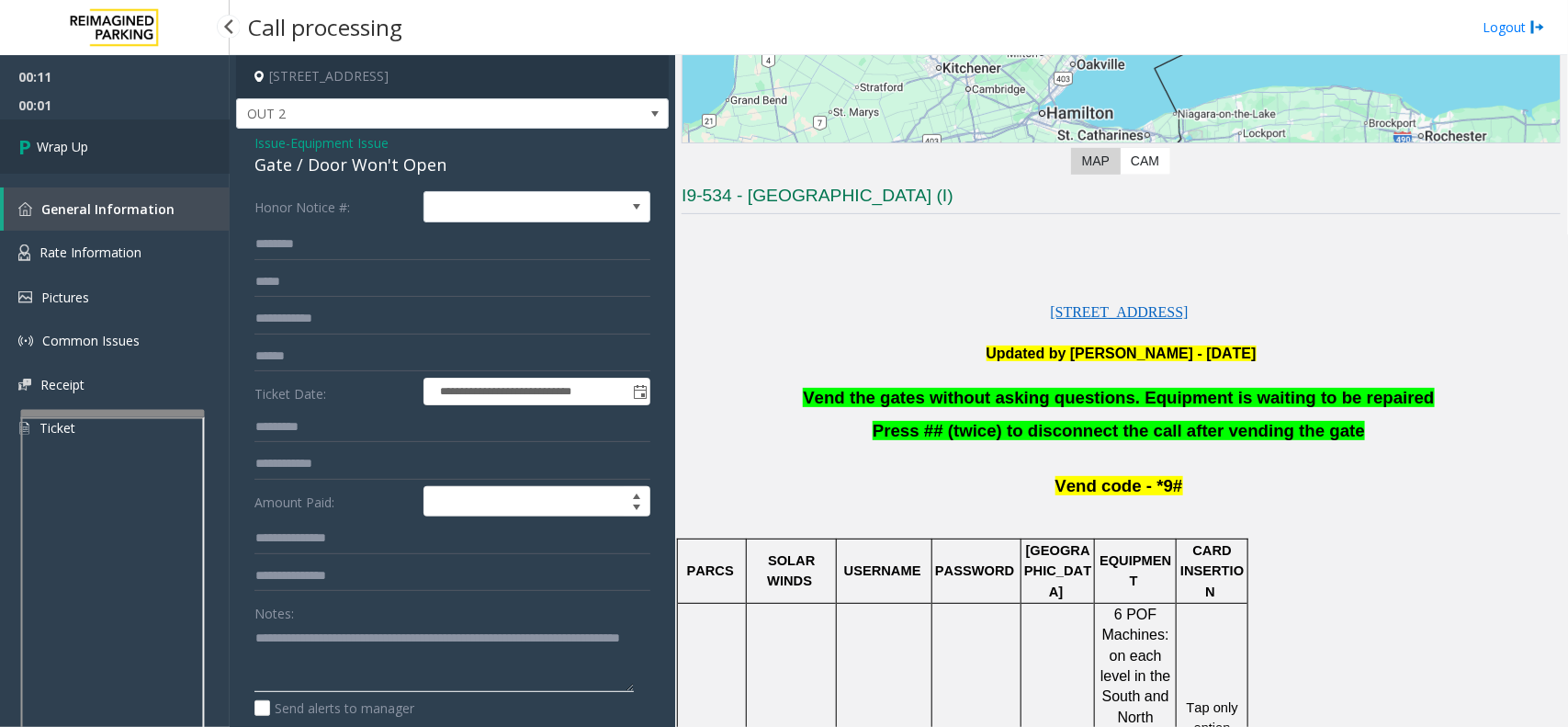
type textarea "**********"
click at [150, 145] on link "Wrap Up" at bounding box center [115, 146] width 230 height 54
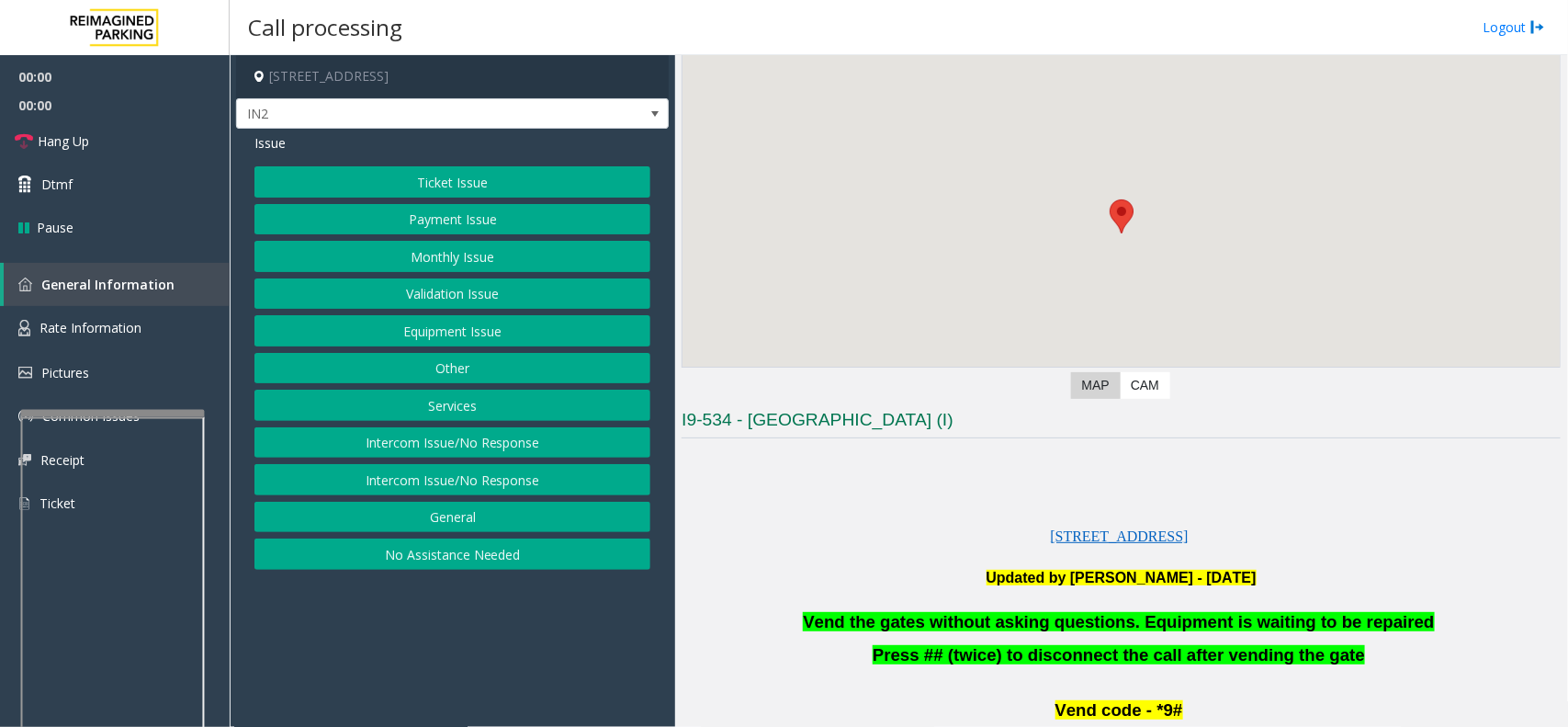
scroll to position [459, 0]
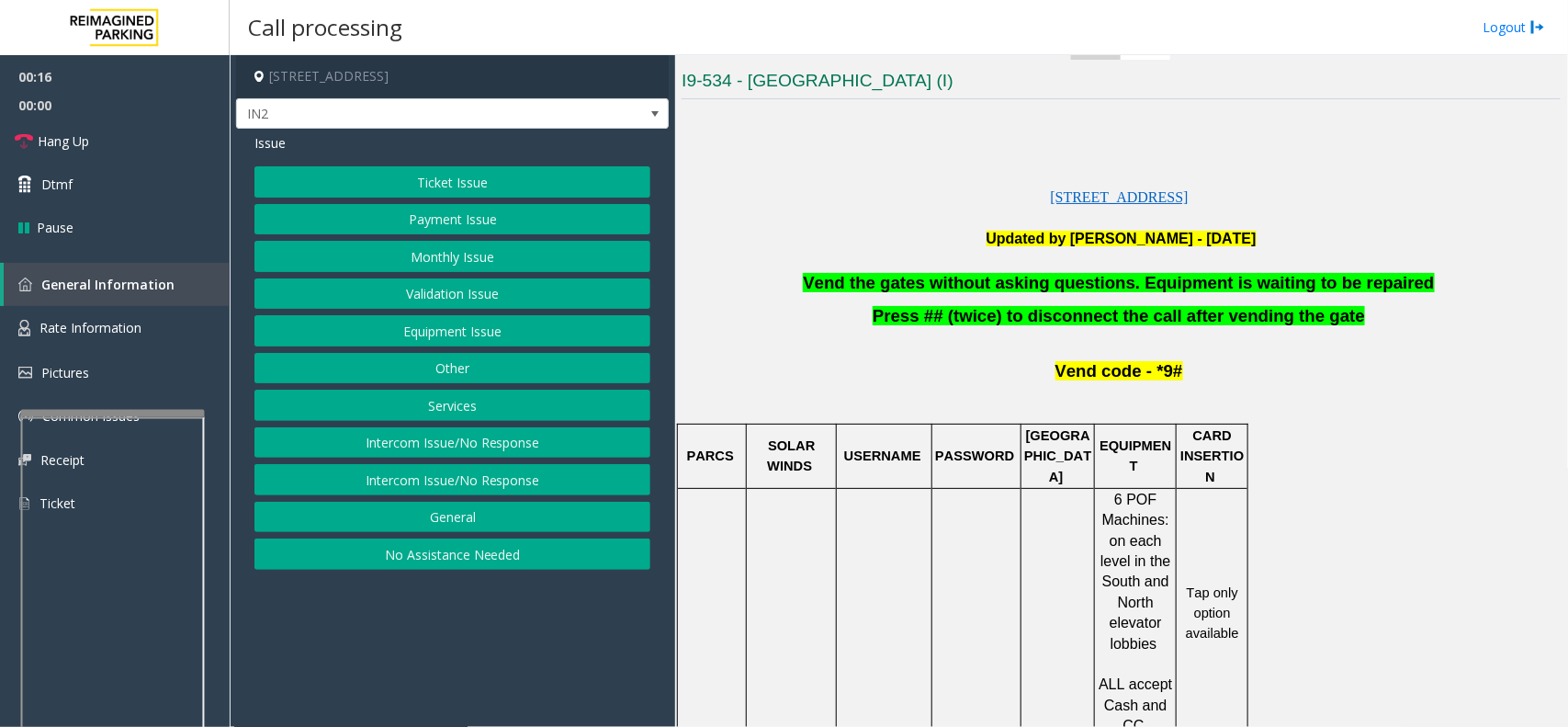
drag, startPoint x: 393, startPoint y: 678, endPoint x: 355, endPoint y: 676, distance: 38.1
click at [355, 676] on app-call-processing-form "[STREET_ADDRESS] Issue Ticket Issue Payment Issue Monthly Issue Validation Issu…" at bounding box center [452, 391] width 446 height 672
drag, startPoint x: 473, startPoint y: 631, endPoint x: 421, endPoint y: 645, distance: 53.9
click at [421, 645] on app-call-processing-form "[STREET_ADDRESS] Issue Ticket Issue Payment Issue Monthly Issue Validation Issu…" at bounding box center [452, 391] width 446 height 672
click at [464, 327] on button "Equipment Issue" at bounding box center [452, 331] width 396 height 31
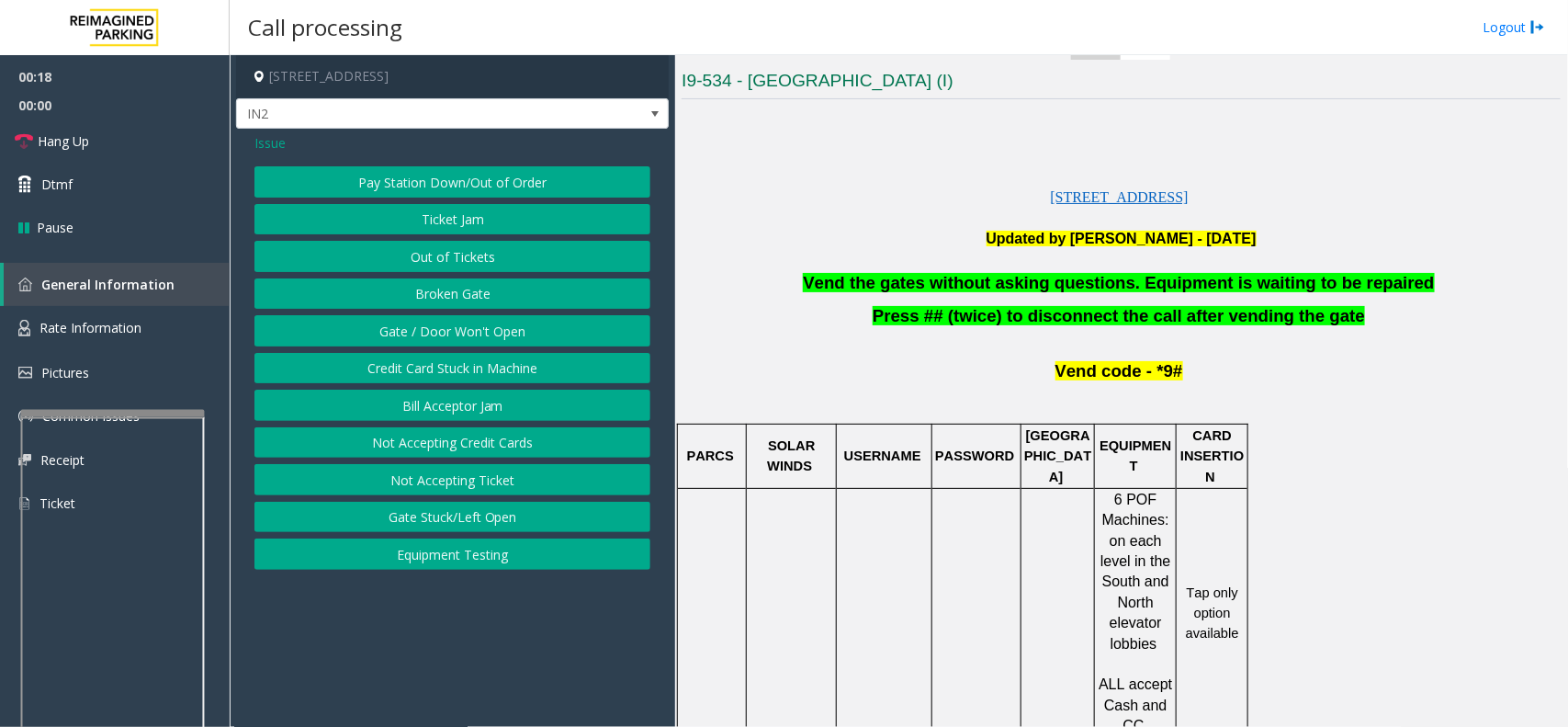
click at [464, 328] on button "Gate / Door Won't Open" at bounding box center [452, 331] width 396 height 31
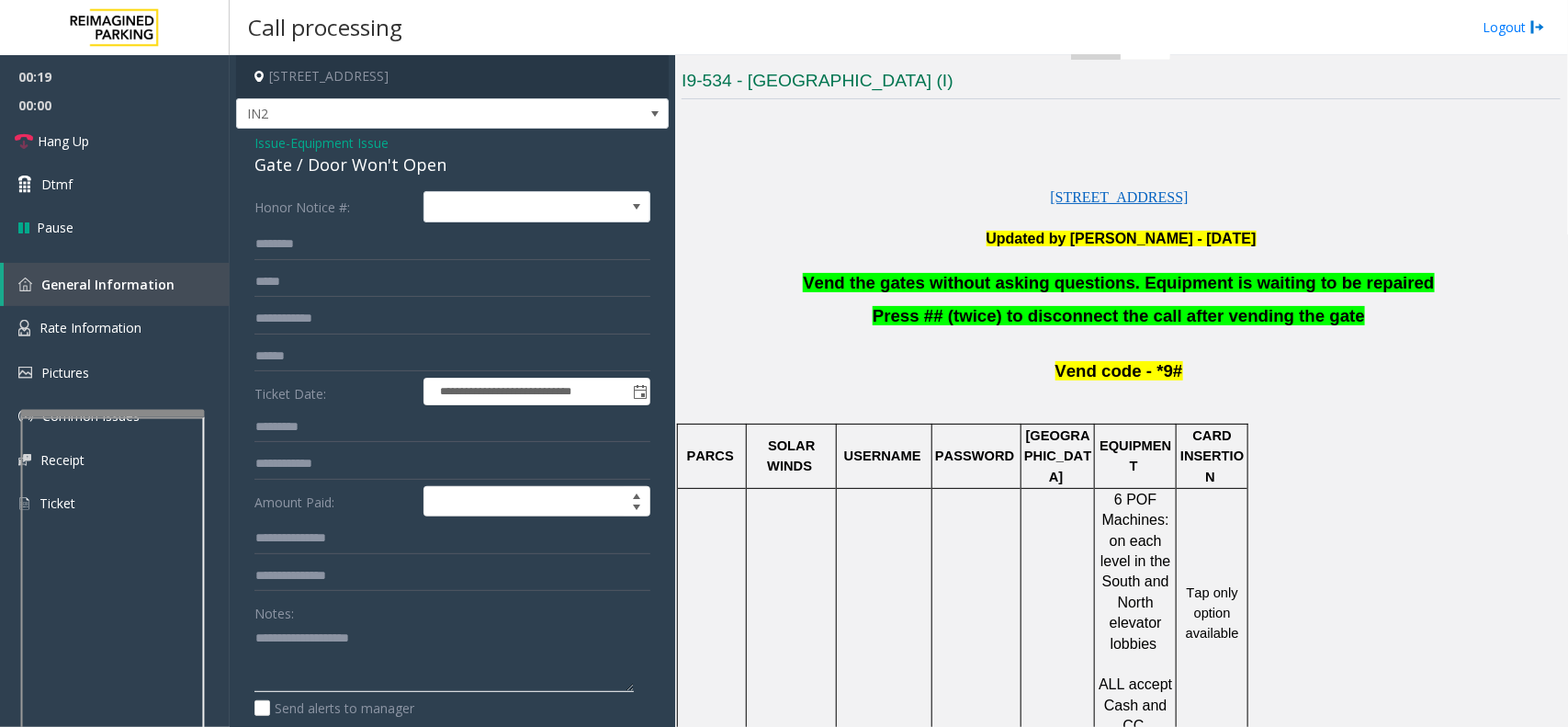
drag, startPoint x: 439, startPoint y: 635, endPoint x: 323, endPoint y: 558, distance: 139.2
click at [402, 633] on textarea at bounding box center [445, 657] width 380 height 69
click at [136, 340] on link "Rate Information" at bounding box center [115, 329] width 230 height 45
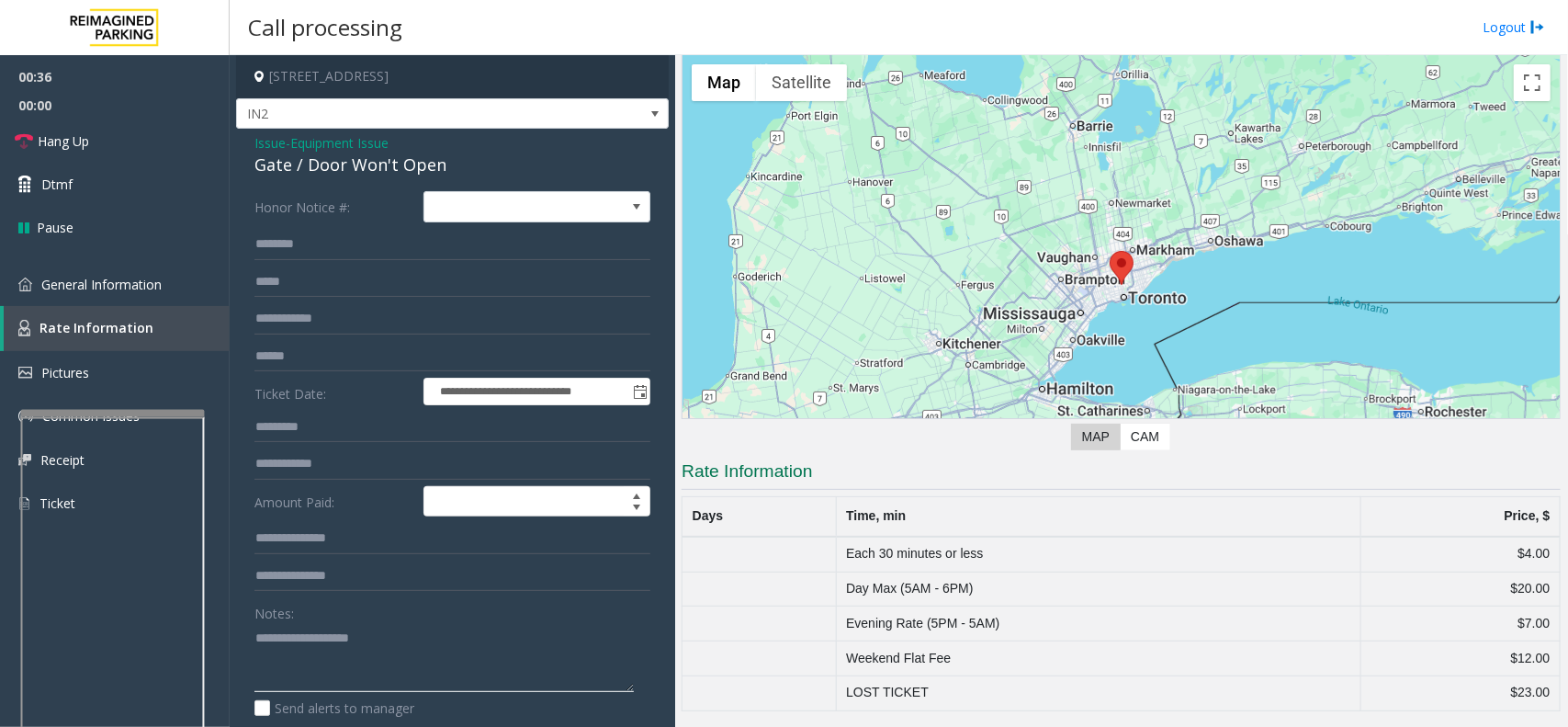
drag, startPoint x: 399, startPoint y: 649, endPoint x: 360, endPoint y: 652, distance: 39.1
click at [360, 652] on textarea at bounding box center [445, 657] width 380 height 69
click at [190, 273] on link "General Information" at bounding box center [115, 284] width 230 height 43
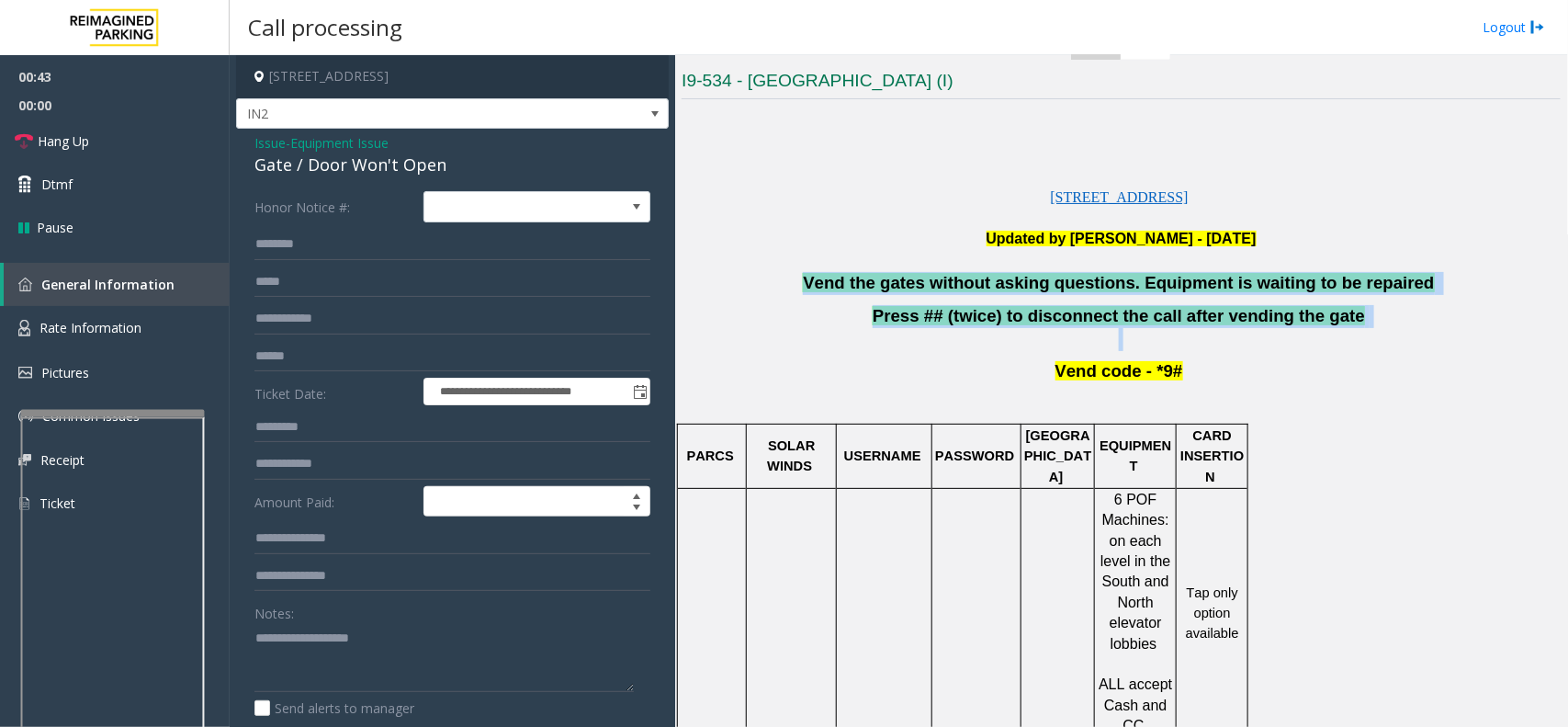
drag, startPoint x: 798, startPoint y: 272, endPoint x: 1455, endPoint y: 333, distance: 659.8
click at [1455, 333] on div "[STREET_ADDRESS] Updated by [PERSON_NAME] - [DATE] Vend the gates without askin…" at bounding box center [1121, 723] width 879 height 1237
click at [1118, 319] on span "Press ## (twice) to disconnect the call after vending the gate" at bounding box center [1118, 316] width 493 height 20
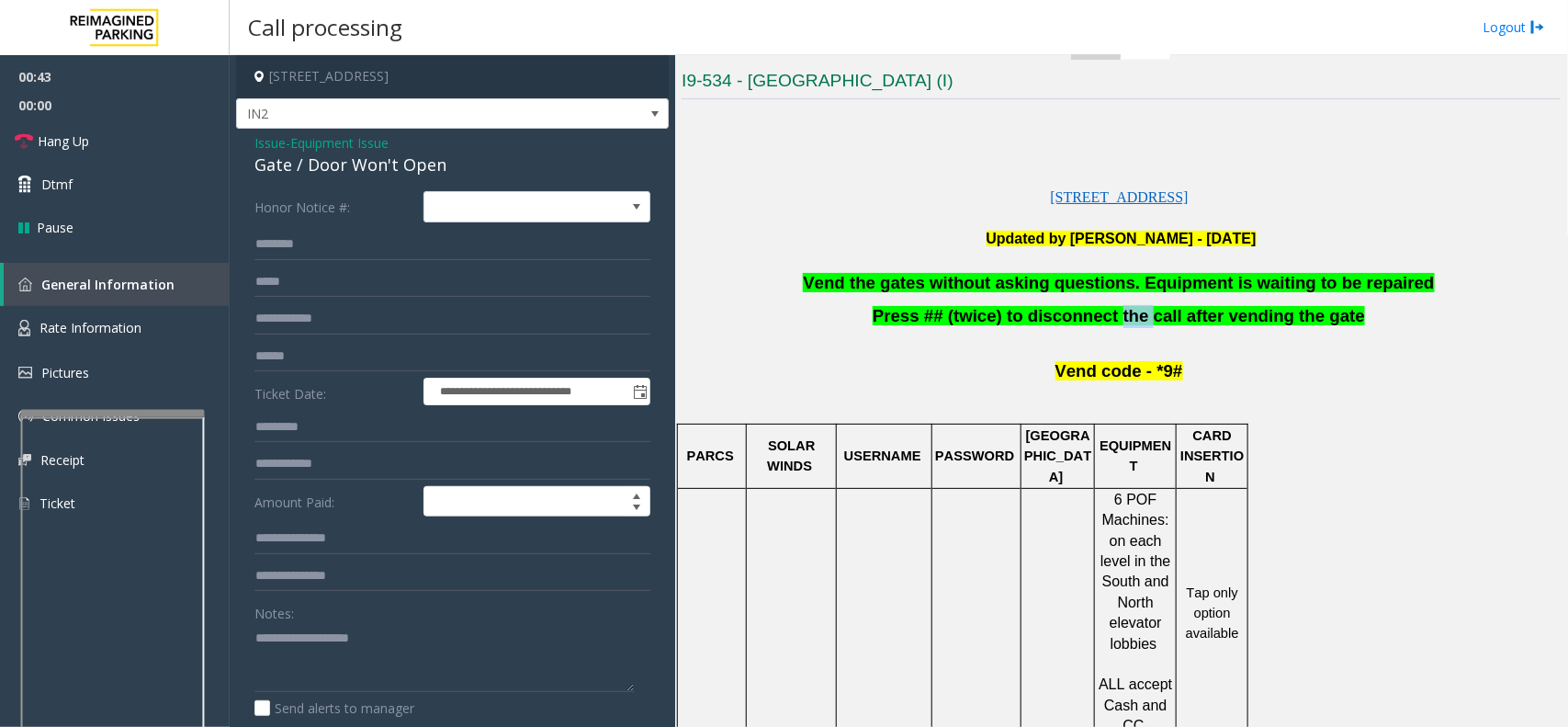
click at [1118, 319] on span "Press ## (twice) to disconnect the call after vending the gate" at bounding box center [1118, 316] width 493 height 20
click at [1116, 283] on span "Vend the gates without asking questions. Equipment is waiting to be repaired" at bounding box center [1118, 282] width 632 height 20
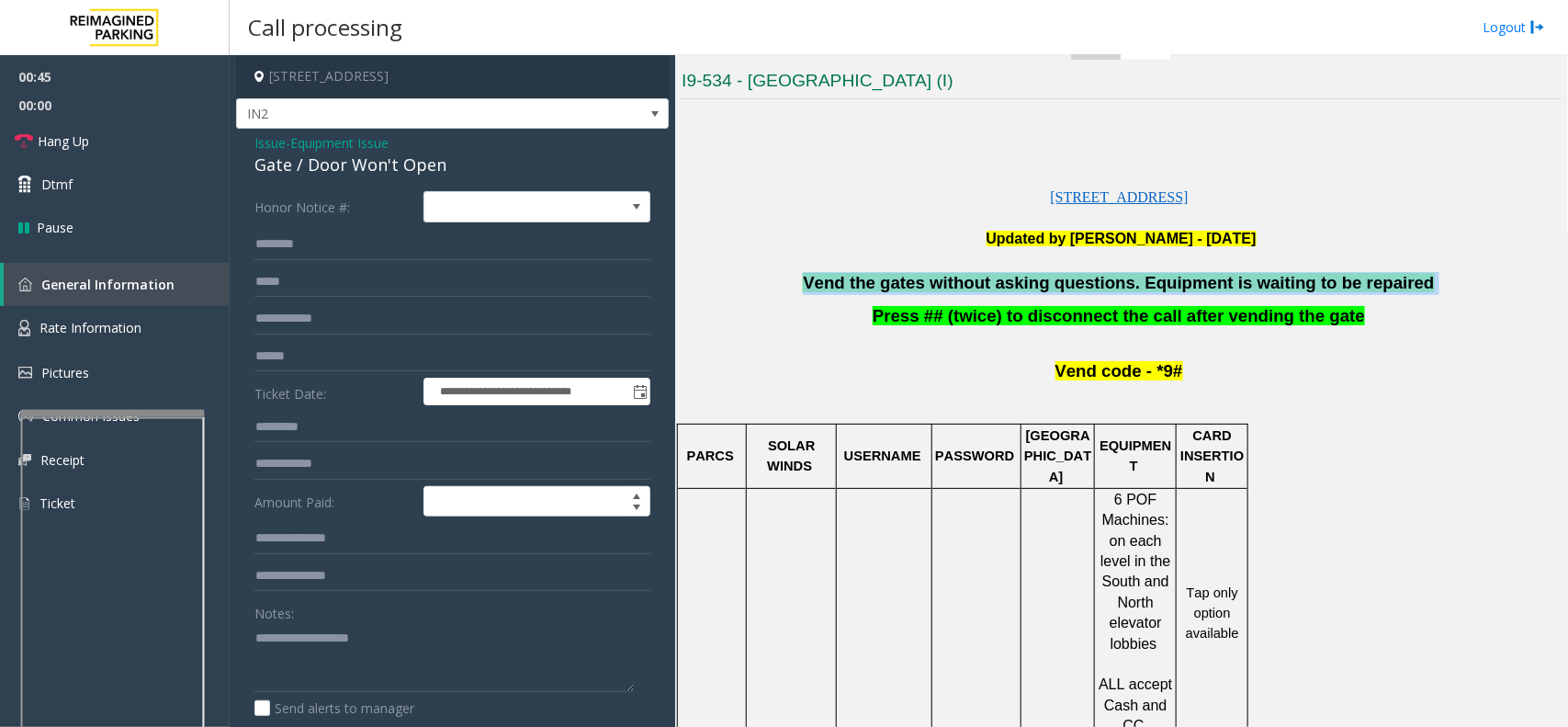
click at [1116, 283] on span "Vend the gates without asking questions. Equipment is waiting to be repaired" at bounding box center [1118, 282] width 632 height 20
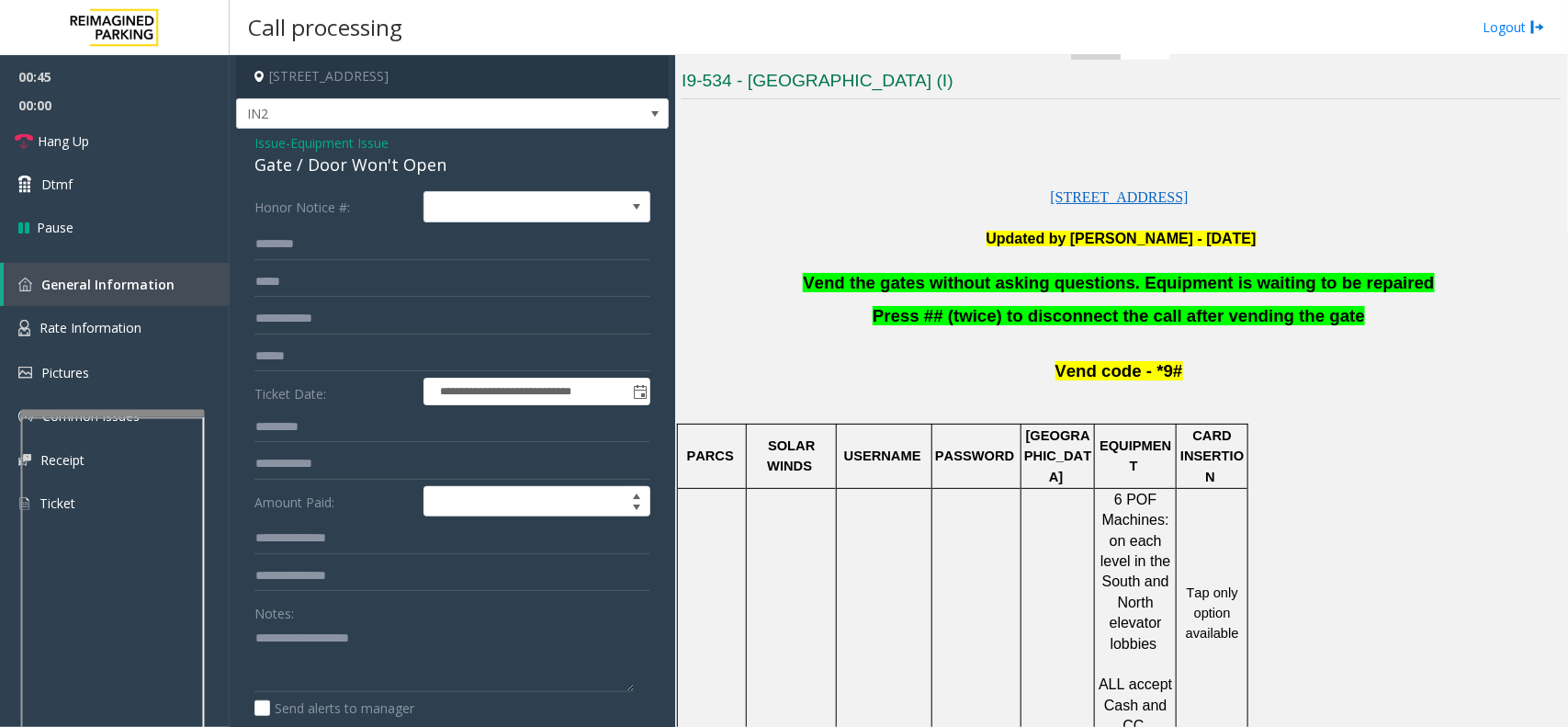
click at [1123, 375] on span "Vend code - *9#" at bounding box center [1119, 371] width 128 height 20
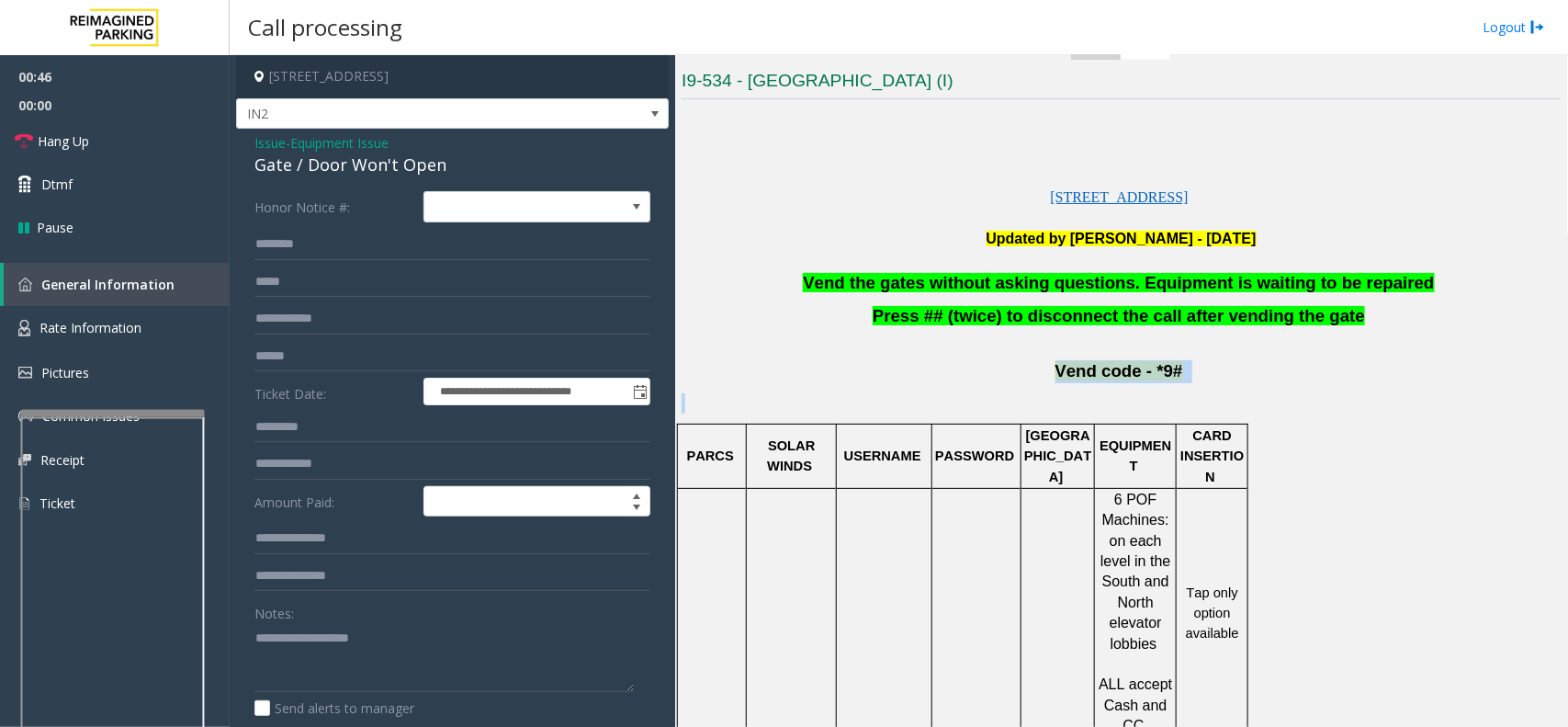
click at [1123, 375] on span "Vend code - *9#" at bounding box center [1119, 371] width 128 height 20
click at [1125, 397] on p at bounding box center [1121, 403] width 879 height 21
click at [1121, 235] on b "Updated by [PERSON_NAME] - [DATE]" at bounding box center [1121, 238] width 271 height 16
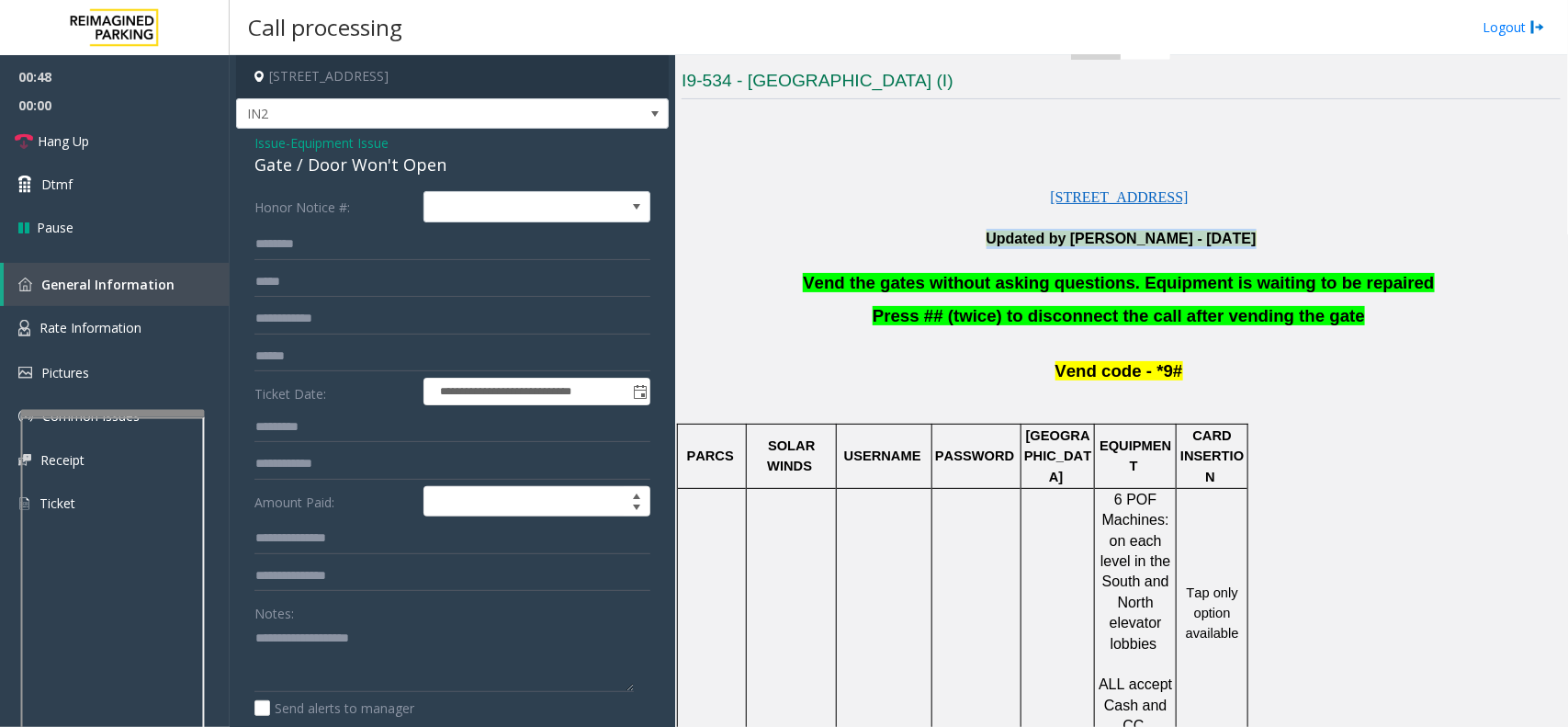
click at [1121, 235] on b "Updated by [PERSON_NAME] - [DATE]" at bounding box center [1121, 238] width 271 height 16
click at [1118, 324] on span "Press ## (twice) to disconnect the call after vending the gate" at bounding box center [1118, 316] width 493 height 20
paste textarea "**********"
click at [787, 232] on p "Updated by [PERSON_NAME] - [DATE]" at bounding box center [1121, 239] width 879 height 21
click at [838, 278] on span "Vend the gates without asking questions. Equipment is waiting to be repaired" at bounding box center [1118, 282] width 632 height 20
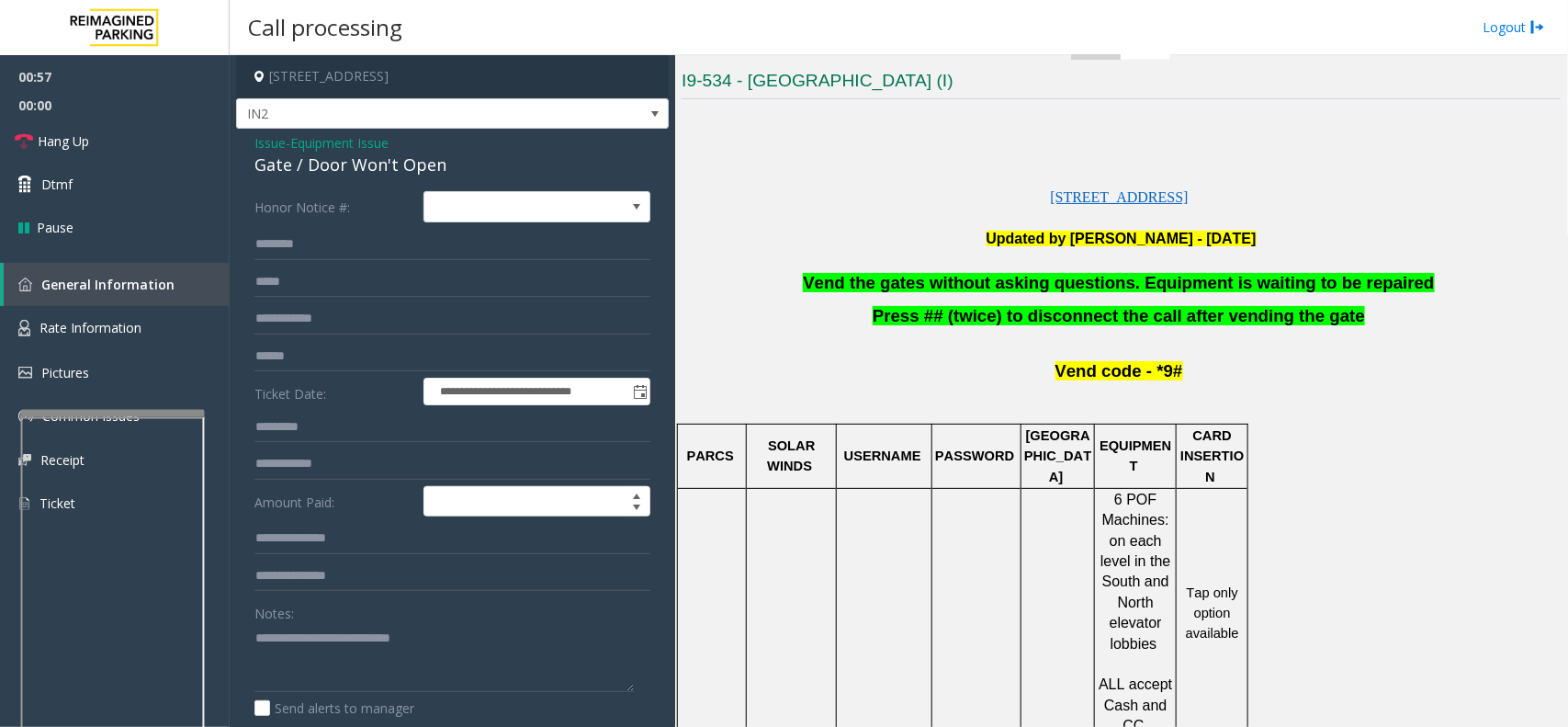
click at [838, 278] on span "Vend the gates without asking questions. Equipment is waiting to be repaired" at bounding box center [1118, 282] width 632 height 20
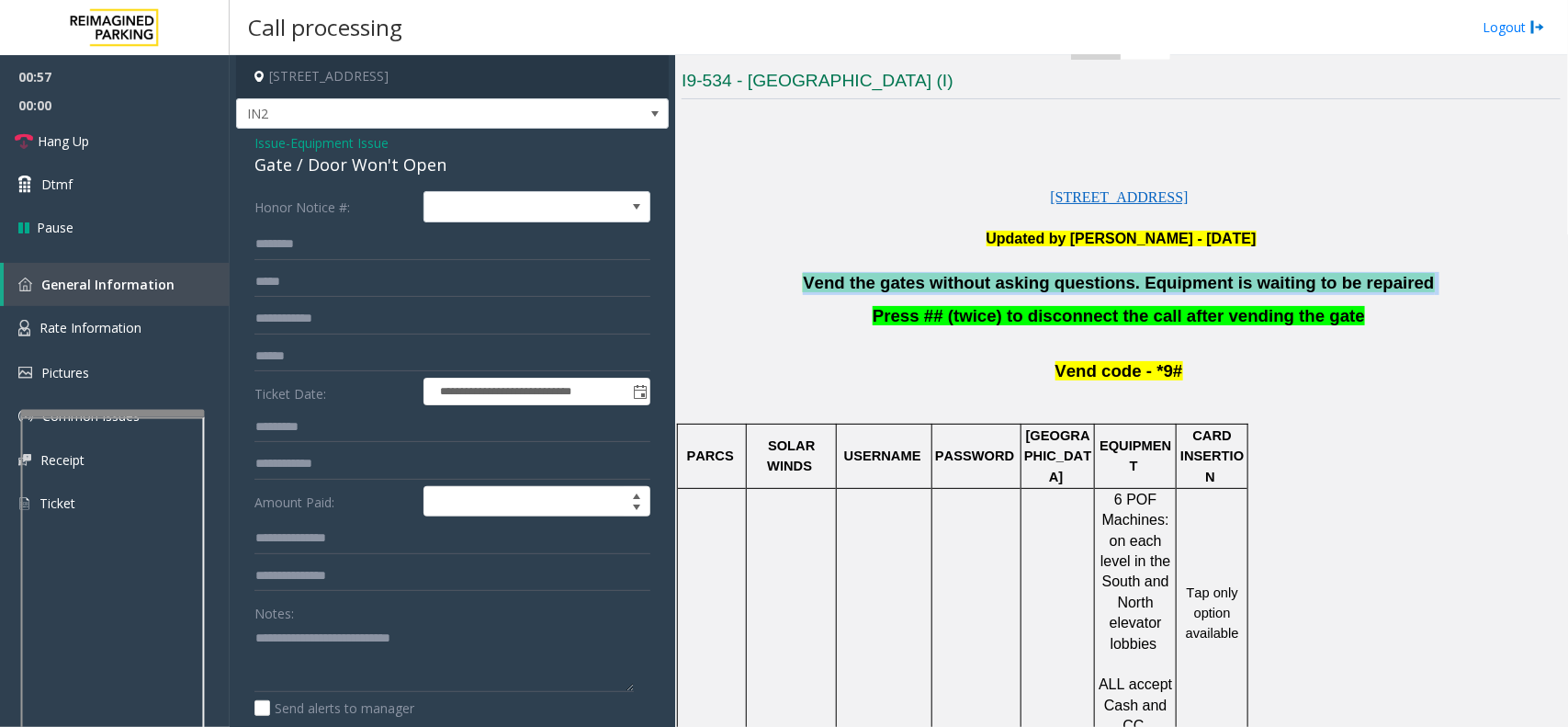
click at [838, 278] on span "Vend the gates without asking questions. Equipment is waiting to be repaired" at bounding box center [1118, 282] width 632 height 20
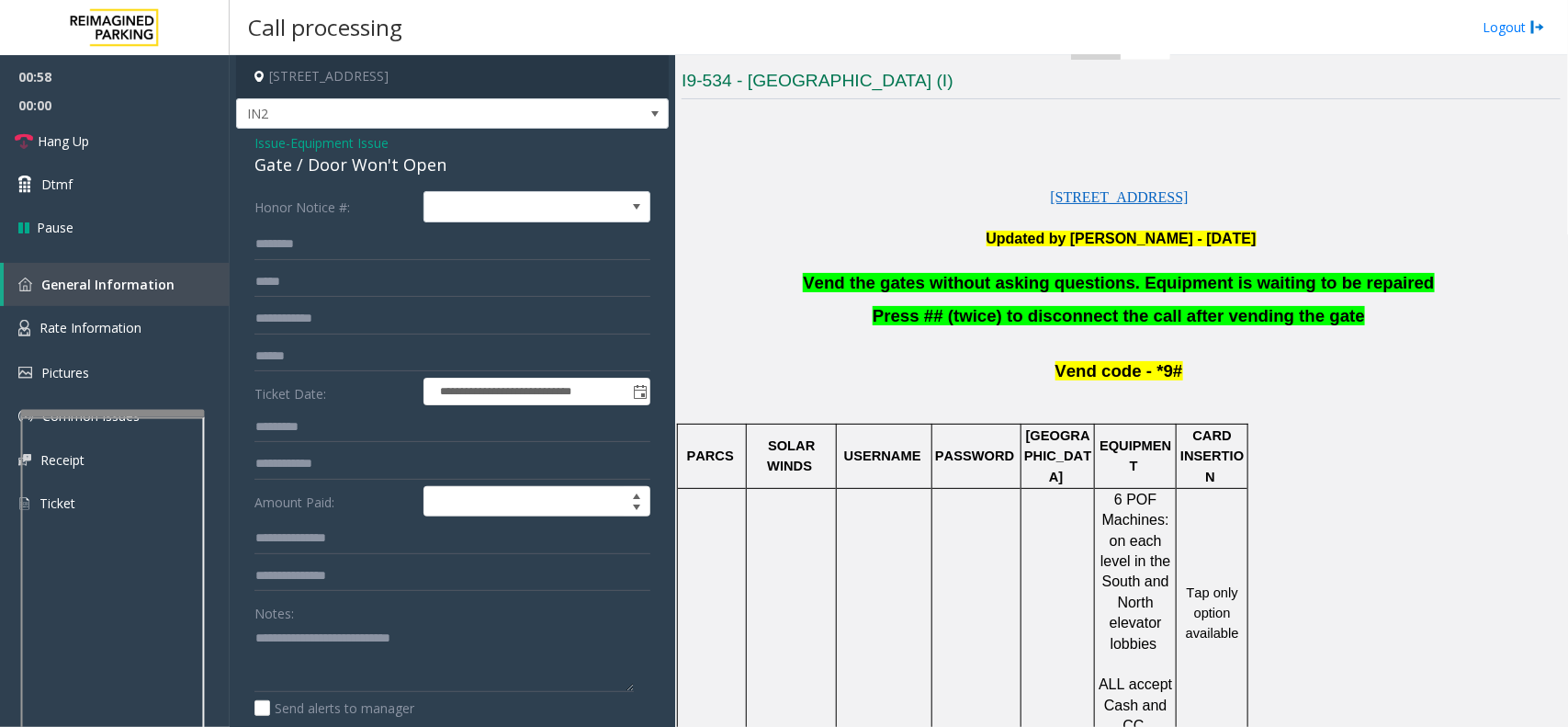
click at [916, 311] on span "Press ## (twice) to disconnect the call after vending the gate" at bounding box center [1118, 316] width 493 height 20
click at [862, 273] on span "Vend the gates without asking questions. Equipment is waiting to be repaired" at bounding box center [1118, 282] width 632 height 20
click at [147, 341] on link "Rate Information" at bounding box center [115, 329] width 230 height 45
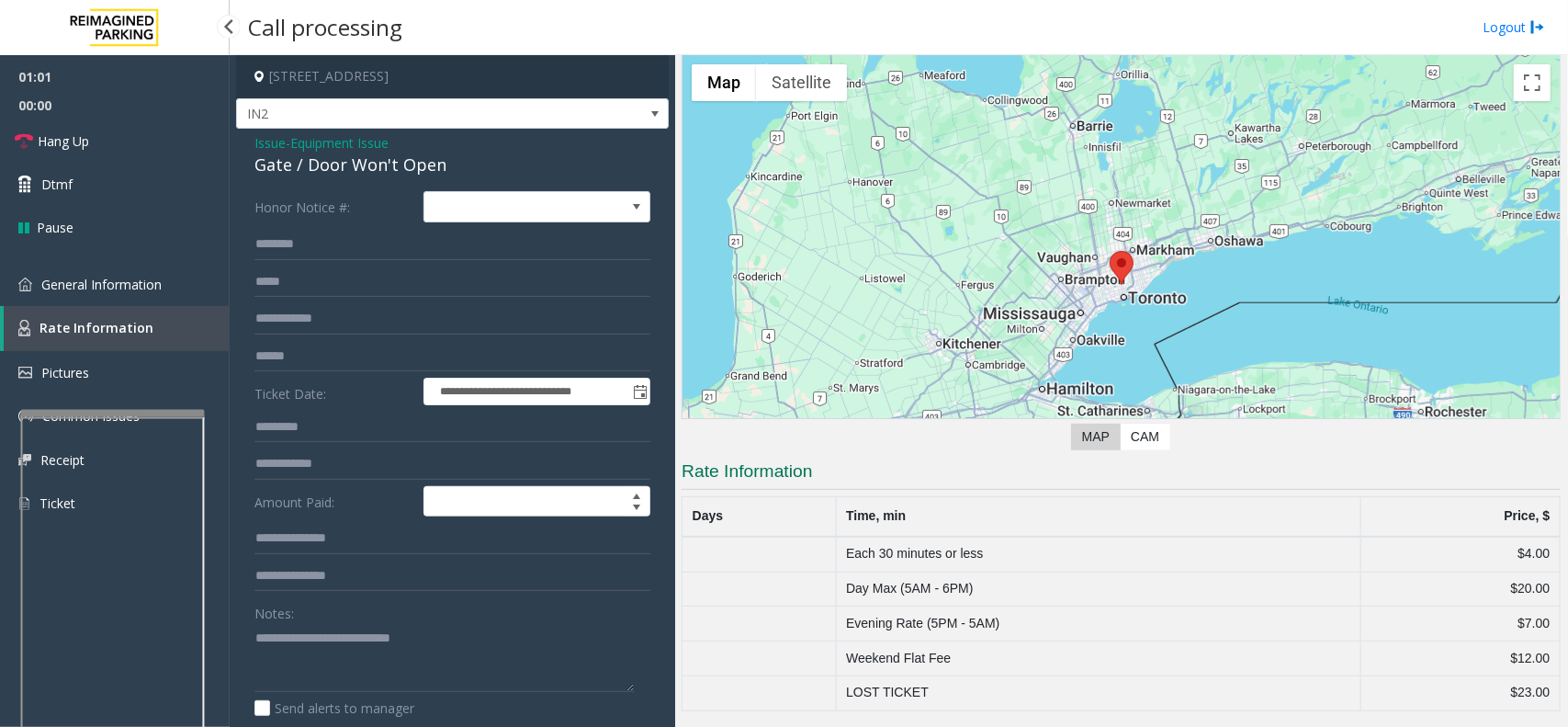
scroll to position [70, 0]
click at [126, 292] on link "General Information" at bounding box center [115, 284] width 230 height 43
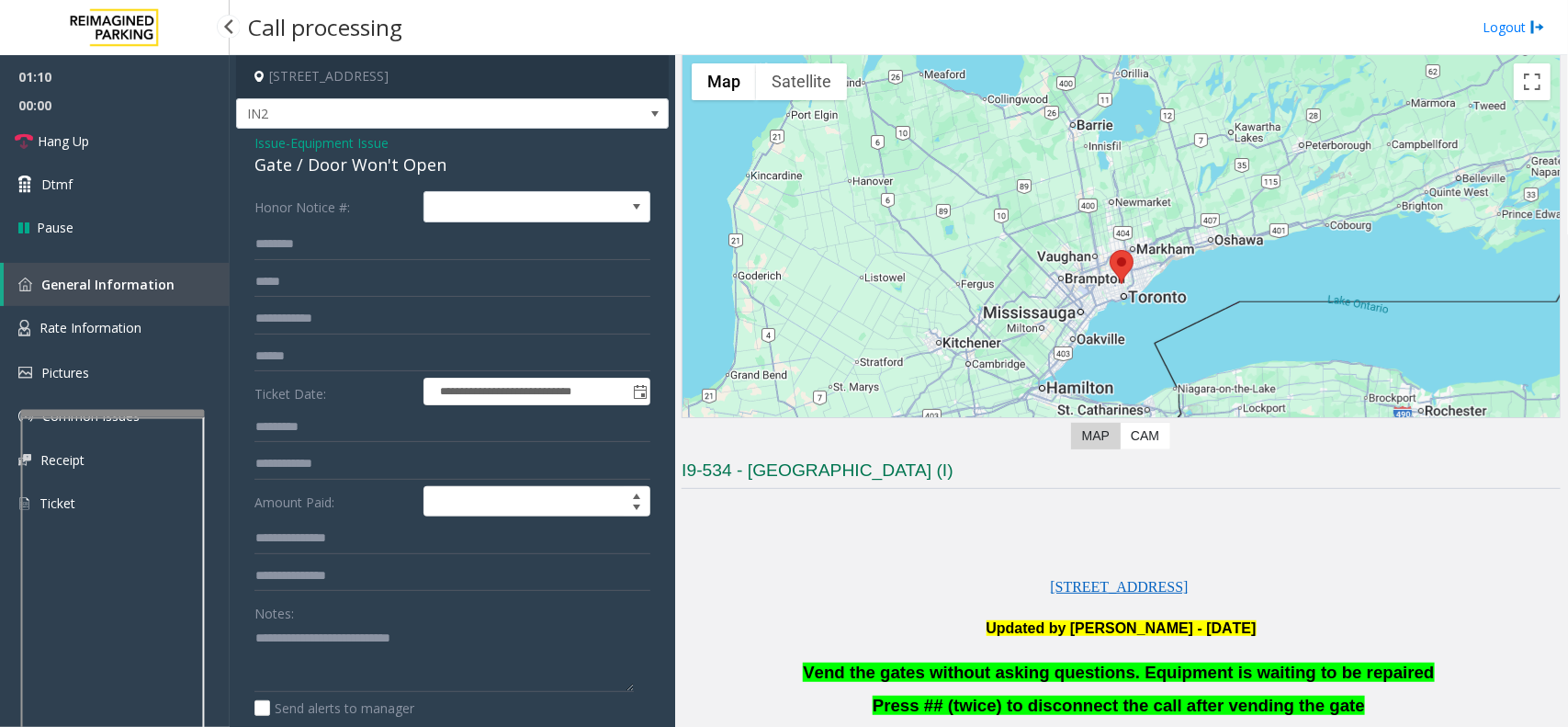
scroll to position [459, 0]
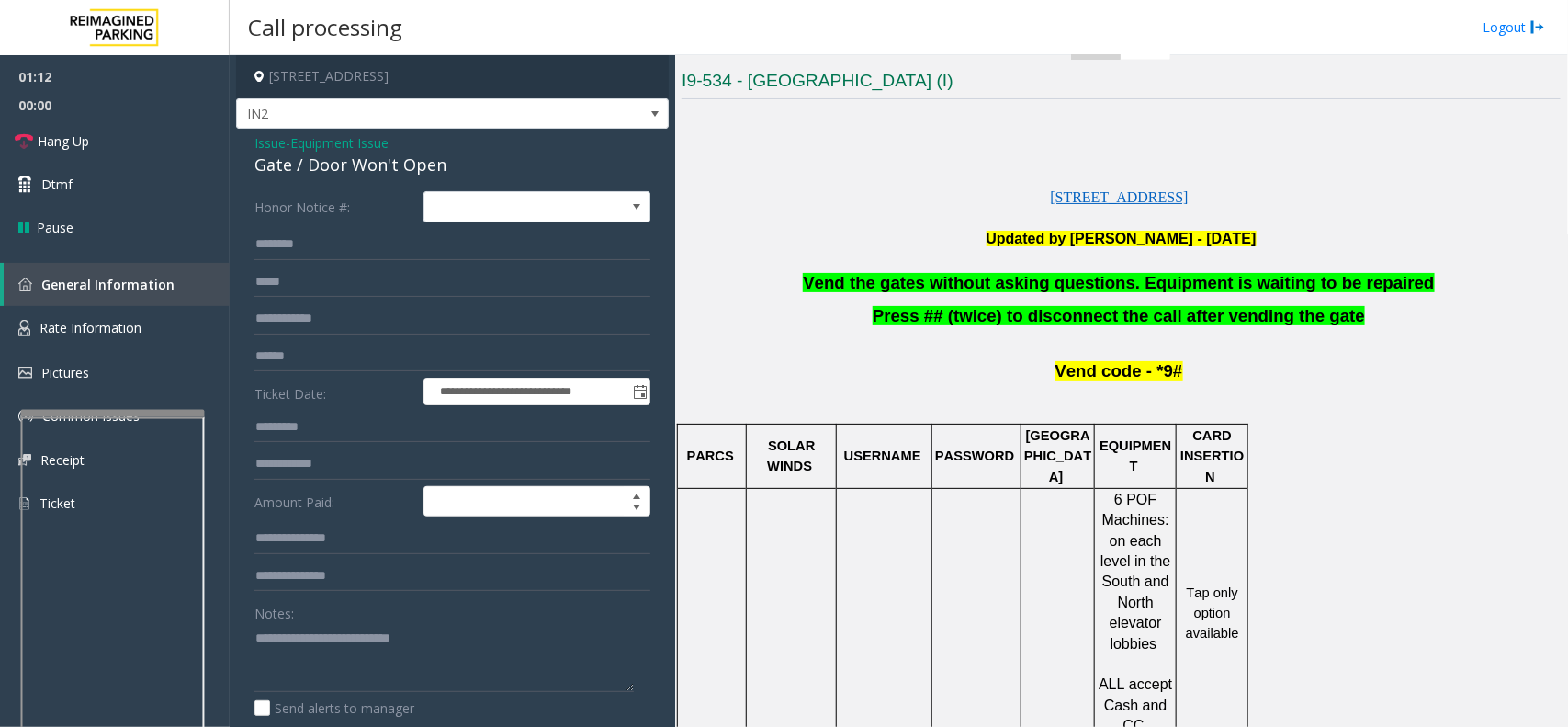
click at [802, 452] on span "SOLAR WINDS" at bounding box center [793, 455] width 51 height 34
click at [878, 449] on span "USERNAME" at bounding box center [882, 455] width 77 height 15
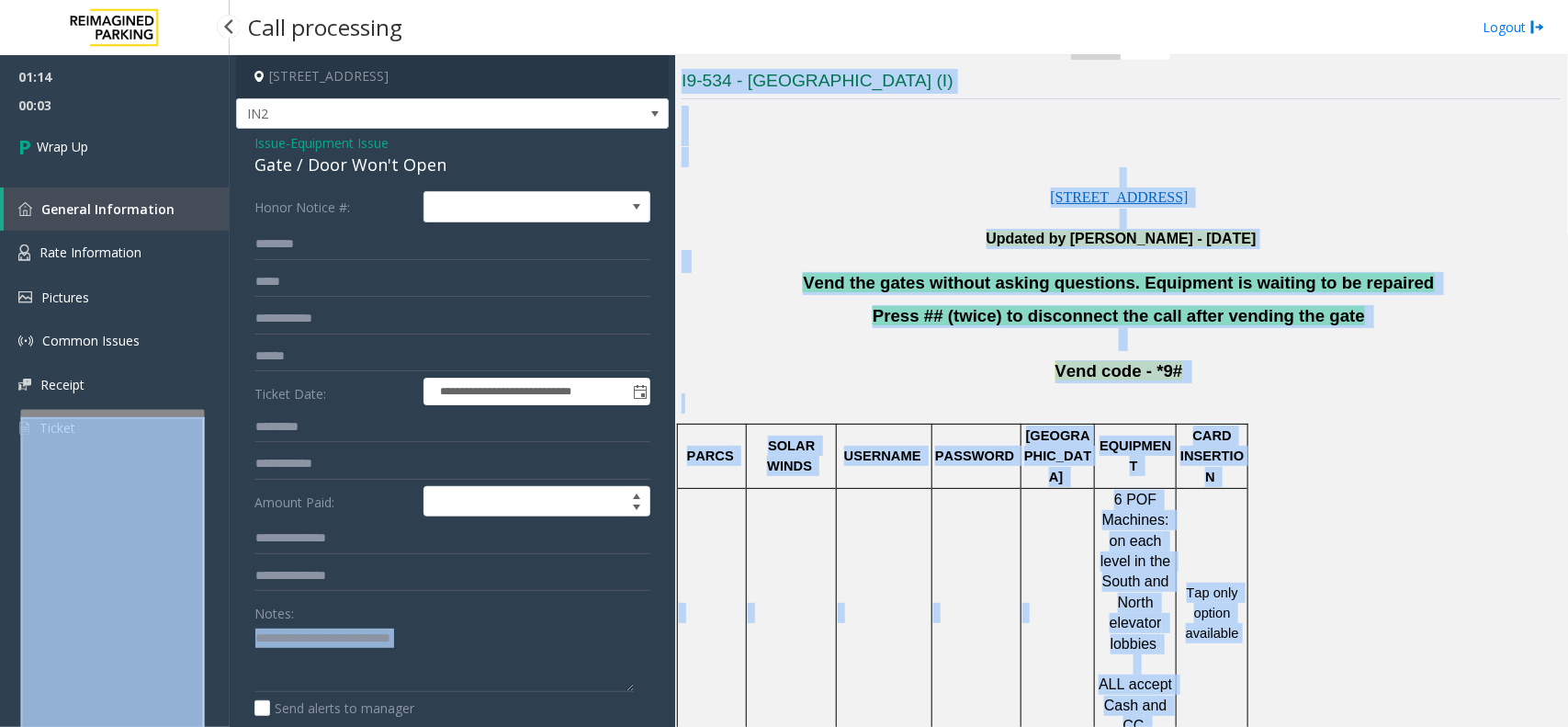
drag, startPoint x: 481, startPoint y: 611, endPoint x: 190, endPoint y: 622, distance: 291.2
click at [104, 207] on app-root "**********" at bounding box center [784, 363] width 1568 height 727
click at [1055, 381] on span "Vend code - *9#" at bounding box center [1119, 371] width 128 height 20
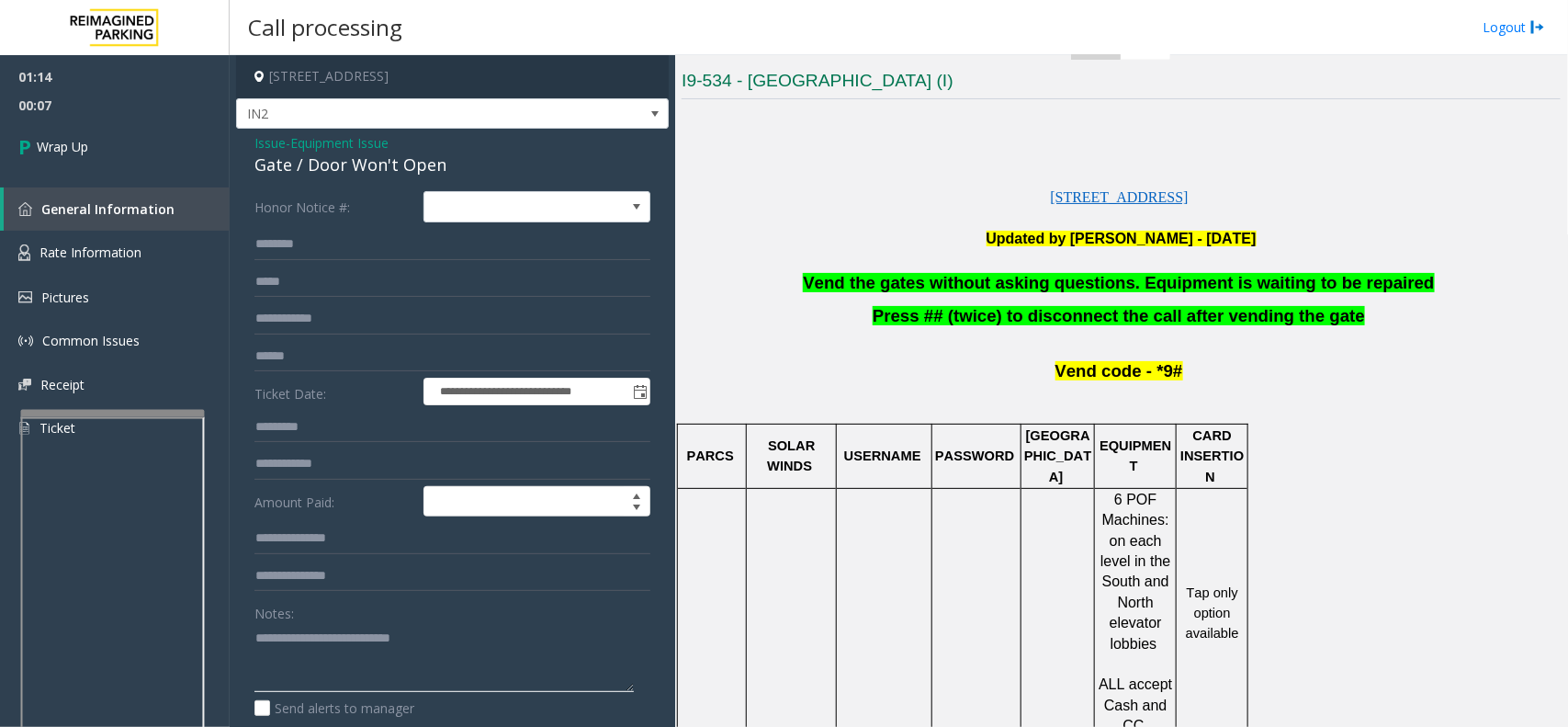
click at [413, 640] on textarea at bounding box center [445, 657] width 380 height 69
drag, startPoint x: 455, startPoint y: 648, endPoint x: 263, endPoint y: 632, distance: 192.7
click at [263, 632] on textarea at bounding box center [445, 657] width 380 height 69
type textarea "*"
click at [1091, 282] on span "Vend the gates without asking questions. Equipment is waiting to be repaired" at bounding box center [1118, 282] width 632 height 20
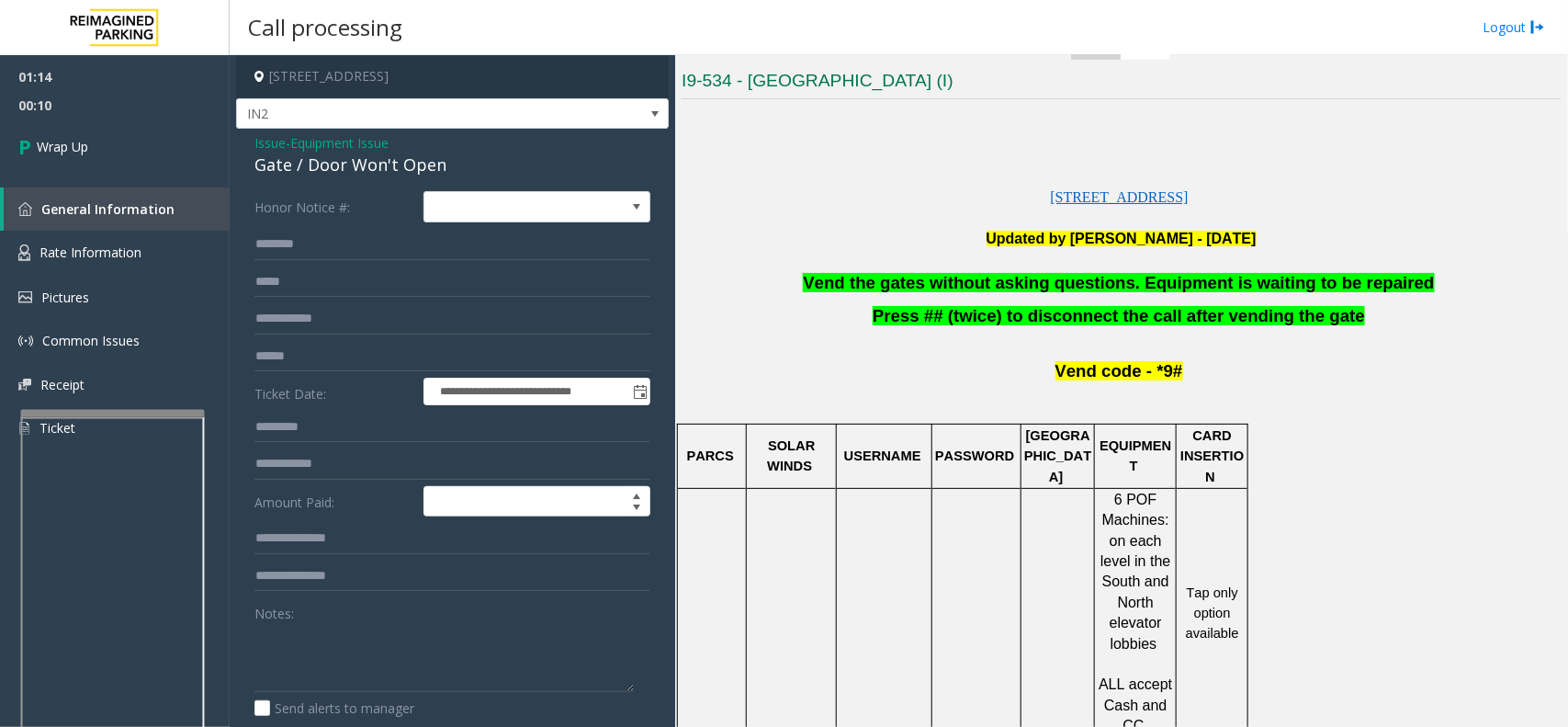
click at [1091, 282] on span "Vend the gates without asking questions. Equipment is waiting to be repaired" at bounding box center [1118, 282] width 632 height 20
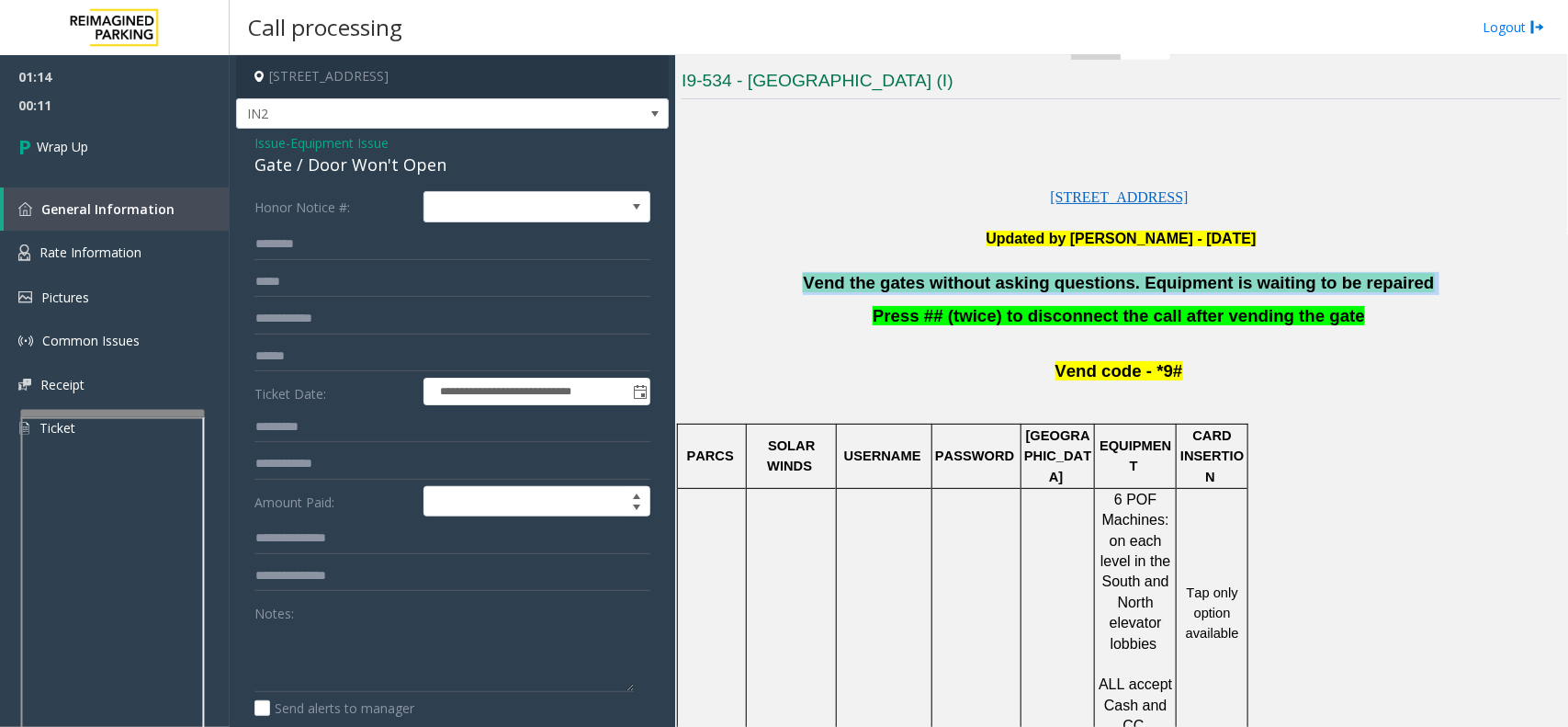
click at [1094, 282] on span "Vend the gates without asking questions. Equipment is waiting to be repaired" at bounding box center [1118, 282] width 632 height 20
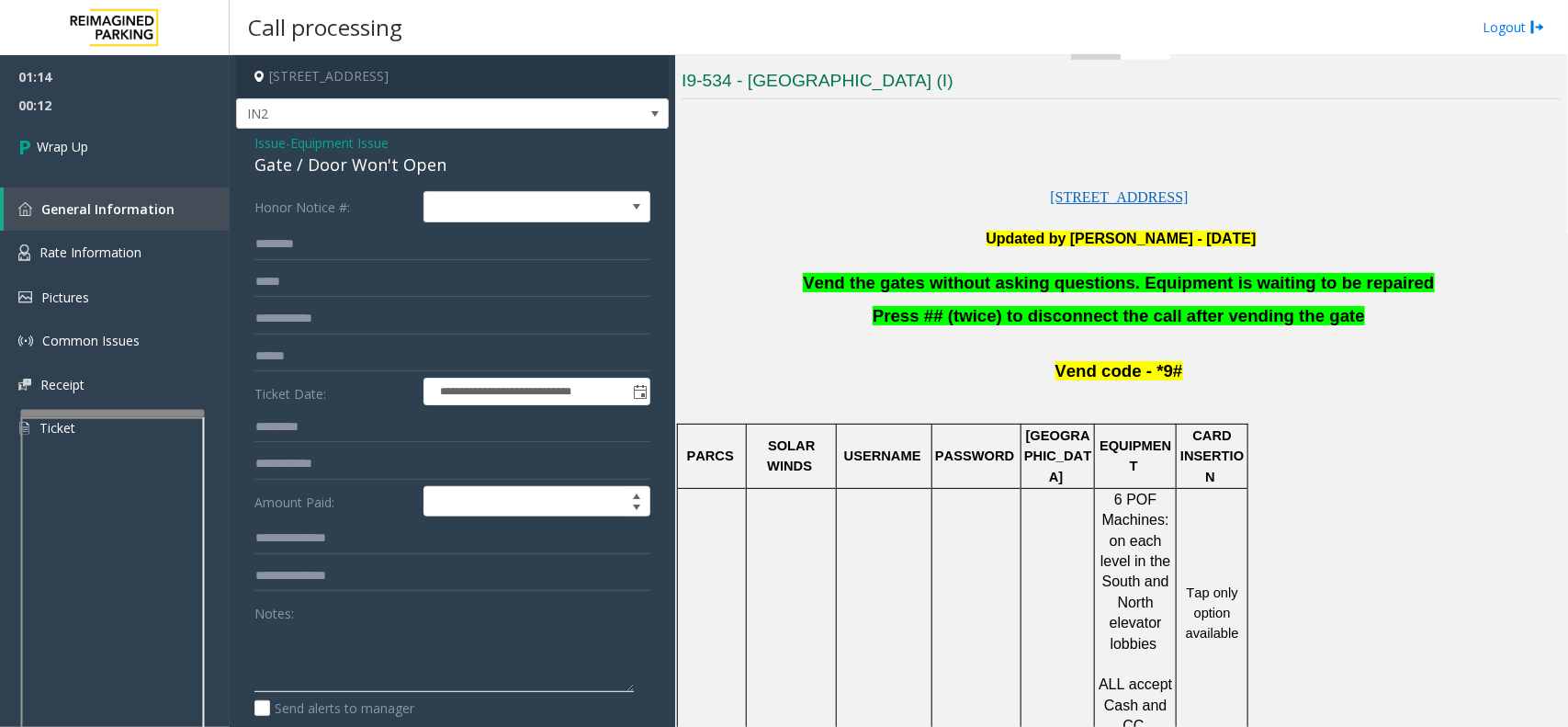
drag, startPoint x: 391, startPoint y: 641, endPoint x: 384, endPoint y: 608, distance: 33.7
click at [392, 636] on textarea at bounding box center [445, 657] width 380 height 69
paste textarea "**********"
type textarea "**********"
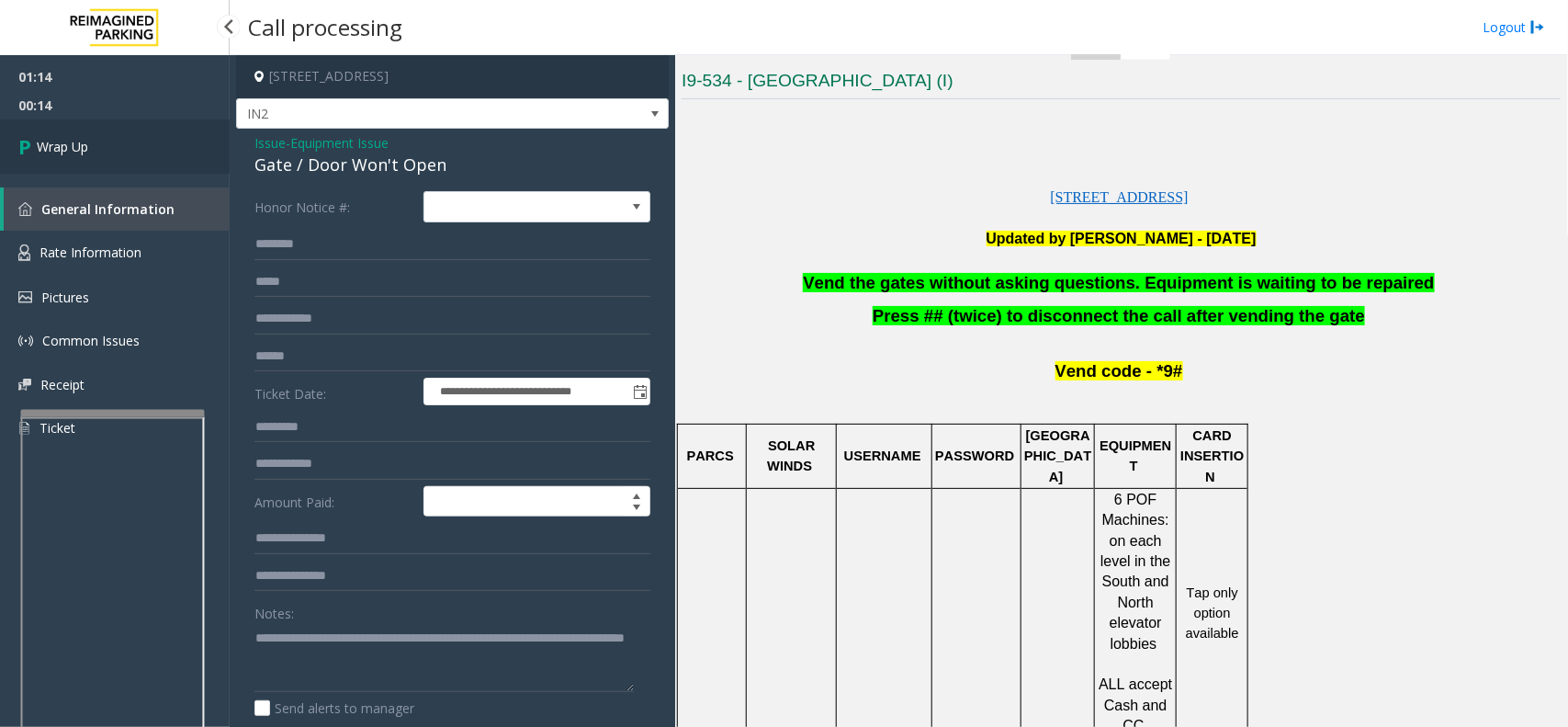
click at [103, 154] on link "Wrap Up" at bounding box center [115, 146] width 230 height 54
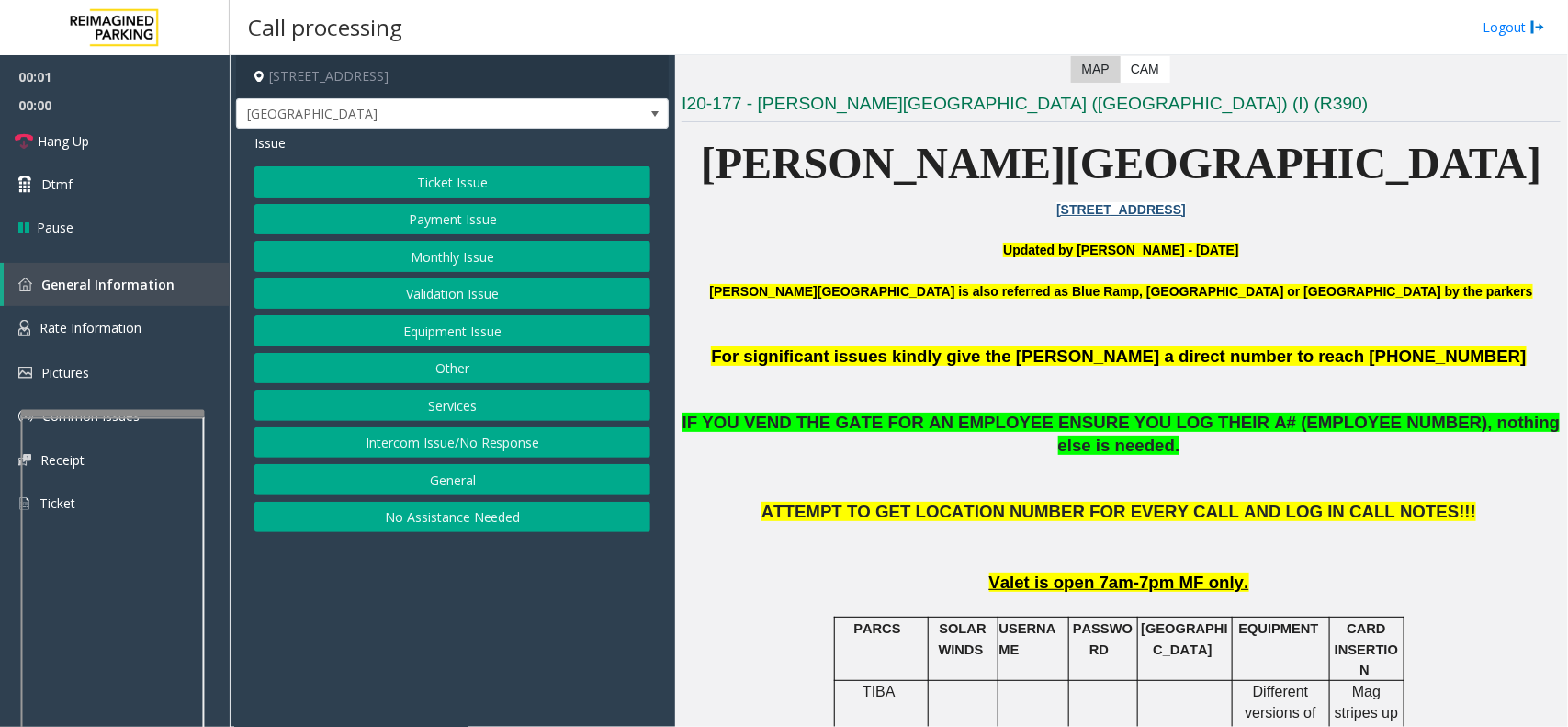
scroll to position [459, 0]
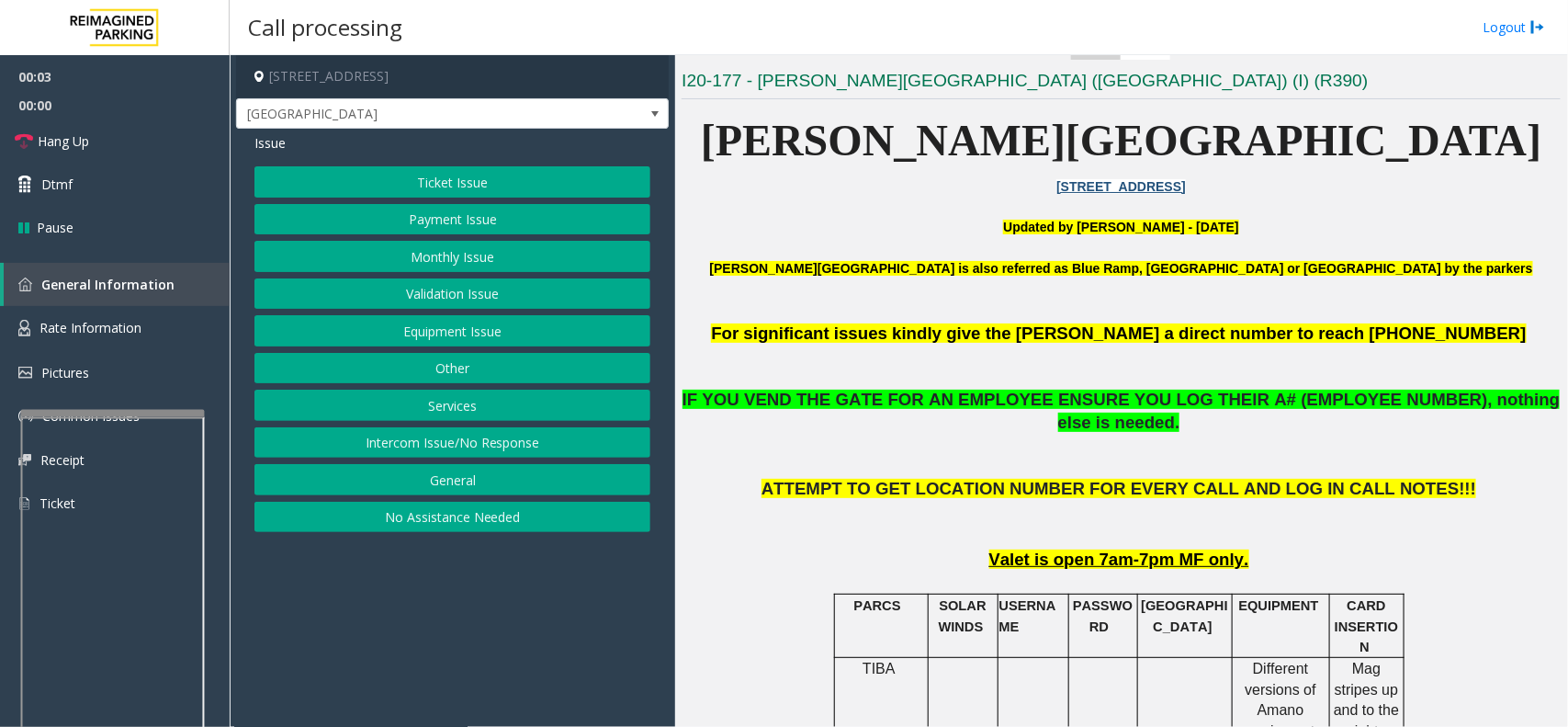
drag, startPoint x: 493, startPoint y: 676, endPoint x: 424, endPoint y: 690, distance: 70.4
click at [424, 690] on app-call-processing-form "[STREET_ADDRESS] [GEOGRAPHIC_DATA] Left Entry Lane Issue Ticket Issue Payment I…" at bounding box center [452, 391] width 446 height 672
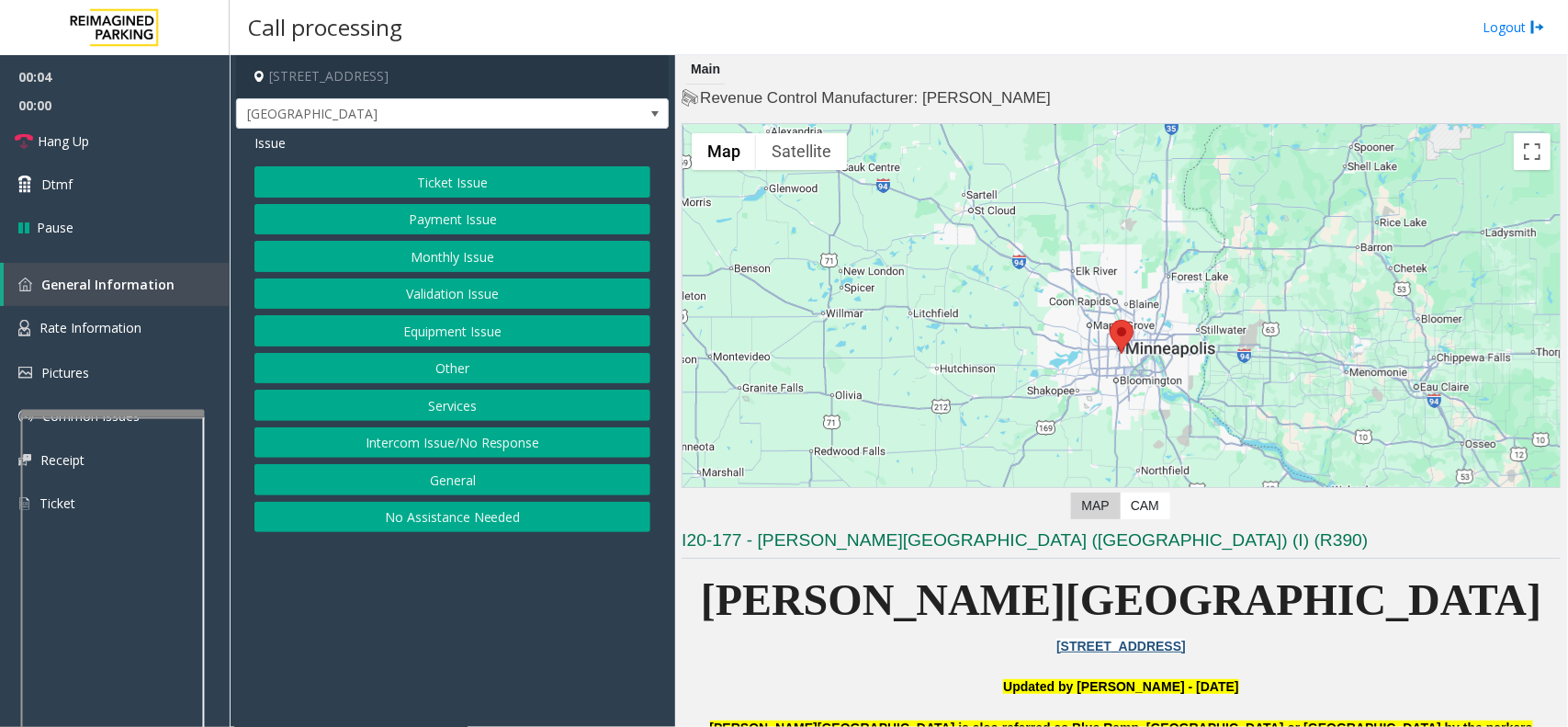
scroll to position [459, 0]
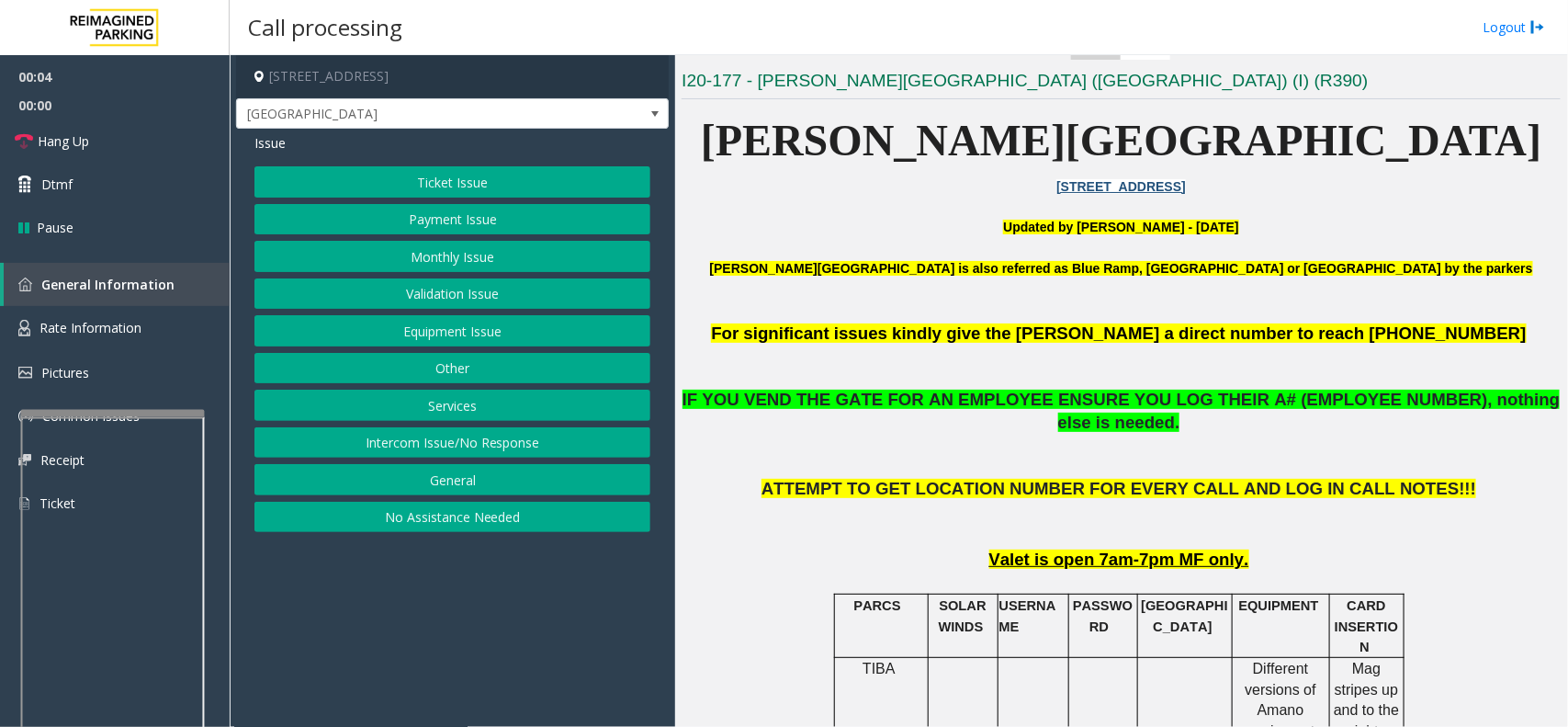
drag, startPoint x: 0, startPoint y: 0, endPoint x: 759, endPoint y: 536, distance: 929.2
click at [759, 549] on p "Valet is open 7am-7pm MF only." at bounding box center [1121, 560] width 879 height 23
drag, startPoint x: 883, startPoint y: 726, endPoint x: 852, endPoint y: 648, distance: 83.9
drag, startPoint x: 852, startPoint y: 648, endPoint x: 807, endPoint y: 653, distance: 45.3
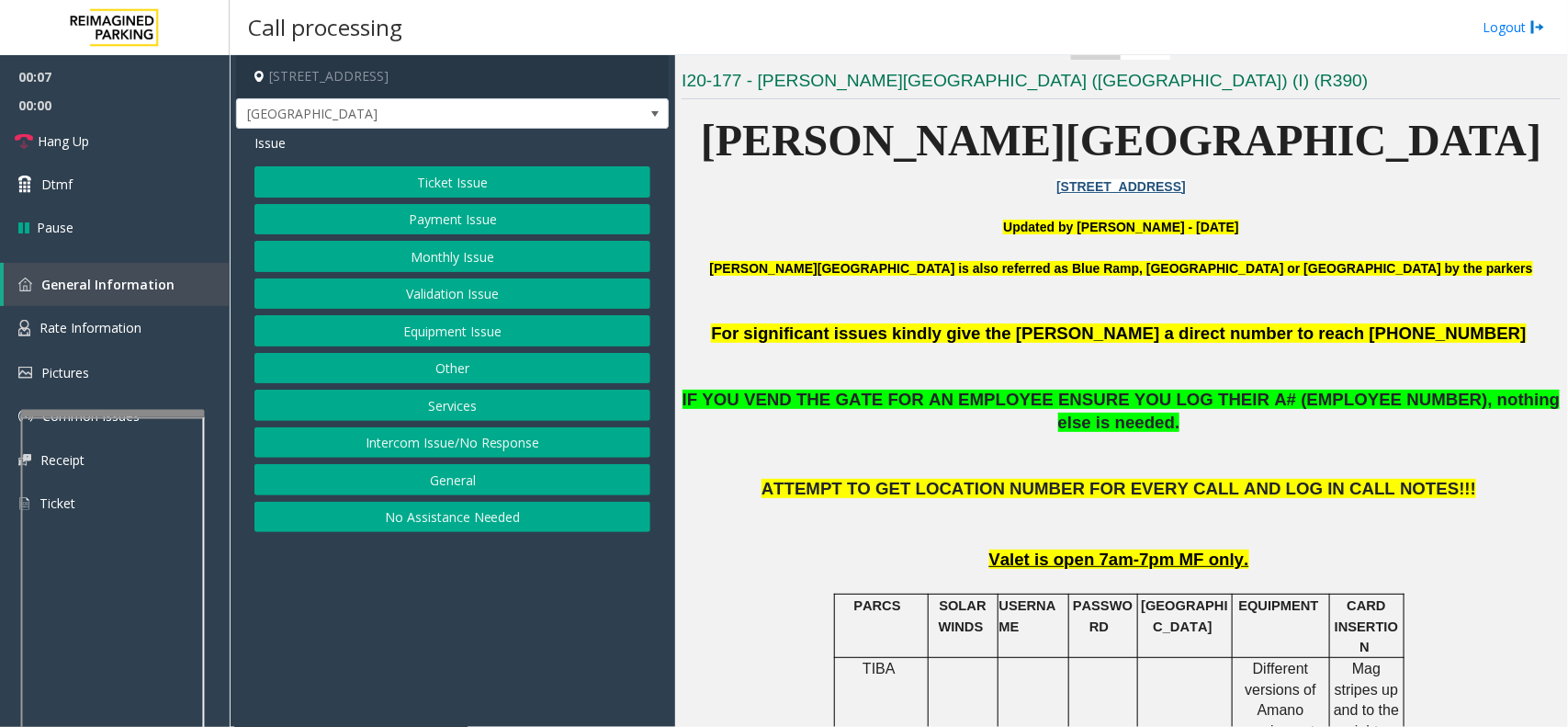
click at [452, 333] on button "Equipment Issue" at bounding box center [452, 331] width 396 height 31
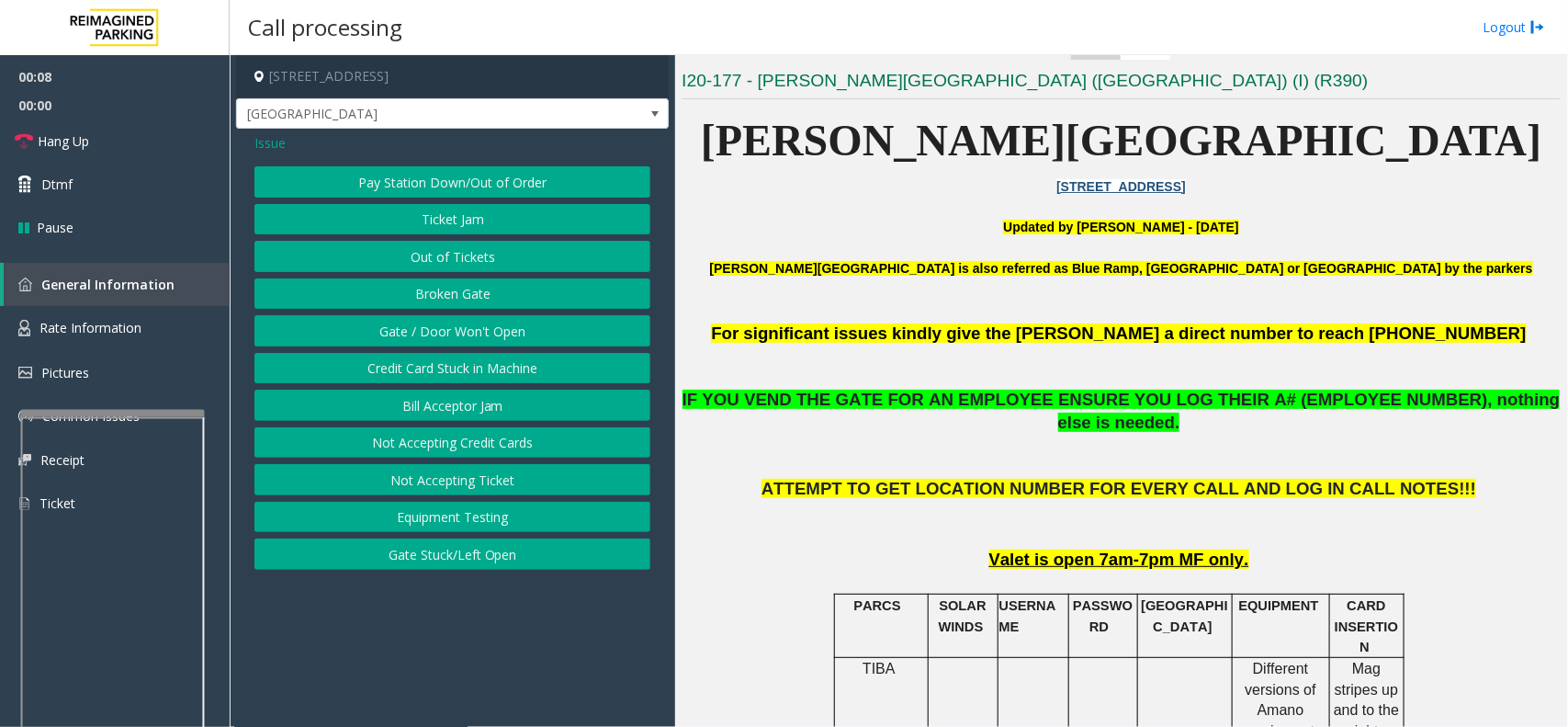
click at [452, 333] on button "Gate / Door Won't Open" at bounding box center [452, 331] width 396 height 31
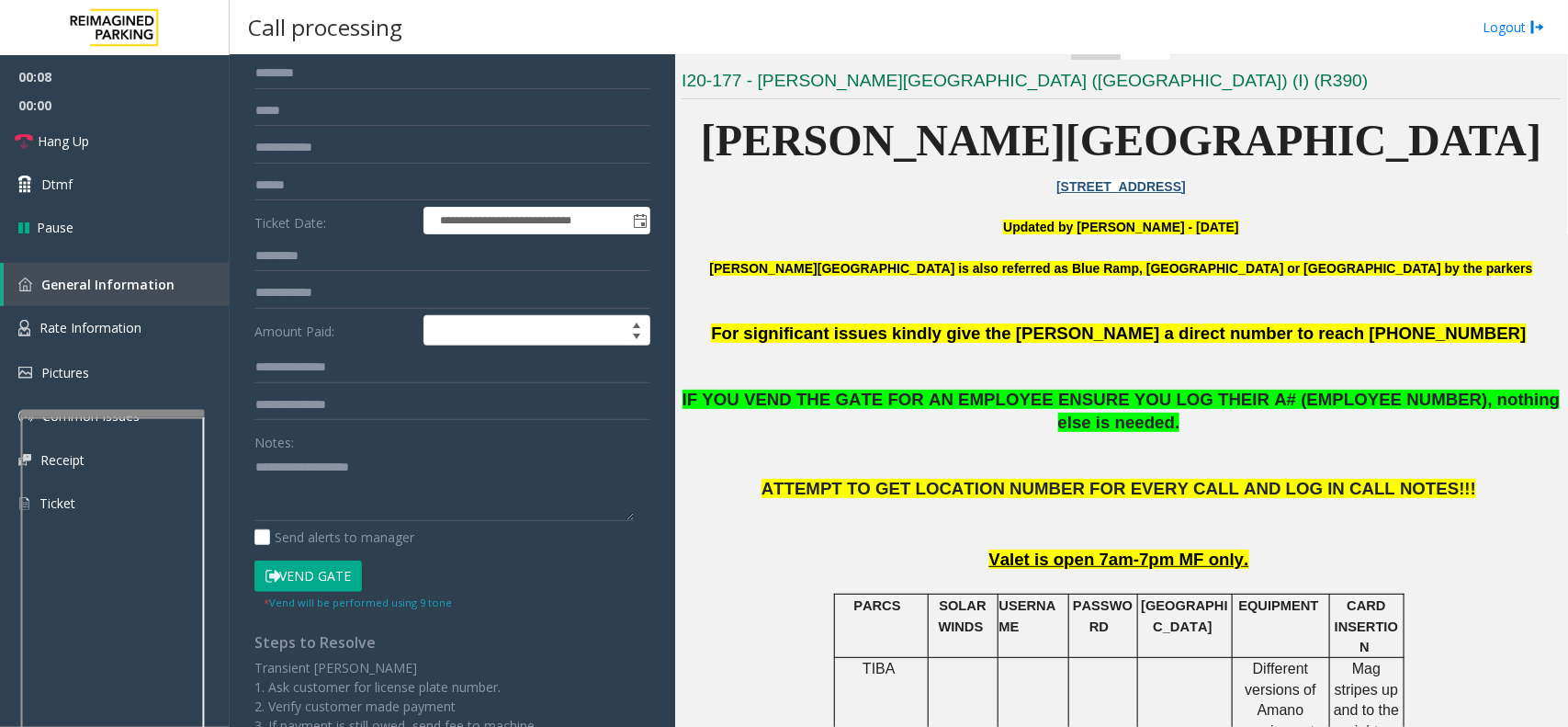
scroll to position [230, 0]
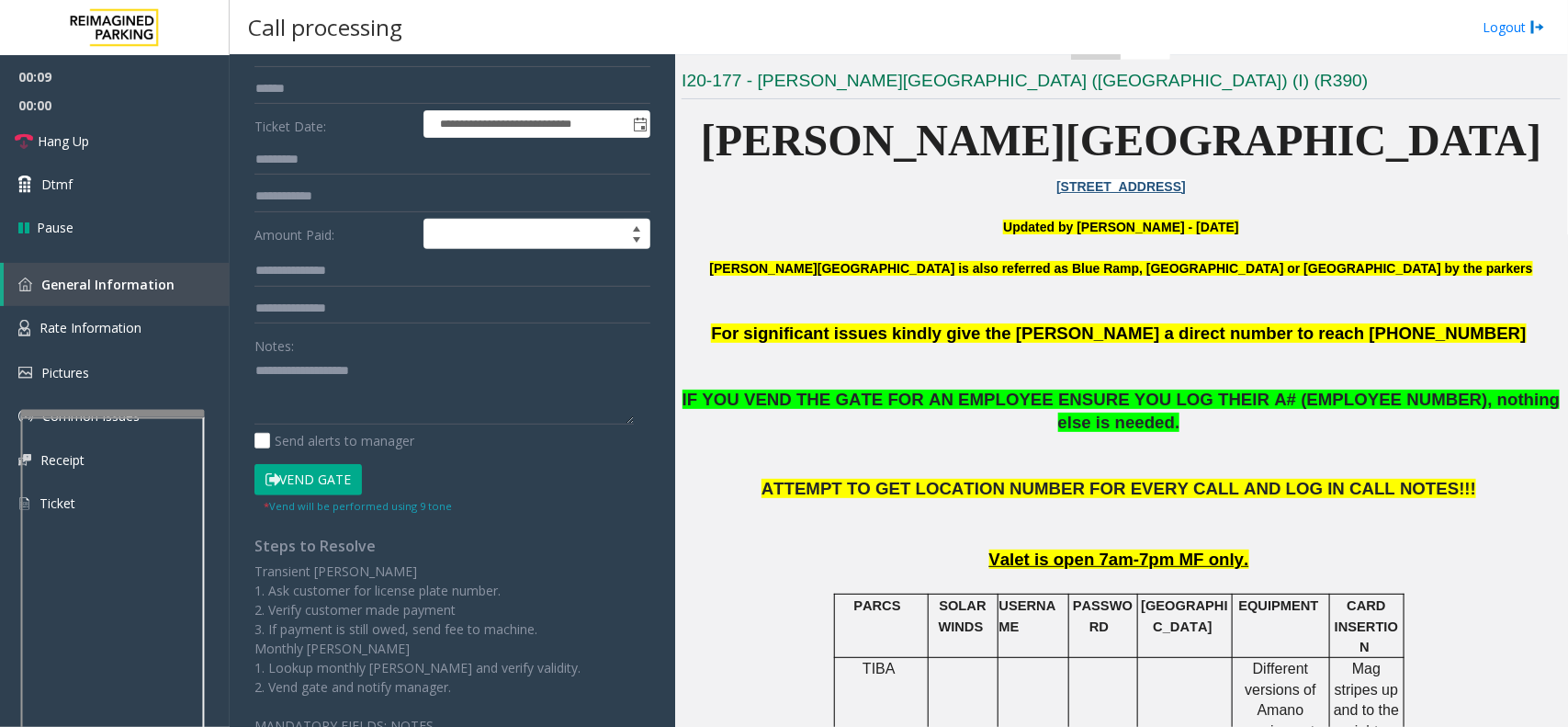
click at [304, 484] on button "Vend Gate" at bounding box center [308, 480] width 107 height 31
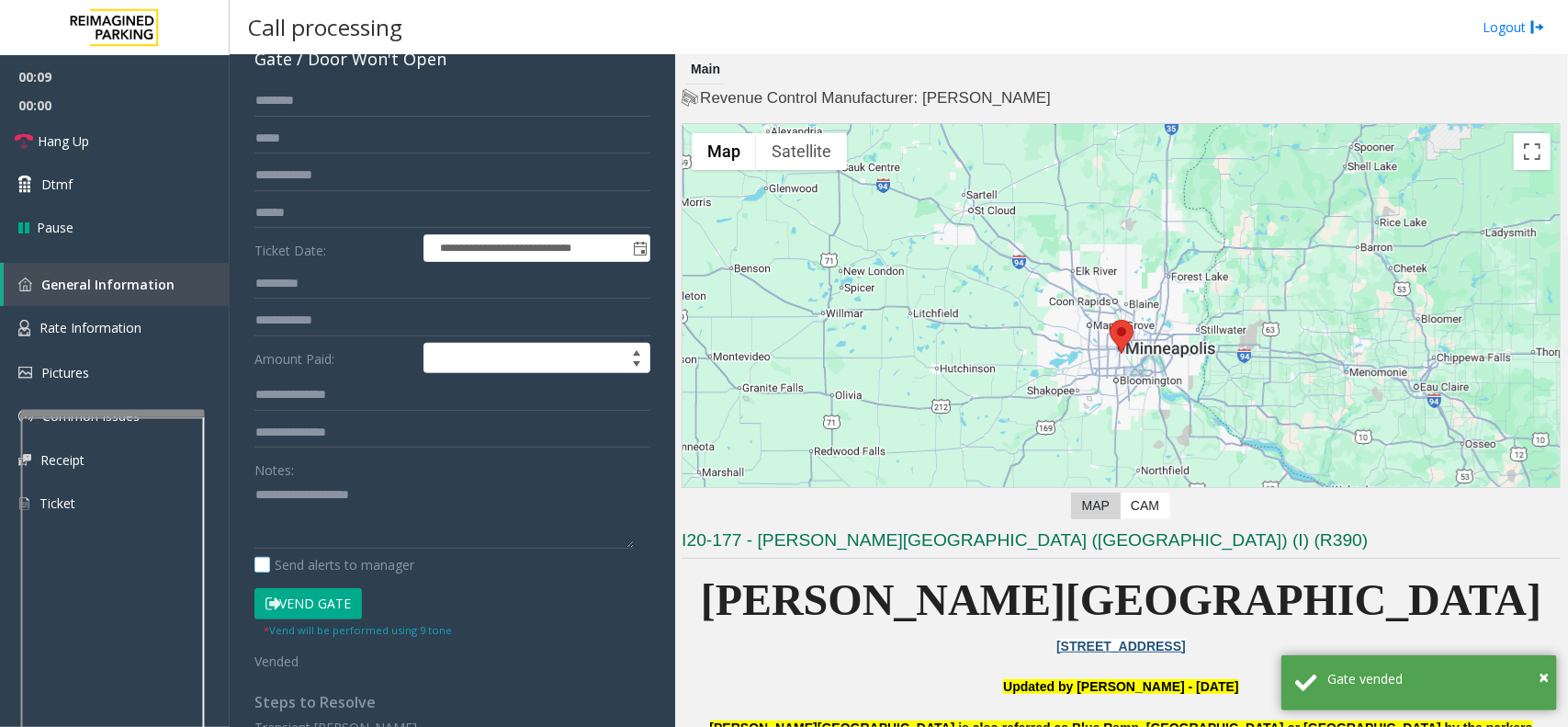
scroll to position [0, 0]
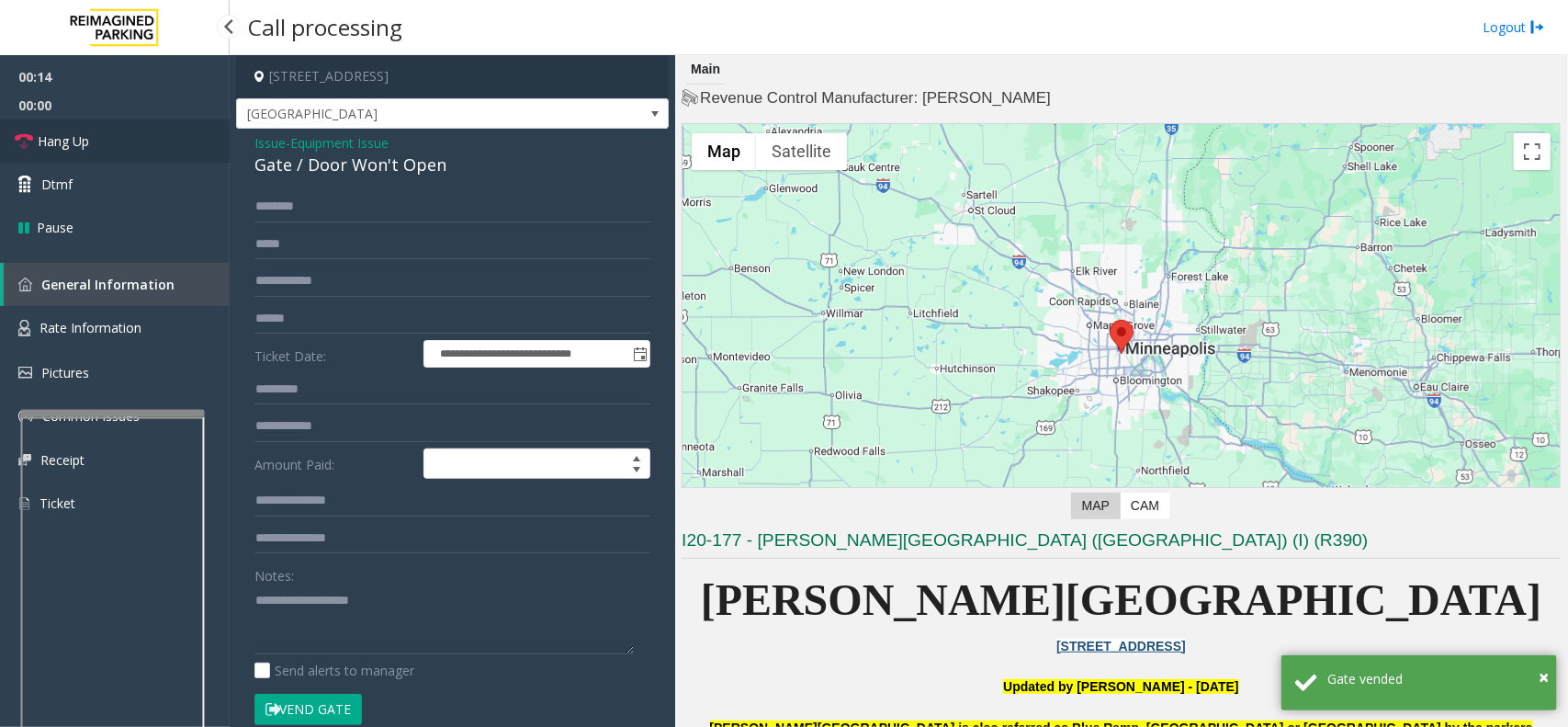
click at [121, 124] on link "Hang Up" at bounding box center [115, 141] width 230 height 43
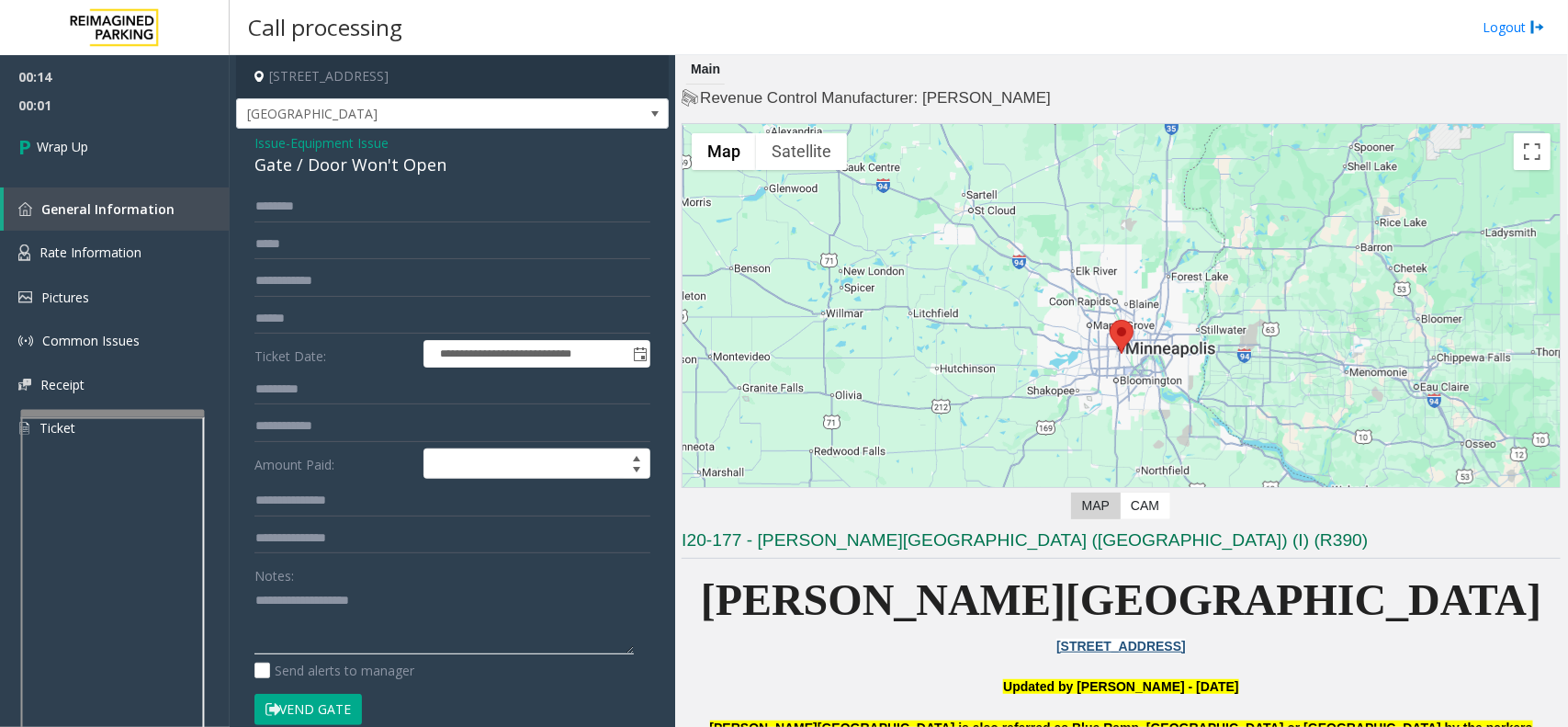
click at [372, 627] on textarea at bounding box center [445, 620] width 380 height 69
type textarea "**********"
click at [131, 157] on link "Wrap Up" at bounding box center [115, 146] width 230 height 54
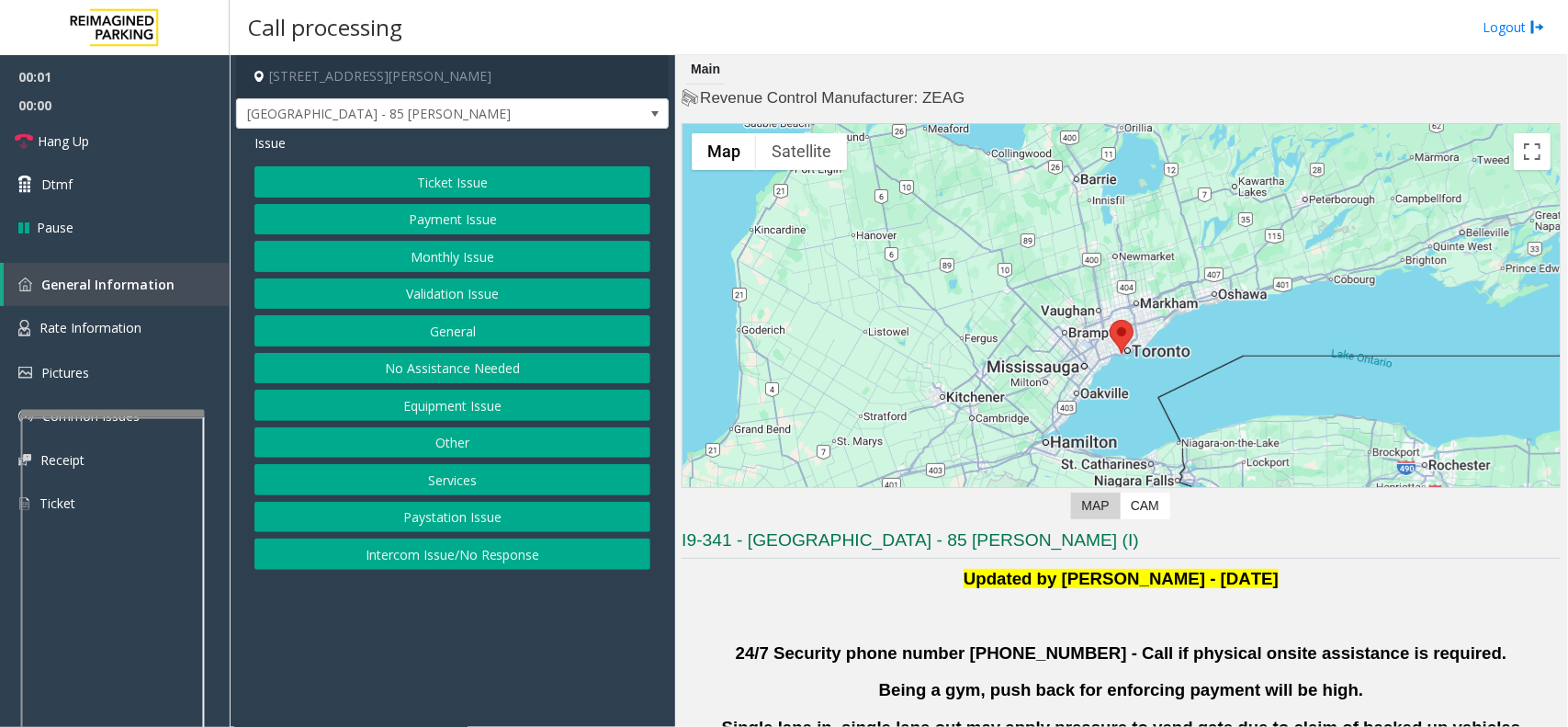
click at [352, 301] on button "Validation Issue" at bounding box center [452, 294] width 396 height 31
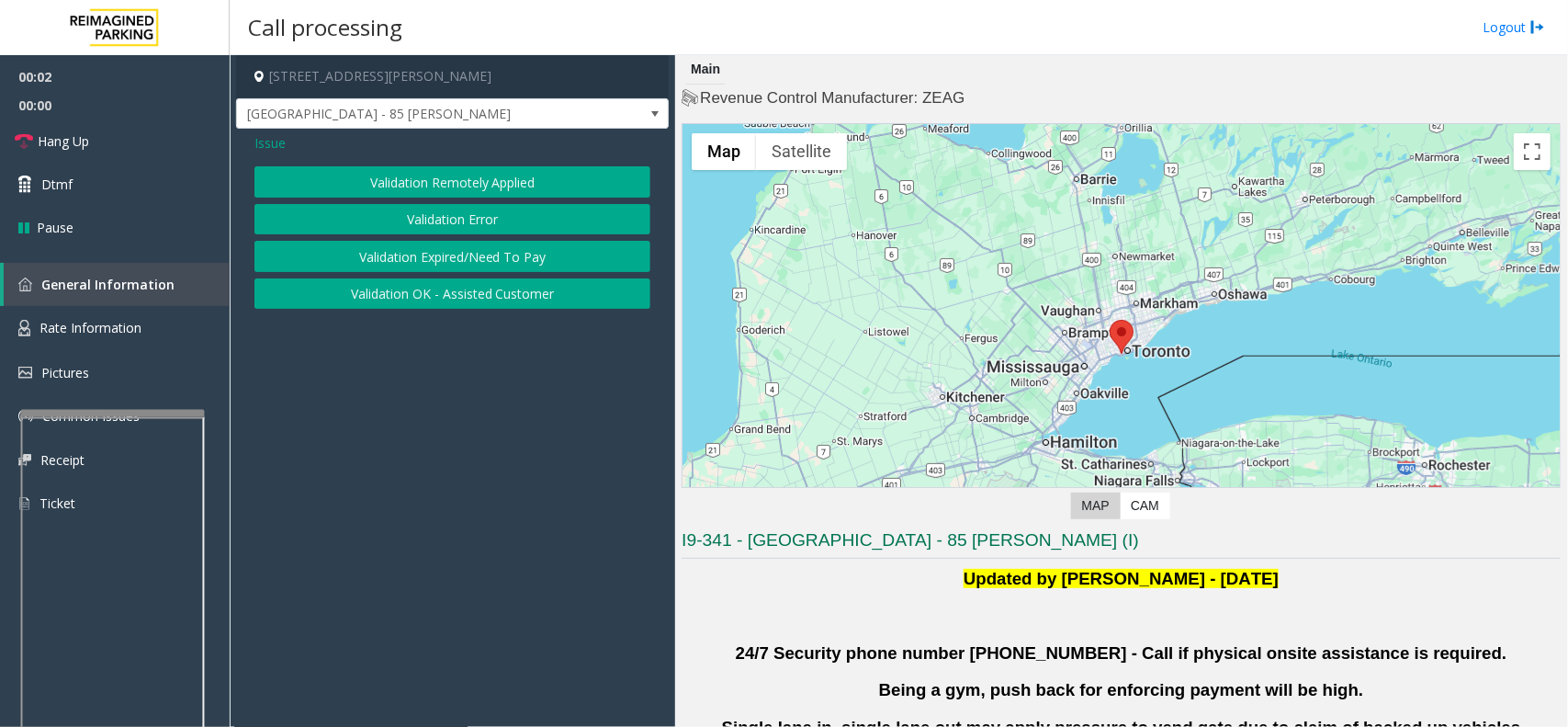
click at [377, 217] on button "Validation Error" at bounding box center [452, 219] width 396 height 31
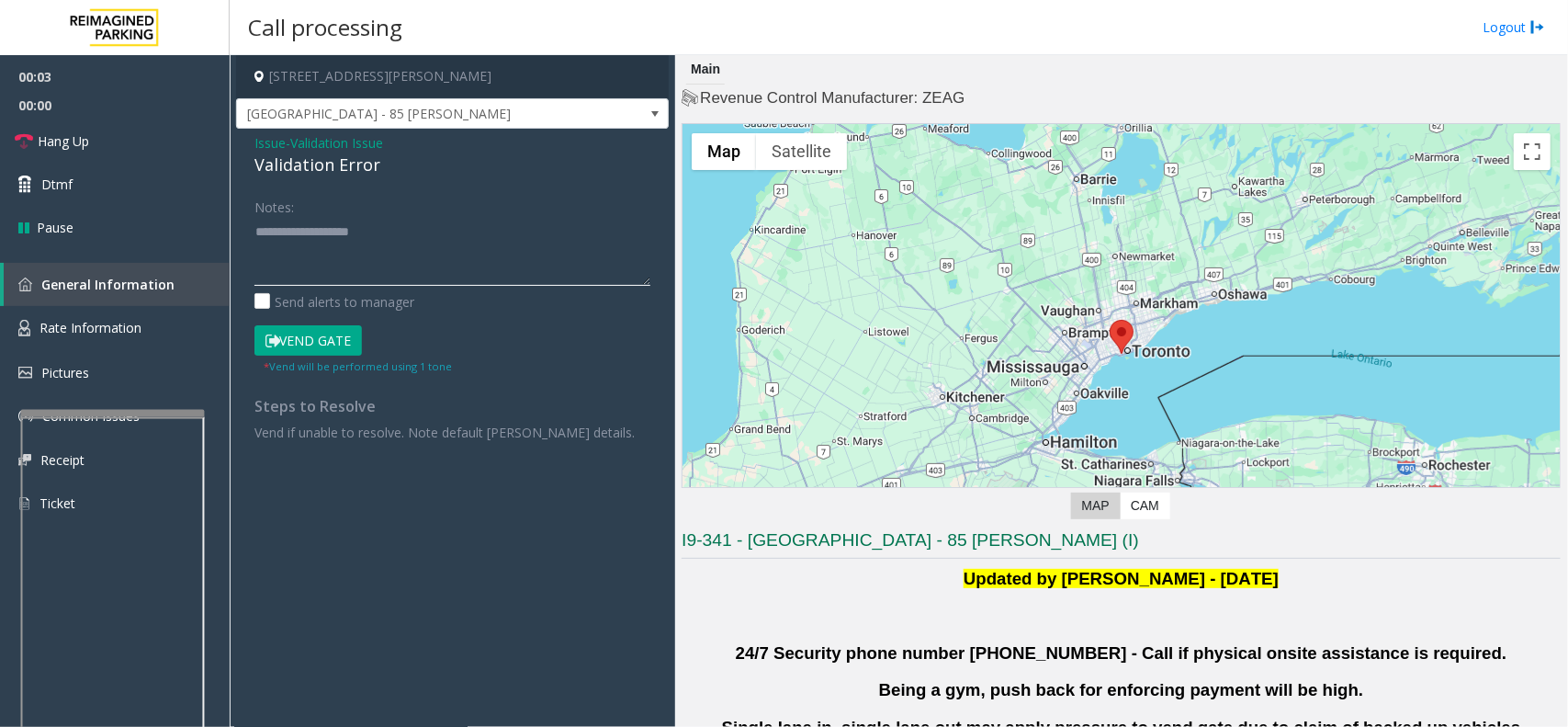
paste textarea "**********"
click at [329, 163] on div "Validation Error" at bounding box center [452, 164] width 396 height 25
click at [328, 163] on div "Validation Error" at bounding box center [452, 164] width 396 height 25
paste textarea "**********"
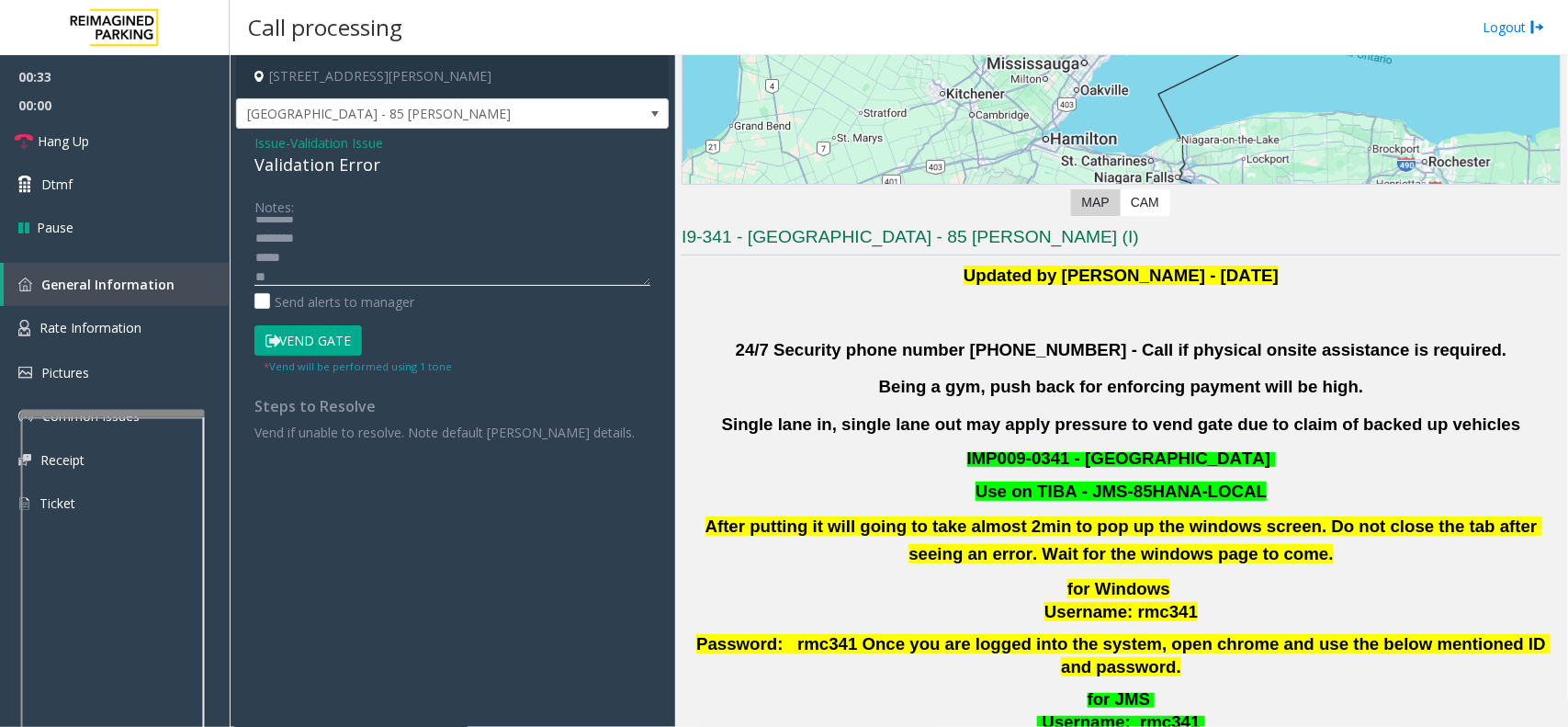
scroll to position [575, 0]
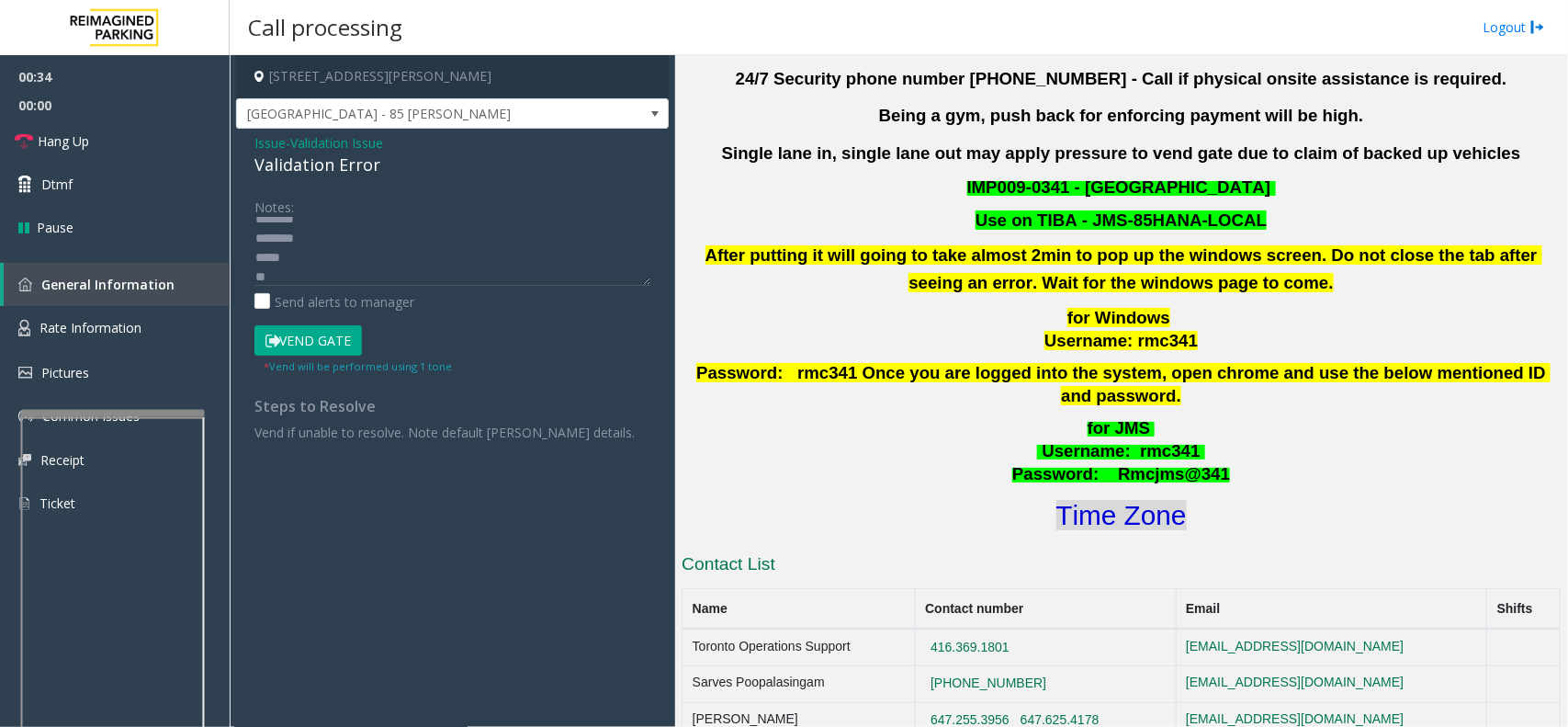
click at [1103, 501] on font "Time Zone" at bounding box center [1121, 515] width 131 height 30
click at [344, 277] on textarea at bounding box center [452, 251] width 396 height 69
click at [299, 333] on button "Vend Gate" at bounding box center [308, 341] width 107 height 31
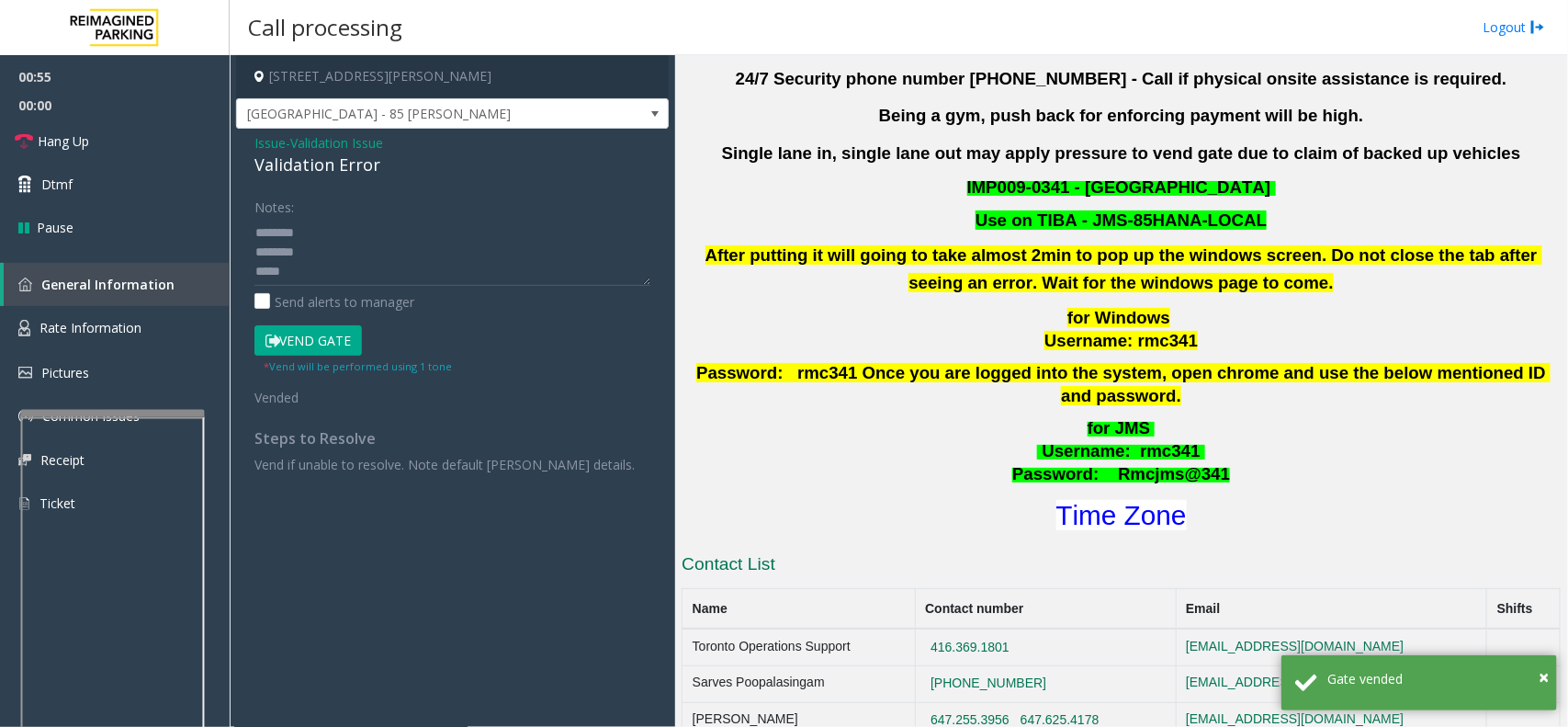
scroll to position [0, 0]
click at [332, 251] on textarea at bounding box center [452, 251] width 396 height 69
type textarea "**********"
click at [127, 126] on link "Hang Up" at bounding box center [115, 141] width 230 height 43
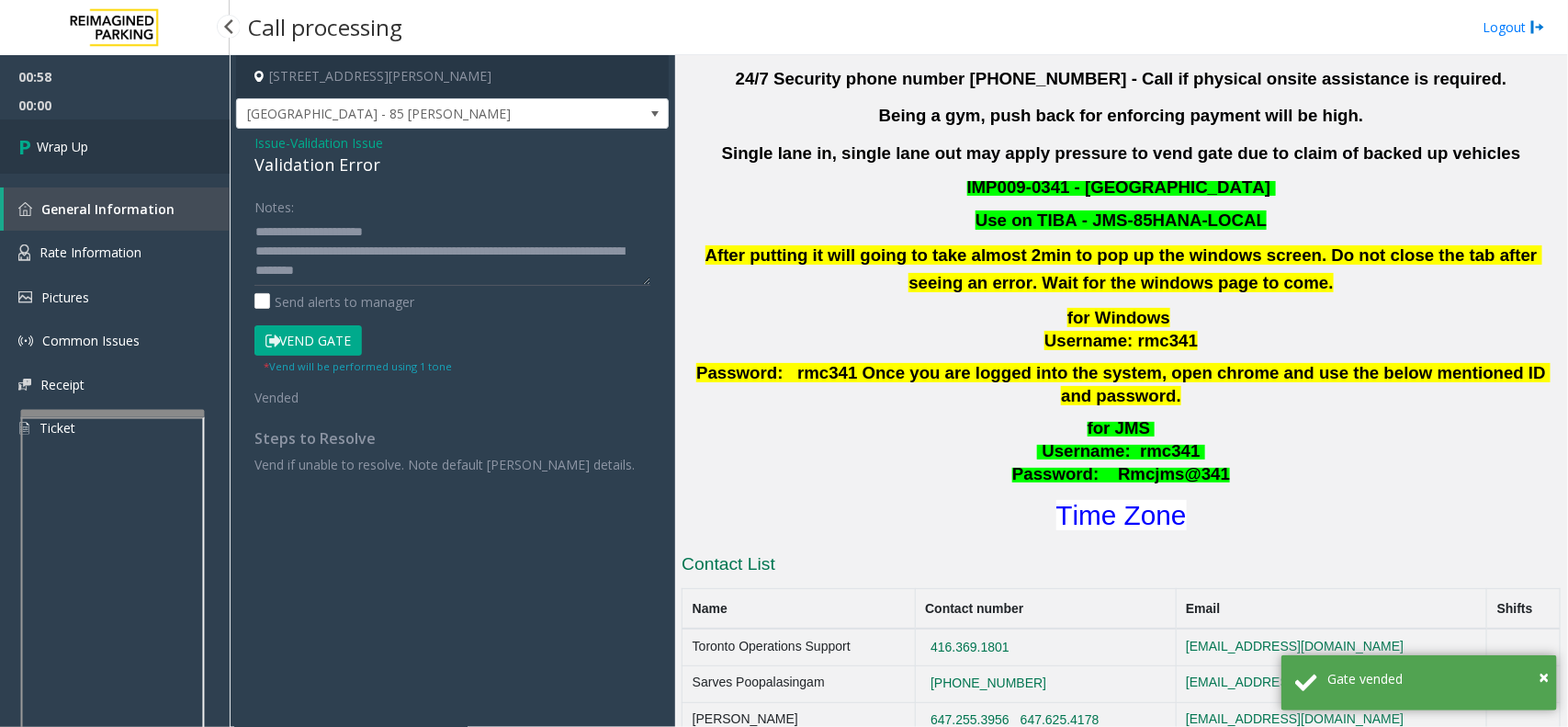
click at [133, 132] on link "Wrap Up" at bounding box center [115, 146] width 230 height 54
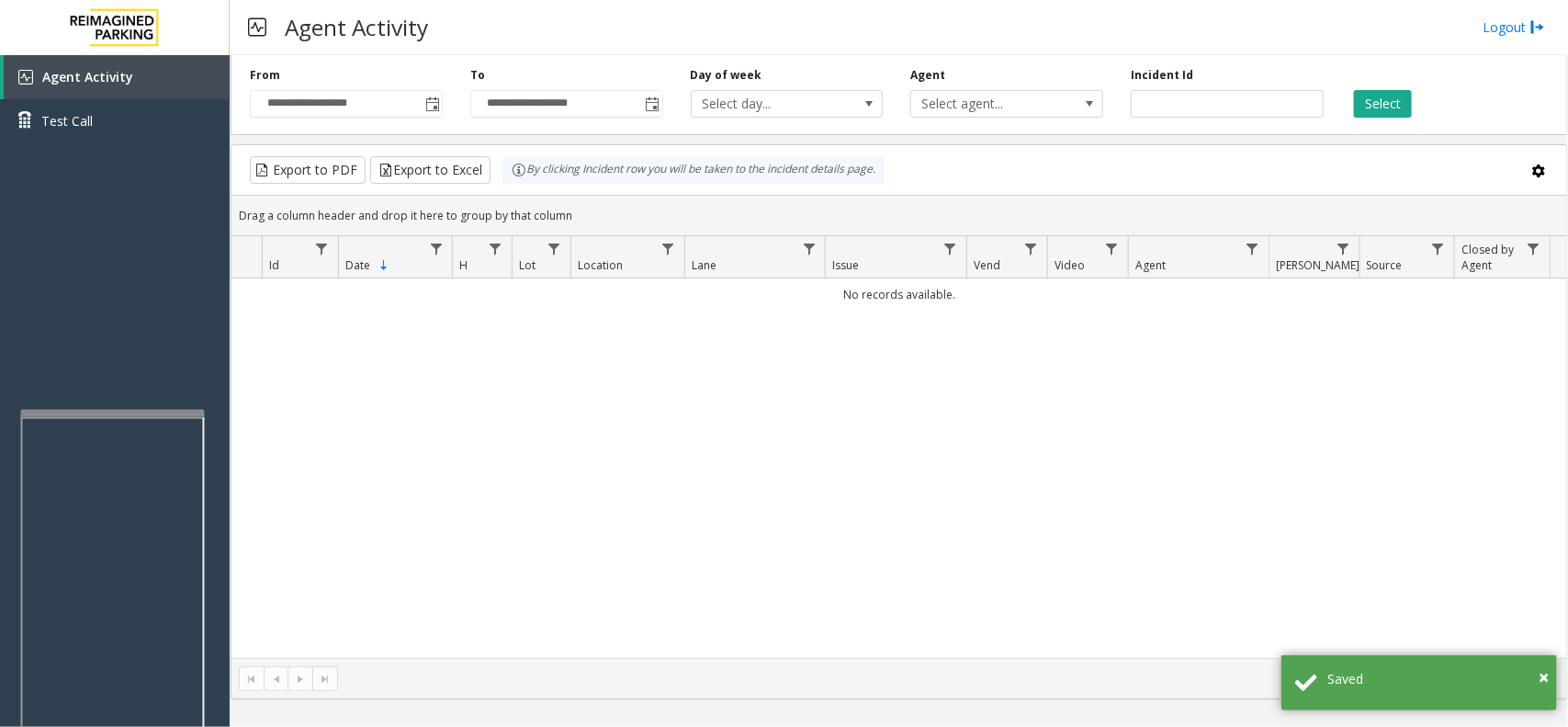
drag, startPoint x: 574, startPoint y: 456, endPoint x: 565, endPoint y: 340, distance: 116.3
click at [549, 462] on div "No records available." at bounding box center [899, 468] width 1336 height 380
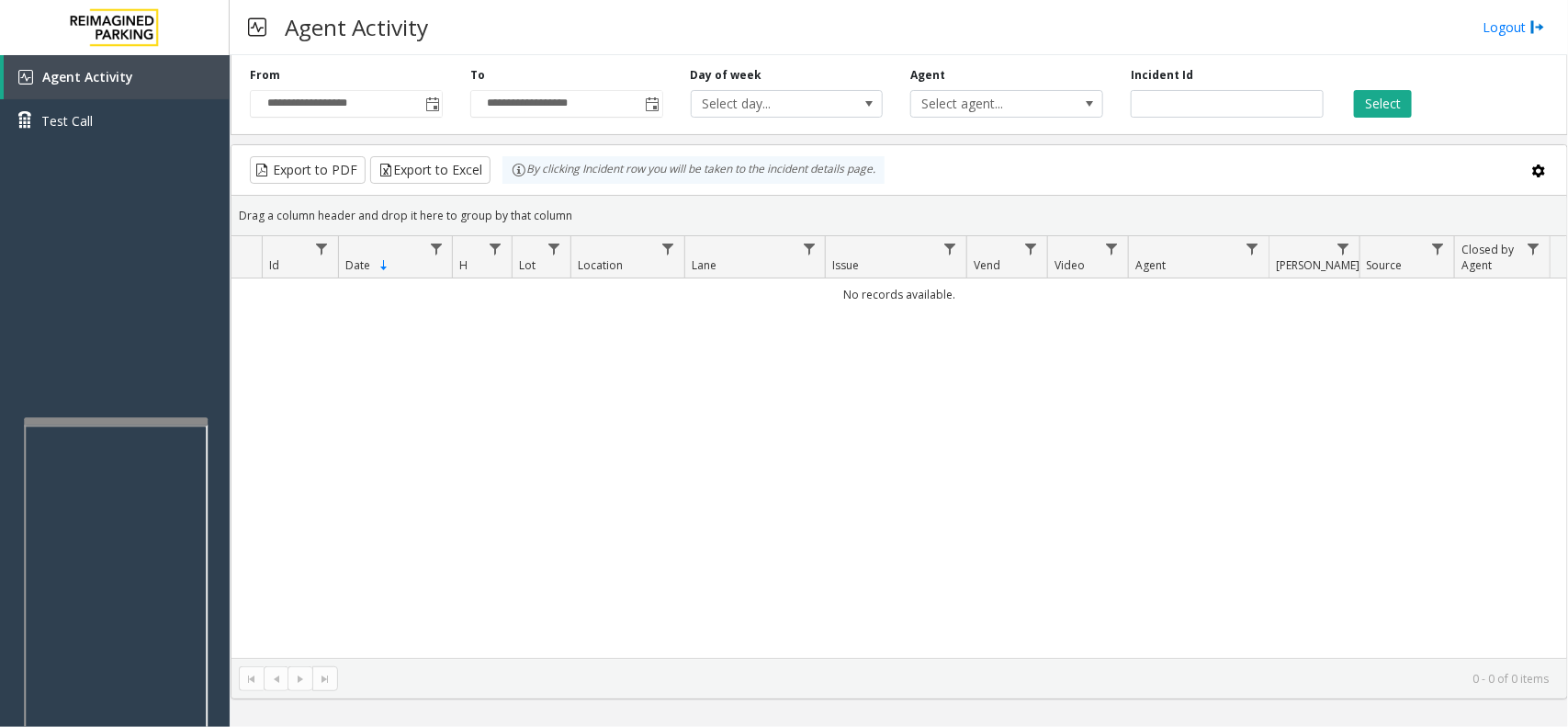
click at [94, 418] on div at bounding box center [115, 421] width 184 height 7
drag, startPoint x: 133, startPoint y: 383, endPoint x: 103, endPoint y: 383, distance: 30.0
click at [103, 383] on div "Agent Activity Test Call" at bounding box center [115, 418] width 230 height 727
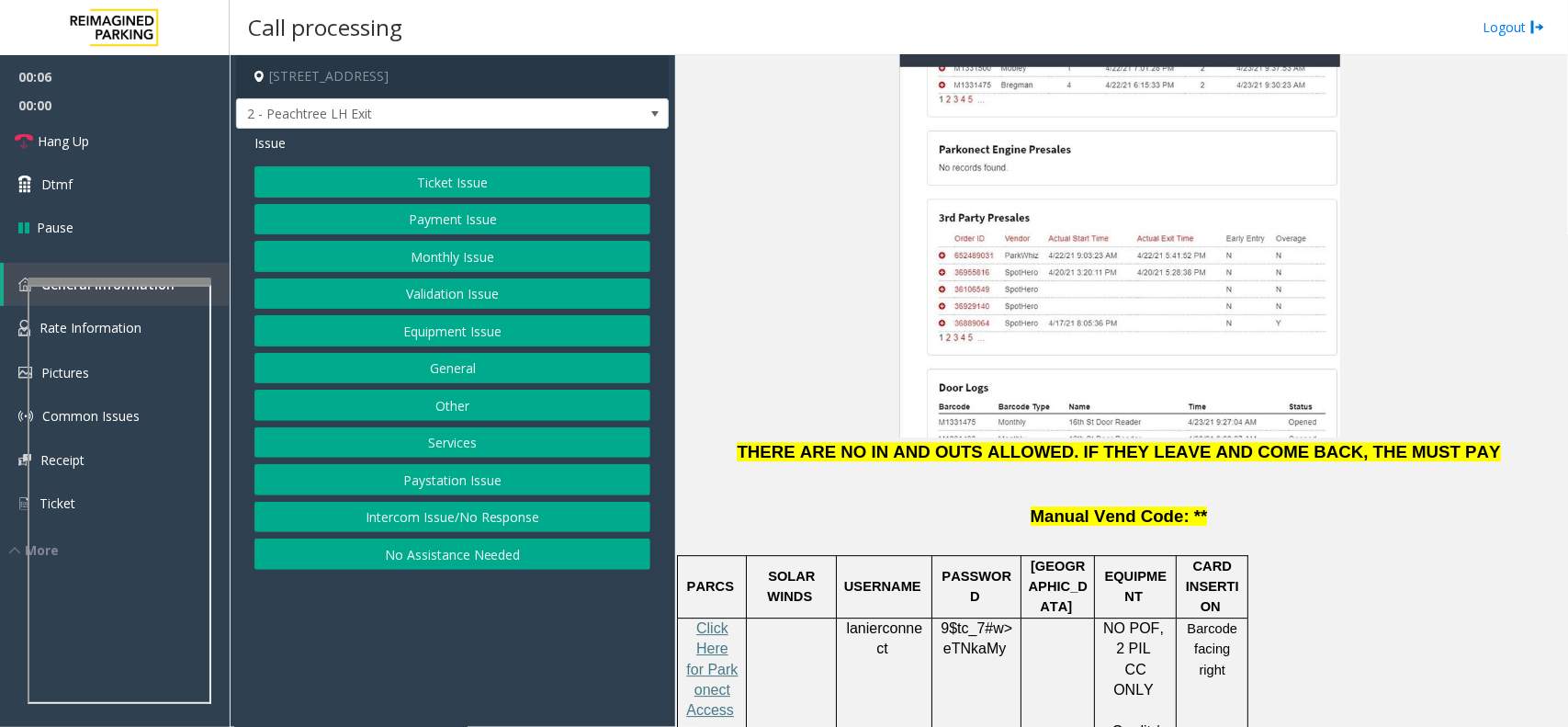
scroll to position [2412, 0]
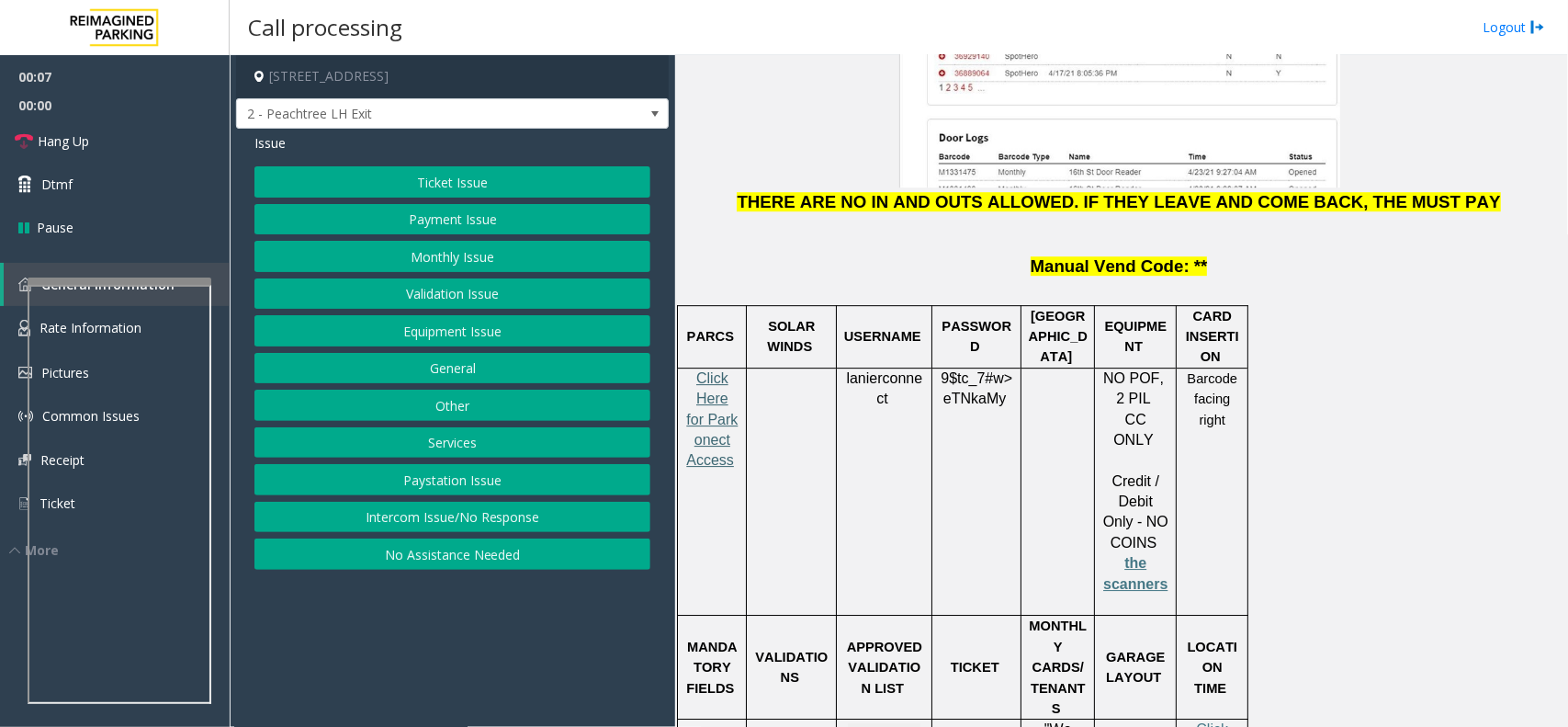
click at [717, 370] on span "Click Here for Parkonect Access" at bounding box center [712, 419] width 51 height 98
click at [857, 370] on span "lanierconnect" at bounding box center [884, 388] width 77 height 36
copy p "lanierconnect"
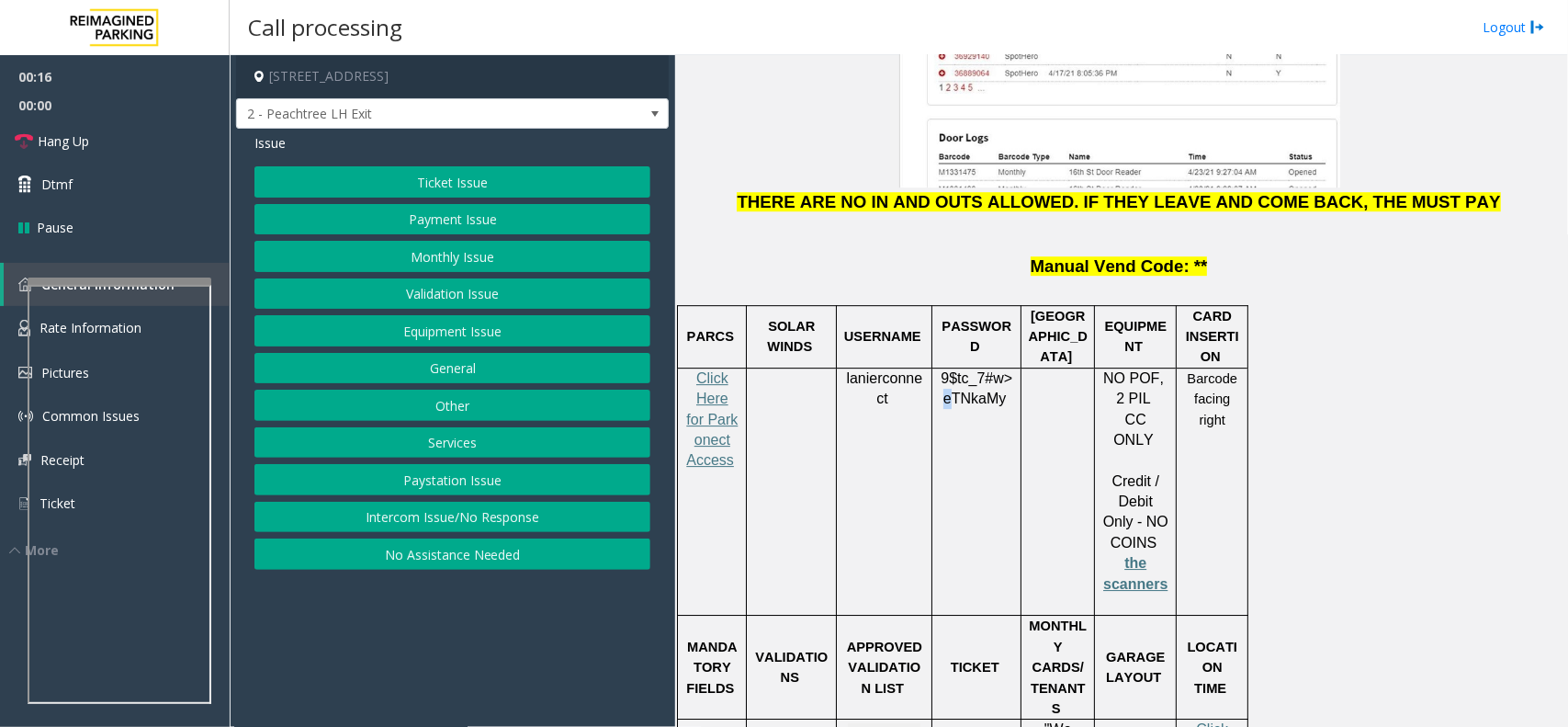
drag, startPoint x: 1012, startPoint y: 230, endPoint x: 1003, endPoint y: 232, distance: 9.2
click at [1003, 370] on span "9$tc_7#w> eTNkaMy" at bounding box center [976, 388] width 72 height 36
click at [1003, 370] on span "9$tc_7#w>" at bounding box center [976, 378] width 72 height 16
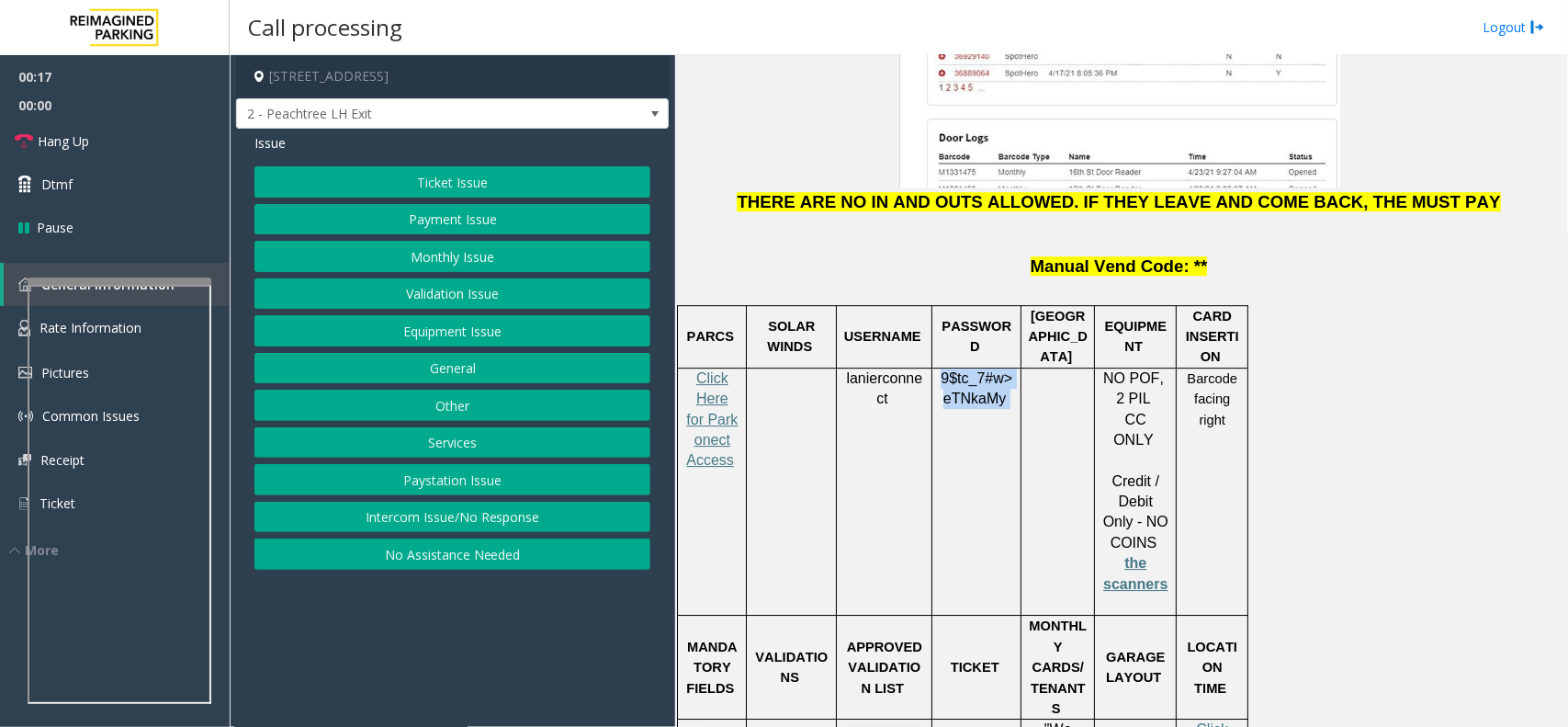
click at [1003, 370] on span "9$tc_7#w>" at bounding box center [976, 378] width 72 height 16
click at [494, 194] on button "Ticket Issue" at bounding box center [452, 182] width 396 height 31
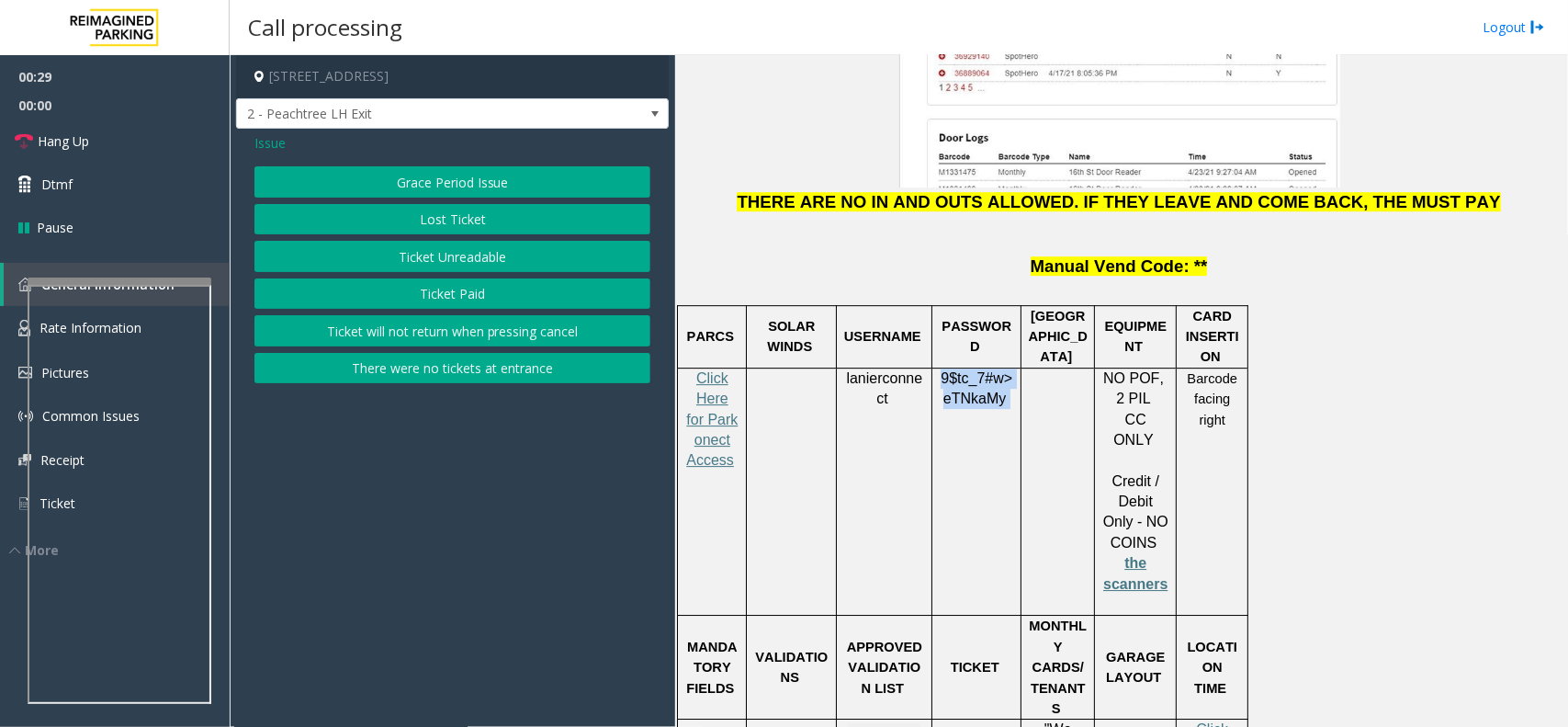
click at [482, 260] on button "Ticket Unreadable" at bounding box center [452, 257] width 396 height 31
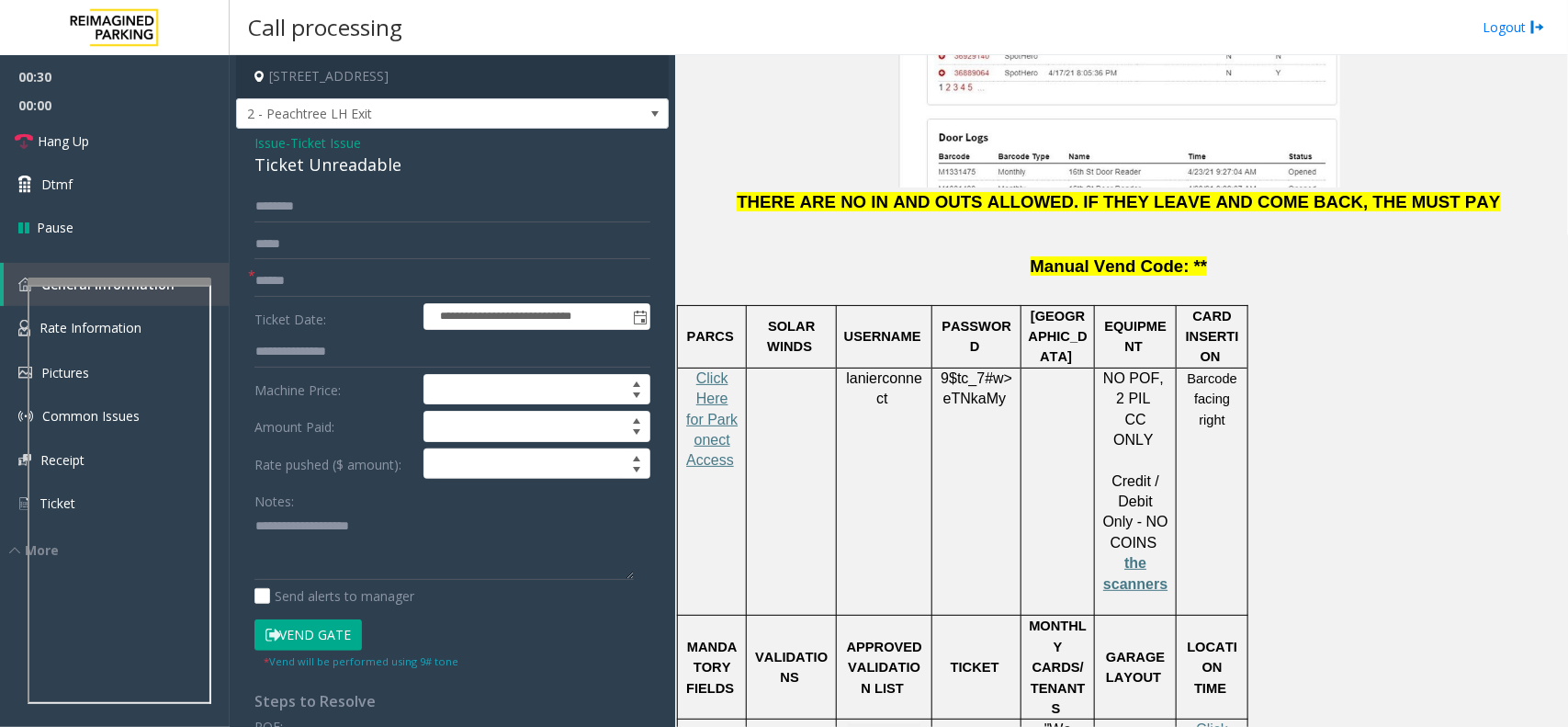
drag, startPoint x: 411, startPoint y: 503, endPoint x: 1151, endPoint y: 336, distance: 758.6
click at [419, 498] on div "Notes:" at bounding box center [452, 532] width 396 height 94
paste textarea "**********"
drag, startPoint x: 514, startPoint y: 554, endPoint x: 488, endPoint y: 517, distance: 45.2
click at [512, 547] on textarea at bounding box center [445, 545] width 380 height 69
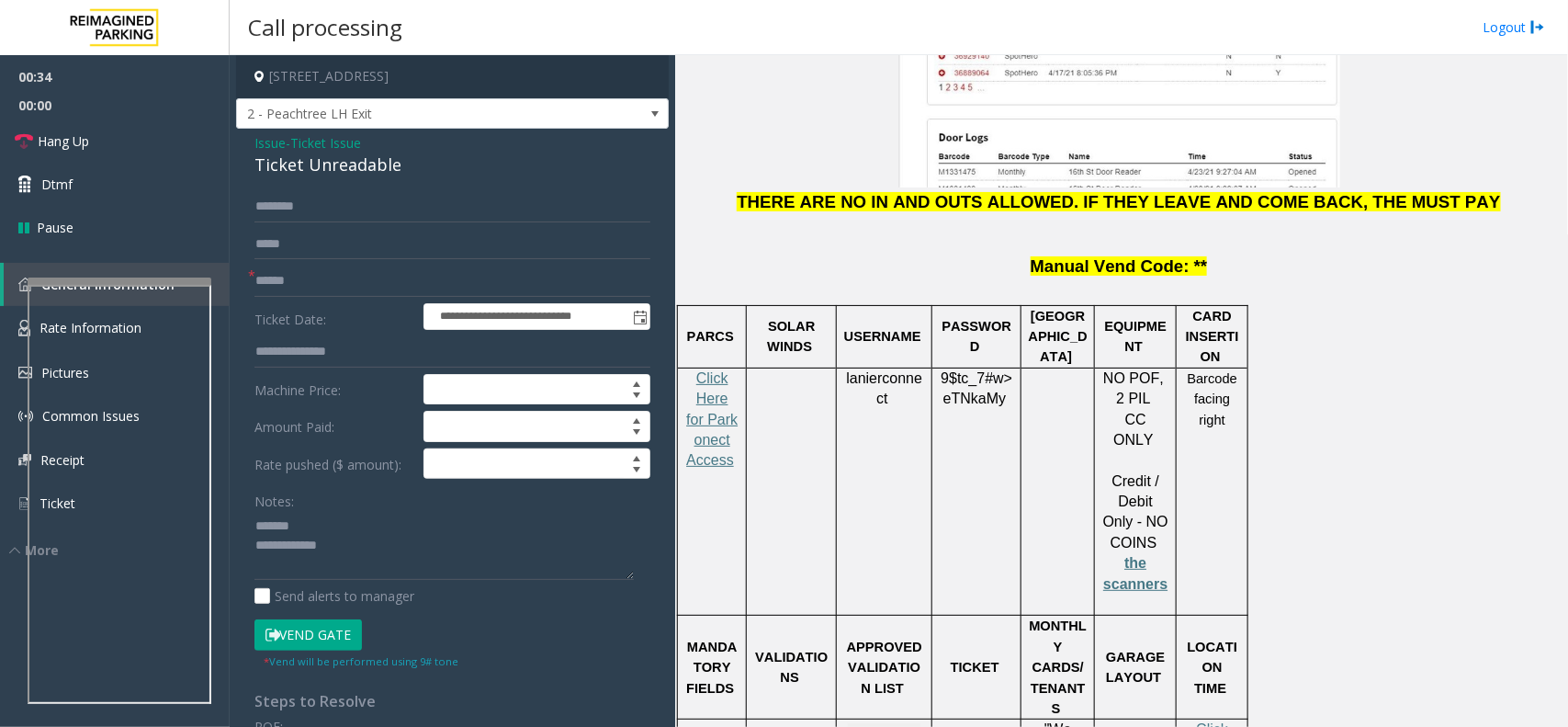
click at [329, 152] on div "Ticket Unreadable" at bounding box center [452, 164] width 396 height 25
copy div "Ticket Unreadable"
paste textarea "**********"
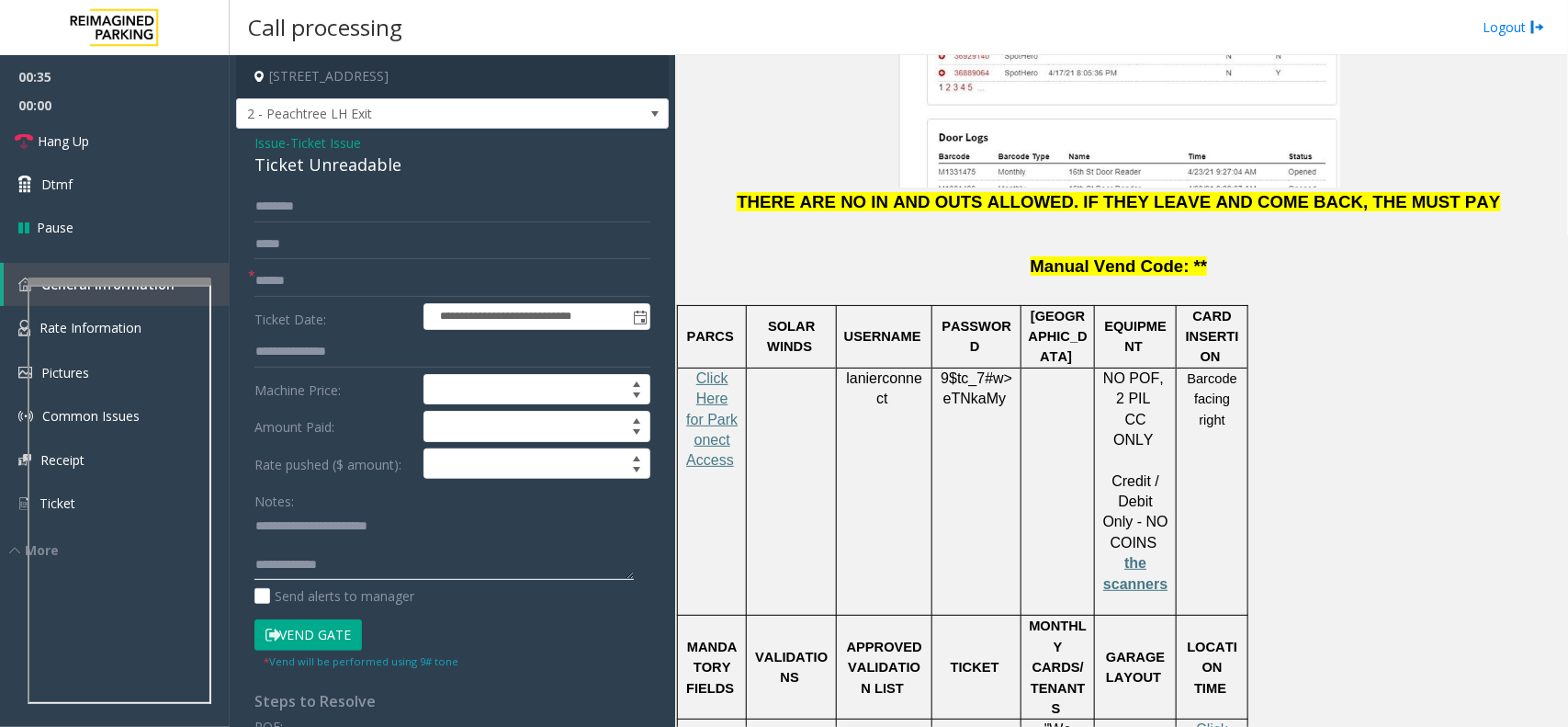
click at [332, 515] on textarea at bounding box center [445, 545] width 380 height 69
type textarea "**********"
click at [424, 280] on input "text" at bounding box center [452, 281] width 396 height 31
click at [383, 287] on input "*****" at bounding box center [452, 281] width 396 height 31
click at [338, 275] on input "******" at bounding box center [452, 281] width 396 height 31
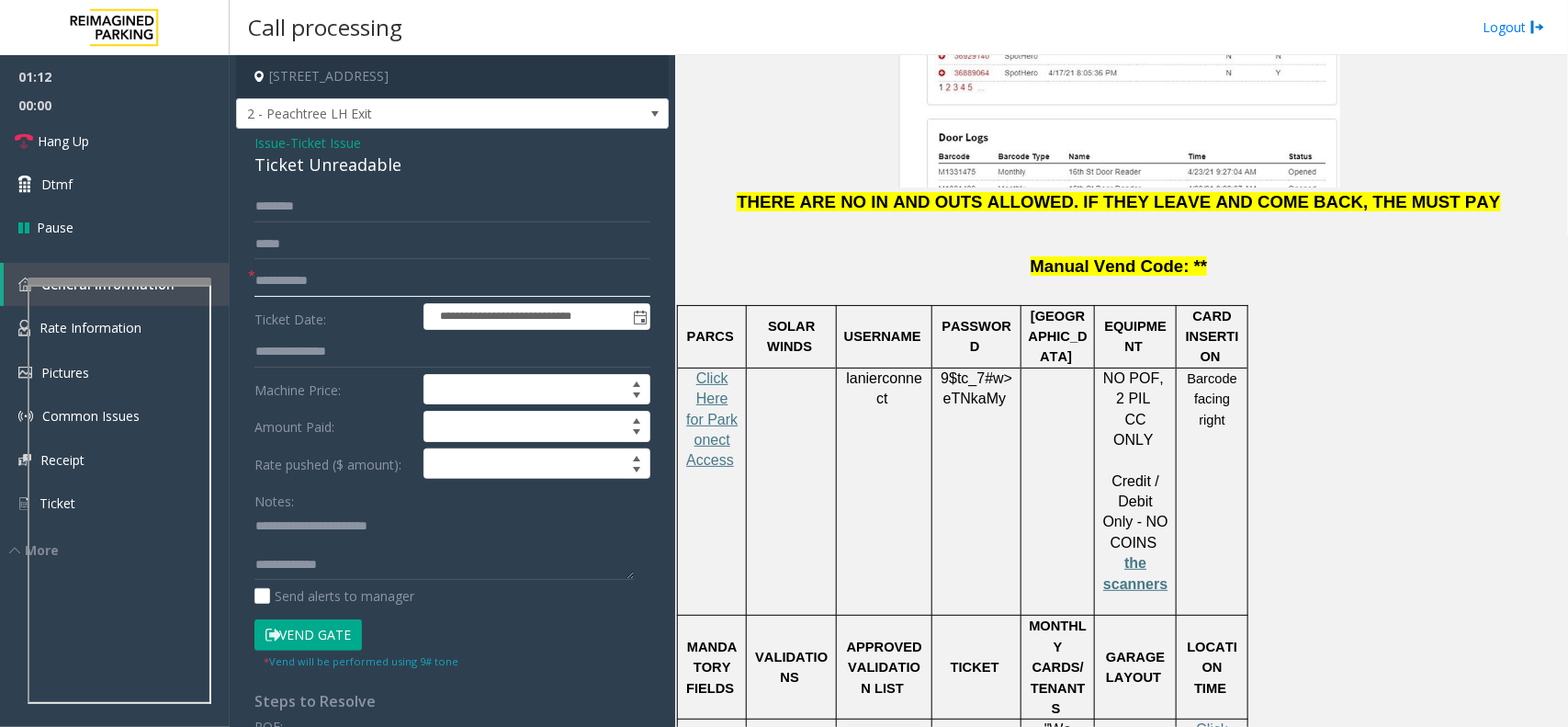
type input "**********"
click at [578, 557] on textarea at bounding box center [445, 545] width 380 height 69
click at [467, 575] on textarea at bounding box center [445, 545] width 380 height 69
click at [443, 528] on textarea at bounding box center [445, 545] width 380 height 69
type textarea "**********"
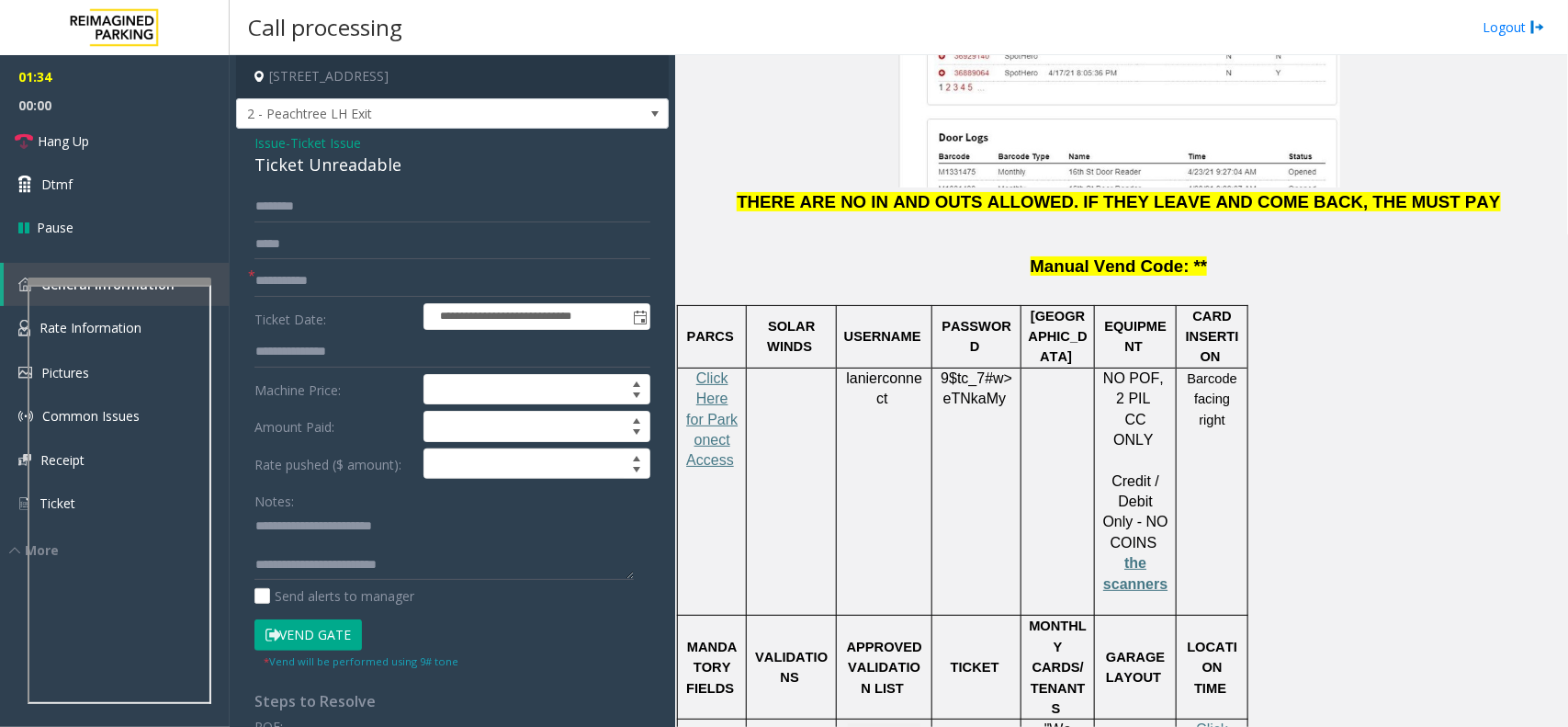
drag, startPoint x: 1409, startPoint y: 409, endPoint x: 1473, endPoint y: 244, distance: 177.0
click at [1234, 369] on p "Barcode facing right" at bounding box center [1212, 399] width 58 height 62
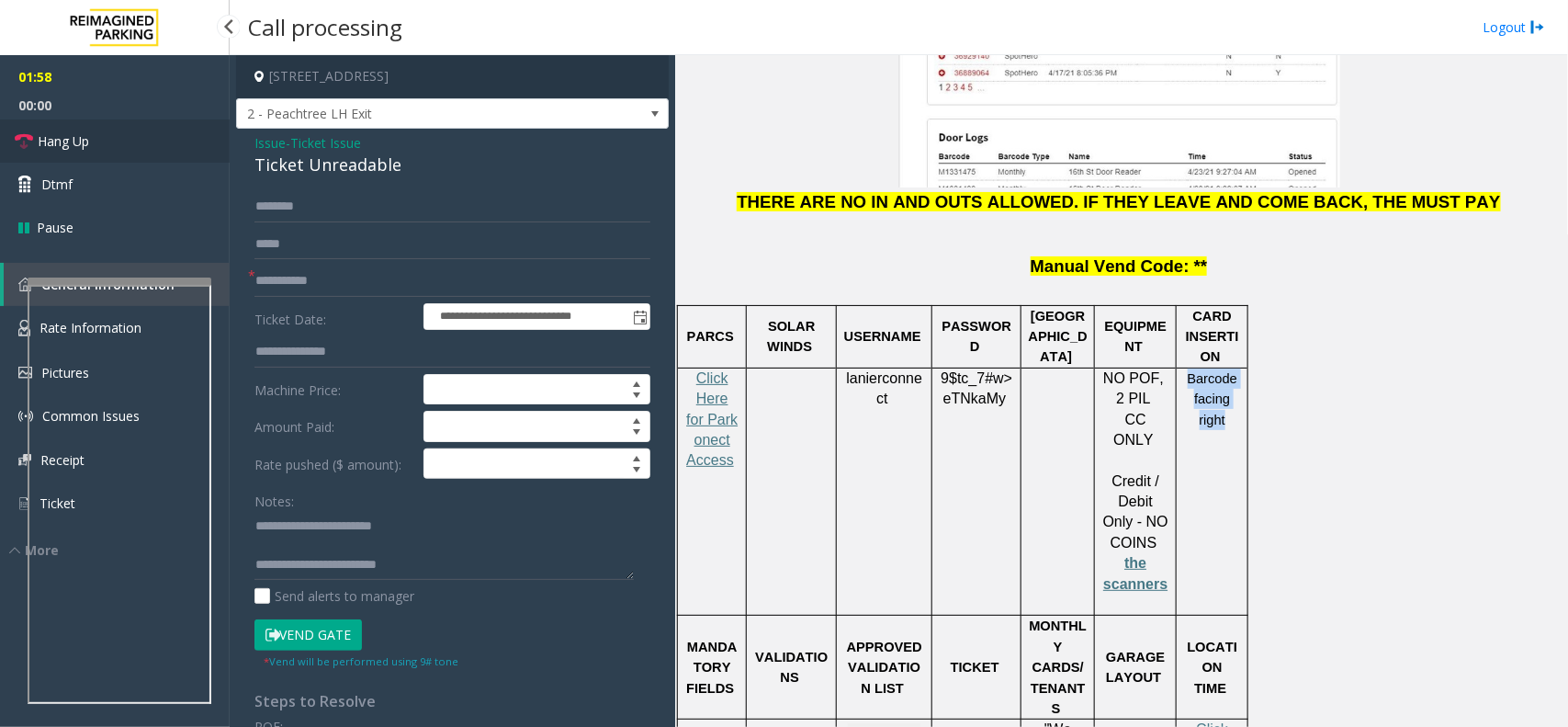
click at [74, 139] on span "Hang Up" at bounding box center [63, 142] width 51 height 20
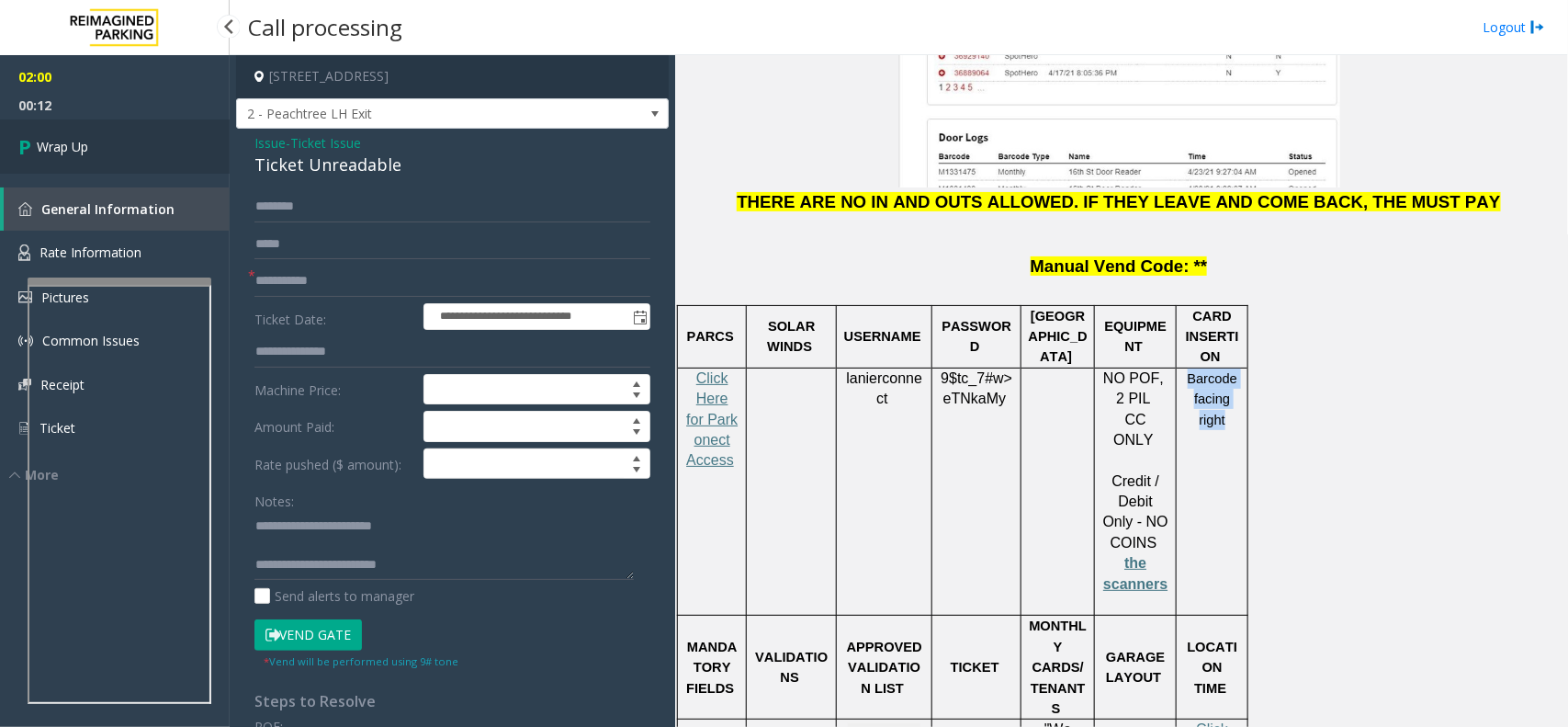
click at [124, 156] on link "Wrap Up" at bounding box center [115, 146] width 230 height 54
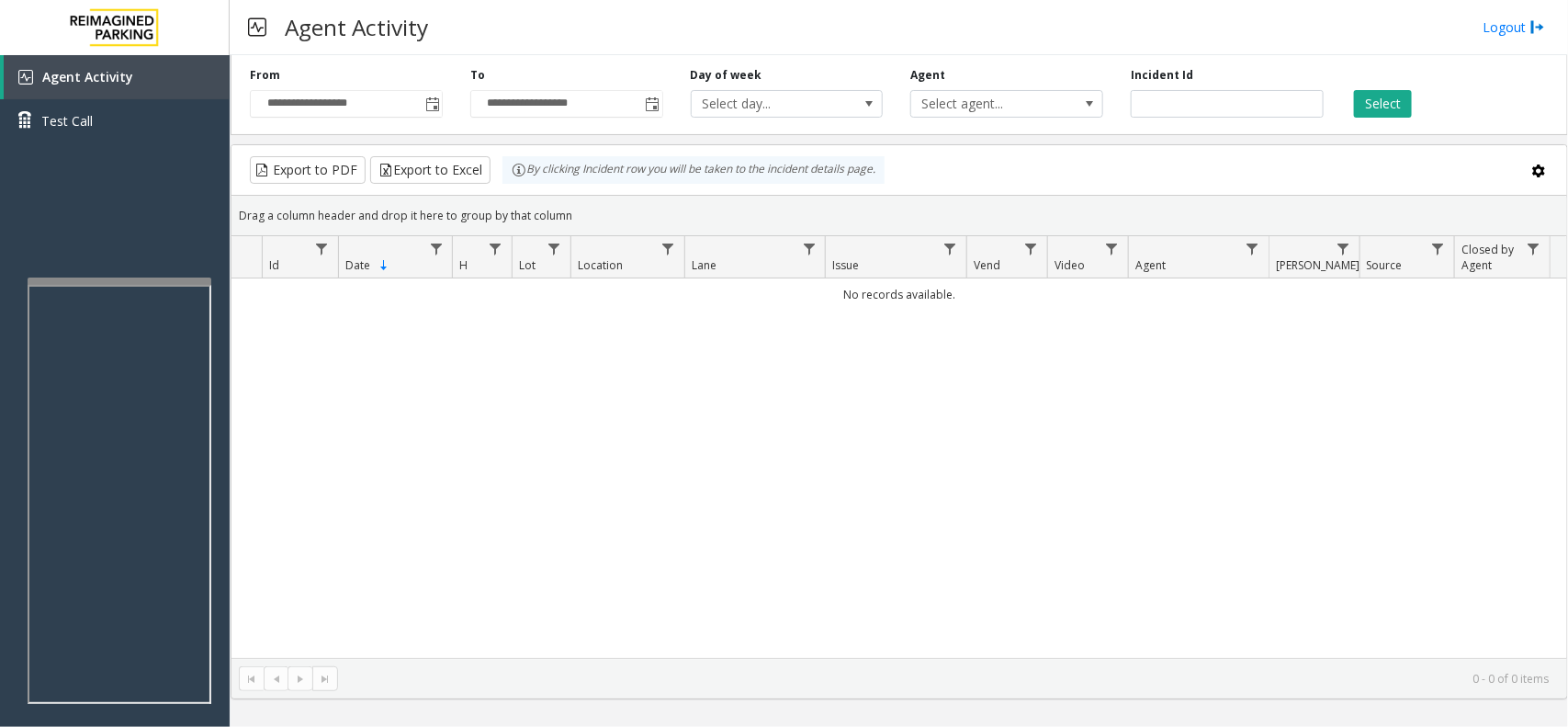
drag, startPoint x: 732, startPoint y: 446, endPoint x: 729, endPoint y: 462, distance: 16.3
drag, startPoint x: 729, startPoint y: 462, endPoint x: 617, endPoint y: 583, distance: 164.9
click at [617, 583] on div "No records available." at bounding box center [899, 468] width 1336 height 380
drag, startPoint x: 473, startPoint y: 508, endPoint x: 419, endPoint y: 544, distance: 64.9
click at [419, 544] on div "No records available." at bounding box center [899, 468] width 1336 height 380
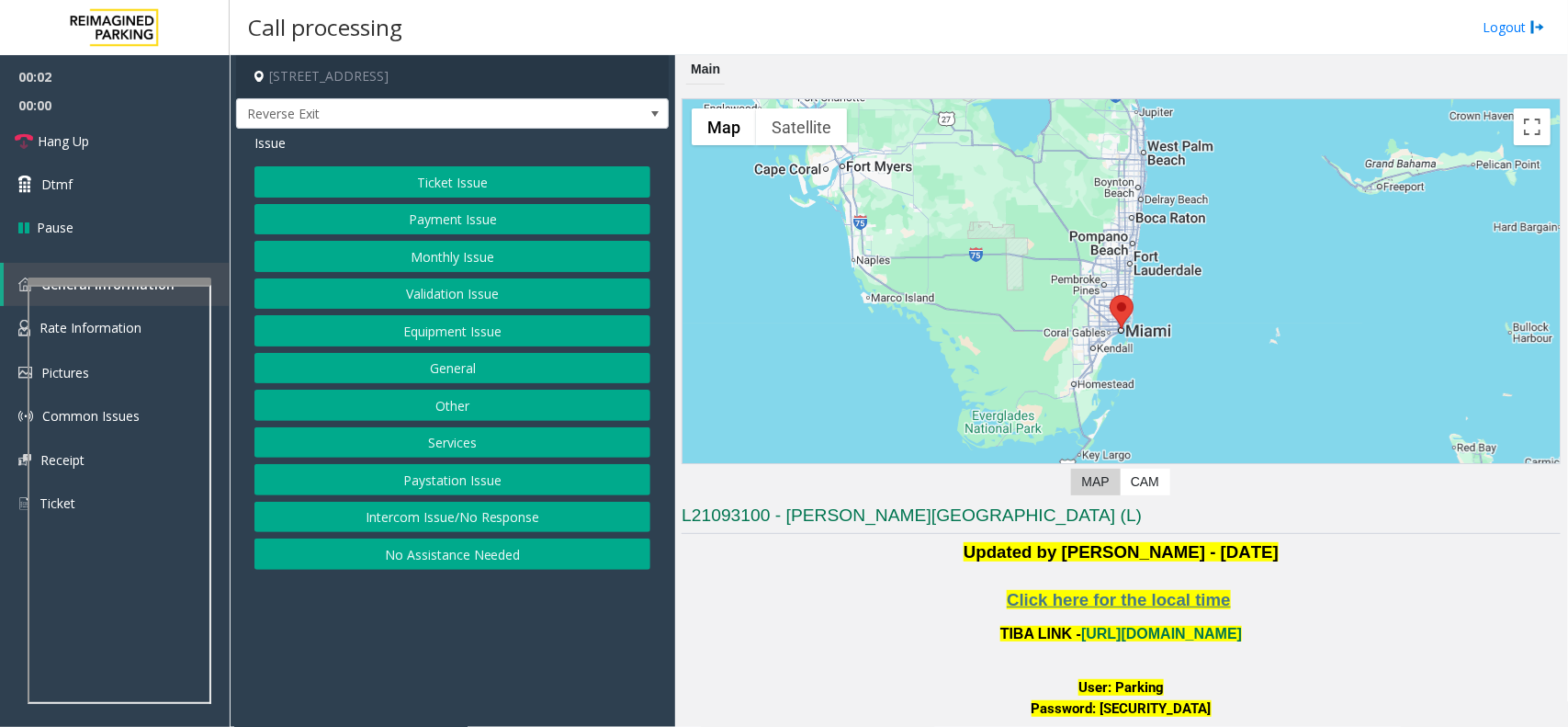
drag, startPoint x: 891, startPoint y: 644, endPoint x: 814, endPoint y: 669, distance: 81.0
click at [814, 669] on div "Click here for the local time TIBA LINK - https://wellsfargoctr-web.sp.tibapark…" at bounding box center [1121, 697] width 879 height 218
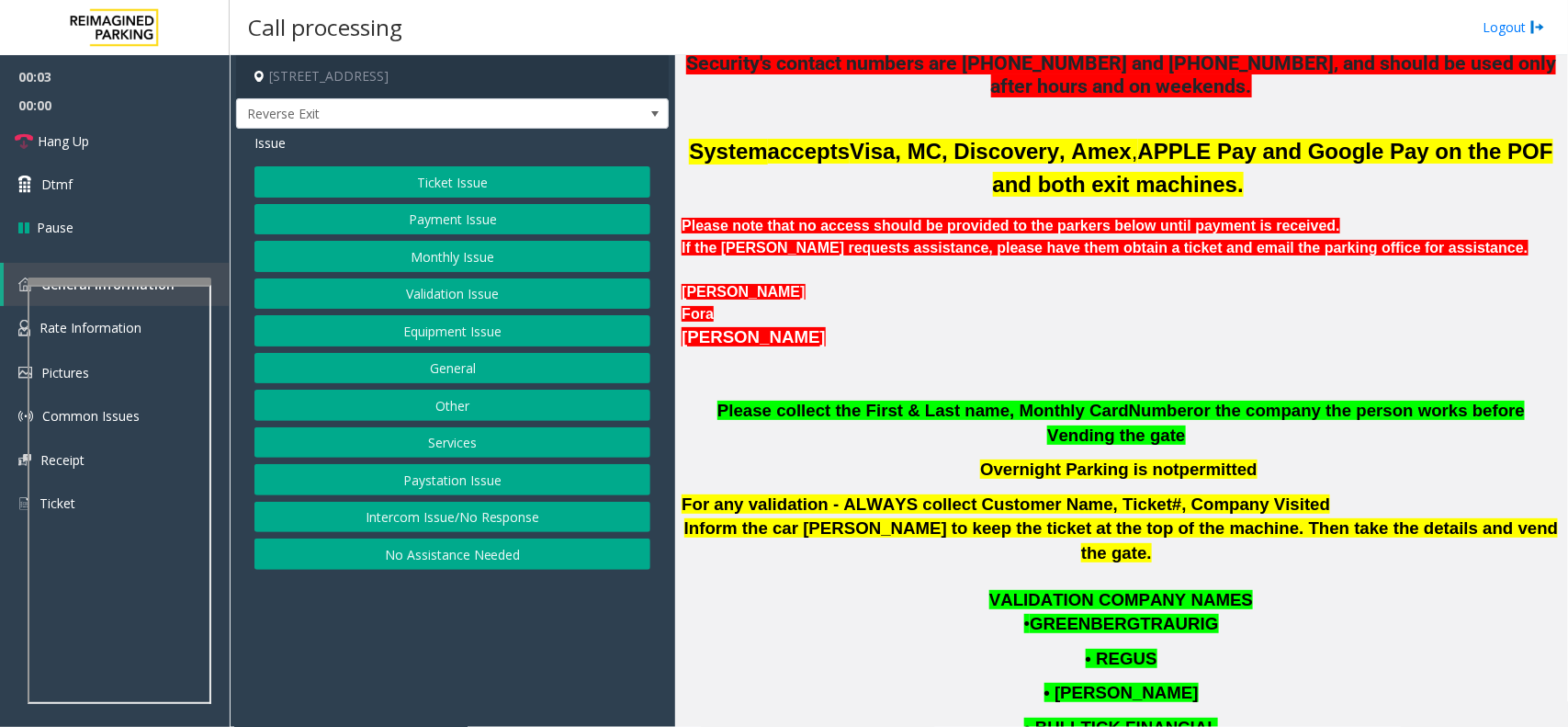
scroll to position [690, 0]
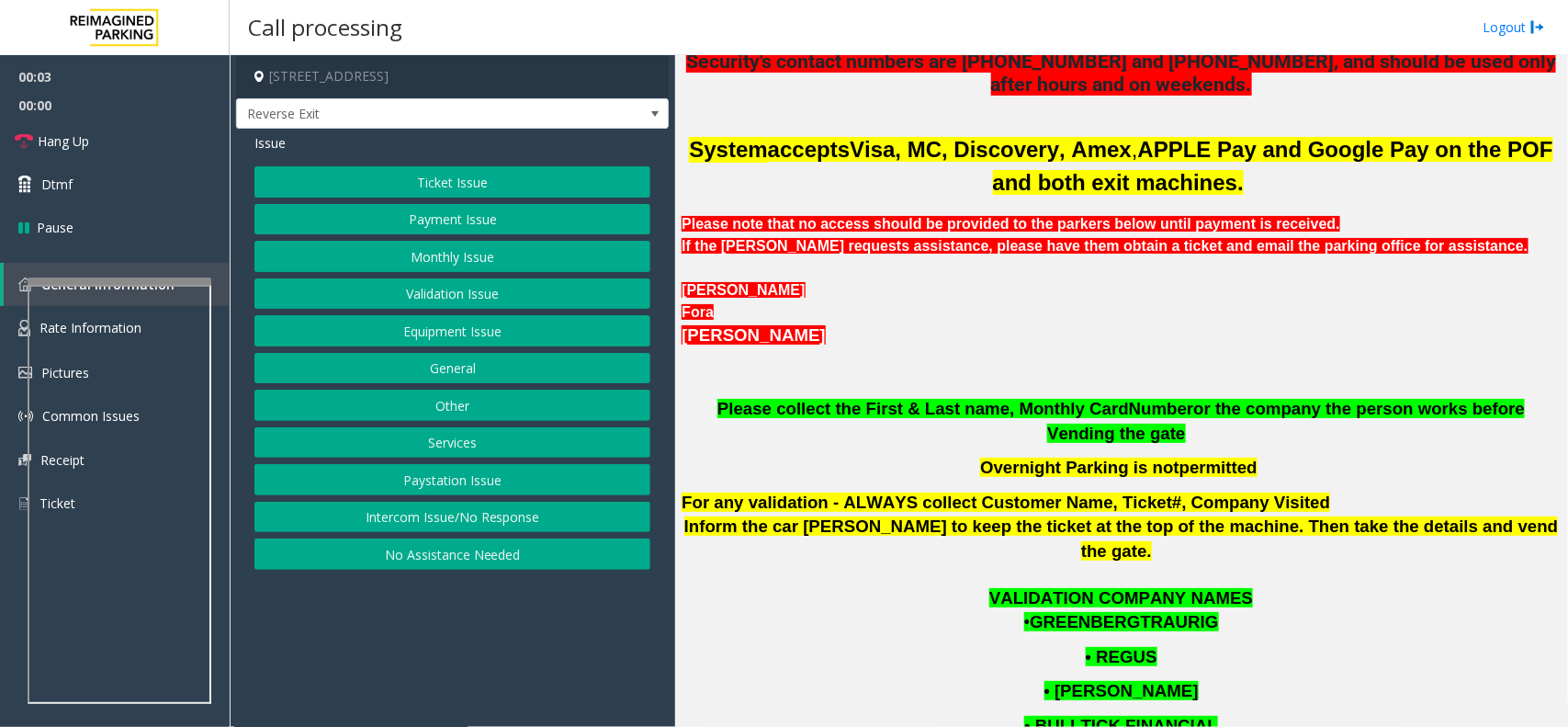
click at [905, 610] on p "• GREENBERGTRAURIG" at bounding box center [1121, 622] width 879 height 25
click at [460, 668] on app-call-processing-form "333 Southeast 2nd Avenue, Miami, FL Reverse Exit Issue Ticket Issue Payment Iss…" at bounding box center [452, 391] width 446 height 672
click at [1020, 415] on span "Please collect the First & Last name, Monthly Card" at bounding box center [923, 408] width 411 height 20
click at [1017, 415] on span "Please collect the First & Last name, Monthly Card" at bounding box center [923, 408] width 411 height 20
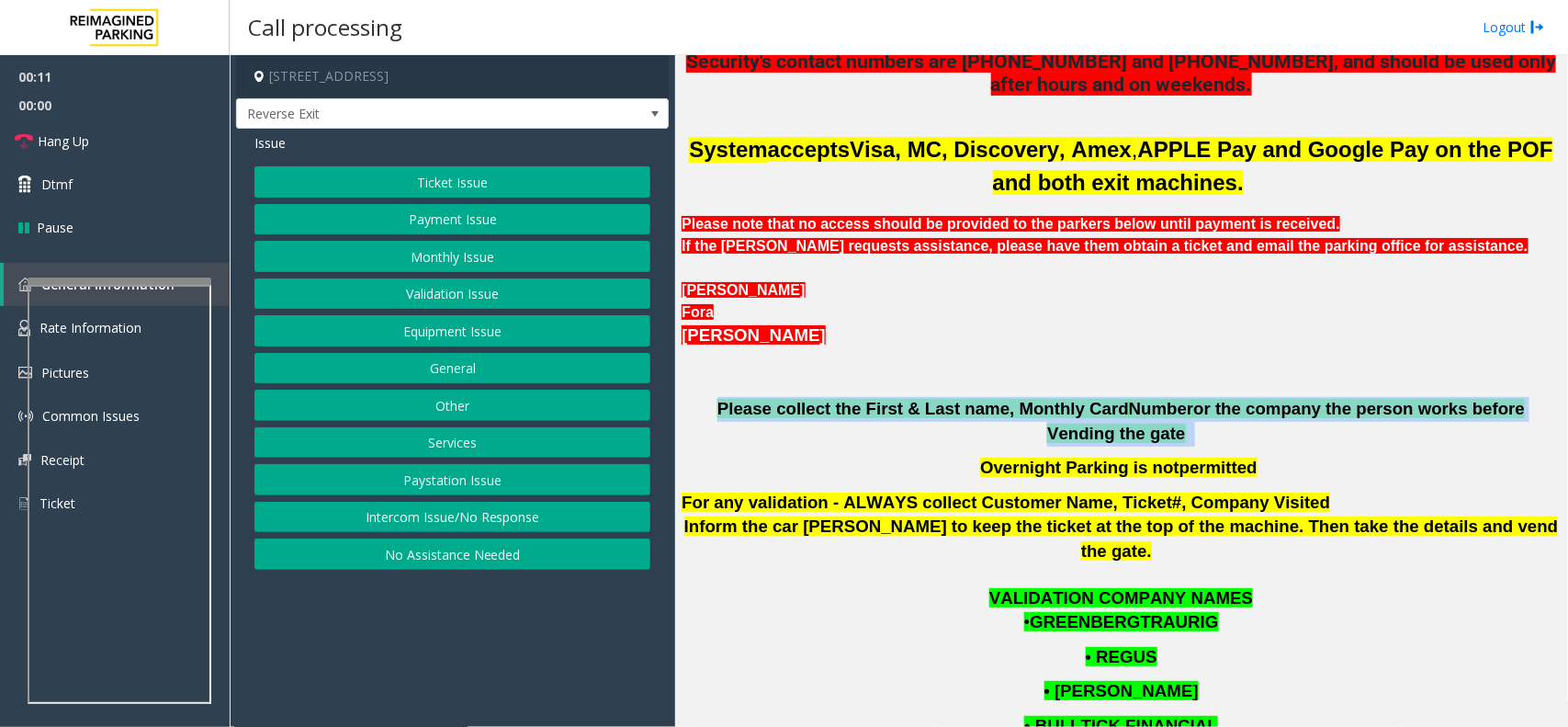
click at [1017, 415] on span "Please collect the First & Last name, Monthly Card" at bounding box center [923, 408] width 411 height 20
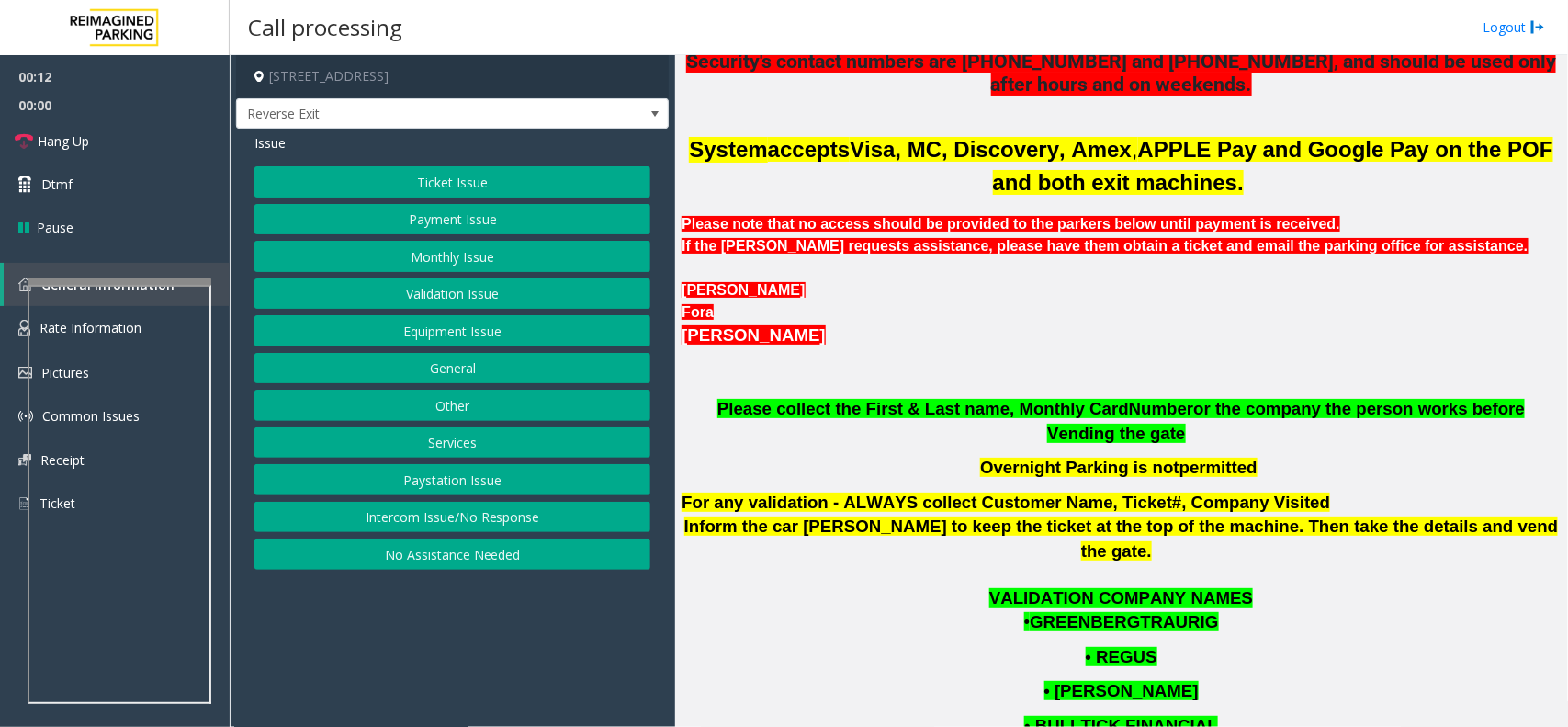
click at [867, 493] on span "For any validation - ALWAYS collect Customer Name, Ticket#, Company Visited" at bounding box center [1005, 503] width 648 height 20
click at [320, 333] on button "Equipment Issue" at bounding box center [452, 331] width 396 height 31
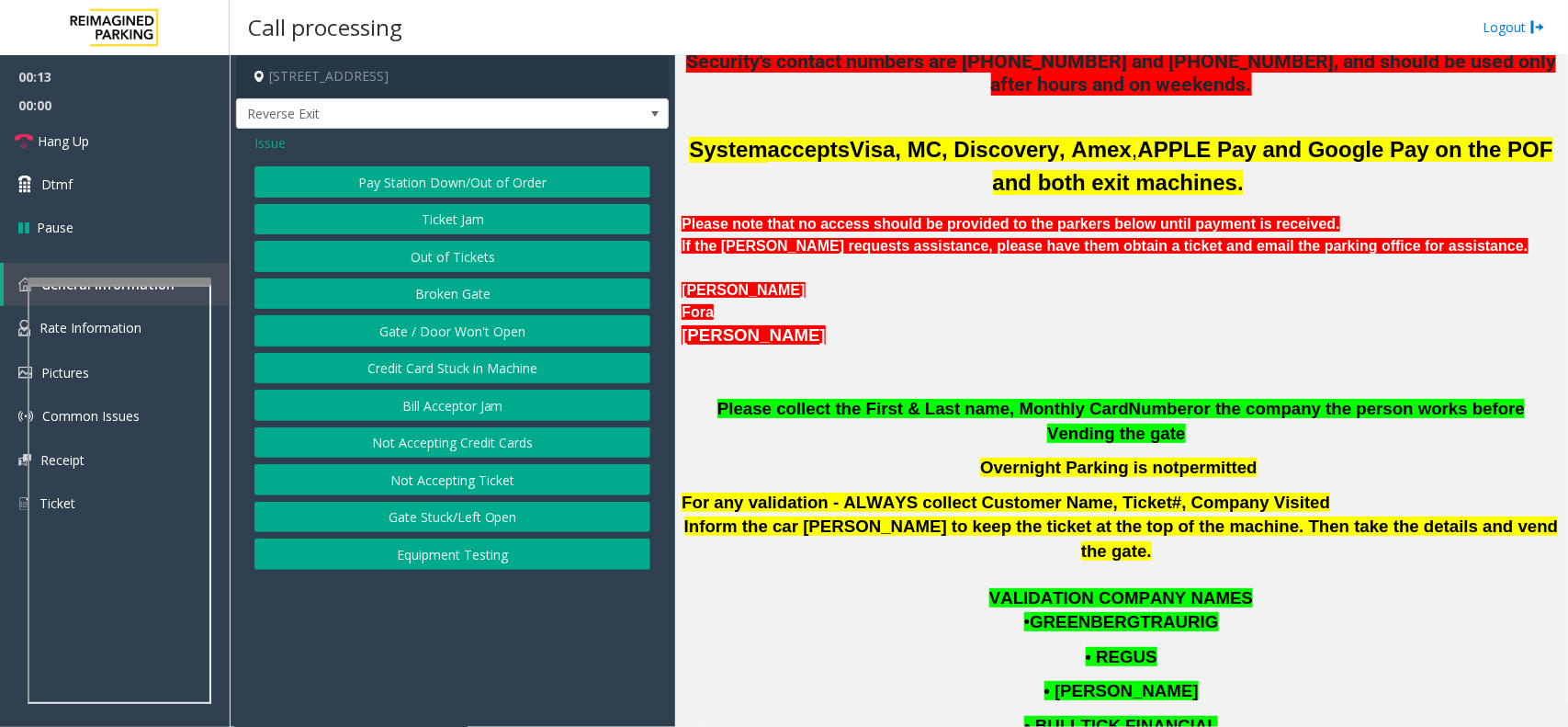
click at [320, 333] on button "Gate / Door Won't Open" at bounding box center [452, 331] width 396 height 31
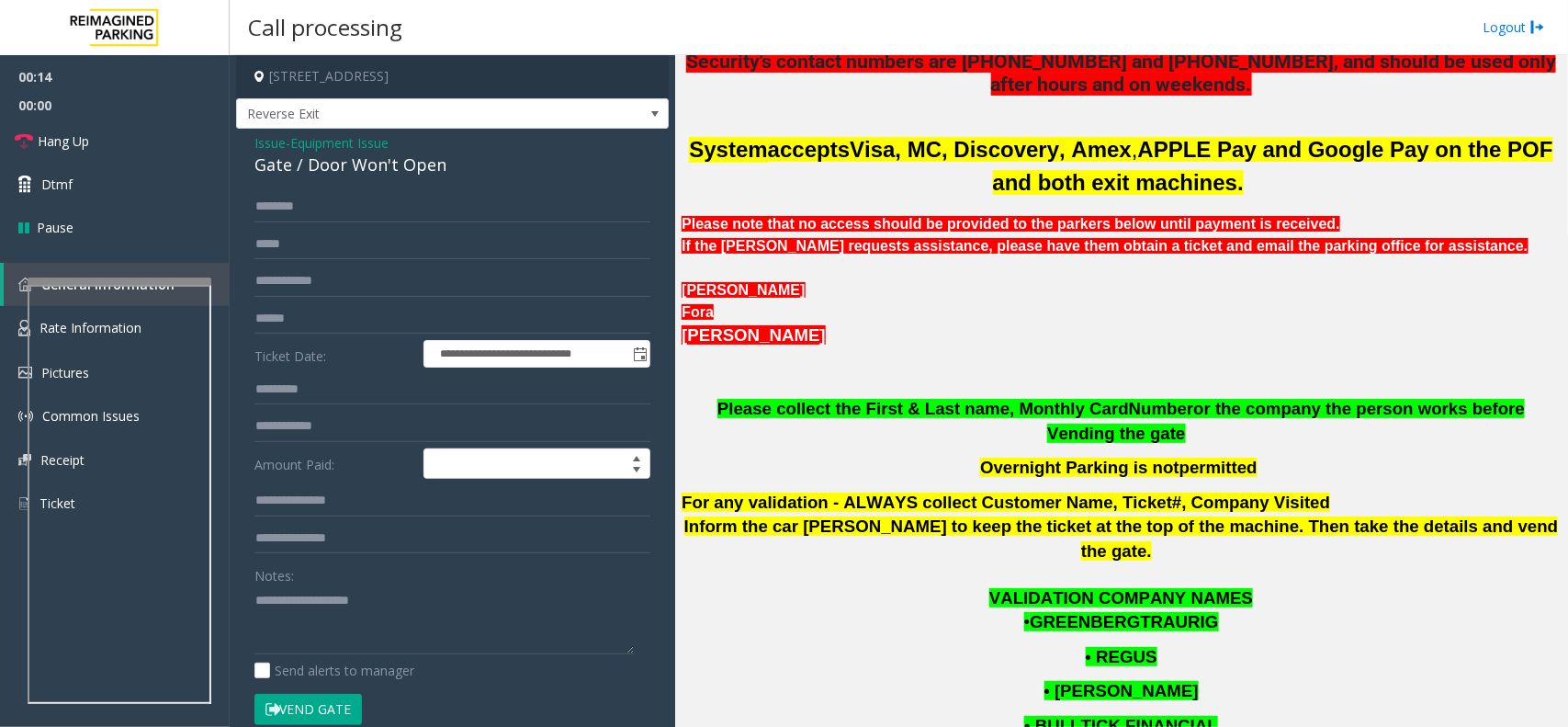
click at [342, 658] on div "Notes: Send alerts to manager" at bounding box center [452, 620] width 396 height 120
click at [380, 619] on textarea at bounding box center [445, 620] width 380 height 69
type textarea "**********"
click at [264, 141] on span "Issue" at bounding box center [271, 143] width 31 height 20
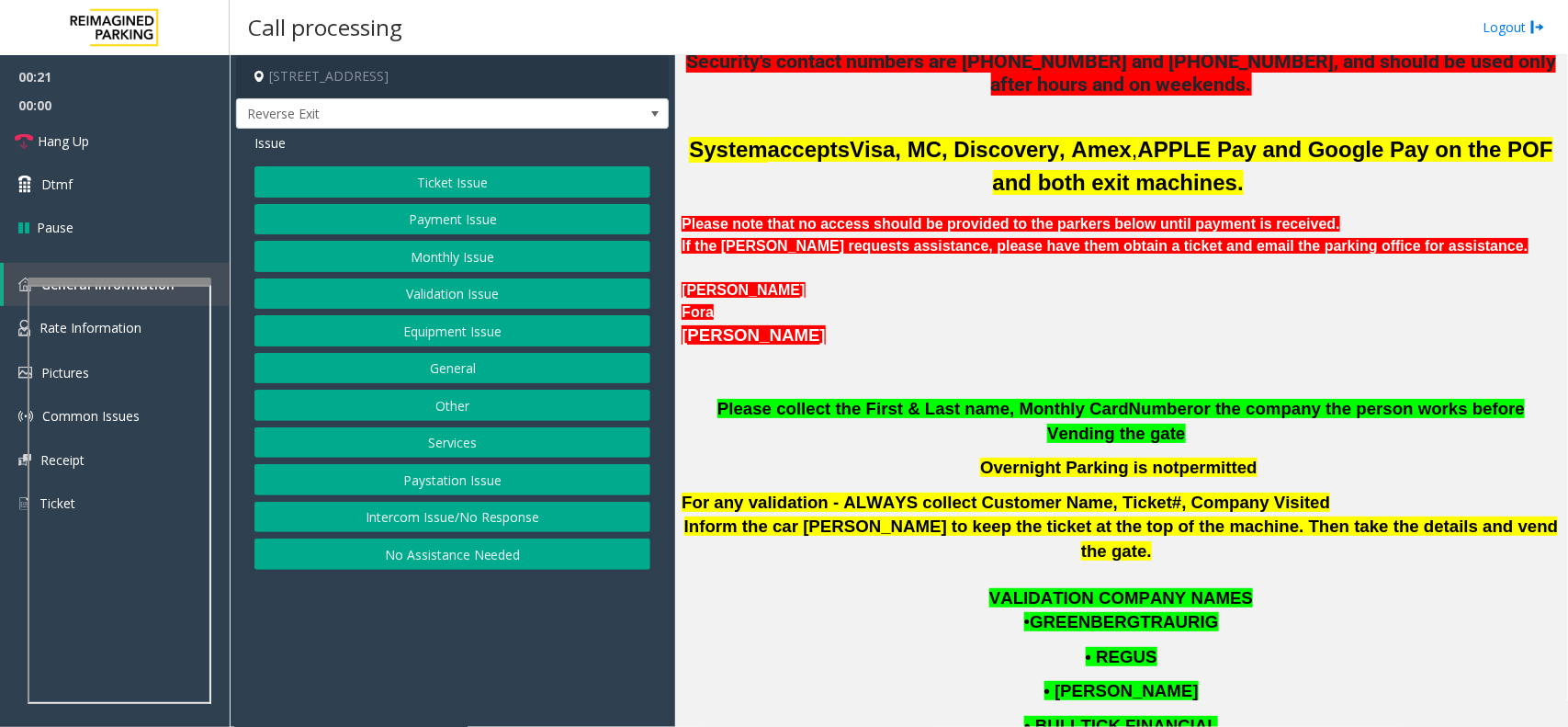
click at [356, 265] on button "Monthly Issue" at bounding box center [452, 257] width 396 height 31
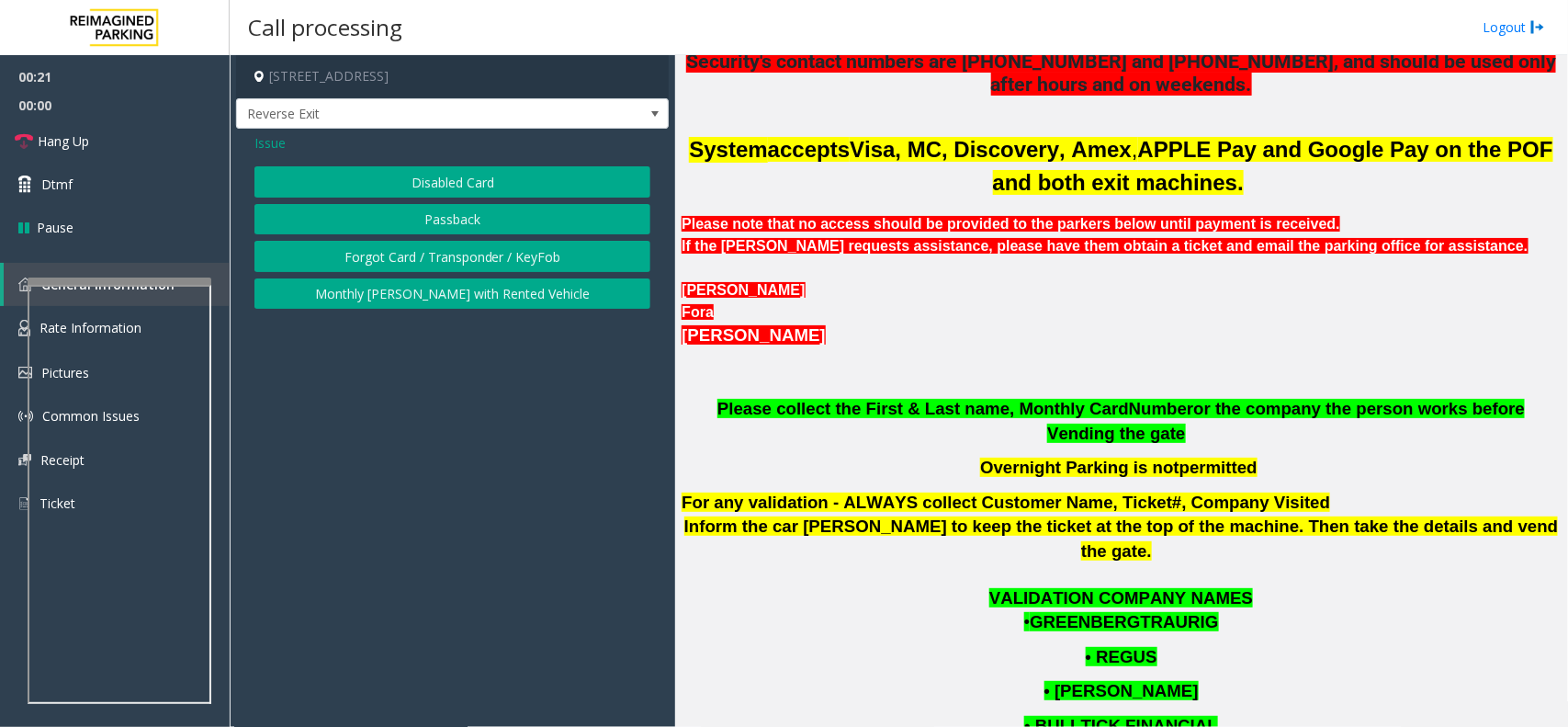
click at [349, 249] on button "Forgot Card / Transponder / KeyFob" at bounding box center [452, 257] width 396 height 31
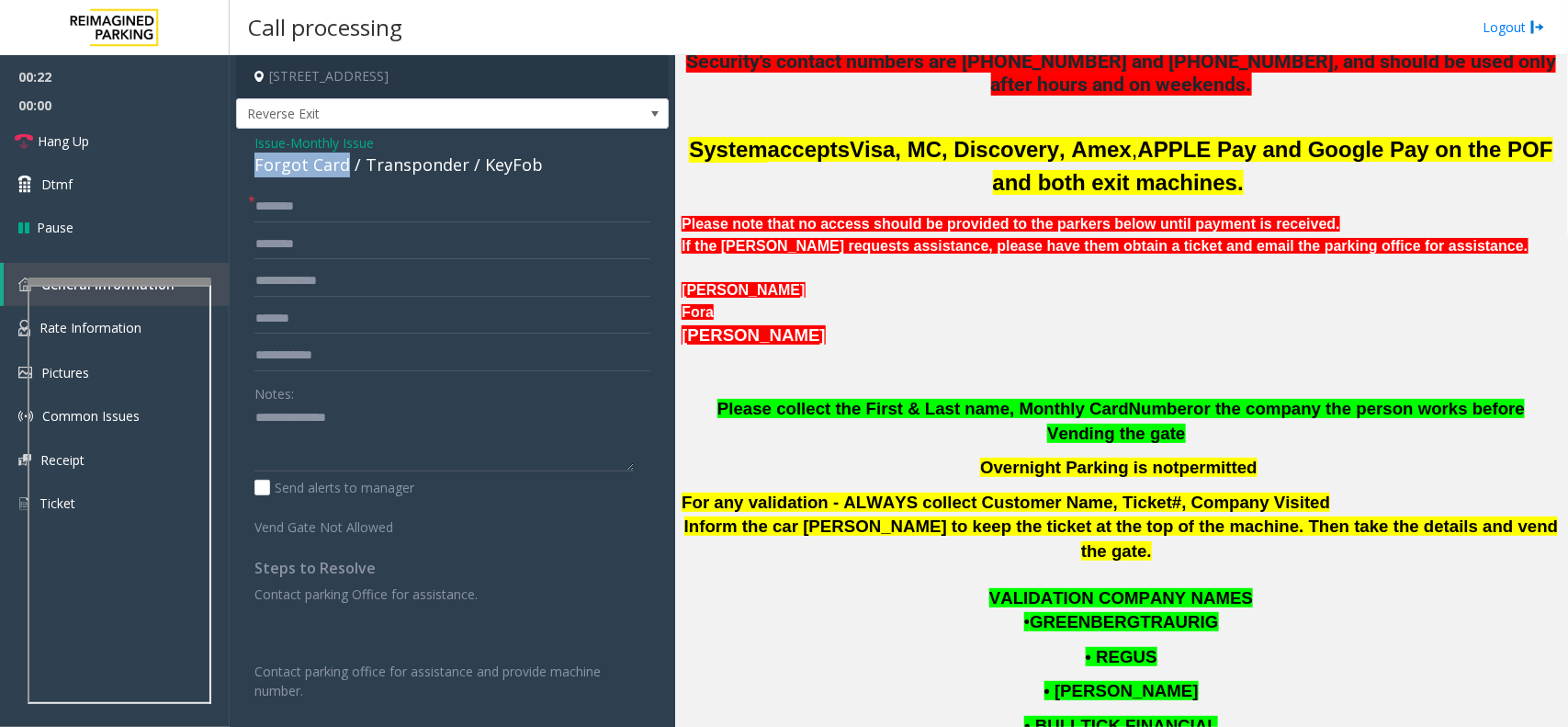
drag, startPoint x: 237, startPoint y: 159, endPoint x: 344, endPoint y: 171, distance: 107.7
click at [344, 171] on div "Issue - Monthly Issue Forgot Card / Transponder / KeyFob * Notes: Send alerts t…" at bounding box center [452, 510] width 433 height 762
copy div "Forgot Card"
click at [522, 584] on p "Contact parking Office for assistance." at bounding box center [452, 594] width 396 height 20
click at [448, 442] on textarea at bounding box center [445, 438] width 380 height 69
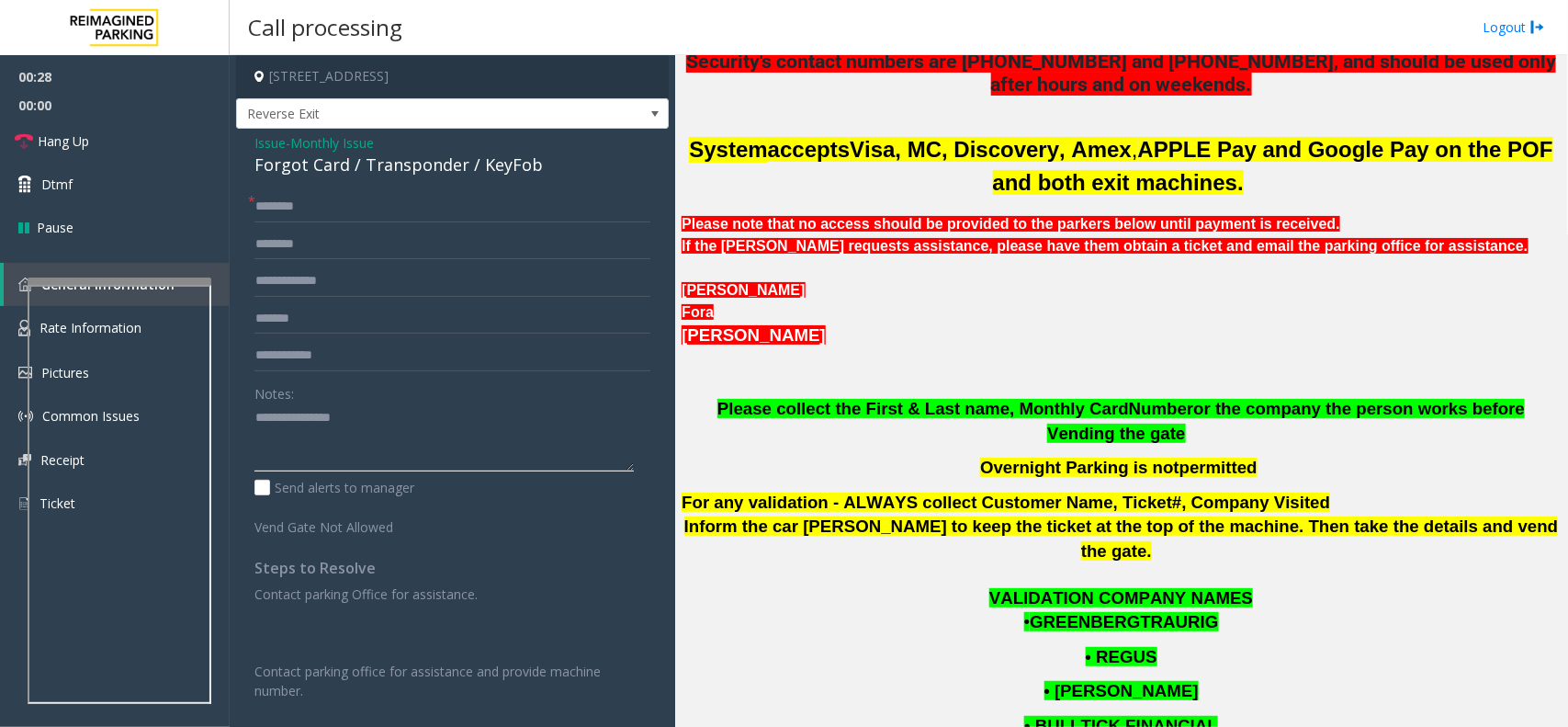
click at [303, 456] on textarea at bounding box center [445, 438] width 380 height 69
paste textarea "**********"
drag, startPoint x: 242, startPoint y: 166, endPoint x: 341, endPoint y: 167, distance: 99.0
click at [341, 167] on div "Issue - Monthly Issue Forgot Card / Transponder / KeyFob * Notes: Send alerts t…" at bounding box center [452, 510] width 433 height 762
copy div "Forgot Card"
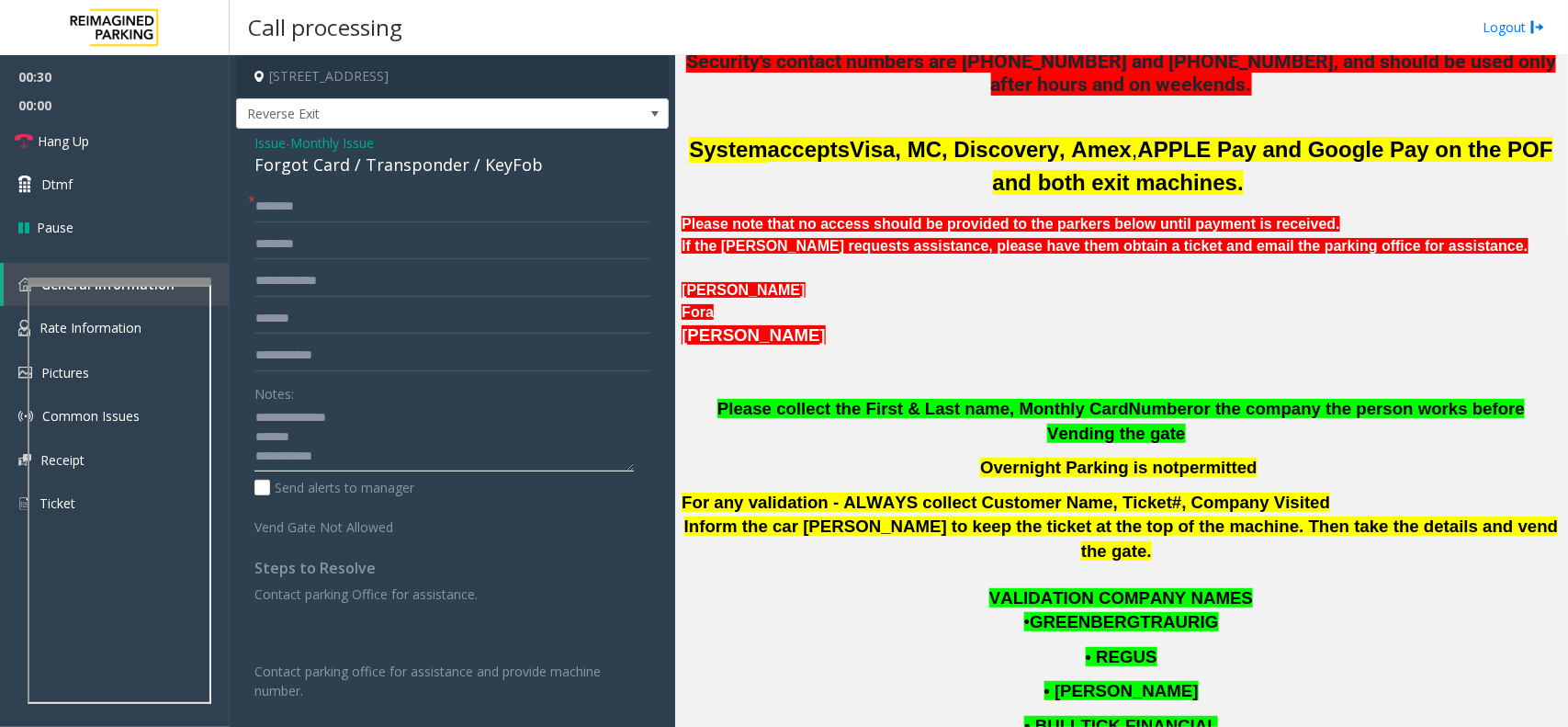
click at [337, 424] on textarea at bounding box center [445, 438] width 380 height 69
paste textarea "**********"
click at [325, 437] on textarea at bounding box center [445, 438] width 380 height 69
paste textarea "**********"
click at [396, 476] on div "Notes: Send alerts to manager" at bounding box center [452, 438] width 396 height 120
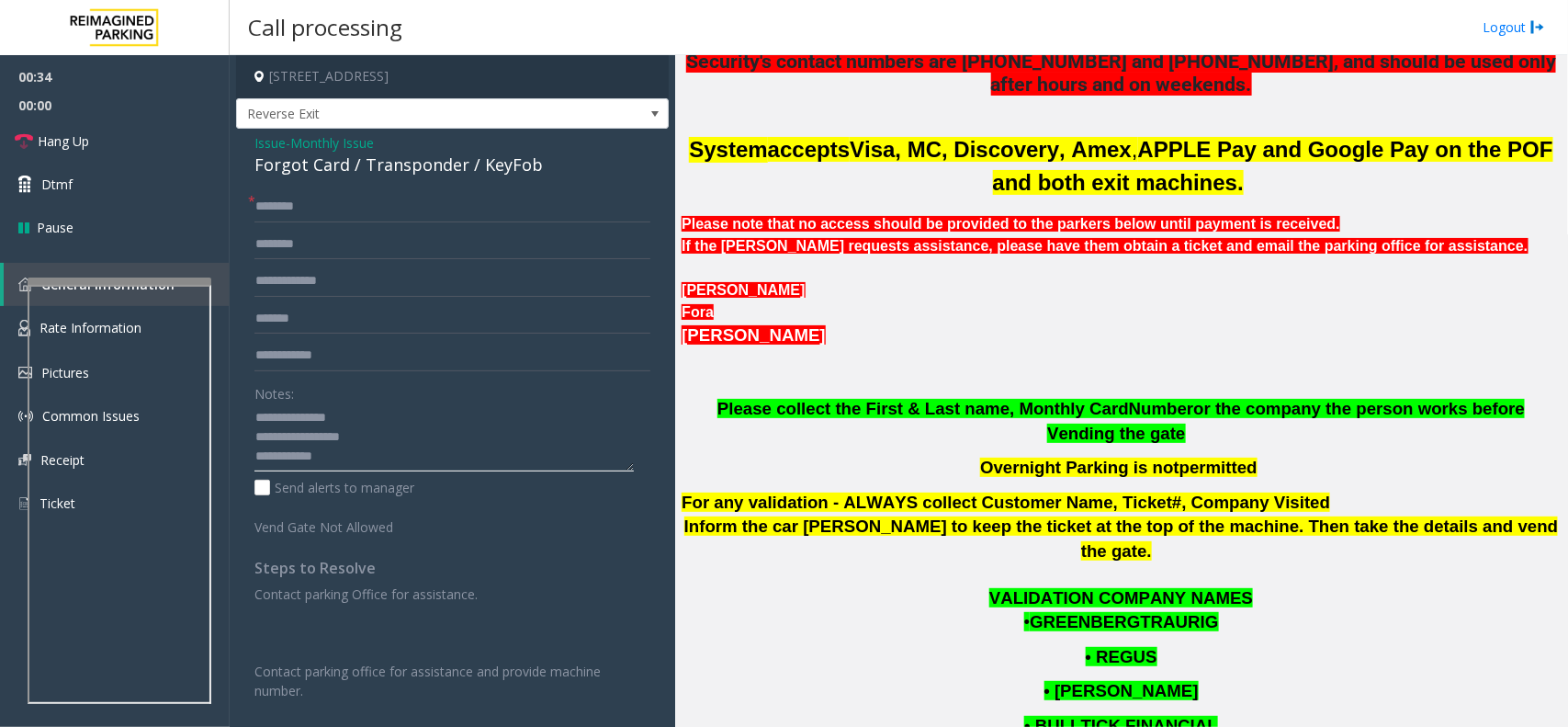
click at [397, 466] on textarea at bounding box center [445, 438] width 380 height 69
click at [369, 208] on input "text" at bounding box center [452, 207] width 396 height 31
paste textarea "**********"
click at [391, 454] on textarea at bounding box center [445, 438] width 380 height 69
type textarea "**********"
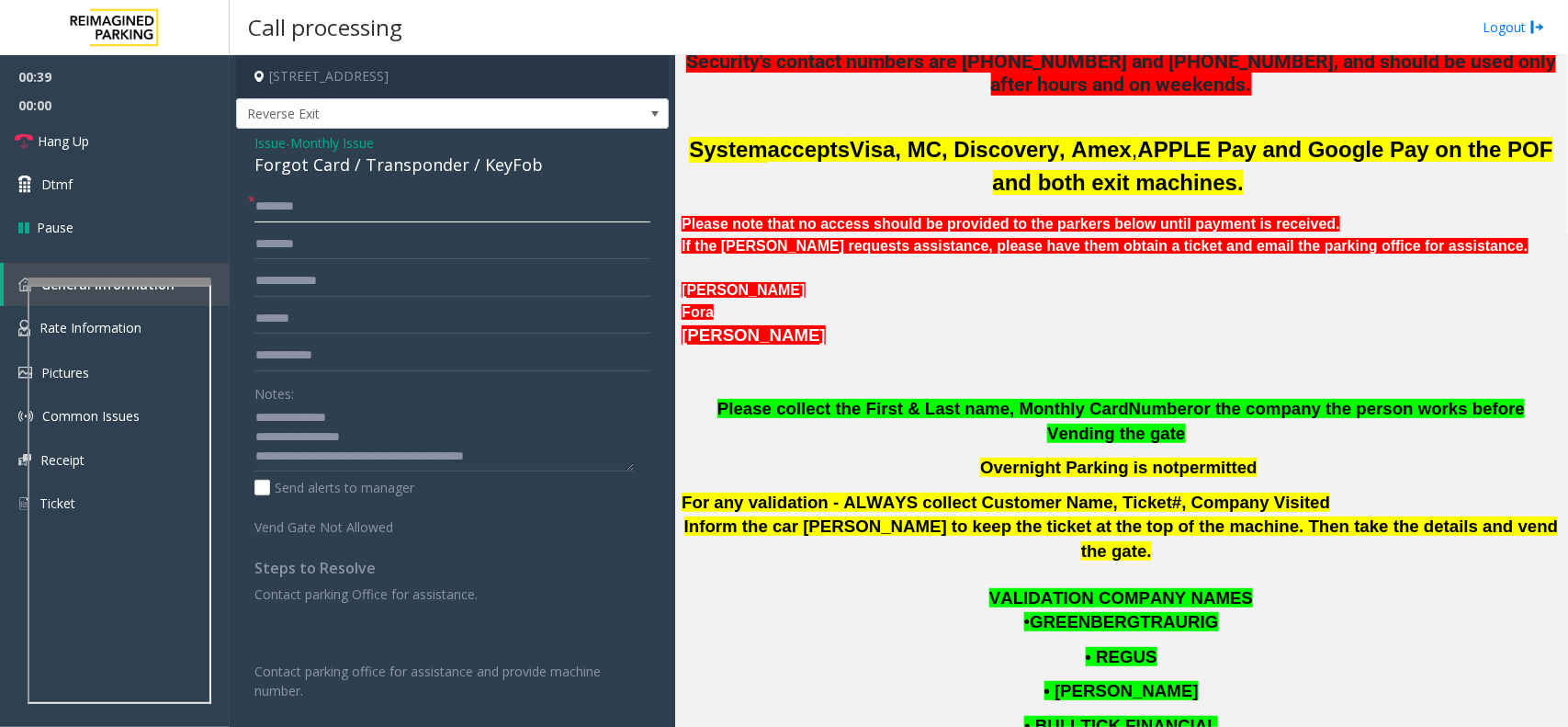
click at [335, 210] on input "text" at bounding box center [452, 207] width 396 height 31
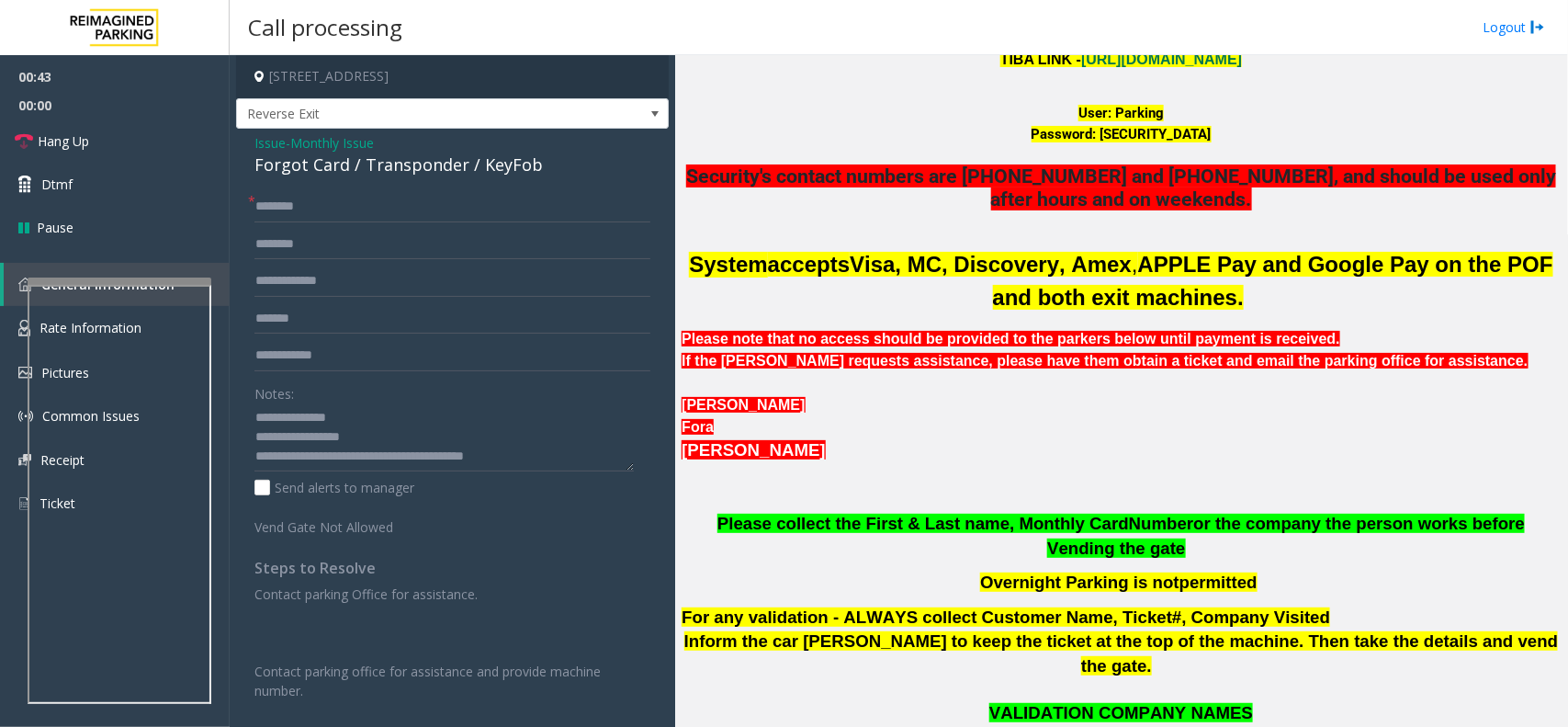
click at [896, 517] on span "Please collect the First & Last name, Monthly Card" at bounding box center [923, 523] width 411 height 20
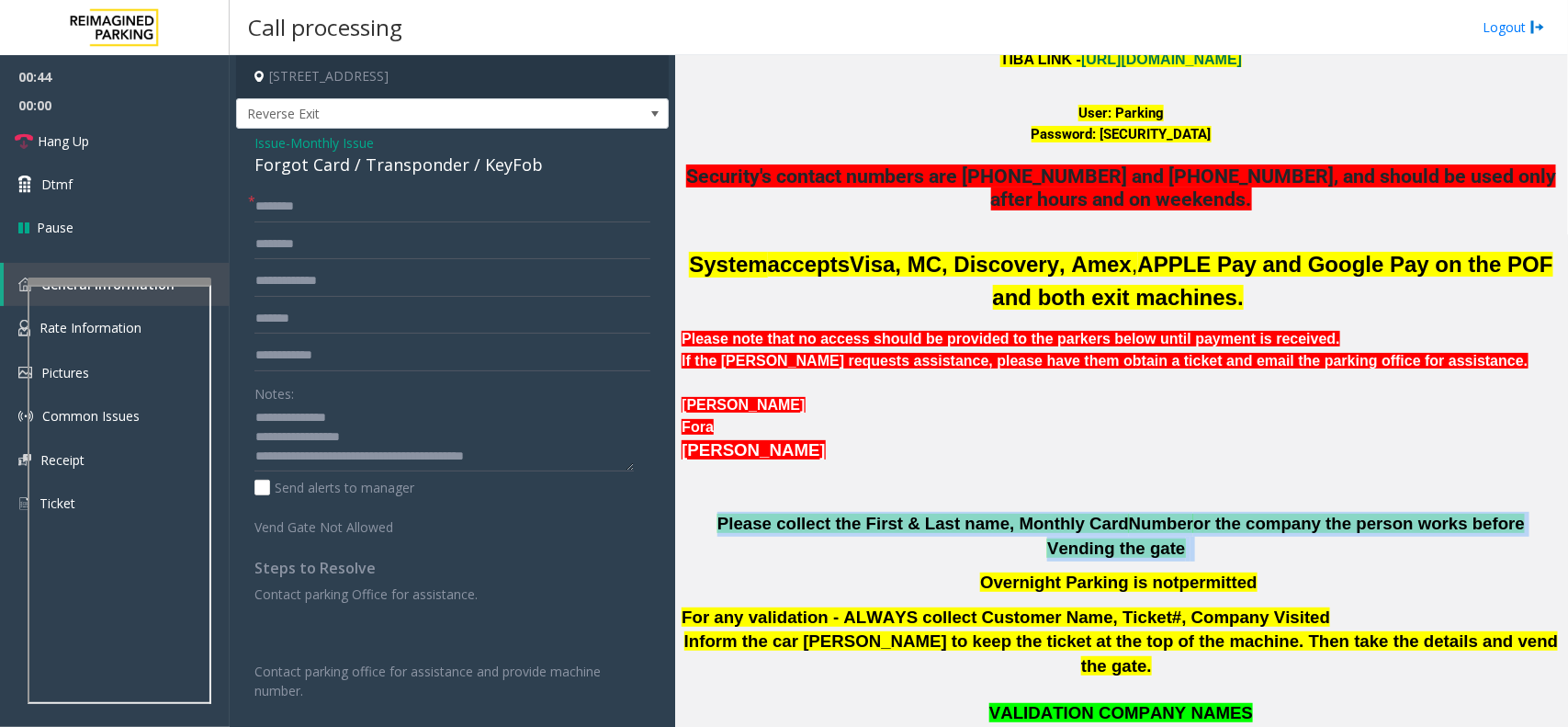
click at [896, 517] on span "Please collect the First & Last name, Monthly Card" at bounding box center [923, 523] width 411 height 20
click at [1007, 520] on span "Please collect the First & Last name, Monthly Card" at bounding box center [923, 523] width 411 height 20
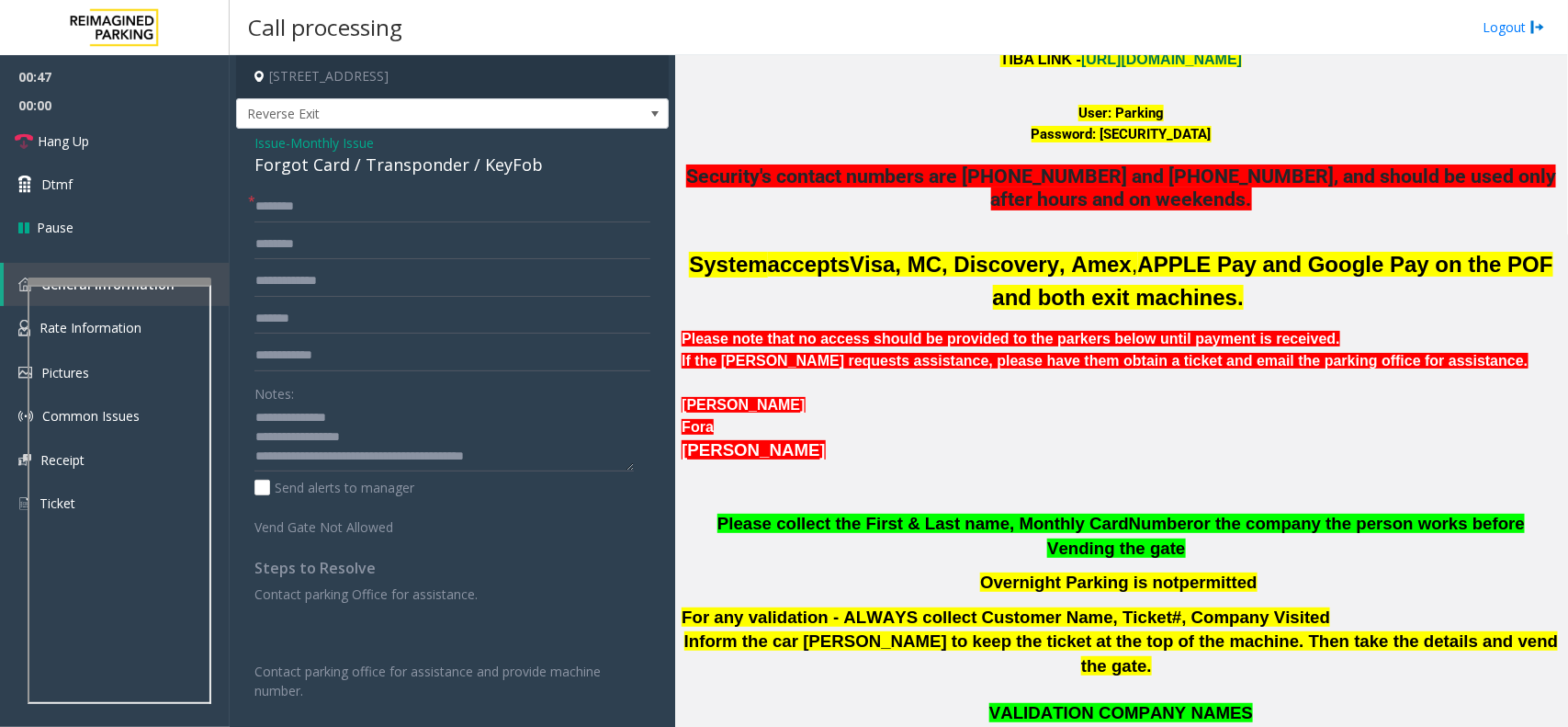
click at [273, 145] on span "Issue" at bounding box center [271, 143] width 31 height 20
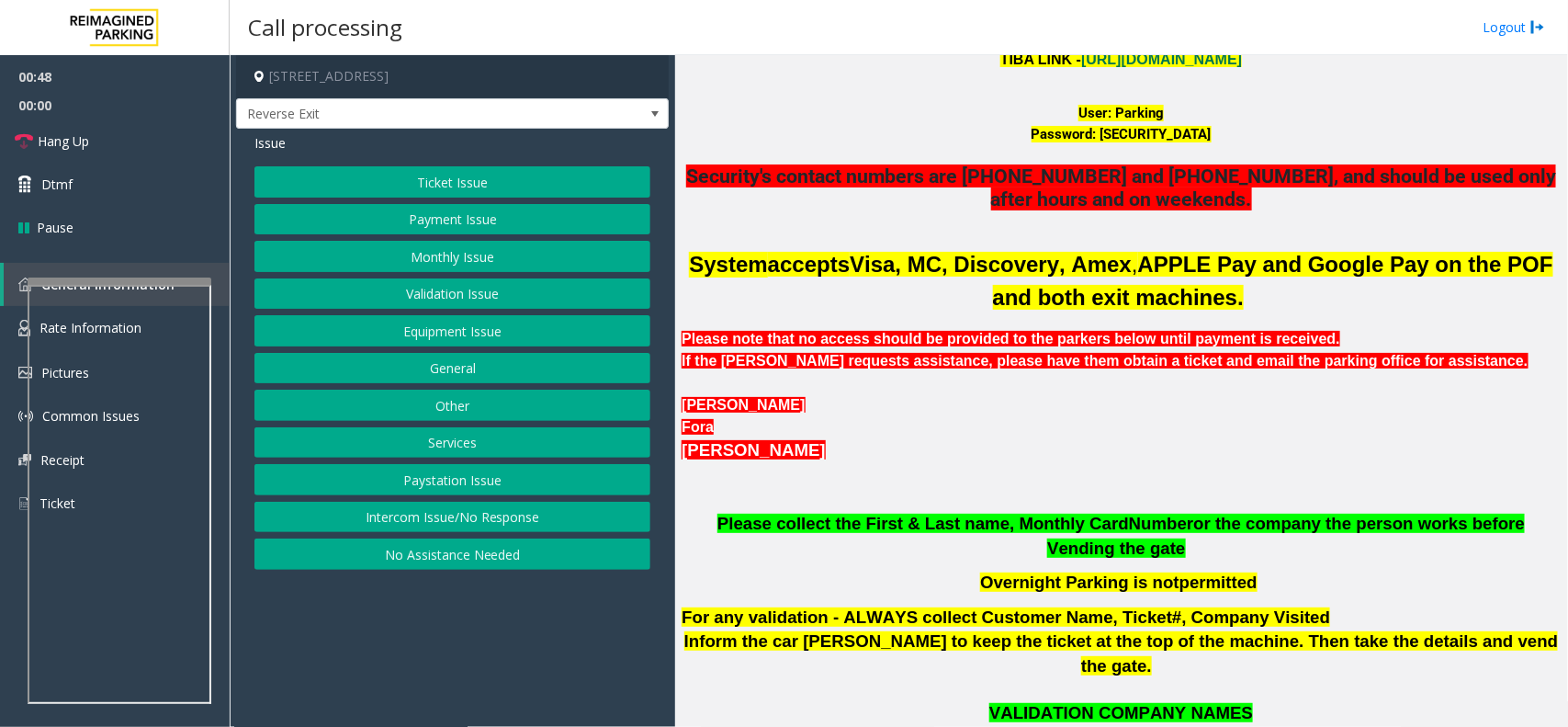
click at [430, 182] on button "Ticket Issue" at bounding box center [452, 182] width 396 height 31
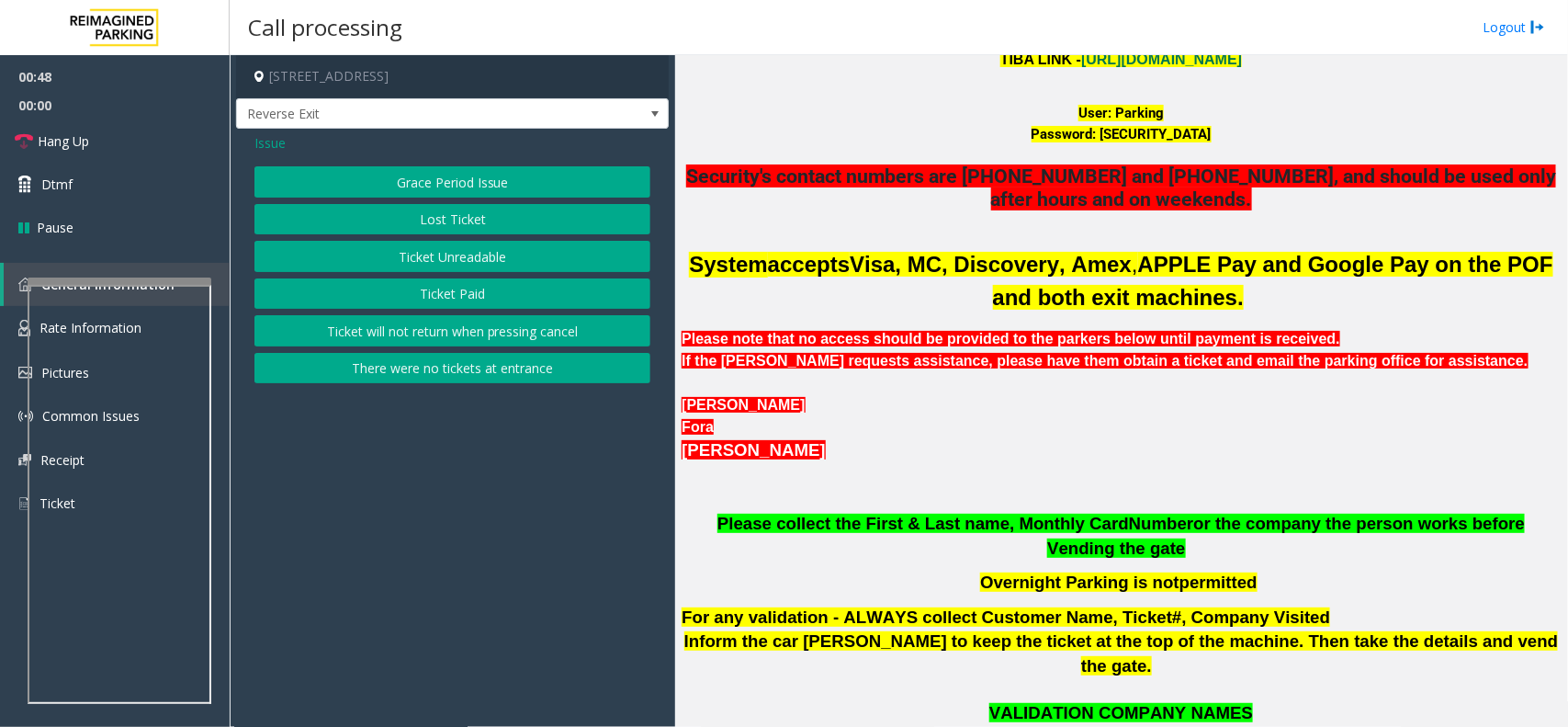
click at [420, 272] on button "Ticket Unreadable" at bounding box center [452, 257] width 396 height 31
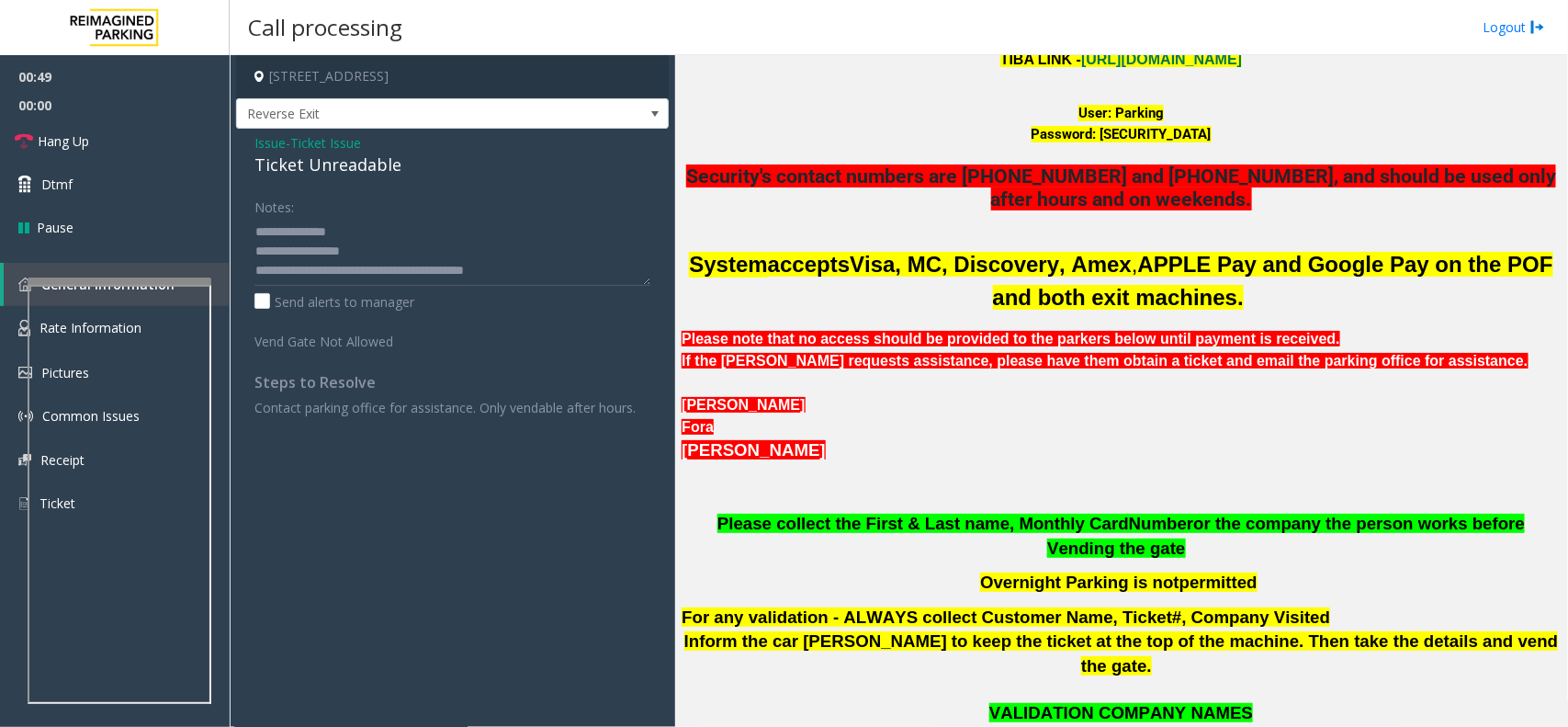
click at [256, 147] on span "Issue" at bounding box center [271, 143] width 31 height 20
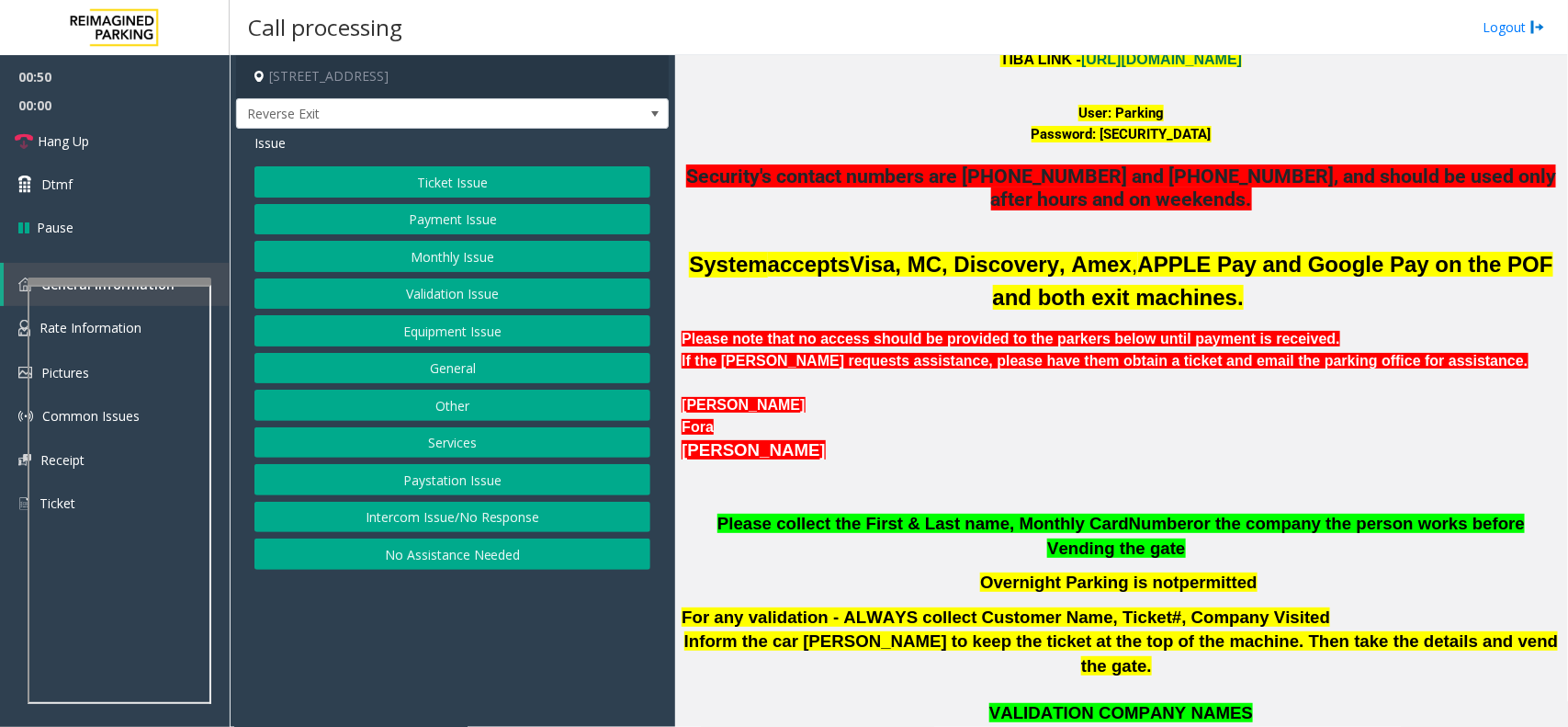
click at [414, 184] on button "Ticket Issue" at bounding box center [452, 182] width 396 height 31
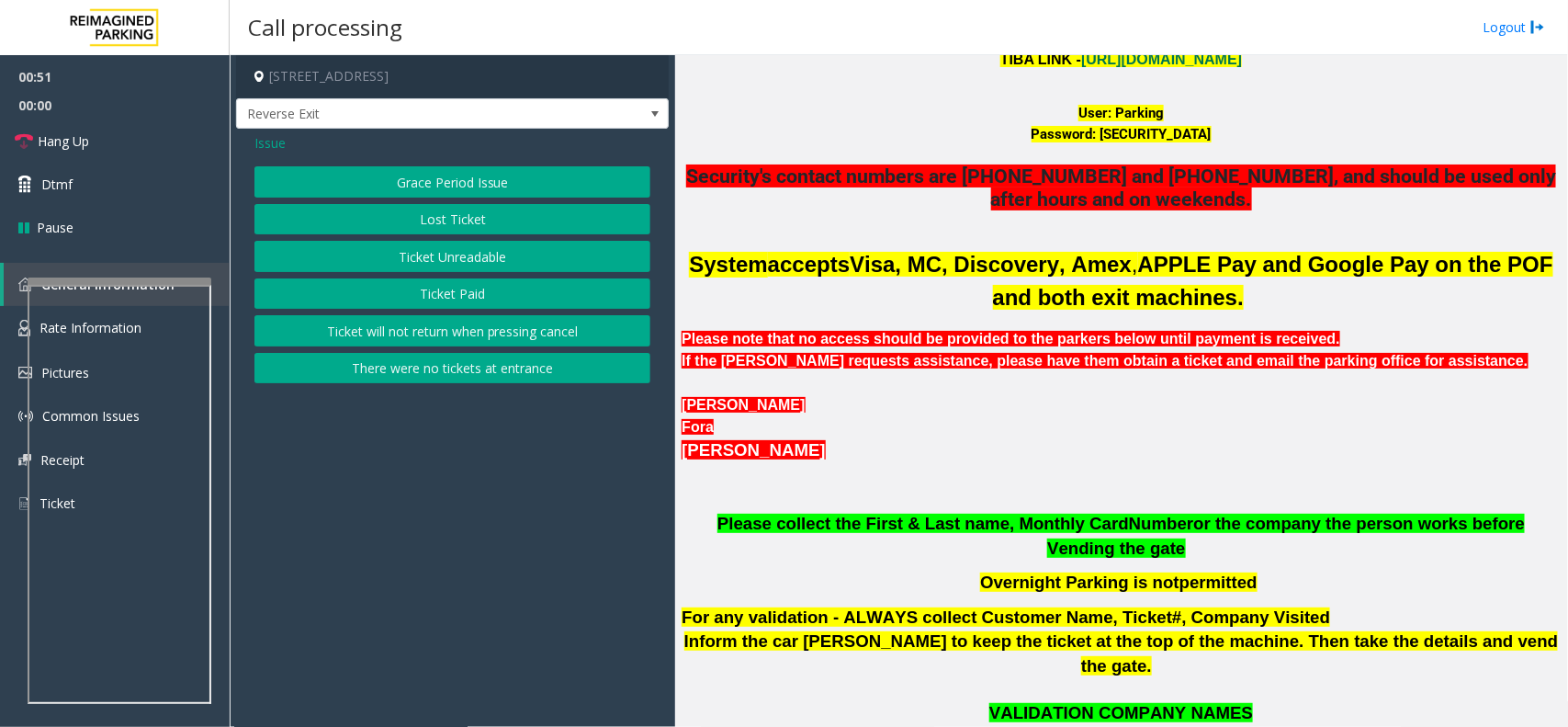
click at [425, 297] on button "Ticket Paid" at bounding box center [452, 294] width 396 height 31
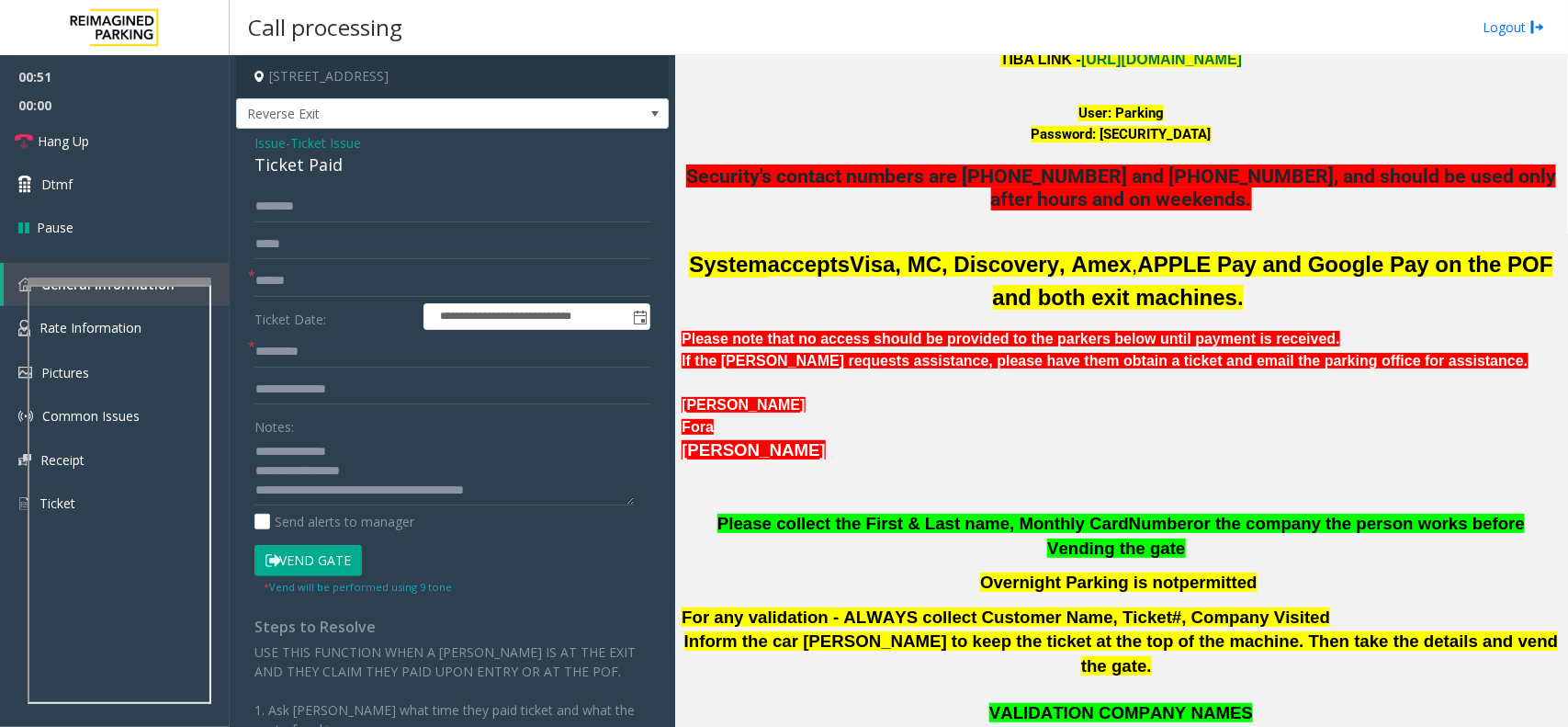
click at [301, 575] on button "Vend Gate" at bounding box center [308, 561] width 107 height 31
click at [306, 566] on button "Vend Gate" at bounding box center [308, 561] width 107 height 31
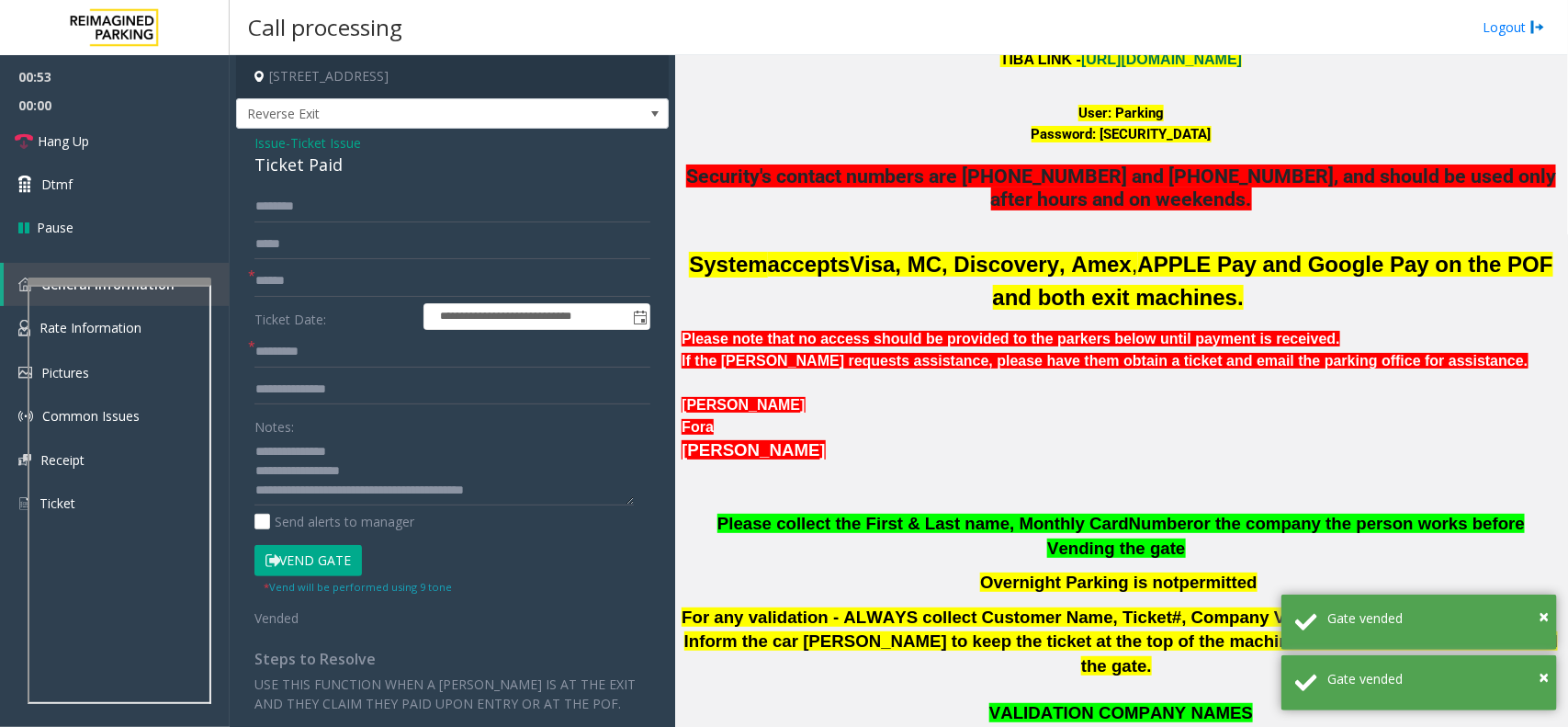
click at [271, 149] on span "Issue" at bounding box center [271, 143] width 31 height 20
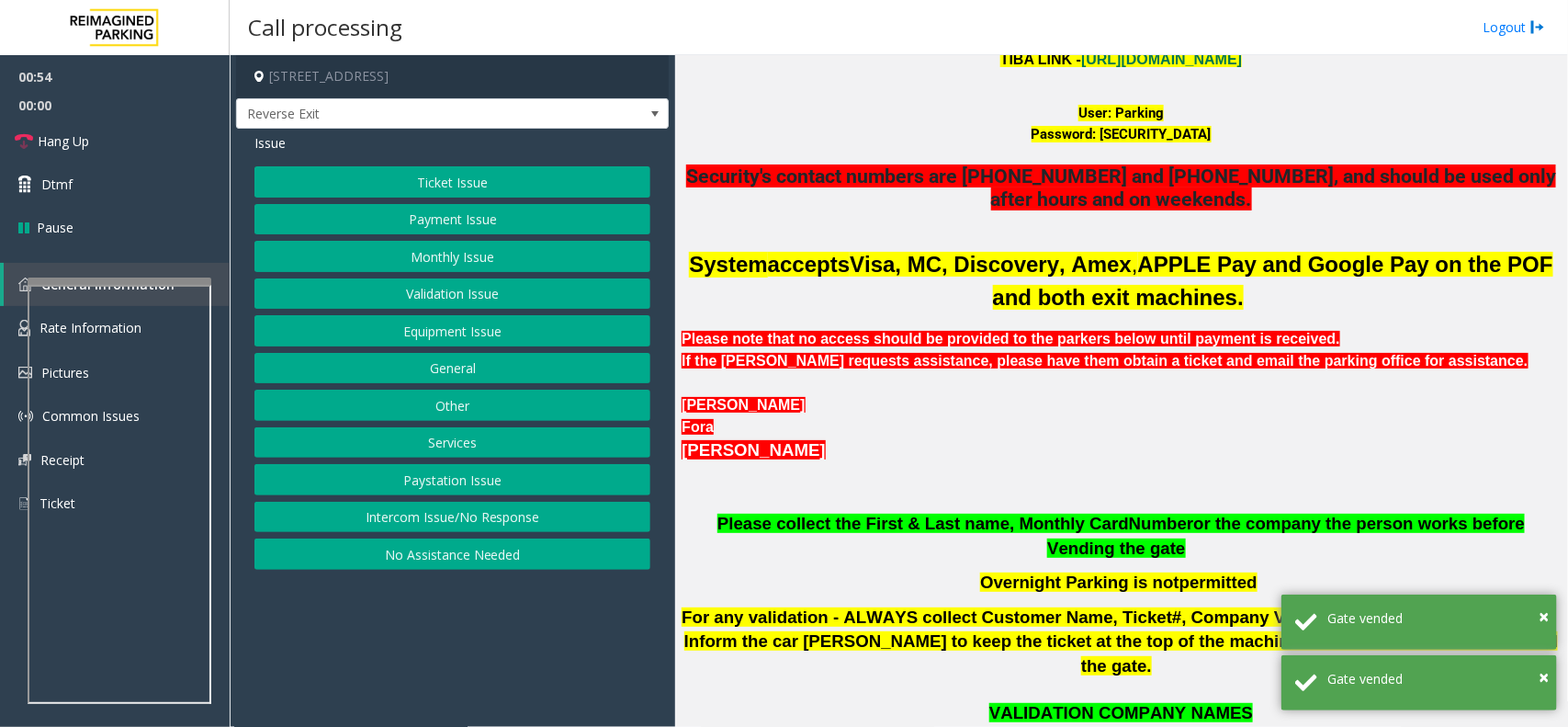
click at [369, 242] on button "Monthly Issue" at bounding box center [452, 257] width 396 height 31
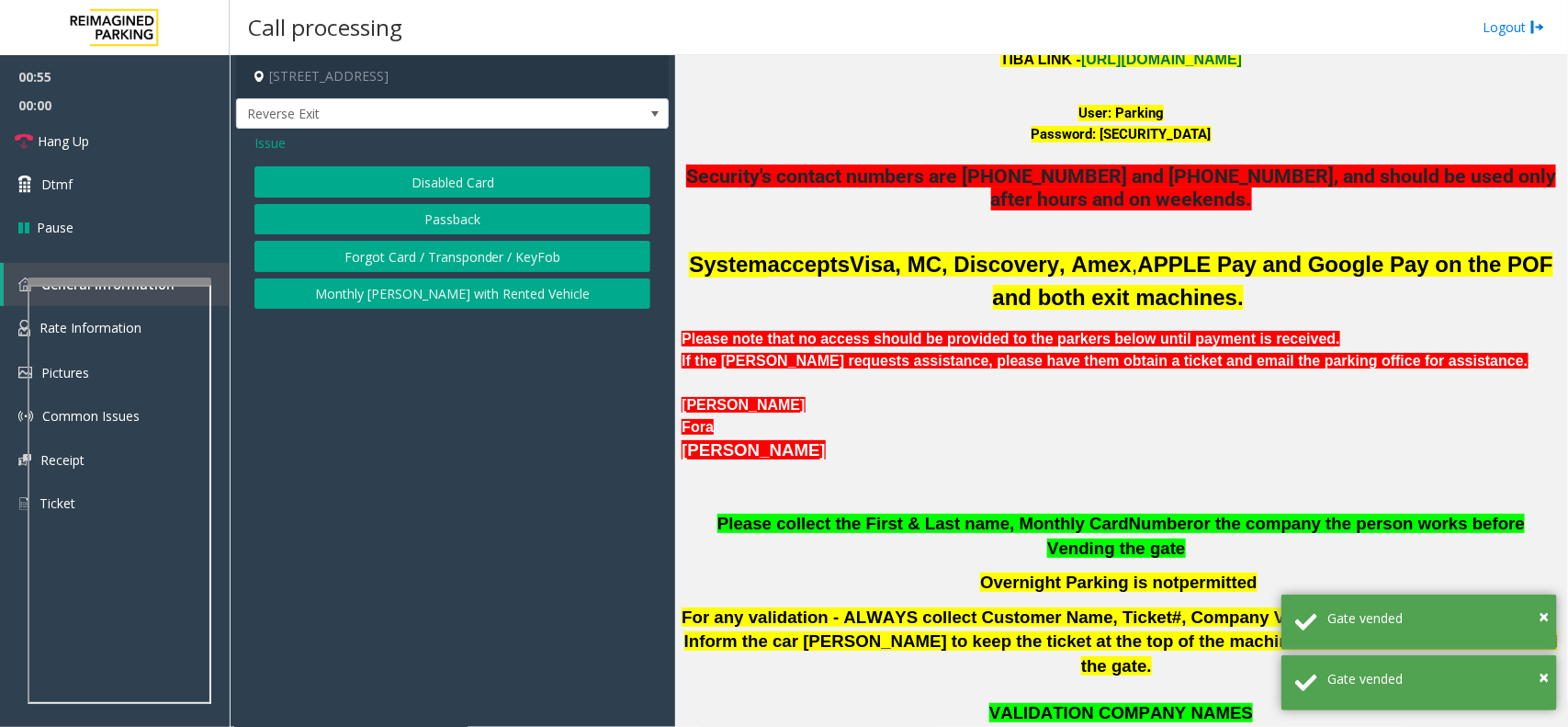
click at [350, 254] on button "Forgot Card / Transponder / KeyFob" at bounding box center [452, 257] width 396 height 31
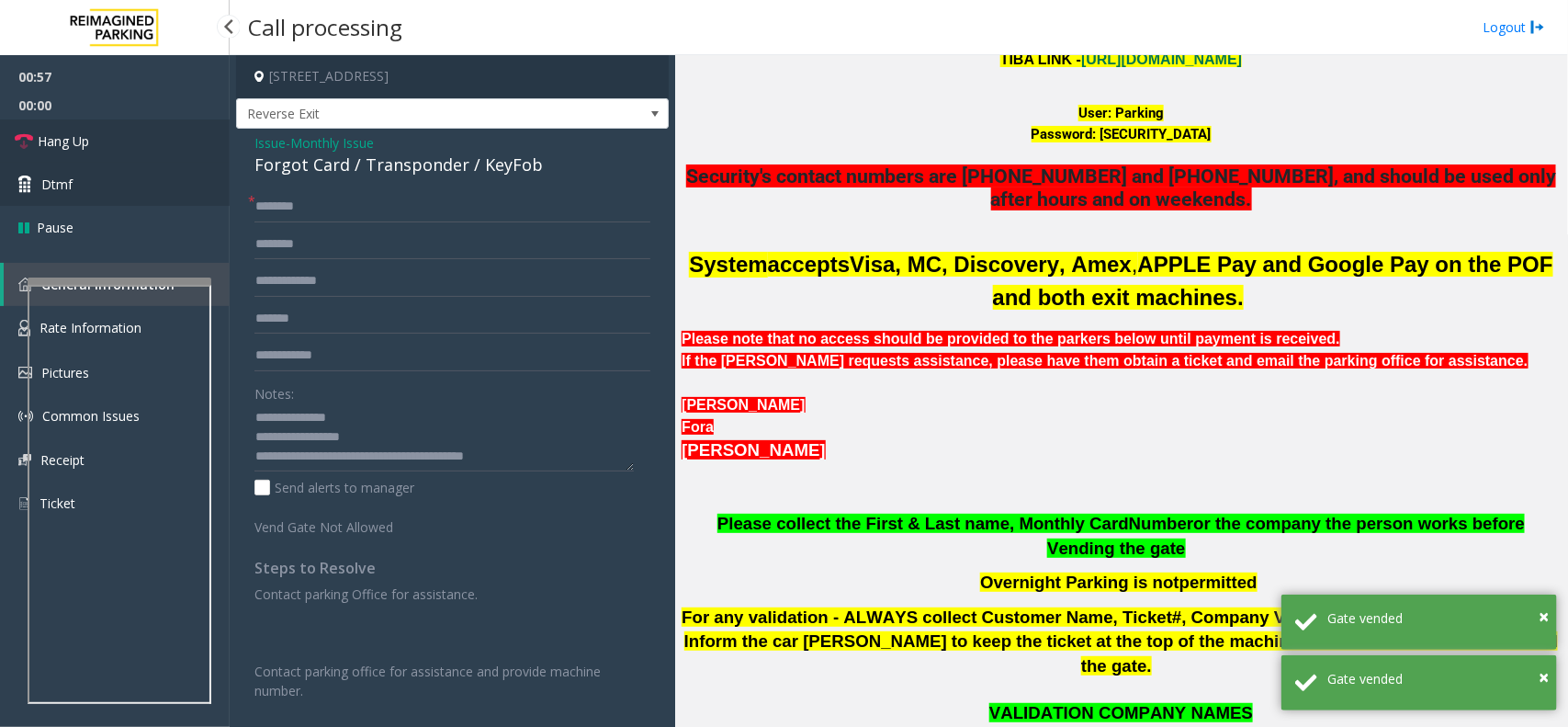
drag, startPoint x: 97, startPoint y: 145, endPoint x: 217, endPoint y: 190, distance: 128.2
click at [97, 145] on link "Hang Up" at bounding box center [115, 141] width 230 height 43
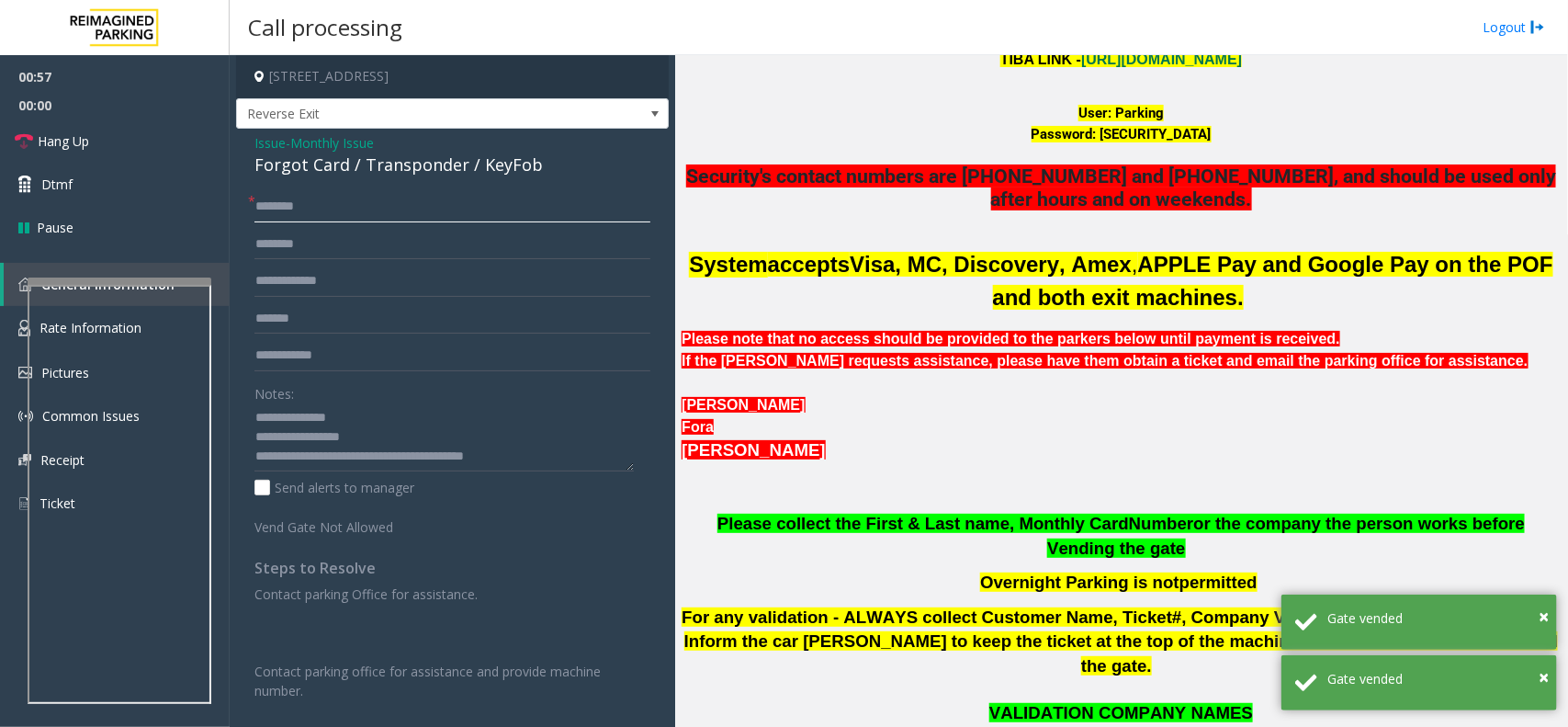
click at [336, 207] on input "text" at bounding box center [452, 207] width 396 height 31
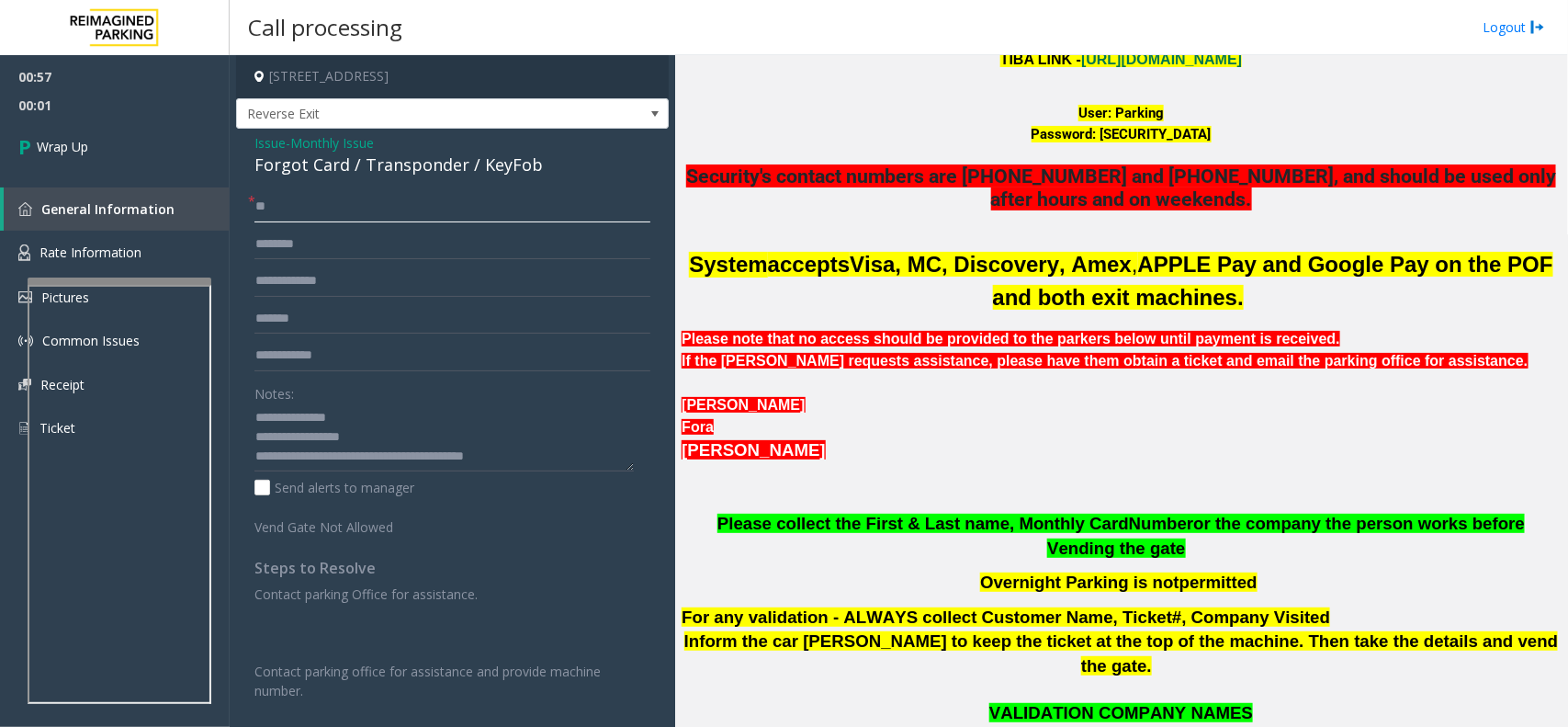
type input "**"
drag, startPoint x: 328, startPoint y: 461, endPoint x: 591, endPoint y: 478, distance: 263.5
click at [591, 478] on div "Notes: Send alerts to manager" at bounding box center [452, 438] width 396 height 120
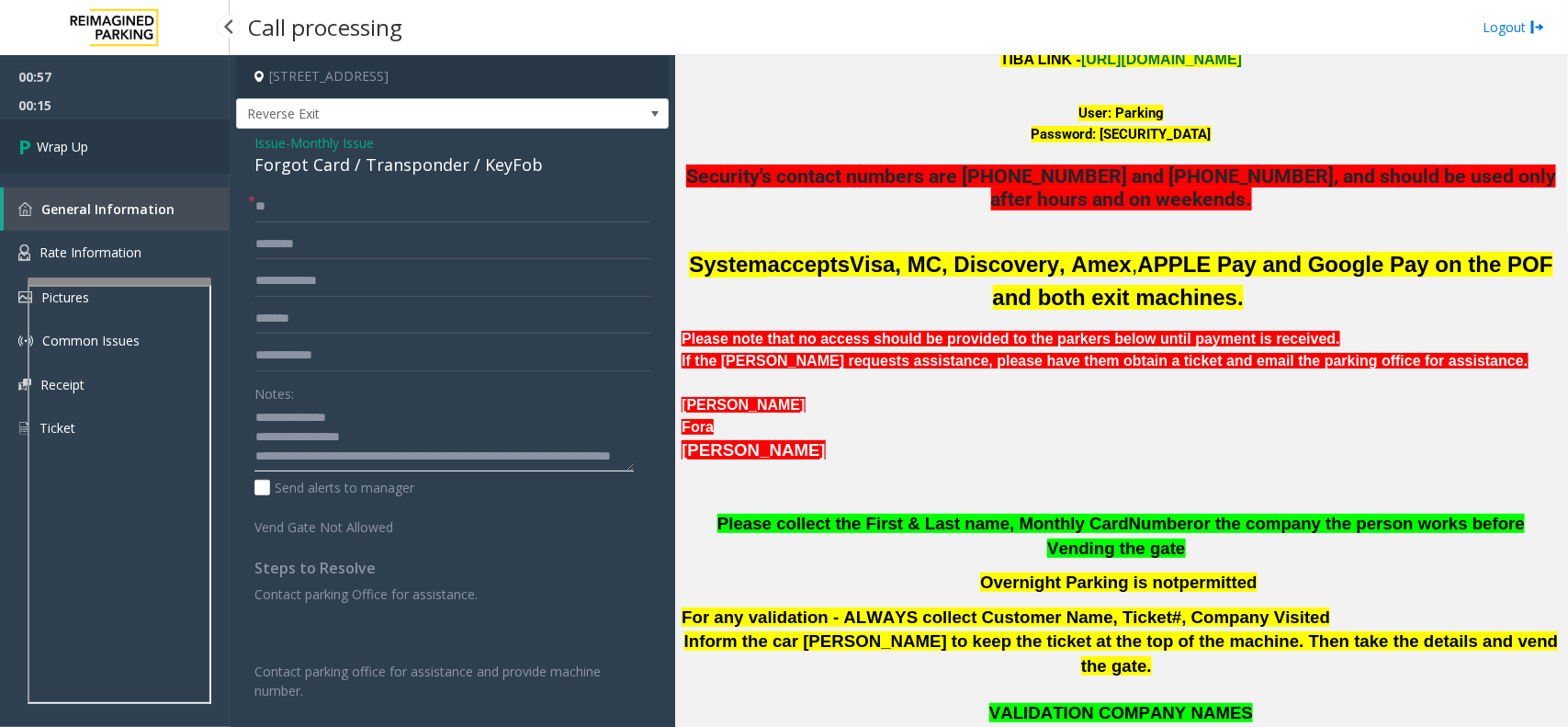
type textarea "**********"
click at [121, 153] on link "Wrap Up" at bounding box center [115, 146] width 230 height 54
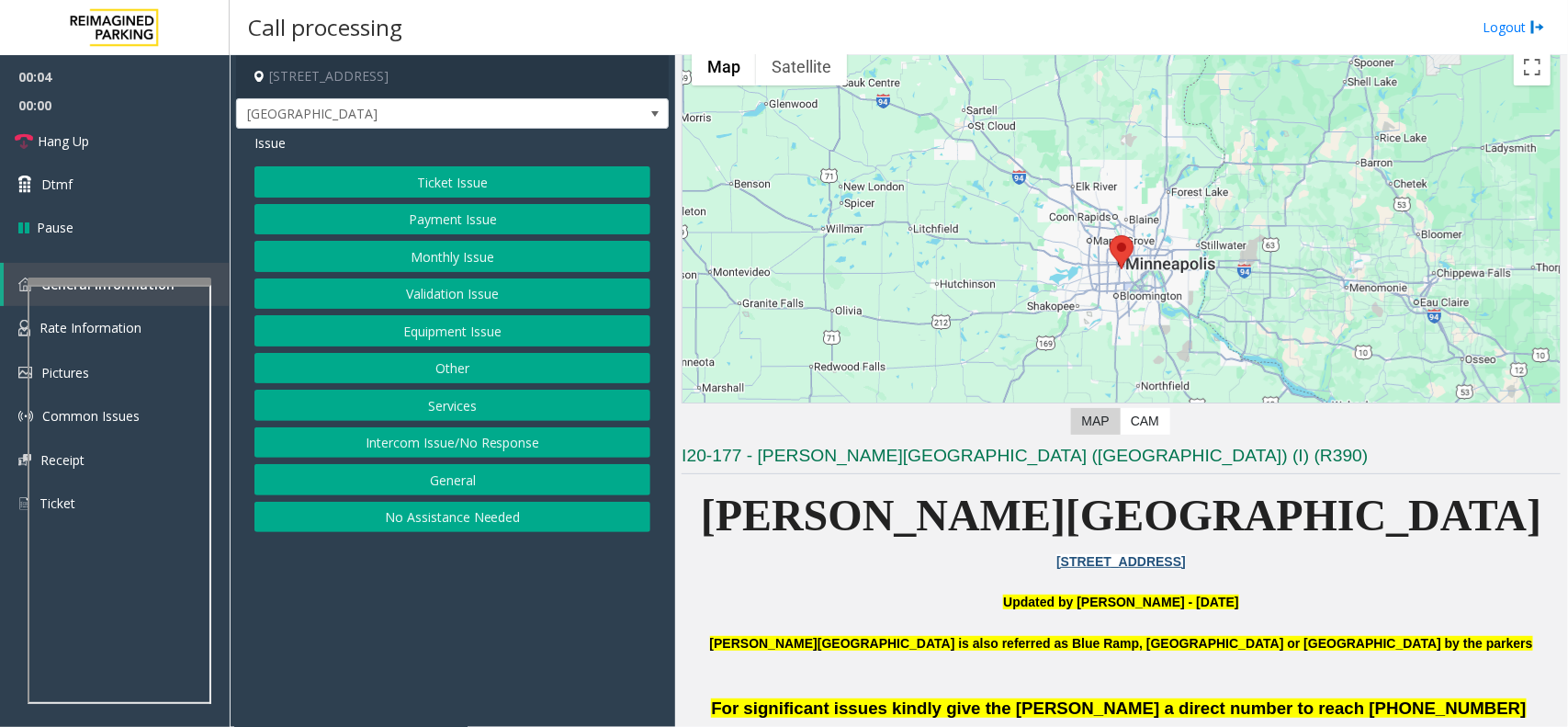
scroll to position [230, 0]
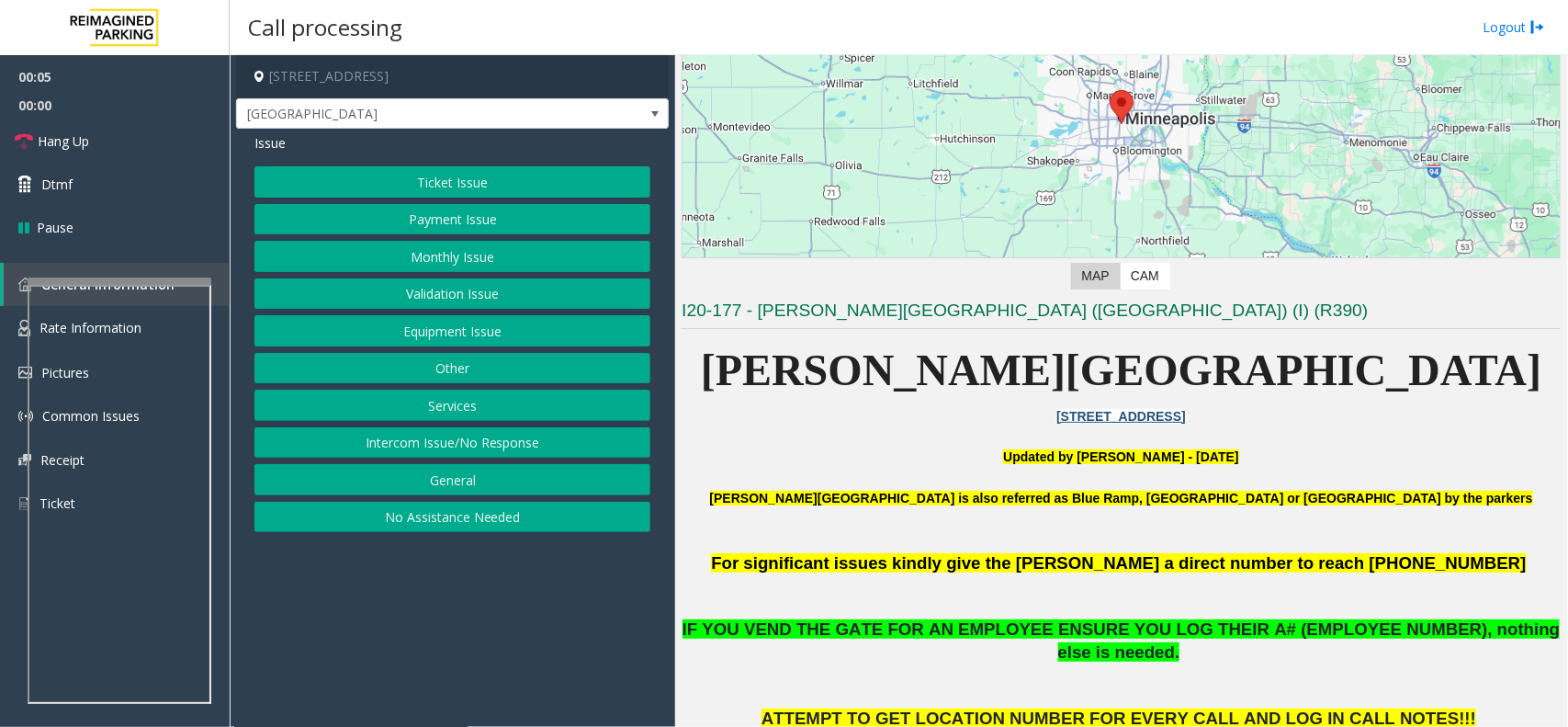
drag, startPoint x: 498, startPoint y: 589, endPoint x: 449, endPoint y: 498, distance: 103.4
click at [485, 590] on app-call-processing-form "800 East 28th Street, Minneapolis, MN 28th St. Exit Lane Issue Ticket Issue Pay…" at bounding box center [452, 391] width 446 height 672
click at [441, 263] on button "Monthly Issue" at bounding box center [452, 257] width 396 height 31
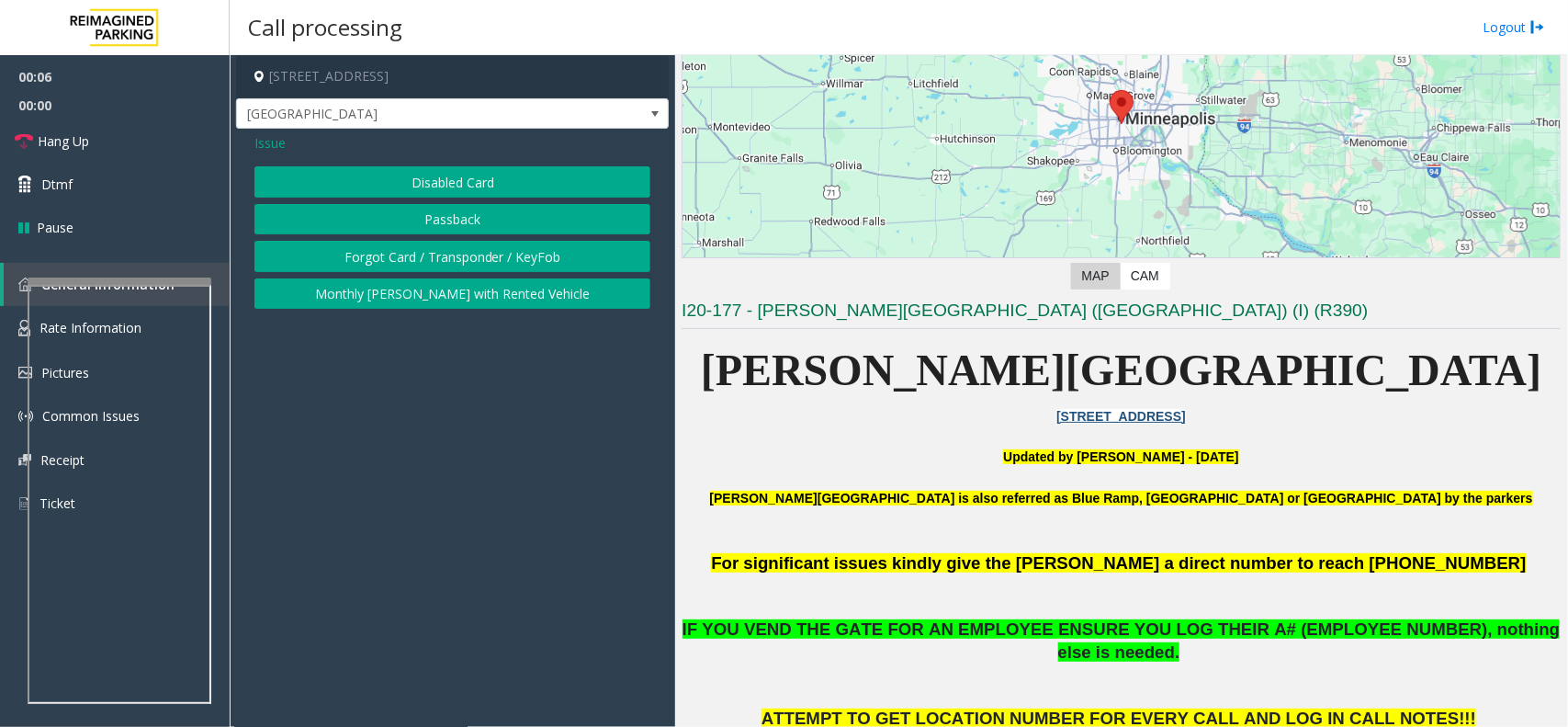
click at [435, 193] on button "Disabled Card" at bounding box center [452, 182] width 396 height 31
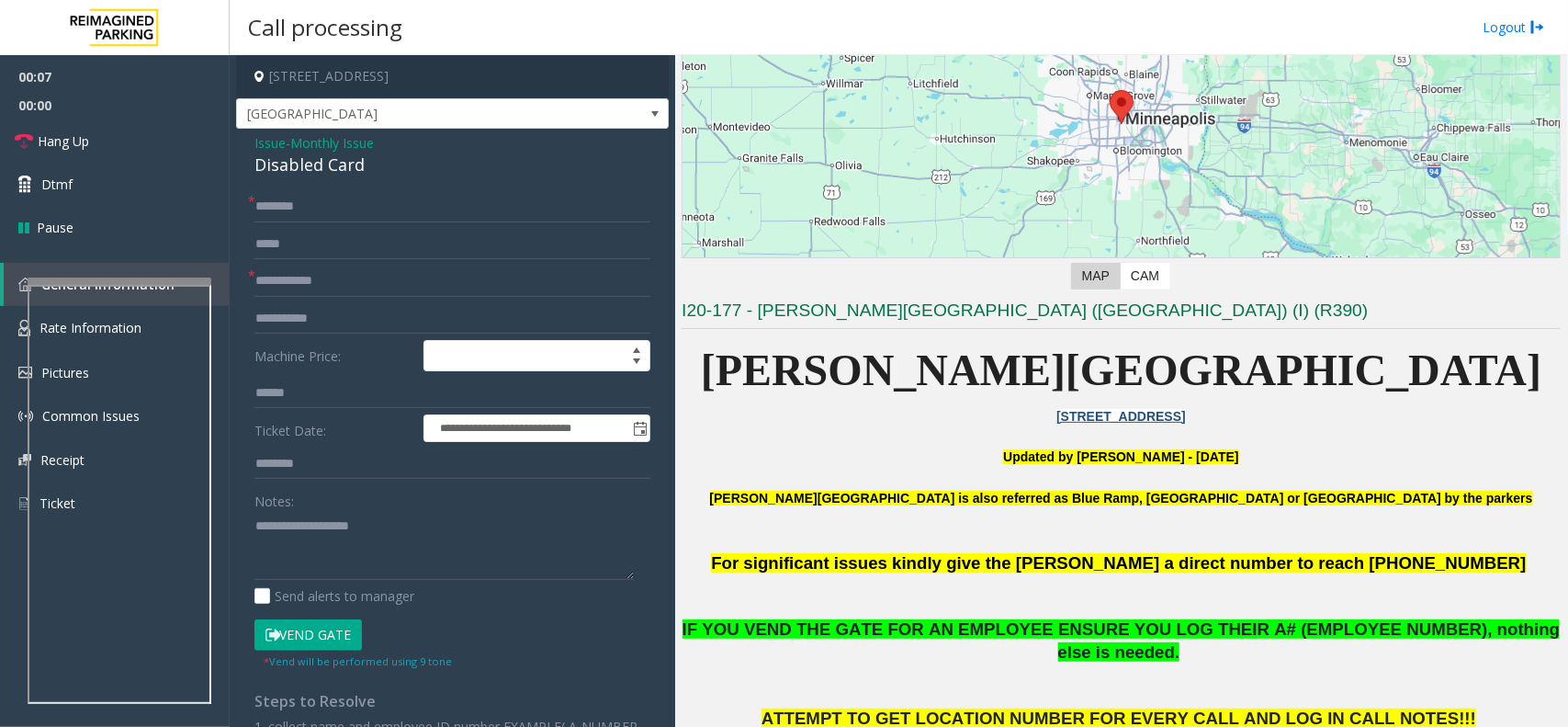
click at [272, 149] on span "Issue" at bounding box center [271, 143] width 31 height 20
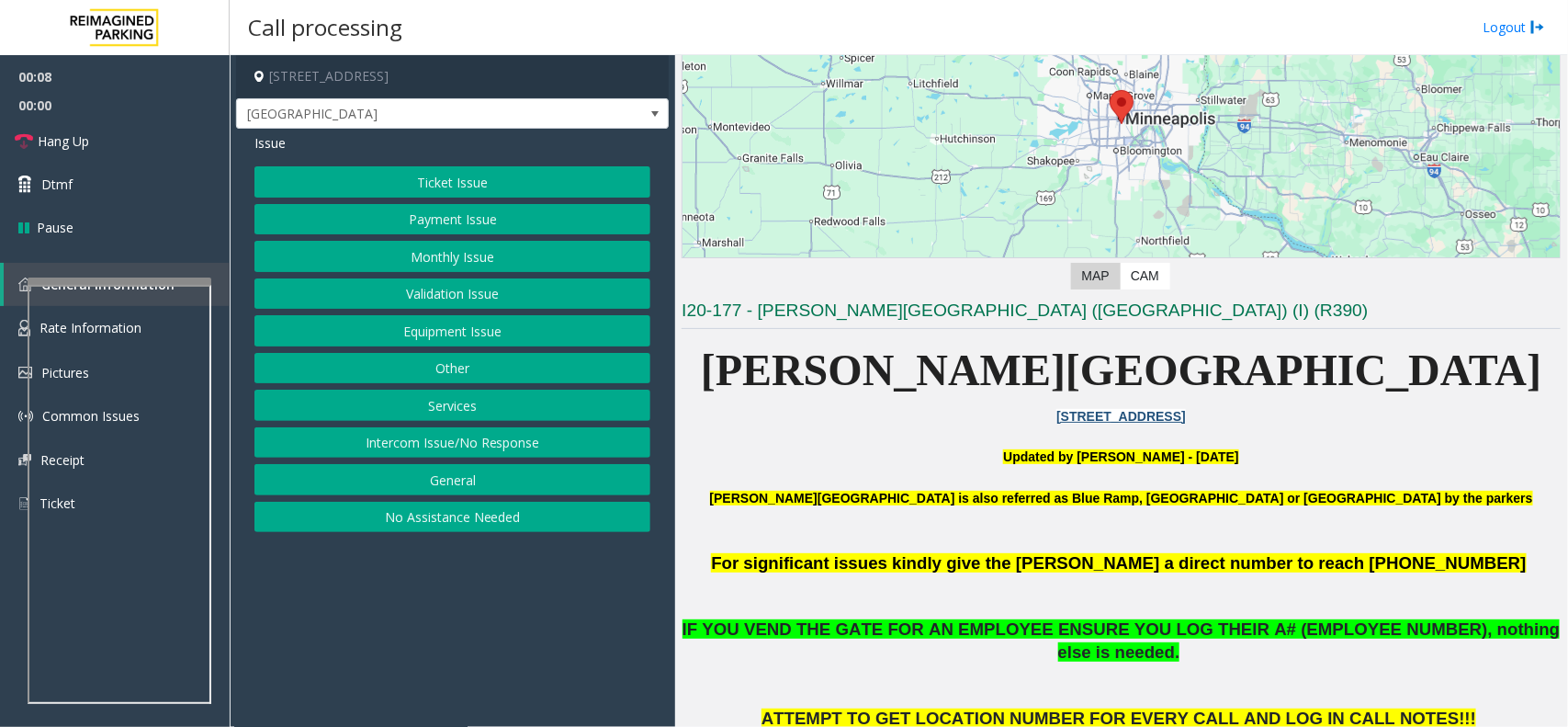
click at [425, 189] on button "Ticket Issue" at bounding box center [452, 182] width 396 height 31
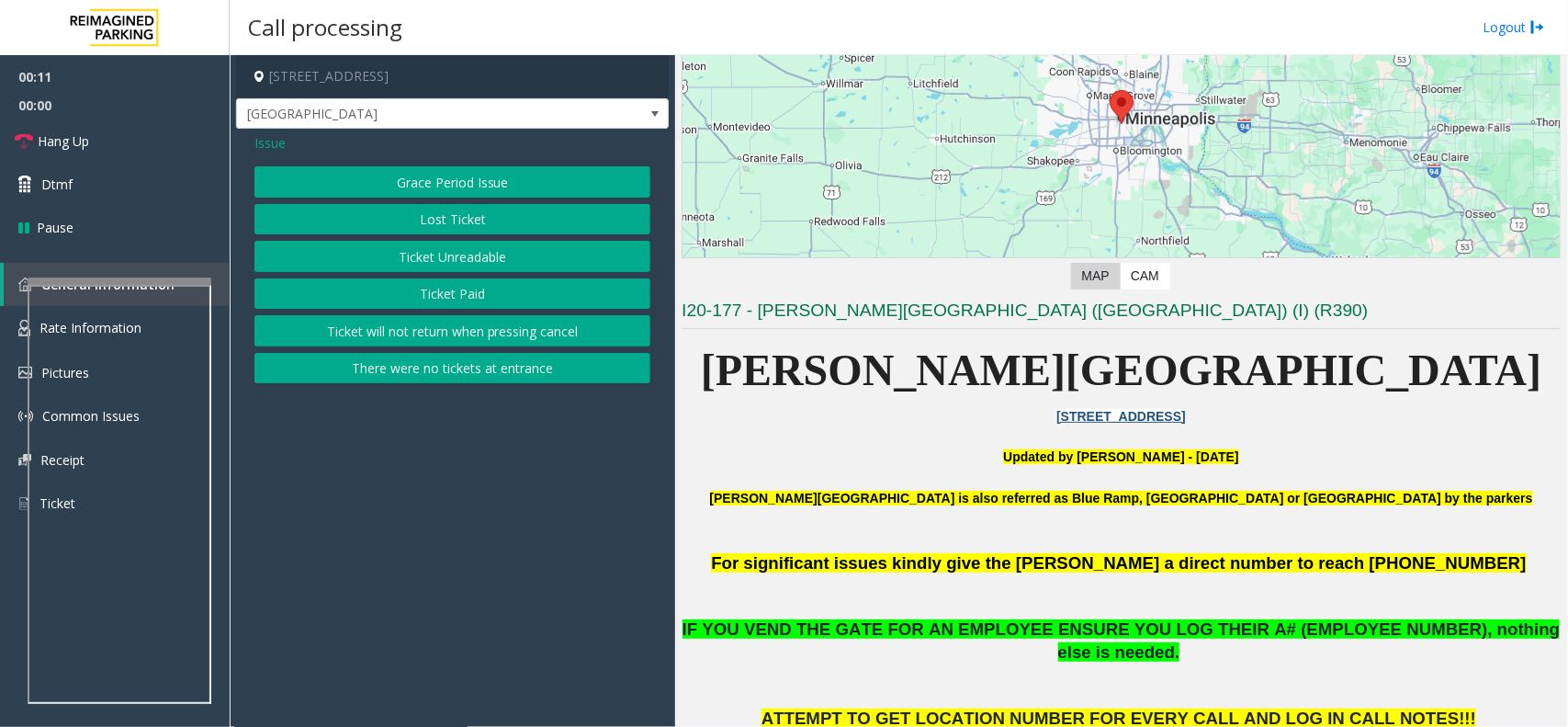
click at [265, 148] on span "Issue" at bounding box center [271, 143] width 31 height 20
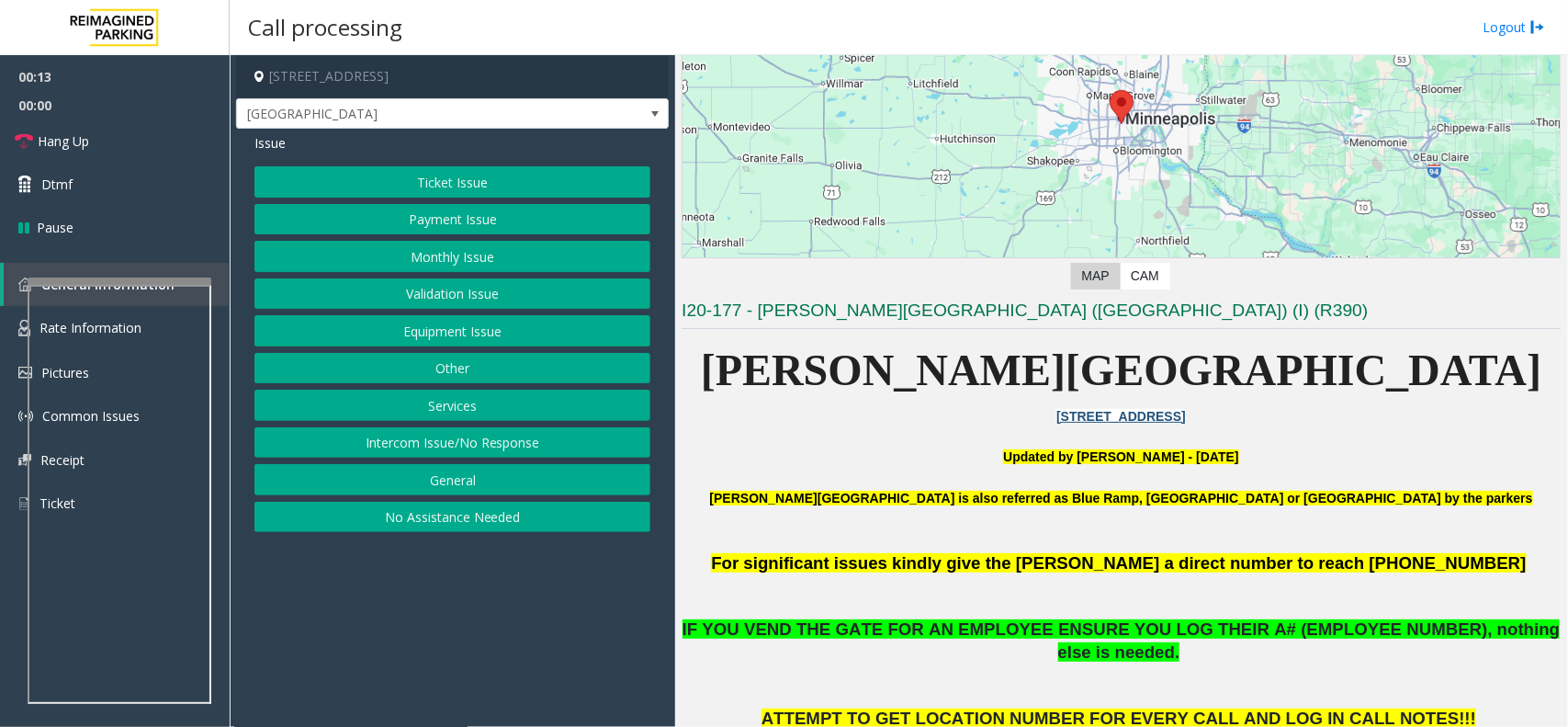
click at [407, 254] on button "Monthly Issue" at bounding box center [452, 257] width 396 height 31
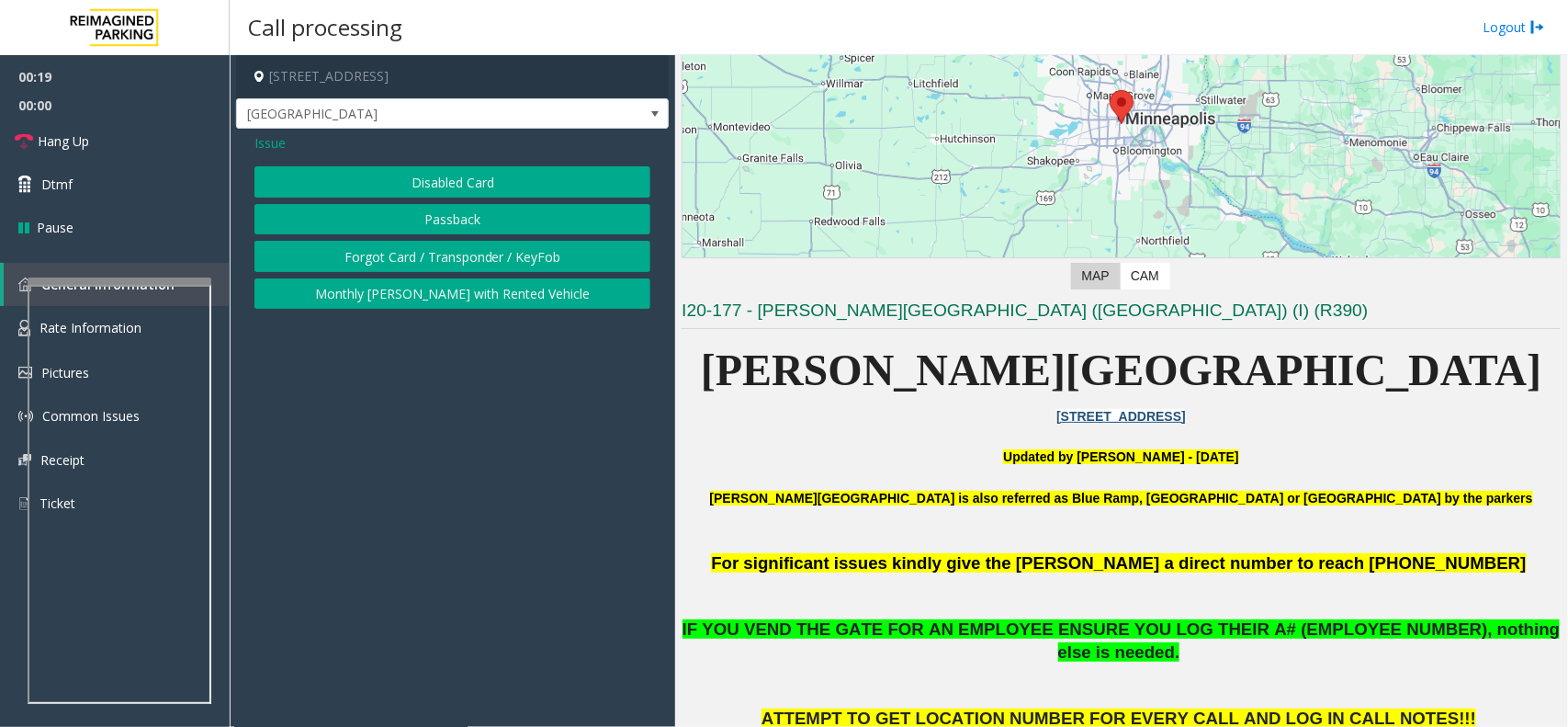
click at [338, 251] on button "Forgot Card / Transponder / KeyFob" at bounding box center [452, 257] width 396 height 31
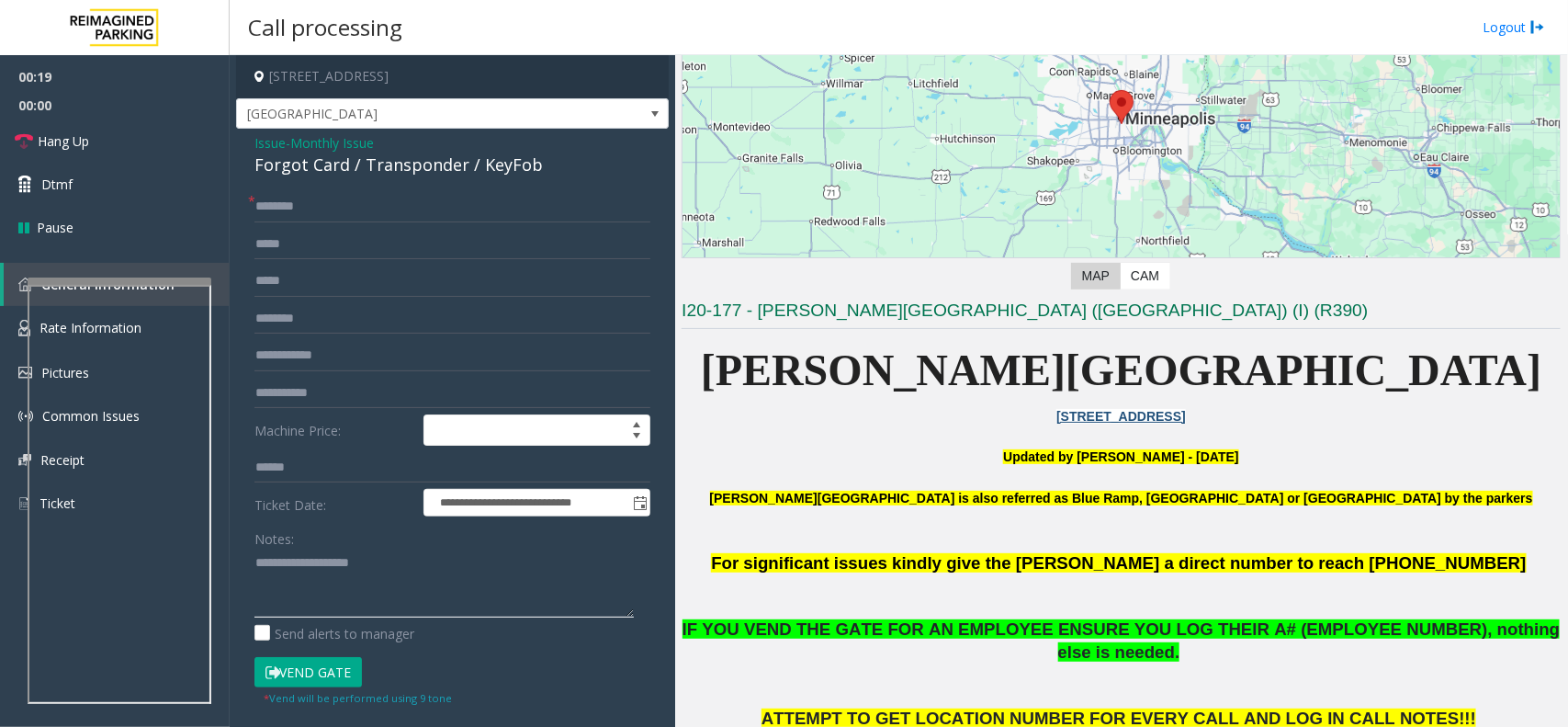
paste textarea "**********"
click at [303, 588] on textarea at bounding box center [445, 583] width 380 height 69
drag, startPoint x: 242, startPoint y: 174, endPoint x: 335, endPoint y: 166, distance: 93.3
click at [335, 166] on div "**********" at bounding box center [452, 595] width 433 height 933
copy div "Forgot Car"
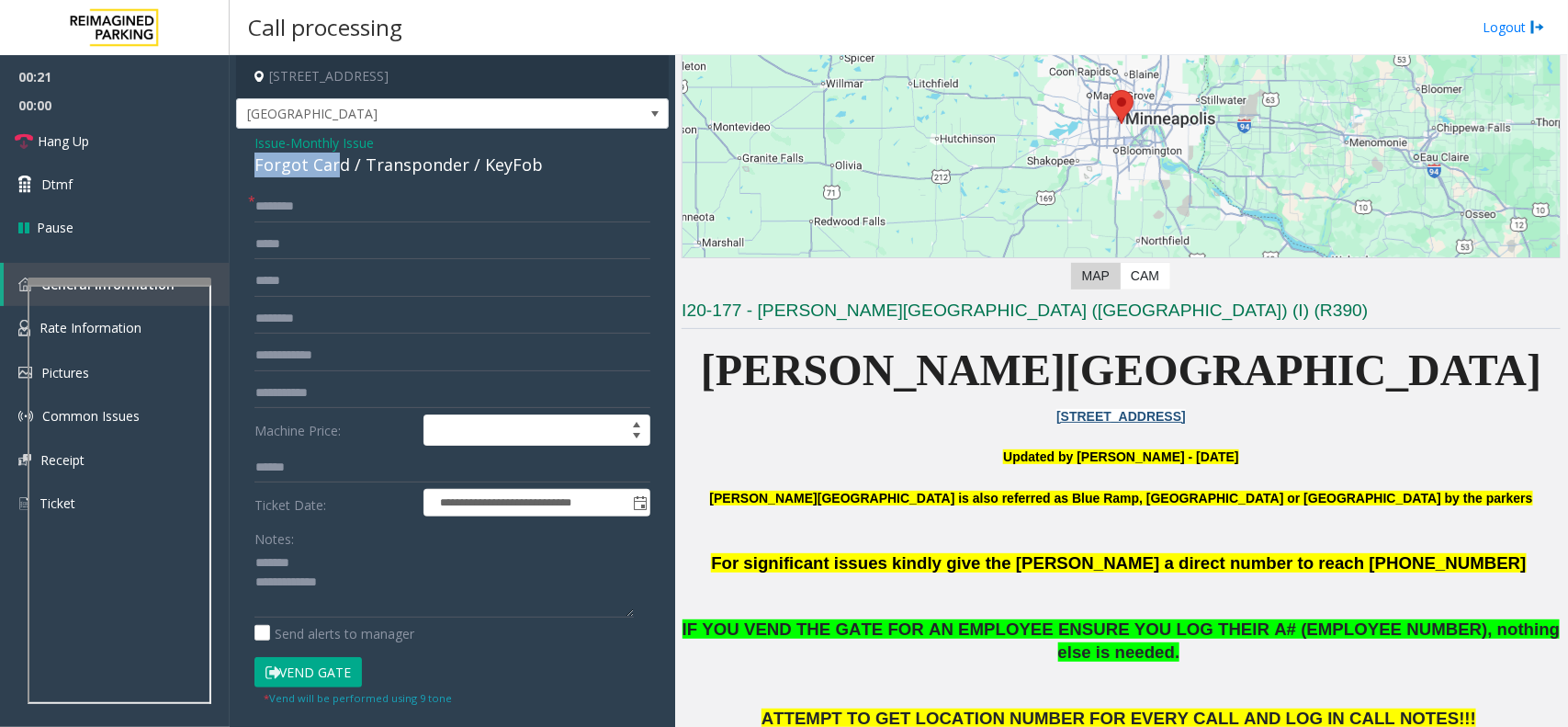
click at [306, 177] on div "Forgot Card / Transponder / KeyFob" at bounding box center [452, 164] width 396 height 25
copy div "Forgot Car"
drag, startPoint x: 254, startPoint y: 173, endPoint x: 340, endPoint y: 170, distance: 86.1
click at [340, 170] on div "Forgot Card / Transponder / KeyFob" at bounding box center [452, 164] width 396 height 25
click at [327, 549] on textarea at bounding box center [445, 583] width 380 height 69
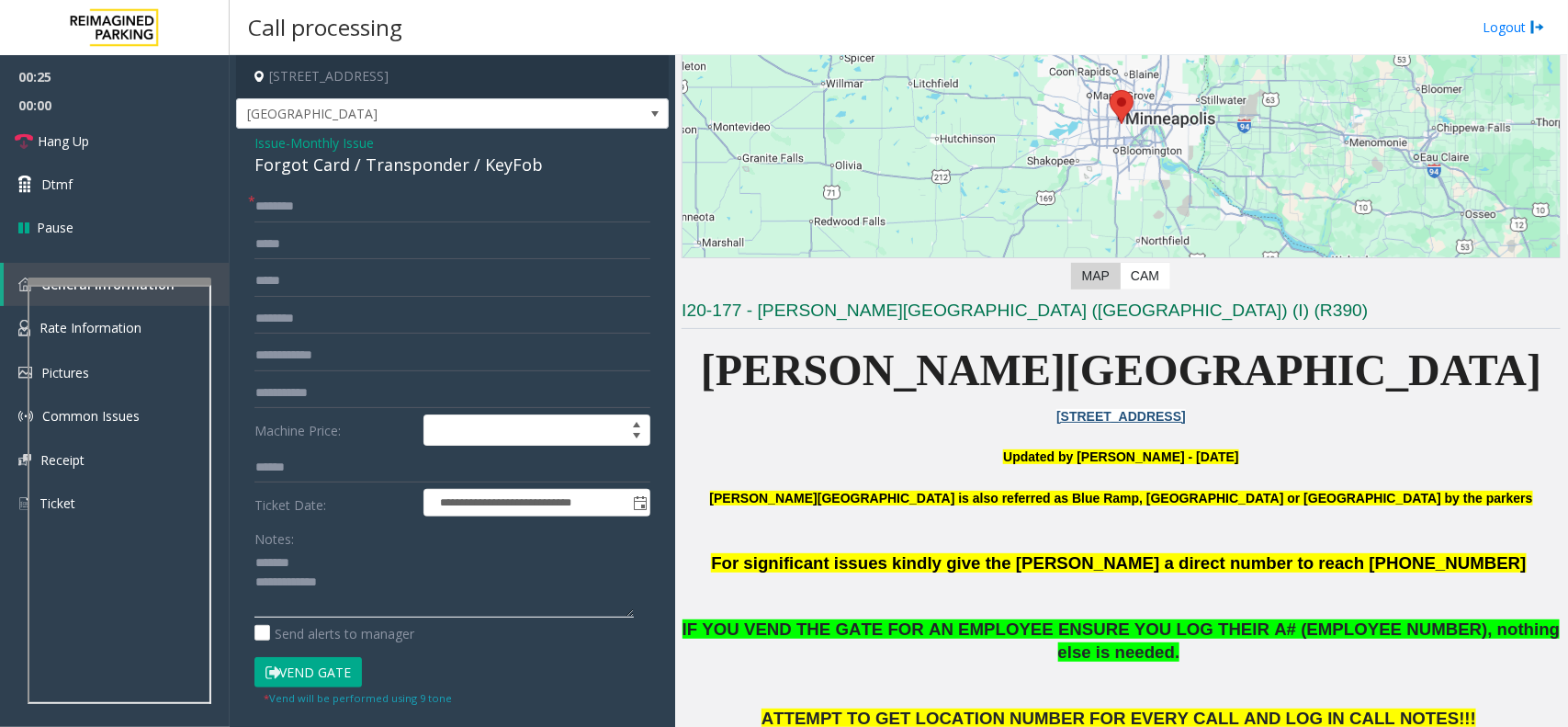
paste textarea "**********"
click at [368, 598] on textarea at bounding box center [445, 583] width 380 height 69
type textarea "**********"
click at [335, 669] on button "Vend Gate" at bounding box center [308, 673] width 107 height 31
click at [358, 203] on input "text" at bounding box center [452, 207] width 396 height 31
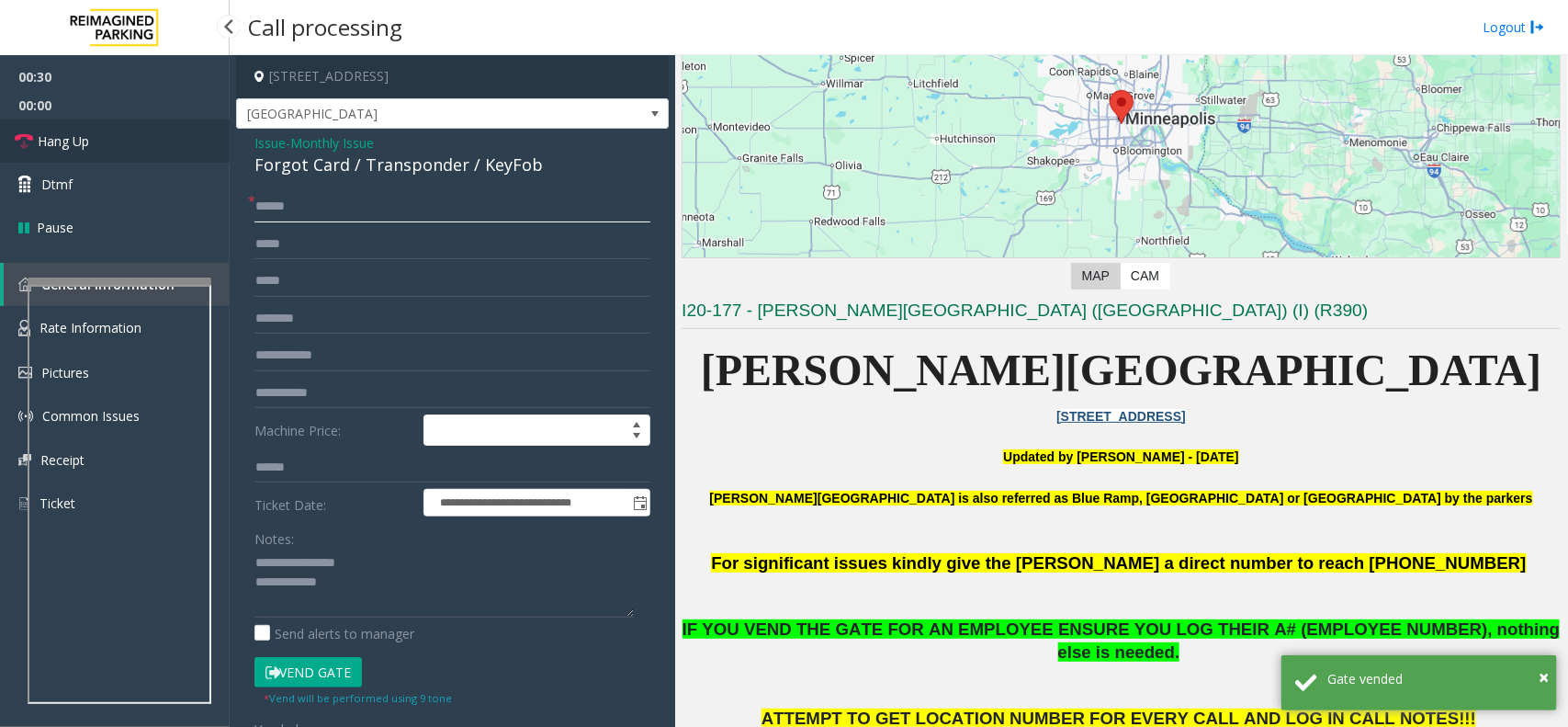
type input "******"
click at [116, 143] on link "Hang Up" at bounding box center [115, 141] width 230 height 43
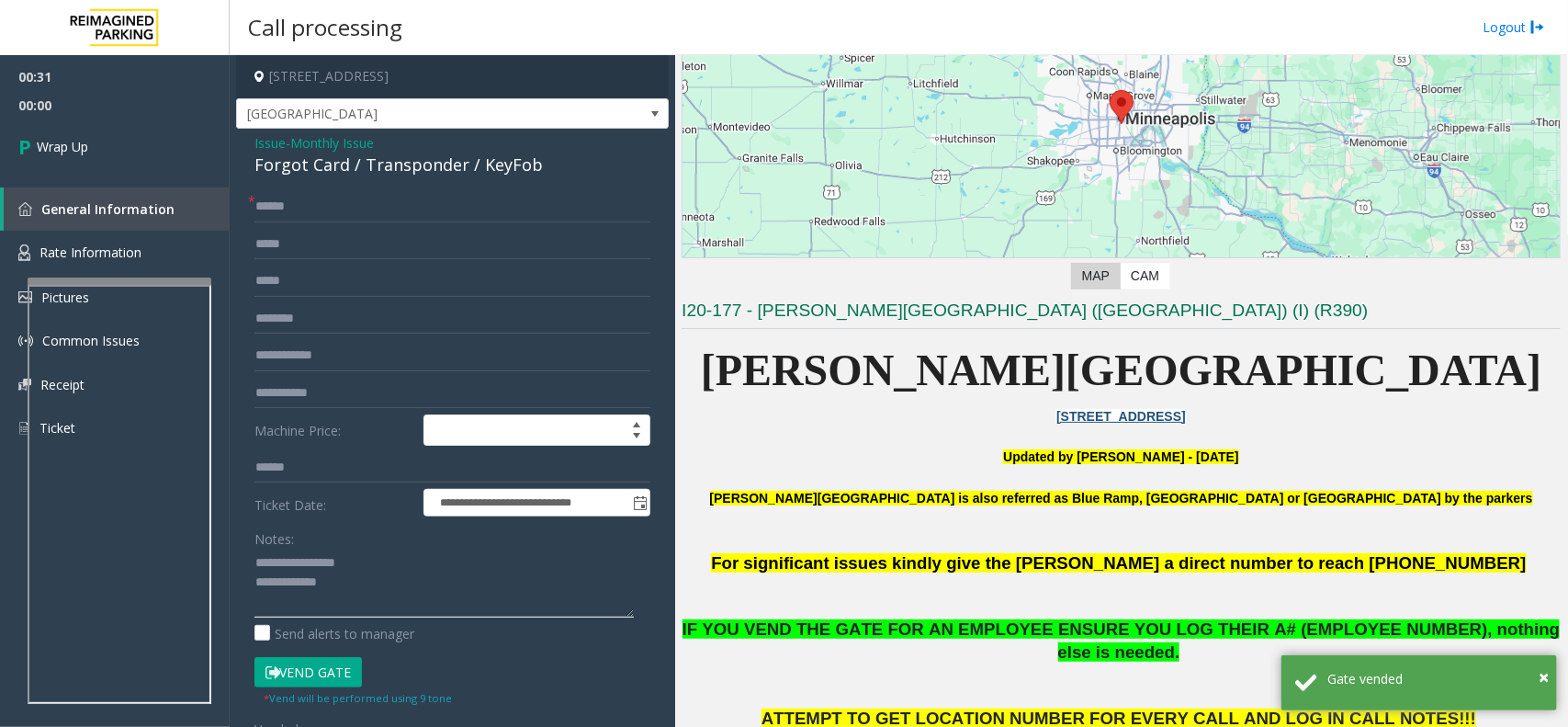
click at [383, 600] on textarea at bounding box center [445, 583] width 380 height 69
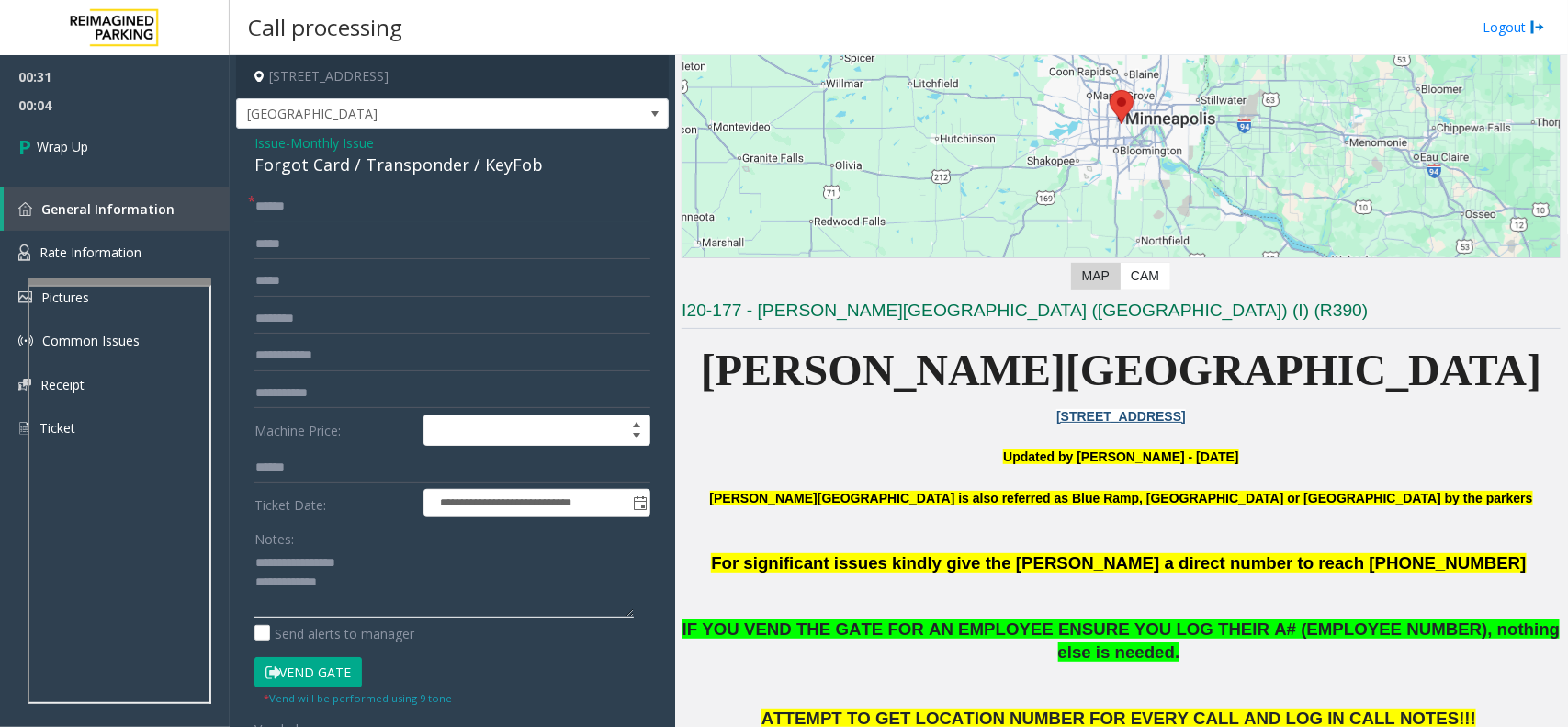
paste textarea "**********"
drag, startPoint x: 364, startPoint y: 586, endPoint x: 355, endPoint y: 579, distance: 11.4
click at [355, 579] on textarea at bounding box center [445, 583] width 380 height 69
click at [399, 586] on textarea at bounding box center [445, 583] width 380 height 69
type textarea "**********"
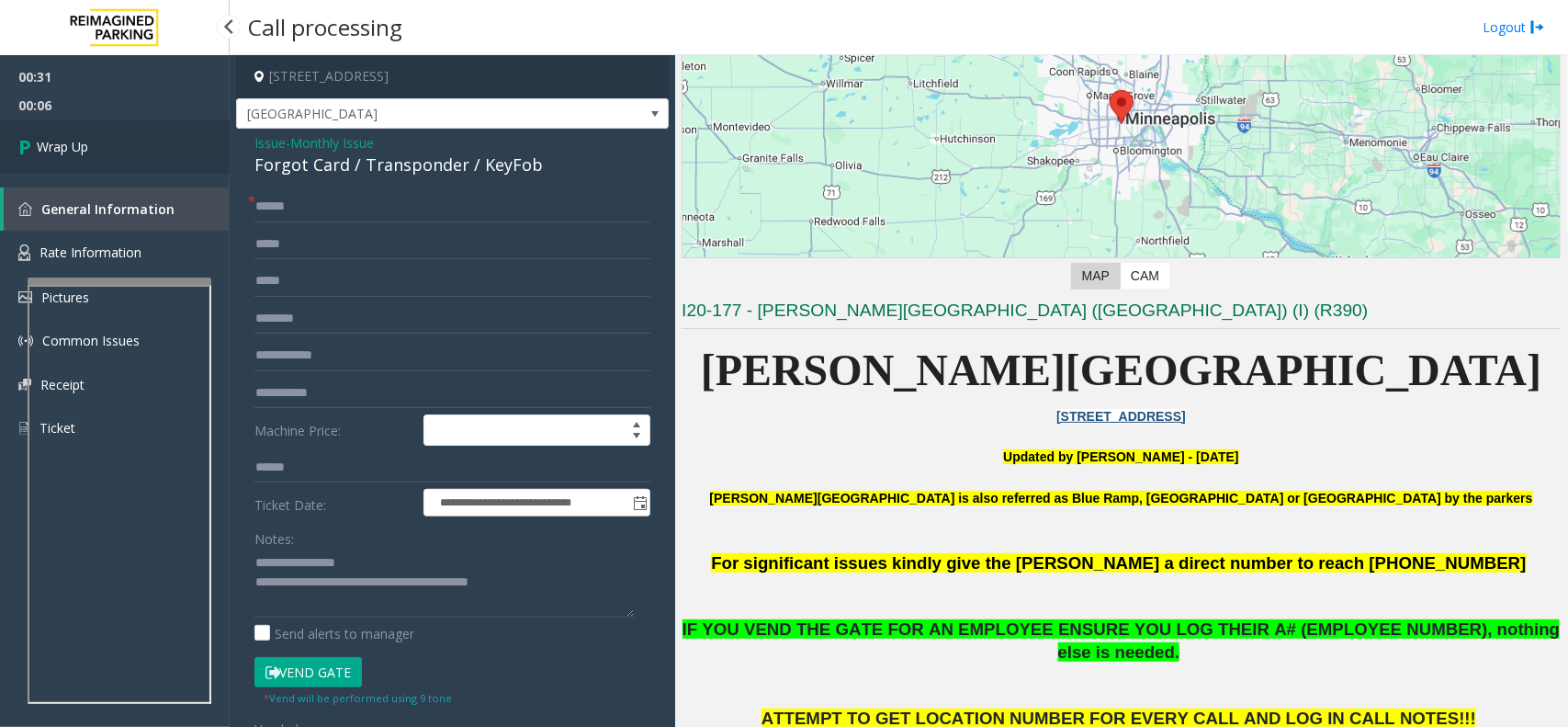
click at [136, 140] on link "Wrap Up" at bounding box center [115, 146] width 230 height 54
